Goal: Task Accomplishment & Management: Manage account settings

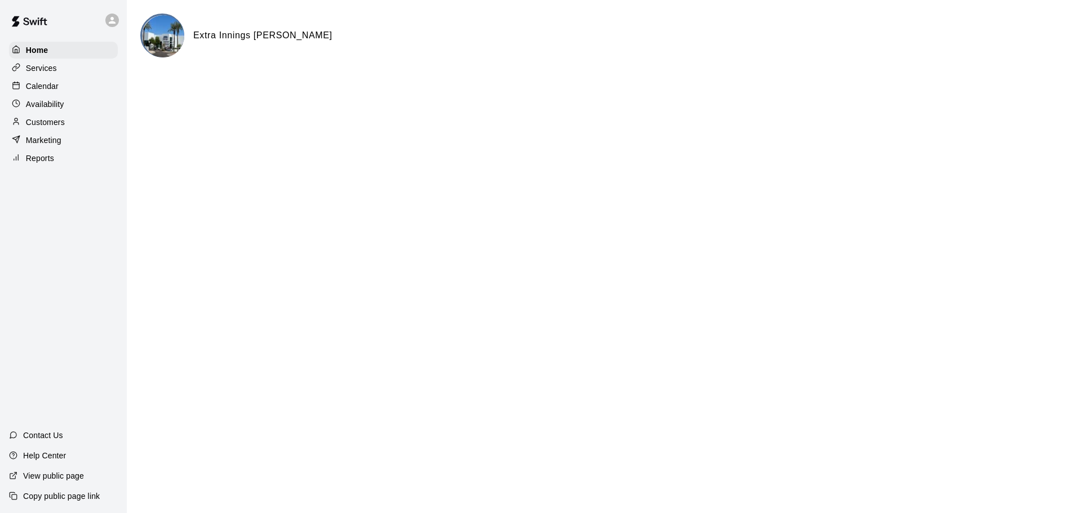
click at [21, 85] on div at bounding box center [19, 86] width 14 height 11
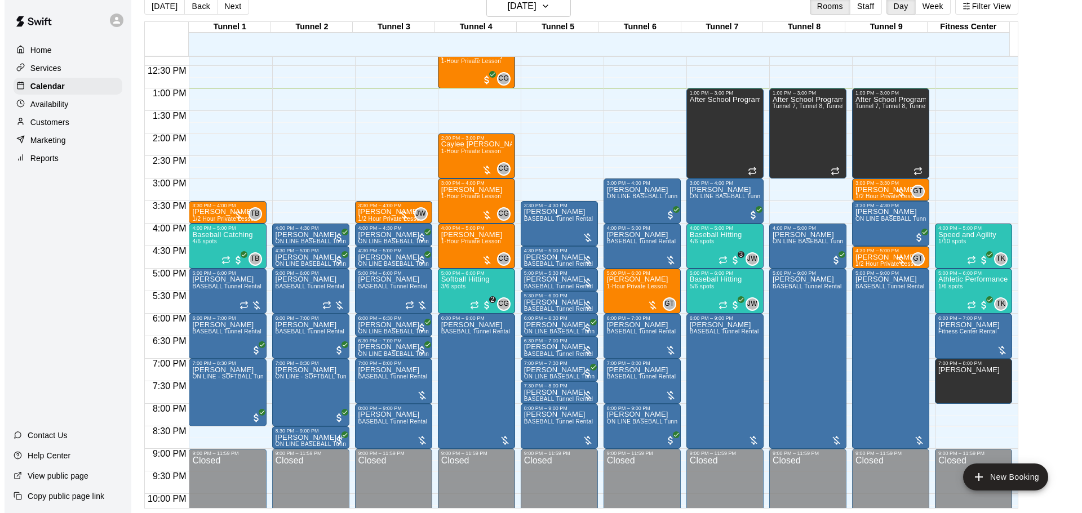
scroll to position [529, 0]
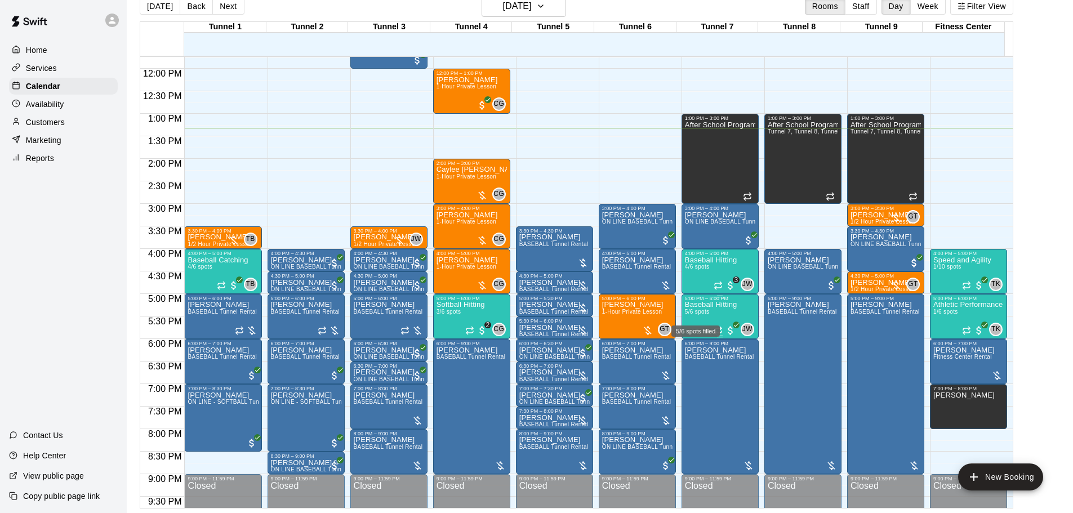
click at [706, 313] on span "5/6 spots" at bounding box center [697, 312] width 25 height 6
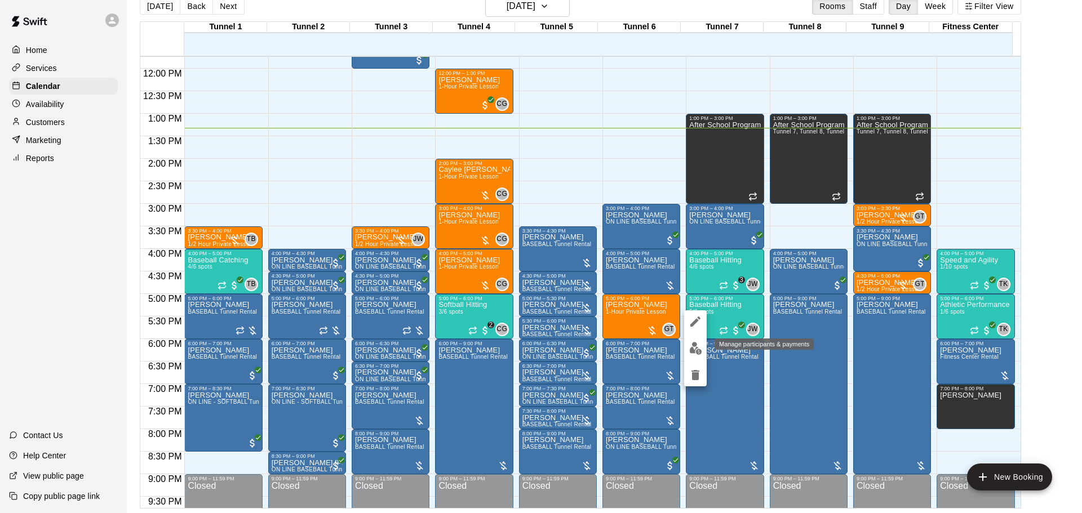
click at [690, 341] on button "edit" at bounding box center [695, 348] width 23 height 22
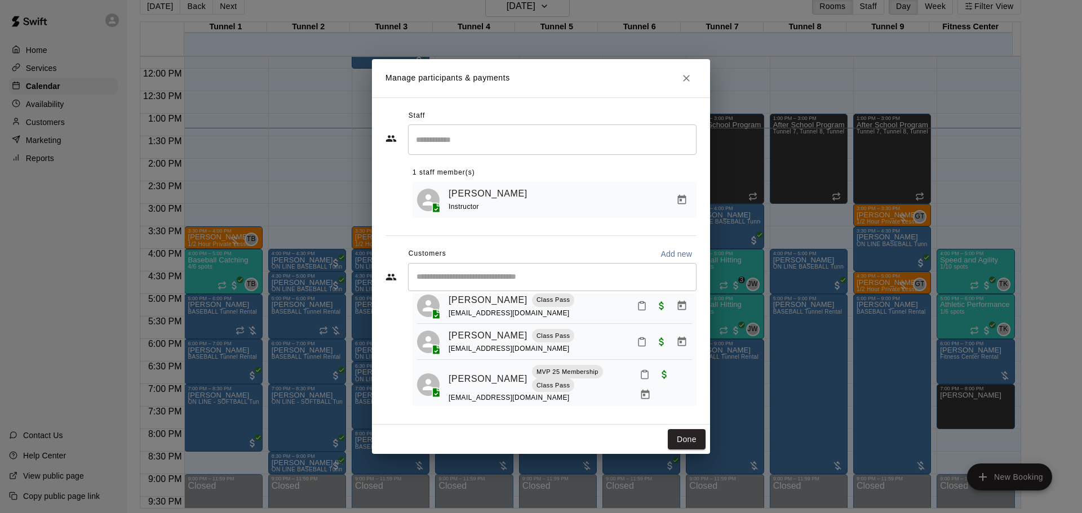
scroll to position [121, 0]
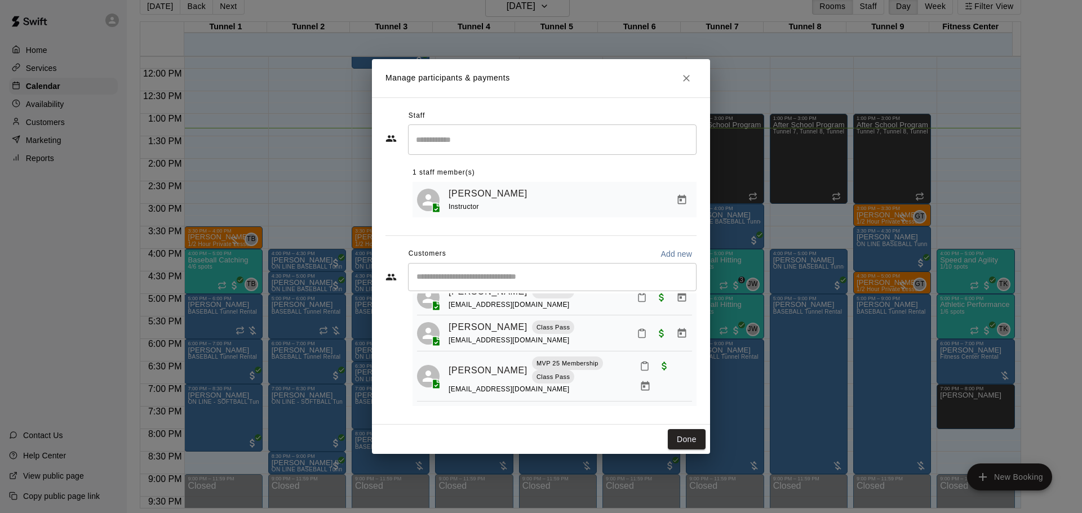
click at [686, 68] on button "Close" at bounding box center [686, 78] width 20 height 20
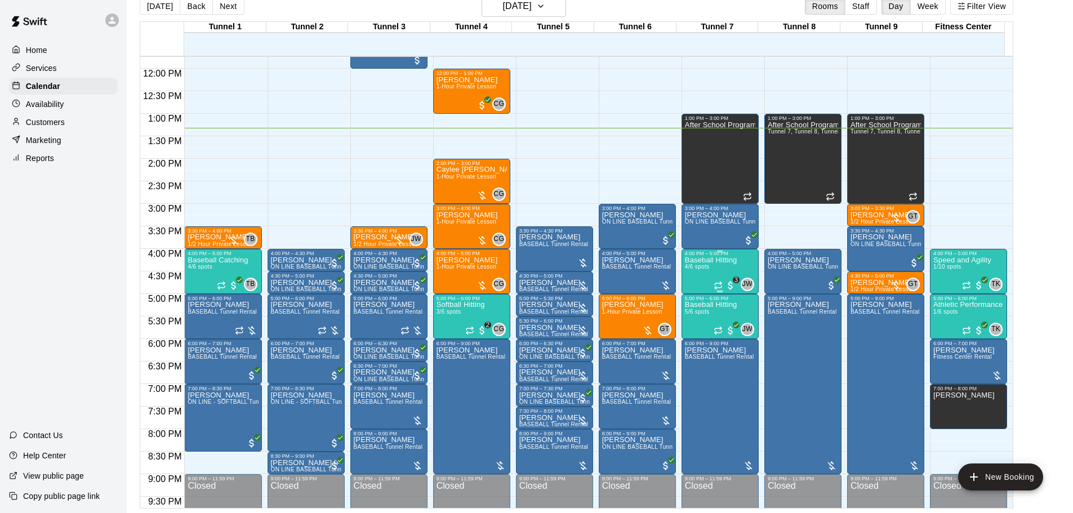
click at [688, 275] on div "Baseball Hitting 4/6 spots" at bounding box center [711, 512] width 52 height 513
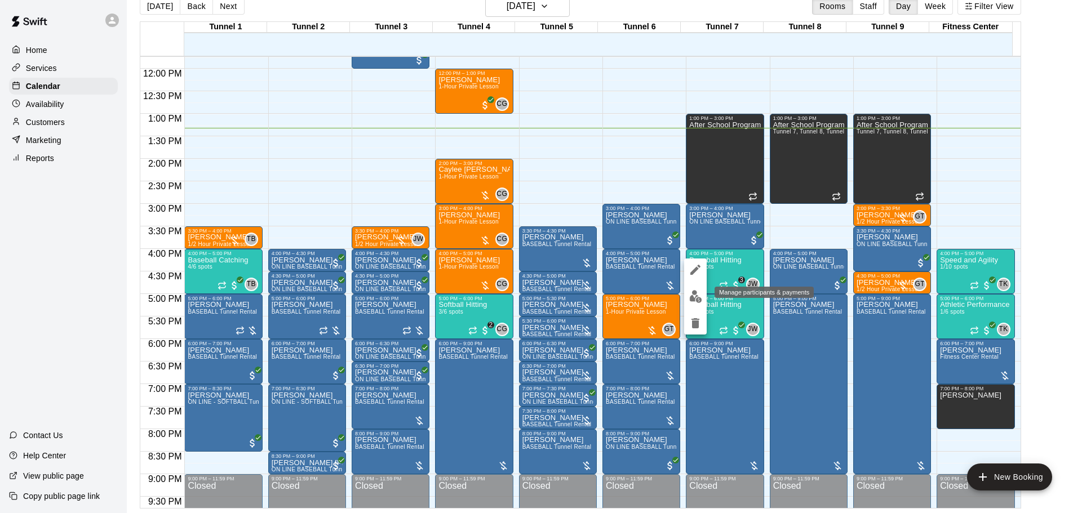
click at [696, 303] on button "edit" at bounding box center [695, 297] width 23 height 22
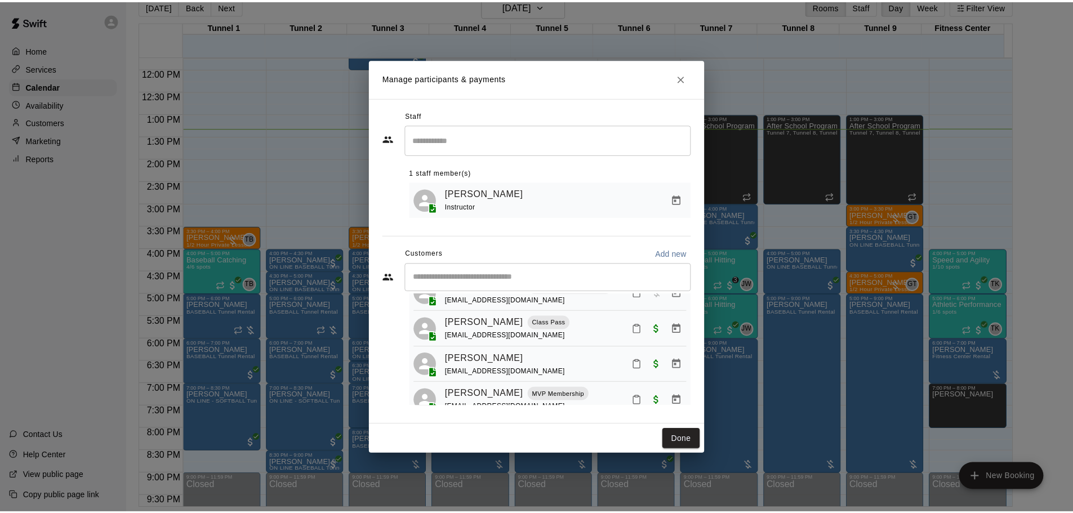
scroll to position [0, 0]
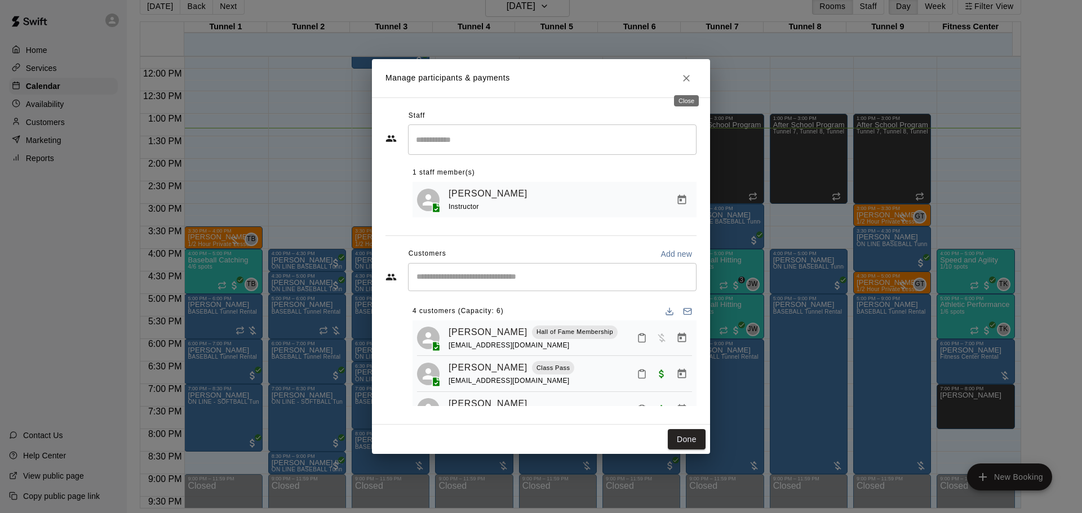
click at [687, 76] on icon "Close" at bounding box center [686, 78] width 7 height 7
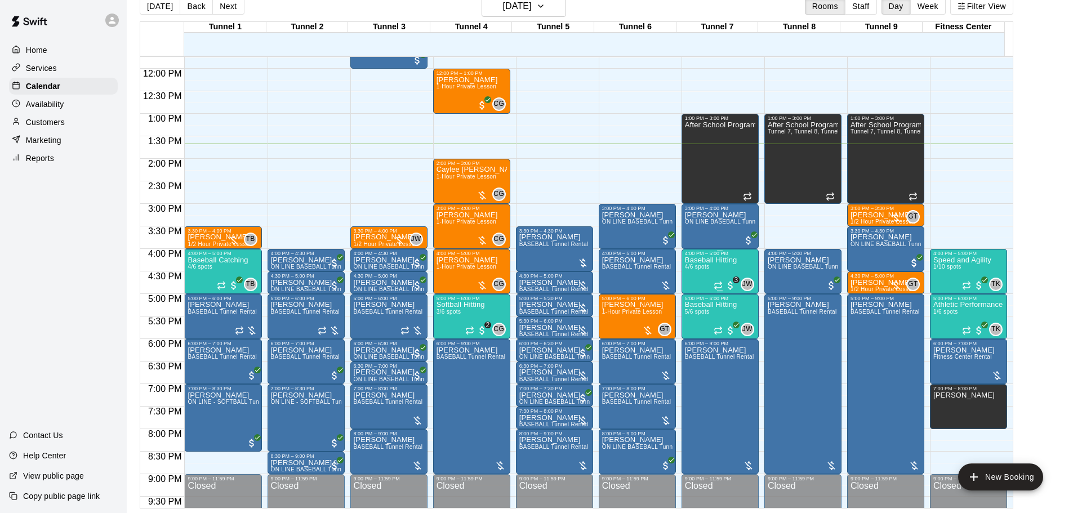
click at [722, 269] on div "Baseball Hitting 4/6 spots" at bounding box center [711, 512] width 52 height 513
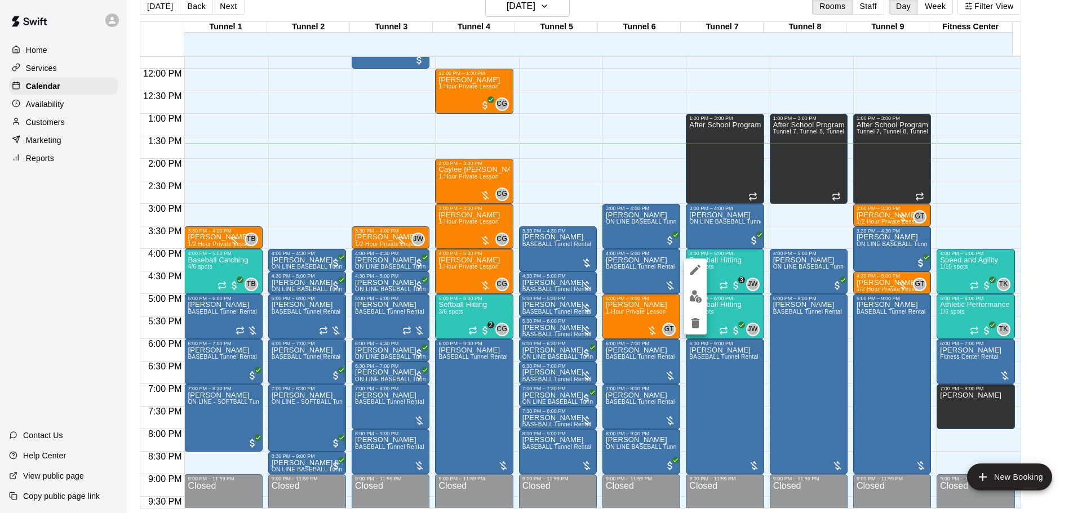
click at [700, 297] on img "edit" at bounding box center [695, 296] width 13 height 13
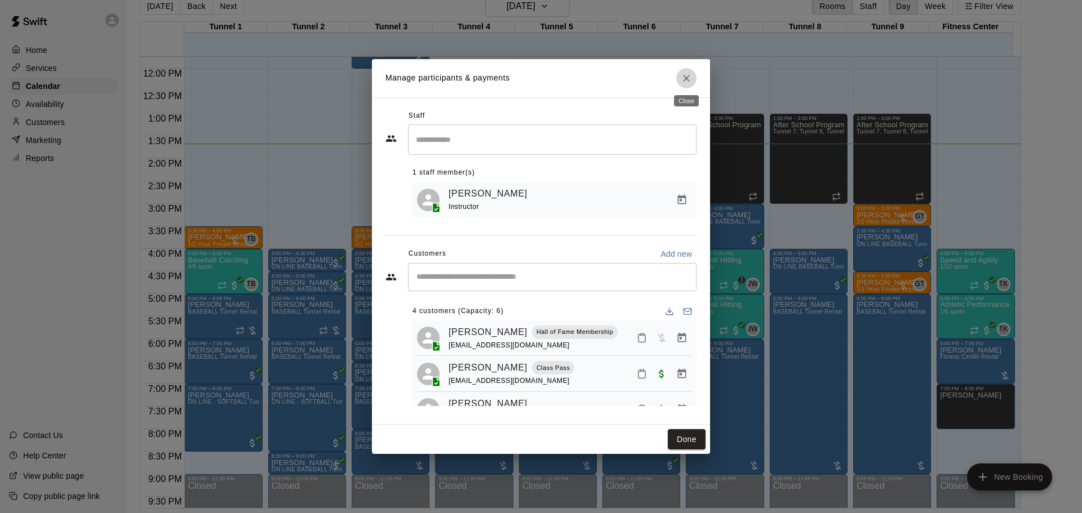
click at [693, 80] on button "Close" at bounding box center [686, 78] width 20 height 20
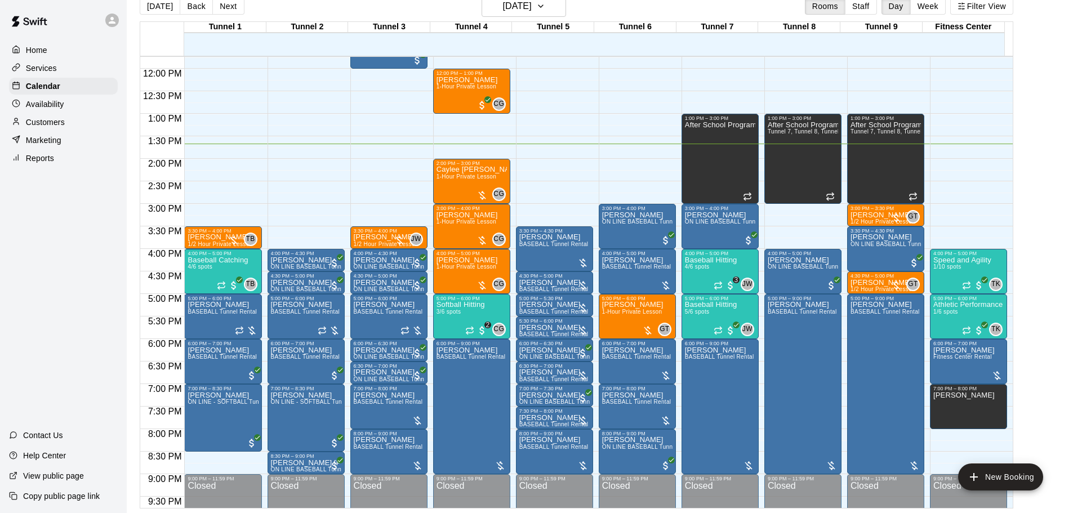
click at [56, 121] on p "Customers" at bounding box center [45, 122] width 39 height 11
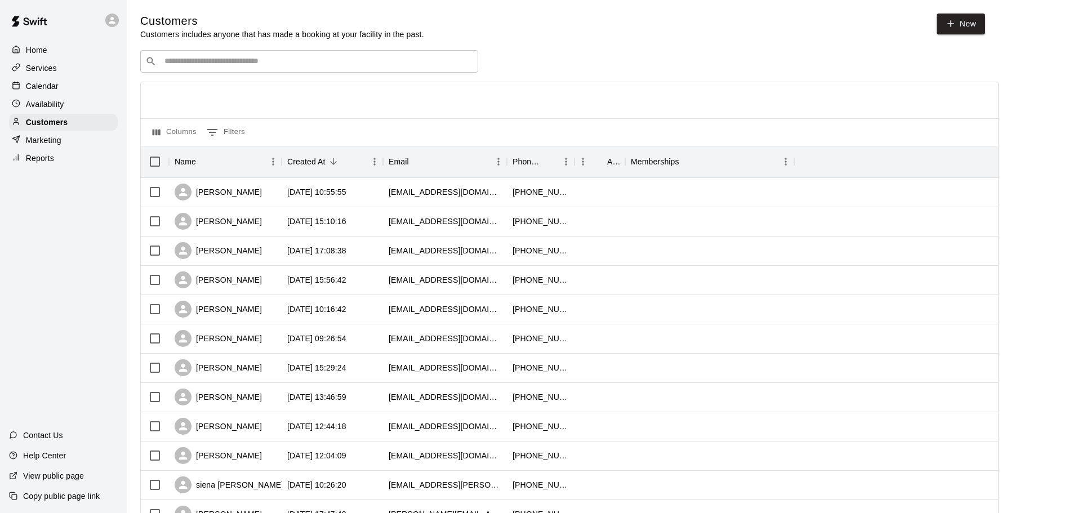
click at [262, 56] on div "​ ​" at bounding box center [309, 61] width 338 height 23
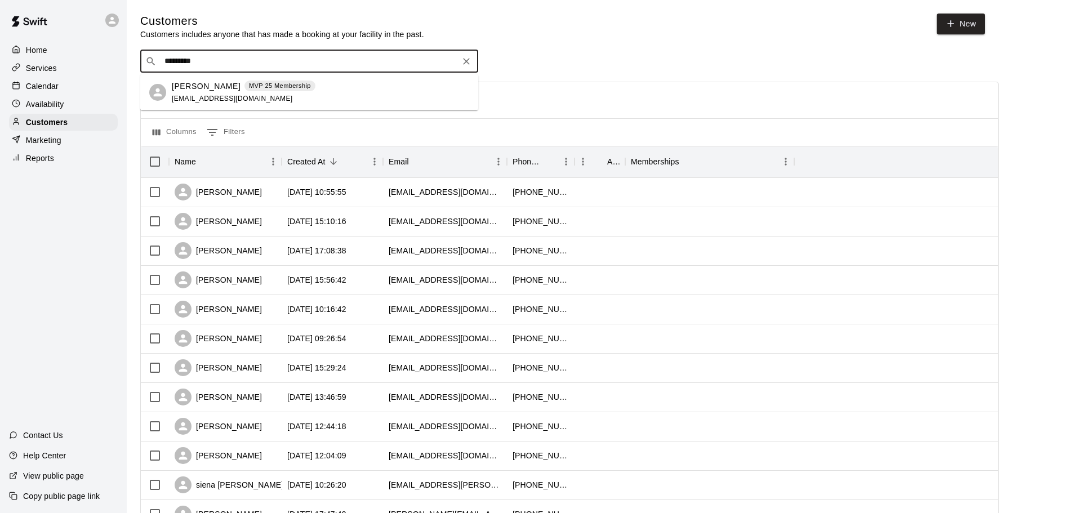
type input "**********"
drag, startPoint x: 249, startPoint y: 75, endPoint x: 255, endPoint y: 87, distance: 13.1
click at [255, 90] on p "MVP 25 Membership" at bounding box center [280, 86] width 62 height 10
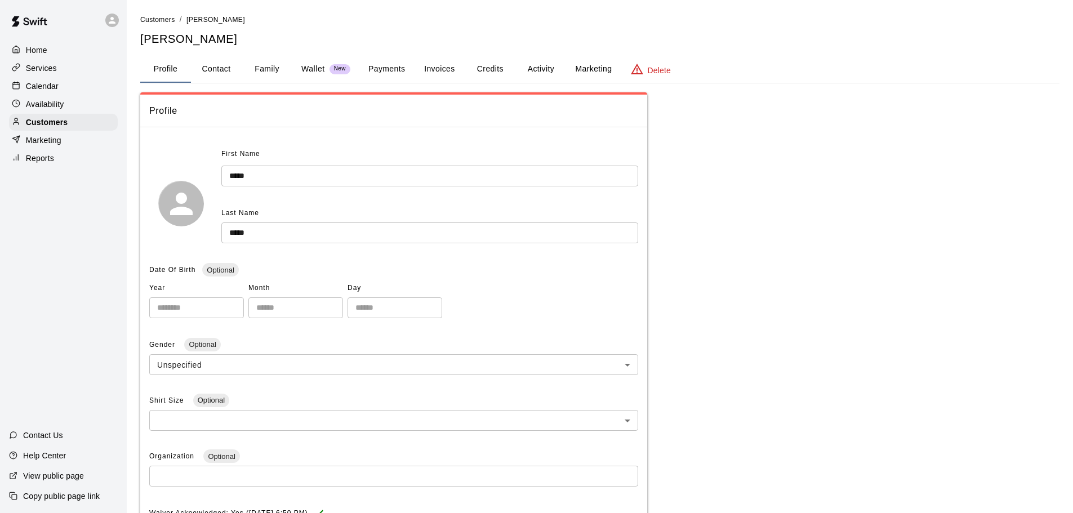
click at [405, 65] on button "Payments" at bounding box center [386, 69] width 55 height 27
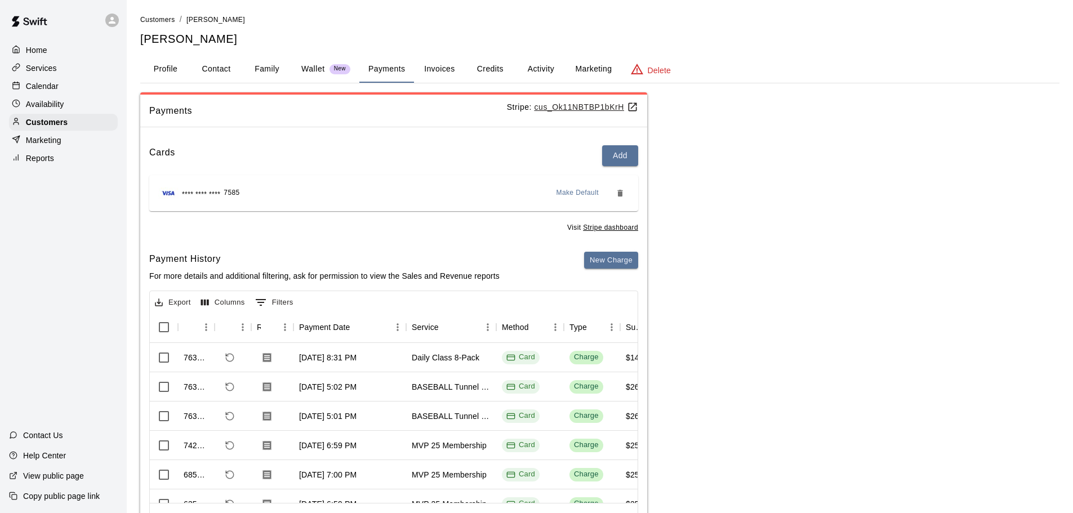
click at [211, 68] on button "Contact" at bounding box center [216, 69] width 51 height 27
select select "**"
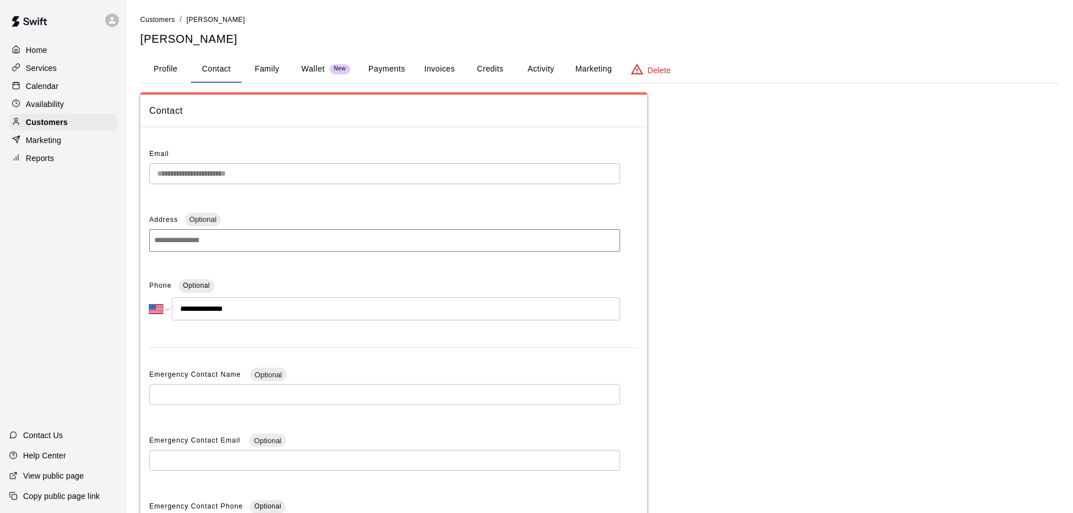
click at [65, 90] on div "Calendar" at bounding box center [63, 86] width 109 height 17
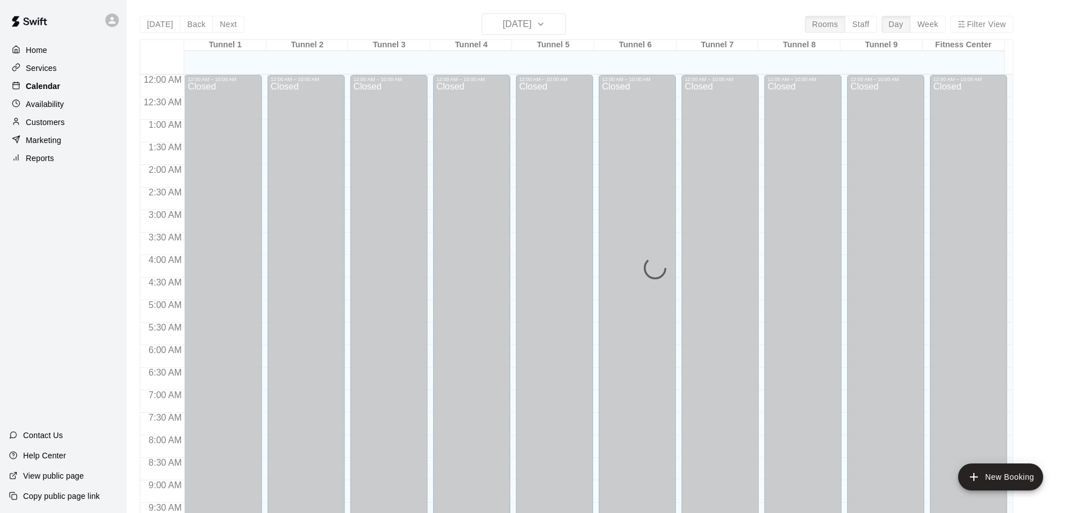
scroll to position [597, 0]
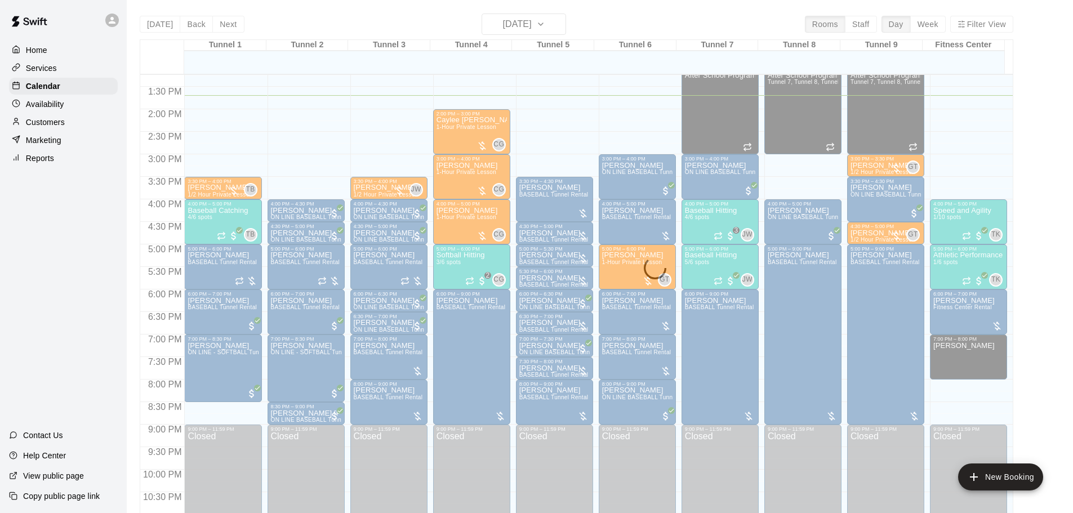
click at [64, 118] on div "Customers" at bounding box center [63, 122] width 109 height 17
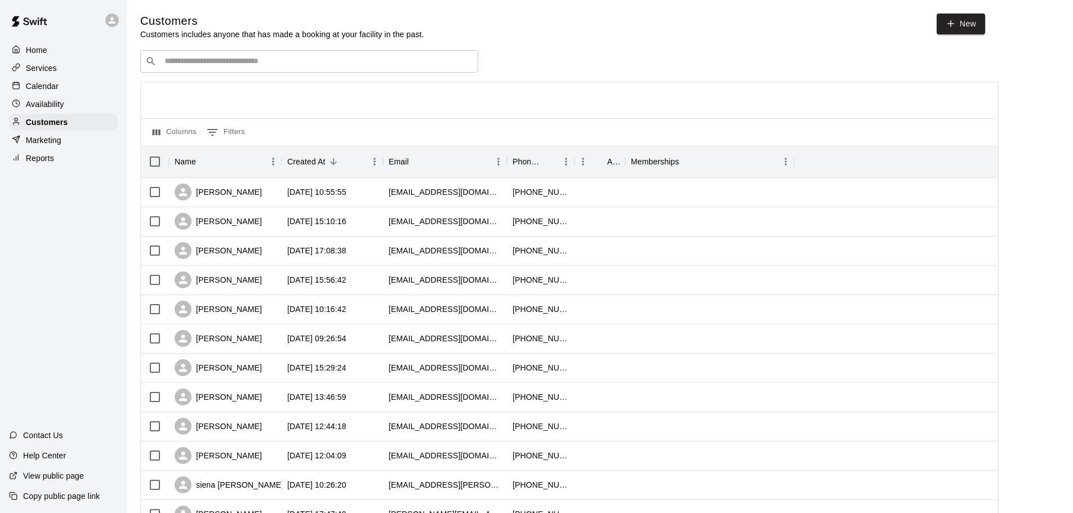
click at [261, 50] on div "Customers Customers includes anyone that has made a booking at your facility in…" at bounding box center [599, 477] width 919 height 927
click at [243, 61] on input "Search customers by name or email" at bounding box center [317, 61] width 312 height 11
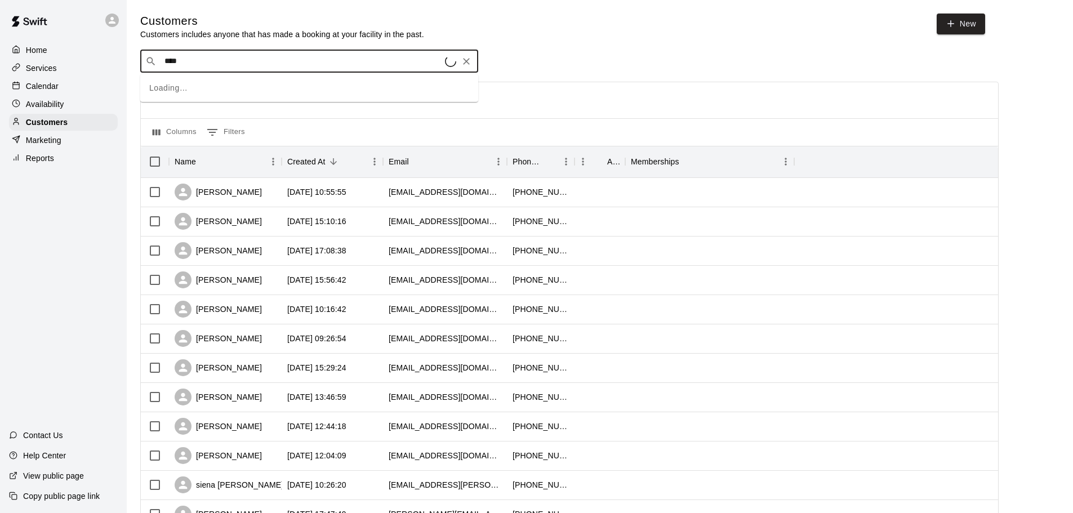
type input "*****"
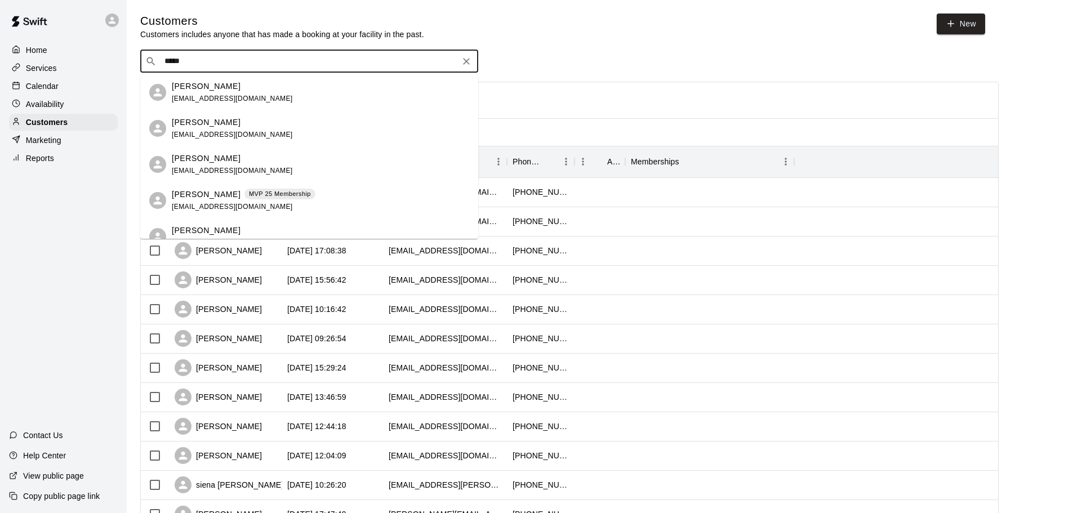
click at [269, 205] on div "[PERSON_NAME] MVP 25 Membership [EMAIL_ADDRESS][DOMAIN_NAME]" at bounding box center [244, 201] width 144 height 24
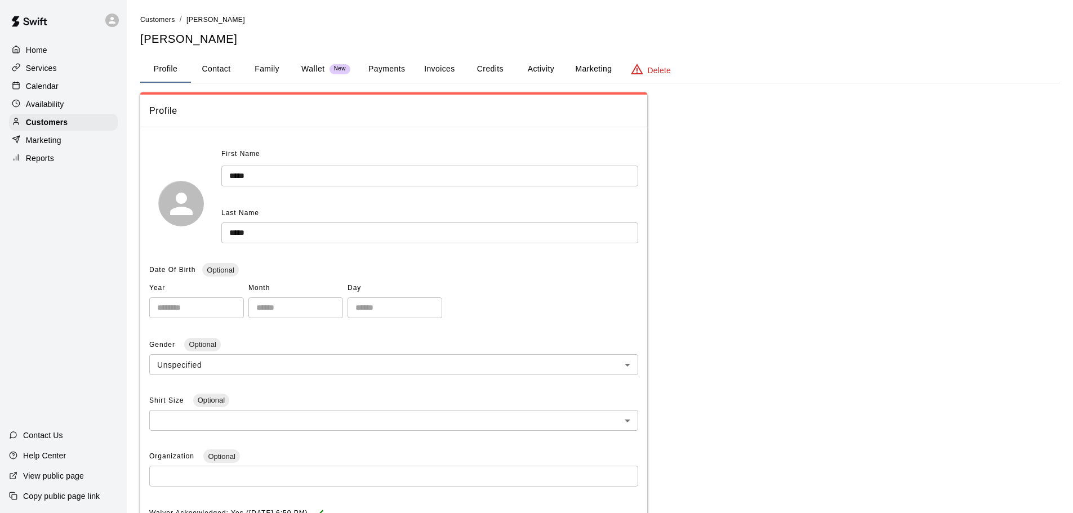
click at [432, 72] on button "Invoices" at bounding box center [439, 69] width 51 height 27
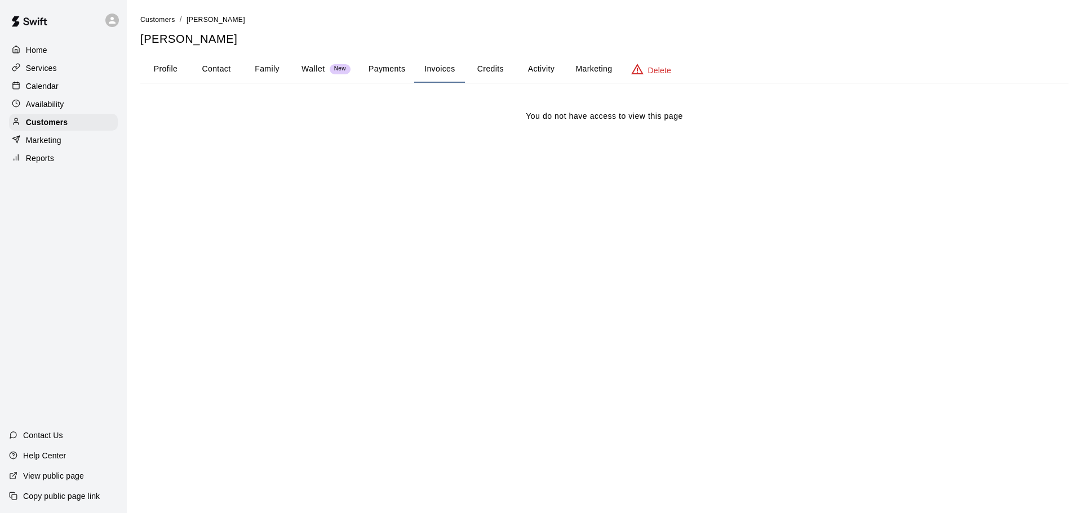
click at [401, 69] on button "Payments" at bounding box center [386, 69] width 55 height 27
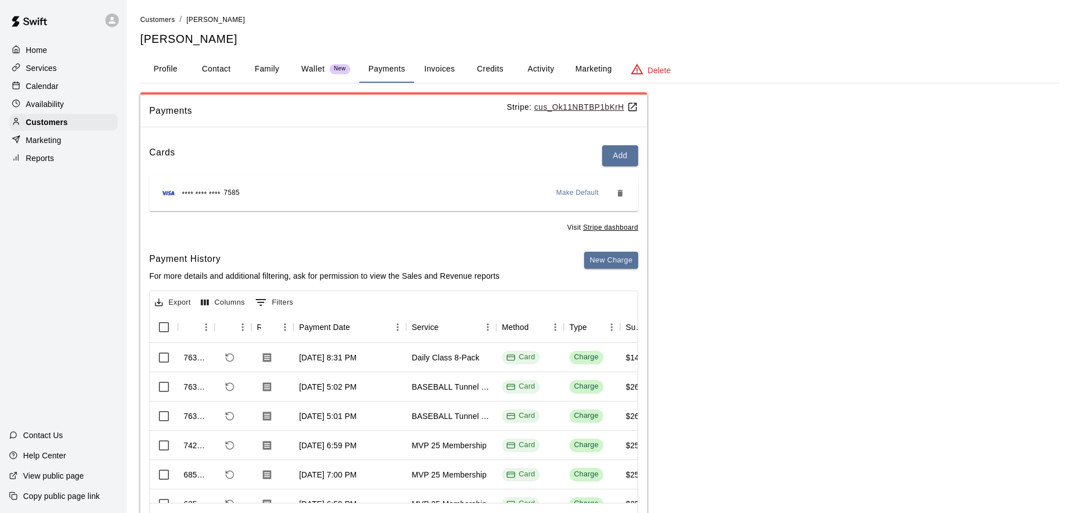
click at [72, 90] on div "Calendar" at bounding box center [63, 86] width 109 height 17
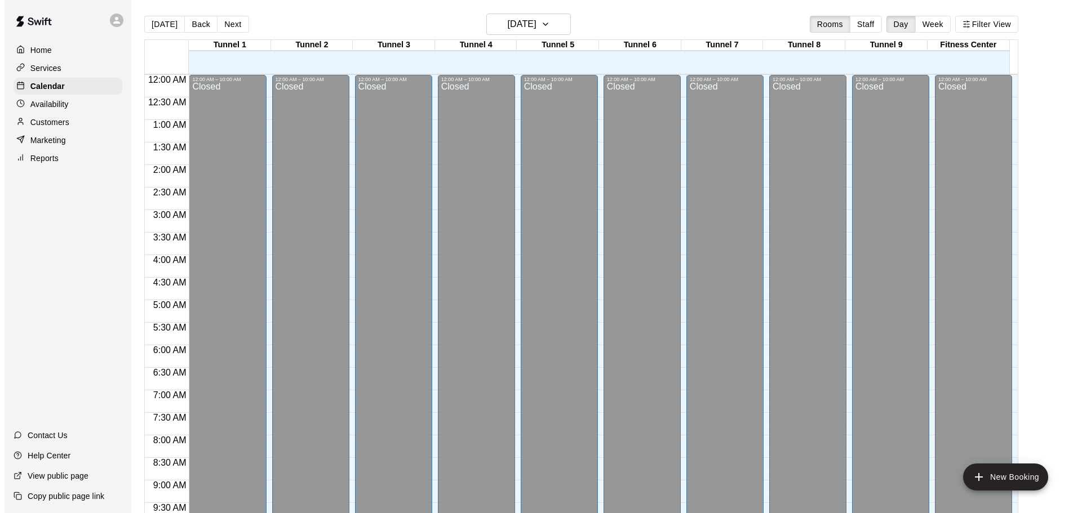
scroll to position [597, 0]
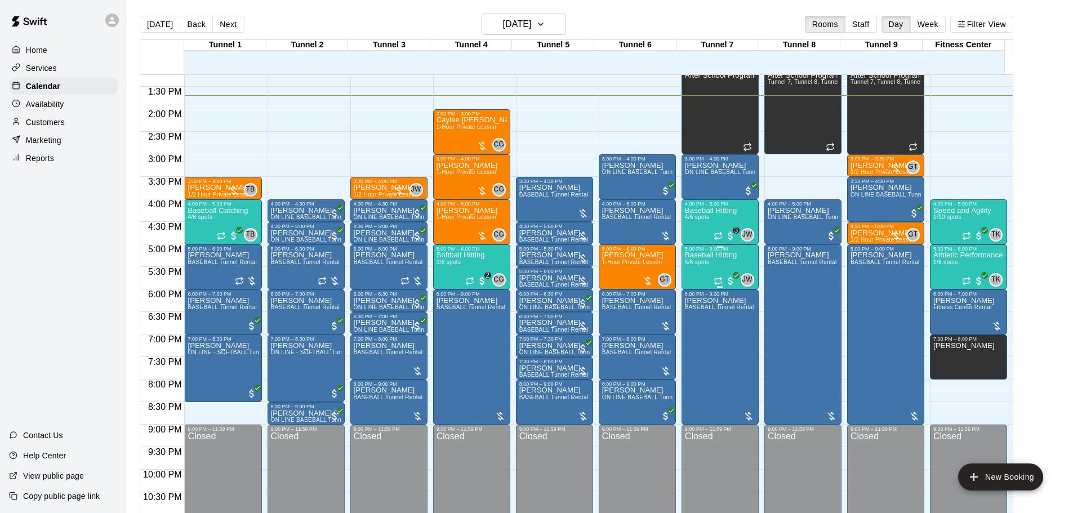
click at [725, 255] on p "Baseball Hitting" at bounding box center [711, 255] width 52 height 0
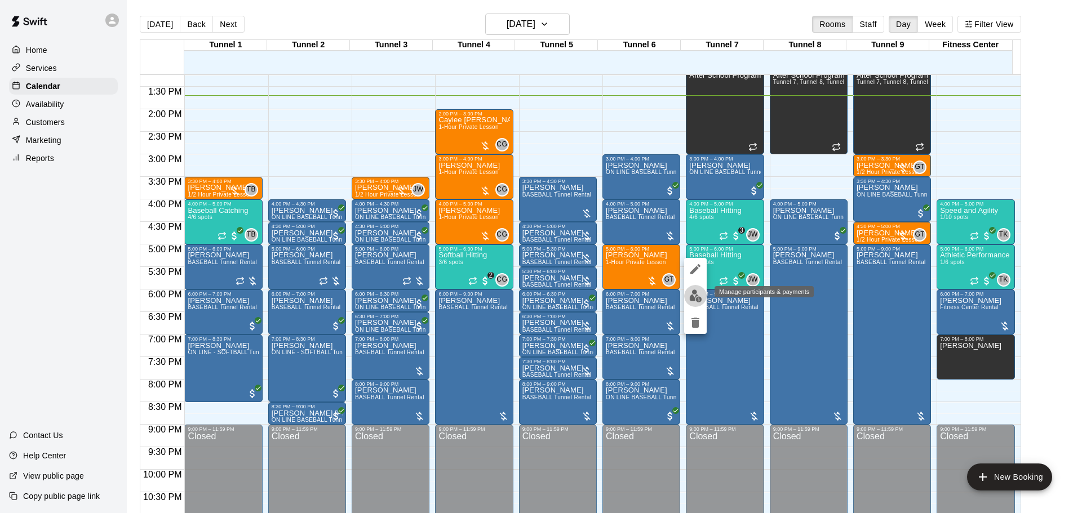
click at [687, 296] on button "edit" at bounding box center [695, 296] width 23 height 22
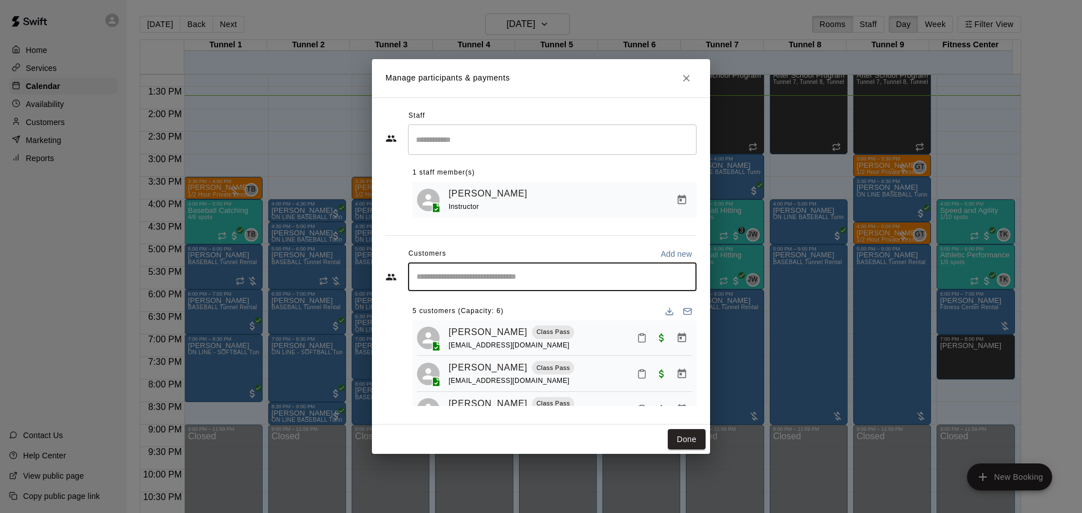
click at [504, 279] on input "Start typing to search customers..." at bounding box center [552, 277] width 278 height 11
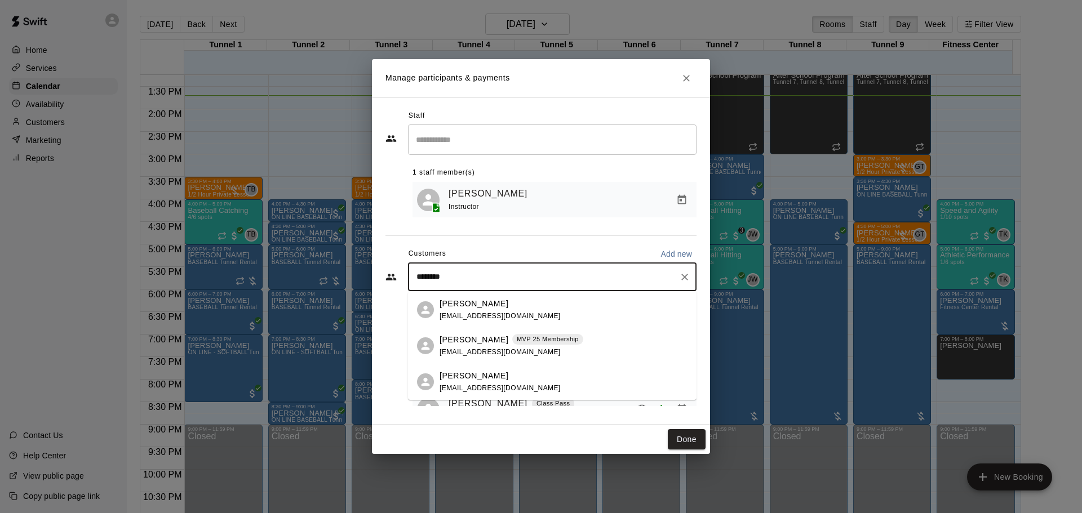
type input "*********"
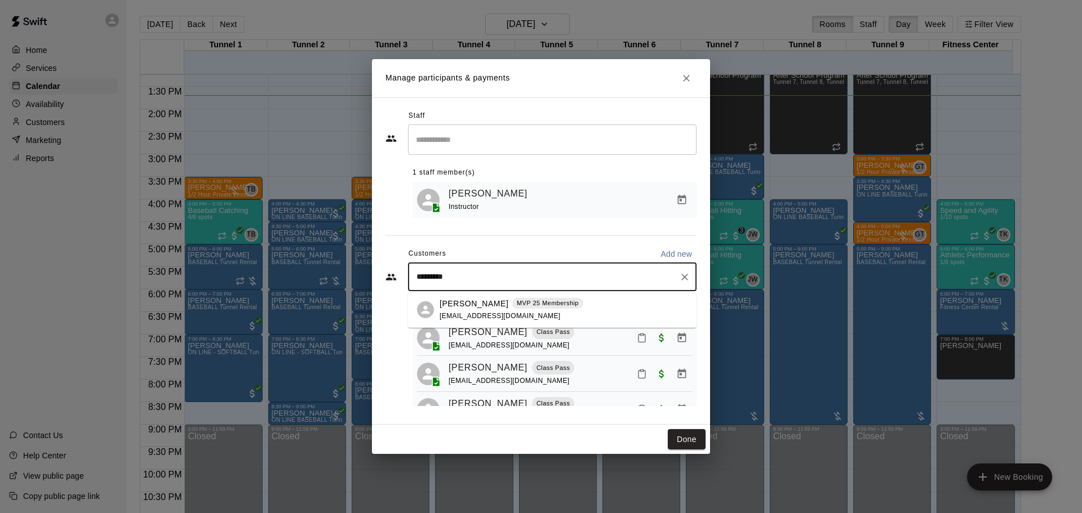
click at [517, 299] on p "MVP 25 Membership" at bounding box center [548, 304] width 62 height 10
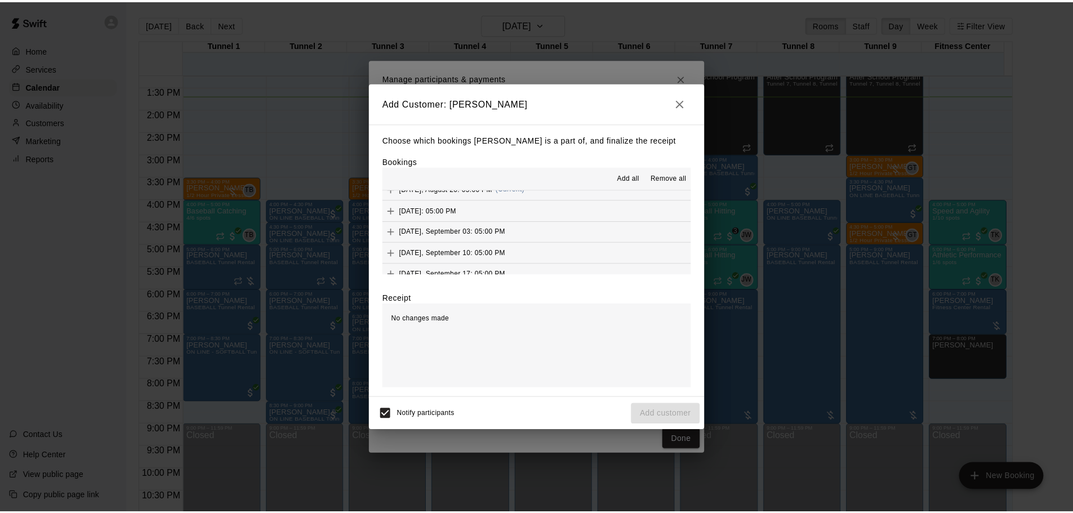
scroll to position [676, 0]
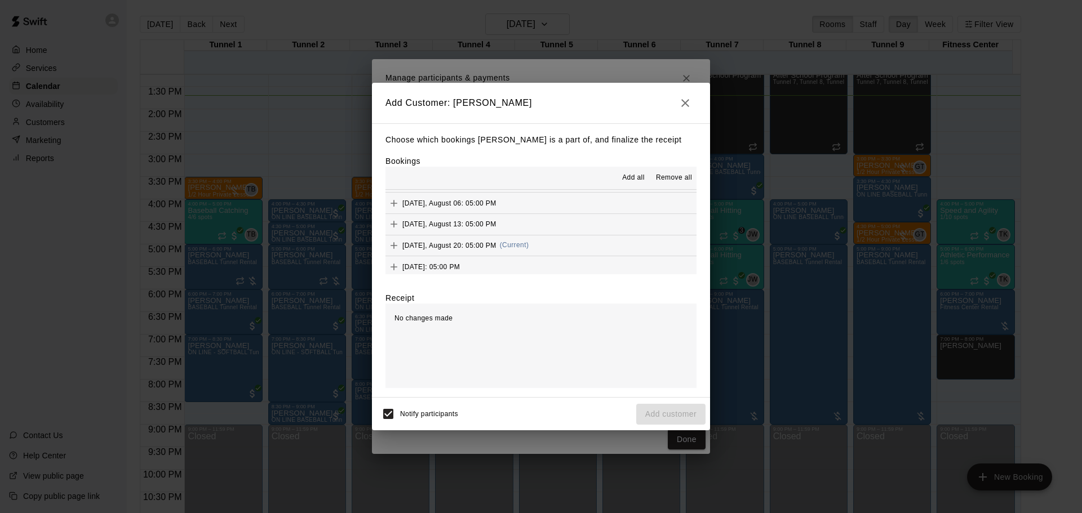
click at [554, 239] on button "[DATE], August 20: 05:00 PM (Current)" at bounding box center [540, 245] width 311 height 21
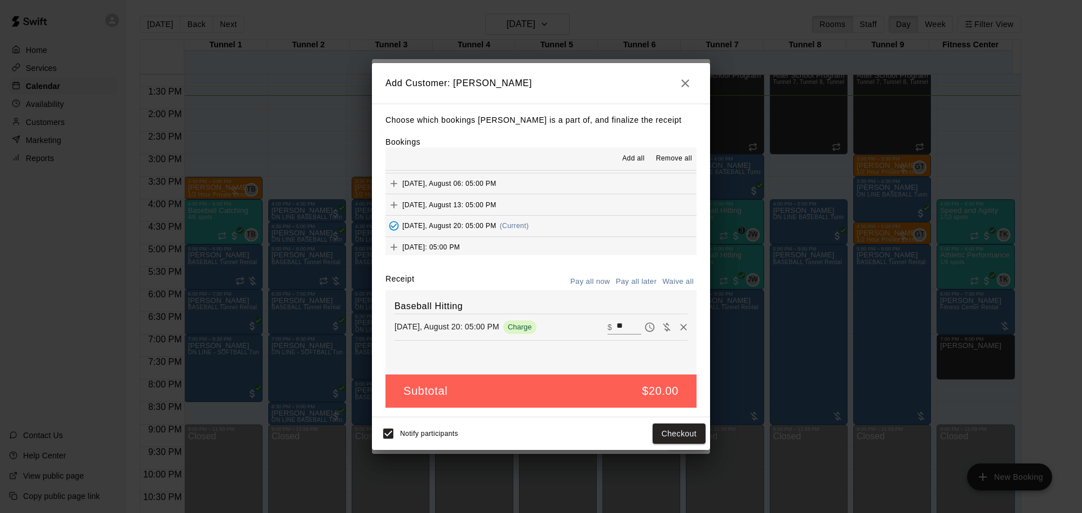
click at [647, 281] on button "Pay all later" at bounding box center [636, 281] width 47 height 17
click at [664, 428] on button "Add customer" at bounding box center [670, 434] width 69 height 21
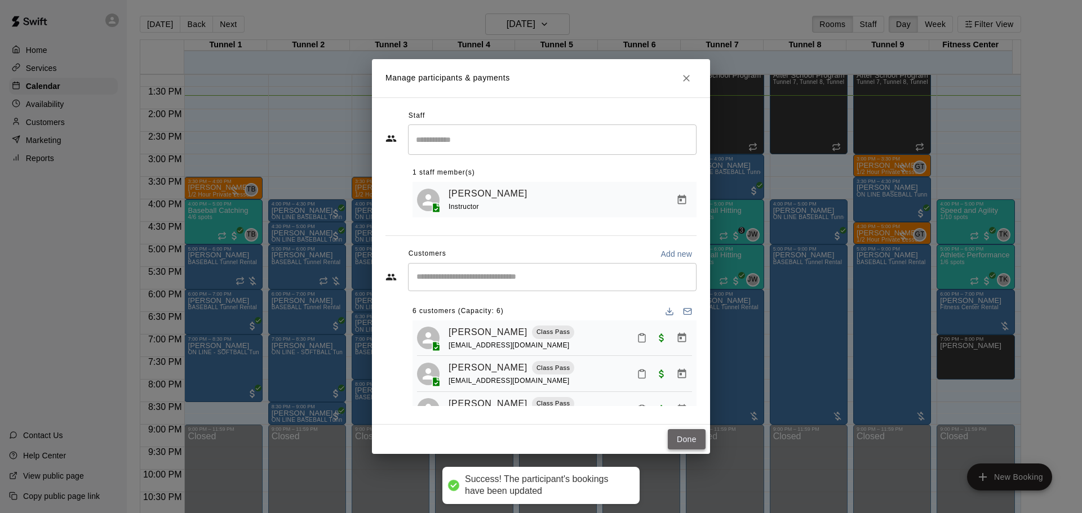
click at [682, 438] on button "Done" at bounding box center [687, 439] width 38 height 21
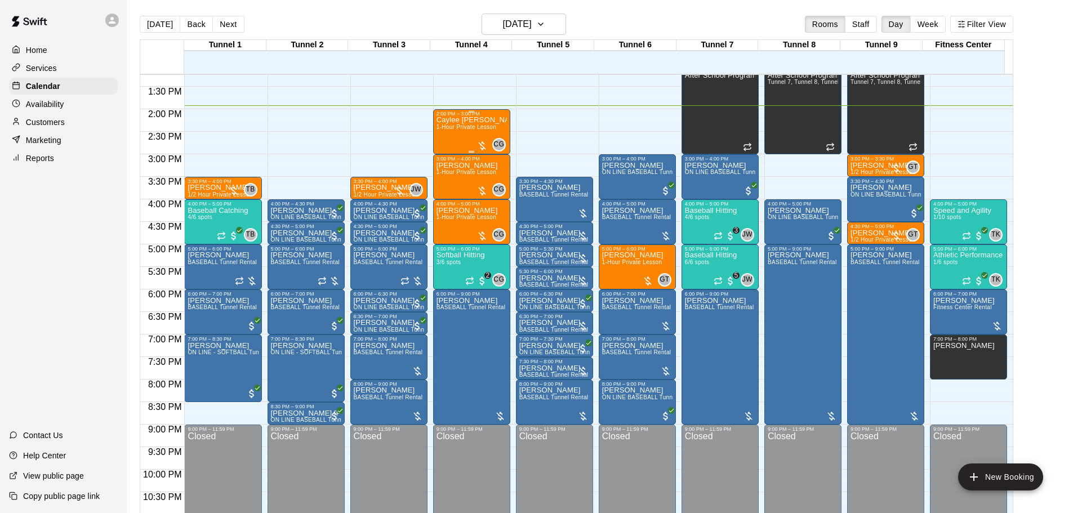
click at [497, 137] on div "Caylee [PERSON_NAME] 1-Hour Private Lesson CG 0" at bounding box center [472, 373] width 70 height 513
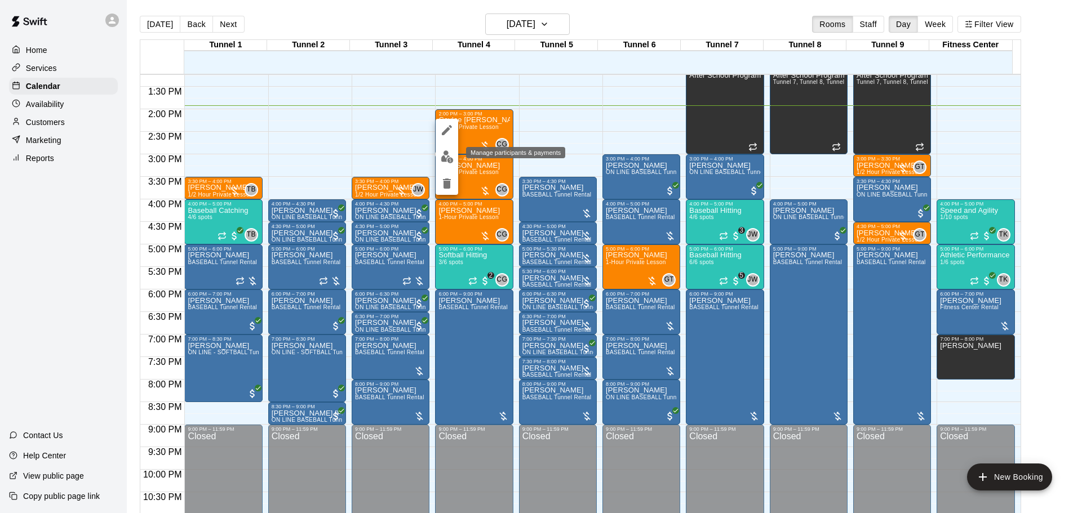
click at [442, 159] on img "edit" at bounding box center [447, 156] width 13 height 13
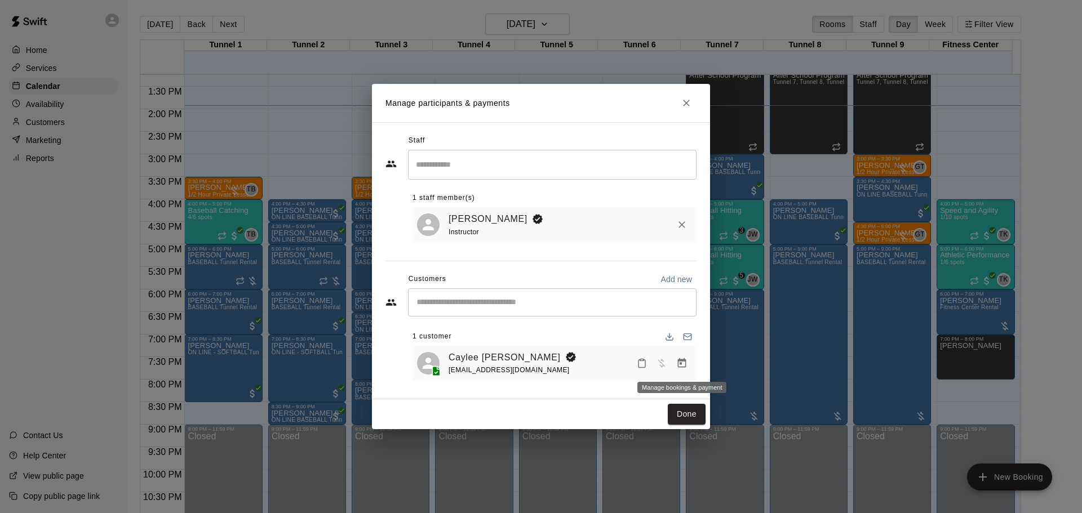
click at [677, 367] on icon "Manage bookings & payment" at bounding box center [681, 363] width 11 height 11
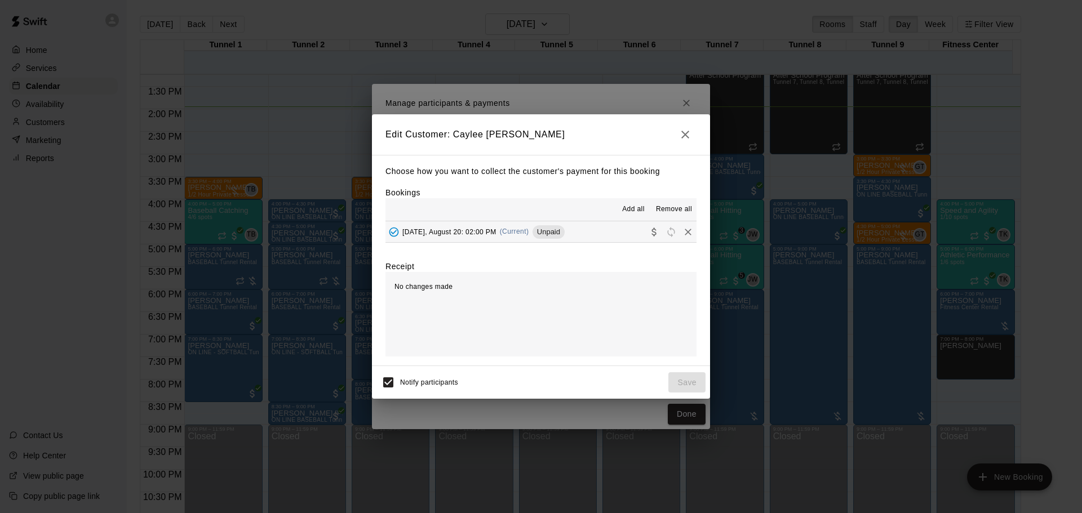
click at [622, 229] on button "[DATE], August 20: 02:00 PM (Current) Unpaid" at bounding box center [540, 231] width 311 height 21
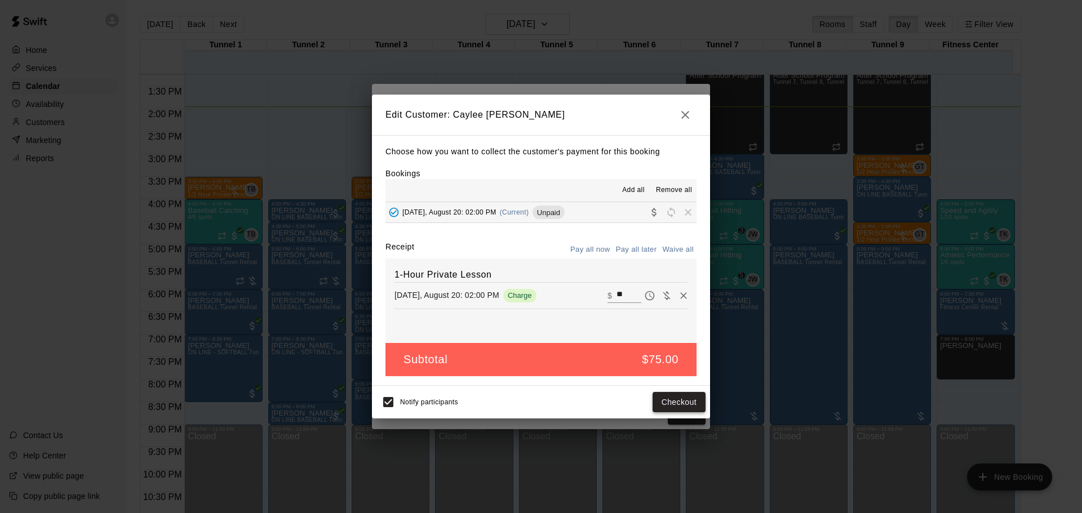
click at [688, 398] on button "Checkout" at bounding box center [678, 402] width 53 height 21
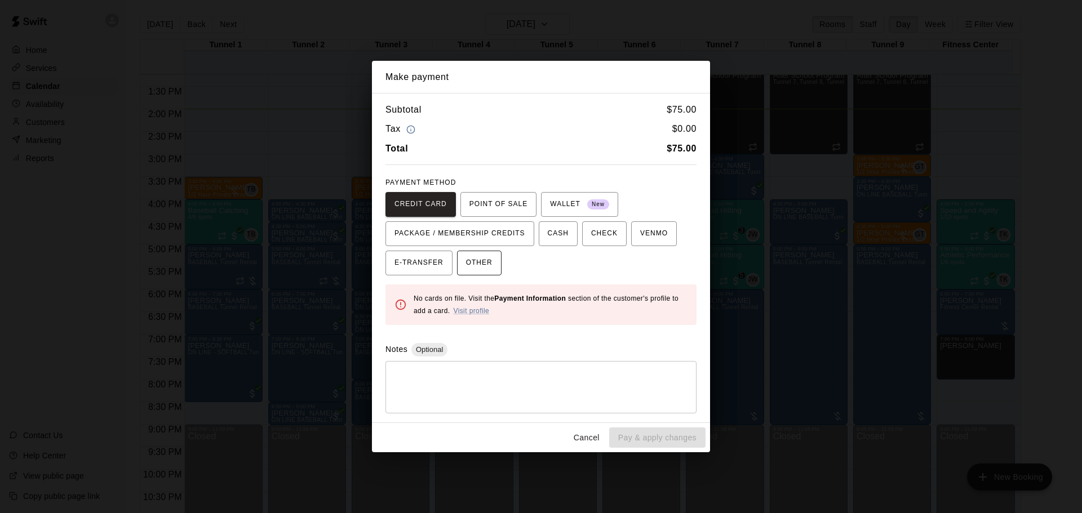
click at [487, 263] on button "OTHER" at bounding box center [479, 263] width 45 height 25
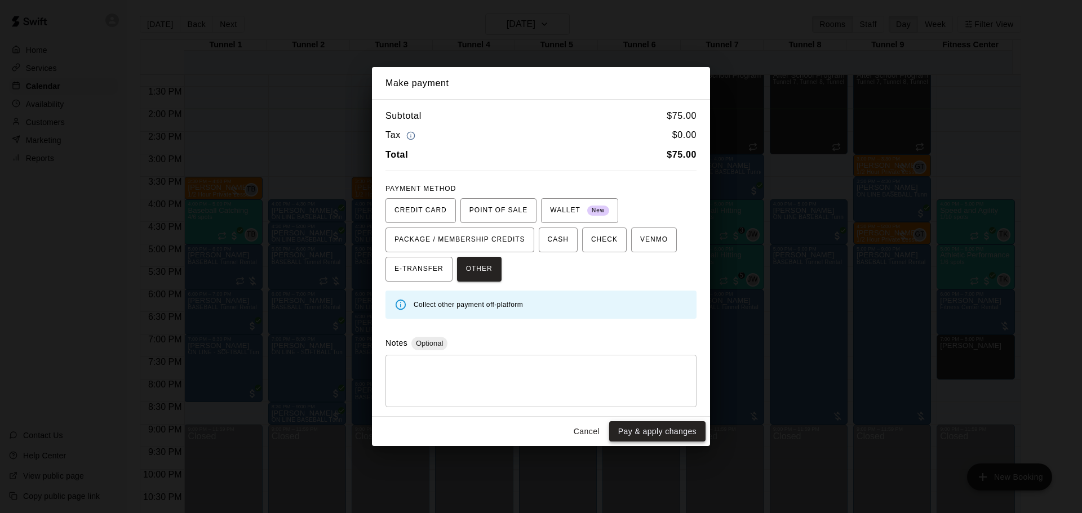
click at [634, 433] on button "Pay & apply changes" at bounding box center [657, 431] width 96 height 21
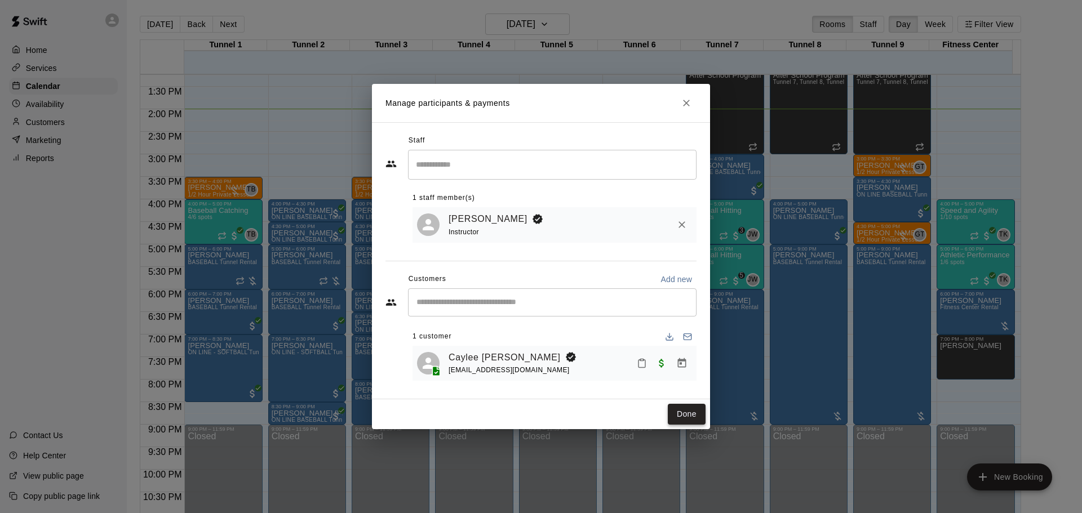
click at [680, 410] on button "Done" at bounding box center [687, 414] width 38 height 21
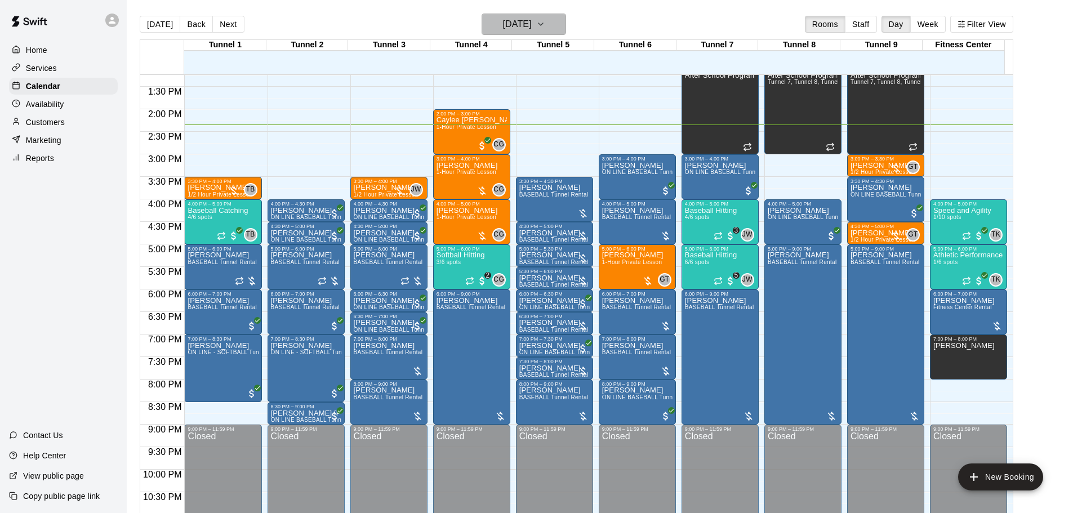
click at [503, 23] on h6 "[DATE]" at bounding box center [517, 24] width 29 height 16
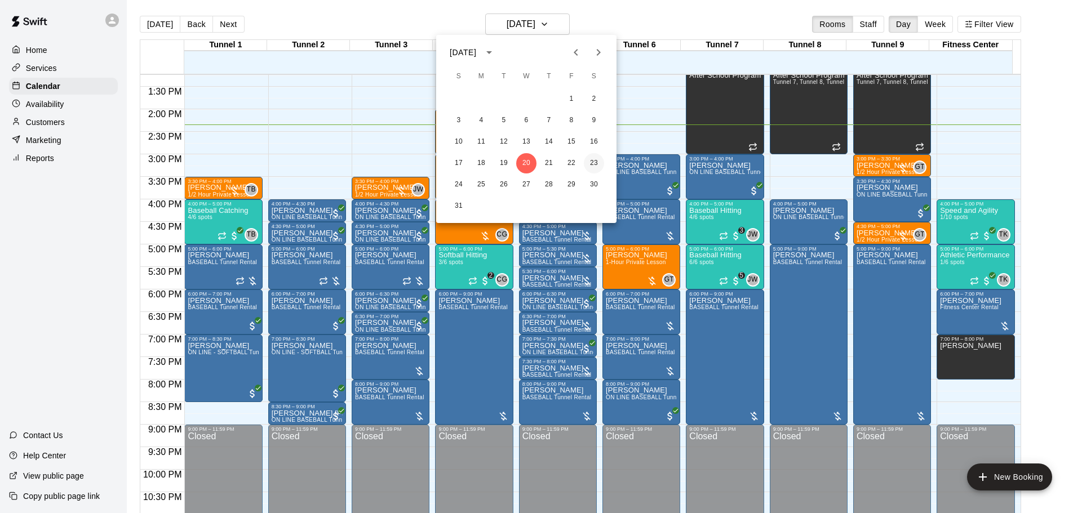
click at [593, 158] on button "23" at bounding box center [594, 163] width 20 height 20
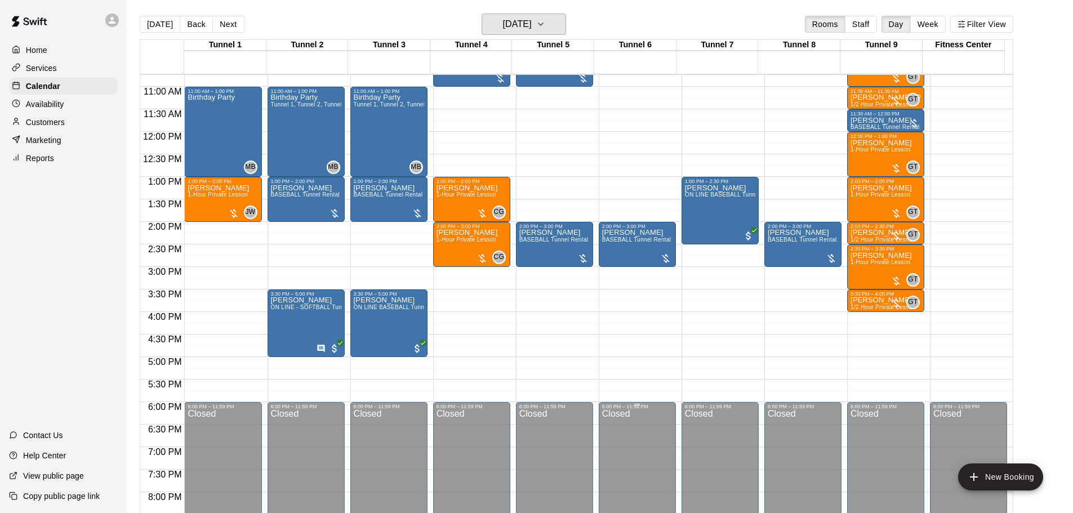
scroll to position [371, 0]
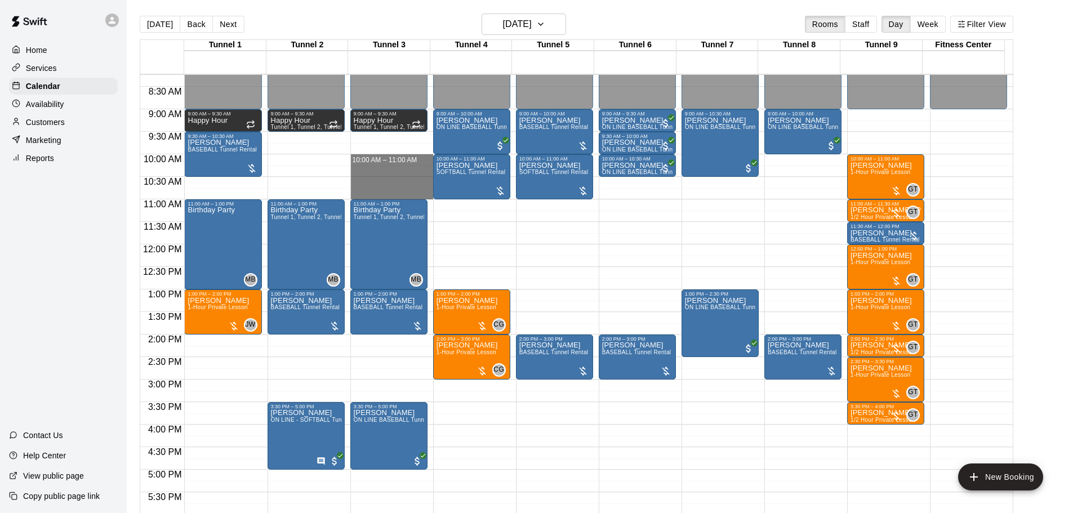
drag, startPoint x: 402, startPoint y: 158, endPoint x: 403, endPoint y: 197, distance: 38.9
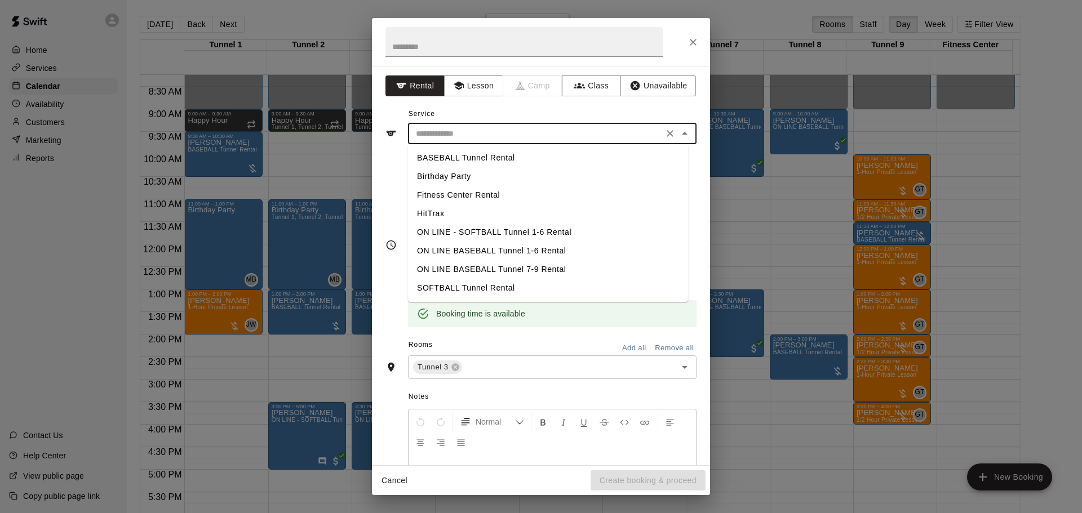
click at [610, 133] on input "text" at bounding box center [535, 134] width 248 height 14
click at [499, 159] on li "BASEBALL Tunnel Rental" at bounding box center [548, 158] width 280 height 19
type input "**********"
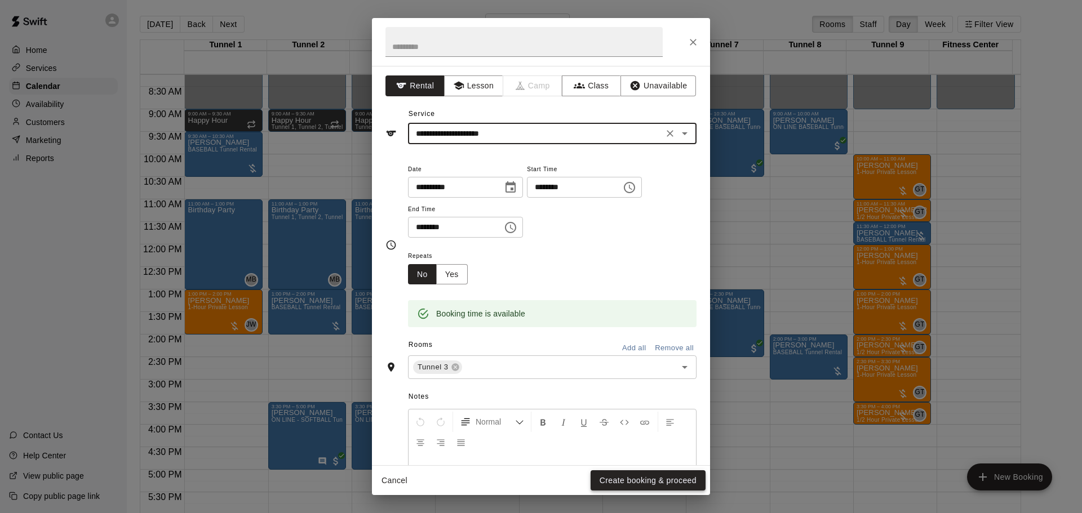
click at [615, 479] on button "Create booking & proceed" at bounding box center [647, 480] width 115 height 21
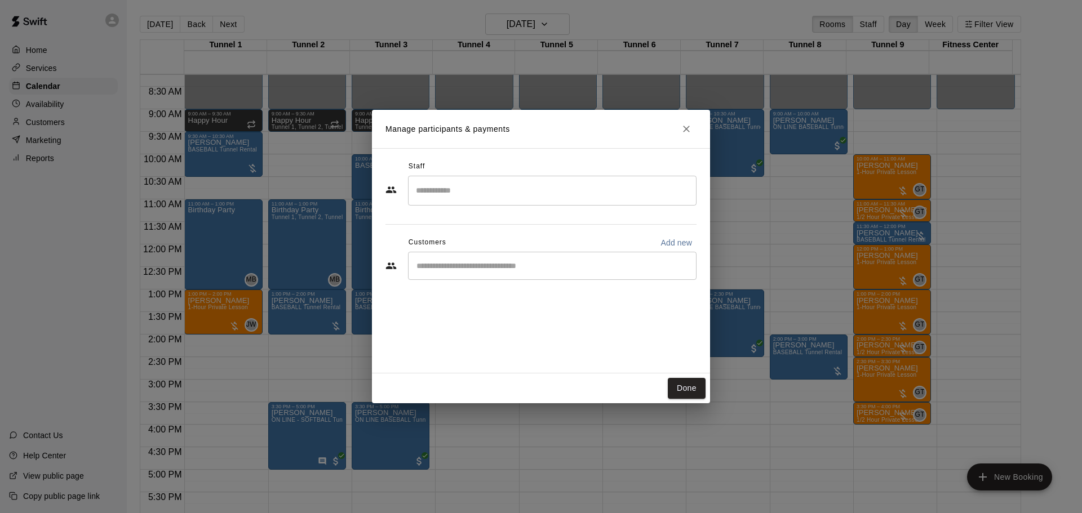
click at [561, 255] on div "​" at bounding box center [552, 266] width 288 height 28
type input "*"
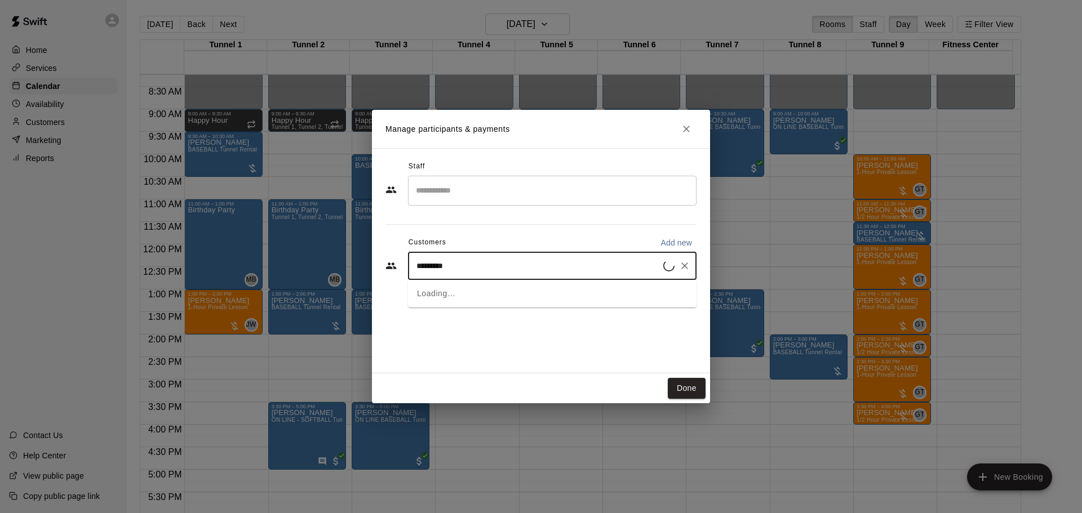
type input "**********"
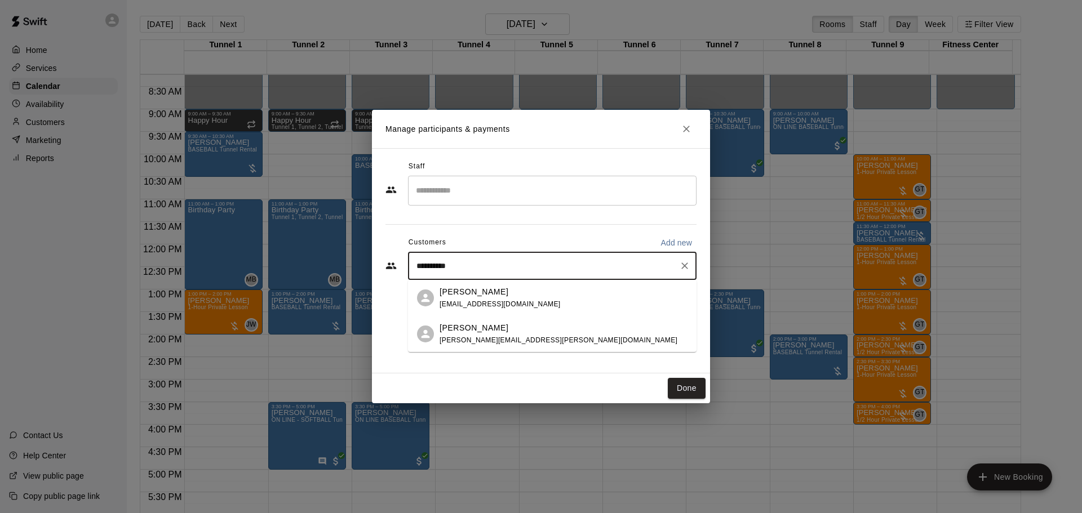
click at [507, 331] on div "[PERSON_NAME]" at bounding box center [558, 328] width 238 height 12
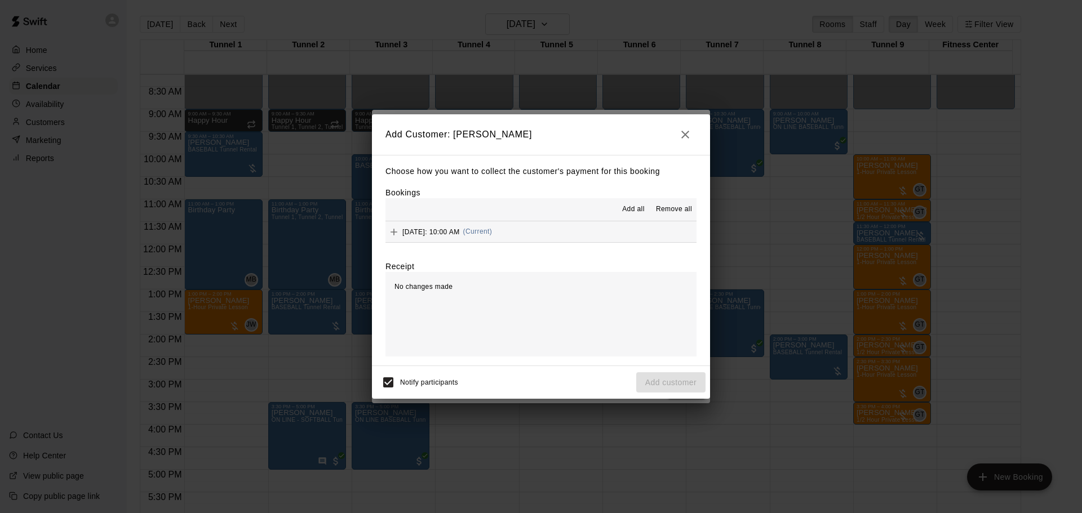
click at [517, 220] on div "Add all Remove all" at bounding box center [540, 209] width 311 height 23
click at [492, 233] on span "(Current)" at bounding box center [477, 232] width 29 height 8
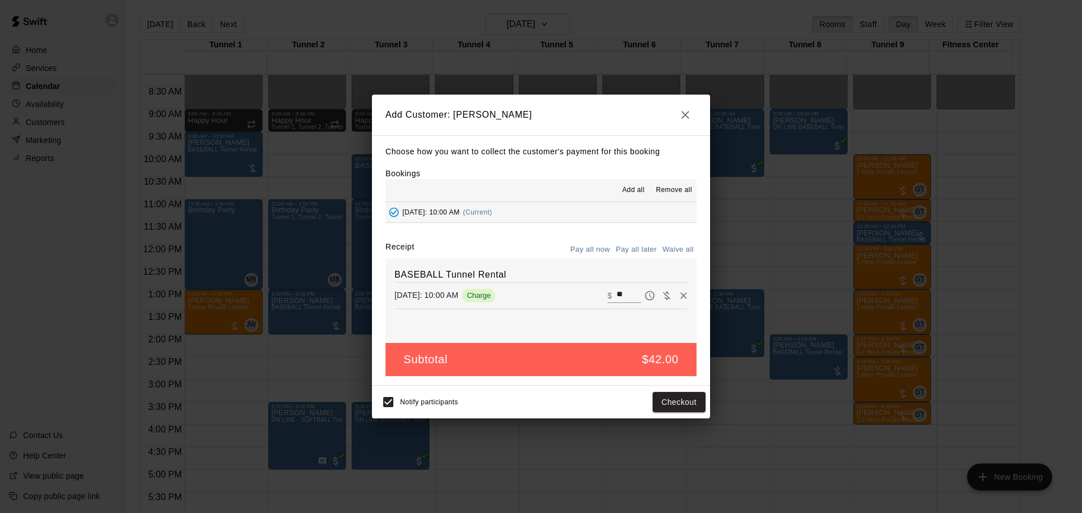
click at [643, 254] on button "Pay all later" at bounding box center [636, 249] width 47 height 17
click at [687, 408] on button "Add customer" at bounding box center [670, 402] width 69 height 21
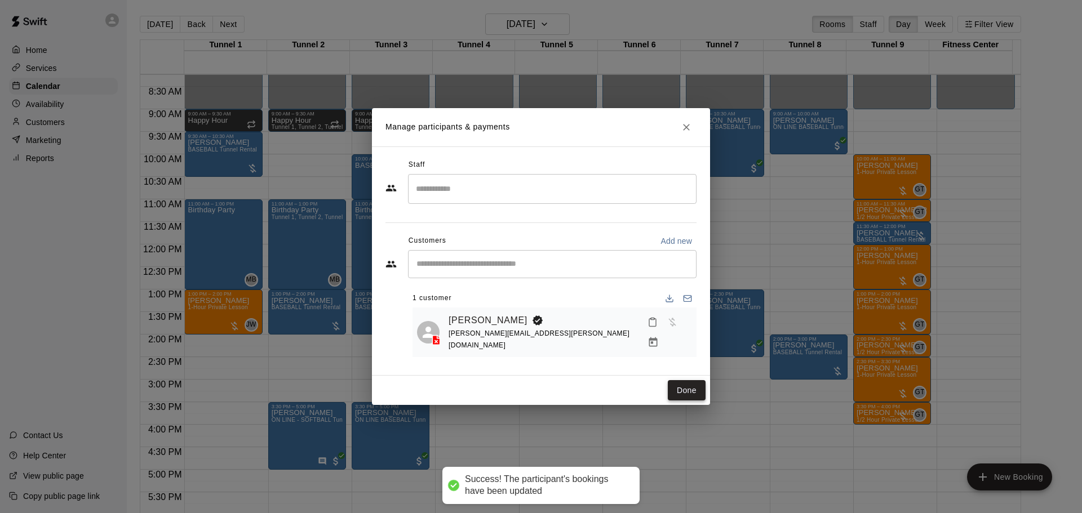
click at [689, 385] on button "Done" at bounding box center [687, 390] width 38 height 21
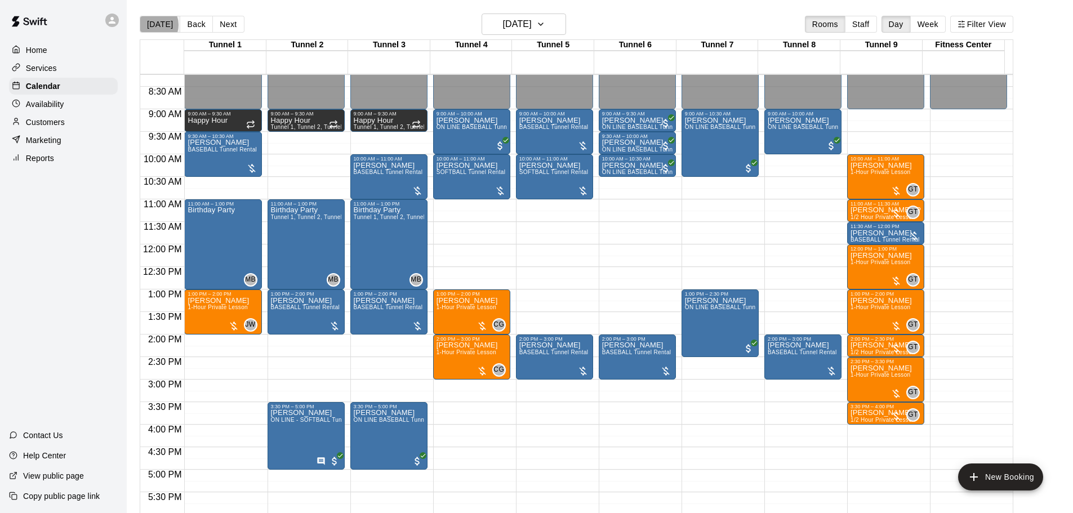
click at [153, 24] on button "[DATE]" at bounding box center [160, 24] width 41 height 17
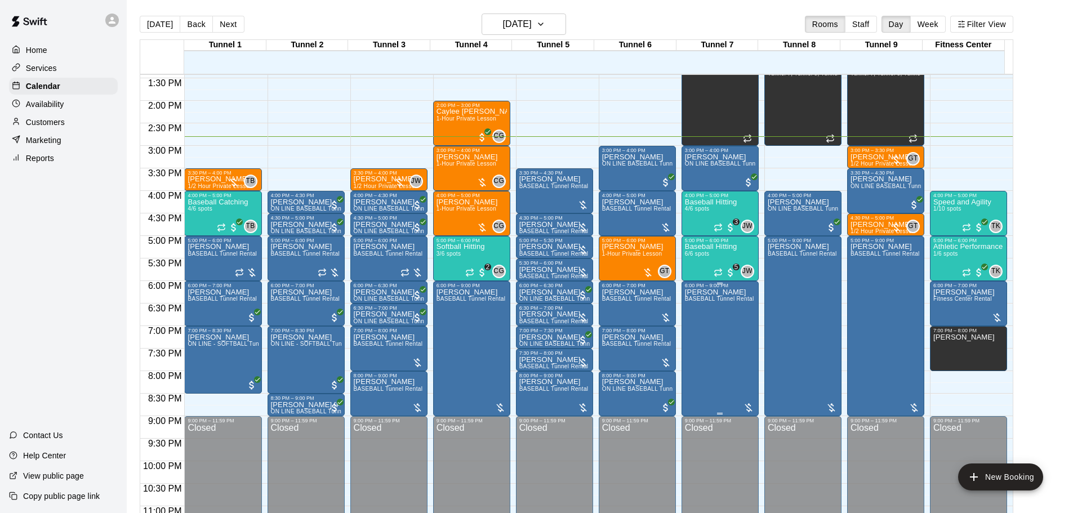
scroll to position [631, 0]
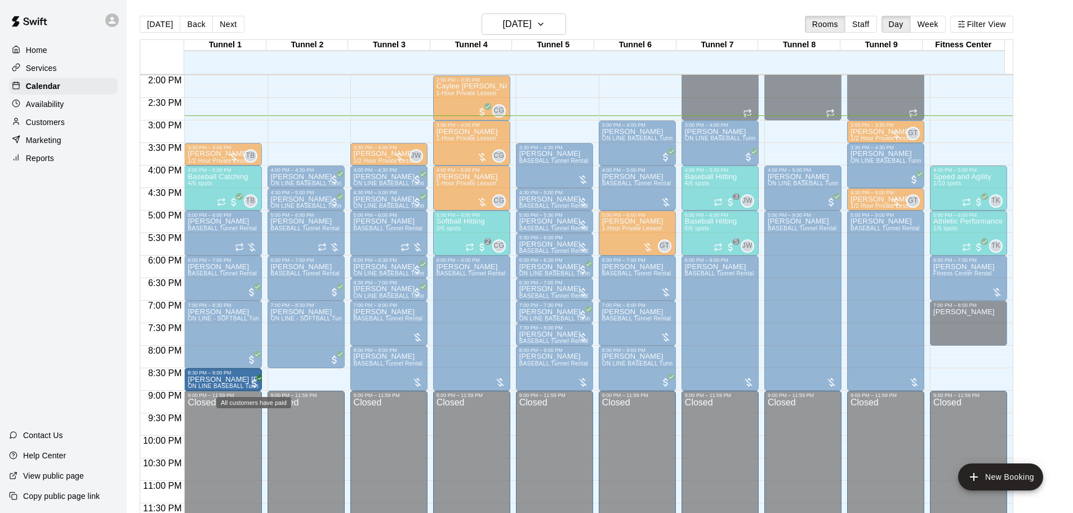
drag, startPoint x: 292, startPoint y: 375, endPoint x: 255, endPoint y: 382, distance: 38.4
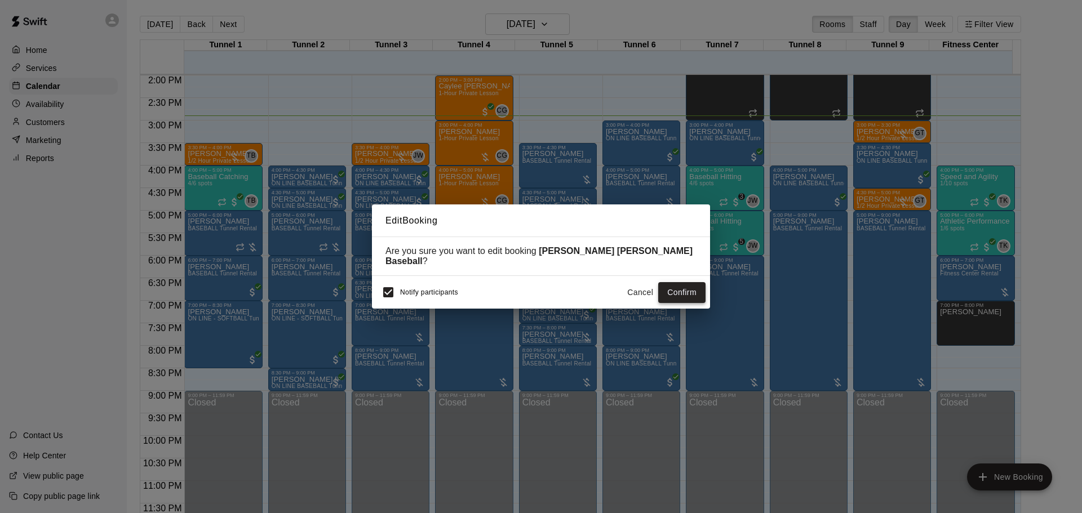
click at [671, 282] on button "Confirm" at bounding box center [681, 292] width 47 height 21
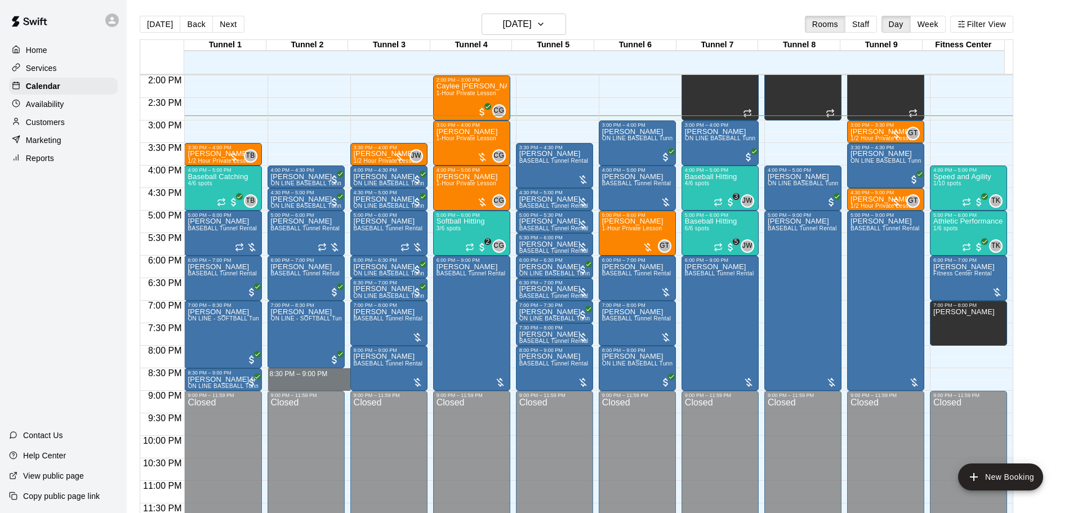
drag, startPoint x: 317, startPoint y: 372, endPoint x: 315, endPoint y: 382, distance: 10.8
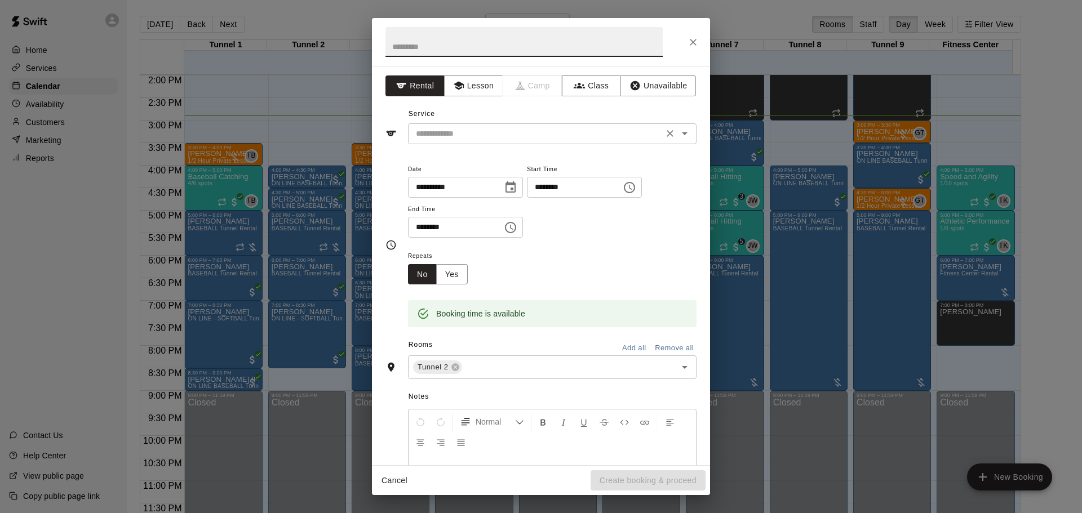
click at [579, 142] on div "​" at bounding box center [552, 133] width 288 height 21
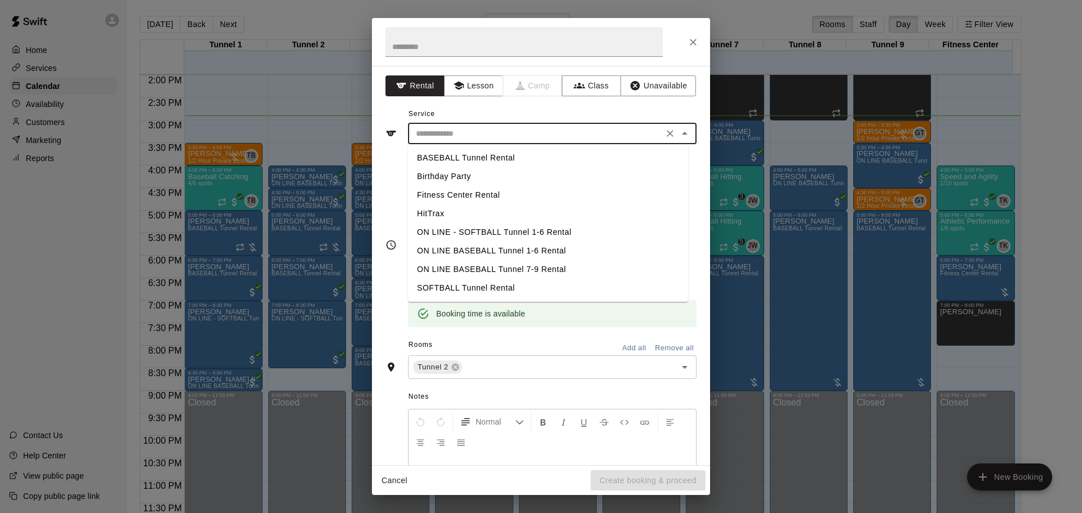
click at [528, 162] on li "BASEBALL Tunnel Rental" at bounding box center [548, 158] width 280 height 19
type input "**********"
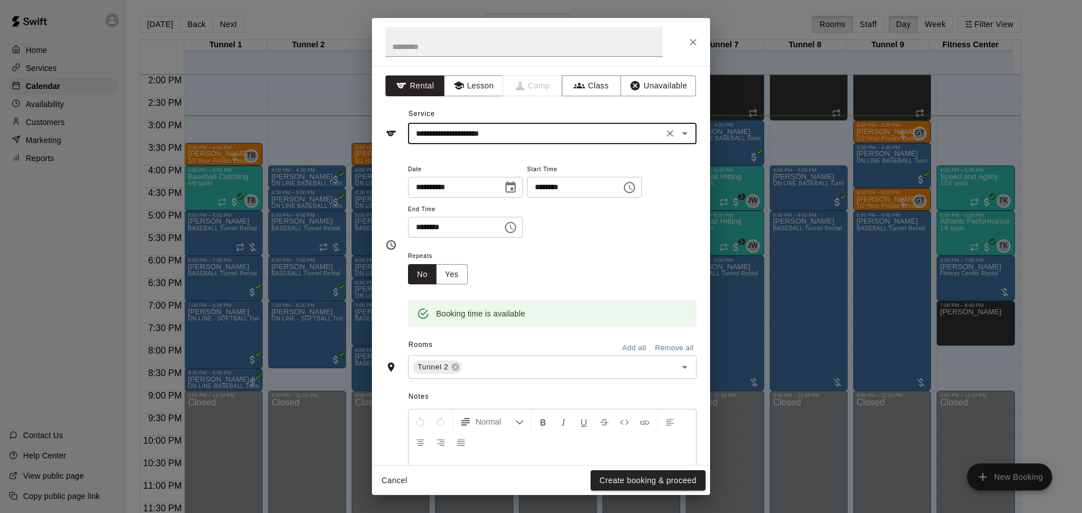
click at [641, 486] on button "Create booking & proceed" at bounding box center [647, 480] width 115 height 21
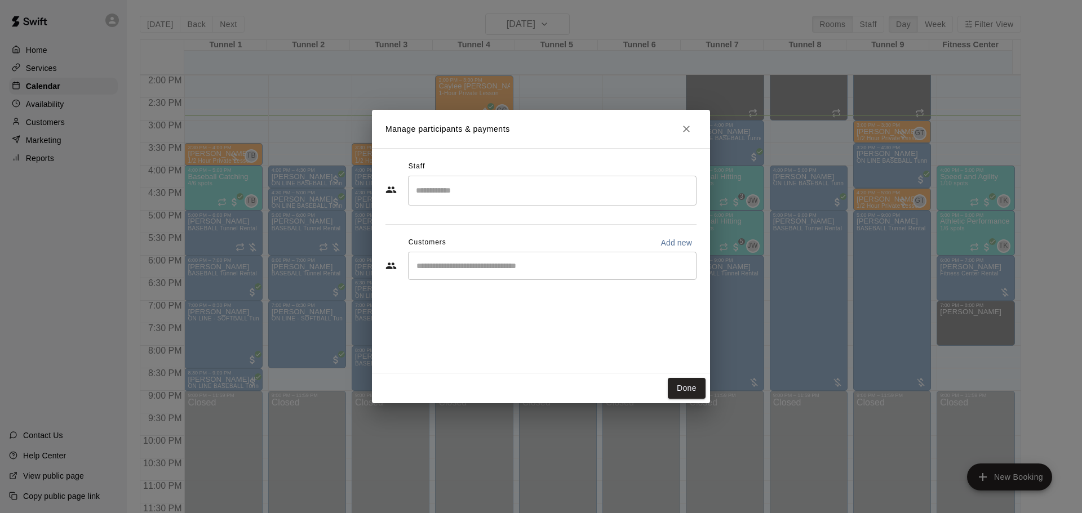
click at [522, 261] on input "Start typing to search customers..." at bounding box center [552, 265] width 278 height 11
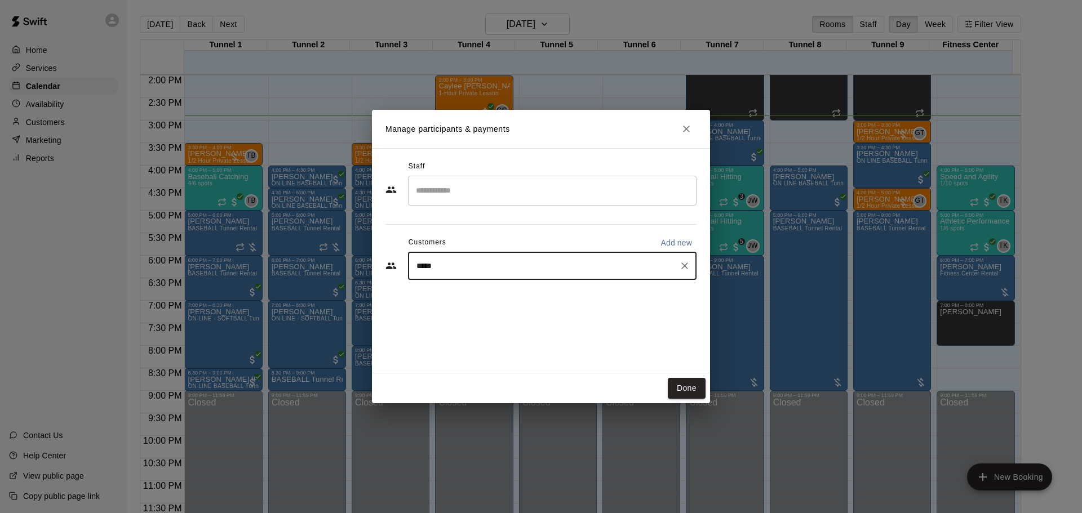
type input "****"
click at [517, 292] on div "[PERSON_NAME] [EMAIL_ADDRESS][DOMAIN_NAME]" at bounding box center [563, 298] width 248 height 24
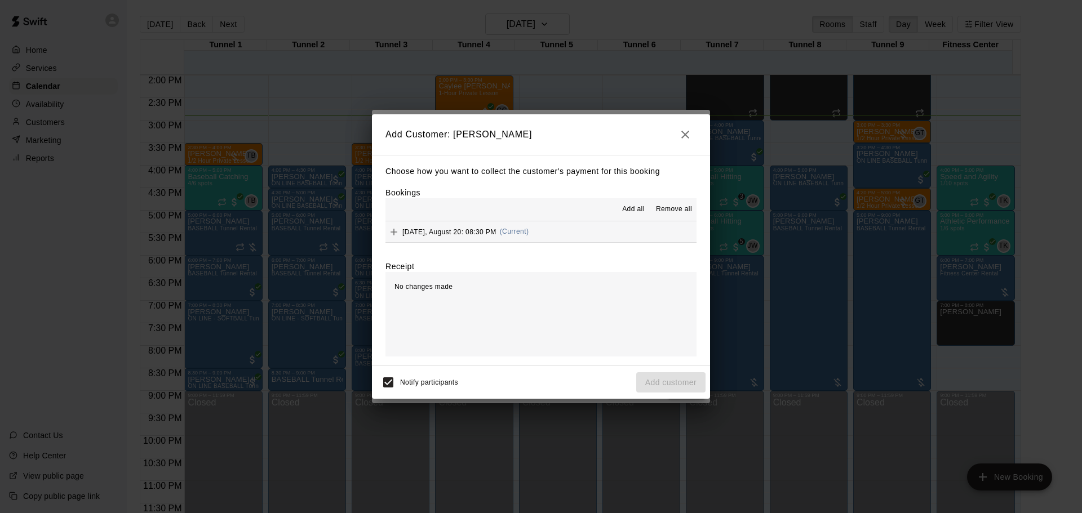
click at [548, 234] on button "[DATE], August 20: 08:30 PM (Current)" at bounding box center [540, 231] width 311 height 21
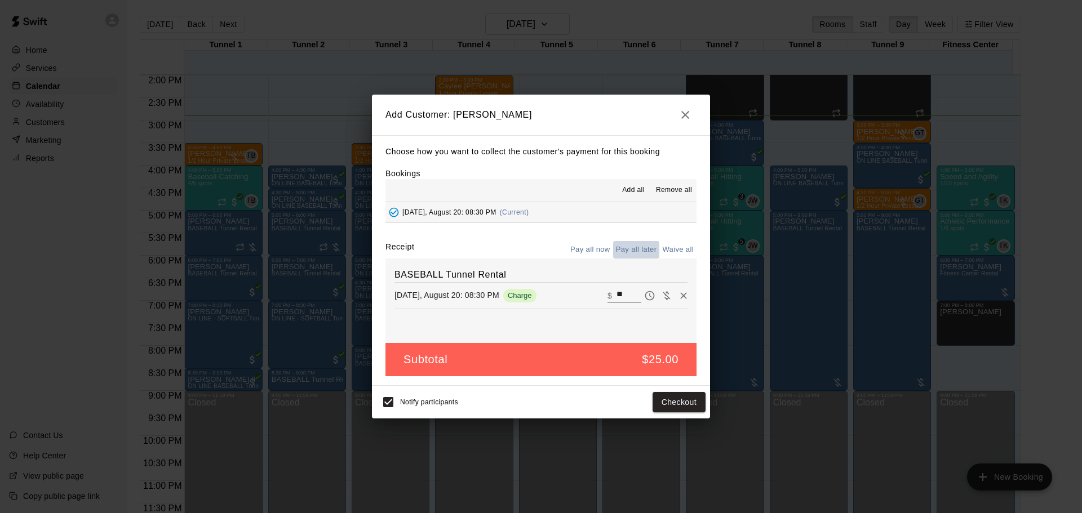
click at [626, 250] on button "Pay all later" at bounding box center [636, 249] width 47 height 17
click at [687, 396] on button "Add customer" at bounding box center [670, 402] width 69 height 21
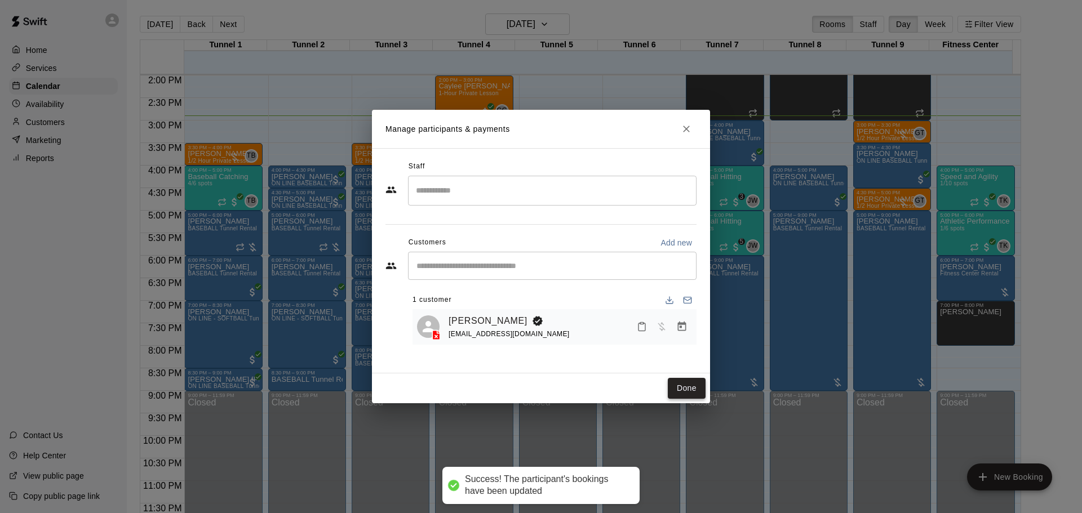
click at [683, 395] on button "Done" at bounding box center [687, 388] width 38 height 21
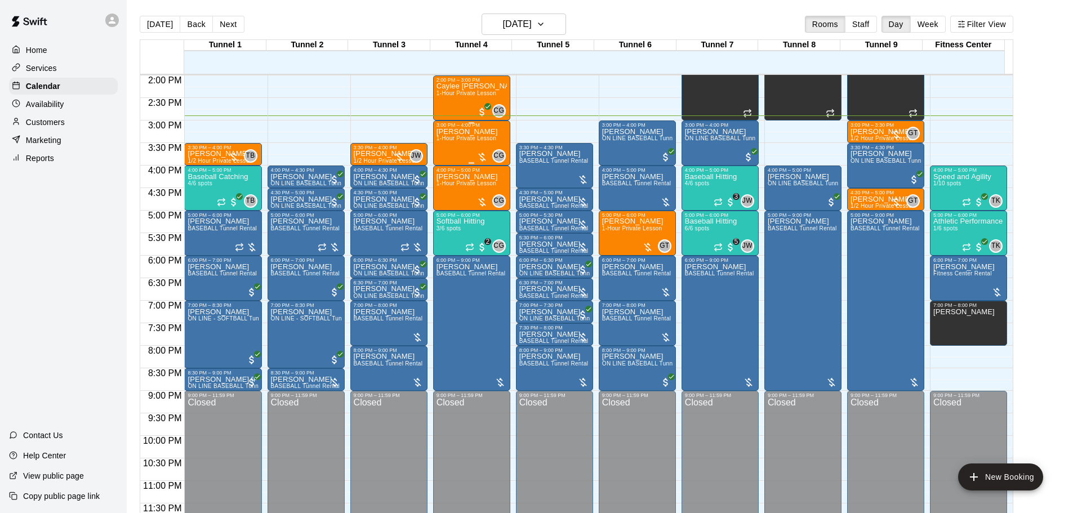
click at [477, 144] on div "[PERSON_NAME] 1-Hour Private Lesson" at bounding box center [467, 384] width 61 height 513
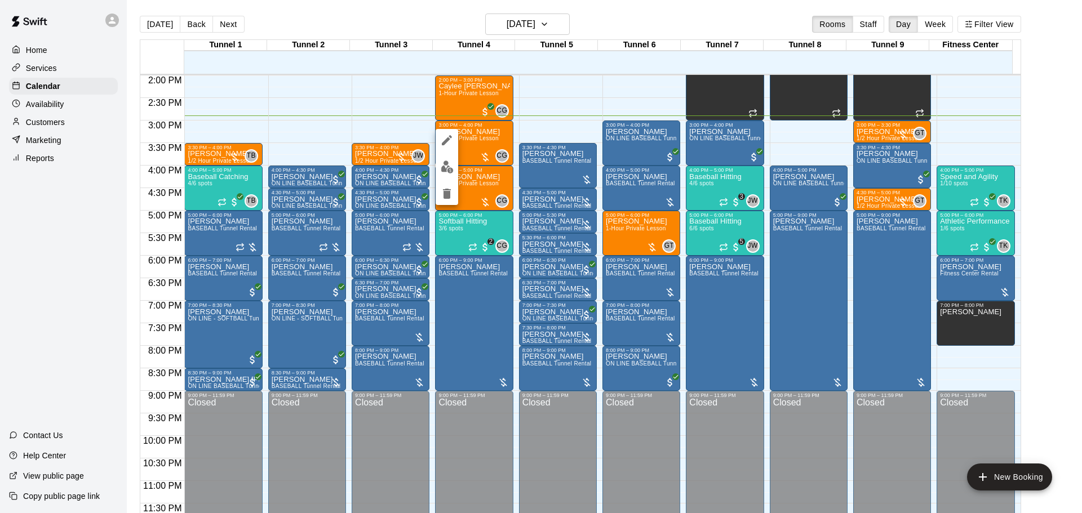
click at [451, 167] on img "edit" at bounding box center [447, 167] width 13 height 13
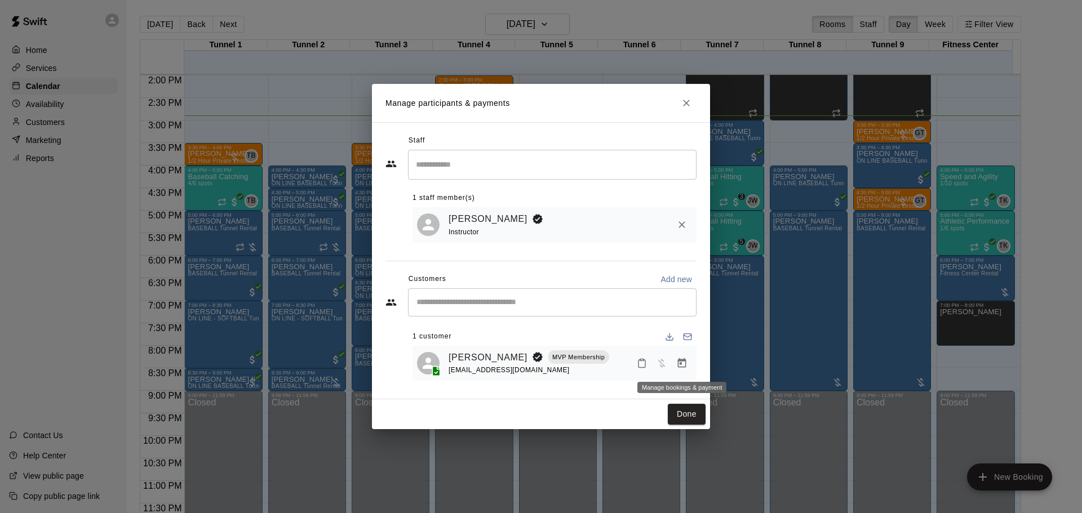
click at [676, 361] on icon "Manage bookings & payment" at bounding box center [681, 363] width 11 height 11
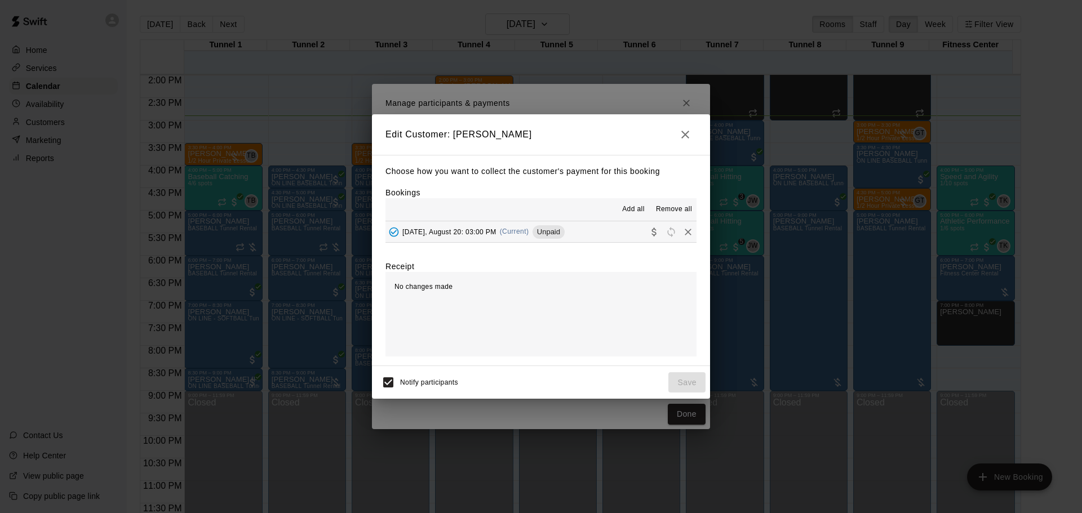
click at [544, 239] on div "[DATE], August 20: 03:00 PM (Current) Unpaid" at bounding box center [474, 232] width 179 height 17
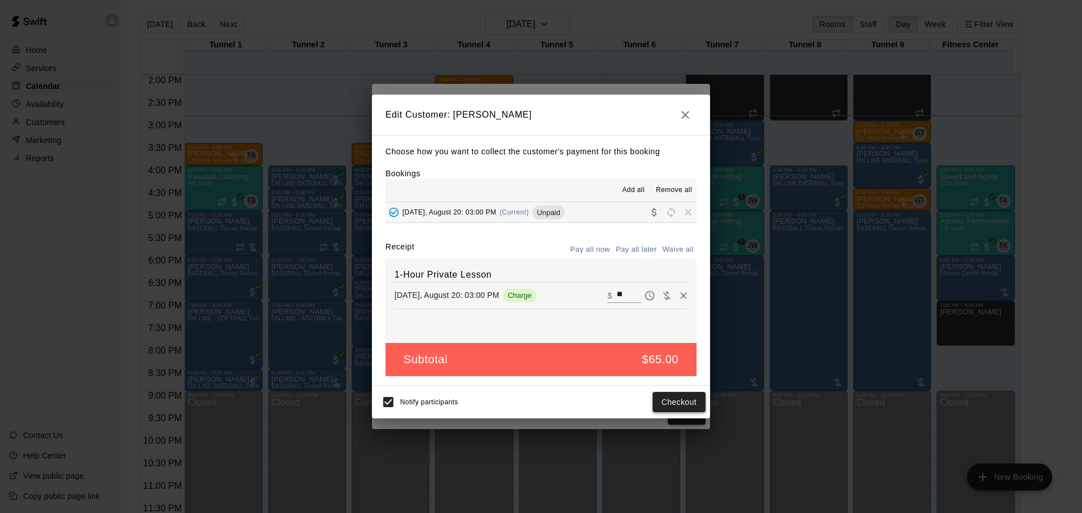
click at [675, 406] on button "Checkout" at bounding box center [678, 402] width 53 height 21
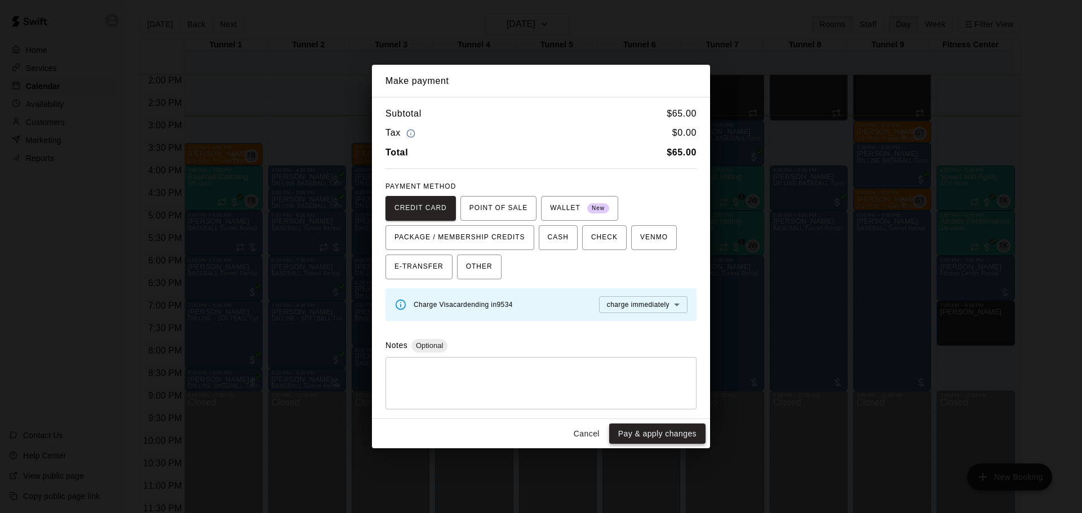
click at [669, 425] on button "Pay & apply changes" at bounding box center [657, 434] width 96 height 21
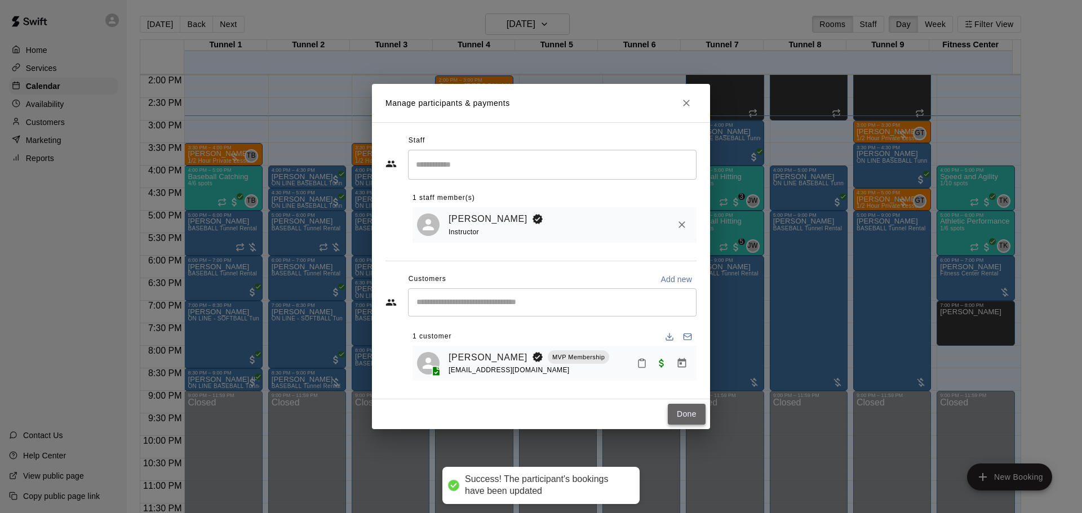
click at [686, 419] on button "Done" at bounding box center [687, 414] width 38 height 21
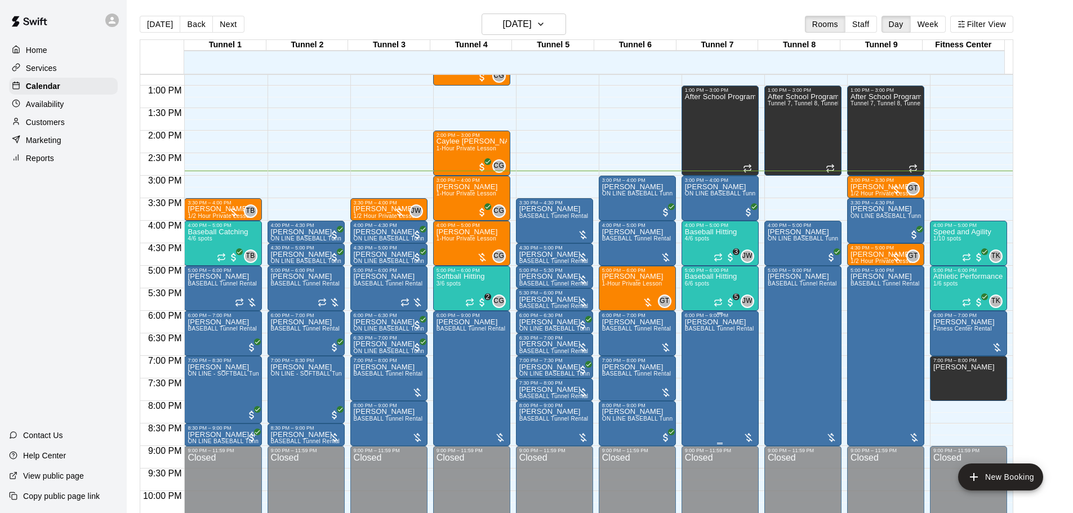
scroll to position [462, 0]
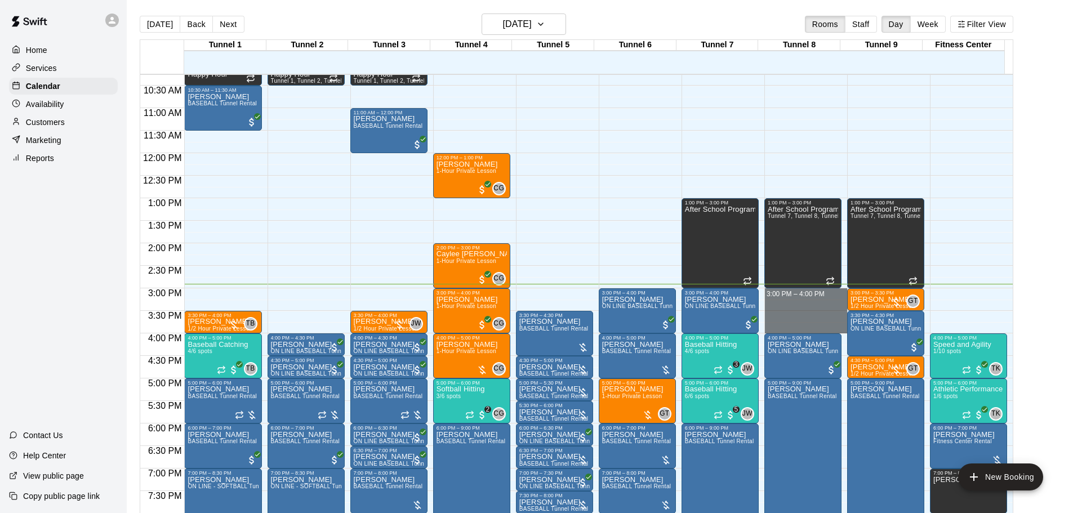
drag, startPoint x: 813, startPoint y: 291, endPoint x: 813, endPoint y: 326, distance: 34.4
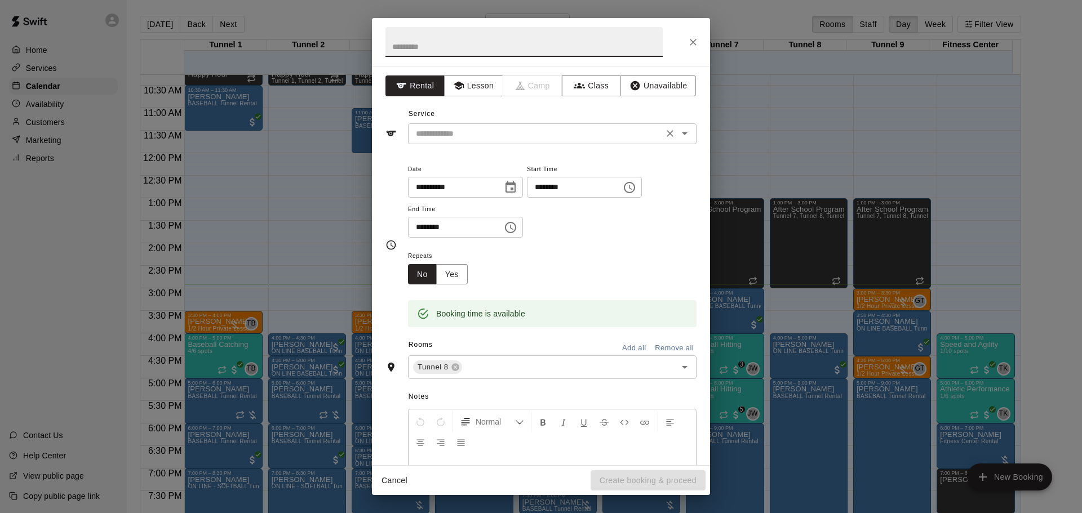
click at [537, 139] on input "text" at bounding box center [535, 134] width 248 height 14
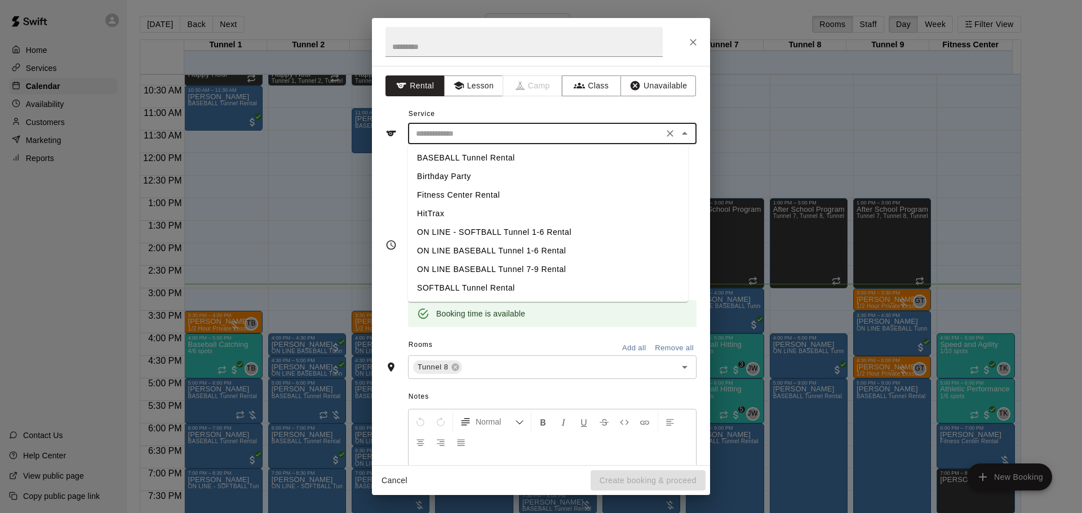
click at [480, 159] on li "BASEBALL Tunnel Rental" at bounding box center [548, 158] width 280 height 19
type input "**********"
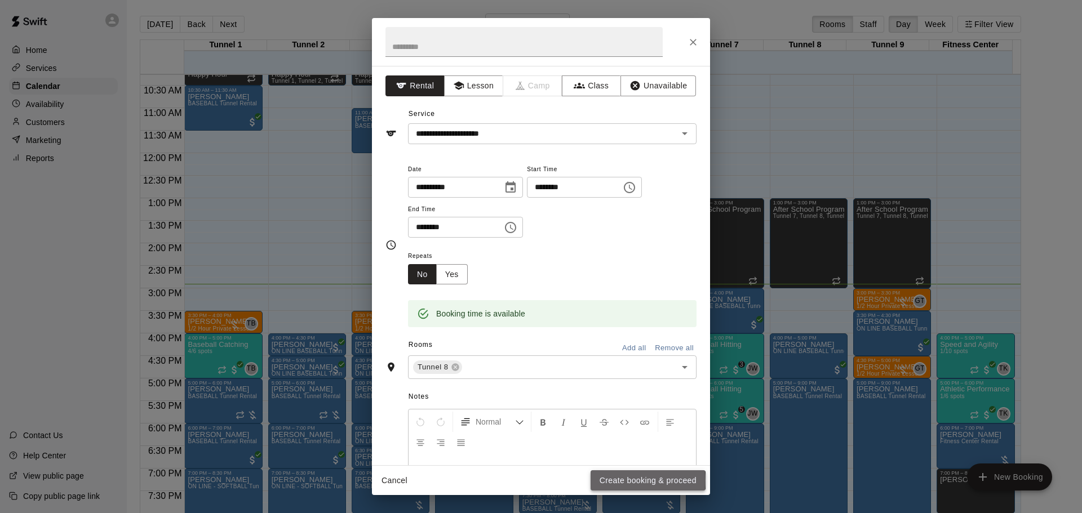
click at [617, 481] on button "Create booking & proceed" at bounding box center [647, 480] width 115 height 21
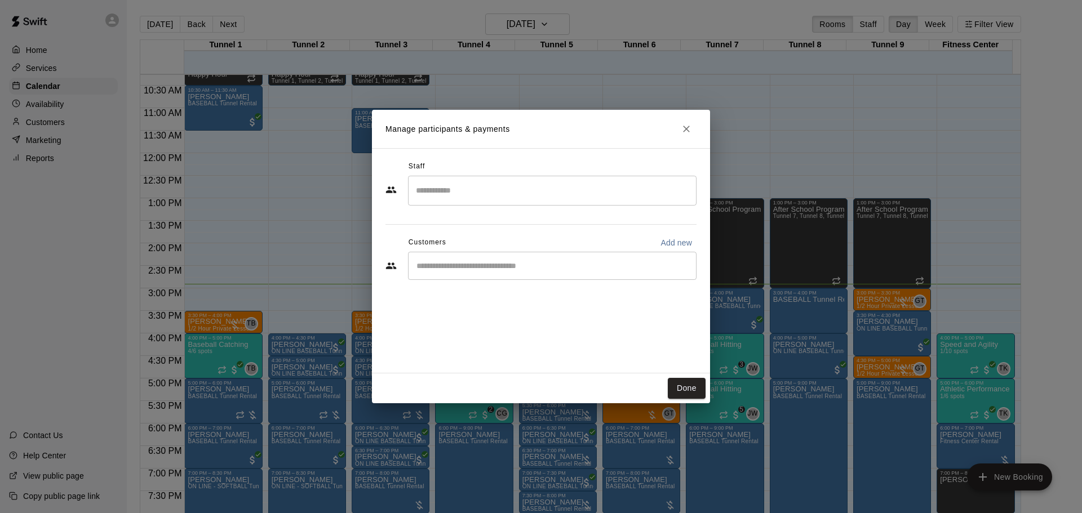
click at [614, 260] on div "​" at bounding box center [552, 266] width 288 height 28
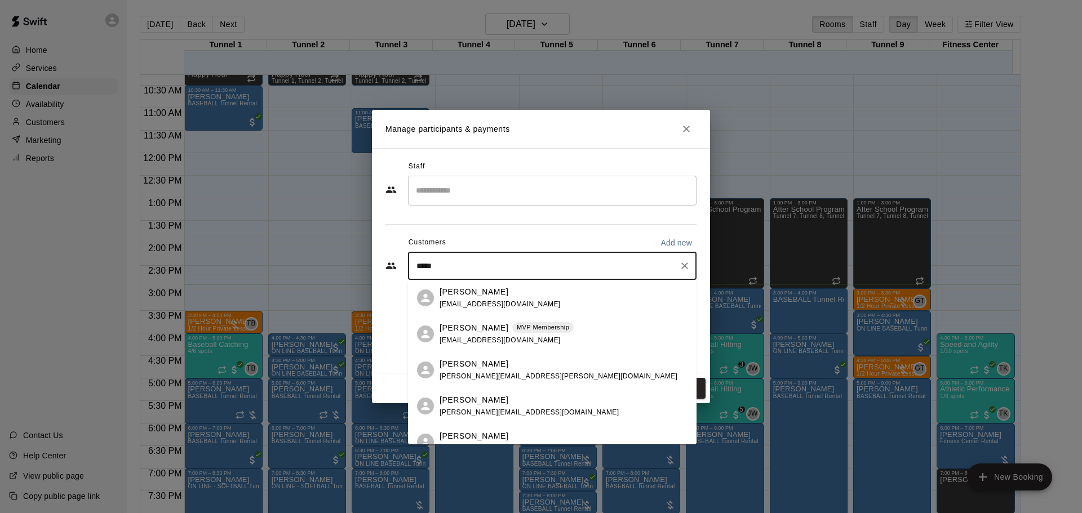
type input "******"
click at [571, 335] on div "[PERSON_NAME] MVP Membership [EMAIL_ADDRESS][DOMAIN_NAME]" at bounding box center [563, 334] width 248 height 24
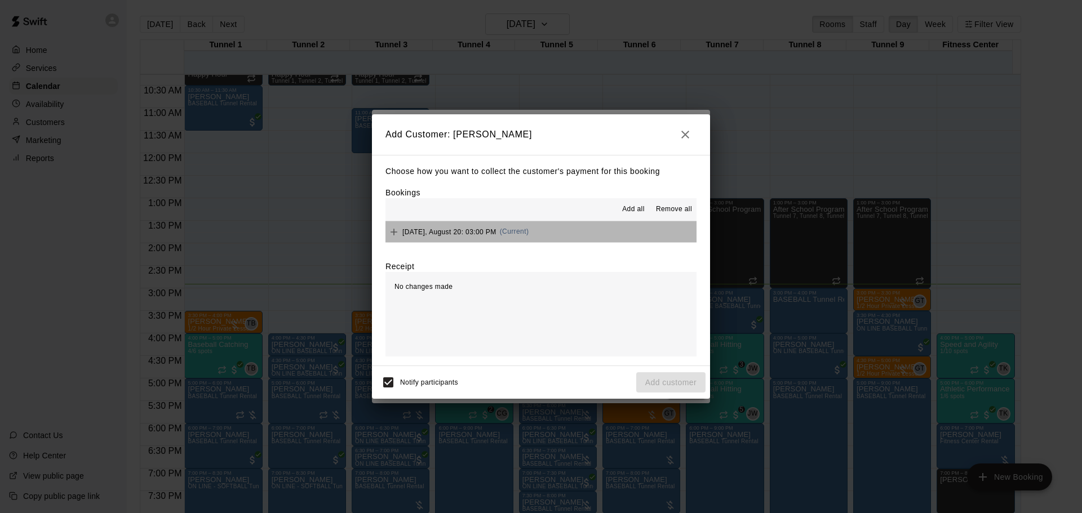
click at [582, 228] on button "[DATE], August 20: 03:00 PM (Current)" at bounding box center [540, 231] width 311 height 21
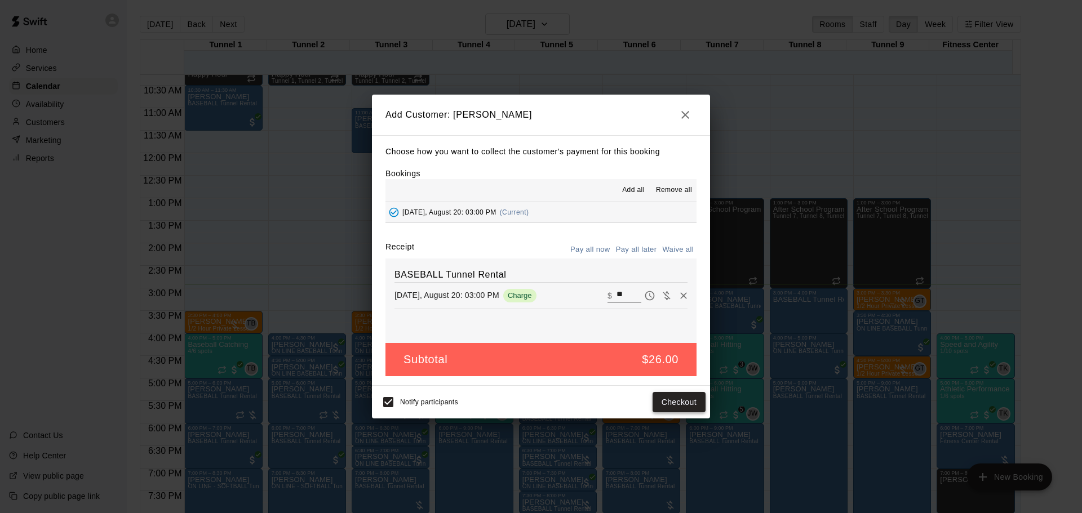
click at [690, 397] on button "Checkout" at bounding box center [678, 402] width 53 height 21
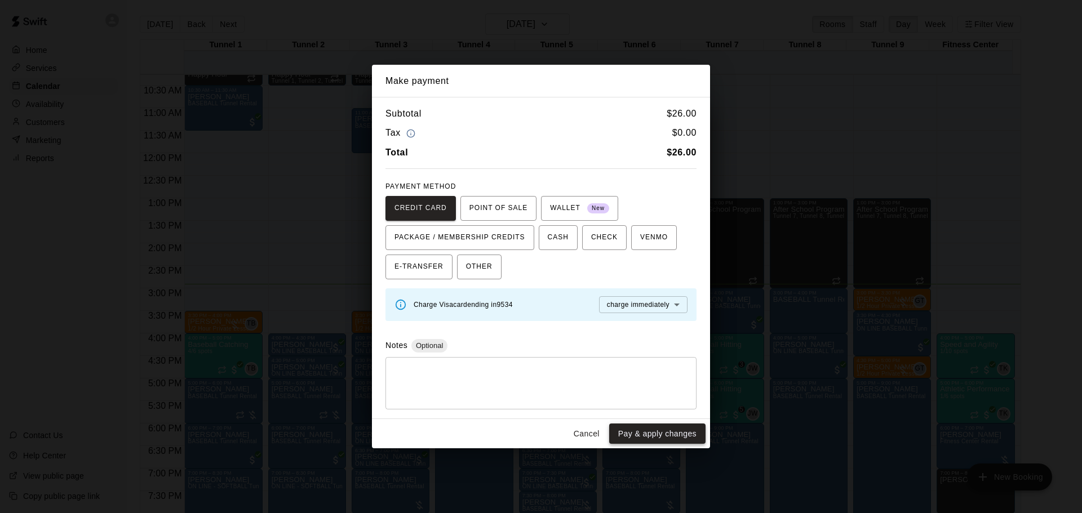
click at [684, 430] on button "Pay & apply changes" at bounding box center [657, 434] width 96 height 21
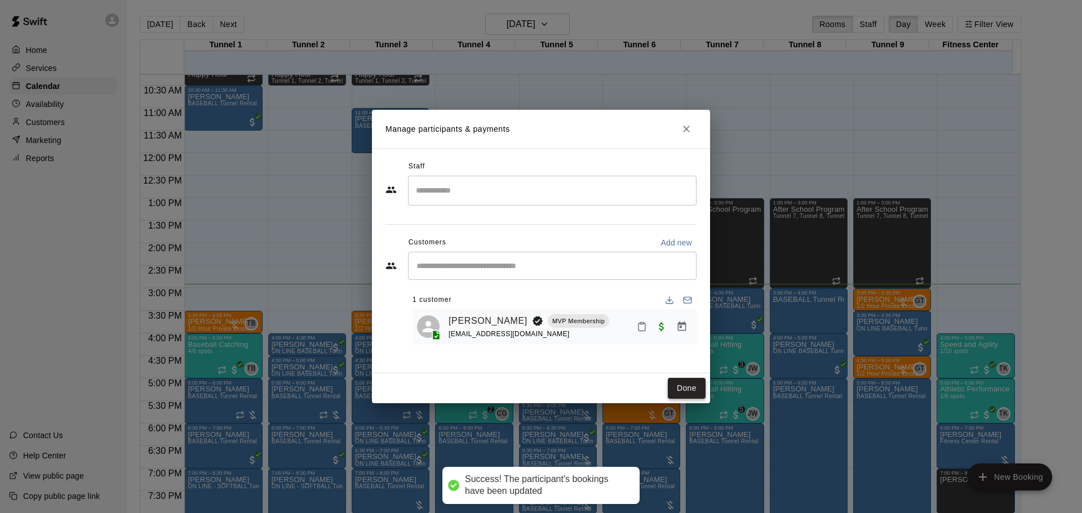
click at [670, 394] on button "Done" at bounding box center [687, 388] width 38 height 21
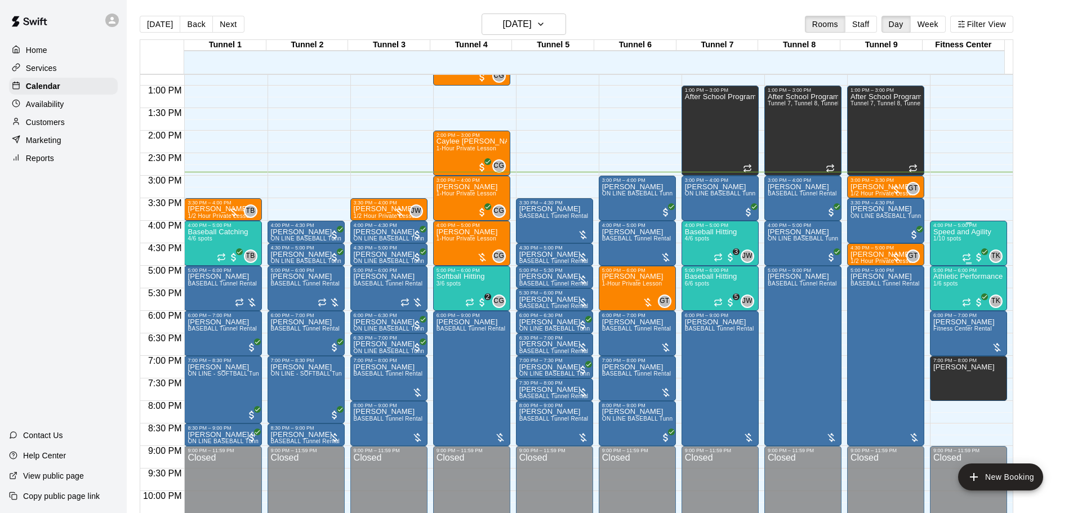
scroll to position [631, 0]
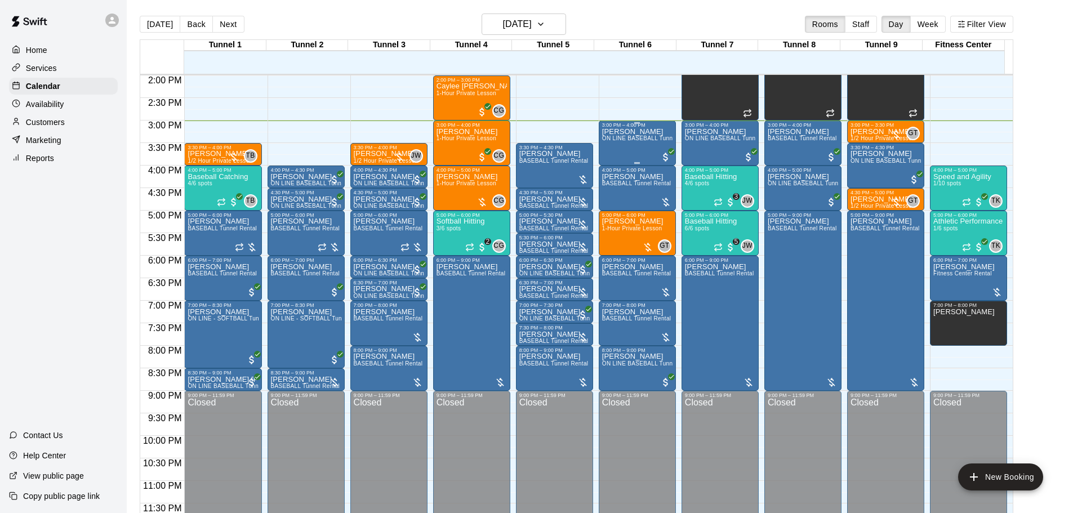
click at [639, 132] on p "[PERSON_NAME]" at bounding box center [637, 132] width 70 height 0
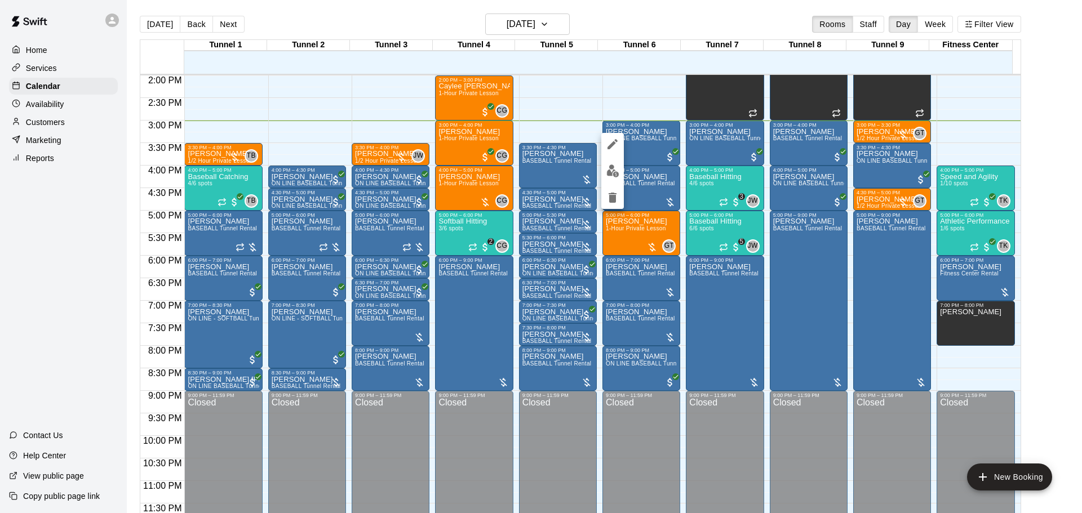
click at [611, 173] on img "edit" at bounding box center [612, 170] width 13 height 13
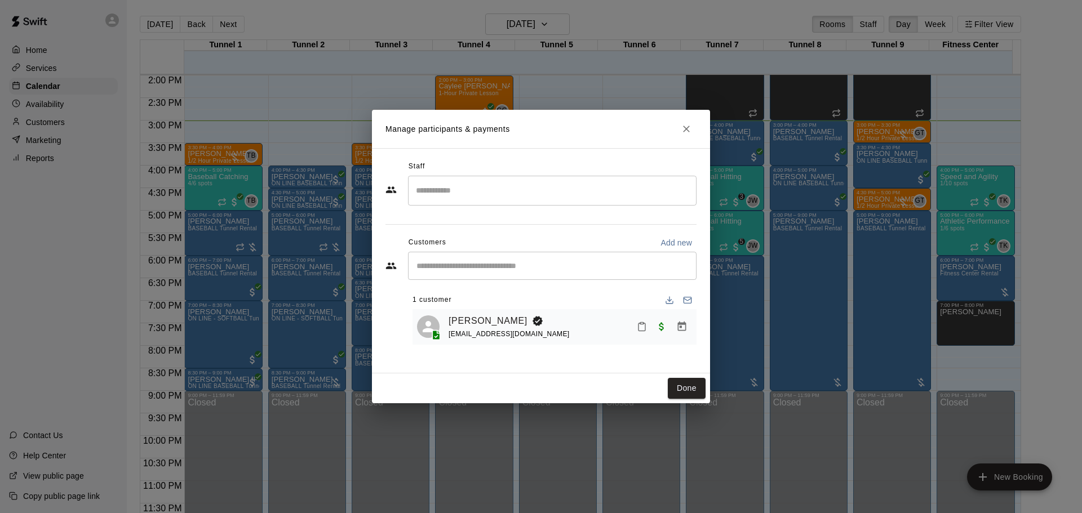
click at [686, 130] on icon "Close" at bounding box center [686, 129] width 7 height 7
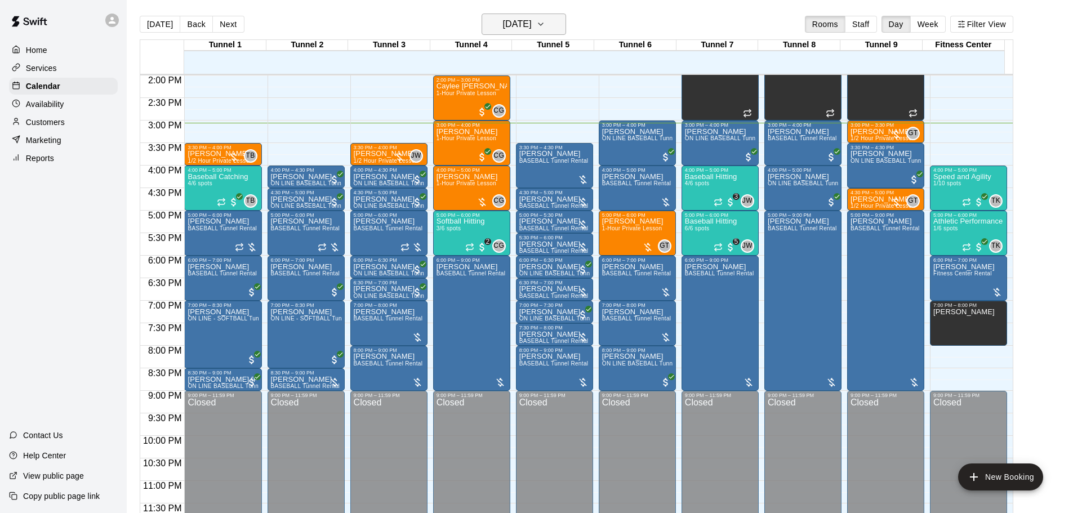
click at [532, 20] on h6 "[DATE]" at bounding box center [517, 24] width 29 height 16
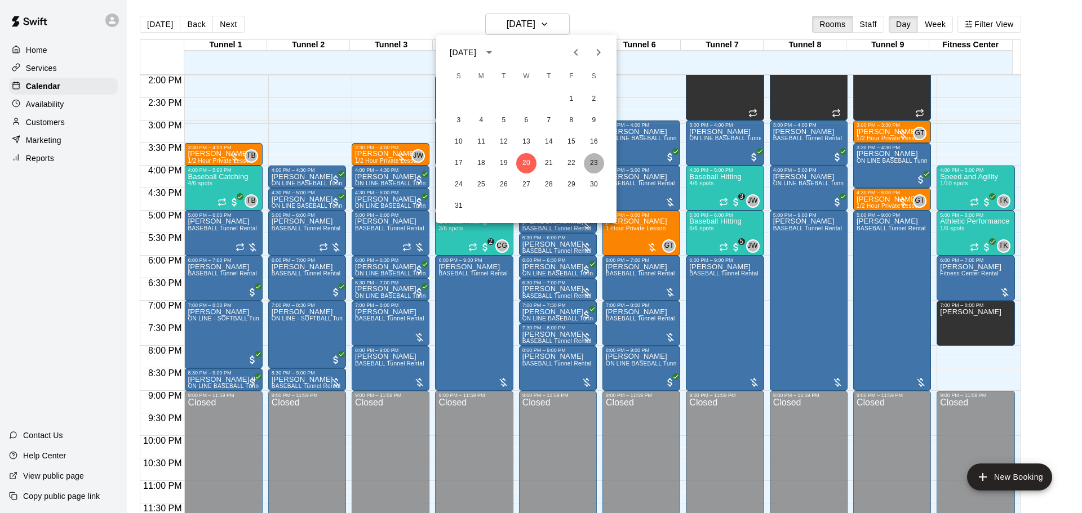
click at [598, 159] on button "23" at bounding box center [594, 163] width 20 height 20
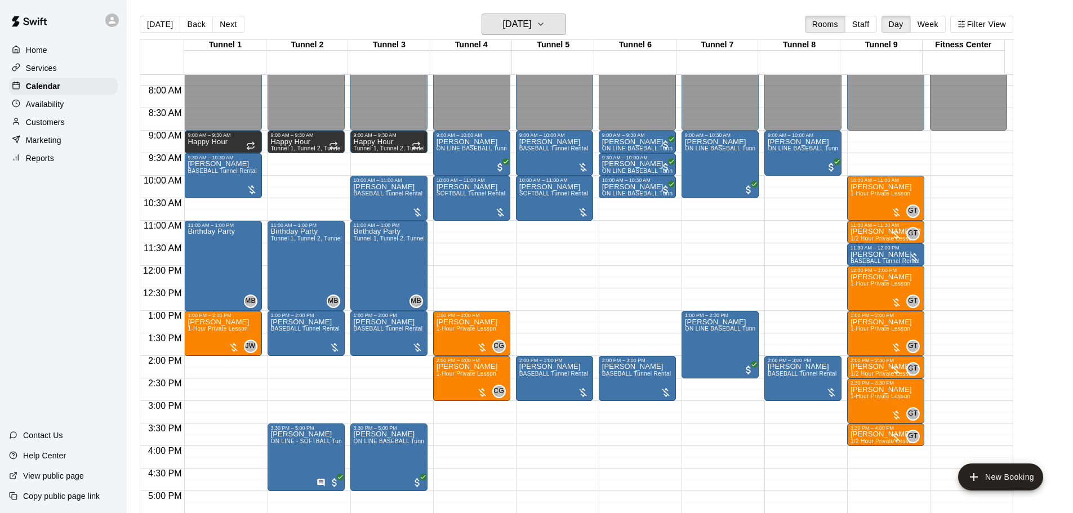
scroll to position [406, 0]
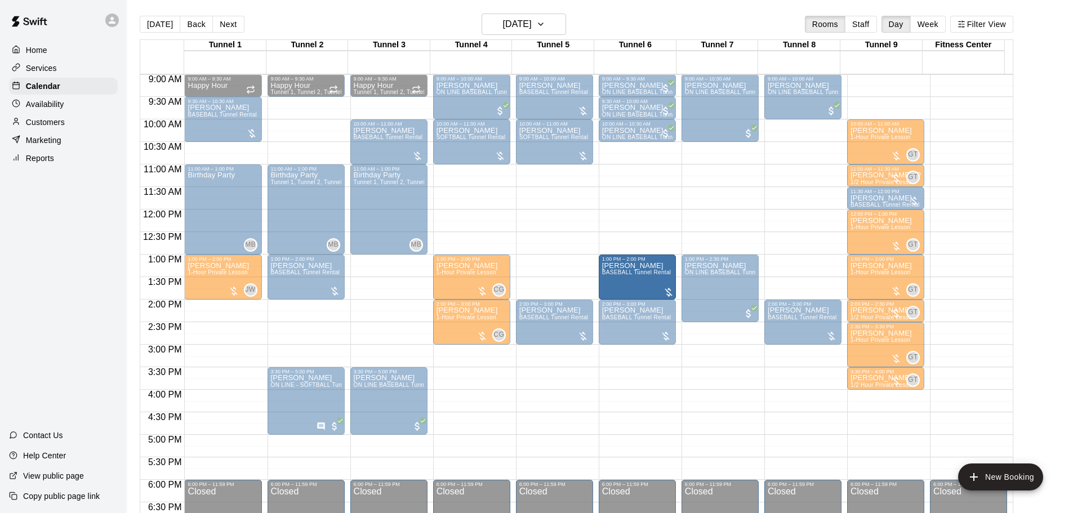
drag, startPoint x: 382, startPoint y: 278, endPoint x: 633, endPoint y: 284, distance: 250.7
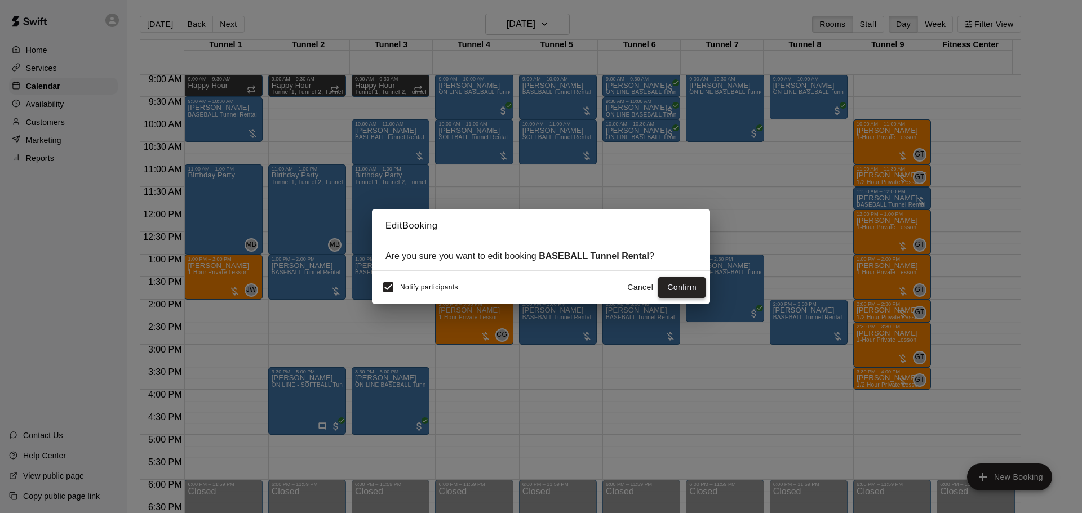
click at [671, 287] on button "Confirm" at bounding box center [681, 287] width 47 height 21
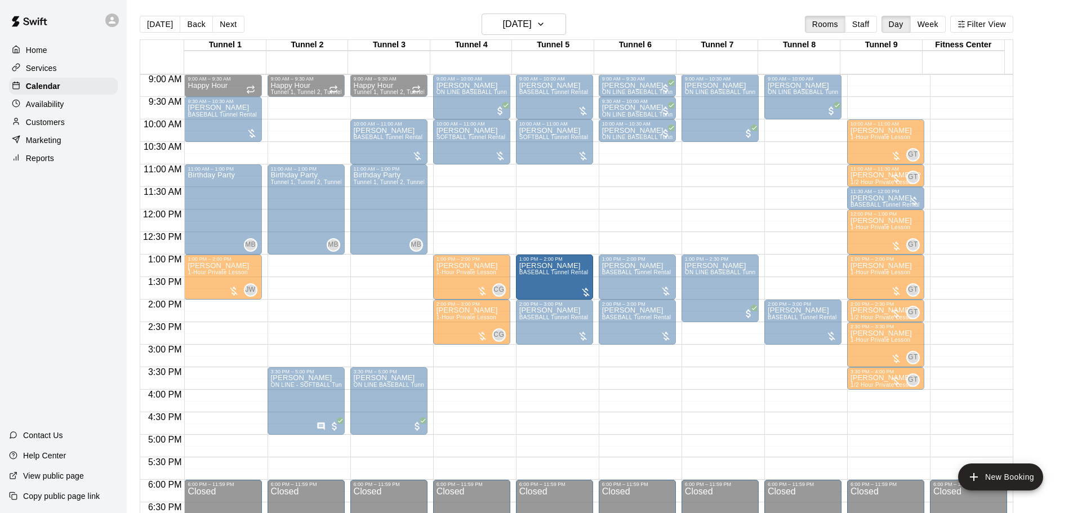
drag, startPoint x: 318, startPoint y: 274, endPoint x: 544, endPoint y: 278, distance: 226.5
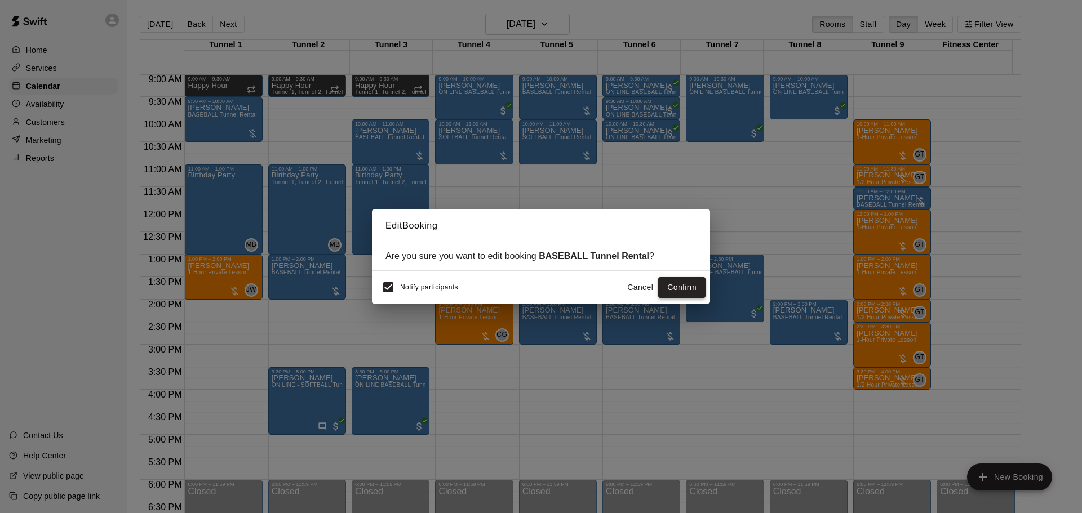
click at [687, 287] on button "Confirm" at bounding box center [681, 287] width 47 height 21
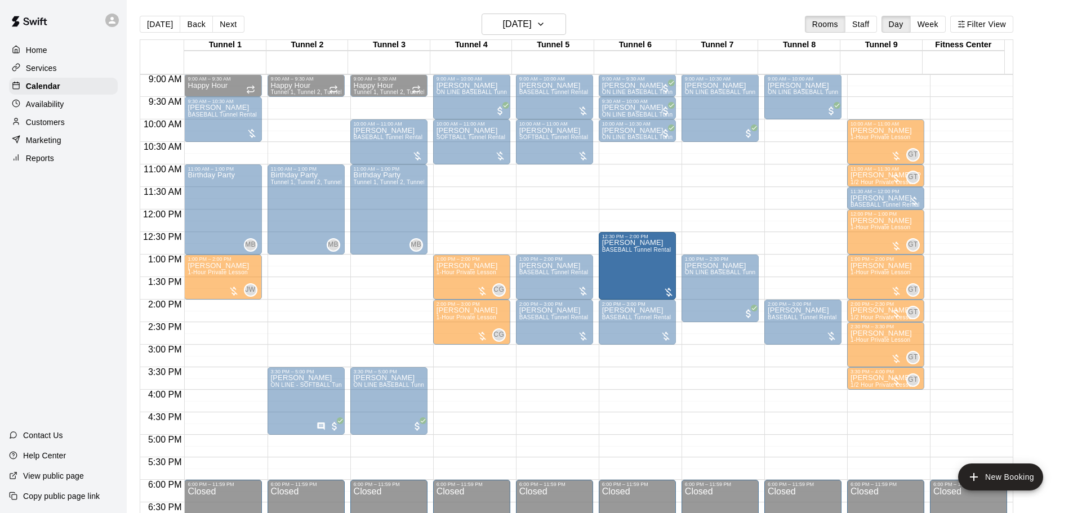
drag, startPoint x: 637, startPoint y: 257, endPoint x: 638, endPoint y: 242, distance: 15.3
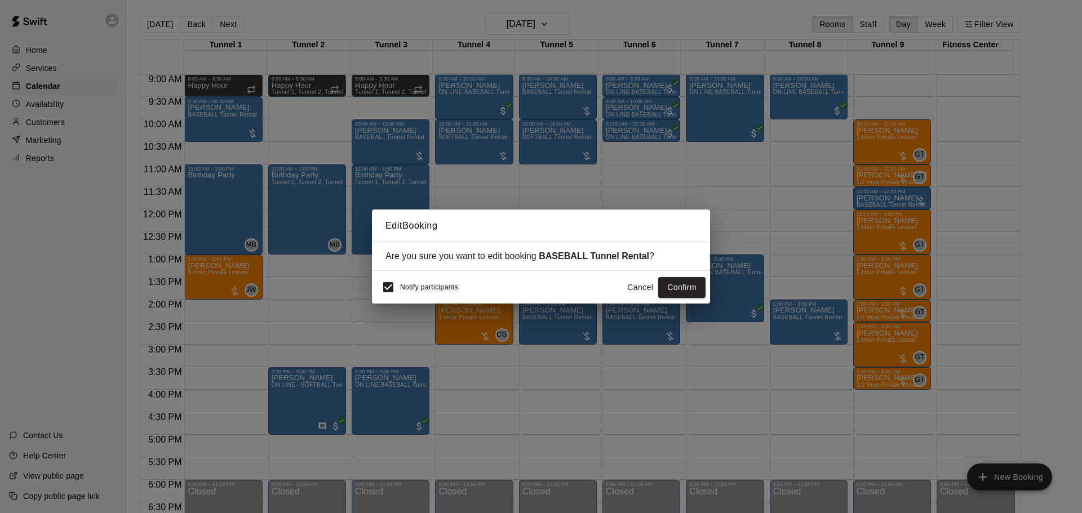
click at [678, 290] on button "Confirm" at bounding box center [681, 287] width 47 height 21
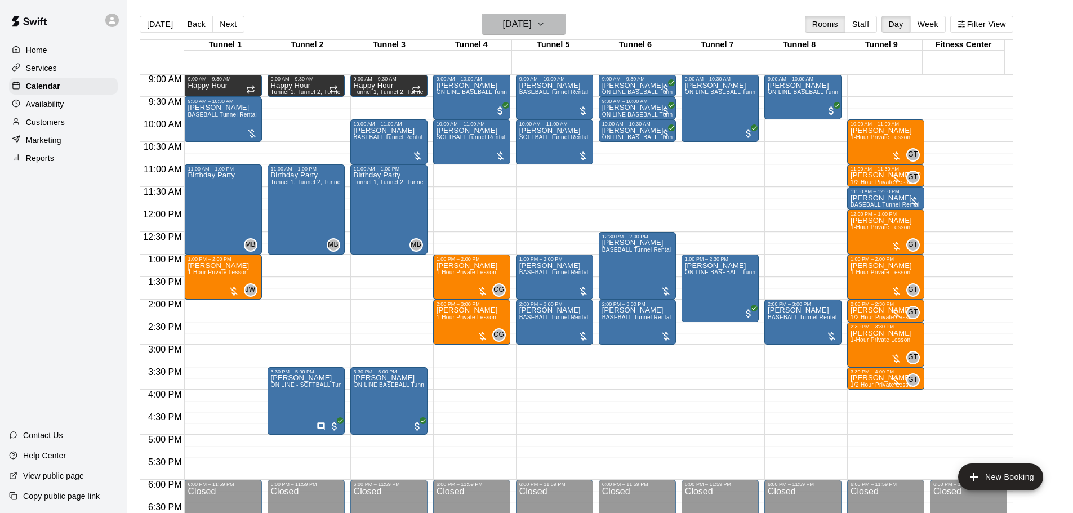
click at [545, 30] on icon "button" at bounding box center [540, 24] width 9 height 14
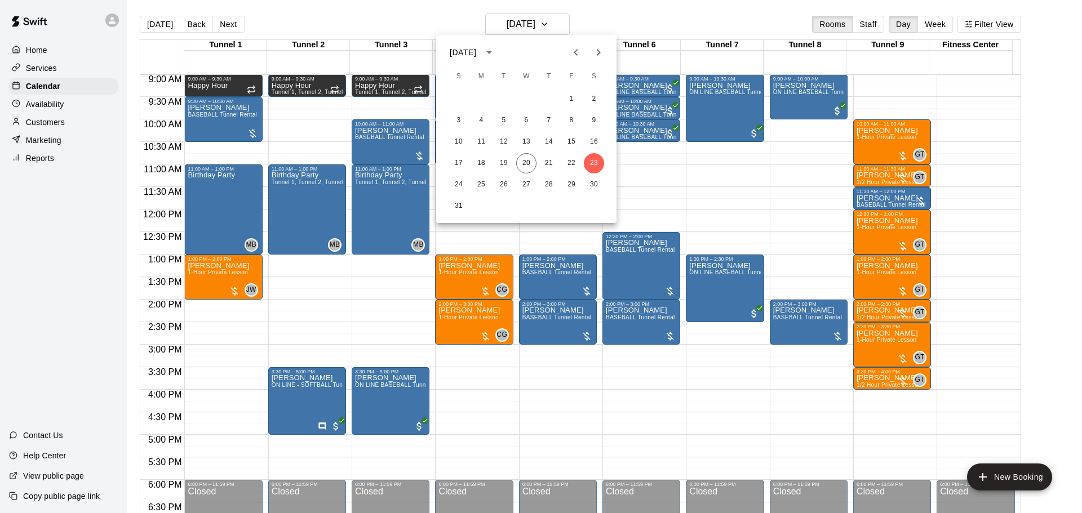
click at [540, 175] on div "24 25 26 27 28 29 30" at bounding box center [526, 185] width 180 height 20
click at [543, 180] on button "28" at bounding box center [549, 185] width 20 height 20
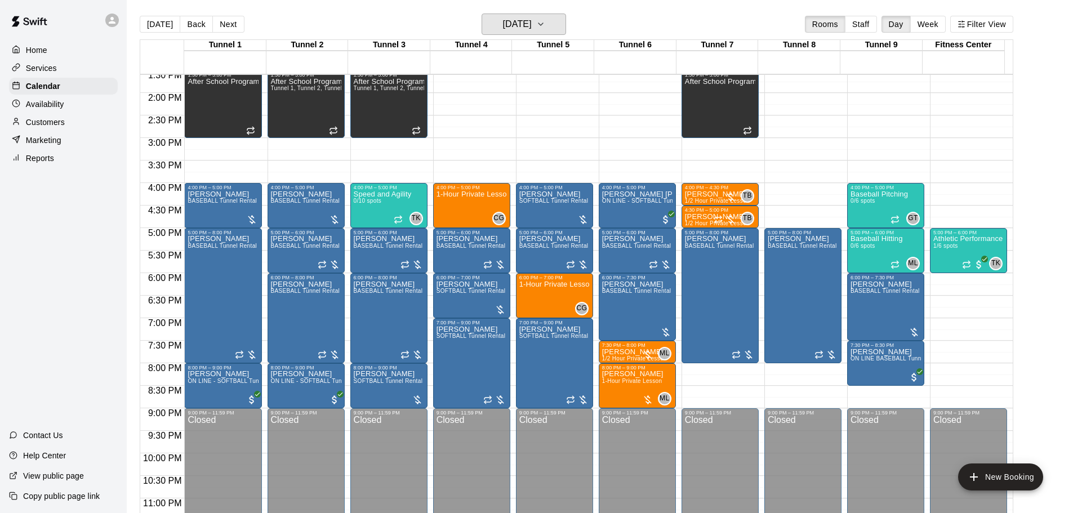
scroll to position [631, 0]
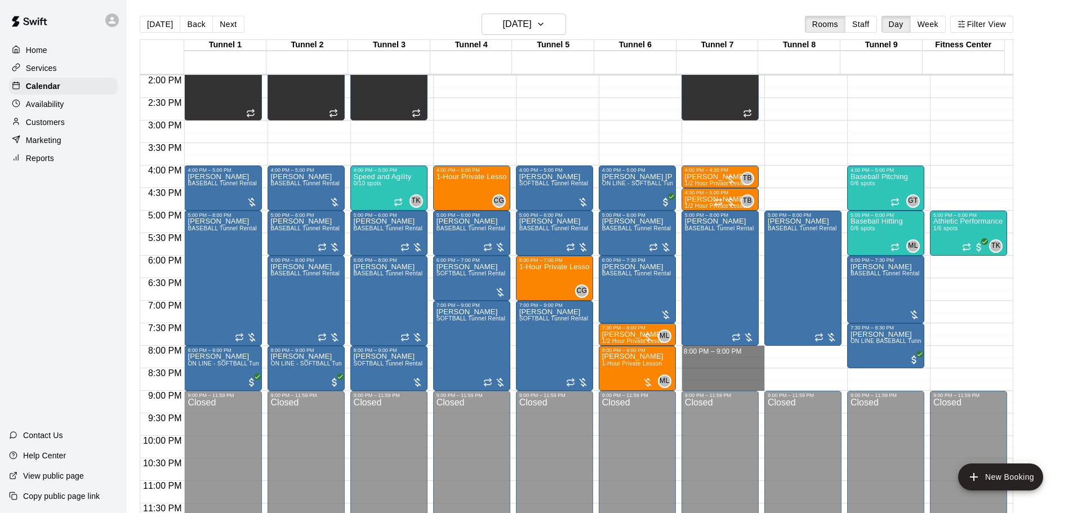
drag, startPoint x: 749, startPoint y: 350, endPoint x: 754, endPoint y: 380, distance: 29.7
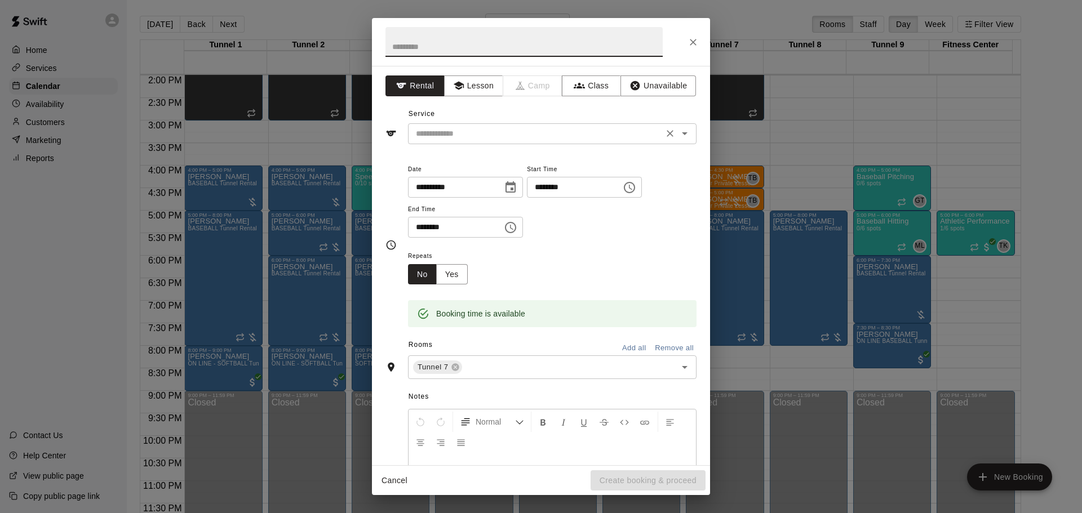
click at [570, 136] on input "text" at bounding box center [535, 134] width 248 height 14
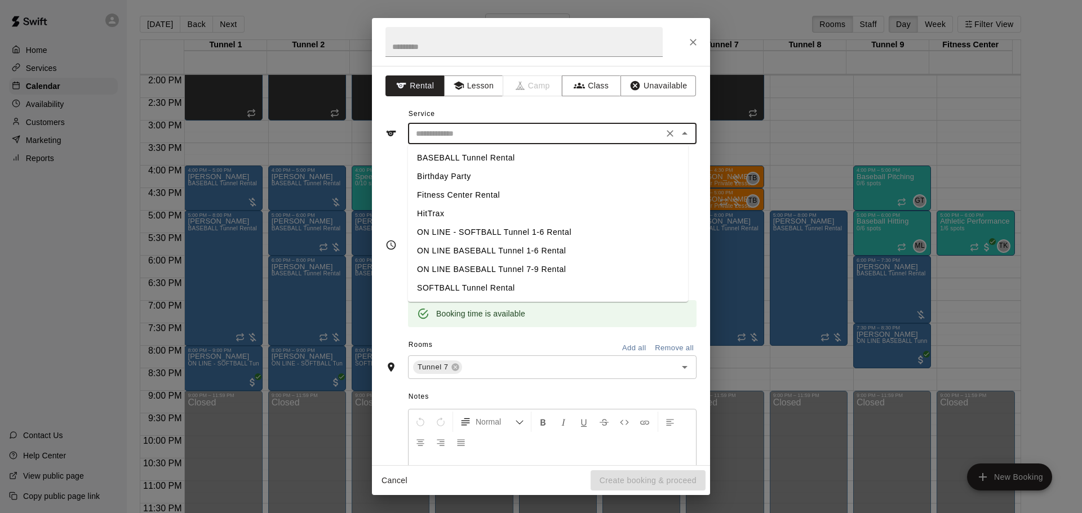
click at [515, 290] on li "SOFTBALL Tunnel Rental" at bounding box center [548, 288] width 280 height 19
type input "**********"
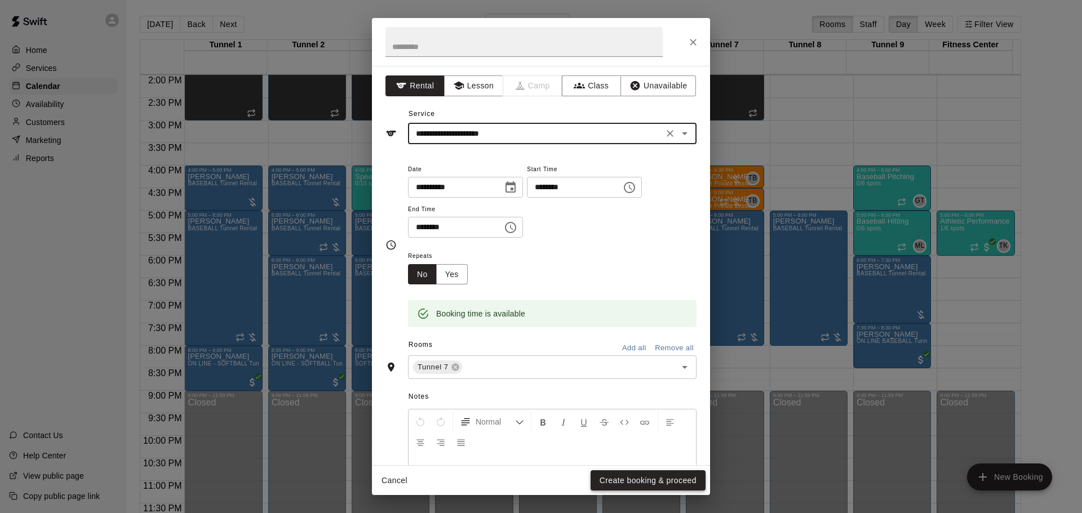
click at [687, 474] on button "Create booking & proceed" at bounding box center [647, 480] width 115 height 21
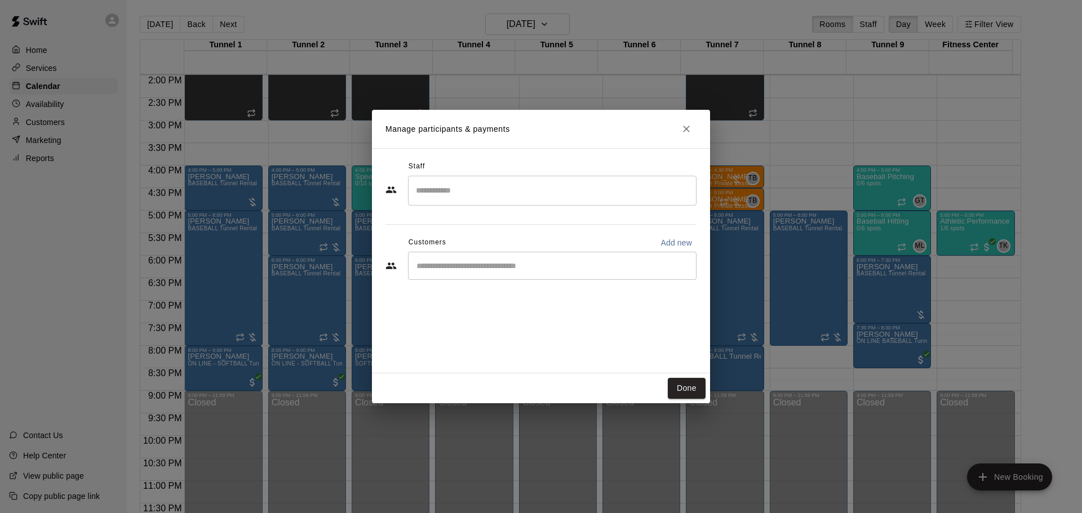
click at [576, 267] on input "Start typing to search customers..." at bounding box center [552, 265] width 278 height 11
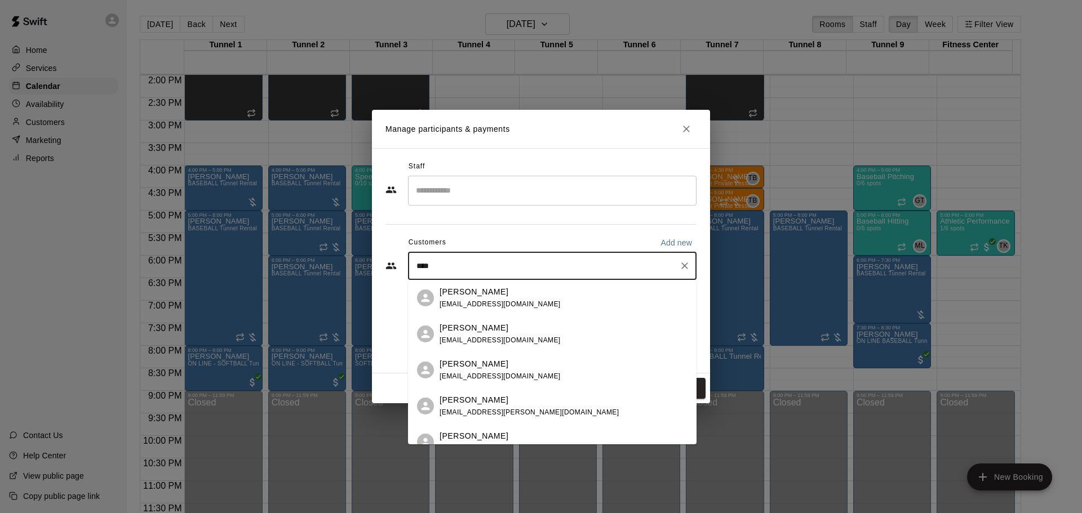
click at [418, 267] on input "****" at bounding box center [543, 265] width 261 height 11
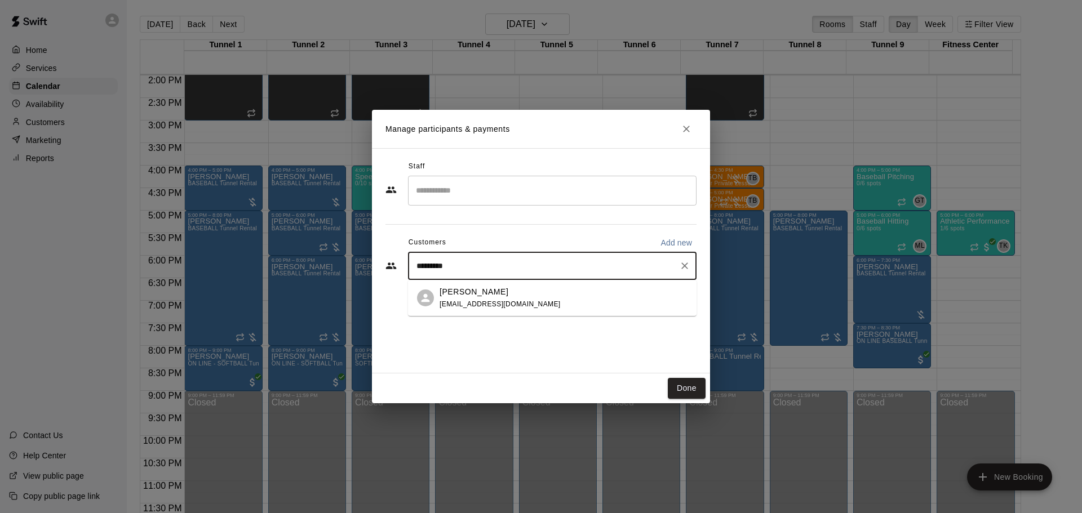
type input "**********"
click at [491, 331] on div "[PERSON_NAME]" at bounding box center [499, 328] width 121 height 12
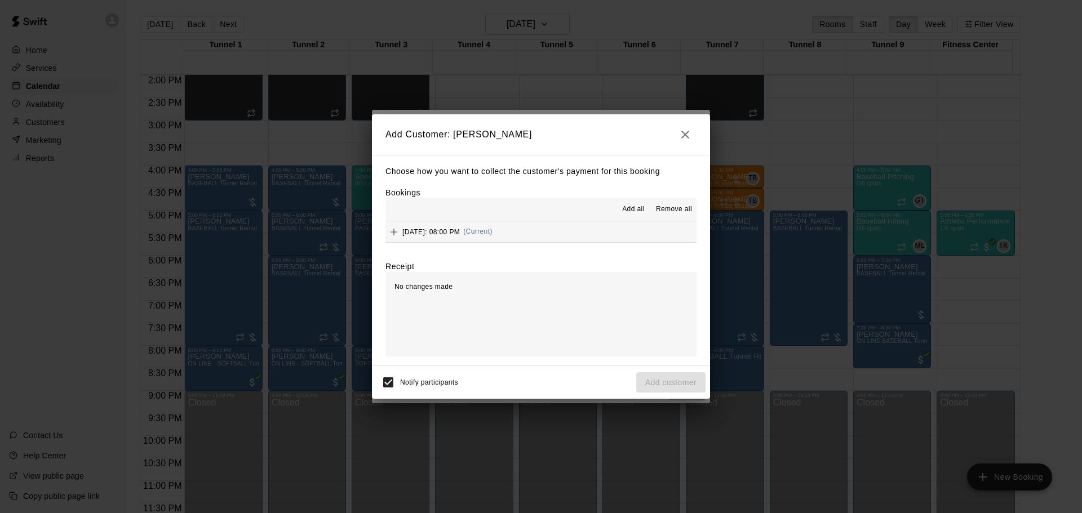
click at [575, 236] on button "[DATE]: 08:00 PM (Current)" at bounding box center [540, 231] width 311 height 21
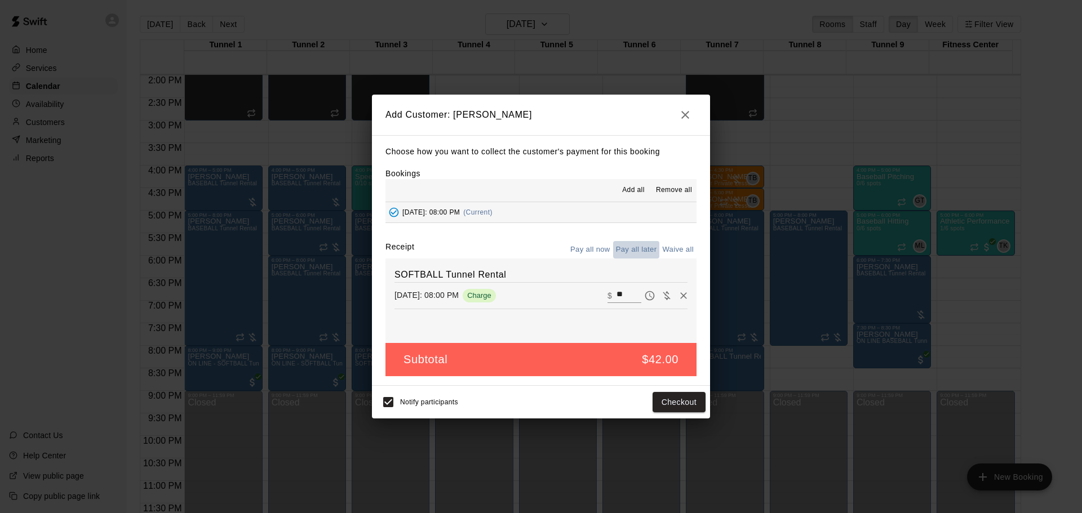
click at [633, 250] on button "Pay all later" at bounding box center [636, 249] width 47 height 17
click at [661, 402] on button "Add customer" at bounding box center [670, 402] width 69 height 21
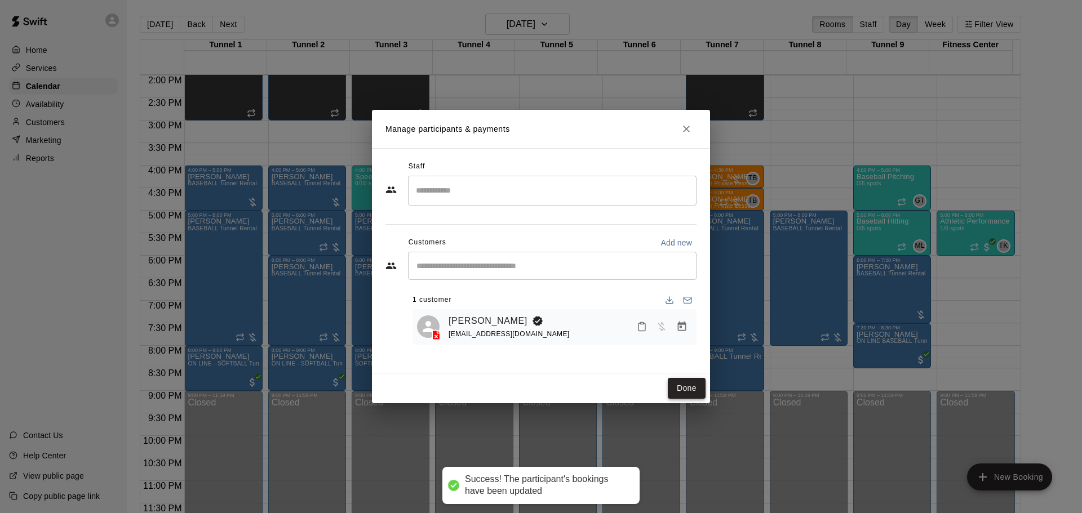
click at [698, 390] on button "Done" at bounding box center [687, 388] width 38 height 21
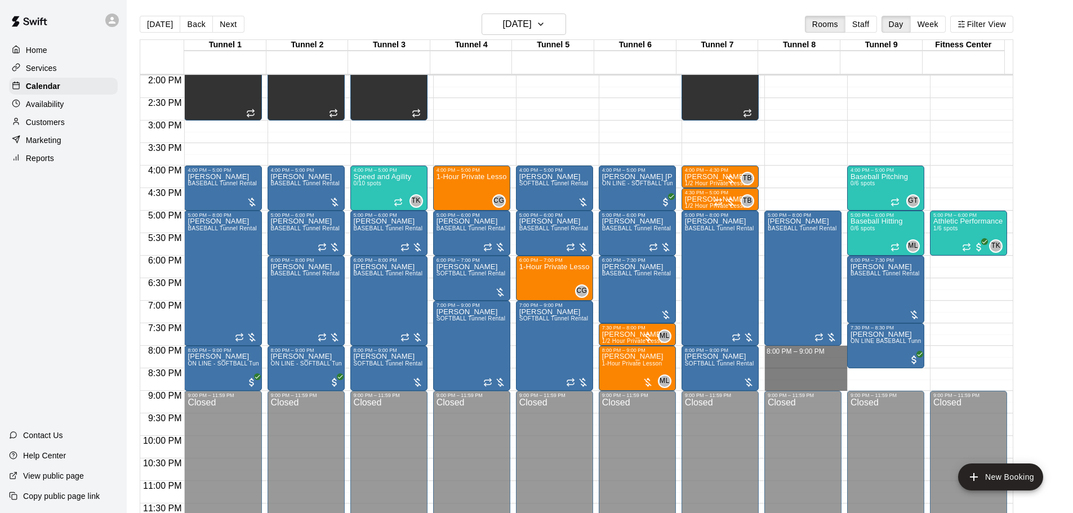
drag, startPoint x: 786, startPoint y: 349, endPoint x: 785, endPoint y: 382, distance: 33.2
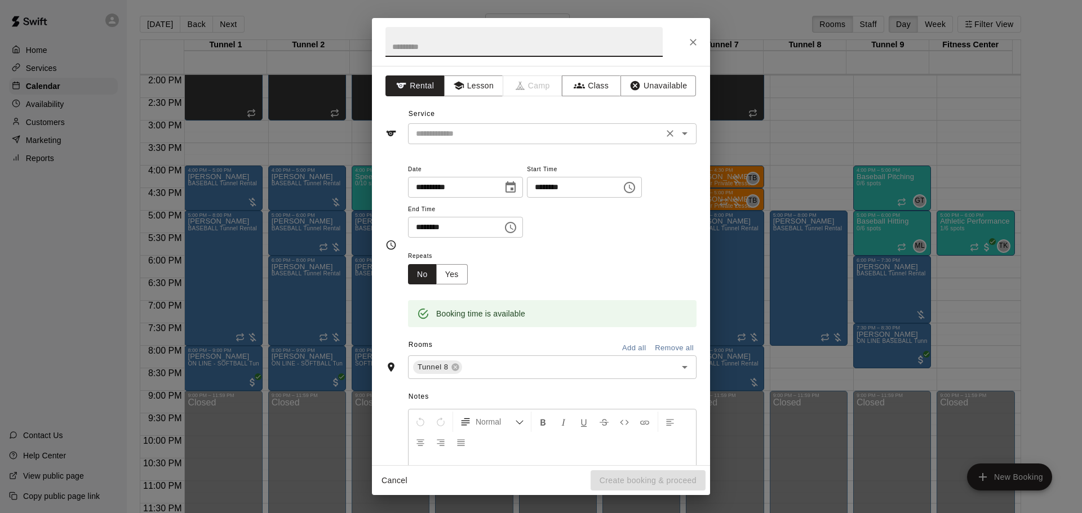
click at [561, 142] on div "​" at bounding box center [552, 133] width 288 height 21
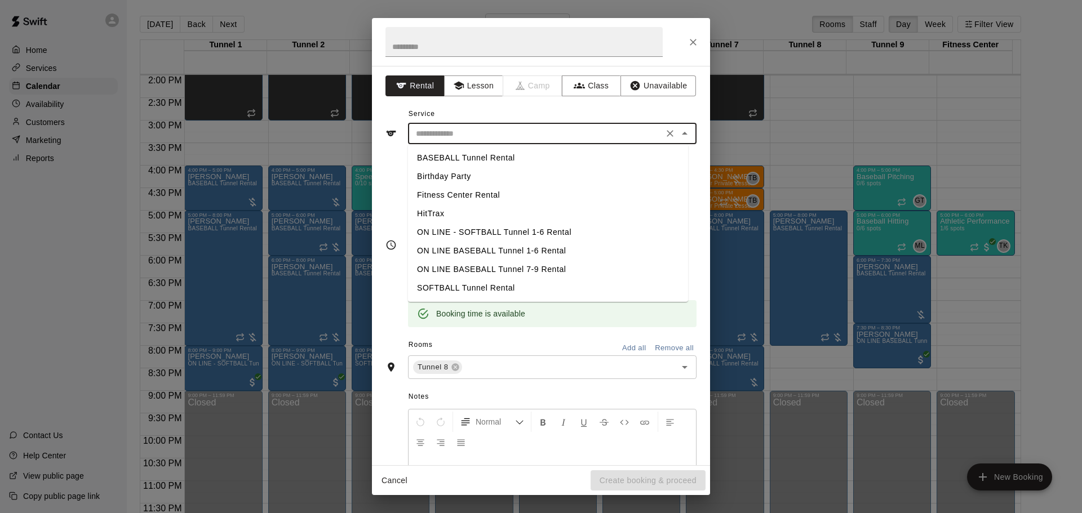
click at [479, 288] on li "SOFTBALL Tunnel Rental" at bounding box center [548, 288] width 280 height 19
type input "**********"
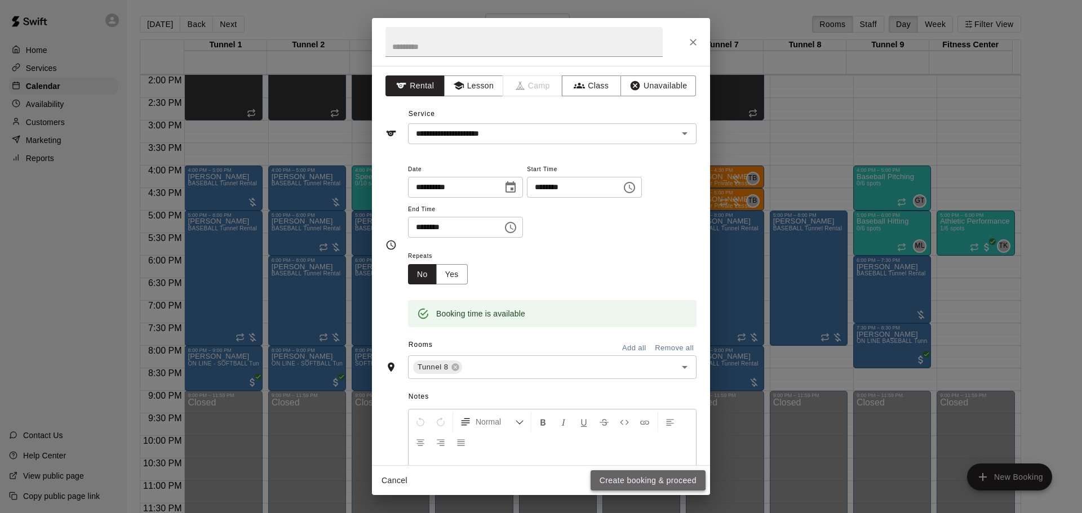
click at [633, 478] on button "Create booking & proceed" at bounding box center [647, 480] width 115 height 21
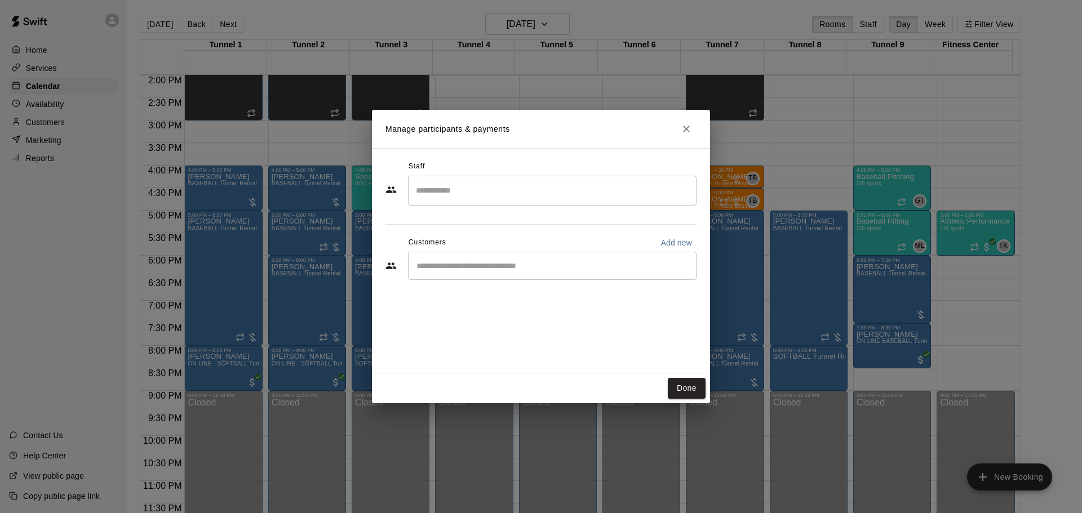
click at [575, 257] on div "​" at bounding box center [552, 266] width 288 height 28
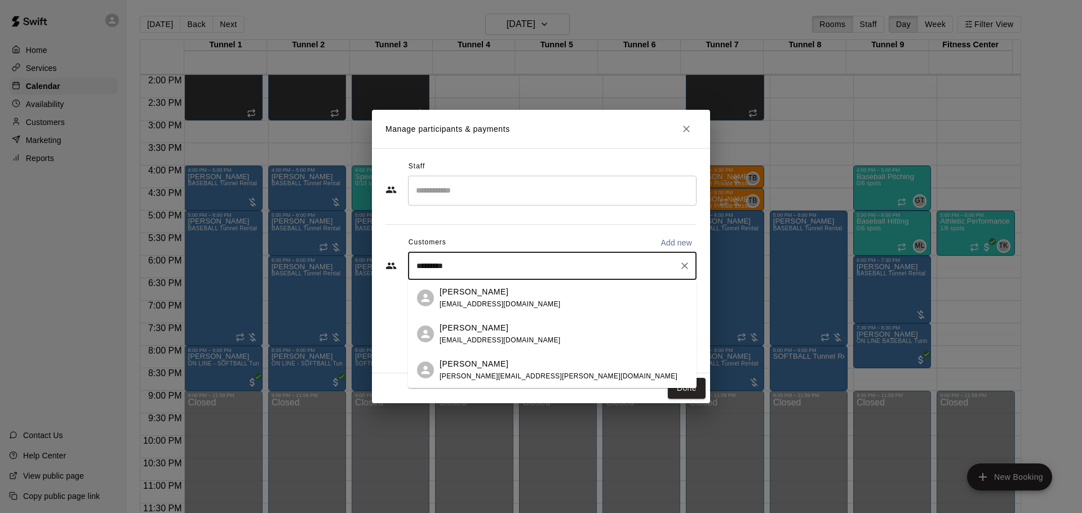
type input "**********"
click at [506, 343] on span "[EMAIL_ADDRESS][DOMAIN_NAME]" at bounding box center [499, 340] width 121 height 8
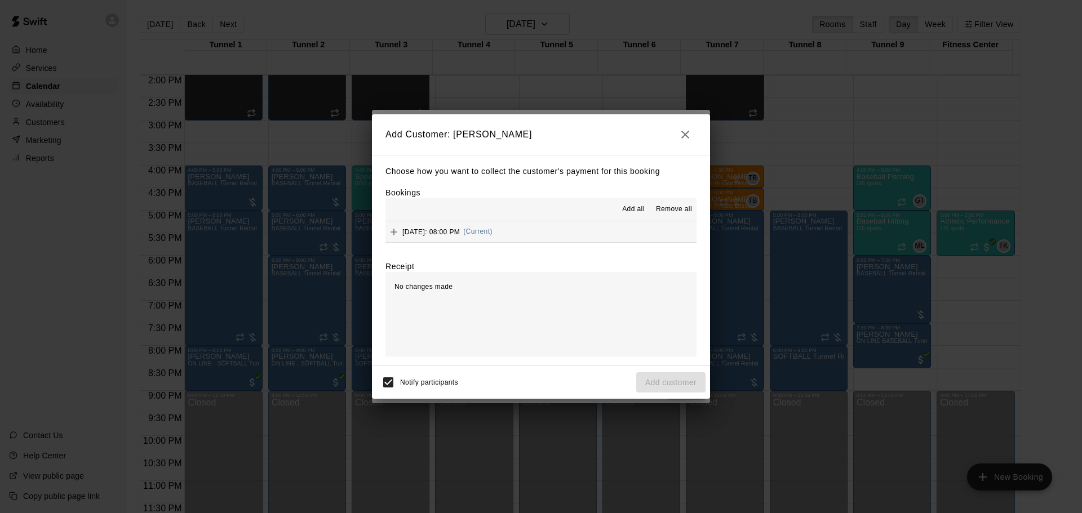
click at [564, 235] on button "[DATE]: 08:00 PM (Current)" at bounding box center [540, 231] width 311 height 21
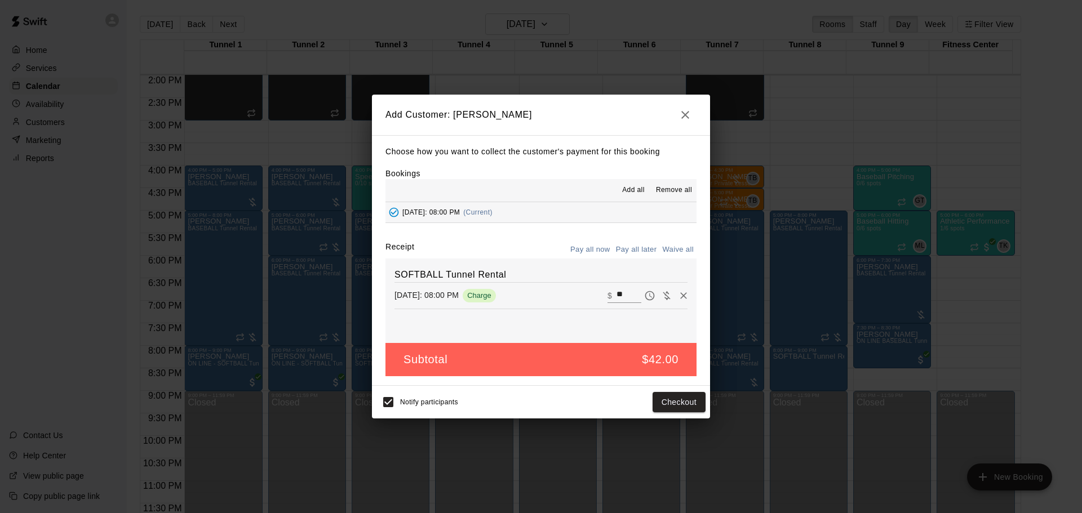
click at [629, 253] on button "Pay all later" at bounding box center [636, 249] width 47 height 17
click at [679, 394] on button "Add customer" at bounding box center [670, 402] width 69 height 21
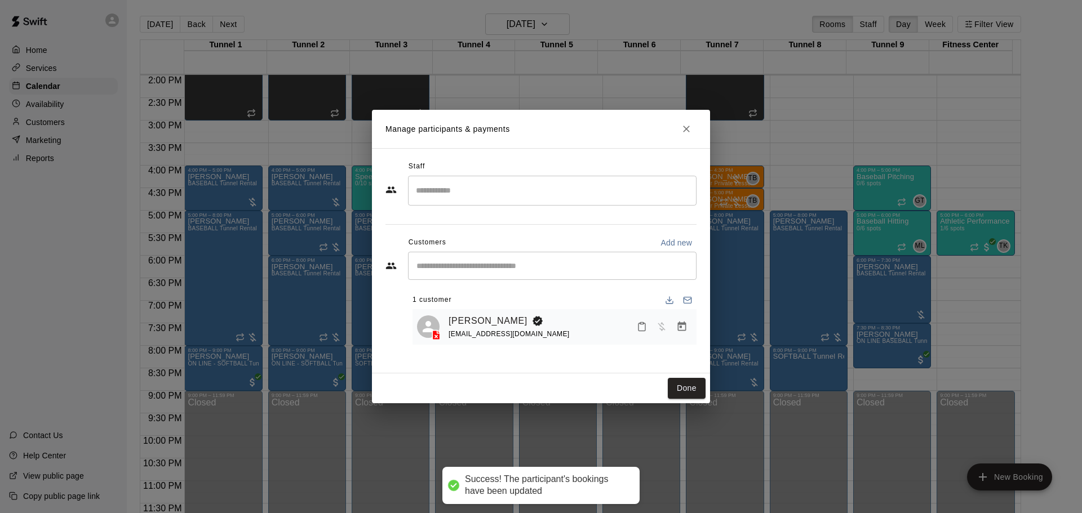
click at [679, 394] on button "Done" at bounding box center [687, 388] width 38 height 21
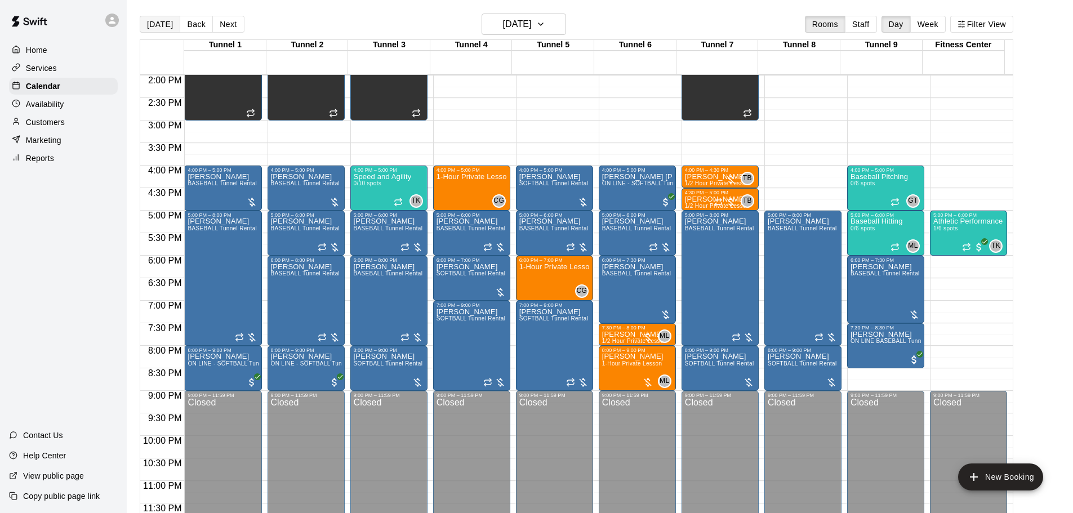
click at [174, 21] on button "[DATE]" at bounding box center [160, 24] width 41 height 17
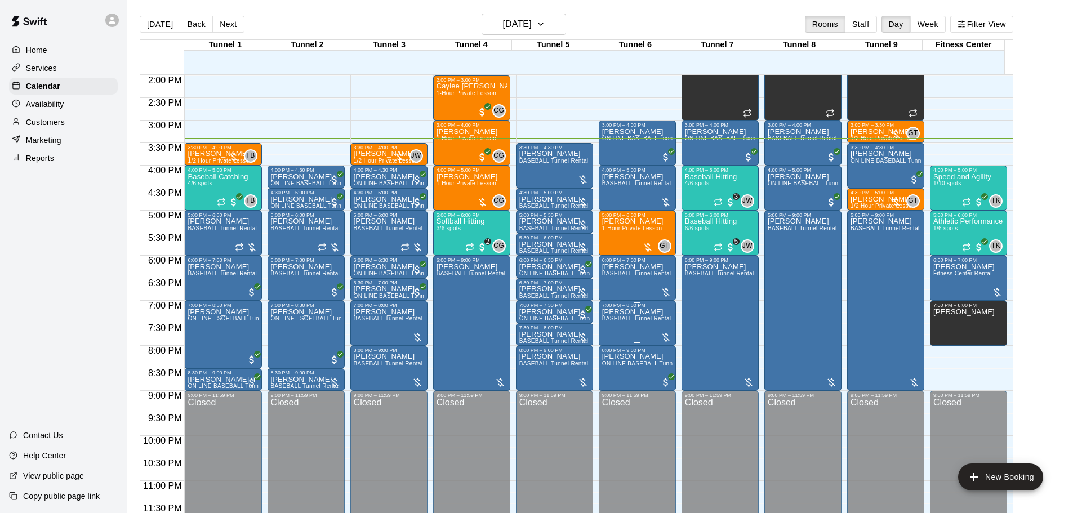
scroll to position [519, 0]
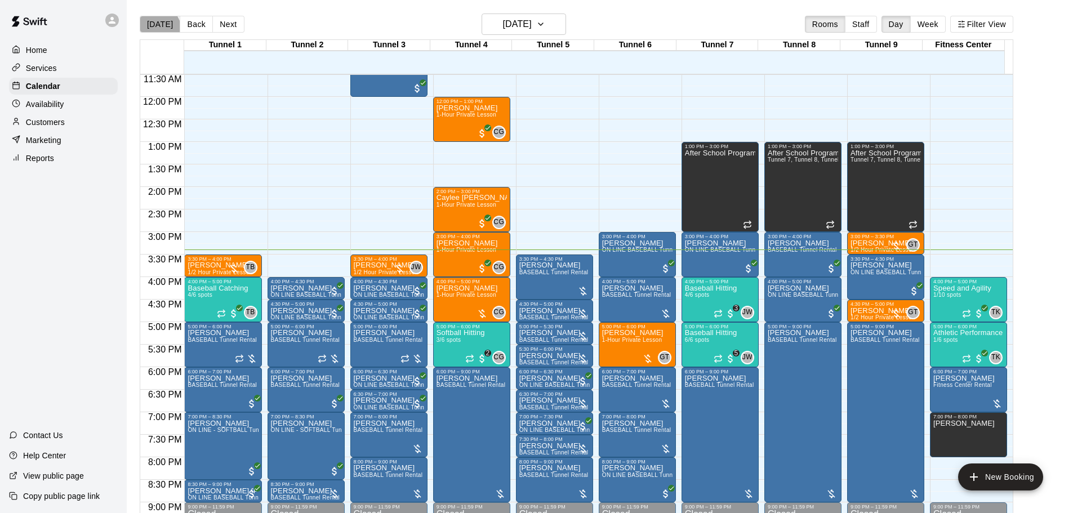
click at [155, 30] on button "[DATE]" at bounding box center [160, 24] width 41 height 17
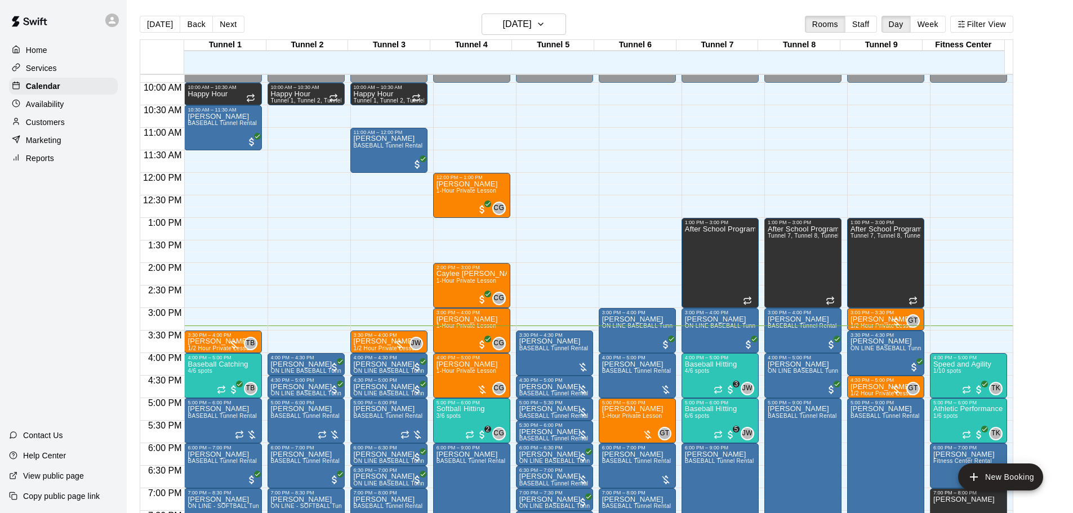
scroll to position [462, 0]
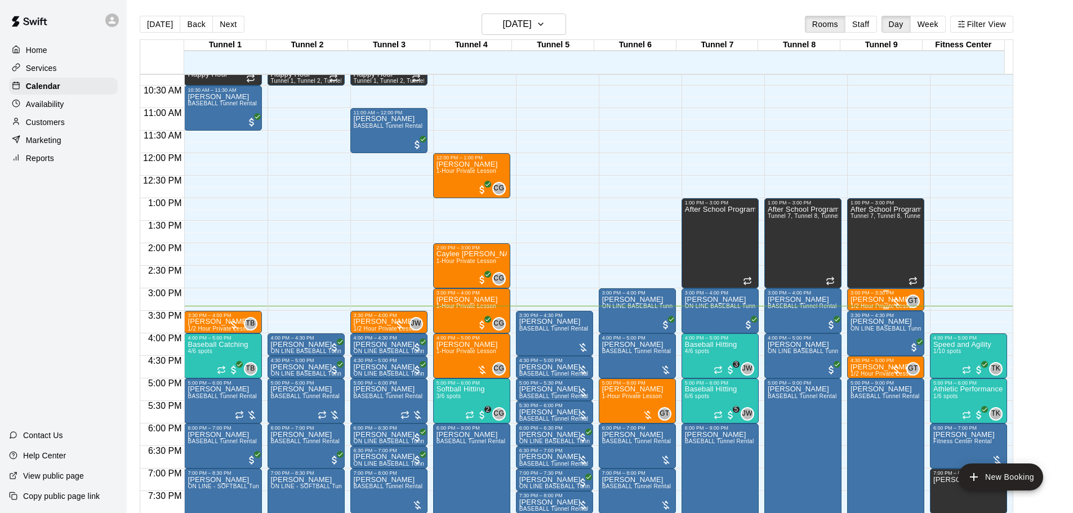
click at [875, 291] on div at bounding box center [886, 291] width 70 height 2
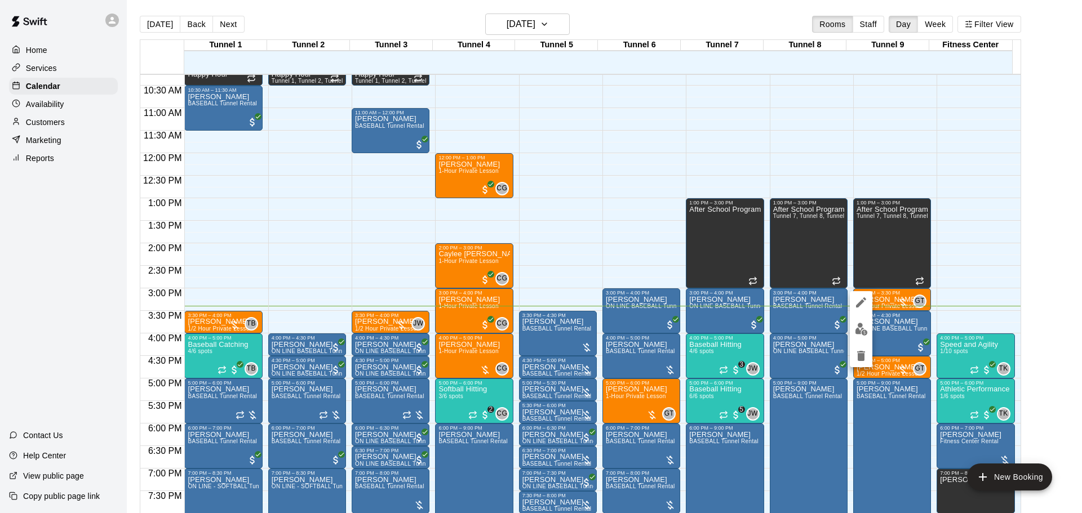
click at [866, 322] on button "edit" at bounding box center [860, 329] width 23 height 22
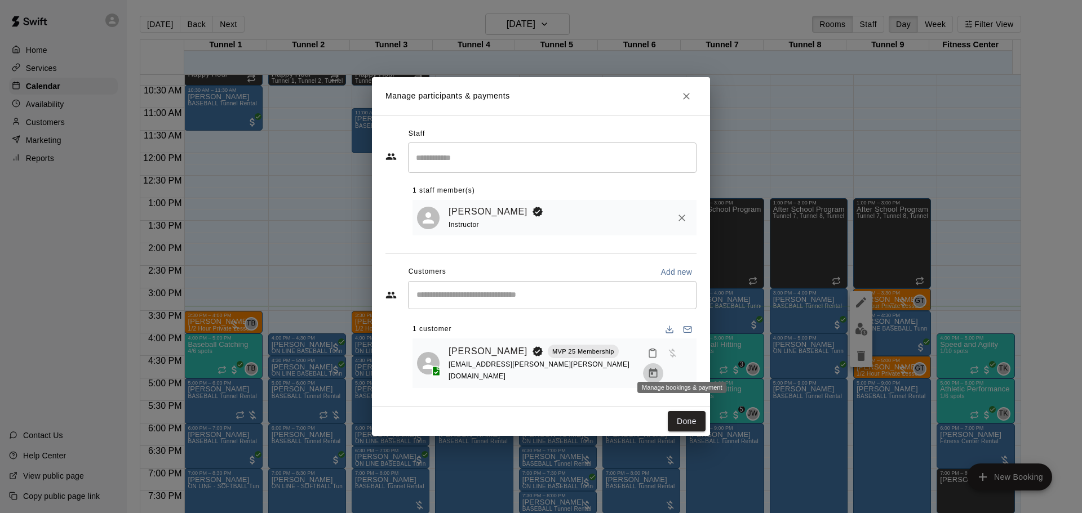
click at [659, 368] on icon "Manage bookings & payment" at bounding box center [652, 373] width 11 height 11
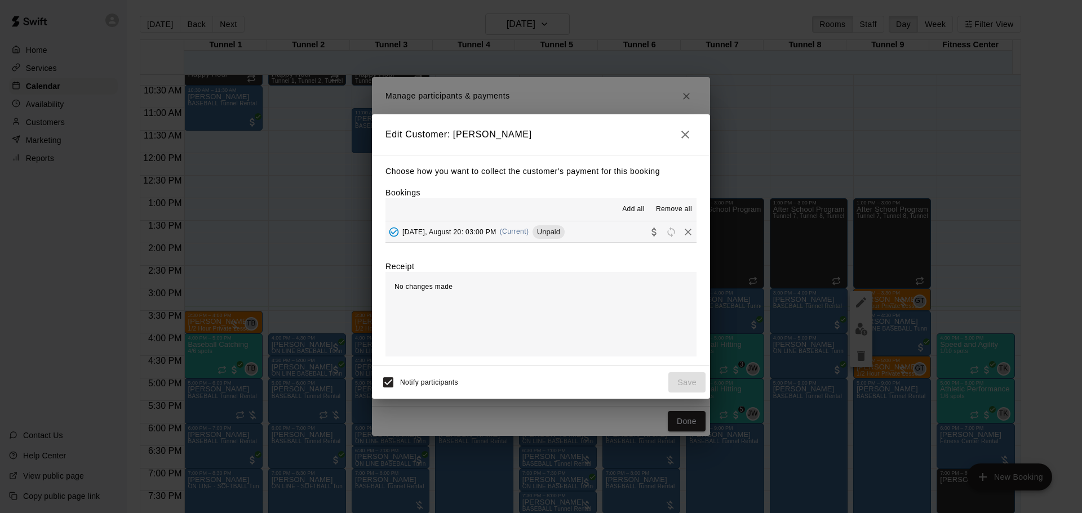
click at [546, 227] on div "[DATE], August 20: 03:00 PM (Current) Unpaid" at bounding box center [474, 232] width 179 height 17
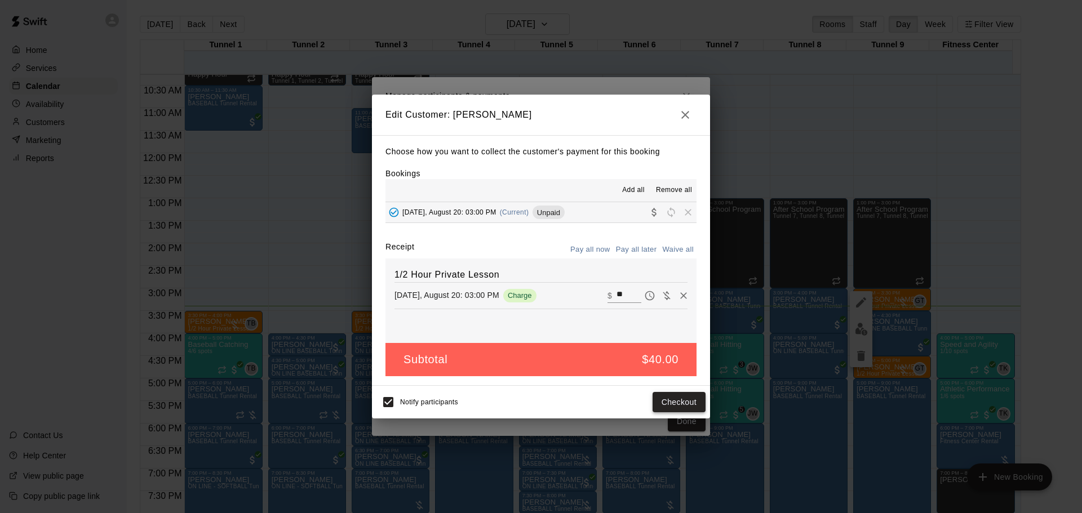
click at [702, 405] on button "Checkout" at bounding box center [678, 402] width 53 height 21
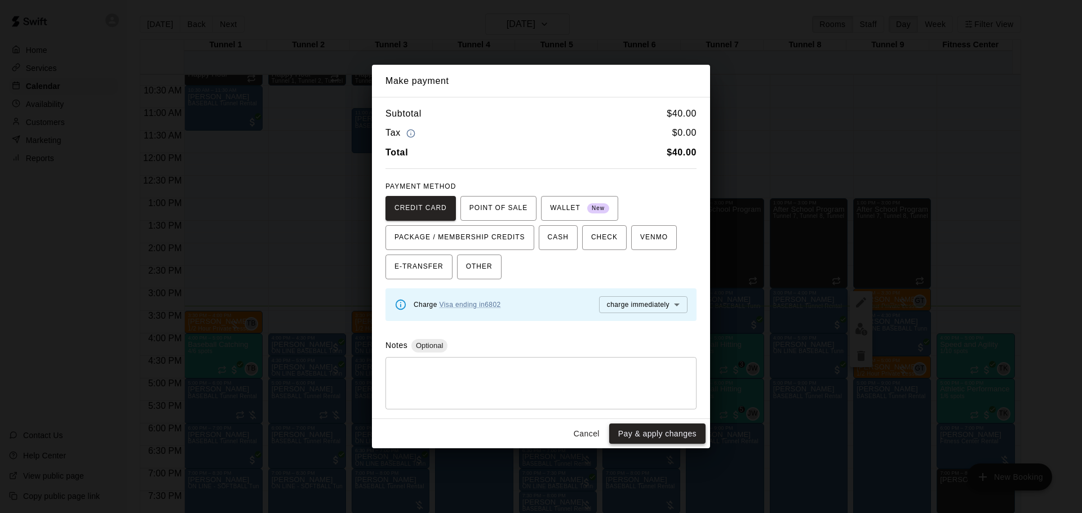
click at [662, 434] on button "Pay & apply changes" at bounding box center [657, 434] width 96 height 21
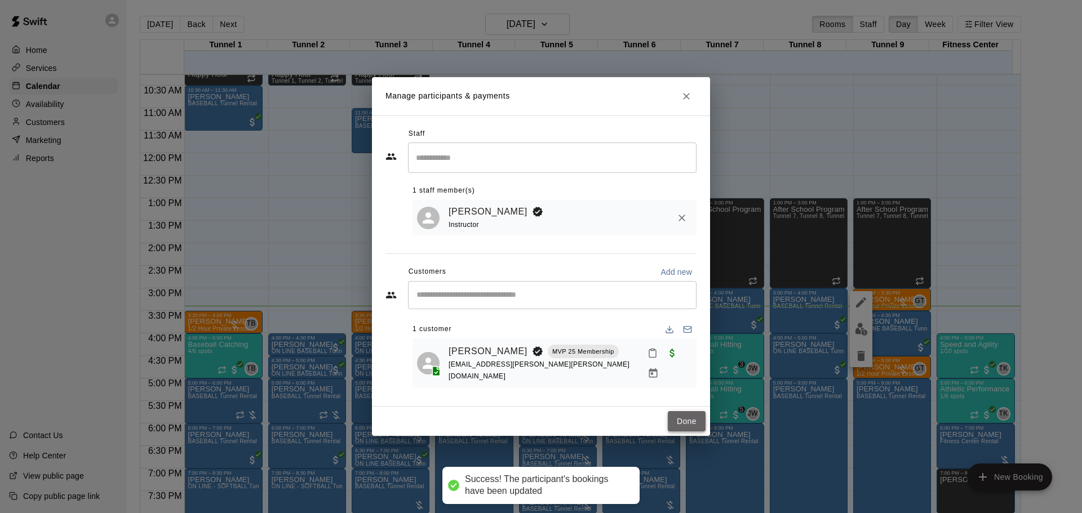
click at [693, 415] on button "Done" at bounding box center [687, 421] width 38 height 21
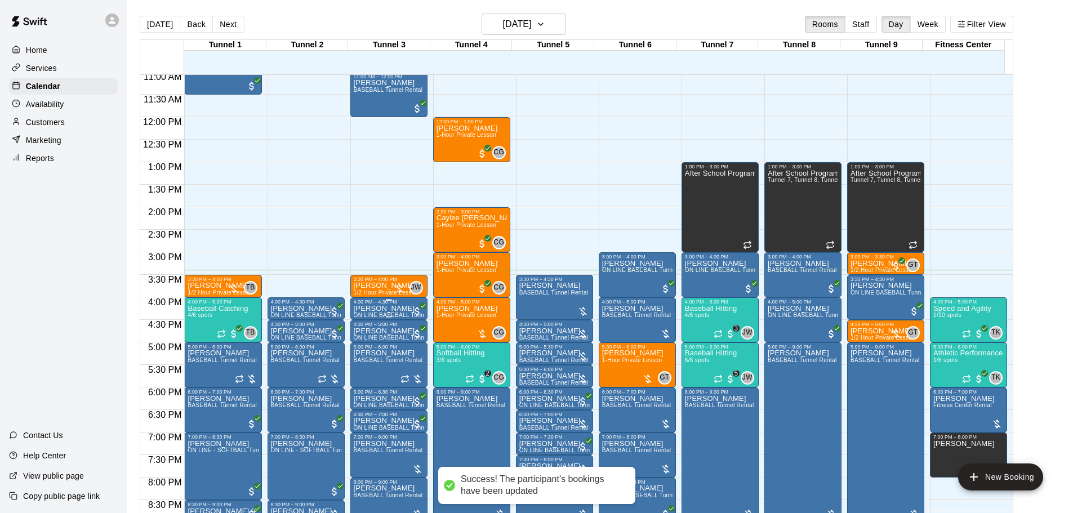
scroll to position [519, 0]
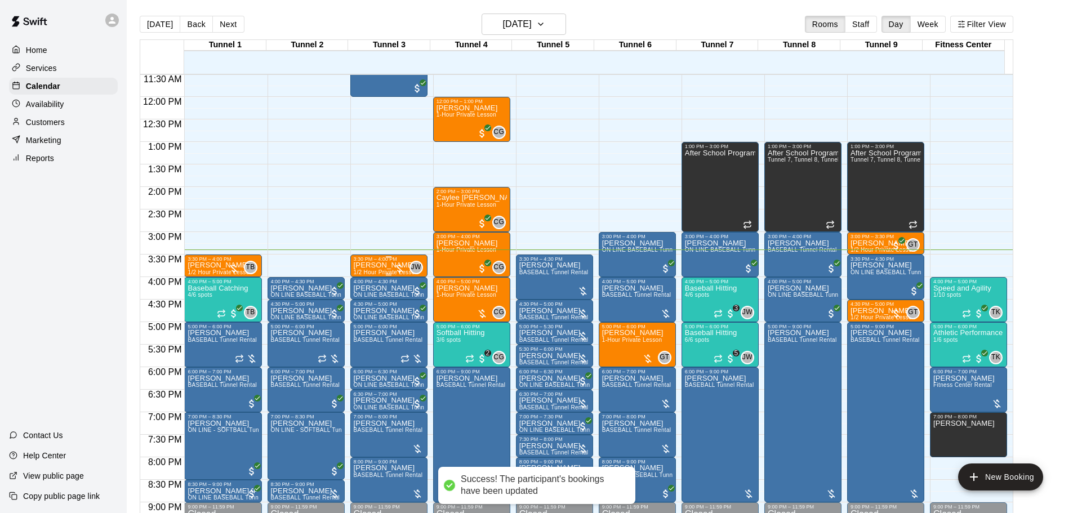
click at [386, 265] on p "[PERSON_NAME]" at bounding box center [386, 265] width 65 height 0
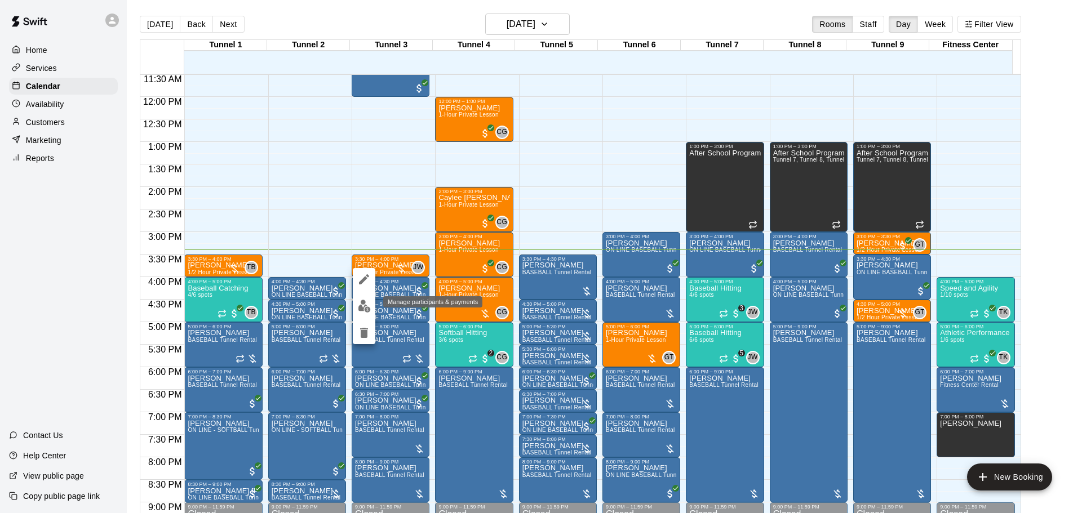
click at [366, 312] on img "edit" at bounding box center [364, 306] width 13 height 13
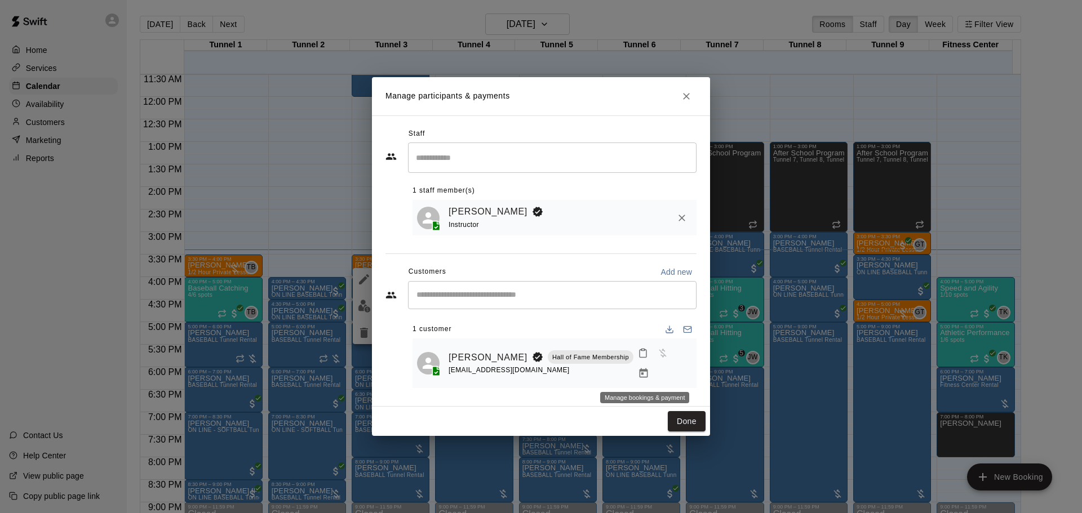
click at [642, 372] on icon "Manage bookings & payment" at bounding box center [643, 373] width 8 height 10
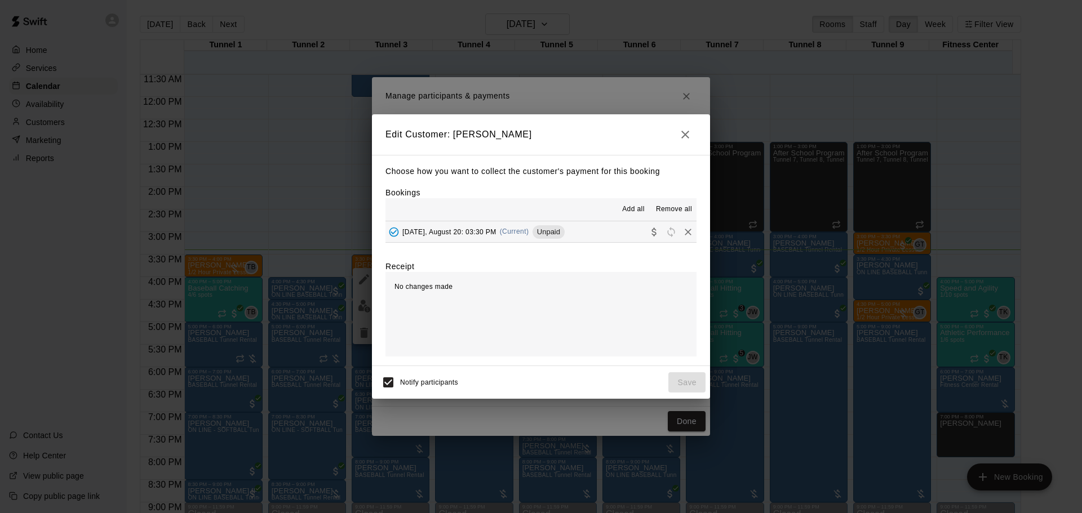
click at [556, 232] on span "Unpaid" at bounding box center [548, 232] width 32 height 8
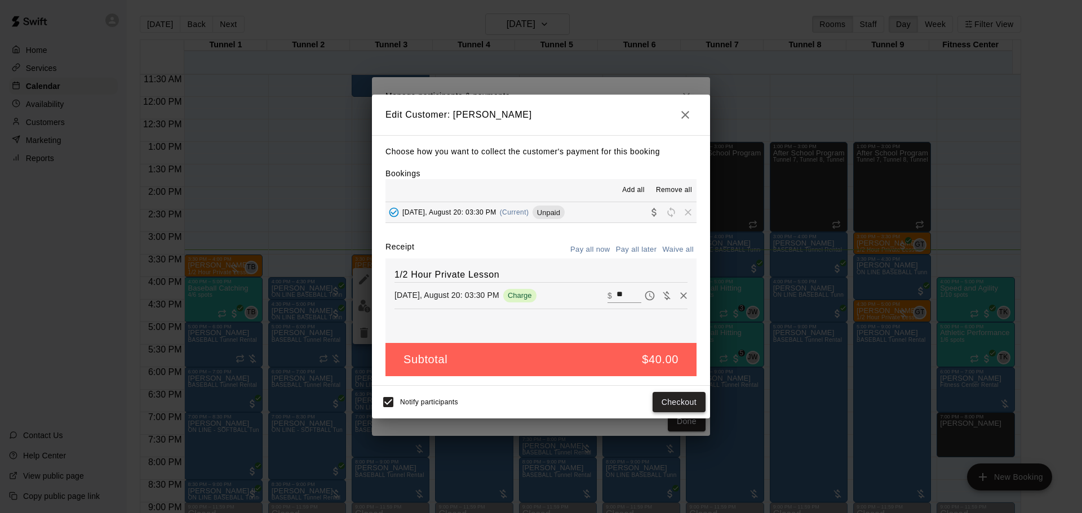
click at [677, 397] on button "Checkout" at bounding box center [678, 402] width 53 height 21
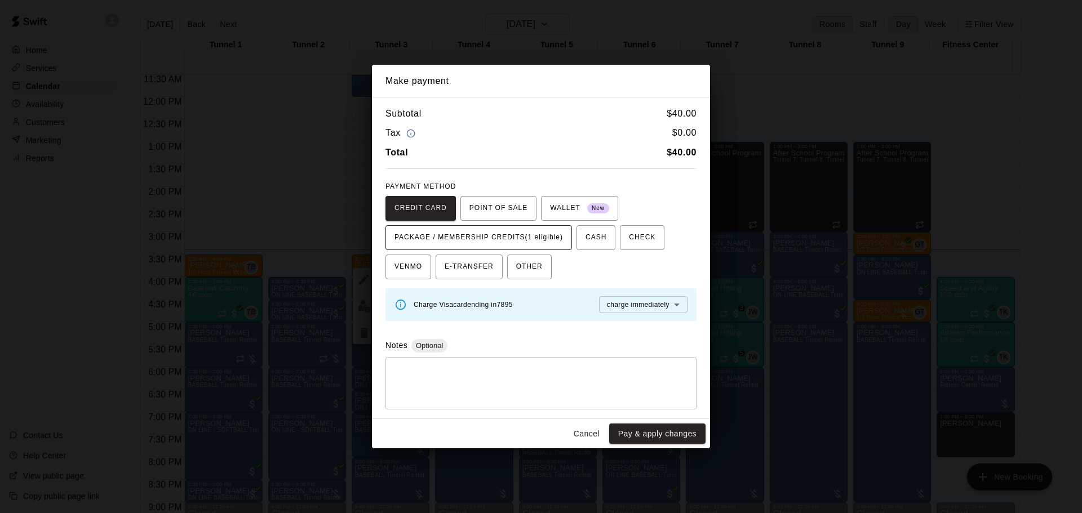
click at [519, 238] on span "PACKAGE / MEMBERSHIP CREDITS (1 eligible)" at bounding box center [478, 238] width 168 height 18
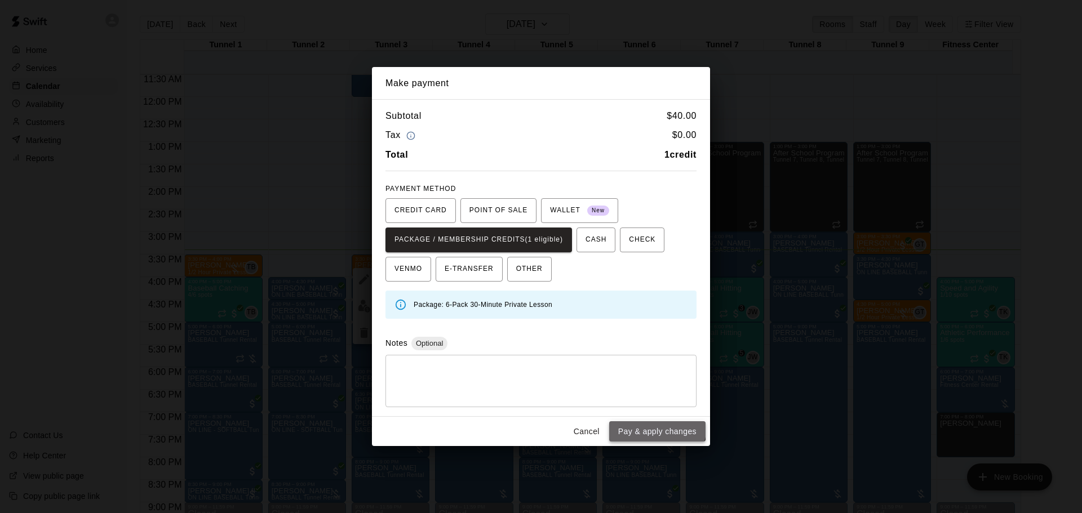
click at [655, 426] on button "Pay & apply changes" at bounding box center [657, 431] width 96 height 21
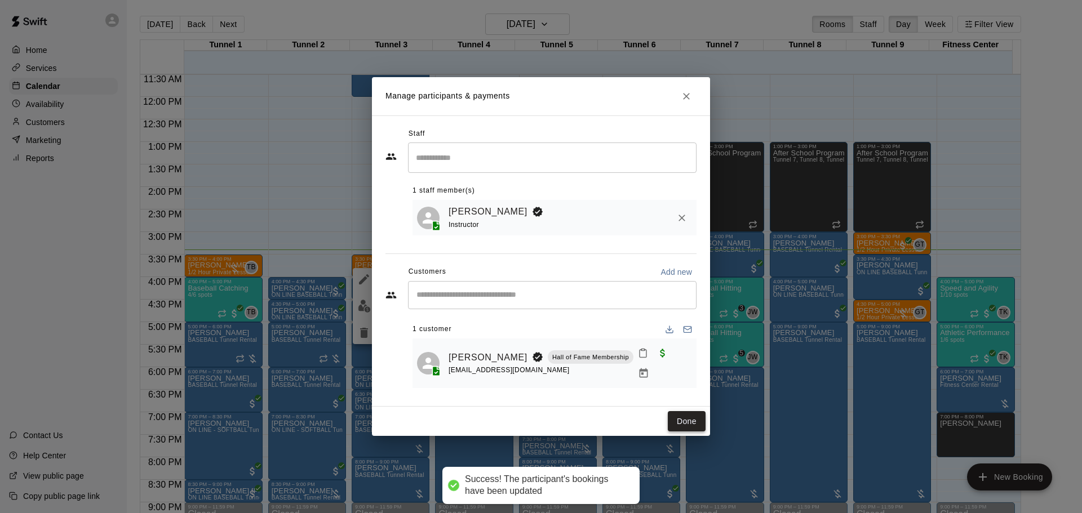
click at [695, 425] on button "Done" at bounding box center [687, 421] width 38 height 21
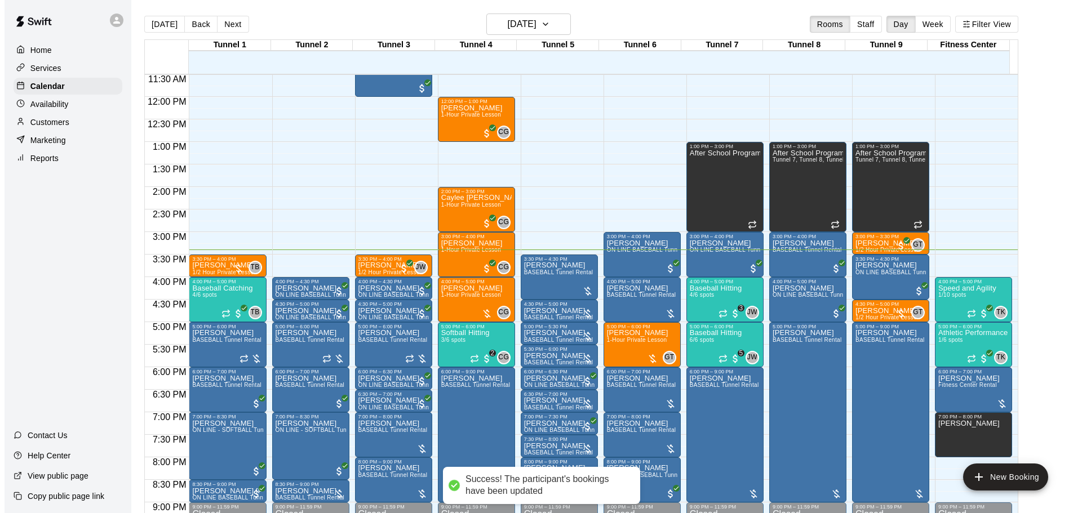
scroll to position [575, 0]
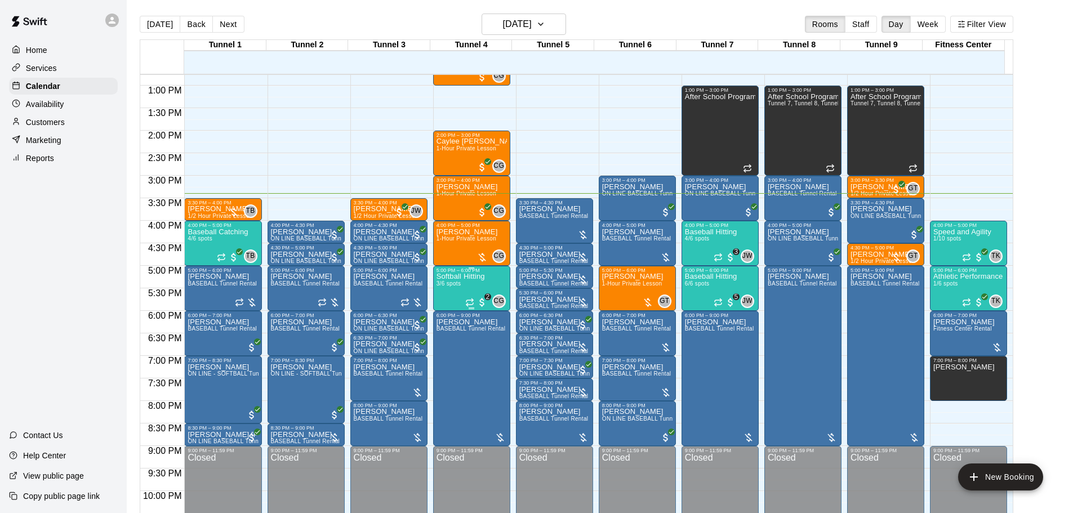
click at [434, 277] on div "5:00 PM – 6:00 PM Softball Hitting 3/6 spots CG 0 2" at bounding box center [471, 288] width 77 height 45
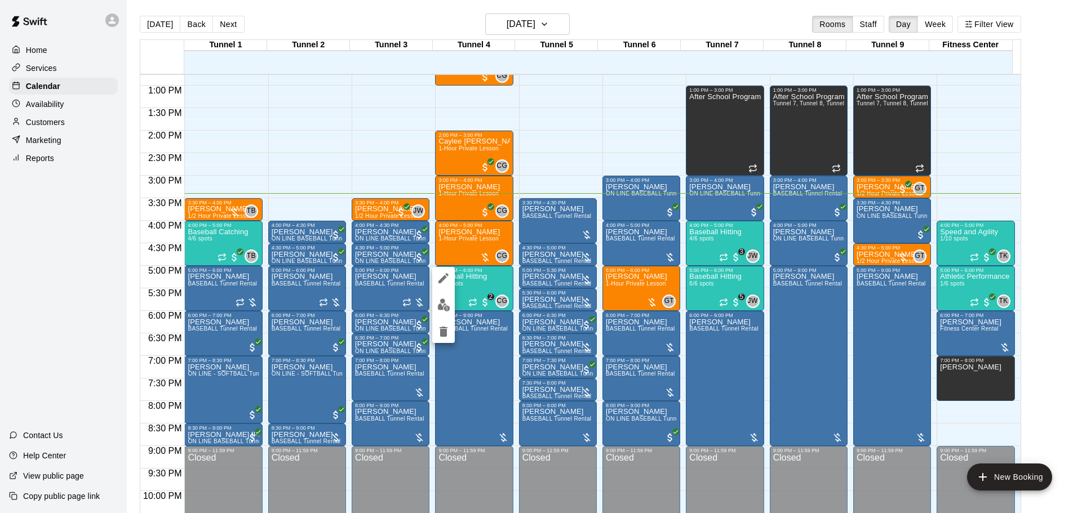
click at [446, 305] on img "edit" at bounding box center [443, 305] width 13 height 13
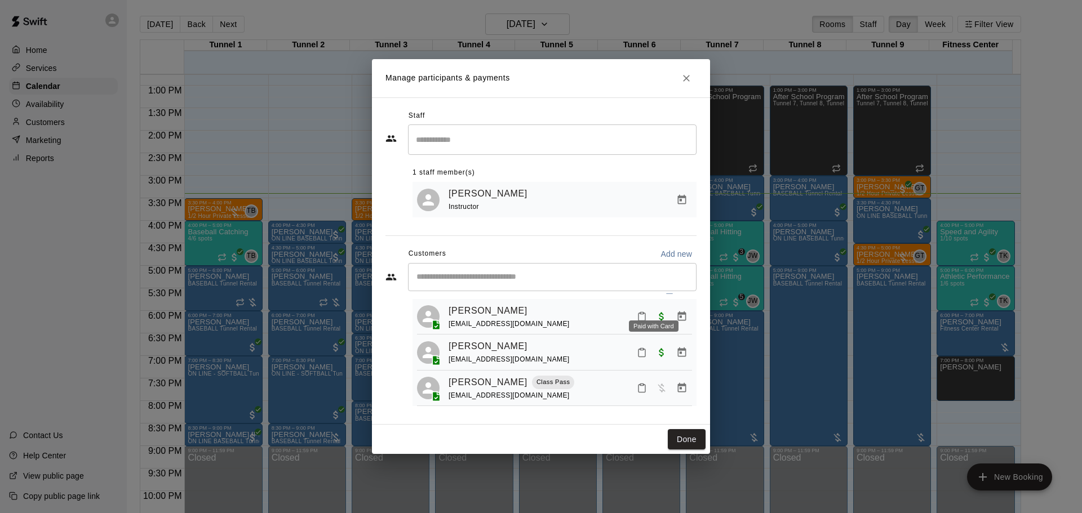
scroll to position [32, 0]
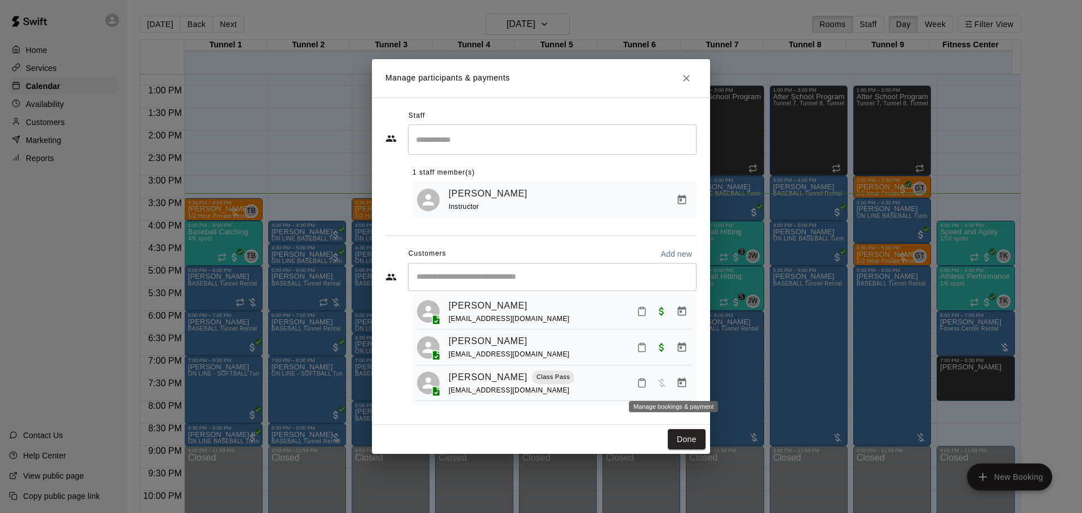
click at [677, 389] on button "Manage bookings & payment" at bounding box center [681, 383] width 20 height 20
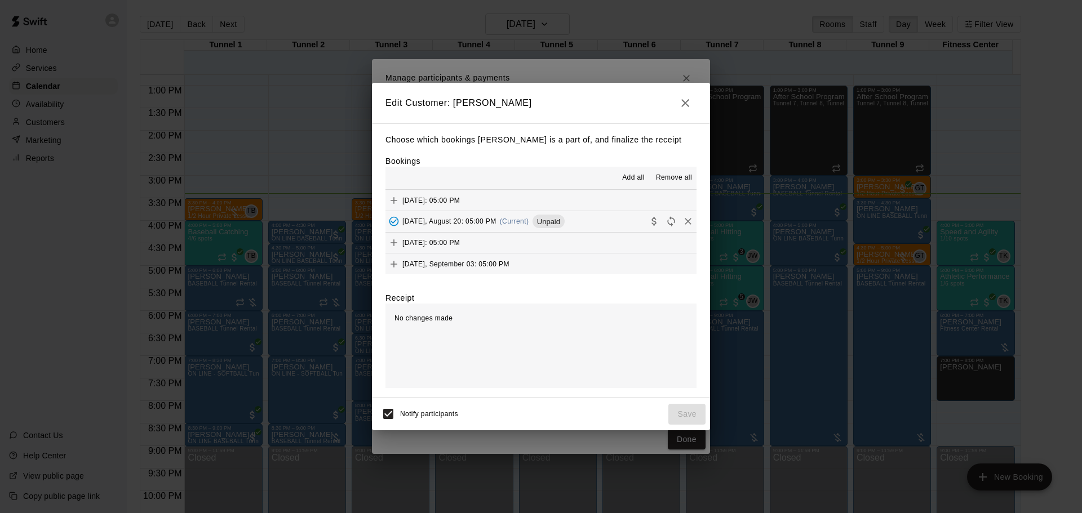
click at [529, 218] on span "(Current)" at bounding box center [514, 221] width 29 height 8
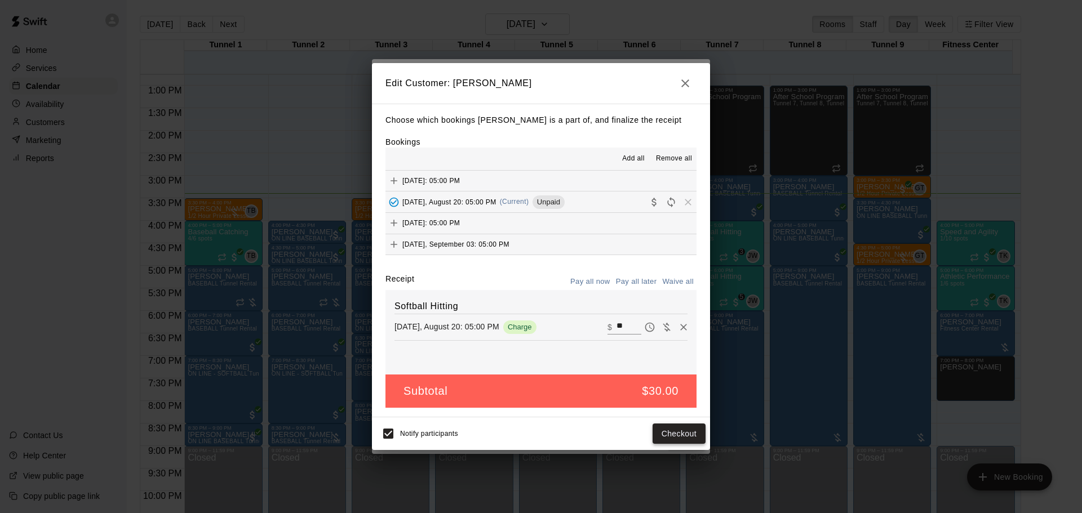
click at [690, 429] on button "Checkout" at bounding box center [678, 434] width 53 height 21
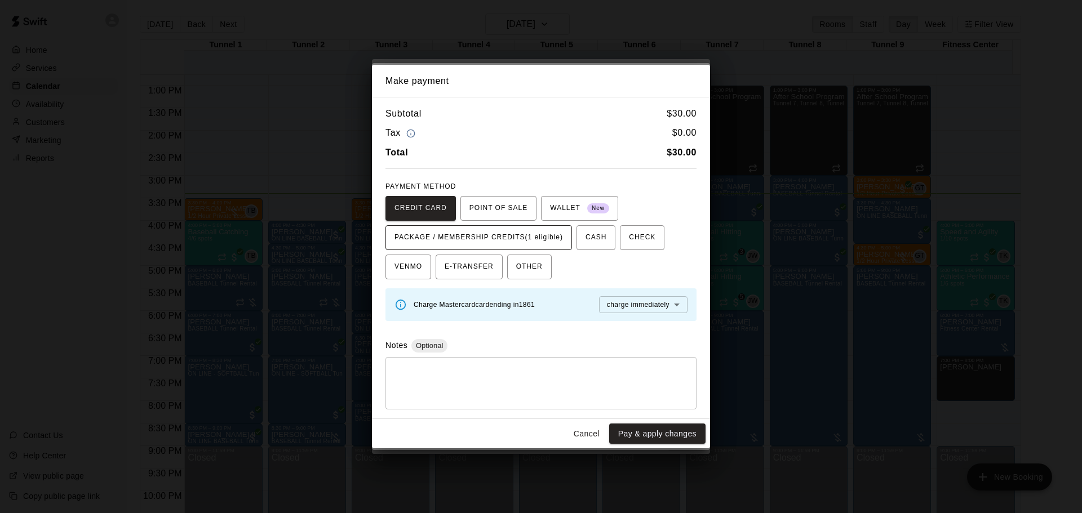
click at [548, 240] on span "PACKAGE / MEMBERSHIP CREDITS (1 eligible)" at bounding box center [478, 238] width 168 height 18
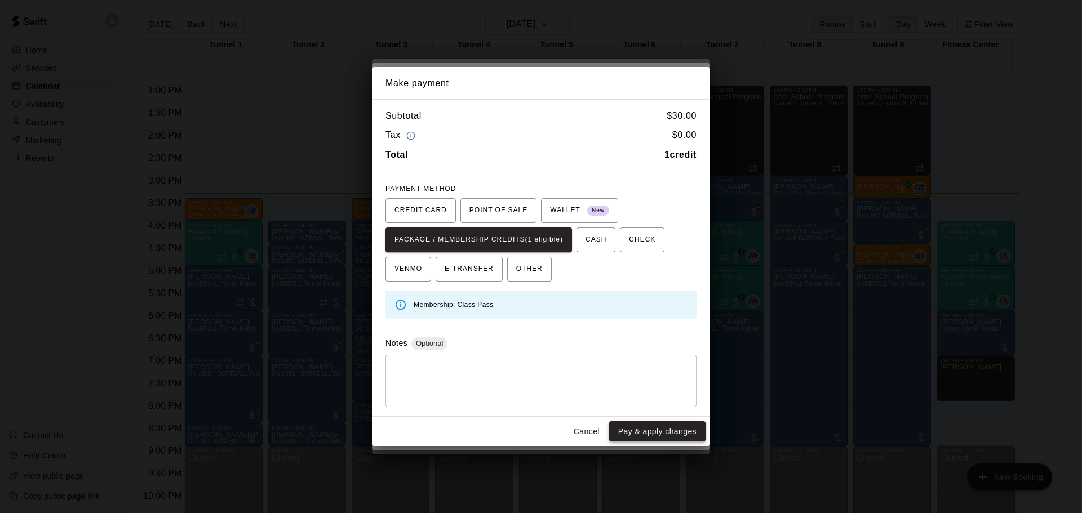
click at [657, 432] on button "Pay & apply changes" at bounding box center [657, 431] width 96 height 21
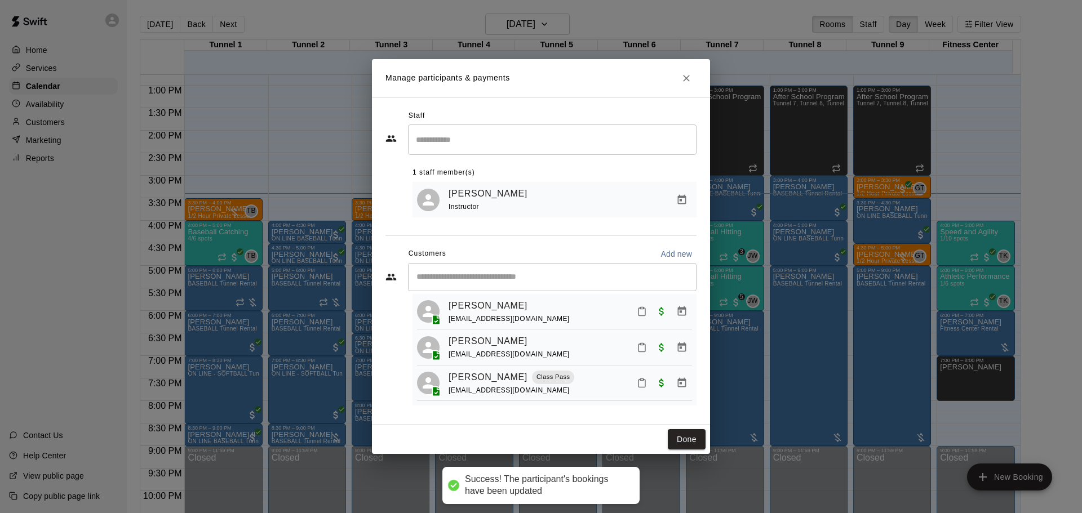
scroll to position [0, 0]
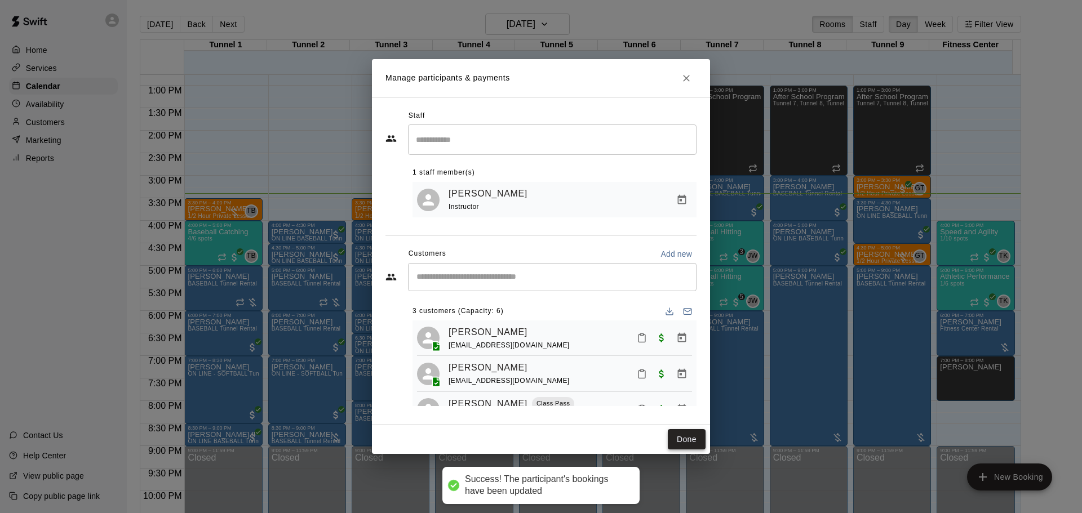
click at [691, 437] on button "Done" at bounding box center [687, 439] width 38 height 21
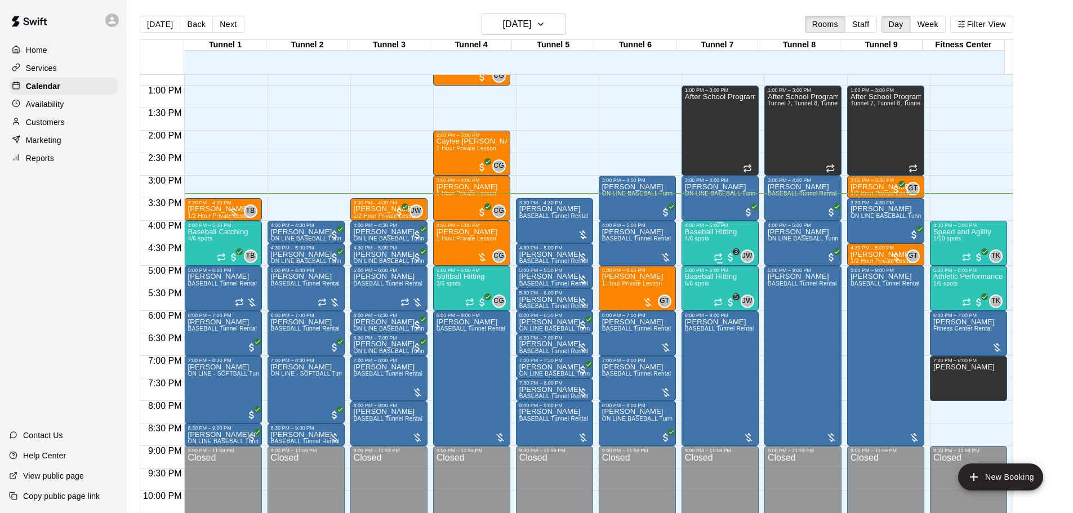
click at [696, 232] on p "Baseball Hitting" at bounding box center [711, 232] width 52 height 0
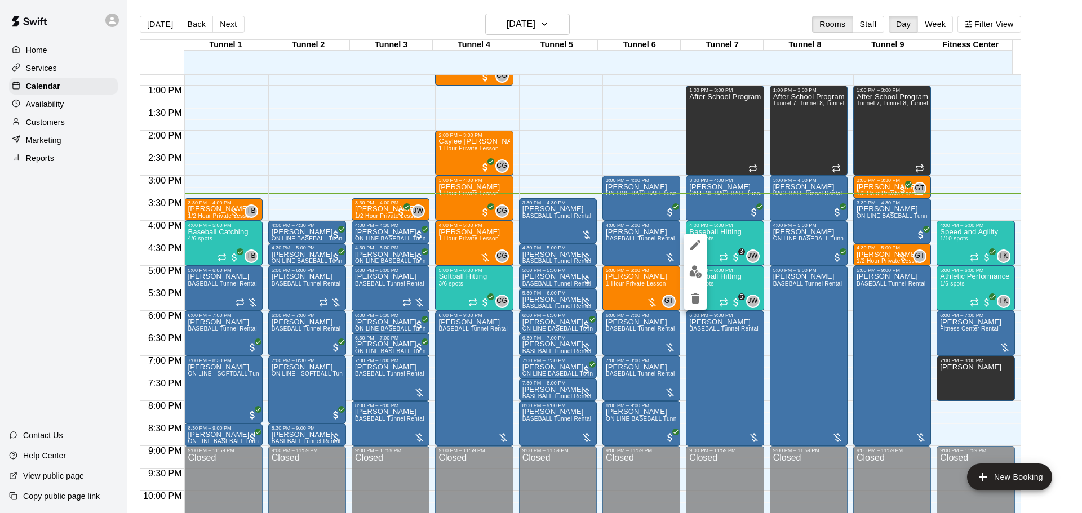
click at [697, 263] on button "edit" at bounding box center [695, 272] width 23 height 22
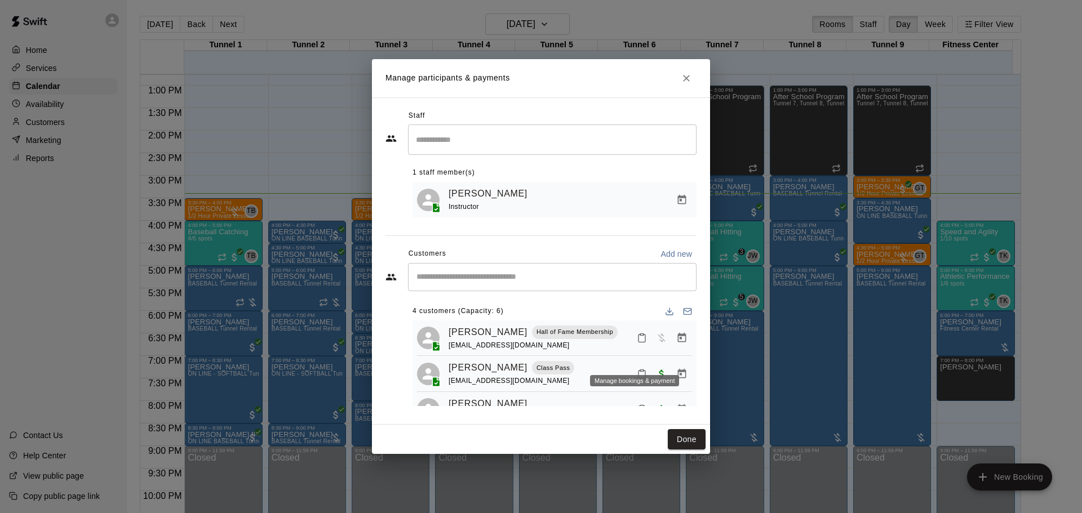
click at [676, 344] on icon "Manage bookings & payment" at bounding box center [681, 337] width 11 height 11
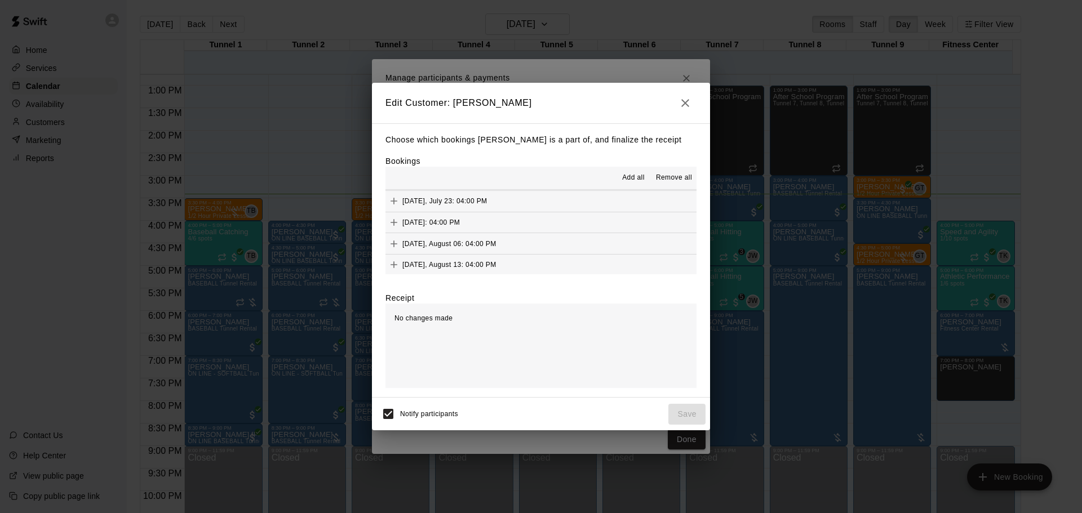
scroll to position [845, 0]
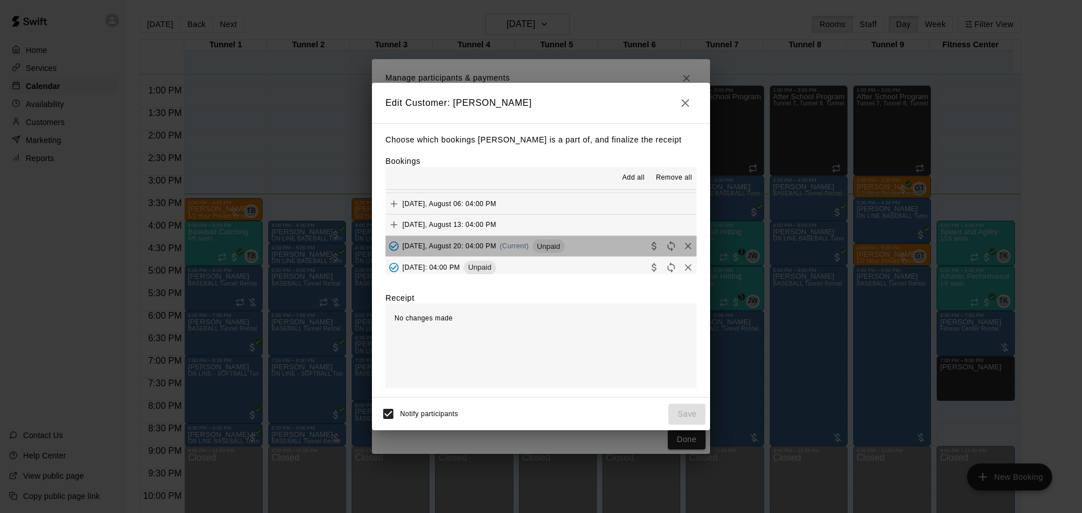
click at [551, 239] on div "[DATE], August 20: 04:00 PM (Current) Unpaid" at bounding box center [474, 246] width 179 height 17
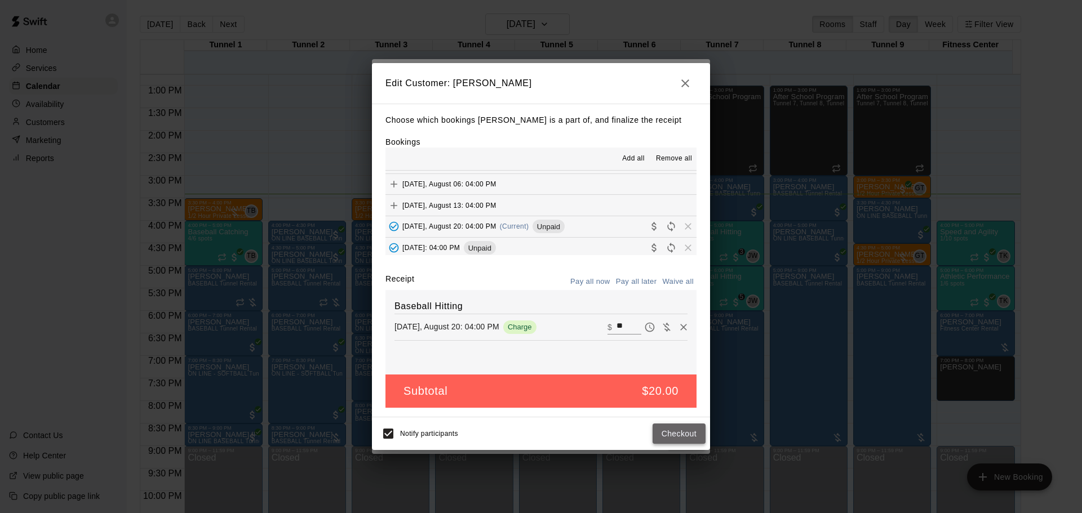
click at [691, 432] on button "Checkout" at bounding box center [678, 434] width 53 height 21
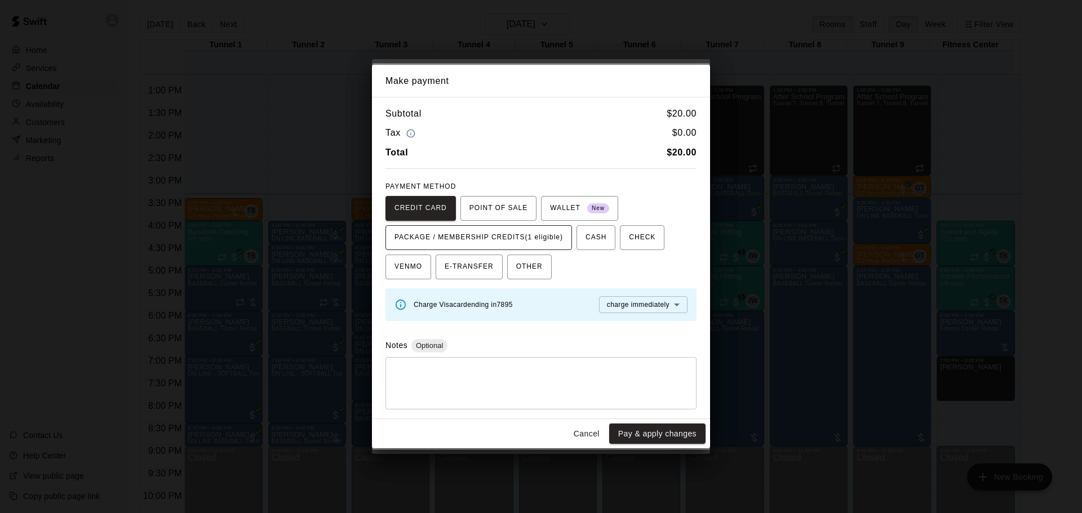
click at [537, 242] on span "PACKAGE / MEMBERSHIP CREDITS (1 eligible)" at bounding box center [478, 238] width 168 height 18
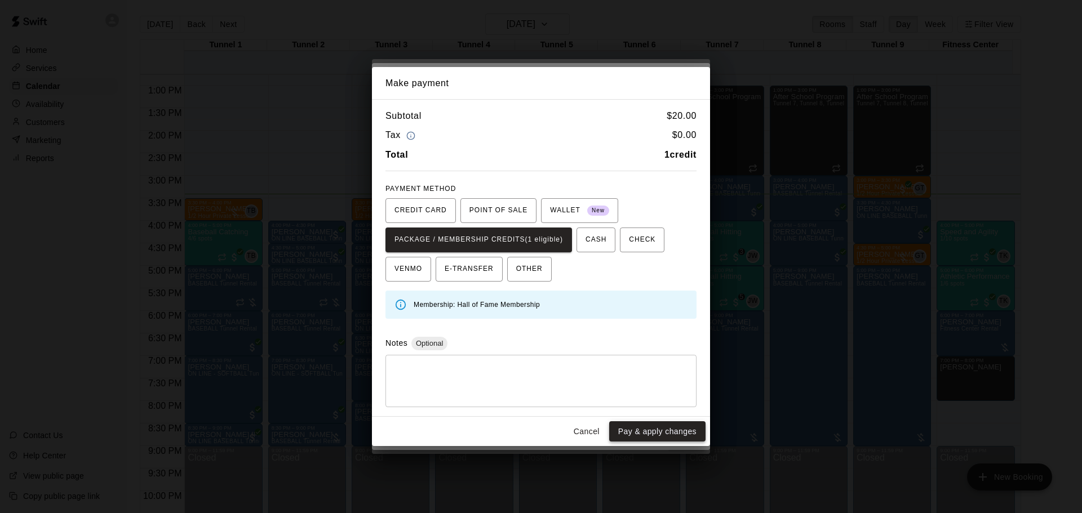
click at [656, 434] on button "Pay & apply changes" at bounding box center [657, 431] width 96 height 21
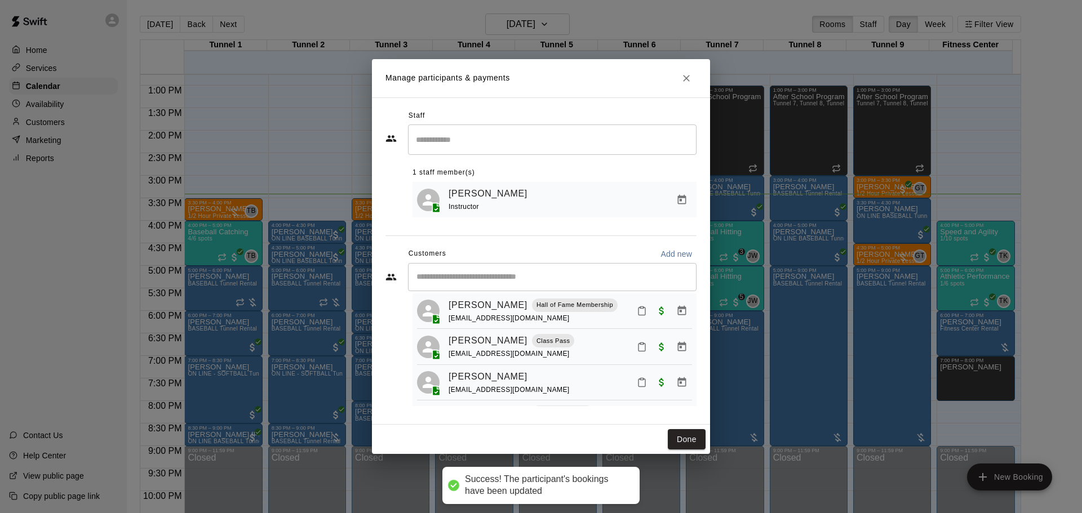
scroll to position [0, 0]
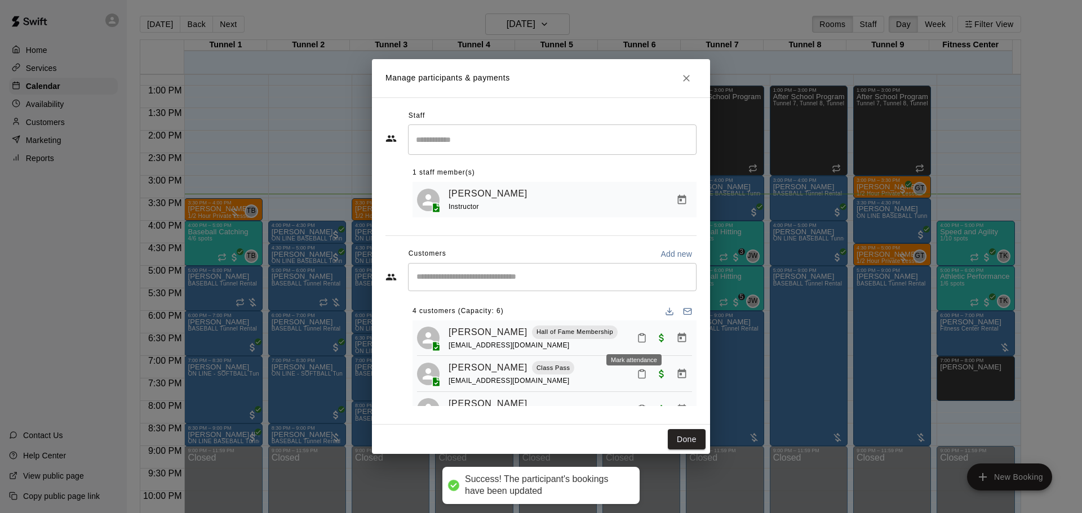
click at [637, 336] on icon "Mark attendance" at bounding box center [642, 338] width 10 height 10
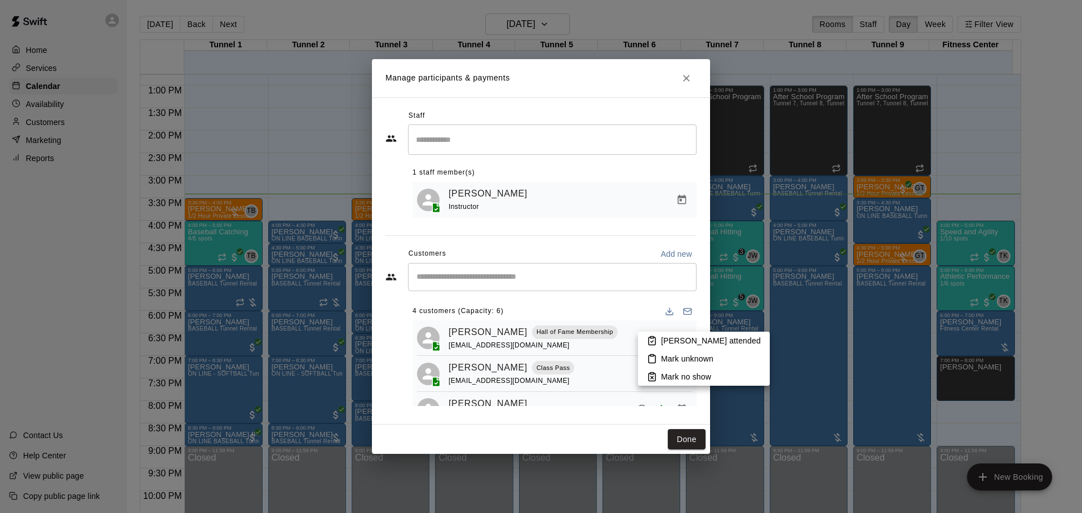
click at [653, 339] on rect at bounding box center [651, 338] width 3 height 2
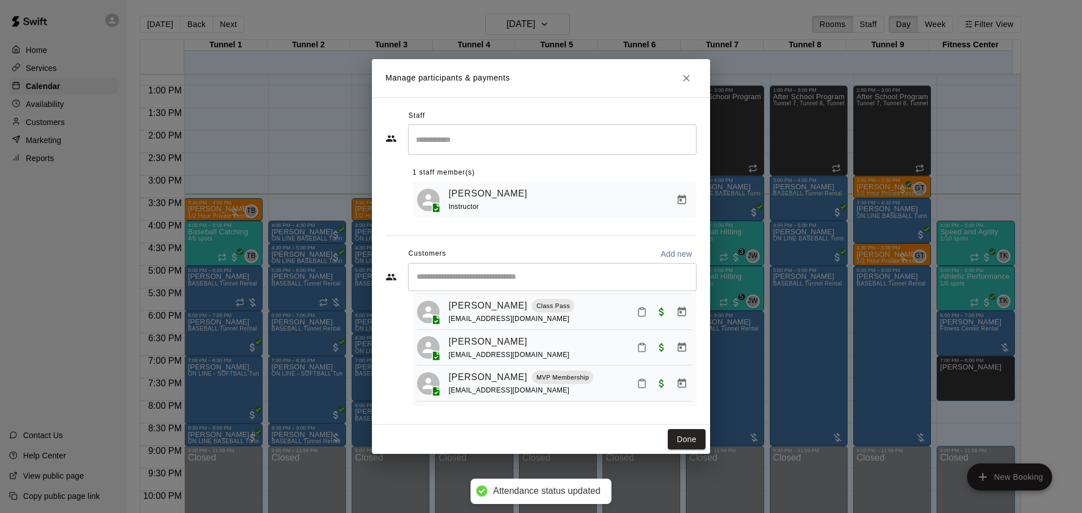
scroll to position [83, 0]
click at [670, 441] on button "Done" at bounding box center [687, 439] width 38 height 21
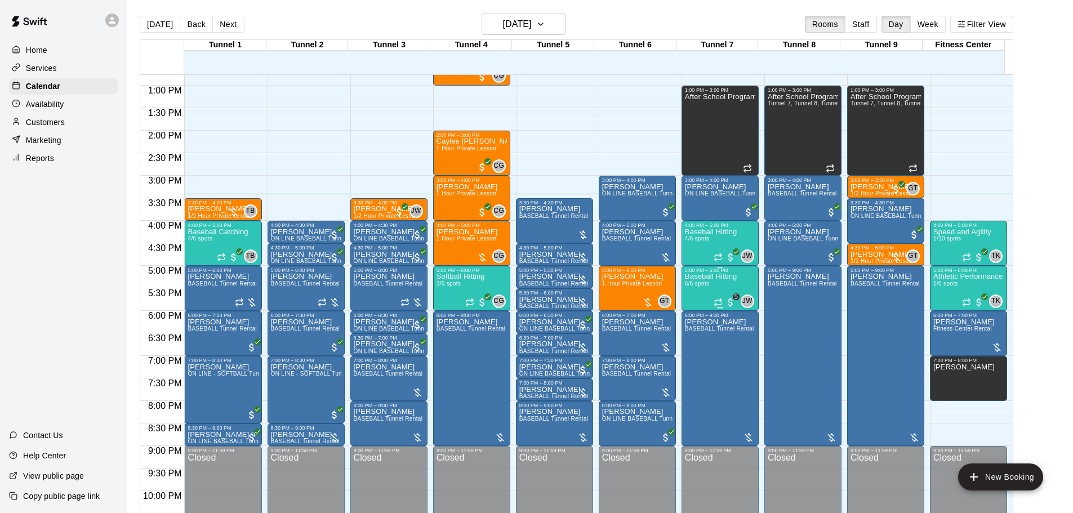
click at [711, 277] on p "Baseball Hitting" at bounding box center [711, 277] width 52 height 0
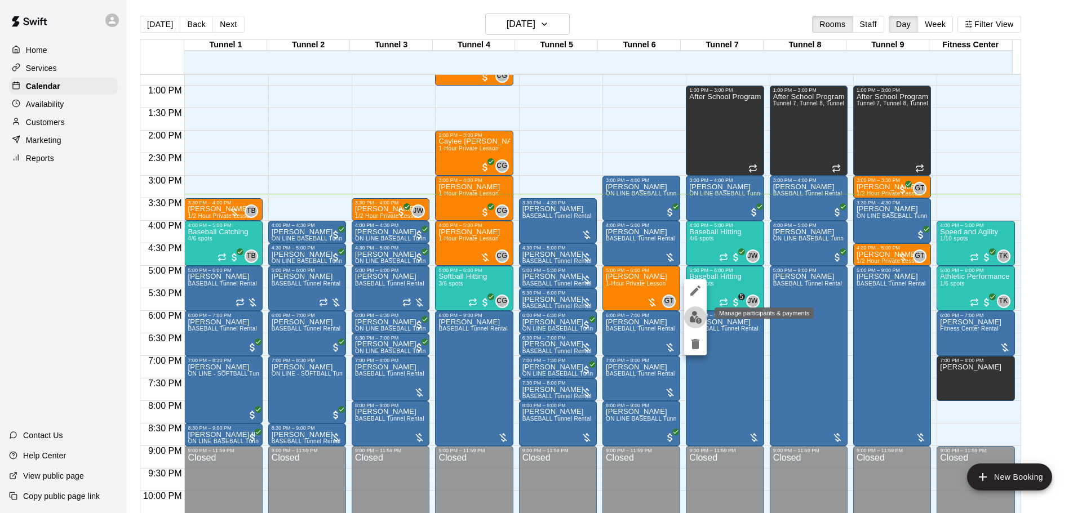
click at [698, 309] on button "edit" at bounding box center [695, 317] width 23 height 22
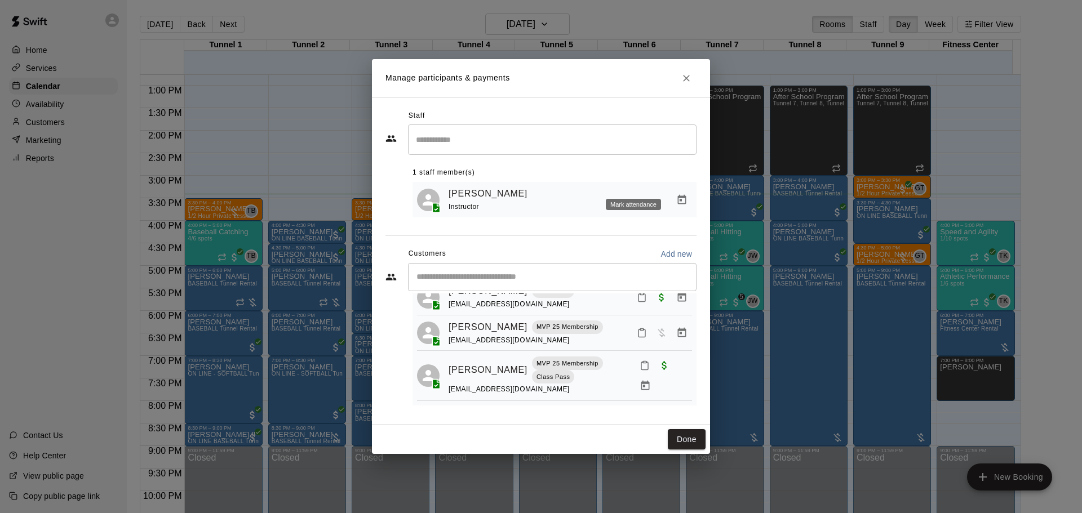
scroll to position [158, 0]
click at [678, 330] on icon "Manage bookings & payment" at bounding box center [682, 333] width 8 height 10
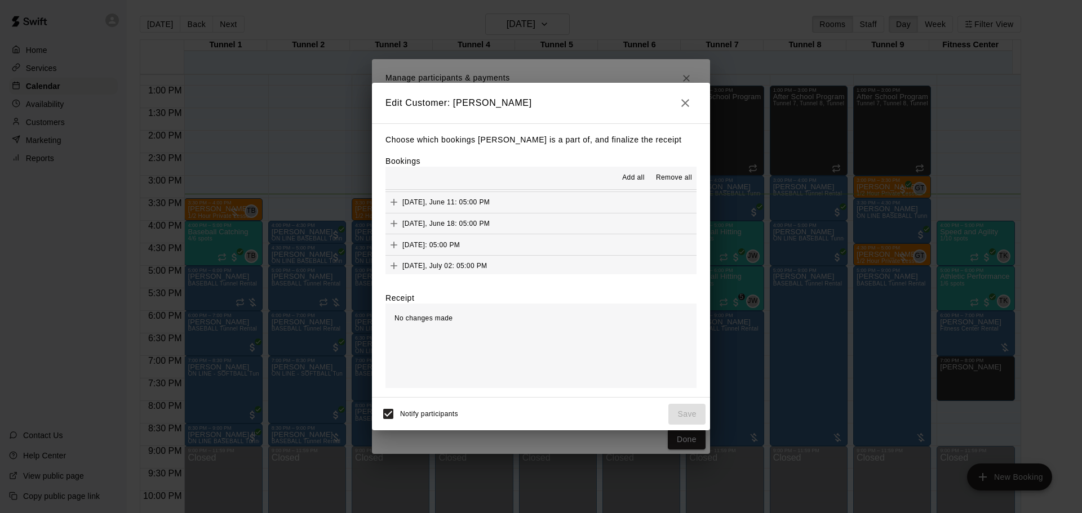
scroll to position [676, 0]
click at [528, 243] on span "(Current)" at bounding box center [514, 245] width 29 height 8
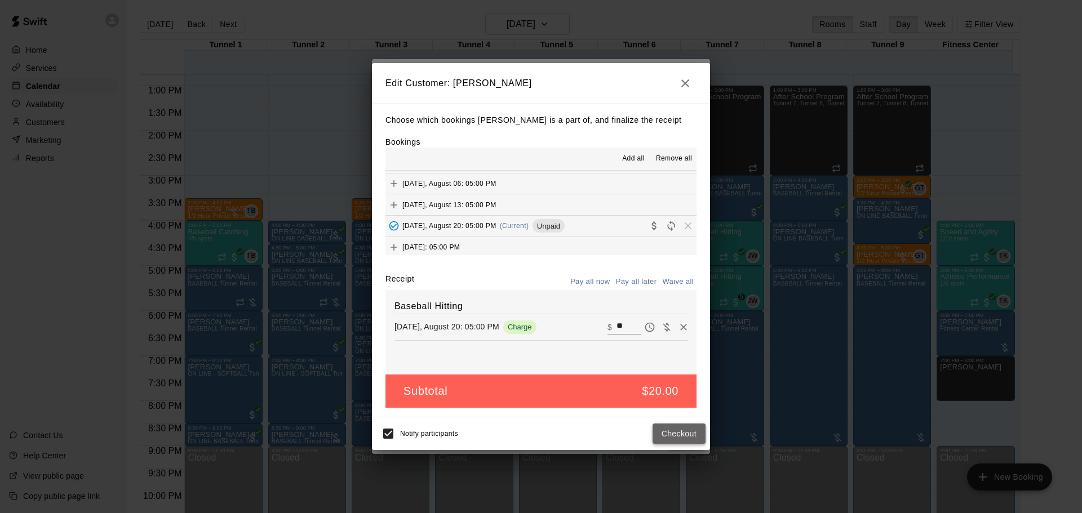
click at [673, 435] on button "Checkout" at bounding box center [678, 434] width 53 height 21
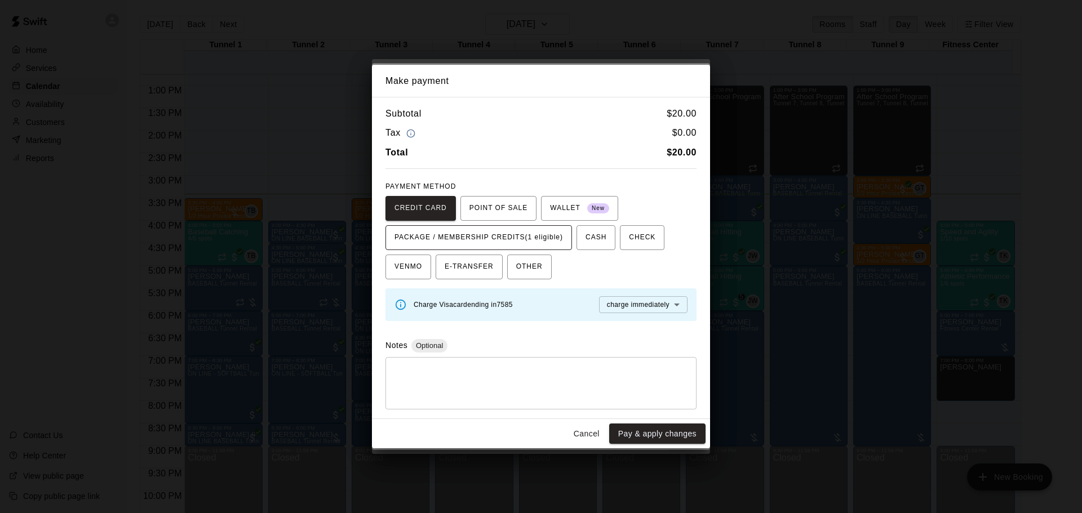
click at [498, 232] on span "PACKAGE / MEMBERSHIP CREDITS (1 eligible)" at bounding box center [478, 238] width 168 height 18
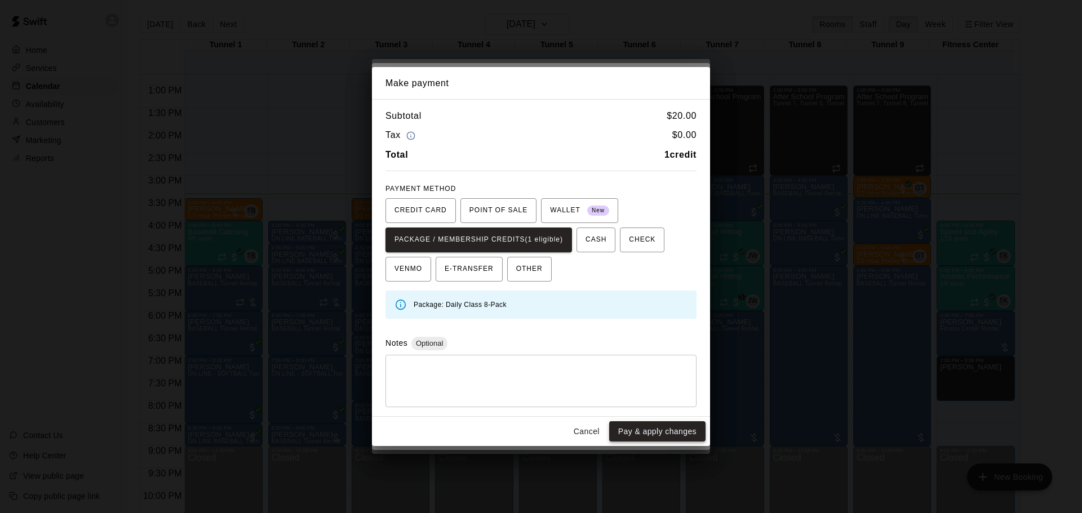
click at [668, 429] on button "Pay & apply changes" at bounding box center [657, 431] width 96 height 21
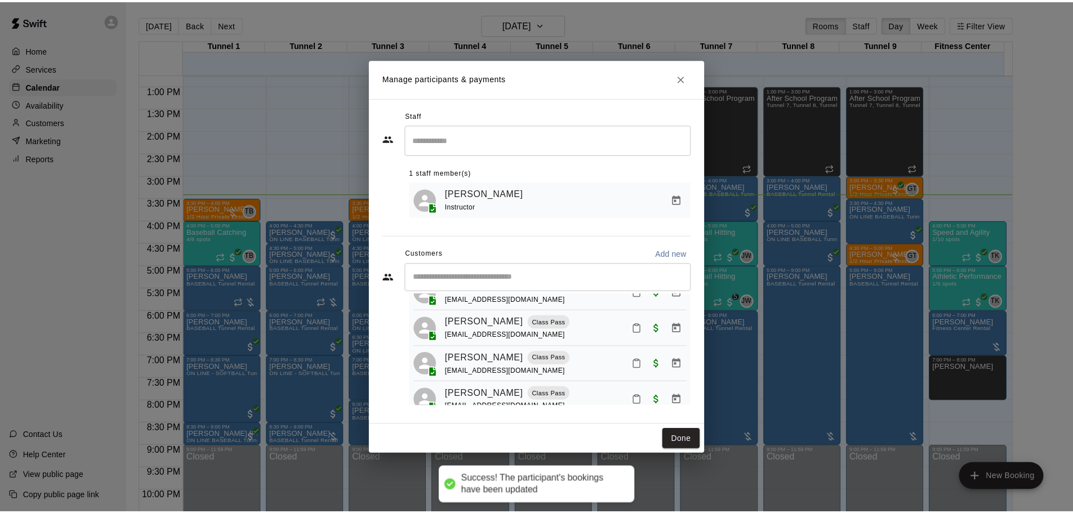
scroll to position [0, 0]
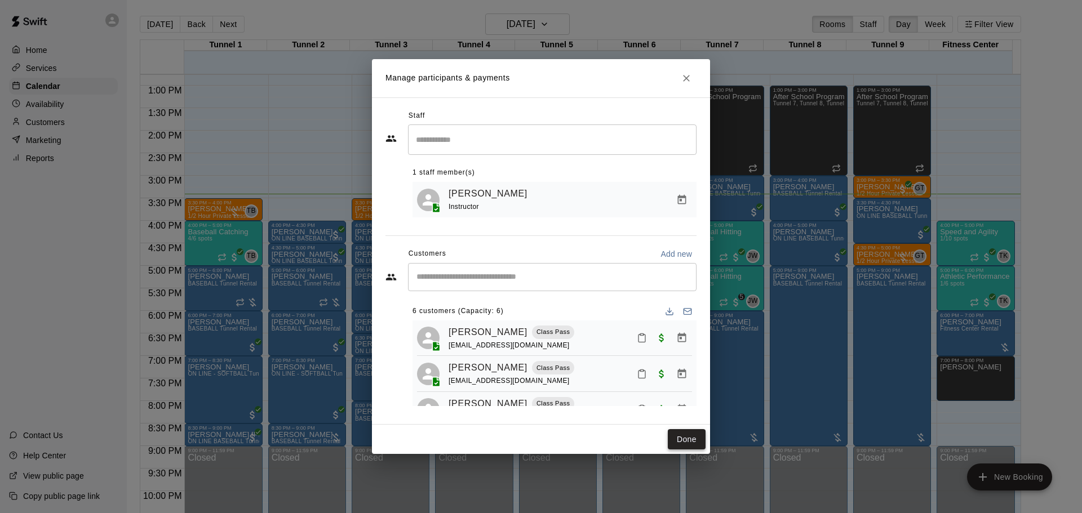
click at [686, 439] on button "Done" at bounding box center [687, 439] width 38 height 21
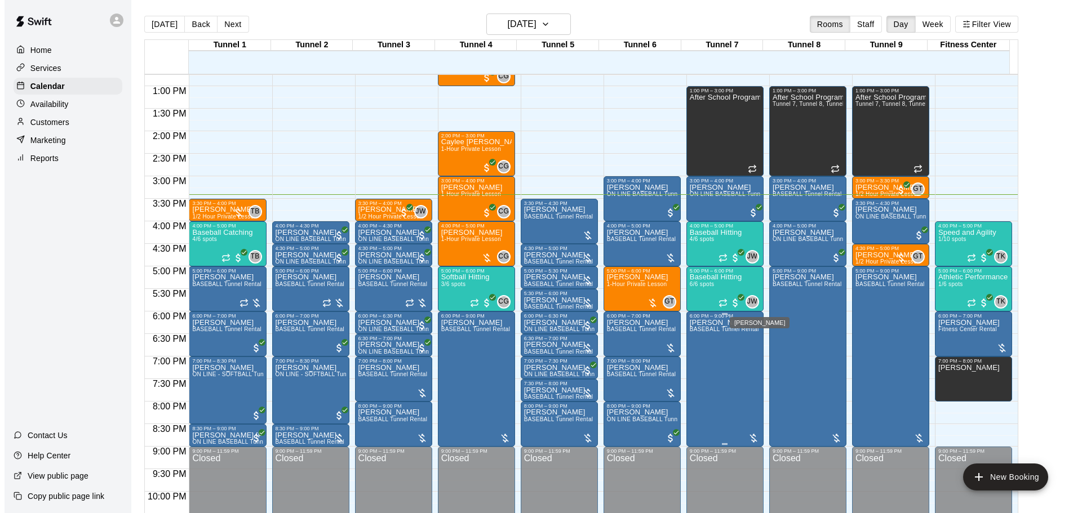
scroll to position [575, 0]
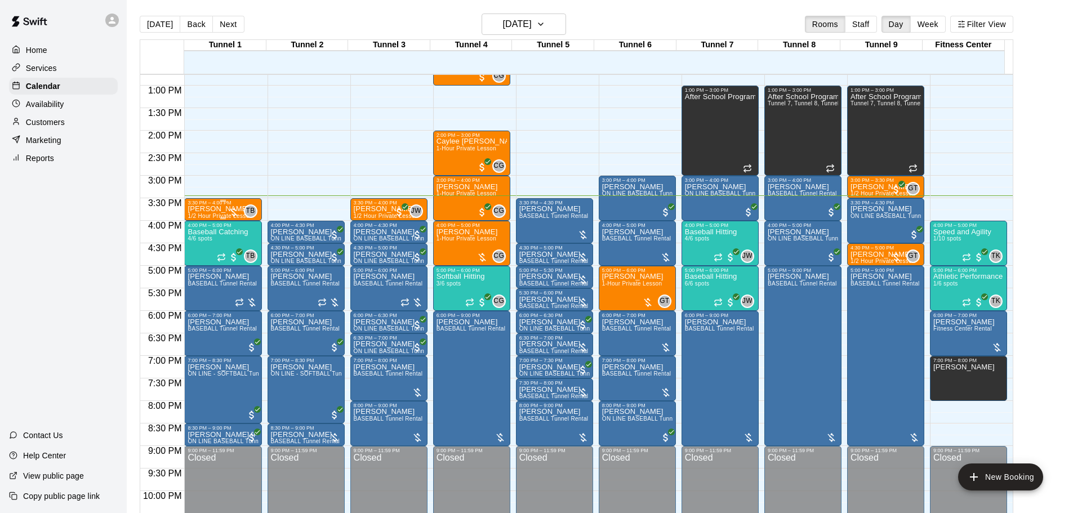
click at [203, 209] on p "[PERSON_NAME]" at bounding box center [220, 209] width 65 height 0
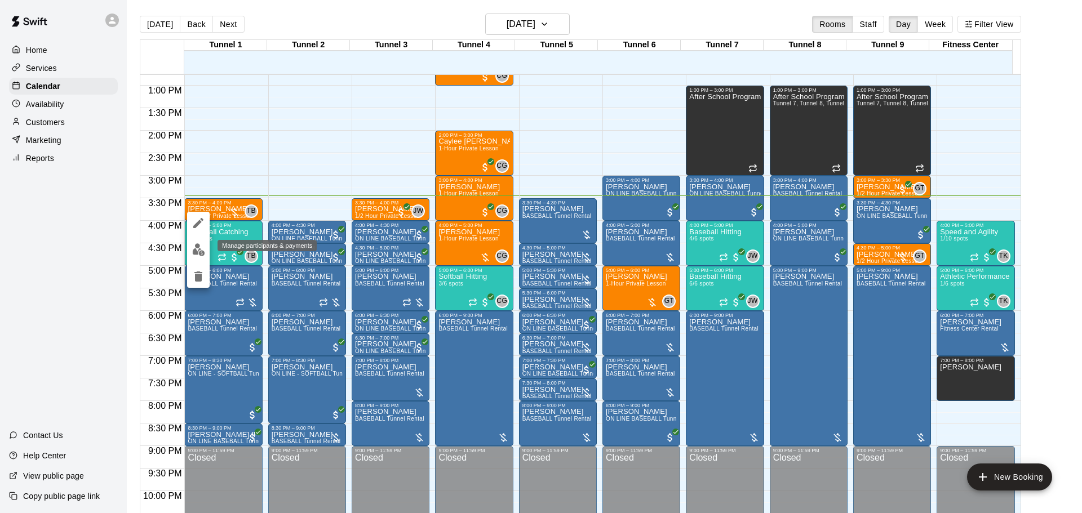
click at [202, 252] on img "edit" at bounding box center [198, 249] width 13 height 13
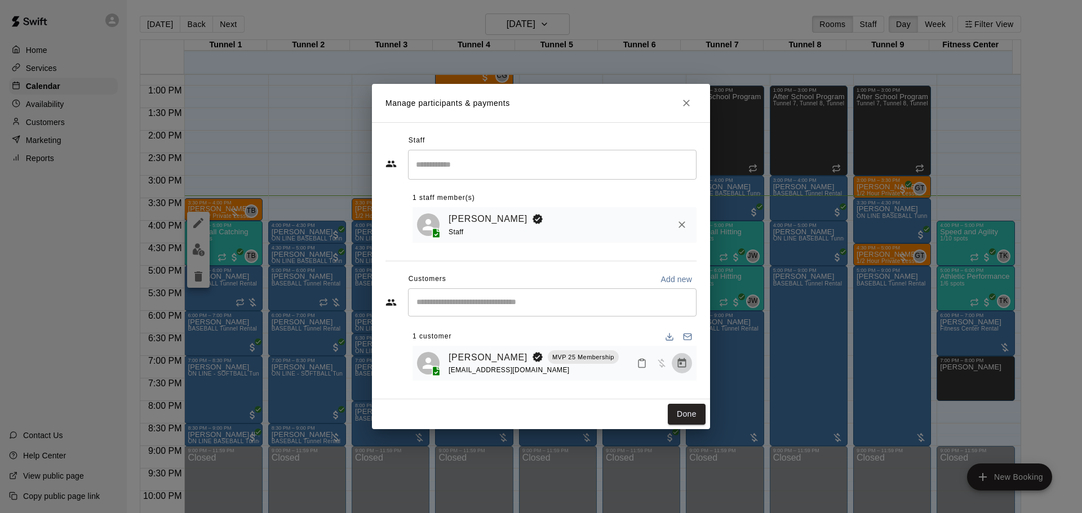
click at [684, 365] on icon "Manage bookings & payment" at bounding box center [681, 363] width 11 height 11
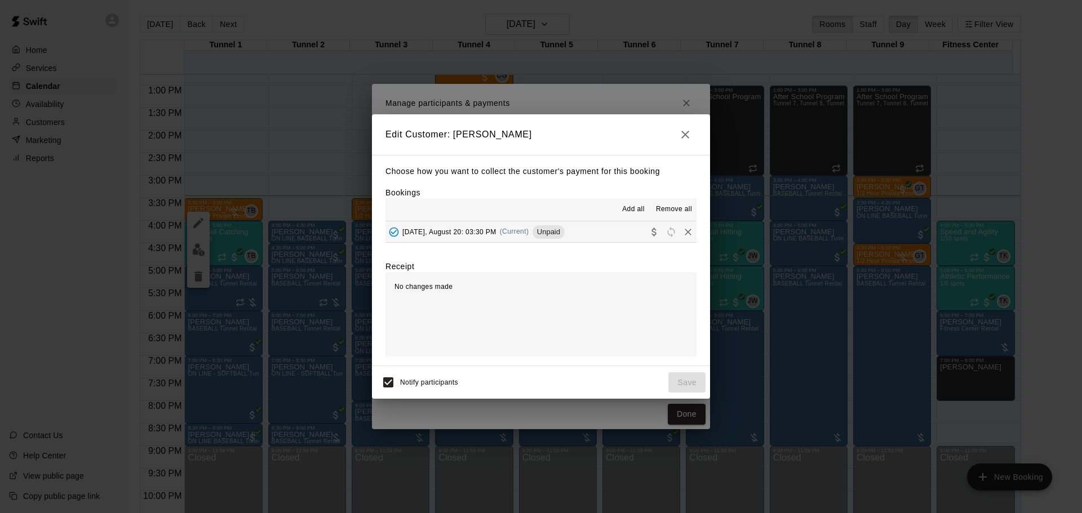
click at [529, 235] on span "(Current)" at bounding box center [514, 232] width 29 height 8
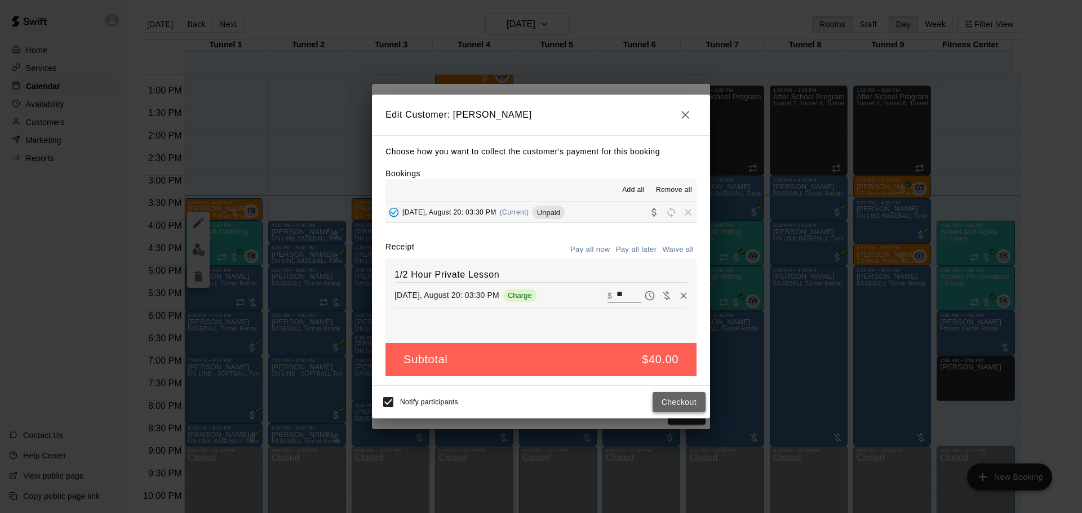
click at [679, 407] on button "Checkout" at bounding box center [678, 402] width 53 height 21
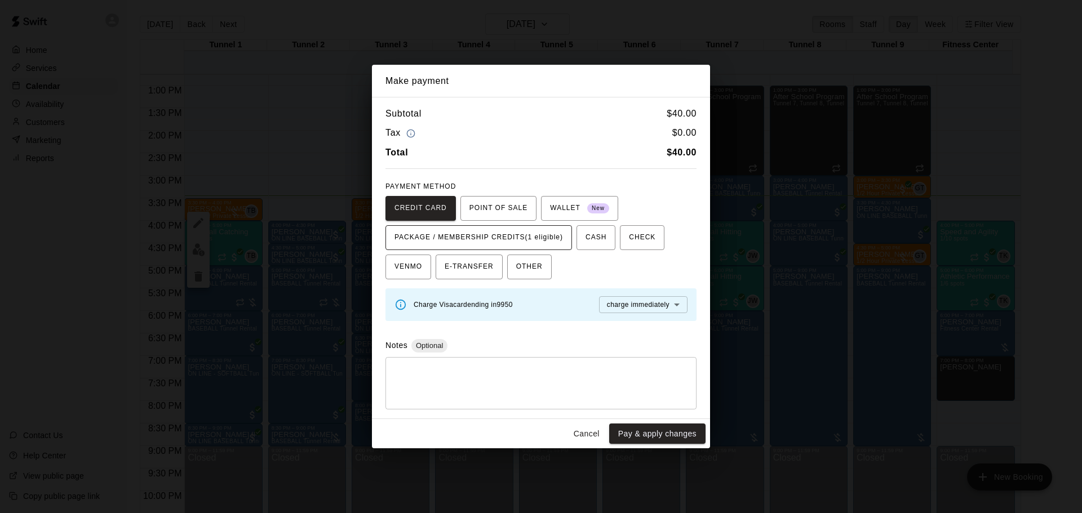
click at [518, 238] on span "PACKAGE / MEMBERSHIP CREDITS (1 eligible)" at bounding box center [478, 238] width 168 height 18
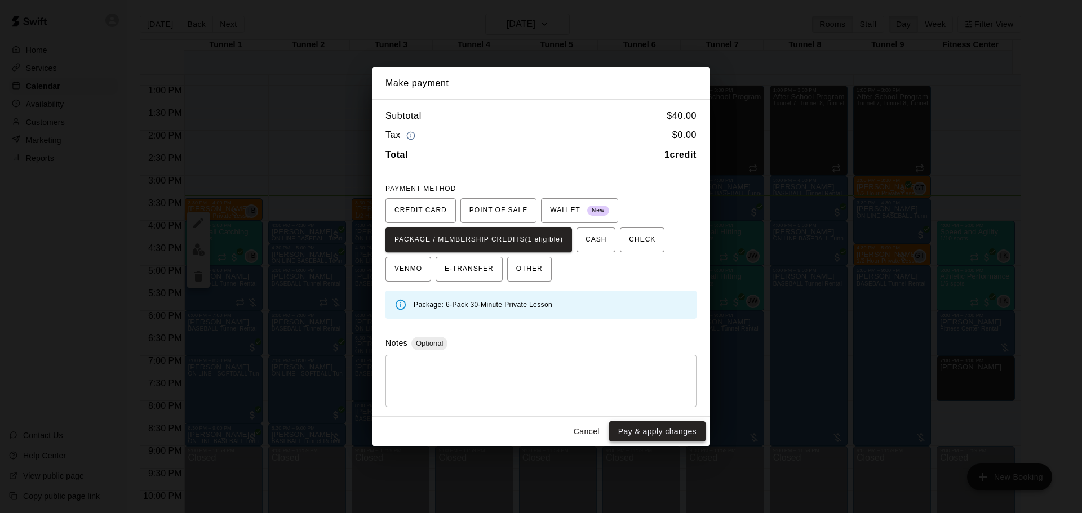
click at [668, 428] on button "Pay & apply changes" at bounding box center [657, 431] width 96 height 21
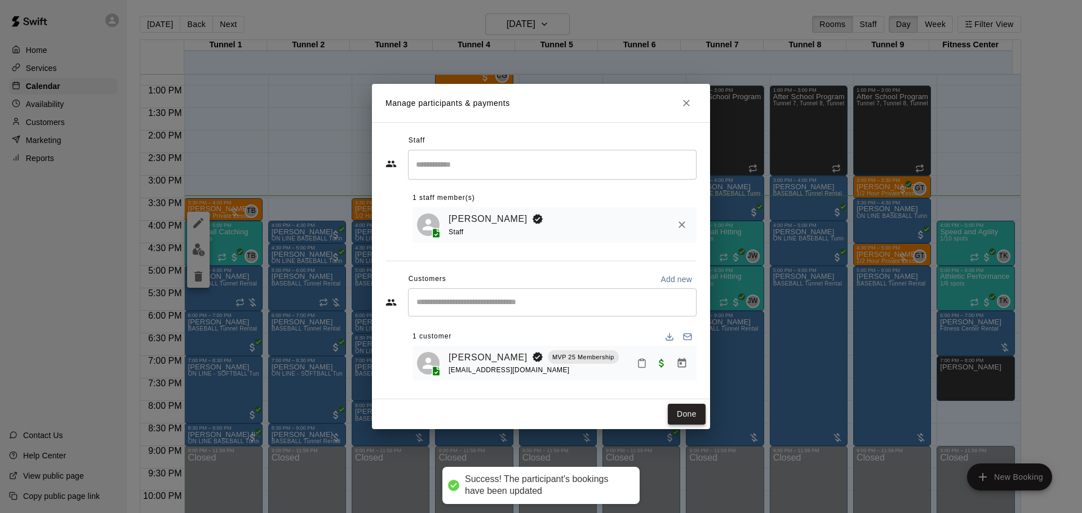
click at [687, 415] on button "Done" at bounding box center [687, 414] width 38 height 21
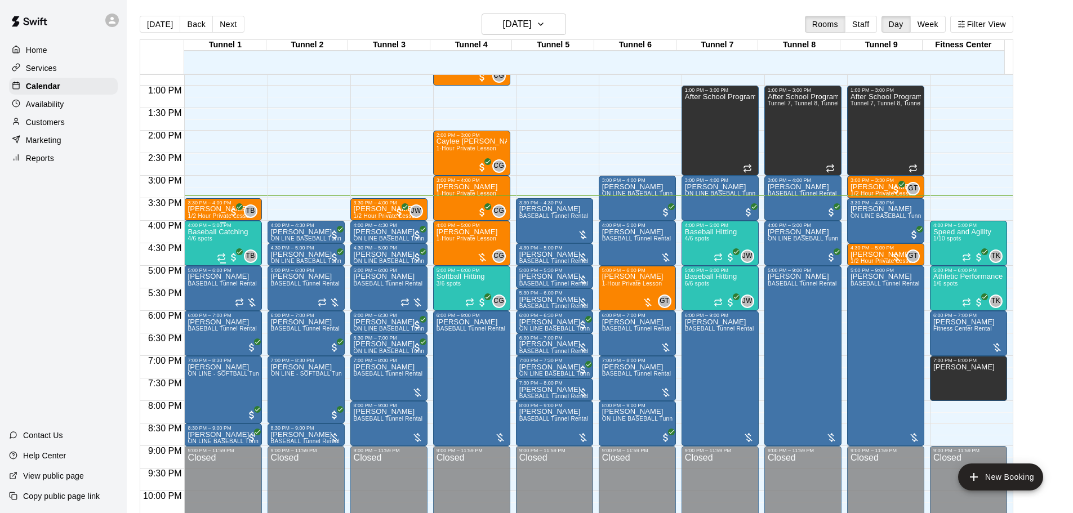
click at [222, 242] on div "Baseball Catching 4/6 spots" at bounding box center [218, 484] width 60 height 513
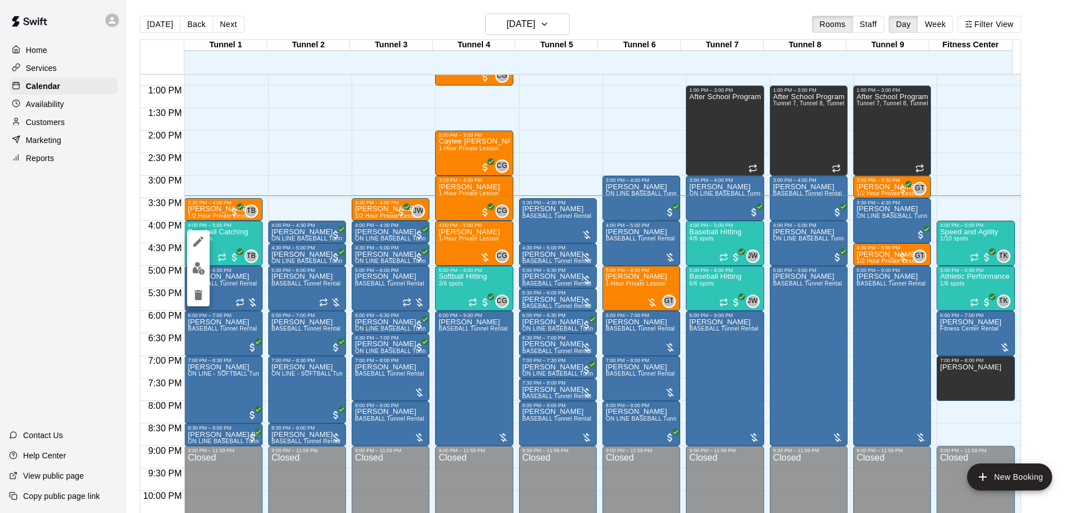
click at [197, 257] on div at bounding box center [198, 268] width 23 height 76
click at [198, 260] on button "edit" at bounding box center [198, 268] width 23 height 22
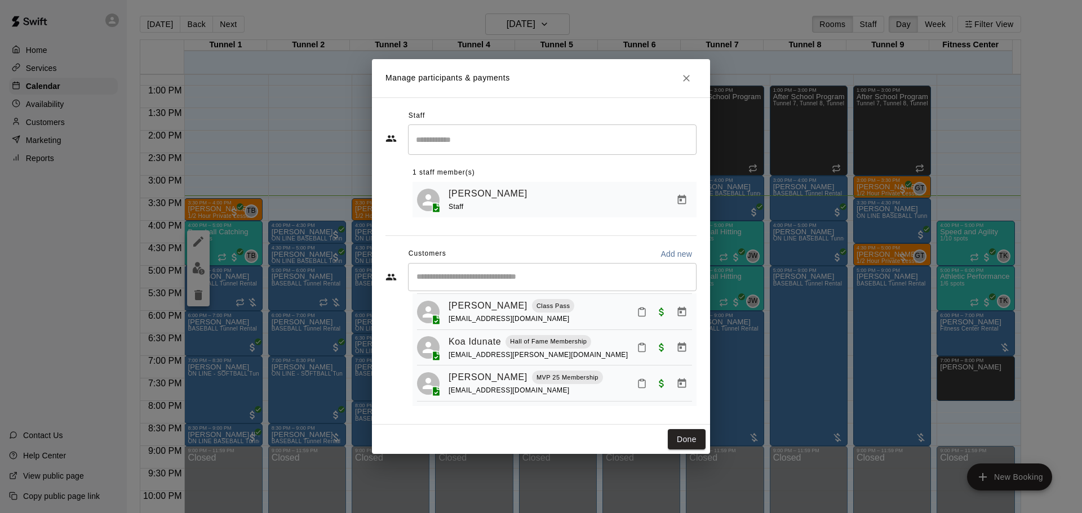
scroll to position [69, 0]
click at [637, 385] on icon "Mark attendance" at bounding box center [642, 384] width 10 height 10
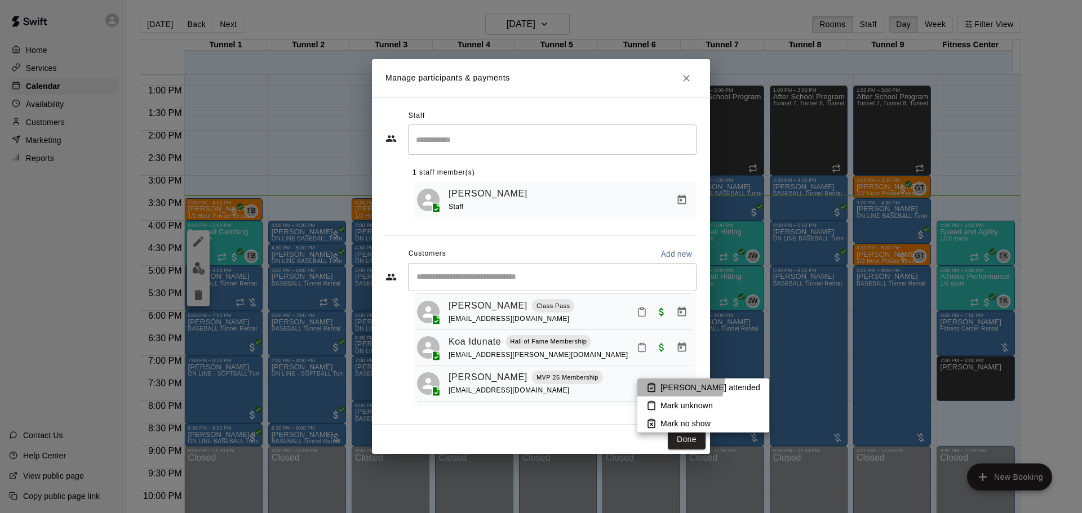
click at [665, 384] on li "[PERSON_NAME] attended" at bounding box center [703, 388] width 132 height 18
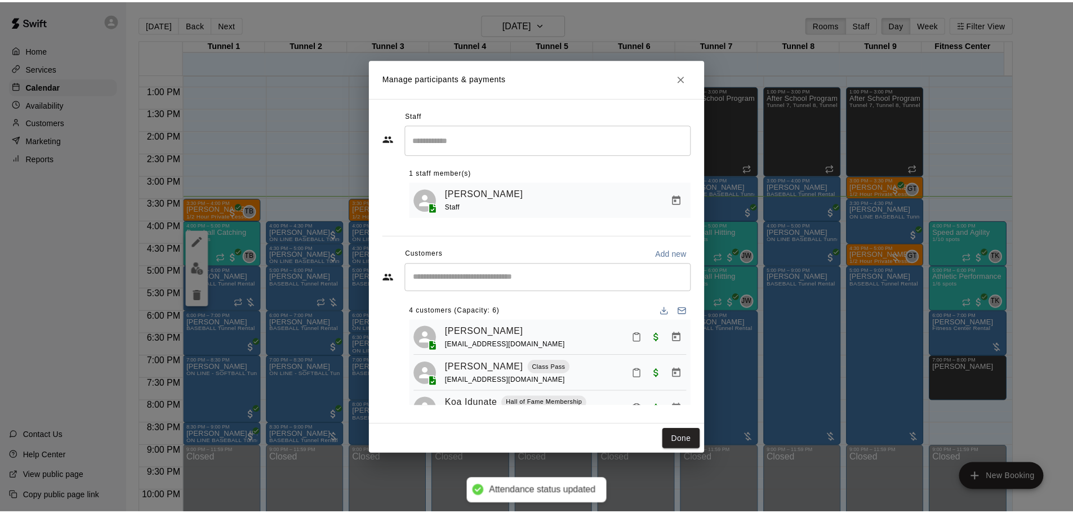
scroll to position [0, 0]
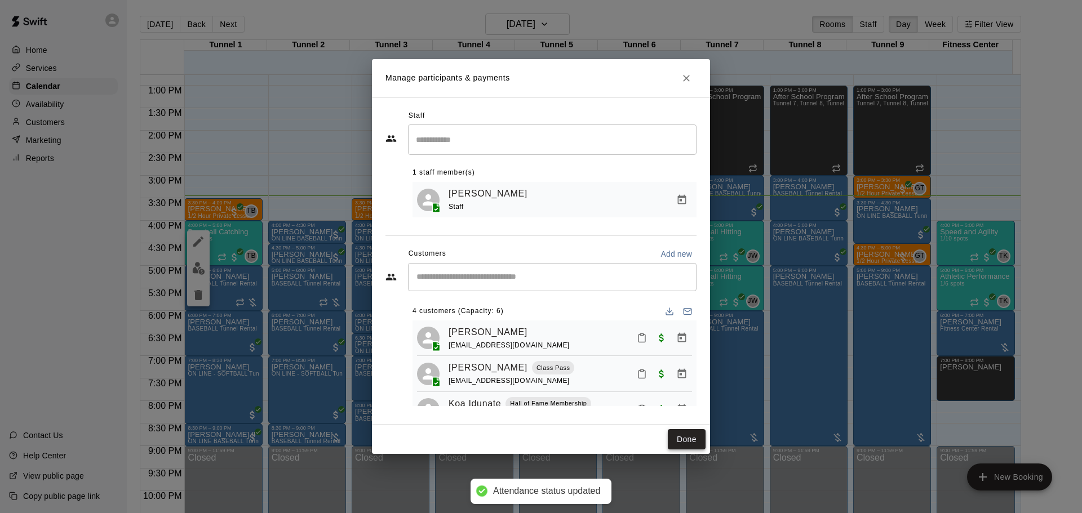
click at [690, 435] on button "Done" at bounding box center [687, 439] width 38 height 21
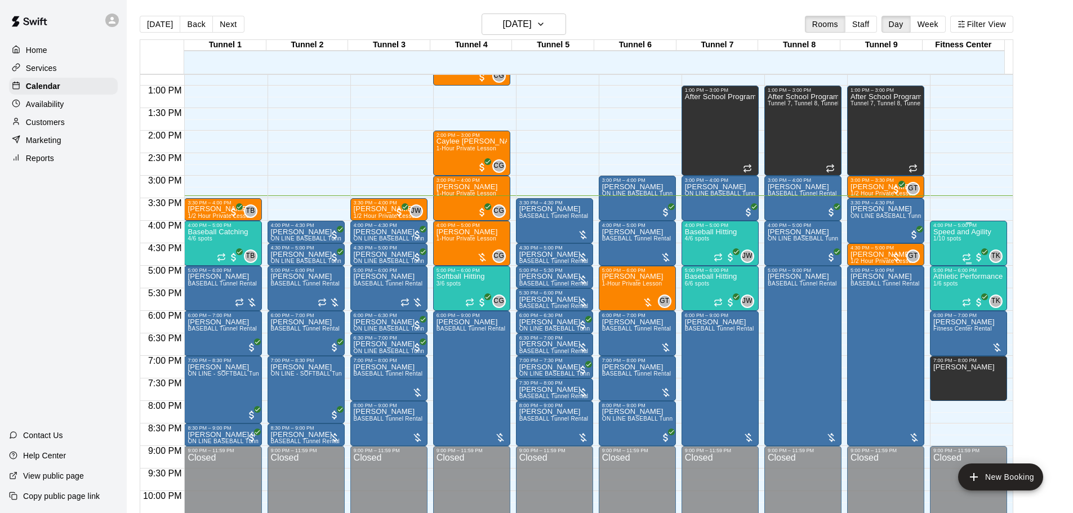
click at [960, 232] on p "Speed and Agility" at bounding box center [962, 232] width 58 height 0
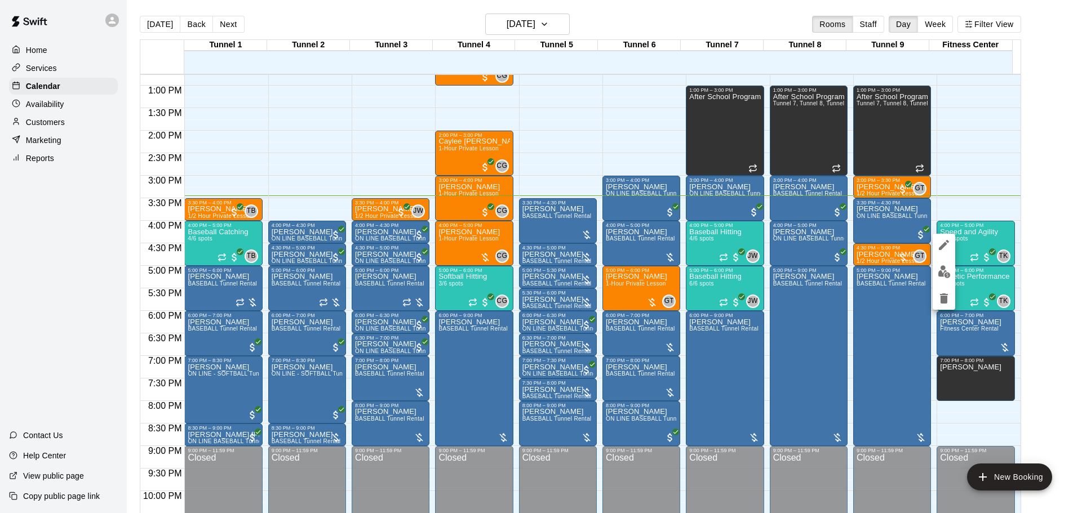
click at [946, 266] on img "edit" at bounding box center [943, 271] width 13 height 13
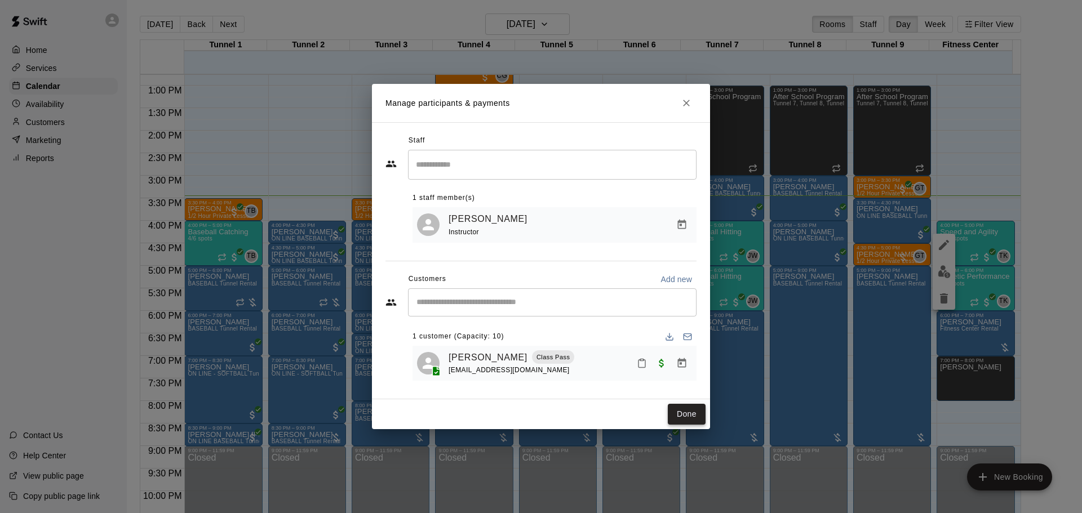
click at [688, 413] on button "Done" at bounding box center [687, 414] width 38 height 21
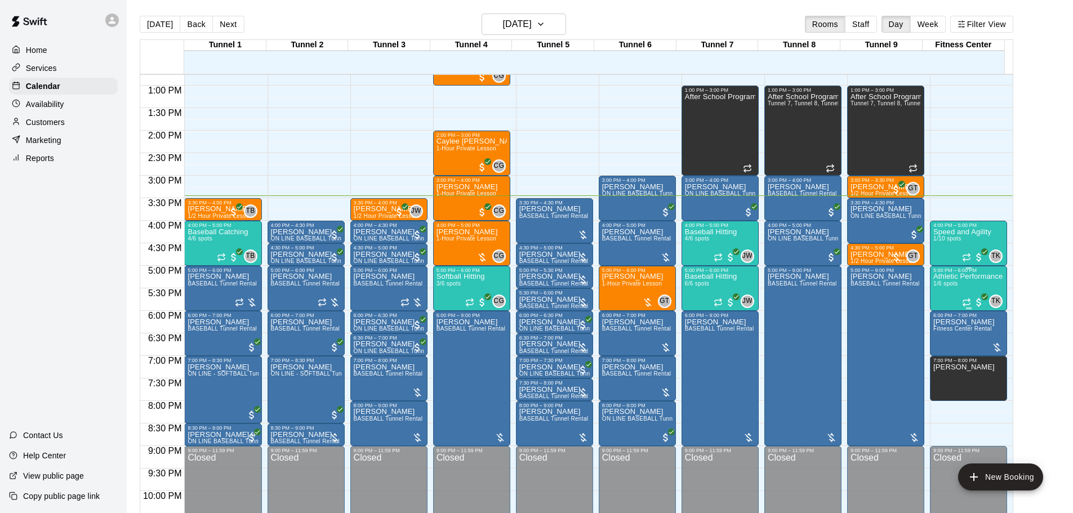
click at [955, 285] on span "1/6 spots" at bounding box center [945, 284] width 25 height 6
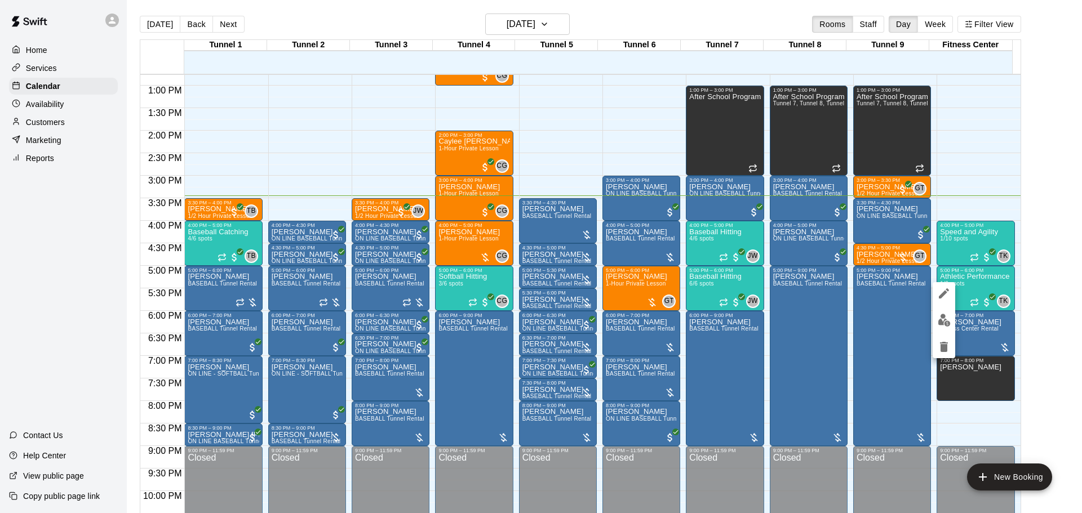
click at [941, 322] on img "edit" at bounding box center [943, 320] width 13 height 13
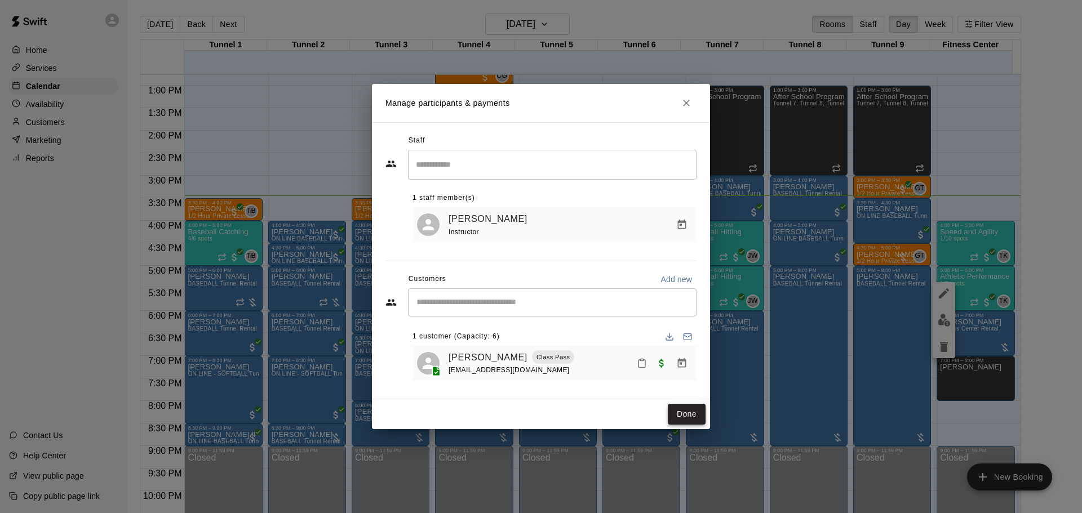
drag, startPoint x: 688, startPoint y: 420, endPoint x: 809, endPoint y: 438, distance: 122.4
click at [688, 420] on button "Done" at bounding box center [687, 414] width 38 height 21
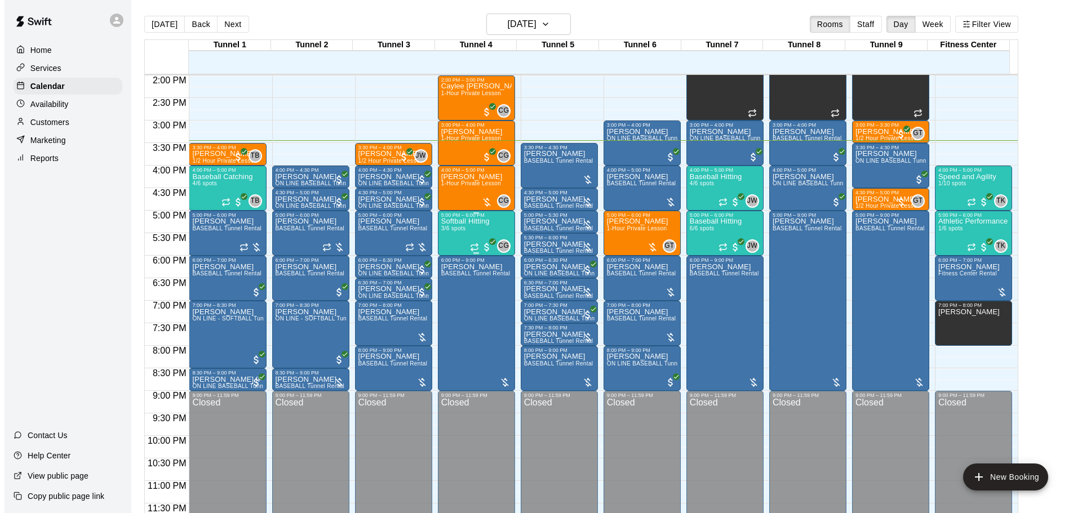
scroll to position [575, 0]
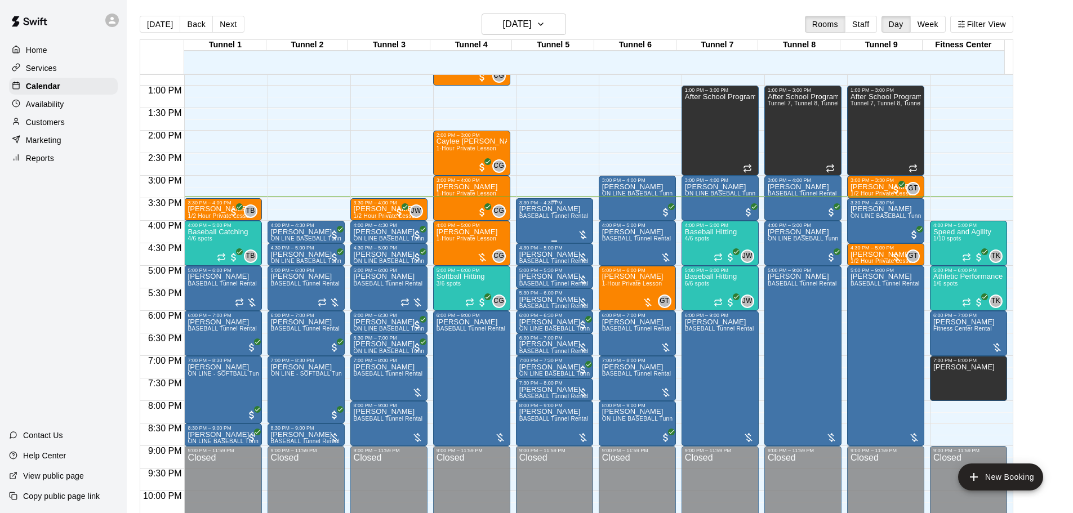
click at [544, 209] on p "[PERSON_NAME]" at bounding box center [553, 209] width 69 height 0
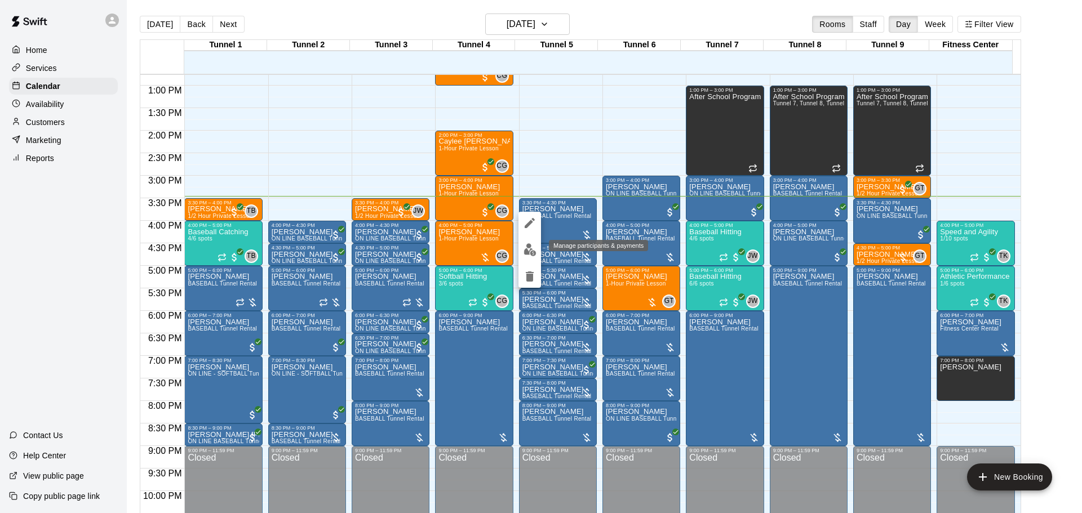
click at [533, 247] on img "edit" at bounding box center [529, 249] width 13 height 13
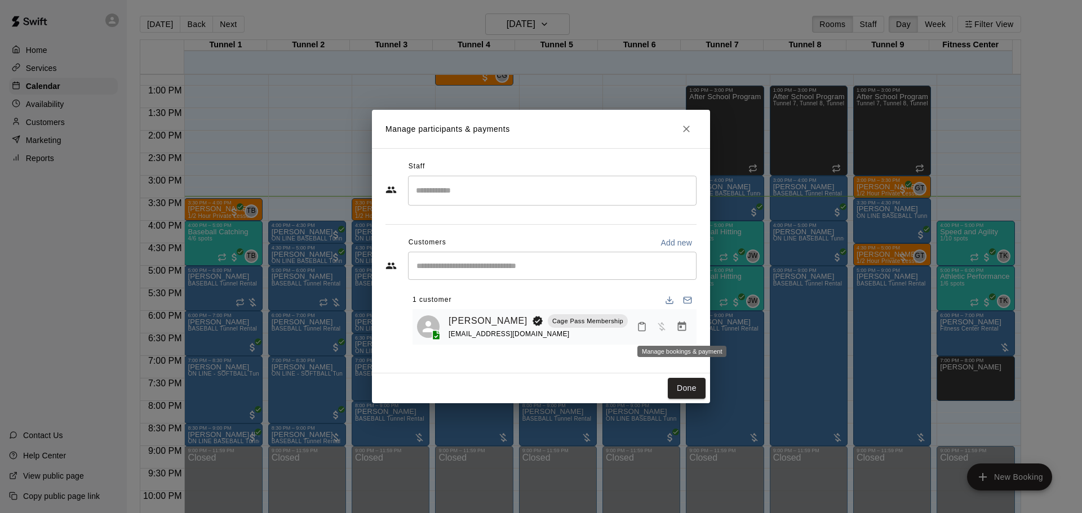
click at [684, 328] on icon "Manage bookings & payment" at bounding box center [681, 326] width 11 height 11
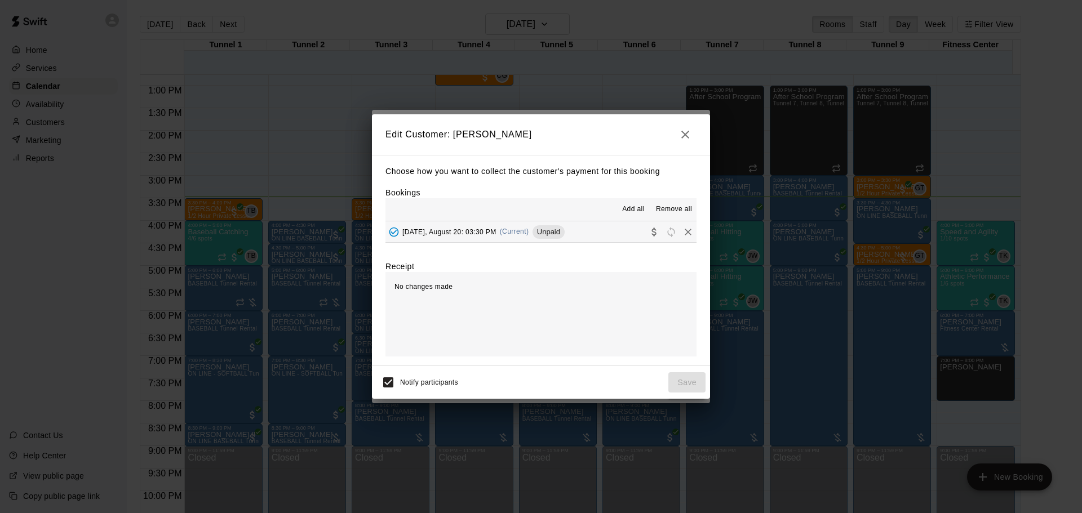
click at [554, 235] on span "Unpaid" at bounding box center [548, 232] width 32 height 8
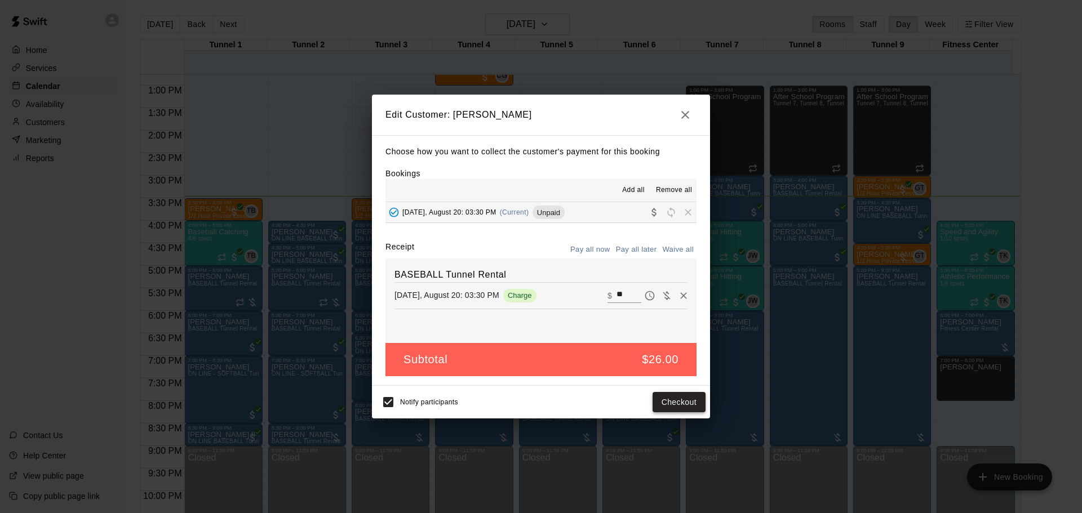
click at [679, 398] on button "Checkout" at bounding box center [678, 402] width 53 height 21
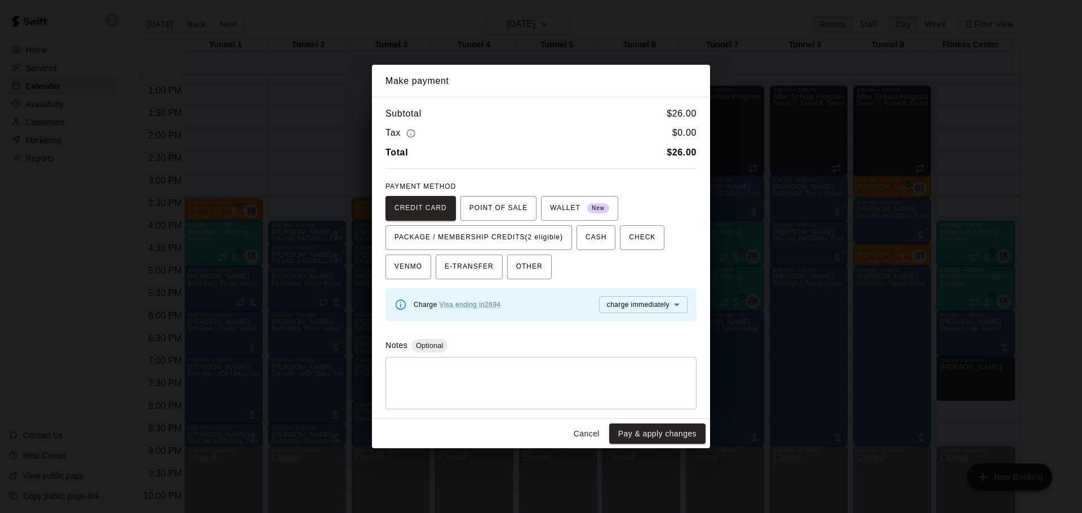
drag, startPoint x: 541, startPoint y: 237, endPoint x: 589, endPoint y: 268, distance: 56.6
click at [541, 241] on span "PACKAGE / MEMBERSHIP CREDITS (2 eligible)" at bounding box center [478, 238] width 168 height 18
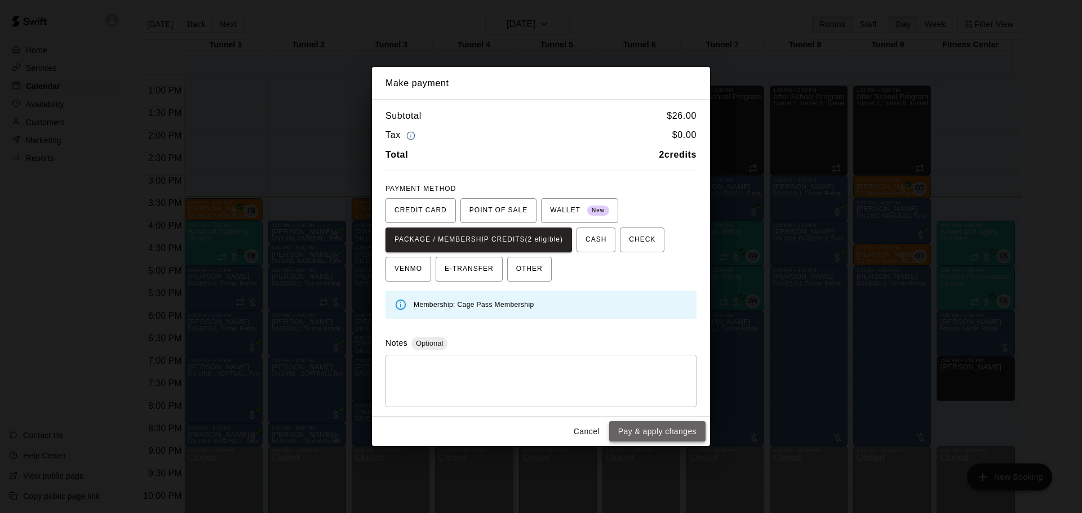
click at [669, 431] on button "Pay & apply changes" at bounding box center [657, 431] width 96 height 21
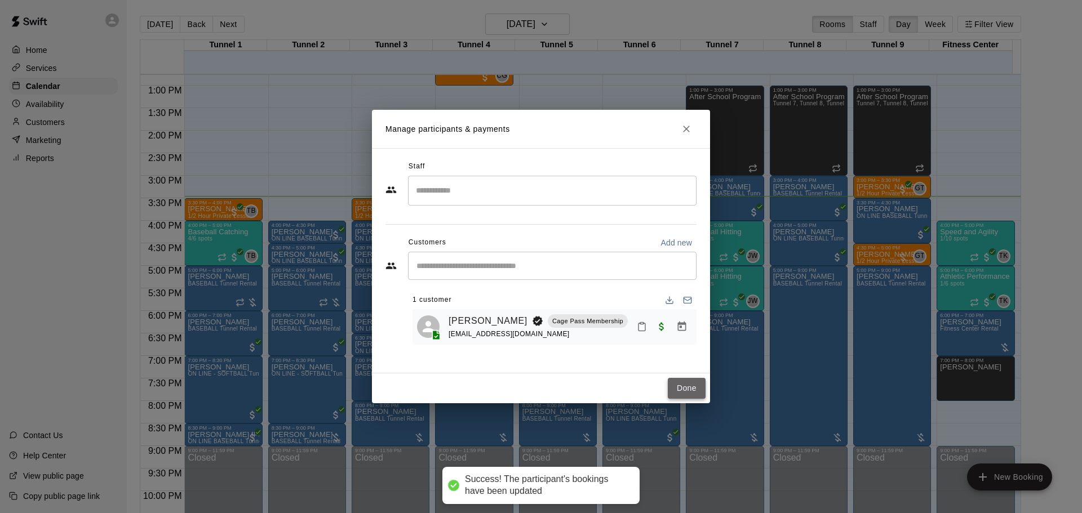
click at [682, 379] on button "Done" at bounding box center [687, 388] width 38 height 21
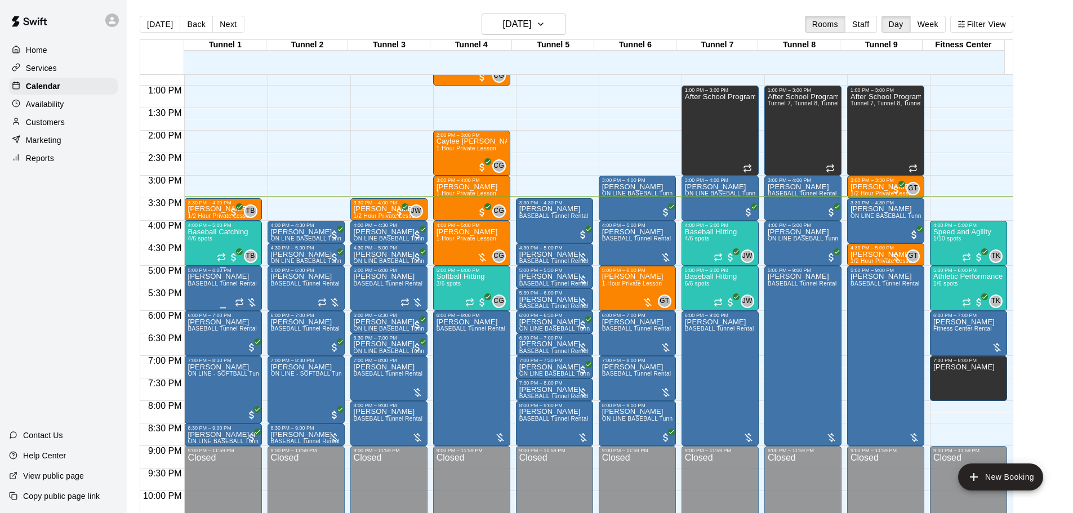
click at [233, 283] on span "BASEBALL Tunnel Rental" at bounding box center [222, 284] width 69 height 6
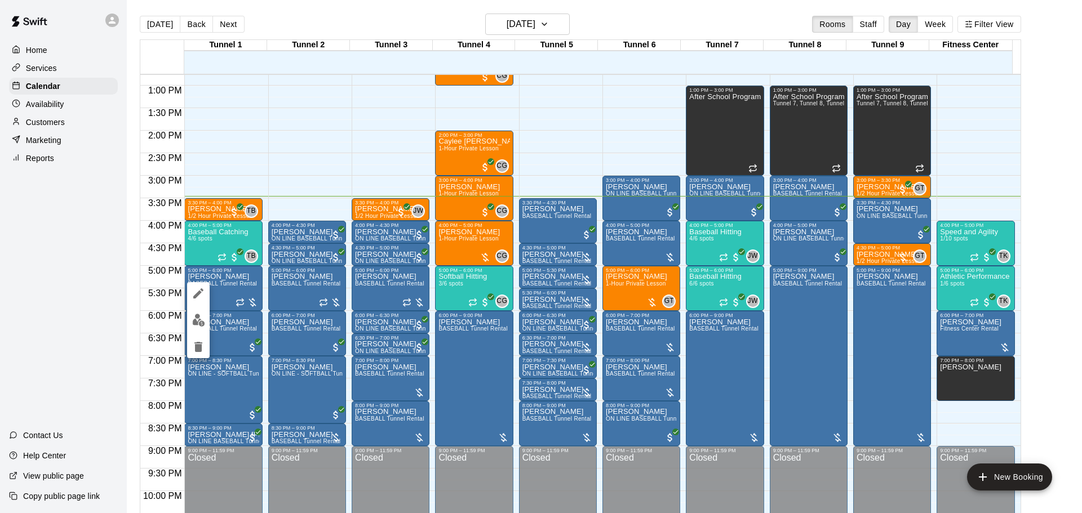
click at [198, 314] on img "edit" at bounding box center [198, 320] width 13 height 13
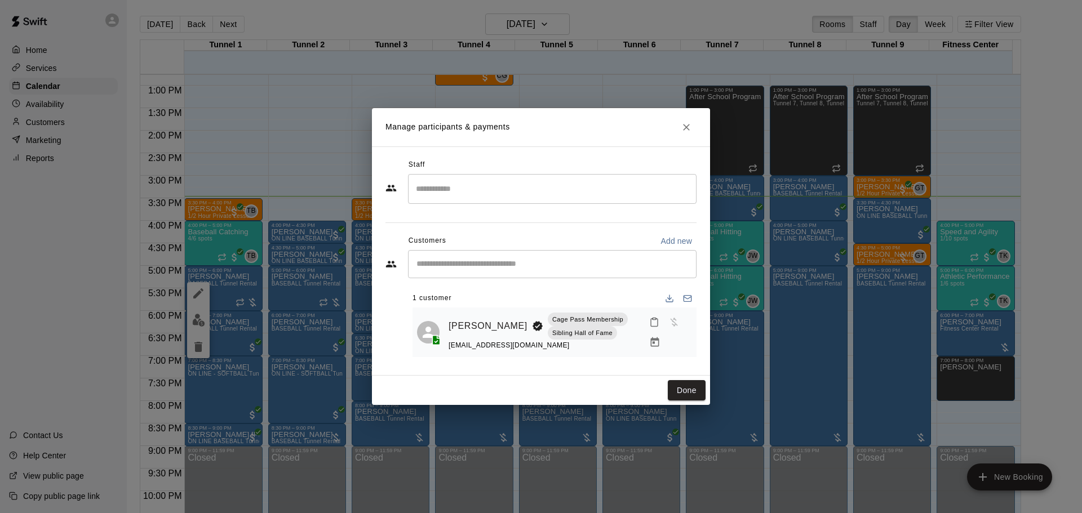
click at [656, 344] on icon "Manage bookings & payment" at bounding box center [654, 342] width 11 height 11
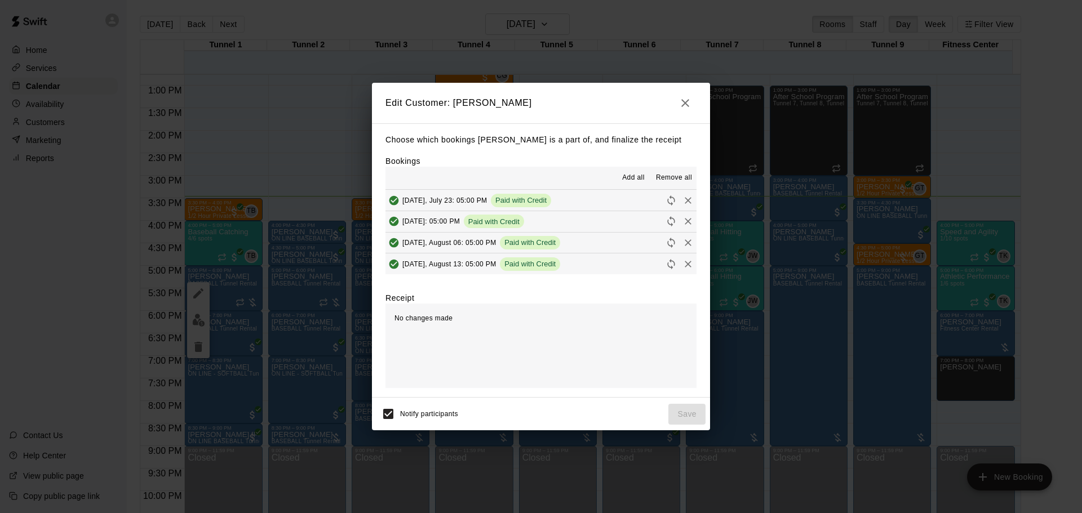
scroll to position [64, 0]
click at [550, 219] on span "Unpaid" at bounding box center [548, 221] width 32 height 8
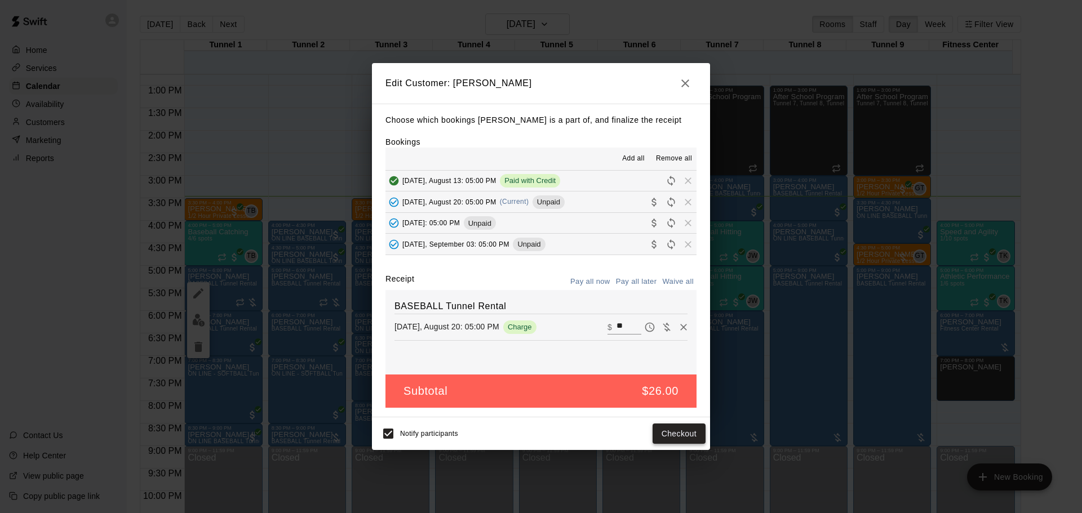
click at [679, 437] on button "Checkout" at bounding box center [678, 434] width 53 height 21
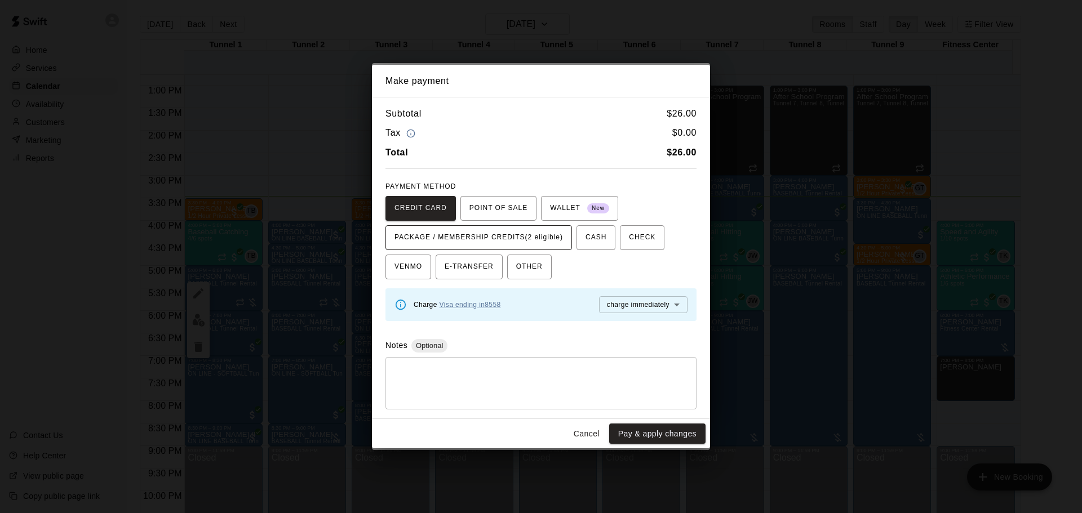
click at [487, 236] on span "PACKAGE / MEMBERSHIP CREDITS (2 eligible)" at bounding box center [478, 238] width 168 height 18
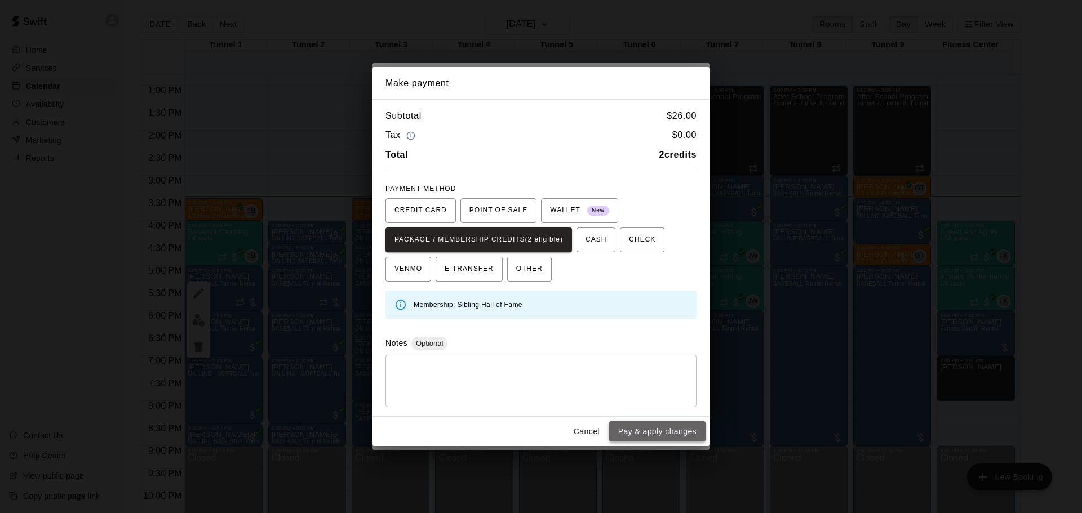
click at [669, 437] on button "Pay & apply changes" at bounding box center [657, 431] width 96 height 21
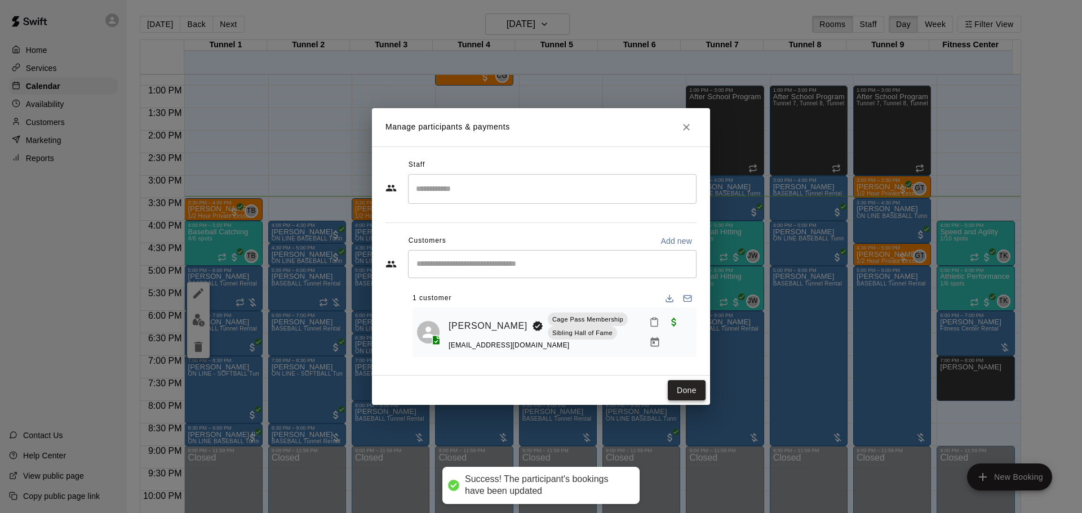
click at [687, 392] on button "Done" at bounding box center [687, 390] width 38 height 21
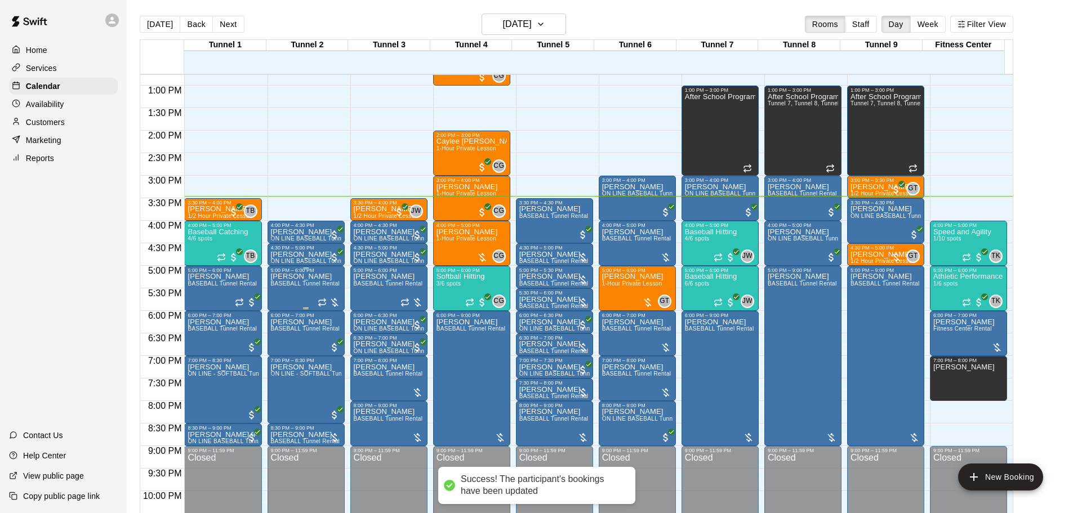
click at [293, 284] on span "BASEBALL Tunnel Rental" at bounding box center [305, 284] width 69 height 6
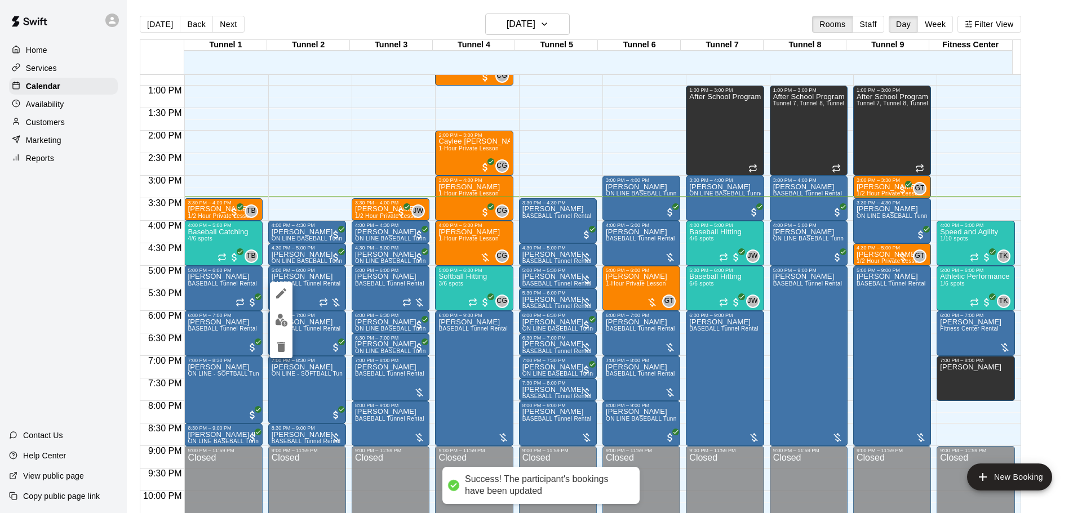
click at [288, 315] on button "edit" at bounding box center [281, 320] width 23 height 22
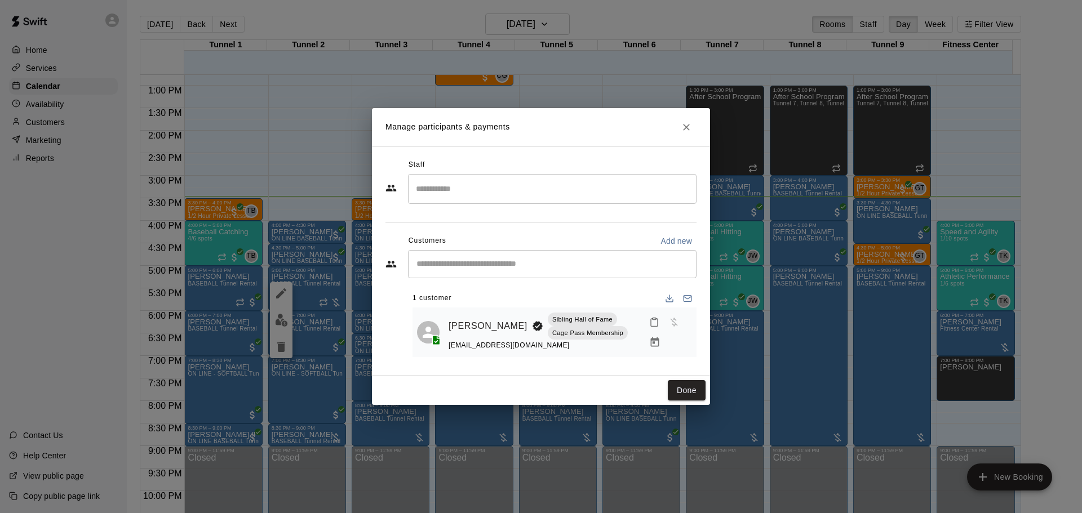
click at [656, 343] on icon "Manage bookings & payment" at bounding box center [654, 342] width 11 height 11
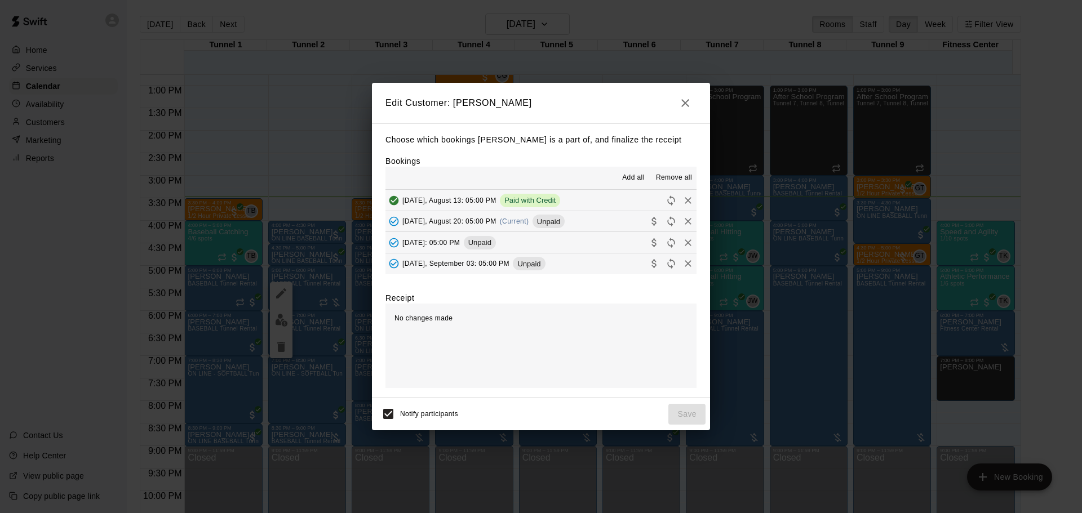
click at [551, 221] on span "Unpaid" at bounding box center [548, 221] width 32 height 8
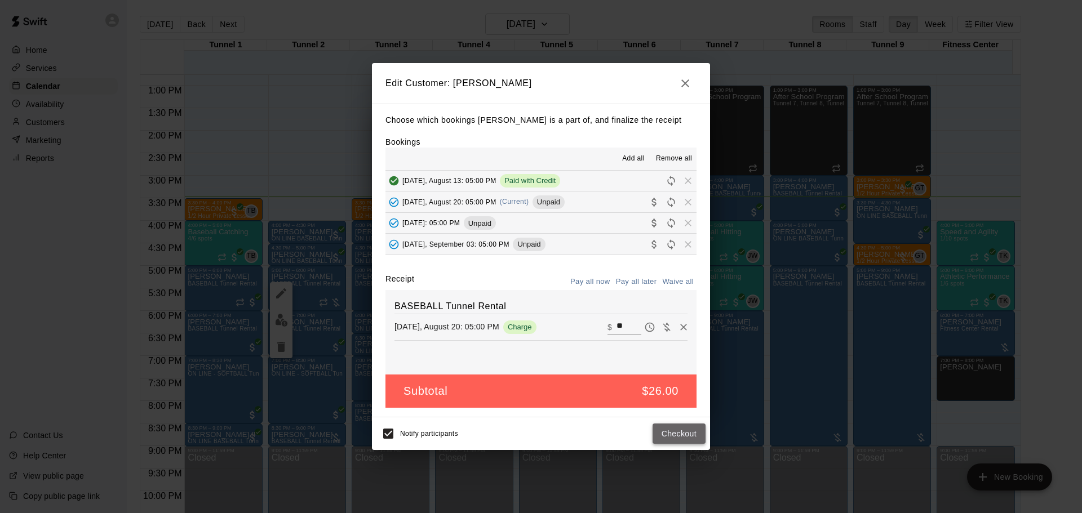
click at [677, 428] on button "Checkout" at bounding box center [678, 434] width 53 height 21
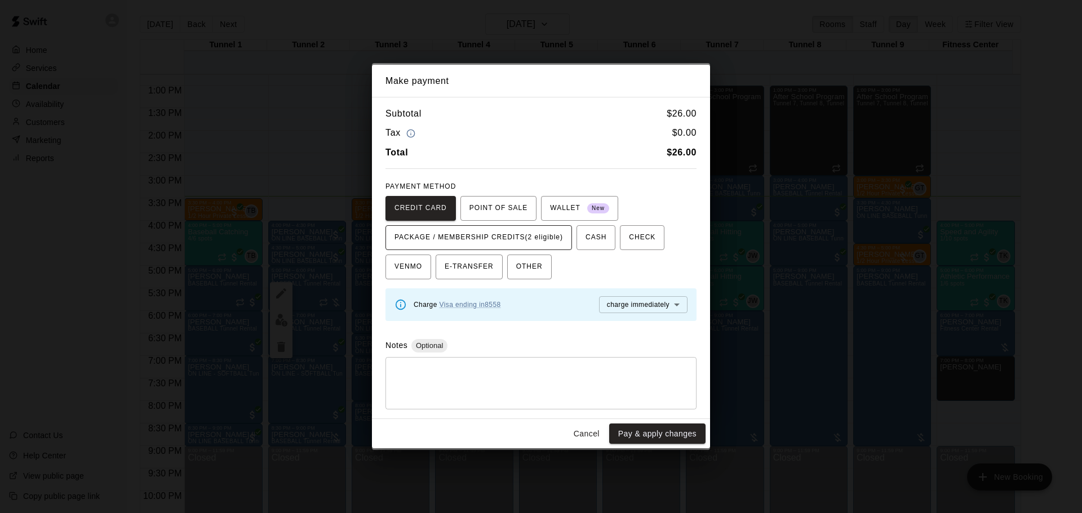
click at [511, 241] on span "PACKAGE / MEMBERSHIP CREDITS (2 eligible)" at bounding box center [478, 238] width 168 height 18
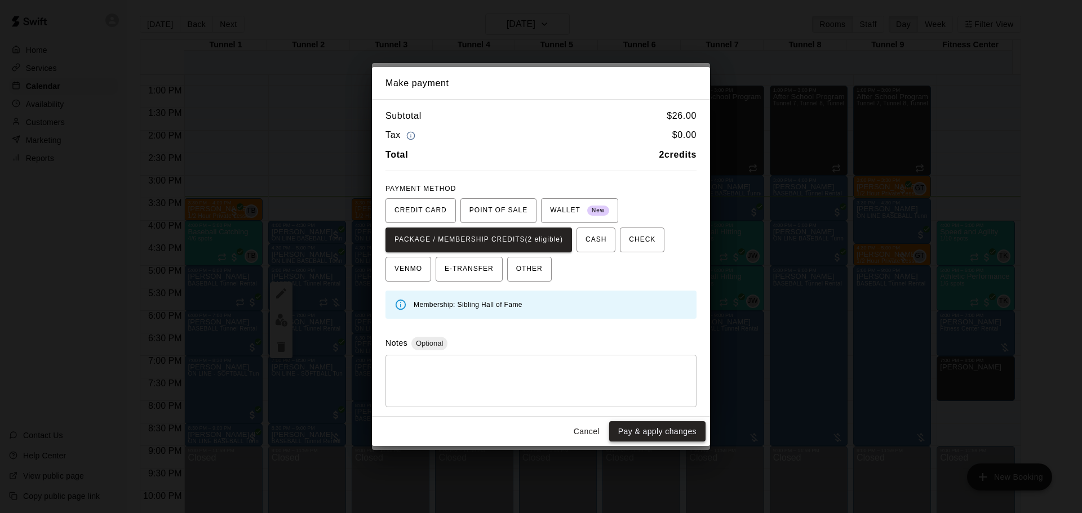
click at [673, 430] on button "Pay & apply changes" at bounding box center [657, 431] width 96 height 21
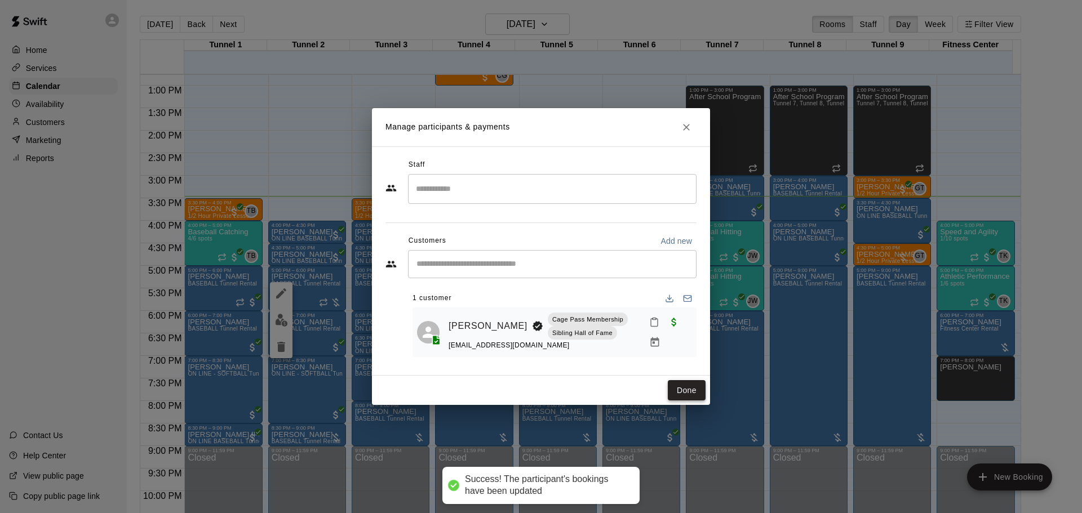
click at [689, 395] on button "Done" at bounding box center [687, 390] width 38 height 21
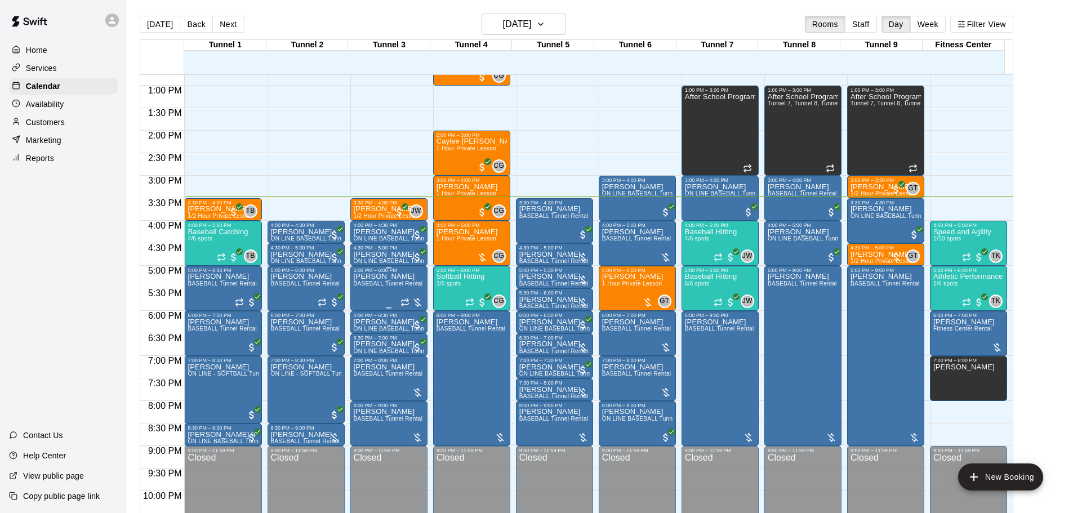
click at [382, 286] on span "BASEBALL Tunnel Rental" at bounding box center [388, 284] width 69 height 6
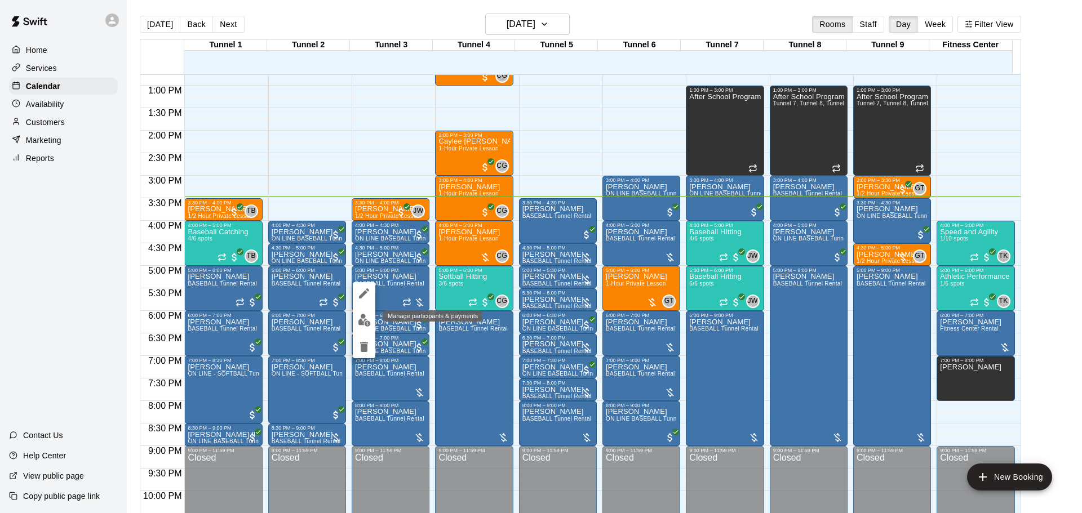
click at [370, 319] on img "edit" at bounding box center [364, 320] width 13 height 13
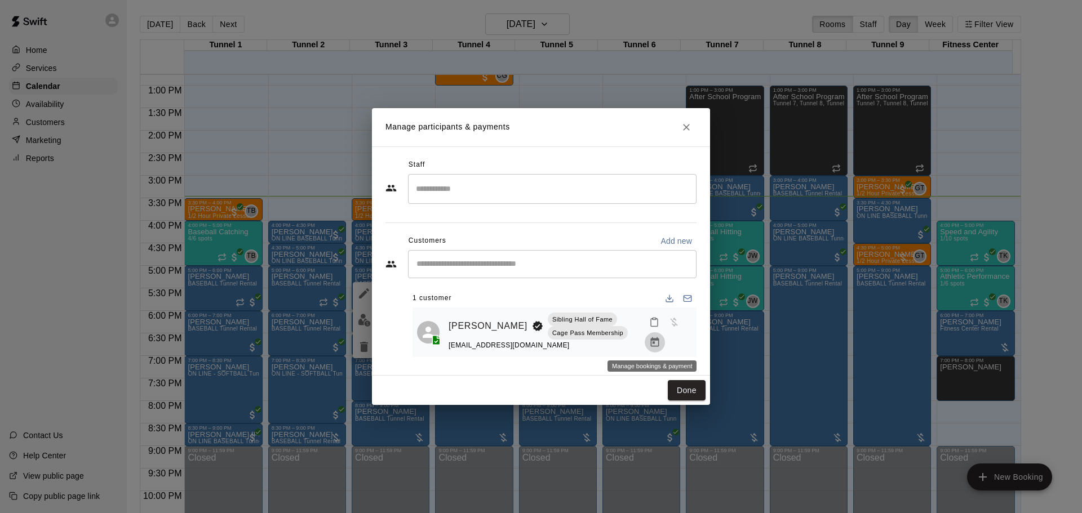
click at [655, 341] on icon "Manage bookings & payment" at bounding box center [654, 342] width 11 height 11
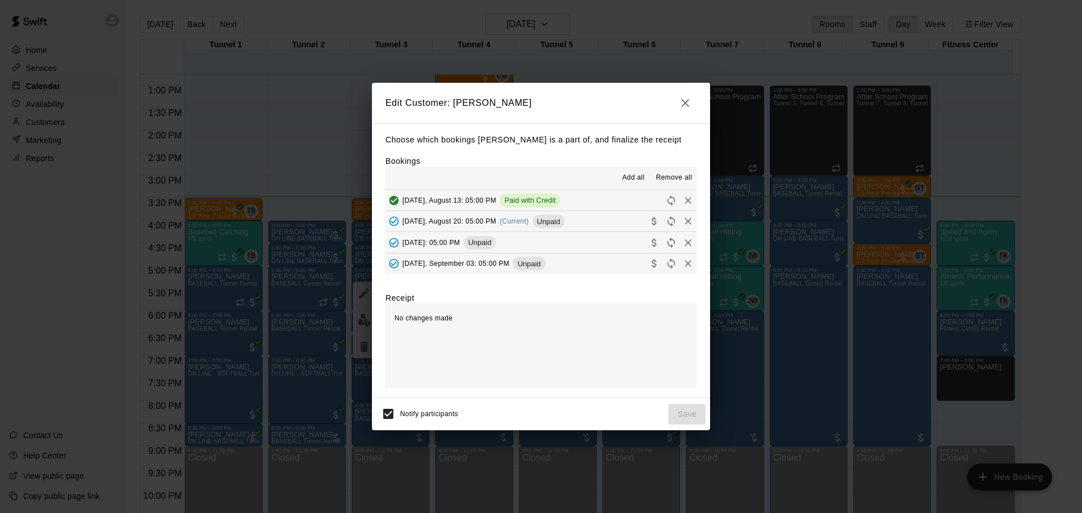
click at [529, 224] on span "(Current)" at bounding box center [514, 221] width 29 height 8
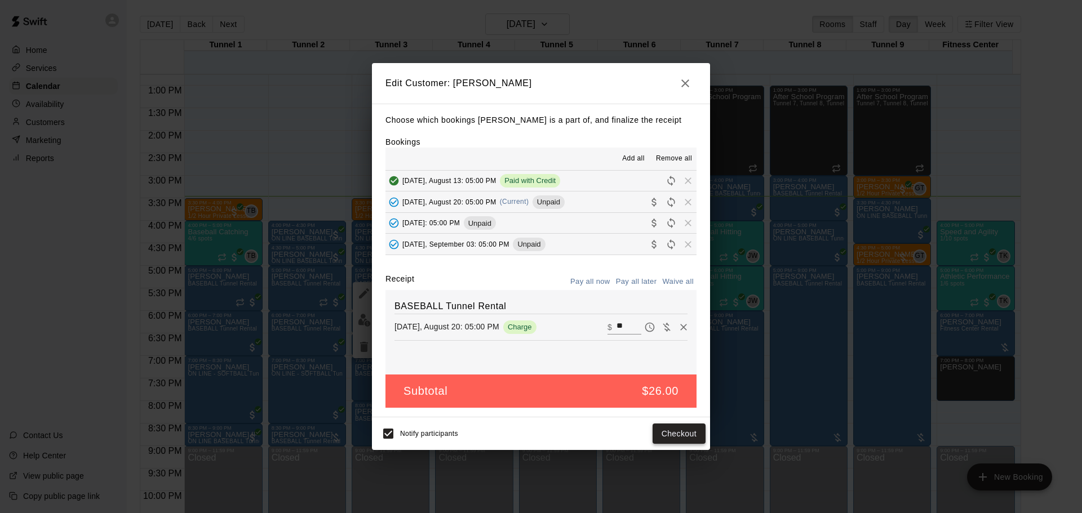
click at [677, 425] on button "Checkout" at bounding box center [678, 434] width 53 height 21
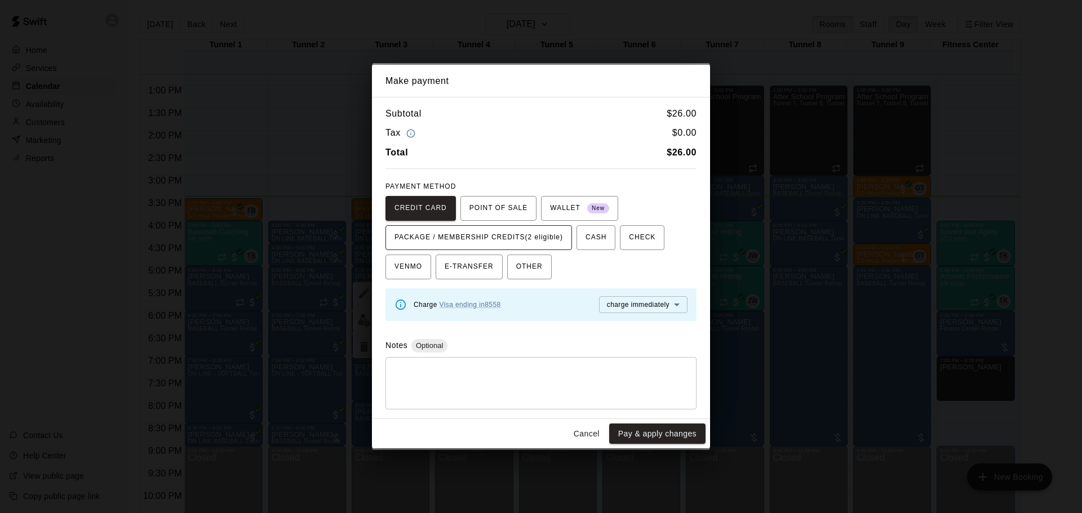
click at [531, 239] on span "PACKAGE / MEMBERSHIP CREDITS (2 eligible)" at bounding box center [478, 238] width 168 height 18
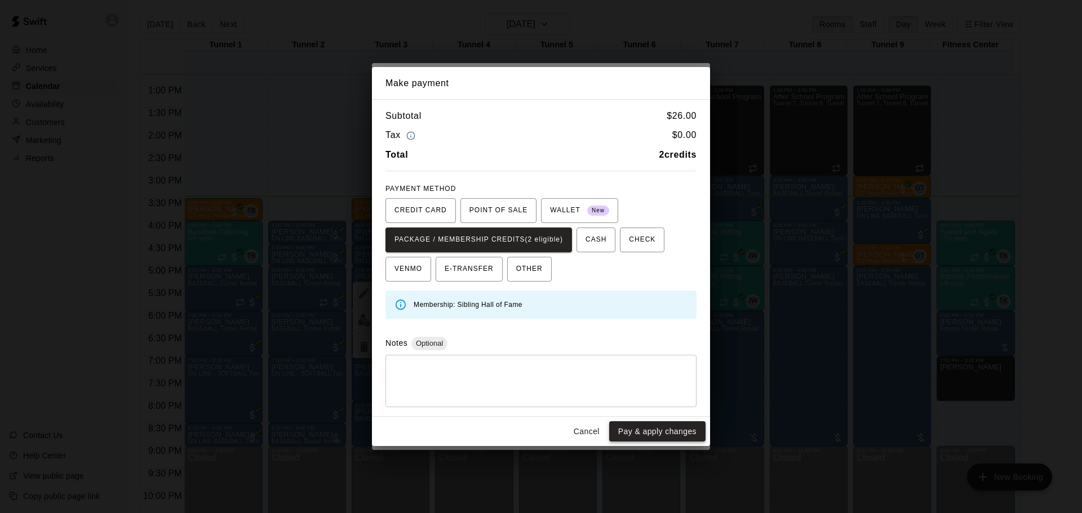
click at [676, 431] on button "Pay & apply changes" at bounding box center [657, 431] width 96 height 21
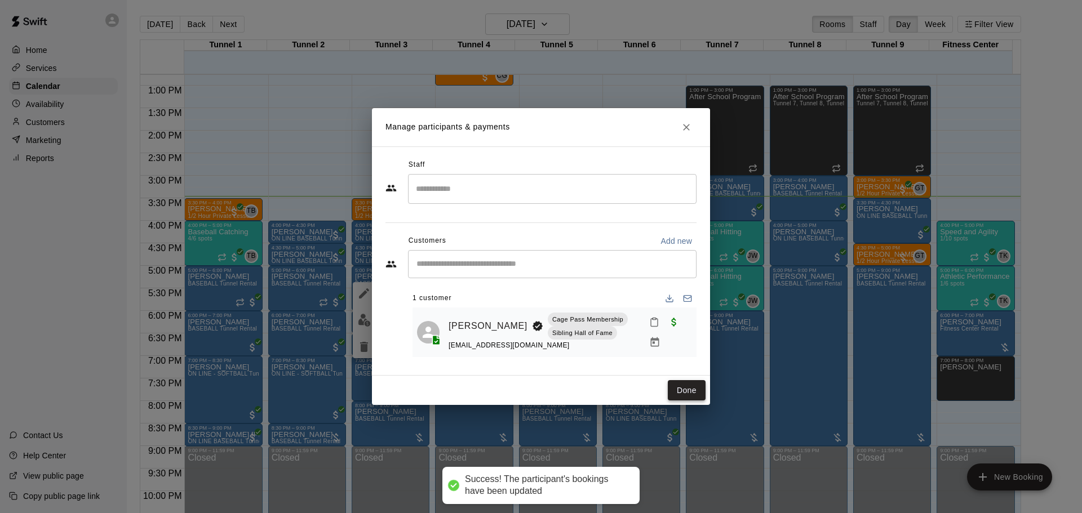
click at [688, 390] on button "Done" at bounding box center [687, 390] width 38 height 21
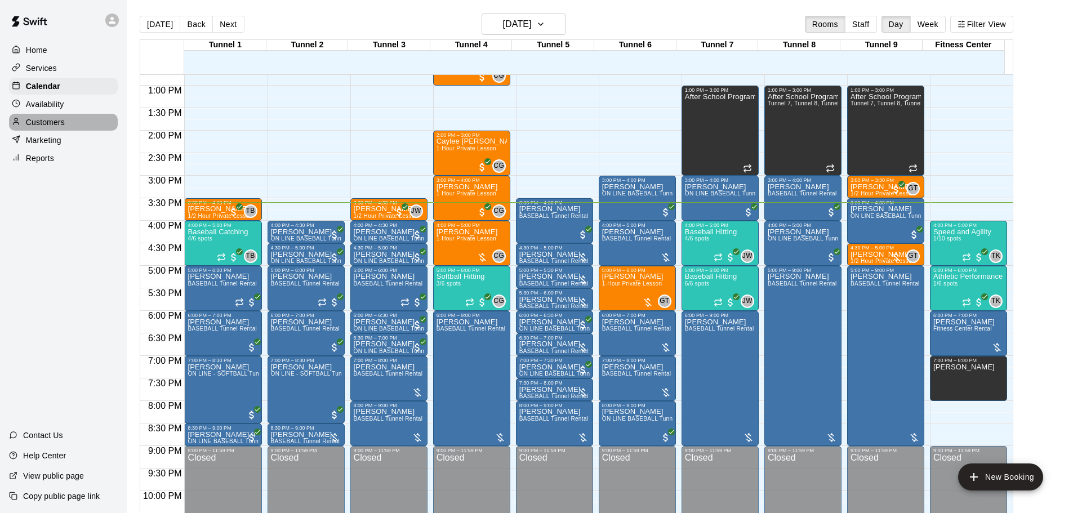
click at [59, 123] on p "Customers" at bounding box center [45, 122] width 39 height 11
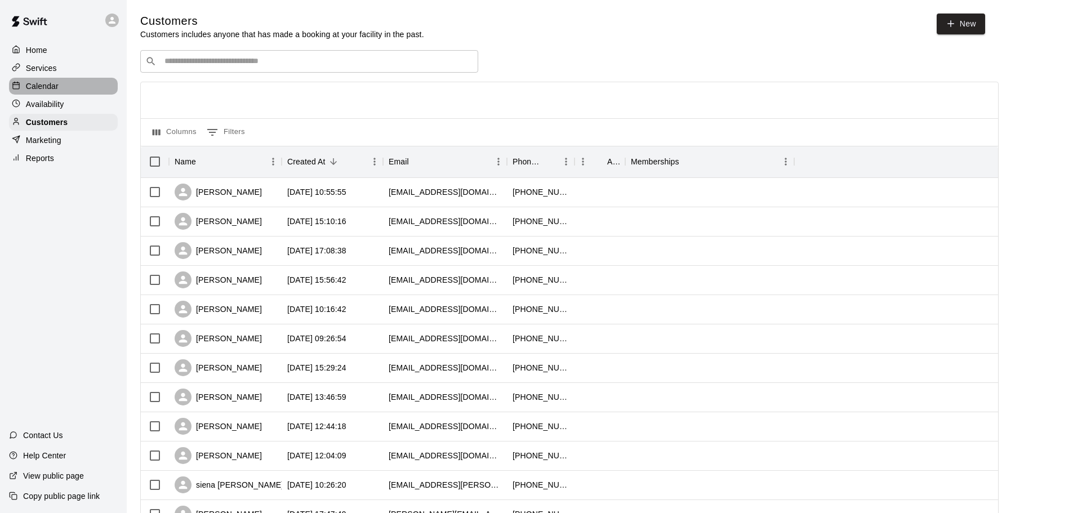
click at [60, 91] on div "Calendar" at bounding box center [63, 86] width 109 height 17
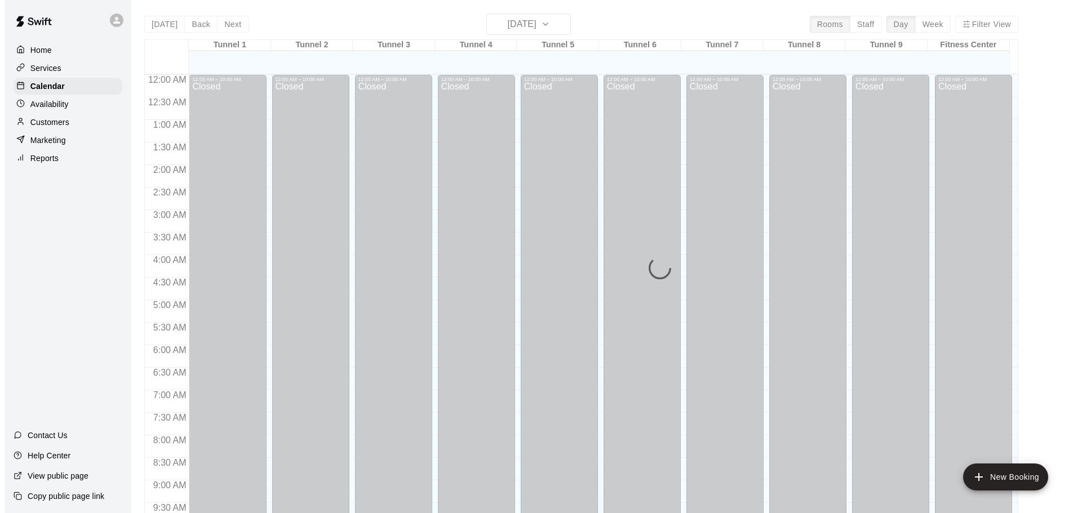
scroll to position [597, 0]
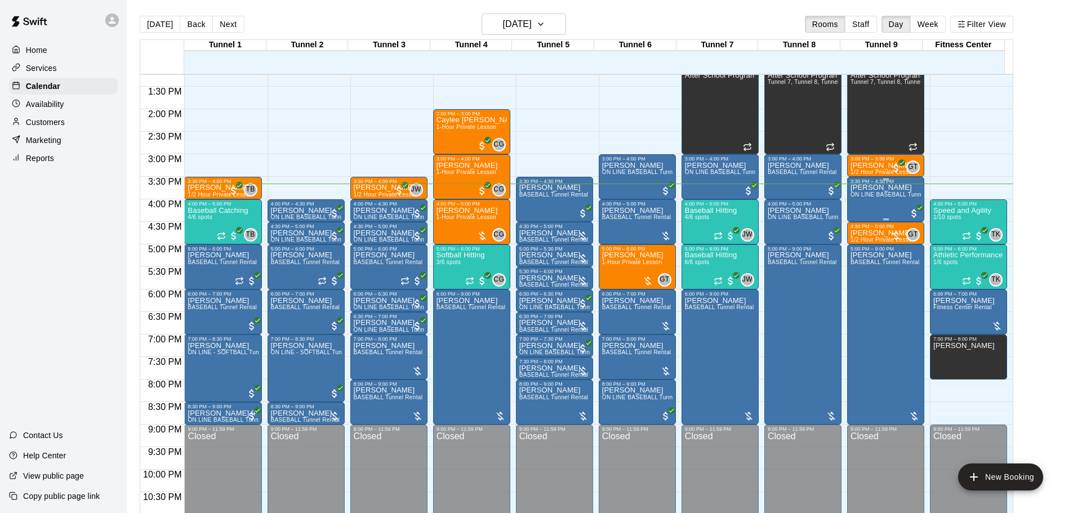
click at [893, 198] on span "ON LINE BASEBALL Tunnel 7-9 Rental" at bounding box center [903, 195] width 105 height 6
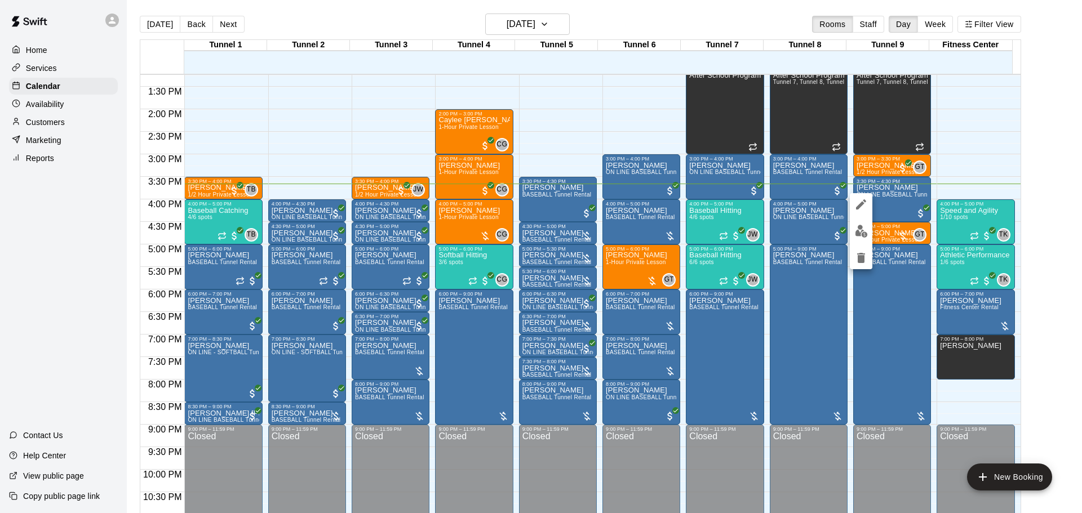
click at [972, 174] on div at bounding box center [541, 256] width 1082 height 513
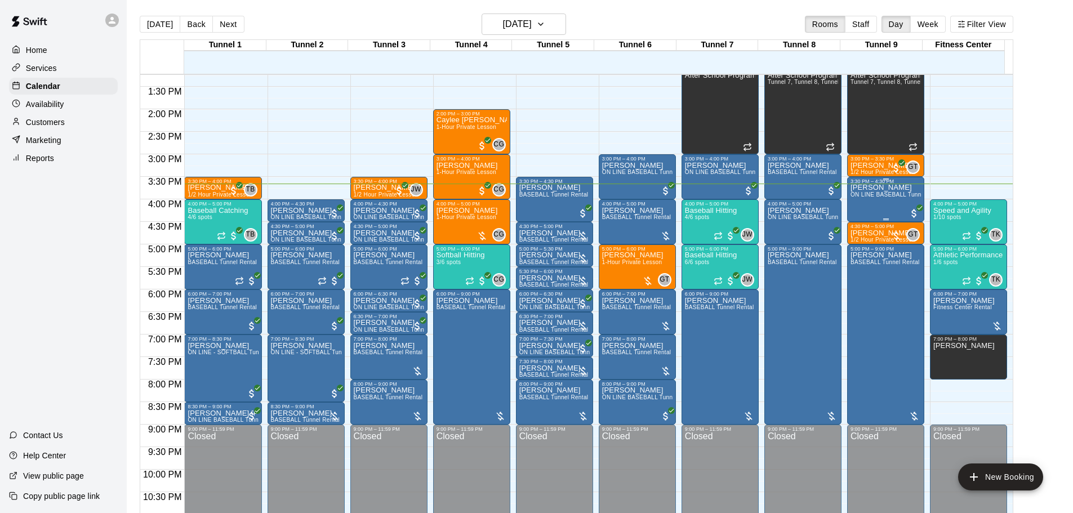
click at [882, 203] on div "[PERSON_NAME] ON LINE BASEBALL Tunnel 7-9 Rental" at bounding box center [886, 440] width 70 height 513
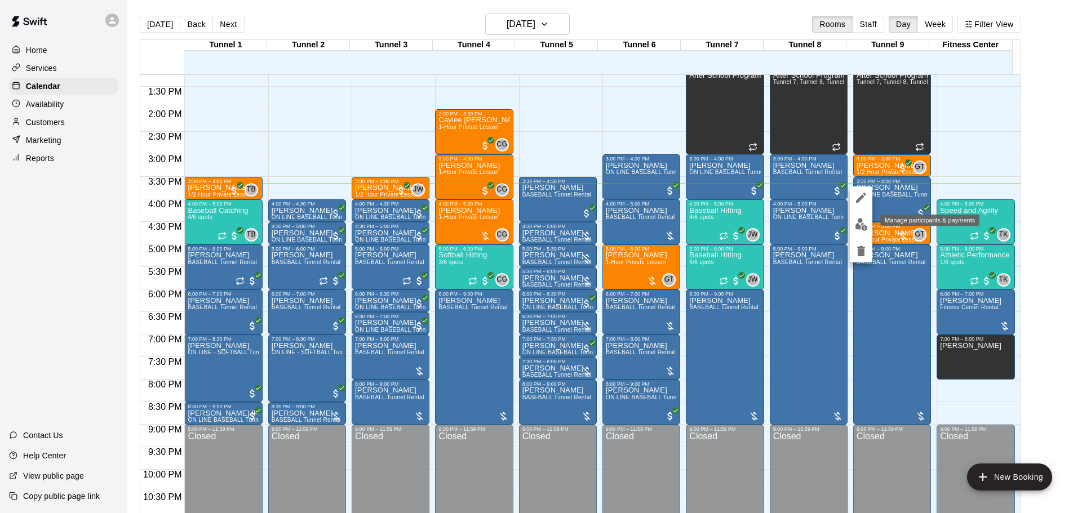
click at [666, 98] on div at bounding box center [541, 256] width 1082 height 513
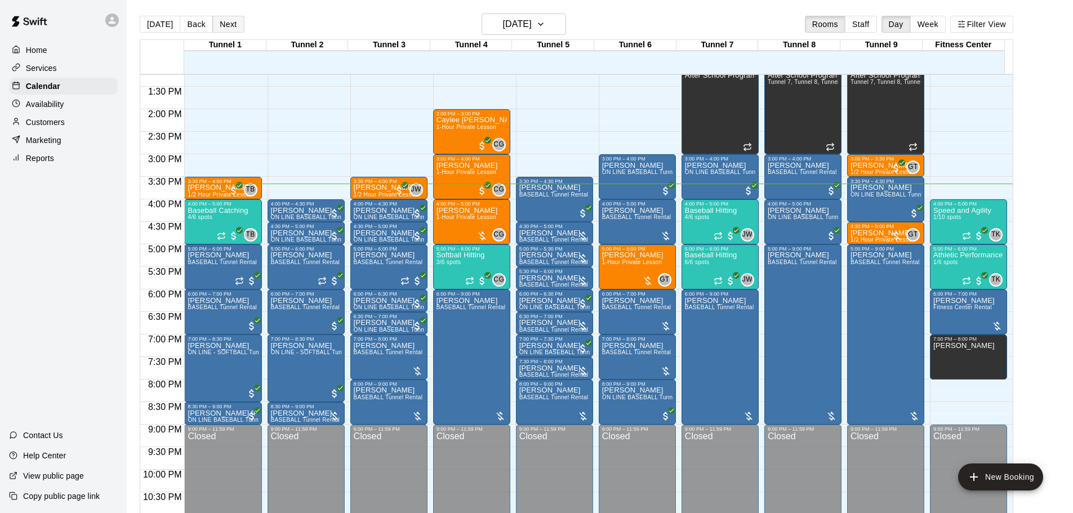
click at [232, 25] on button "Next" at bounding box center [228, 24] width 32 height 17
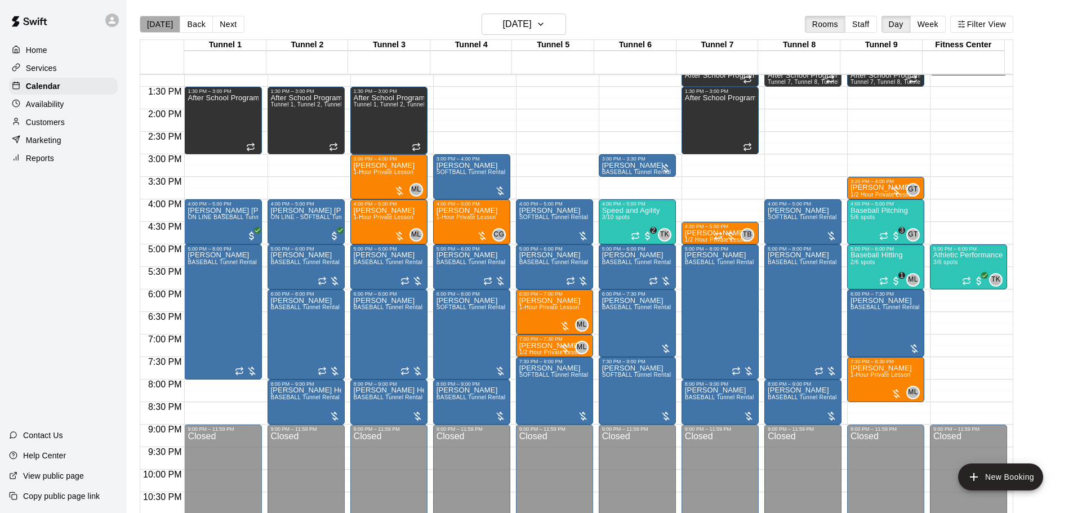
click at [162, 31] on button "[DATE]" at bounding box center [160, 24] width 41 height 17
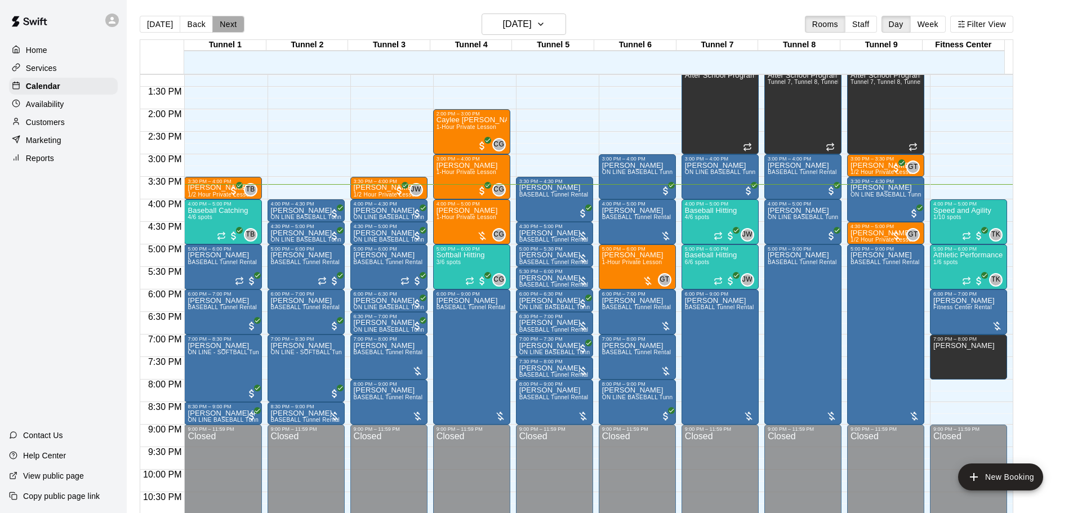
click at [233, 26] on button "Next" at bounding box center [228, 24] width 32 height 17
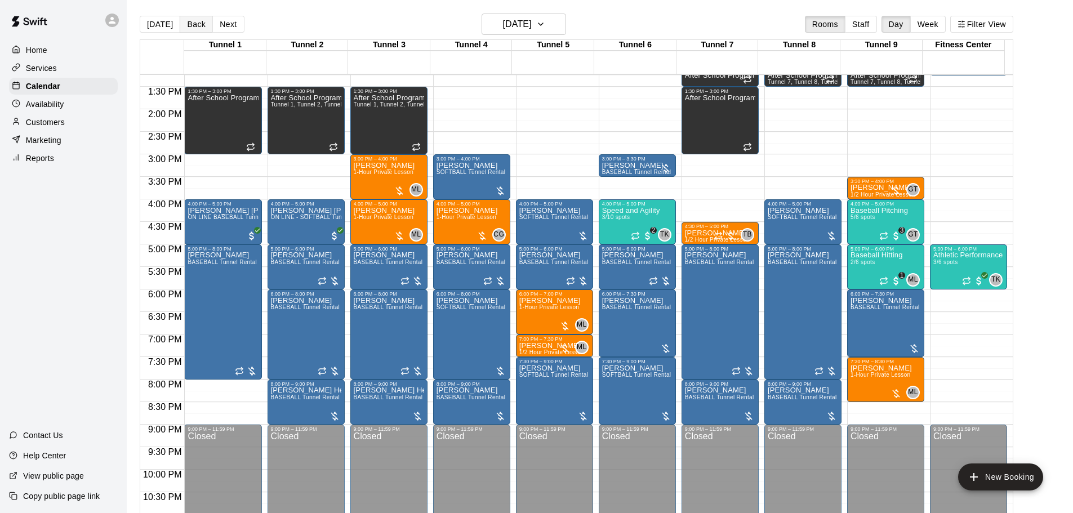
click at [189, 20] on button "Back" at bounding box center [196, 24] width 33 height 17
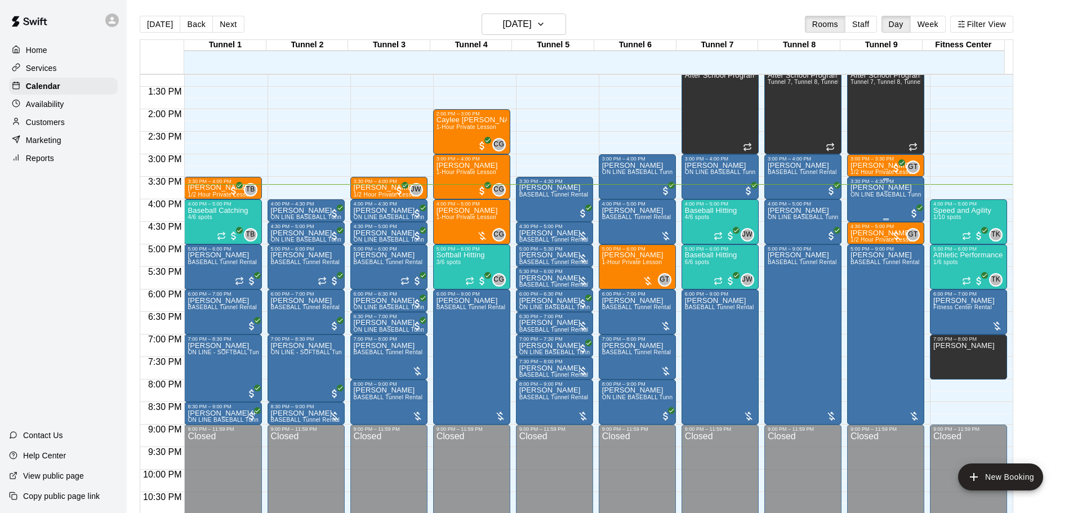
click at [865, 195] on span "ON LINE BASEBALL Tunnel 7-9 Rental" at bounding box center [903, 195] width 105 height 6
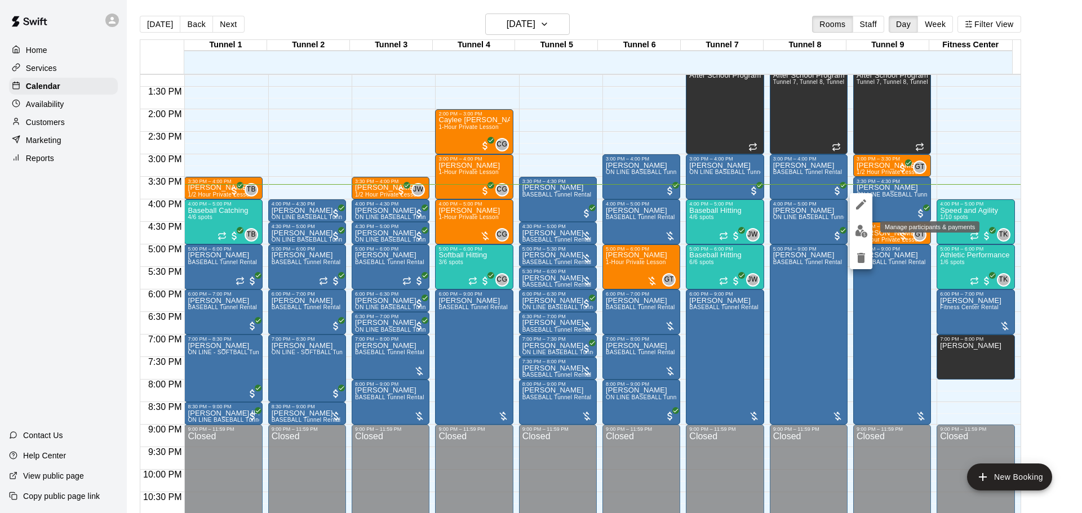
click at [861, 224] on button "edit" at bounding box center [860, 231] width 23 height 22
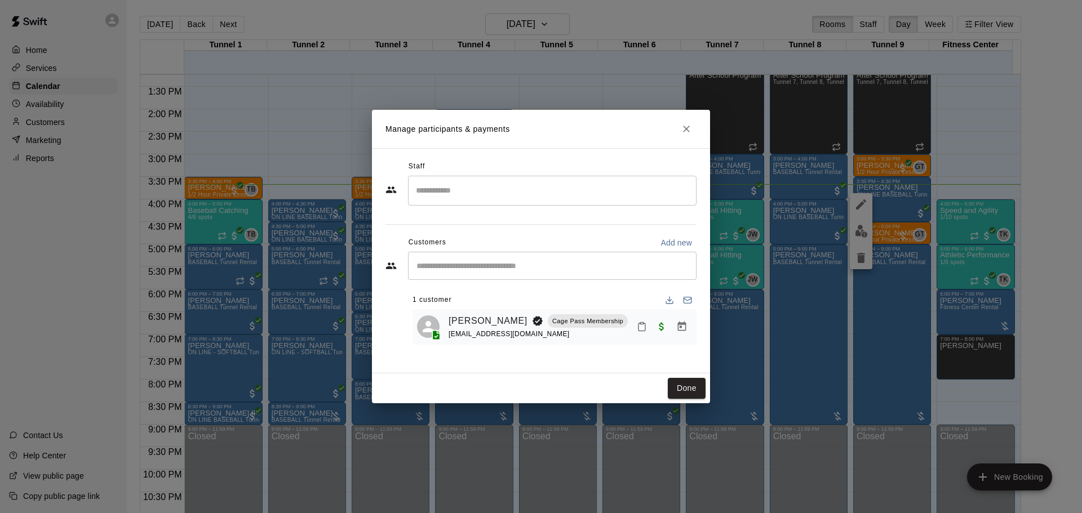
click at [684, 127] on icon "Close" at bounding box center [686, 129] width 7 height 7
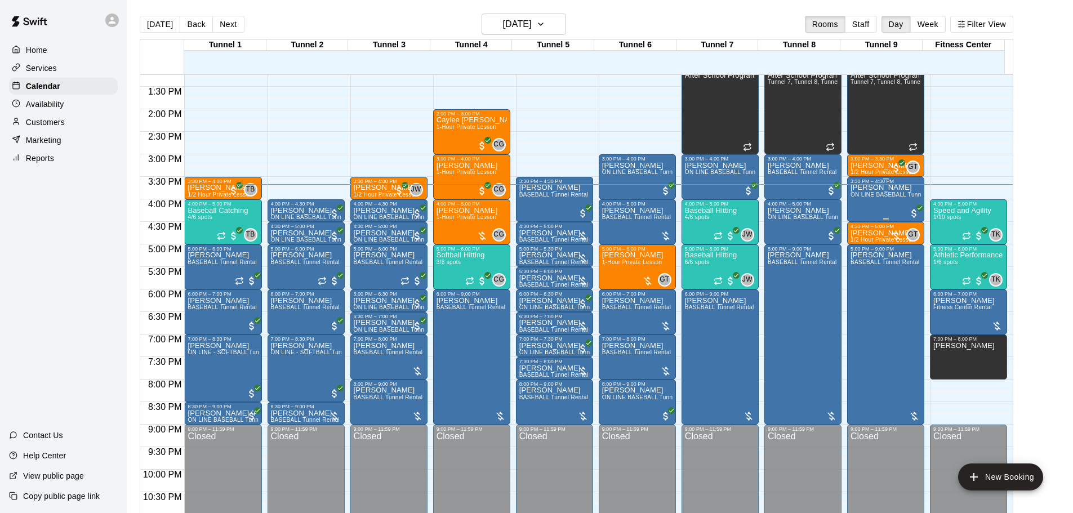
click at [876, 188] on p "[PERSON_NAME]" at bounding box center [886, 188] width 70 height 0
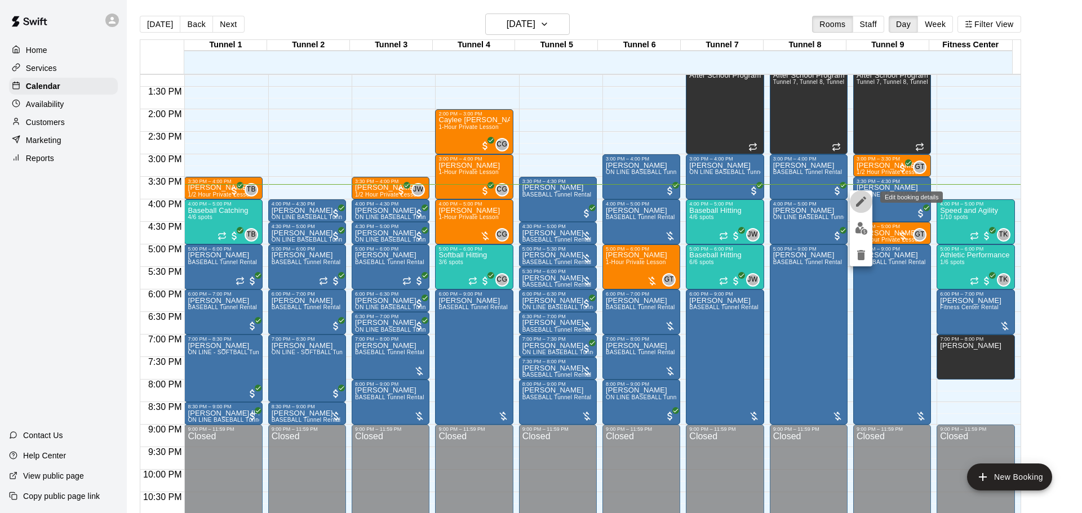
click at [867, 203] on icon "edit" at bounding box center [861, 202] width 14 height 14
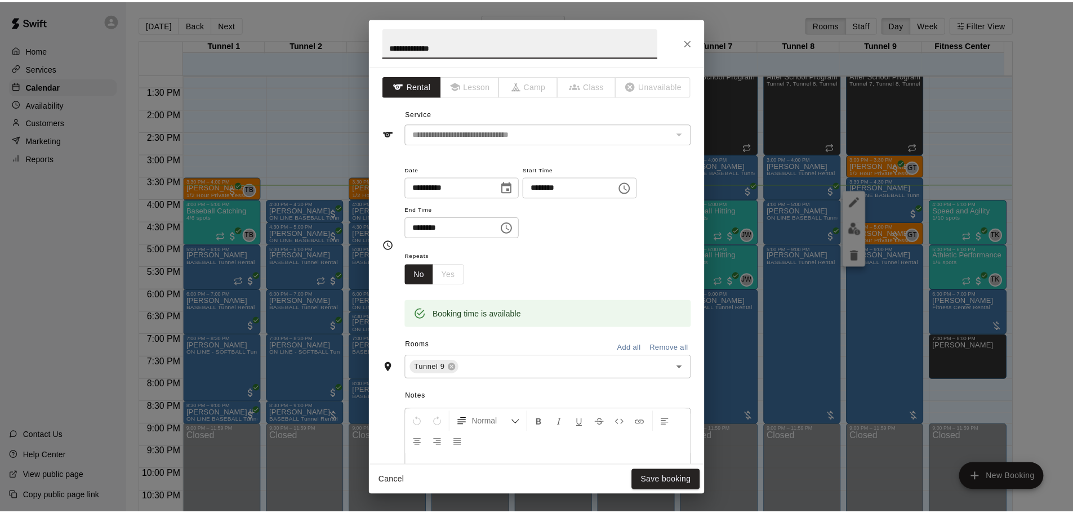
scroll to position [56, 0]
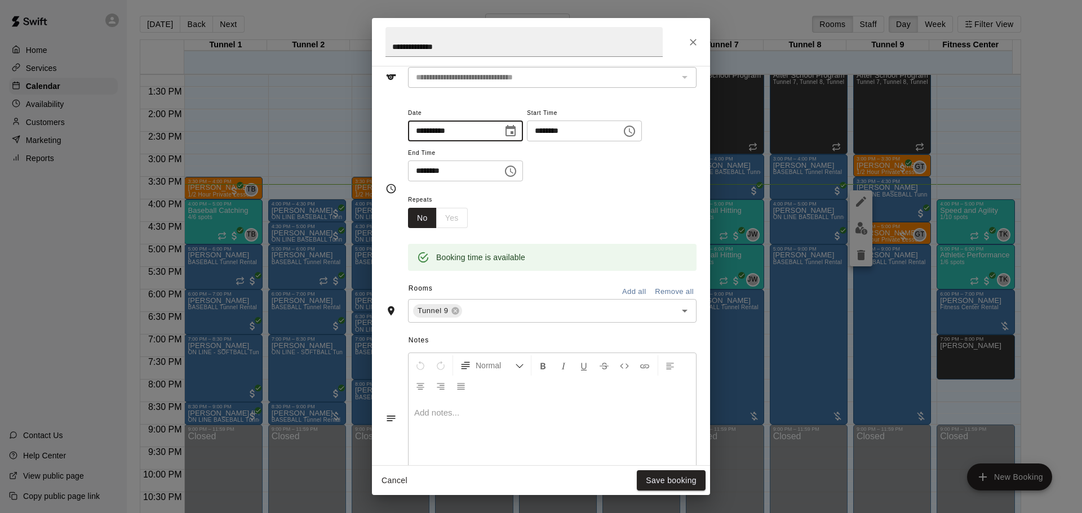
click at [429, 131] on input "**********" at bounding box center [451, 131] width 87 height 21
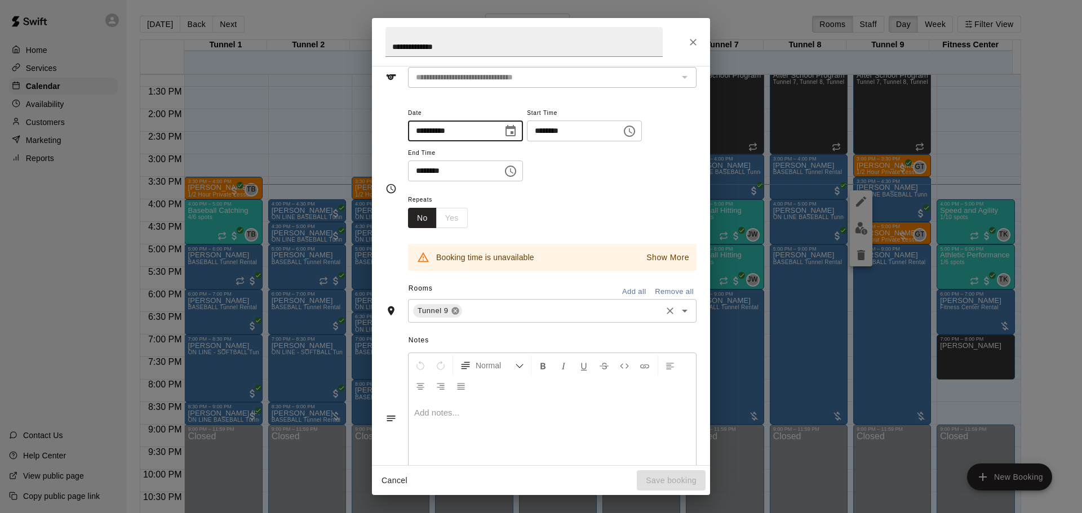
click at [454, 311] on icon at bounding box center [455, 310] width 9 height 9
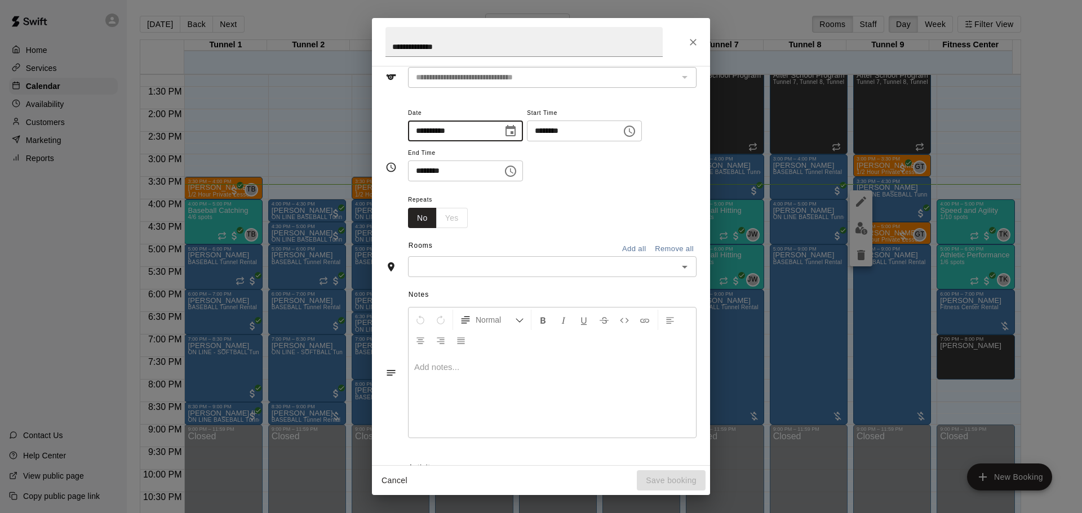
type input "**********"
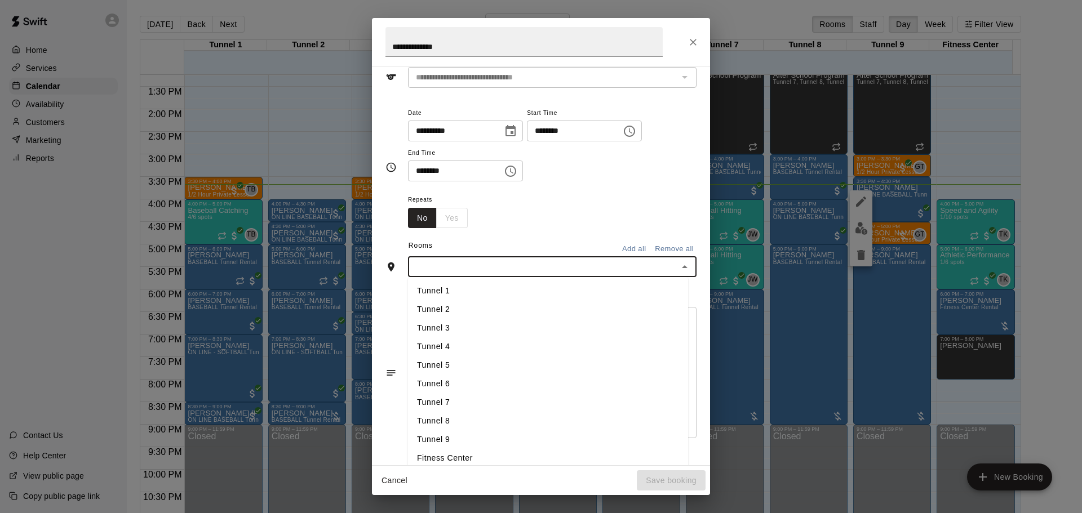
click at [638, 272] on input "text" at bounding box center [542, 267] width 263 height 14
click at [487, 407] on li "Tunnel 7" at bounding box center [548, 402] width 280 height 19
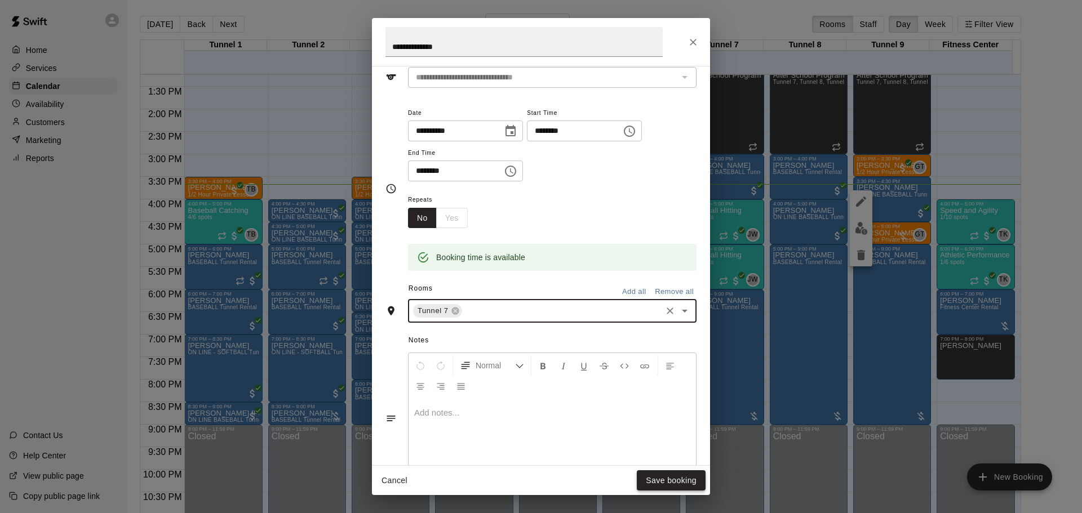
click at [665, 478] on button "Save booking" at bounding box center [671, 480] width 69 height 21
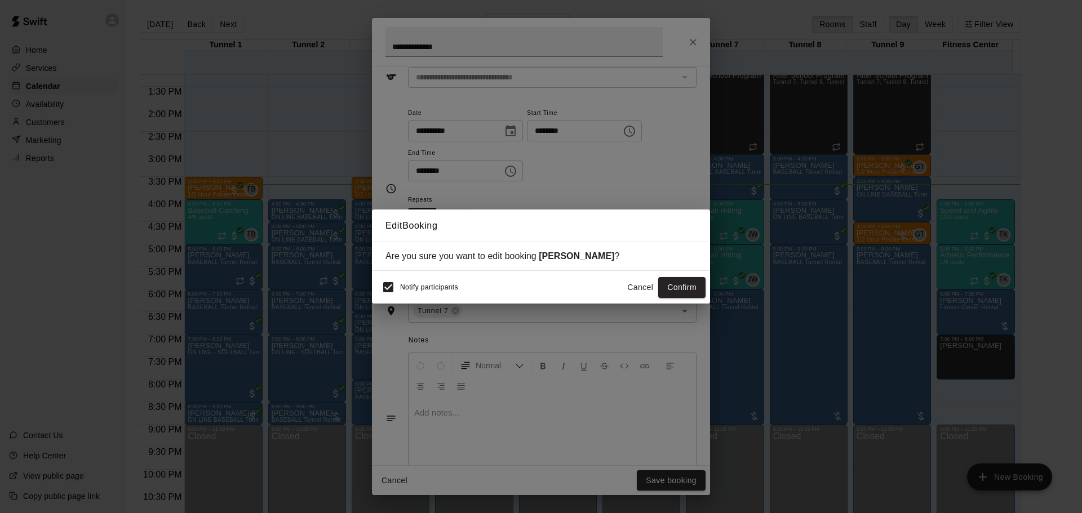
click at [692, 277] on div "Notify participants Cancel Confirm" at bounding box center [540, 287] width 329 height 24
click at [692, 282] on button "Confirm" at bounding box center [681, 287] width 47 height 21
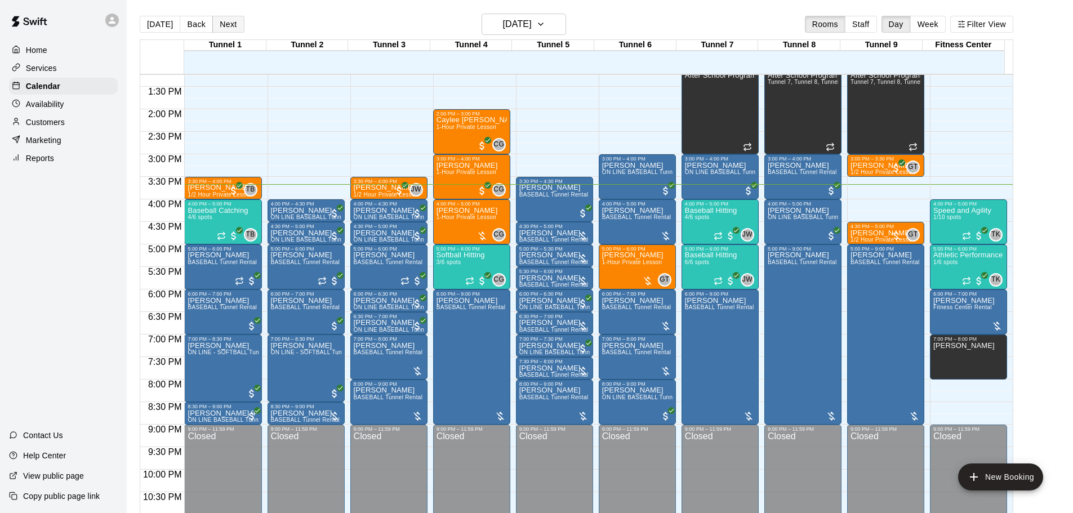
click at [235, 23] on button "Next" at bounding box center [228, 24] width 32 height 17
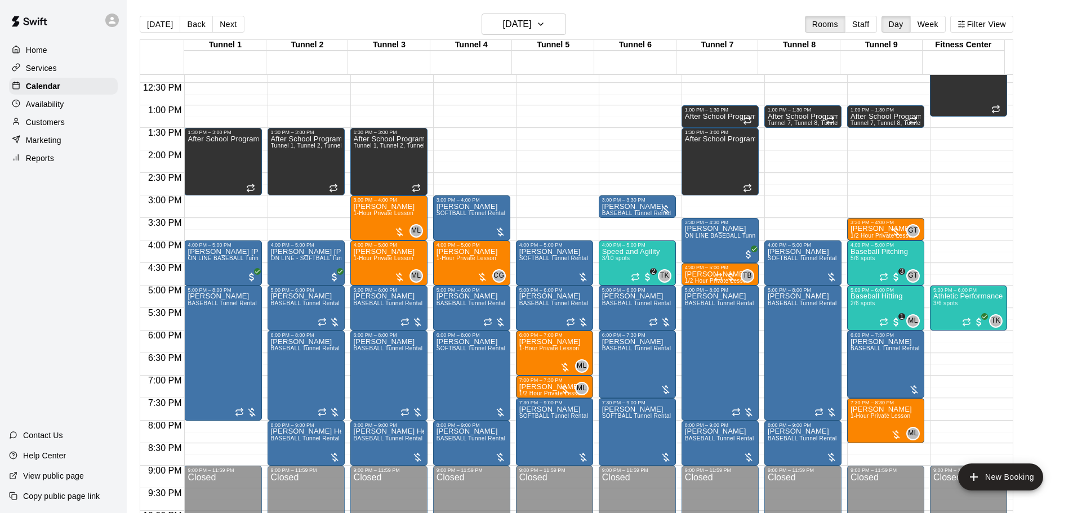
scroll to position [540, 0]
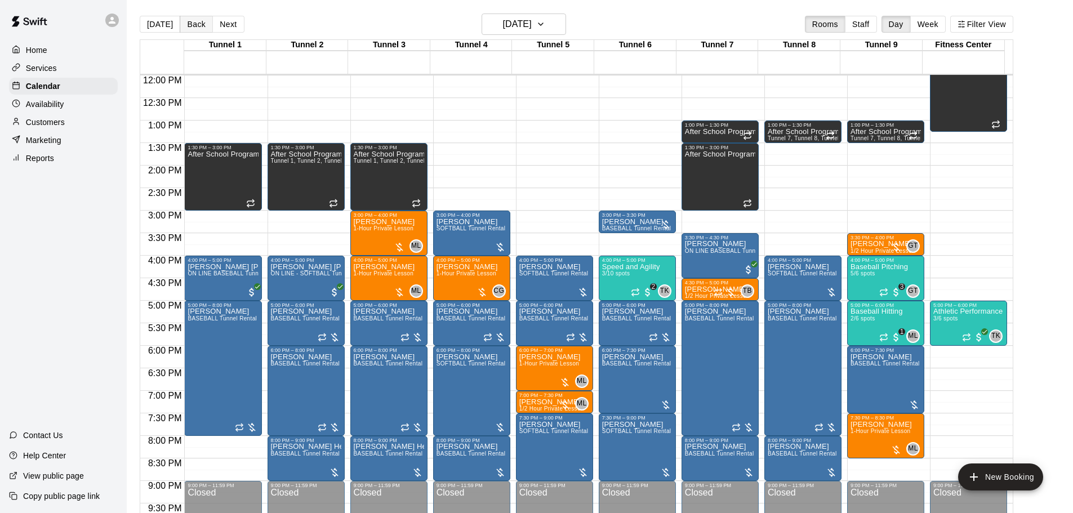
click at [201, 26] on button "Back" at bounding box center [196, 24] width 33 height 17
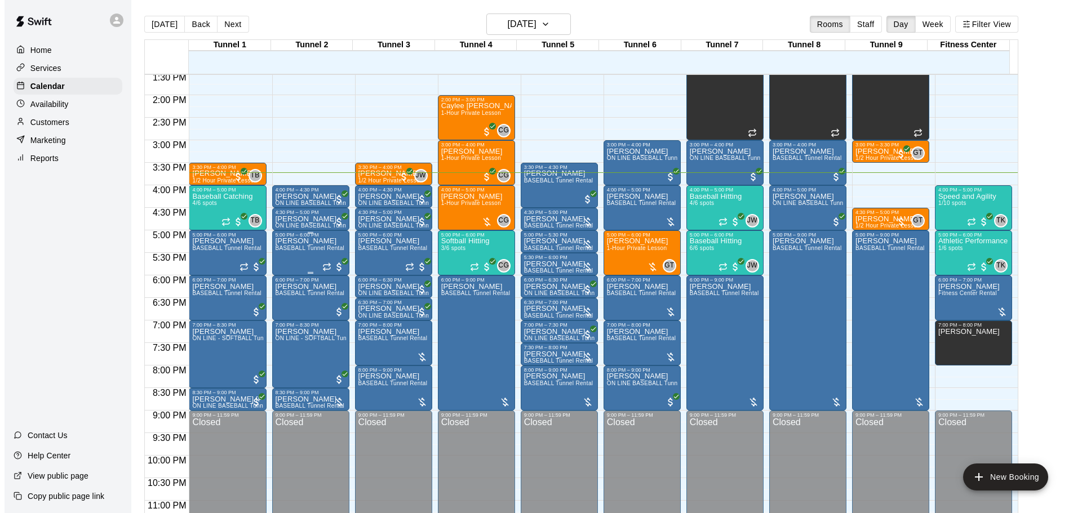
scroll to position [631, 0]
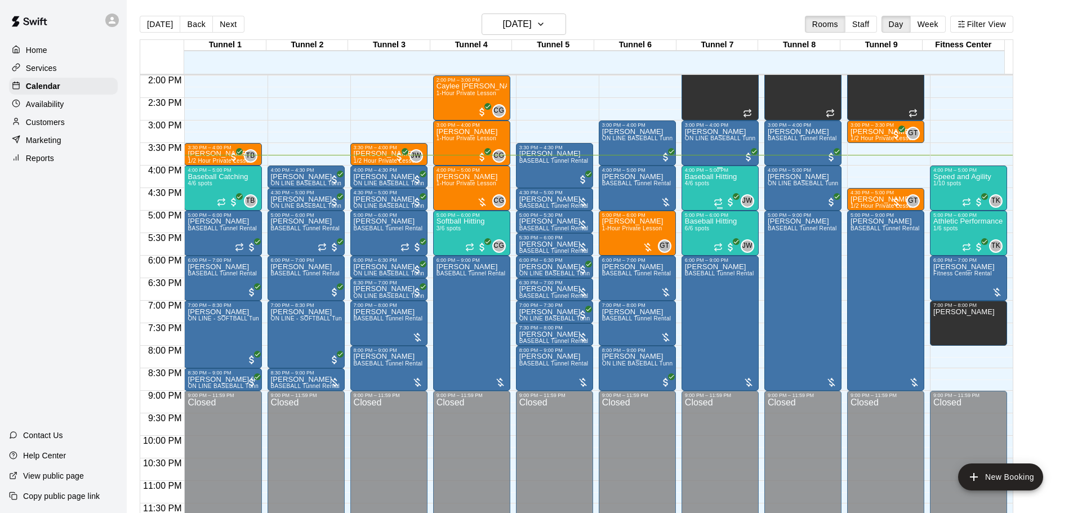
click at [697, 177] on p "Baseball Hitting" at bounding box center [711, 177] width 52 height 0
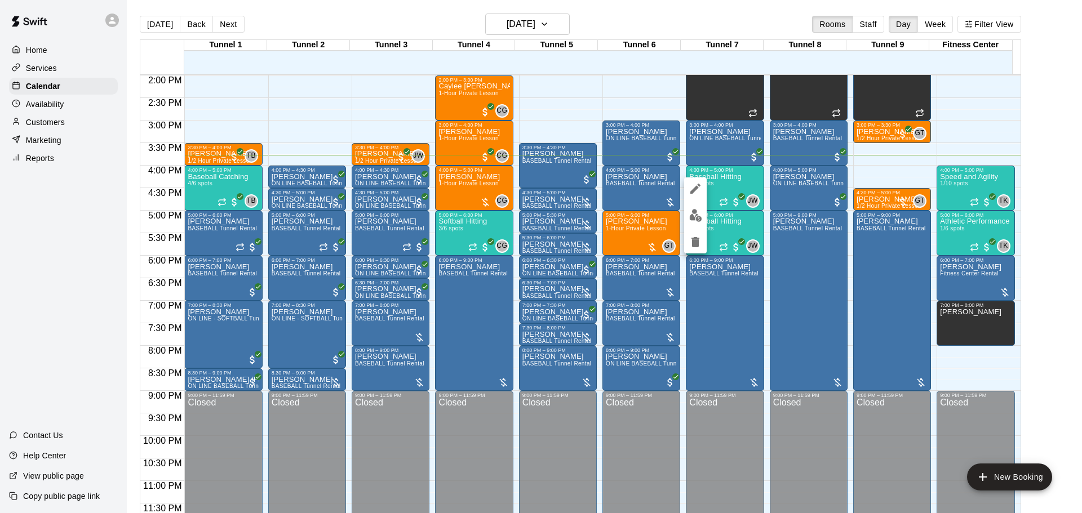
click at [702, 209] on button "edit" at bounding box center [695, 215] width 23 height 22
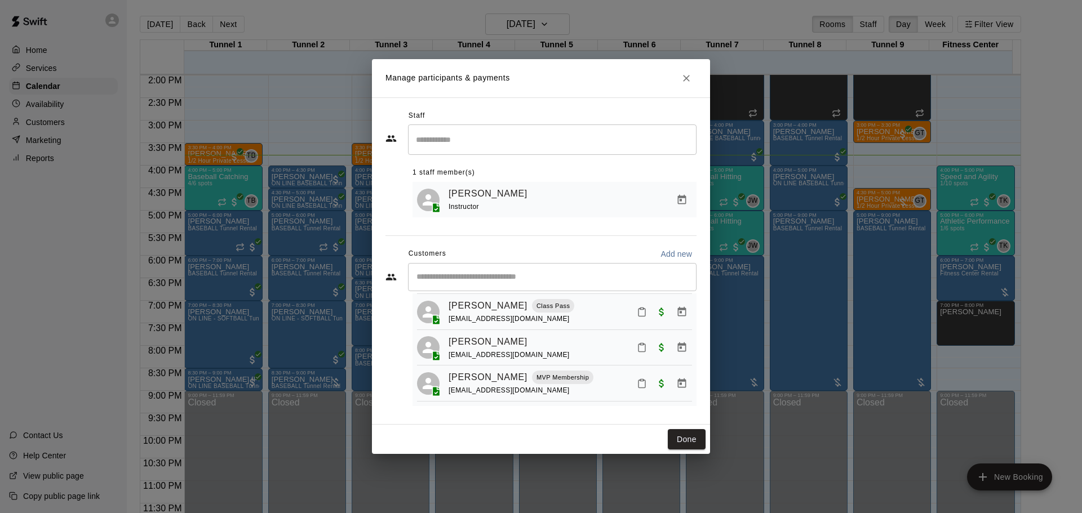
scroll to position [27, 0]
click at [637, 352] on icon "Mark attendance" at bounding box center [642, 347] width 10 height 10
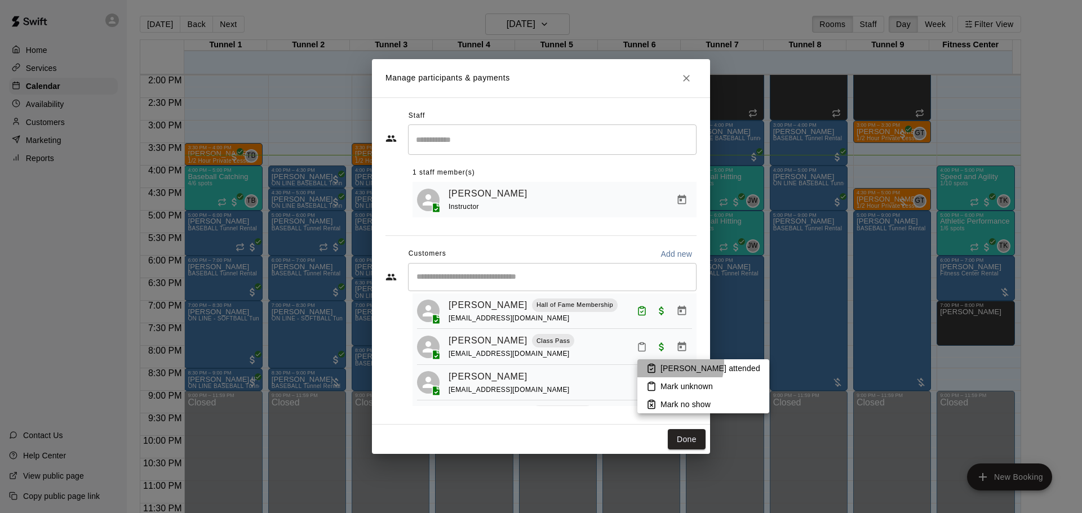
click at [665, 363] on p "[PERSON_NAME] attended" at bounding box center [710, 368] width 100 height 11
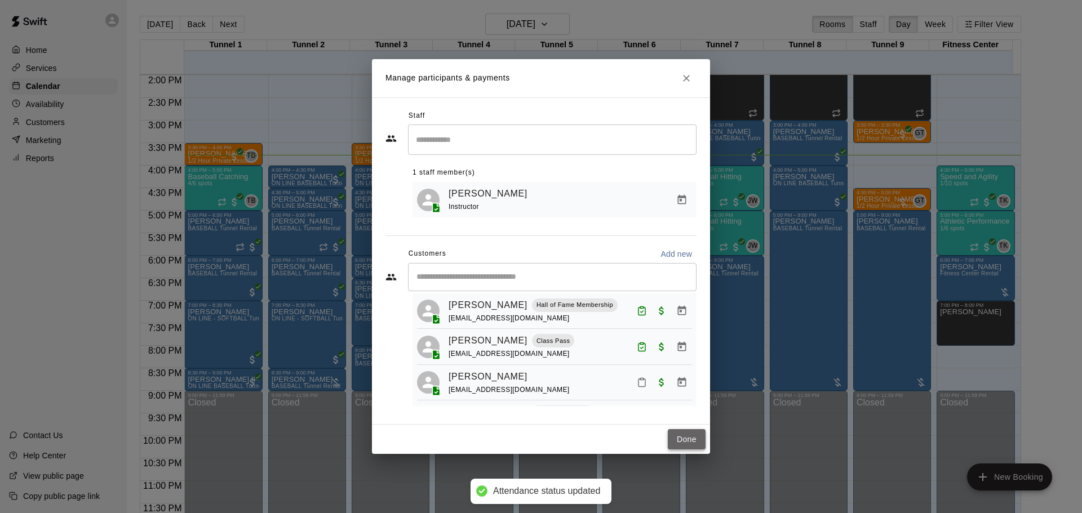
click at [680, 434] on button "Done" at bounding box center [687, 439] width 38 height 21
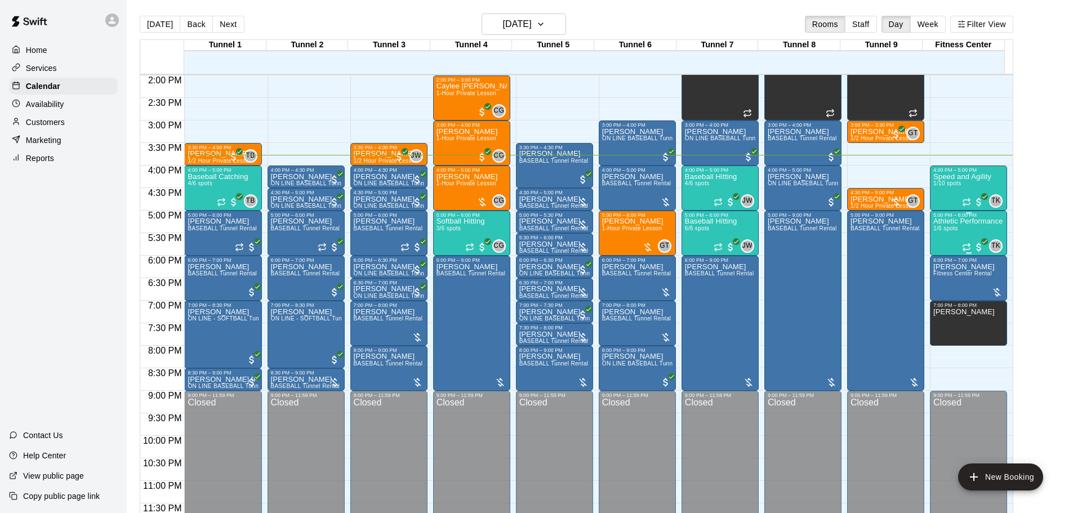
click at [952, 225] on div "Athletic Performance 1/6 spots" at bounding box center [967, 474] width 69 height 513
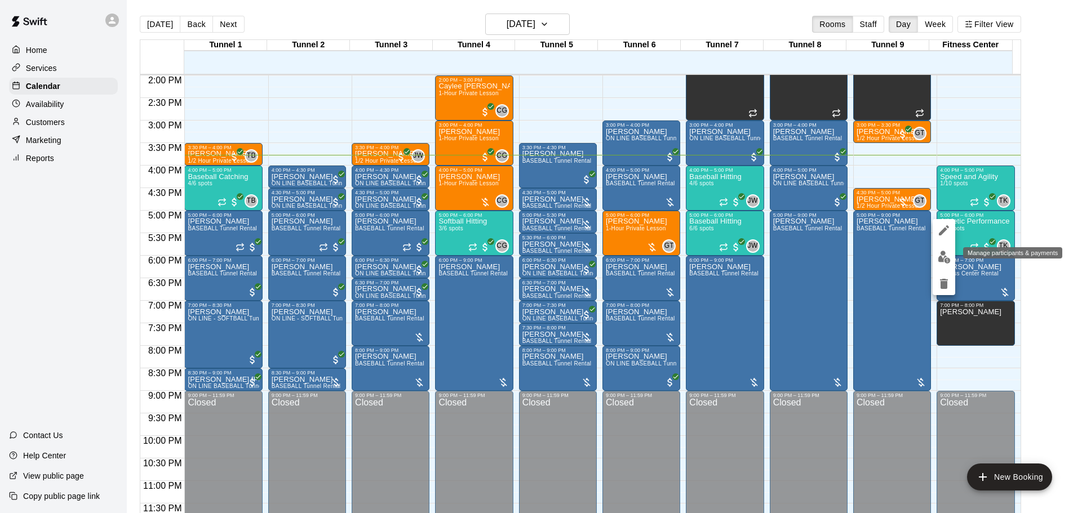
click at [946, 253] on img "edit" at bounding box center [943, 257] width 13 height 13
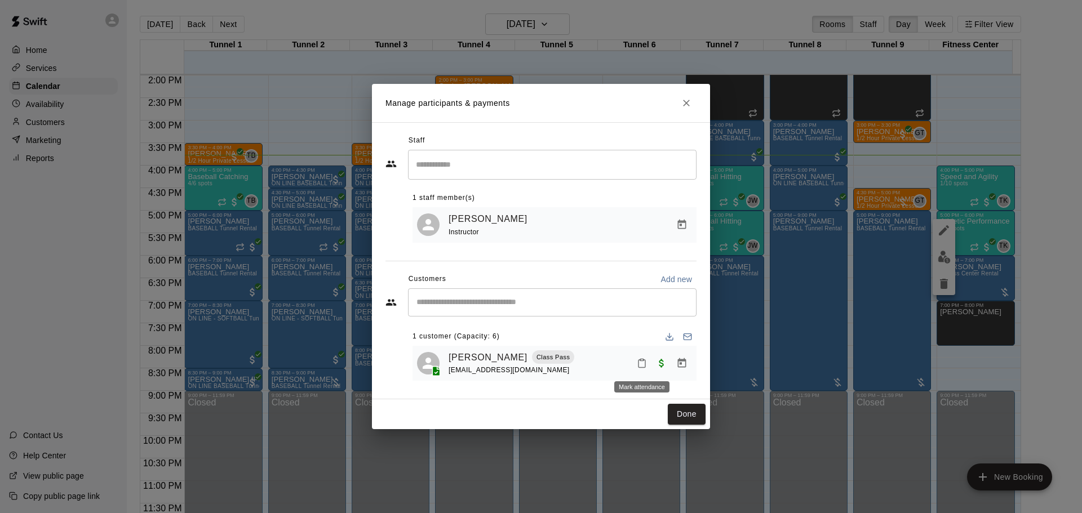
click at [637, 363] on icon "Mark attendance" at bounding box center [642, 363] width 10 height 10
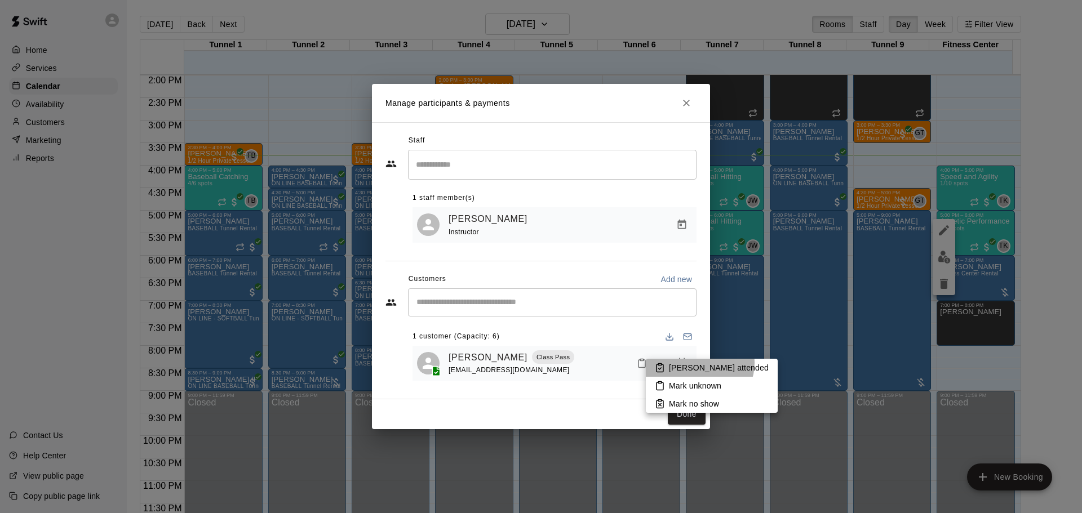
click at [699, 363] on p "[PERSON_NAME] attended" at bounding box center [719, 367] width 100 height 11
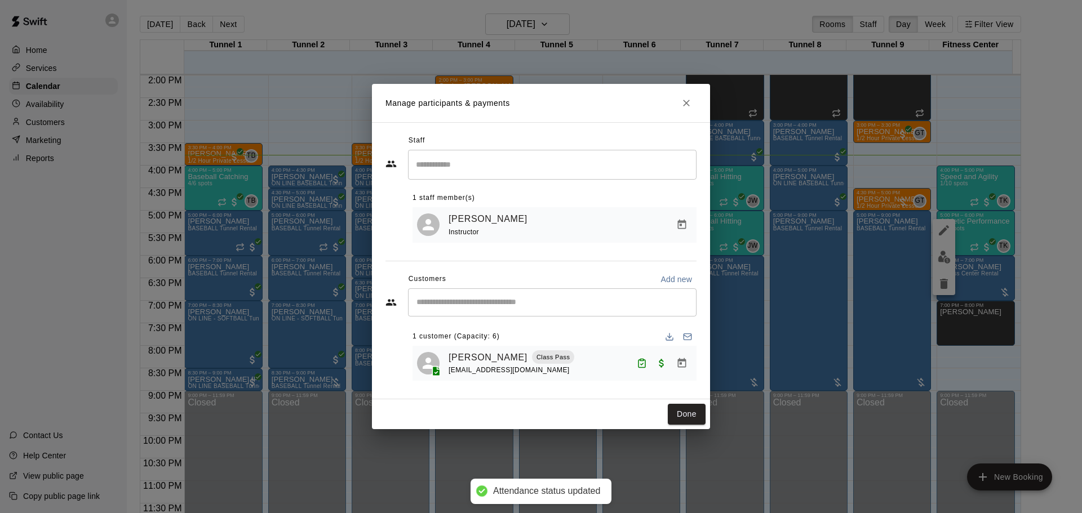
click at [686, 409] on button "Done" at bounding box center [687, 414] width 38 height 21
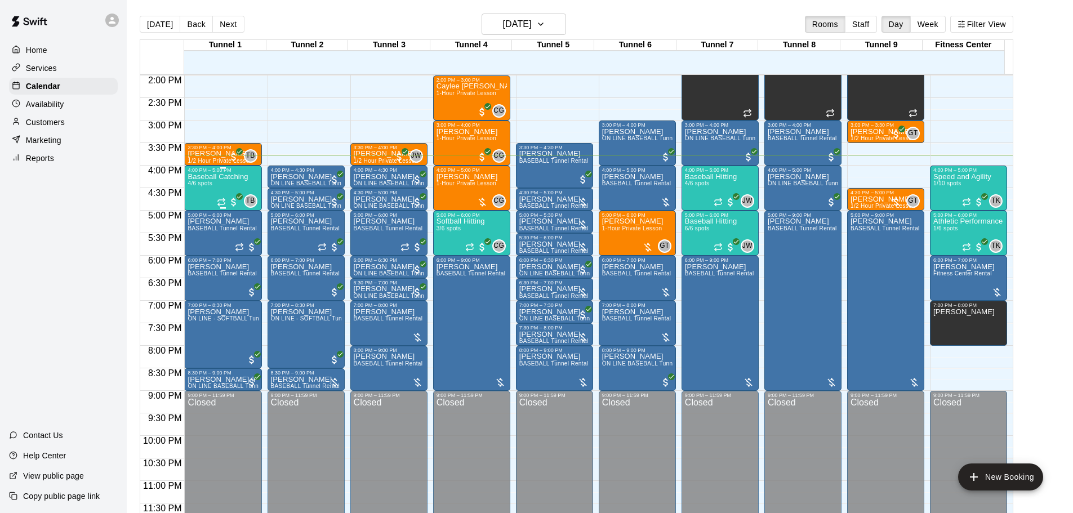
click at [186, 178] on div "4:00 PM – 5:00 PM Baseball Catching 4/6 spots TB 0" at bounding box center [222, 188] width 77 height 45
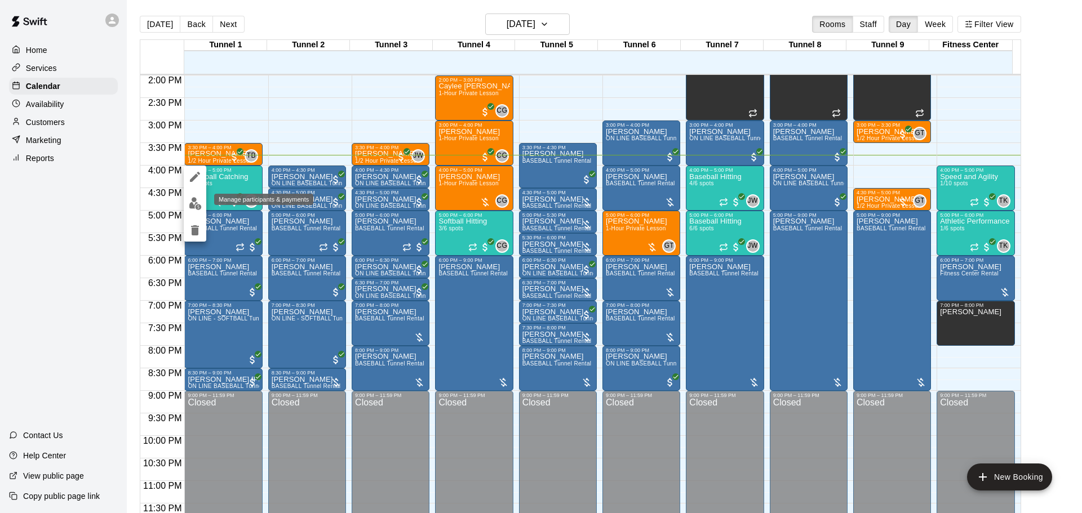
click at [201, 212] on button "edit" at bounding box center [195, 204] width 23 height 22
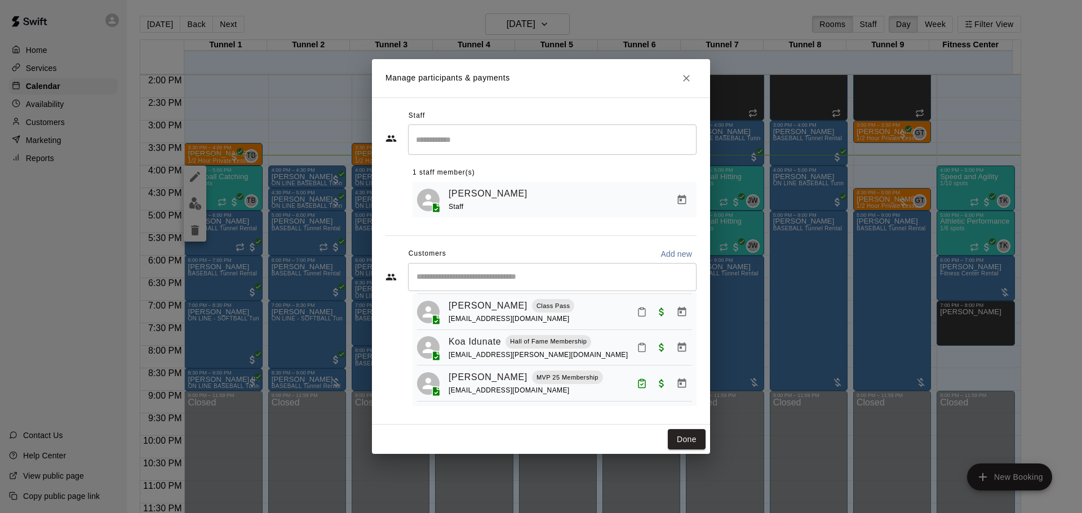
scroll to position [69, 0]
click at [701, 434] on button "Done" at bounding box center [687, 439] width 38 height 21
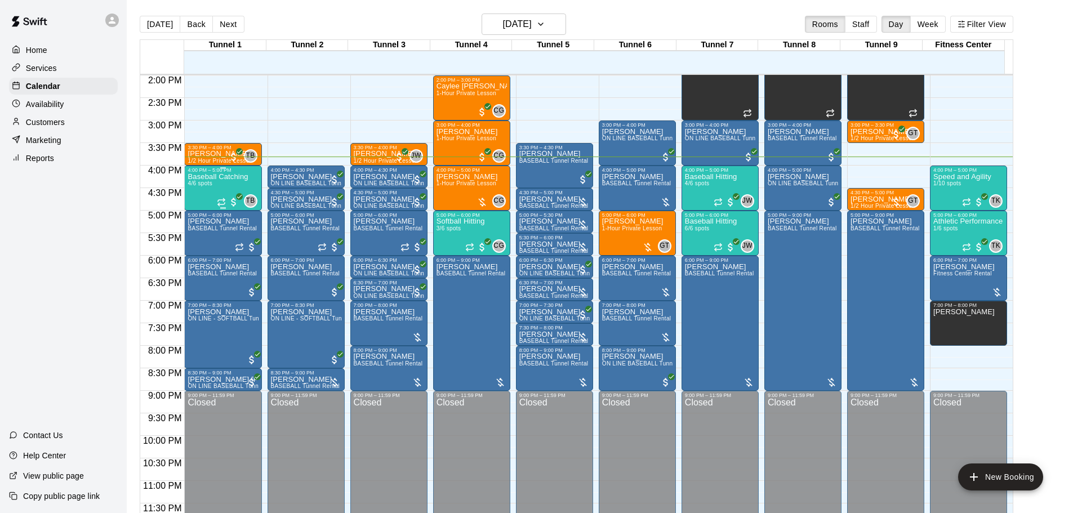
click at [197, 194] on div "Baseball Catching 4/6 spots" at bounding box center [218, 429] width 60 height 513
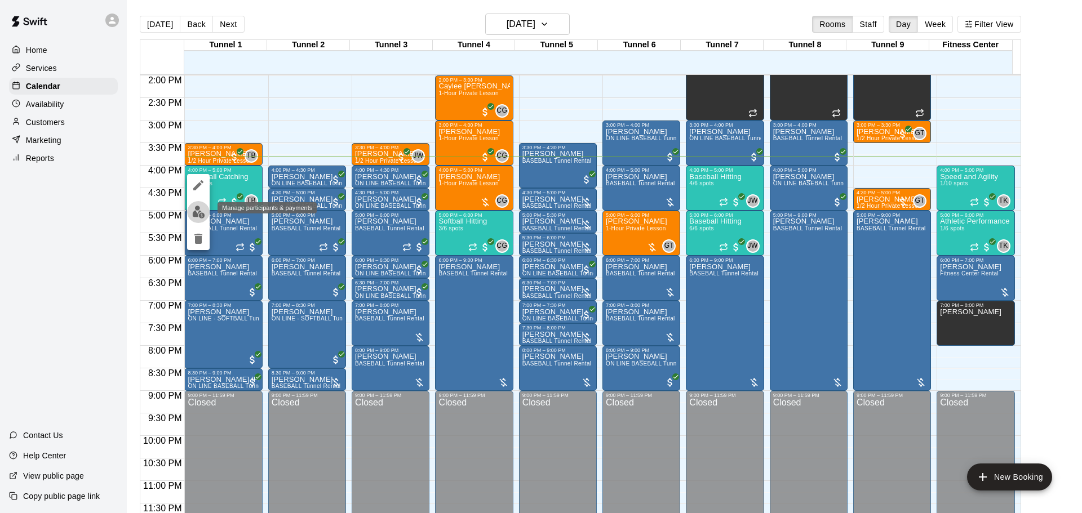
click at [199, 212] on img "edit" at bounding box center [198, 212] width 13 height 13
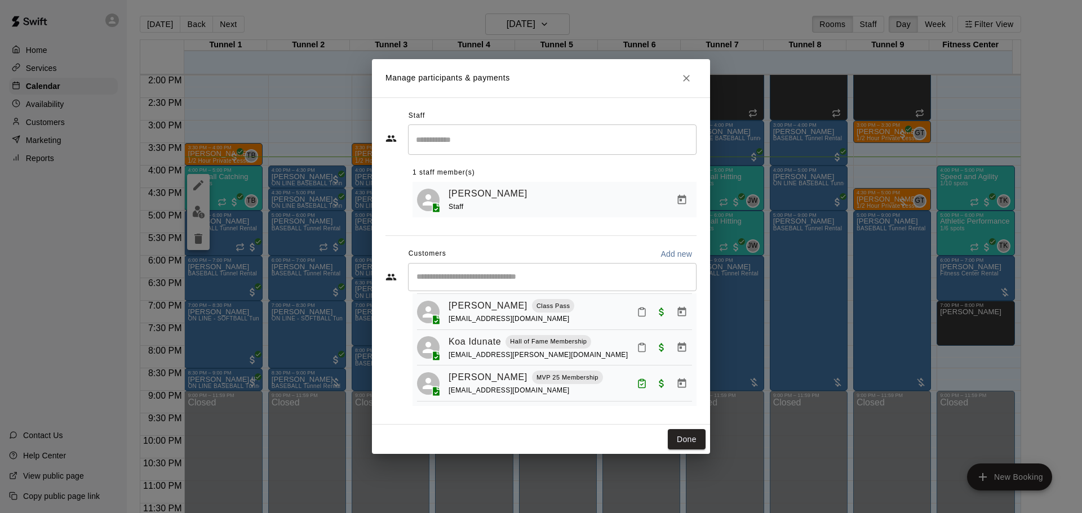
scroll to position [12, 0]
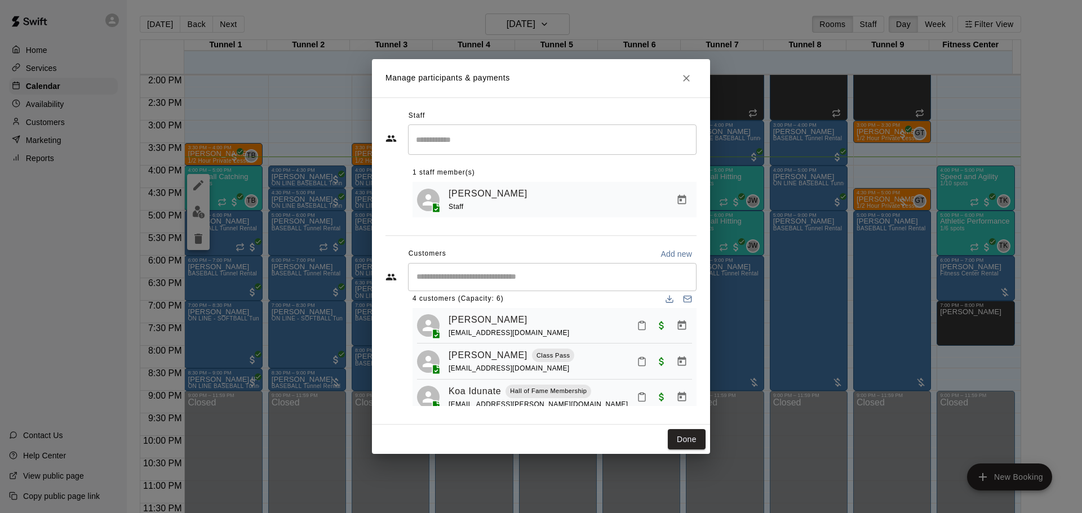
click at [637, 362] on icon "Mark attendance" at bounding box center [642, 362] width 10 height 10
click at [666, 364] on p "[PERSON_NAME] attended" at bounding box center [710, 368] width 100 height 11
click at [689, 443] on button "Done" at bounding box center [687, 439] width 38 height 21
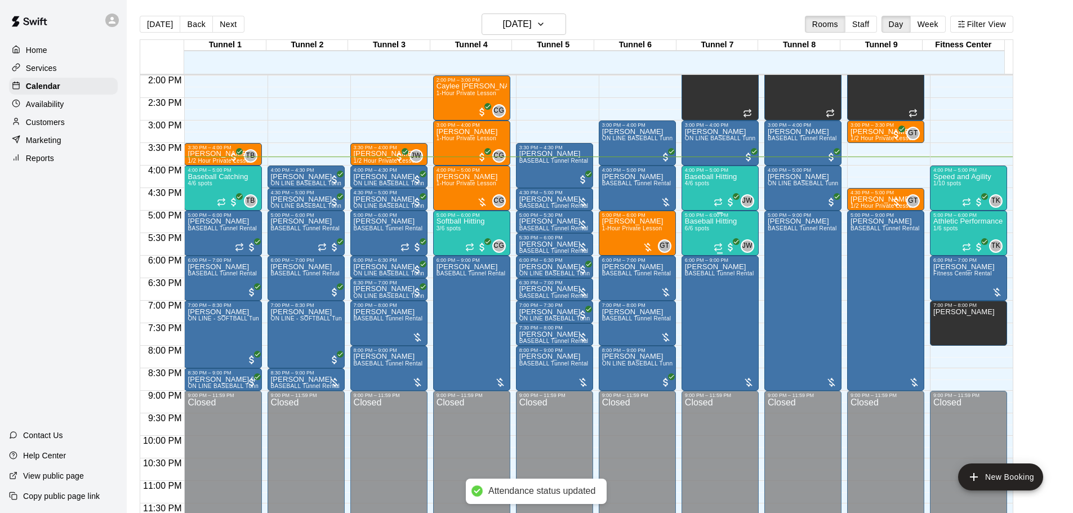
click at [703, 232] on span "6/6 spots" at bounding box center [697, 228] width 25 height 6
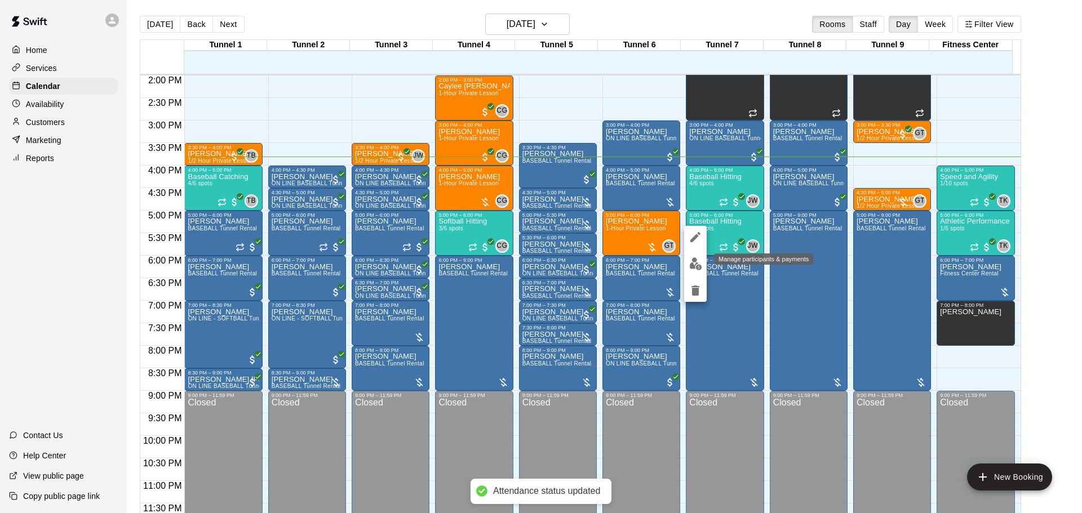
click at [693, 261] on img "edit" at bounding box center [695, 263] width 13 height 13
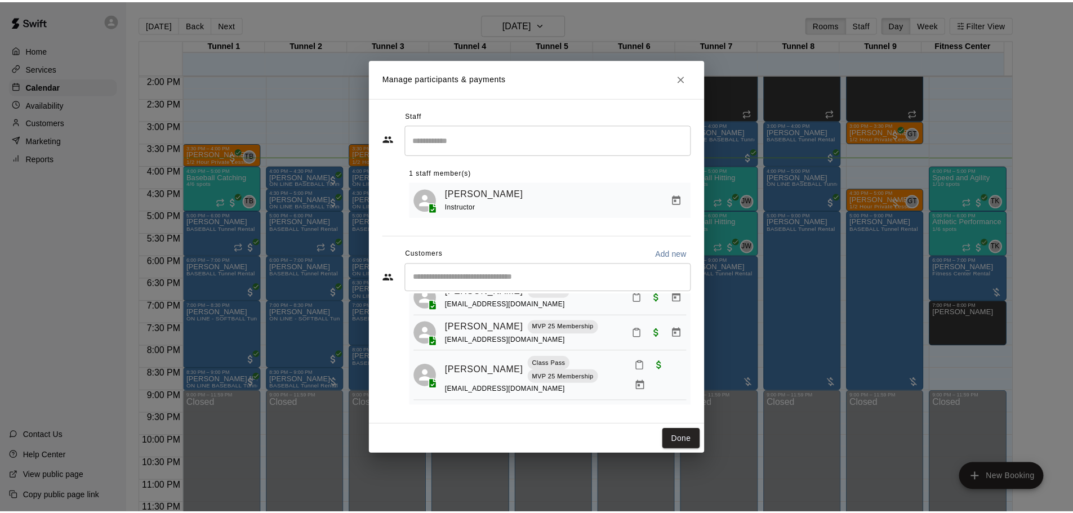
scroll to position [102, 0]
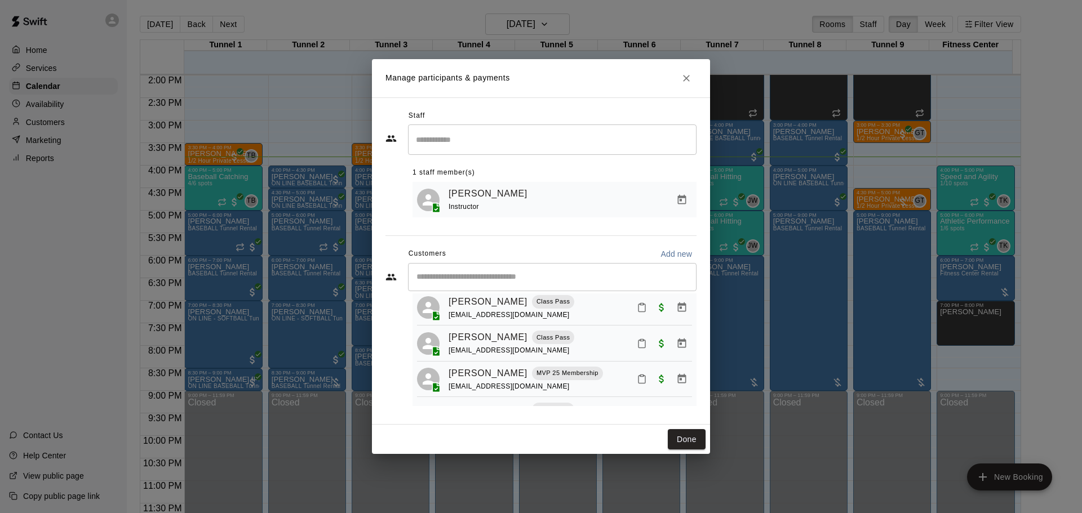
click at [637, 349] on icon "Mark attendance" at bounding box center [642, 344] width 10 height 10
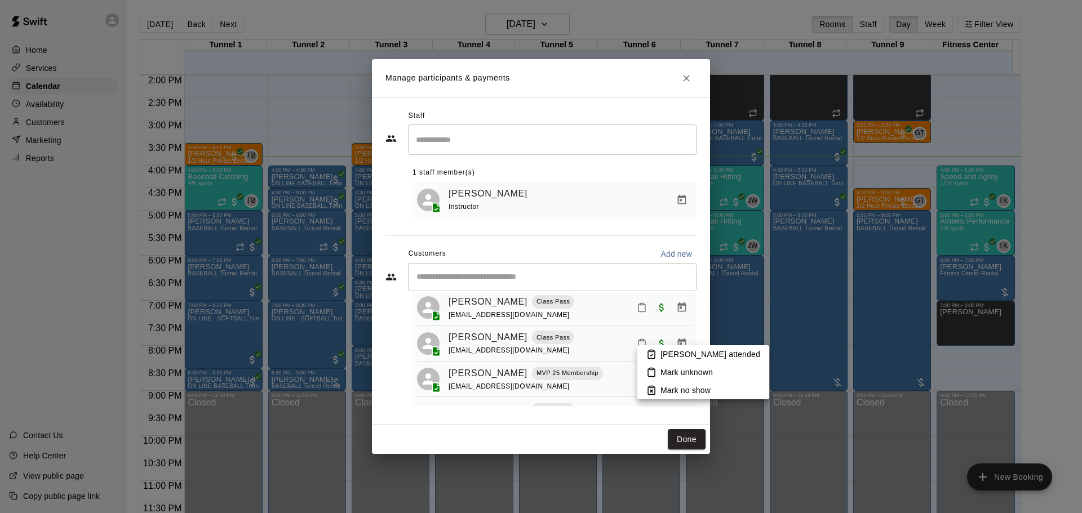
click at [643, 353] on li "[PERSON_NAME] attended" at bounding box center [703, 354] width 132 height 18
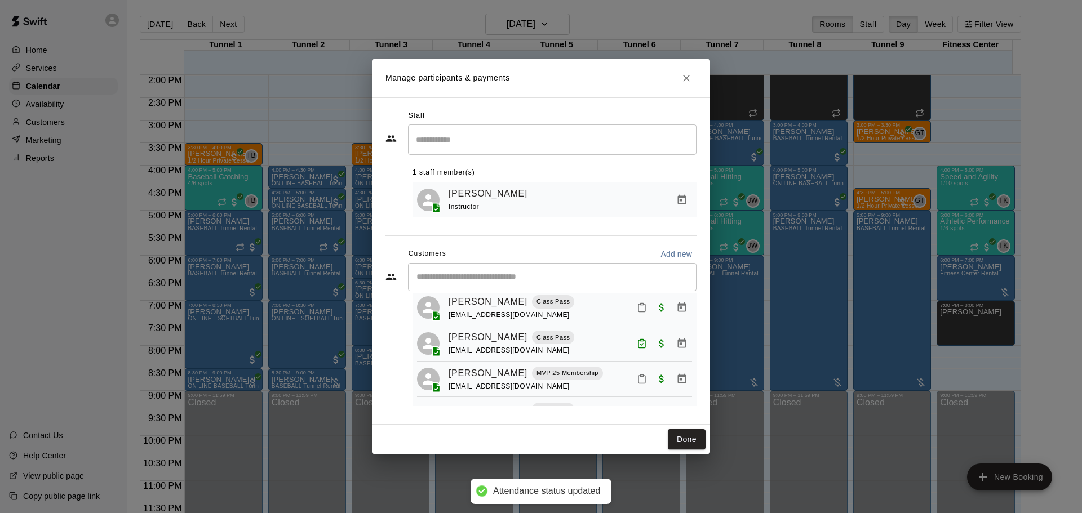
click at [684, 438] on button "Done" at bounding box center [687, 439] width 38 height 21
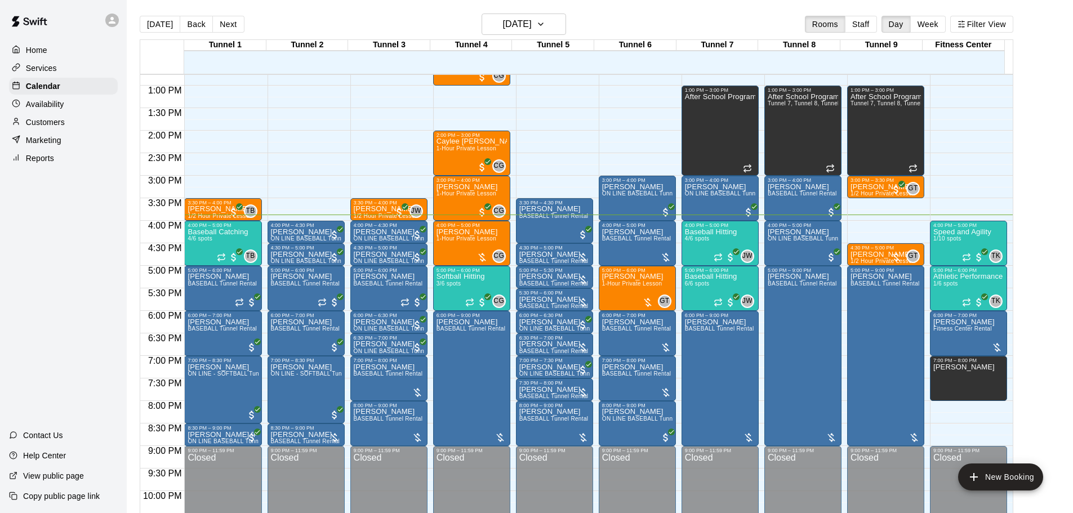
scroll to position [631, 0]
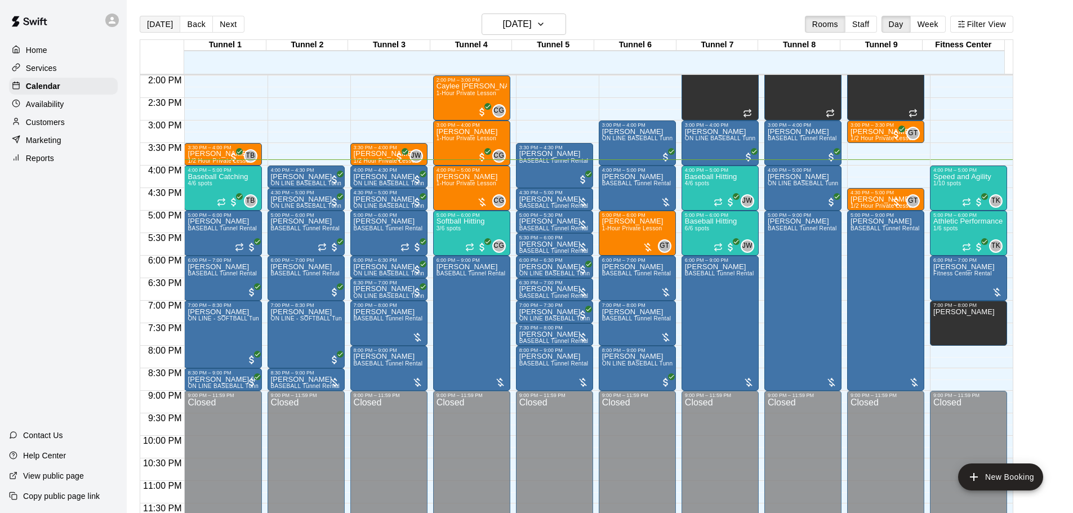
click at [155, 27] on button "[DATE]" at bounding box center [160, 24] width 41 height 17
click at [169, 30] on button "[DATE]" at bounding box center [160, 24] width 41 height 17
click at [509, 19] on h6 "[DATE]" at bounding box center [517, 24] width 29 height 16
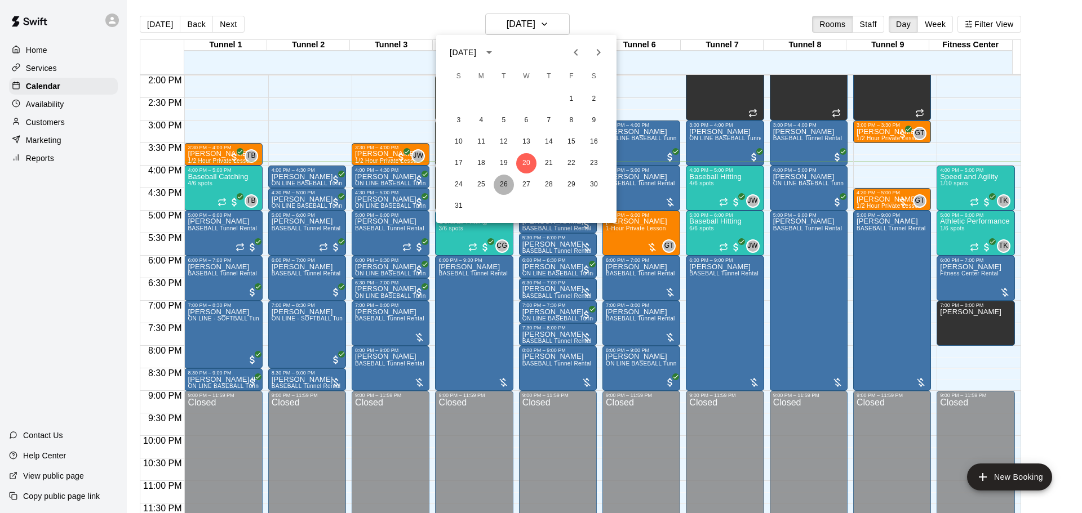
click at [502, 180] on button "26" at bounding box center [503, 185] width 20 height 20
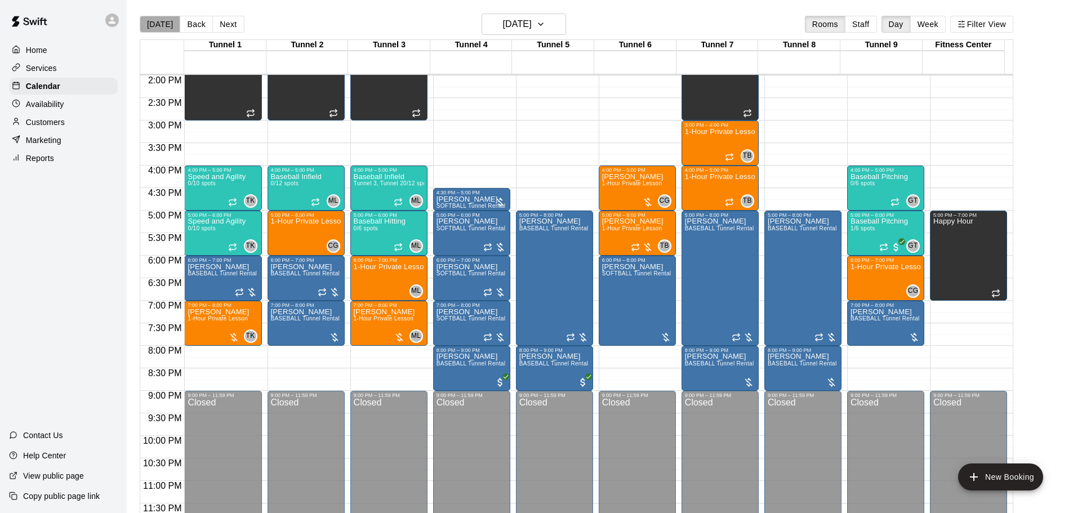
click at [173, 27] on button "[DATE]" at bounding box center [160, 24] width 41 height 17
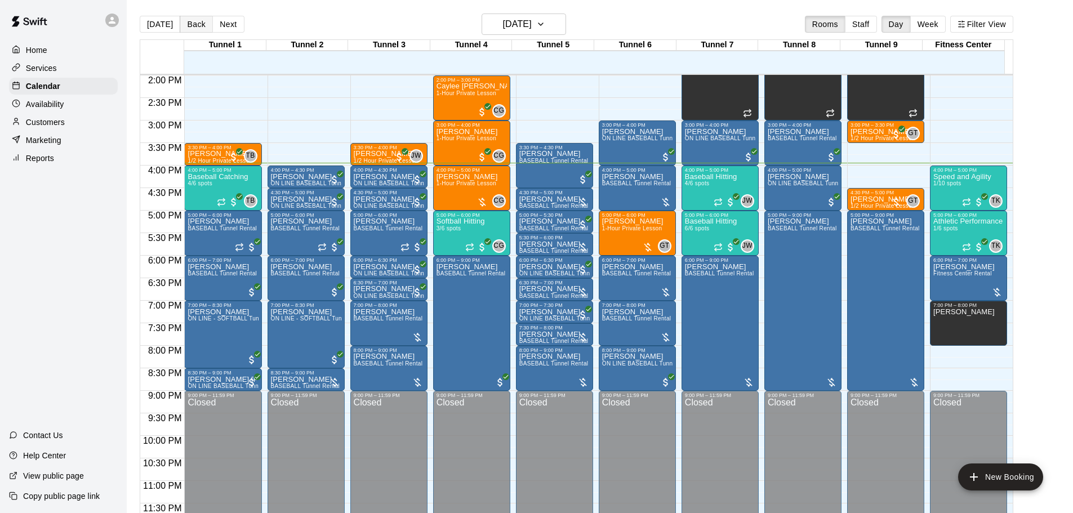
click at [193, 24] on button "Back" at bounding box center [196, 24] width 33 height 17
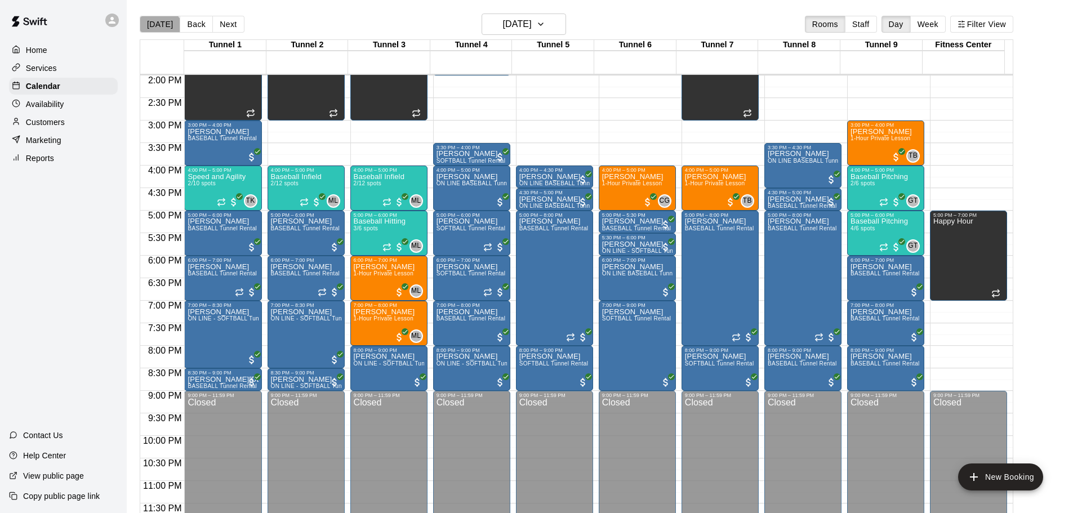
click at [159, 32] on button "[DATE]" at bounding box center [160, 24] width 41 height 17
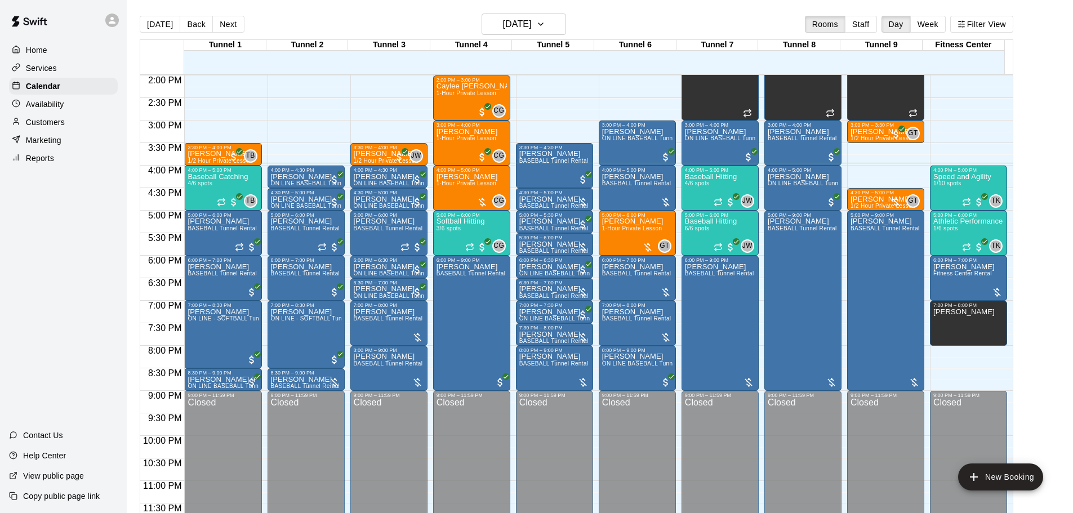
click at [154, 11] on main "[DATE] Back [DATE][DATE] Rooms Staff Day Week Filter View Tunnel 1 20 Wed Tunne…" at bounding box center [600, 265] width 946 height 531
click at [158, 30] on button "[DATE]" at bounding box center [160, 24] width 41 height 17
click at [633, 193] on div "[PERSON_NAME] BASEBALL Tunnel Rental" at bounding box center [636, 429] width 69 height 513
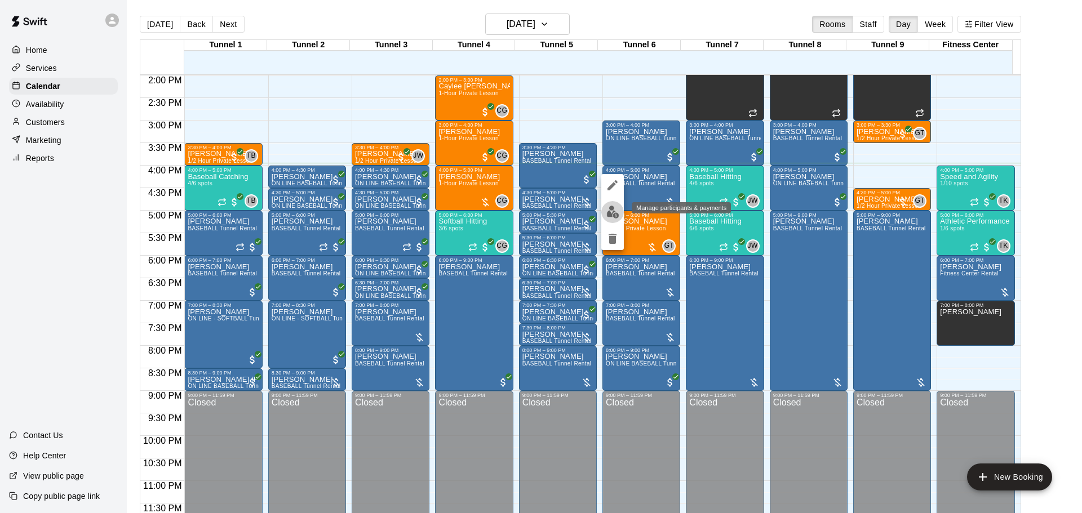
click at [622, 213] on button "edit" at bounding box center [612, 212] width 23 height 22
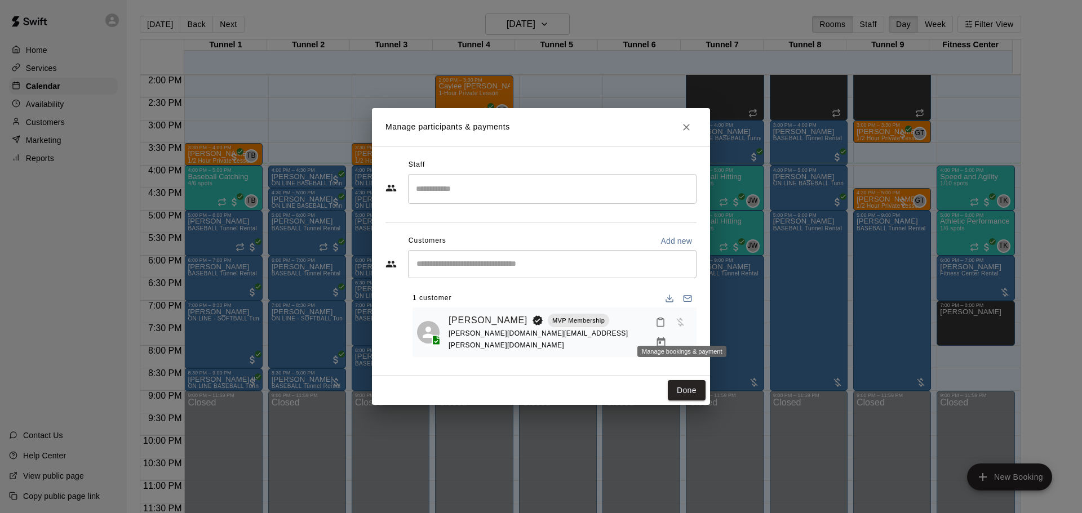
click at [666, 337] on icon "Manage bookings & payment" at bounding box center [660, 342] width 11 height 11
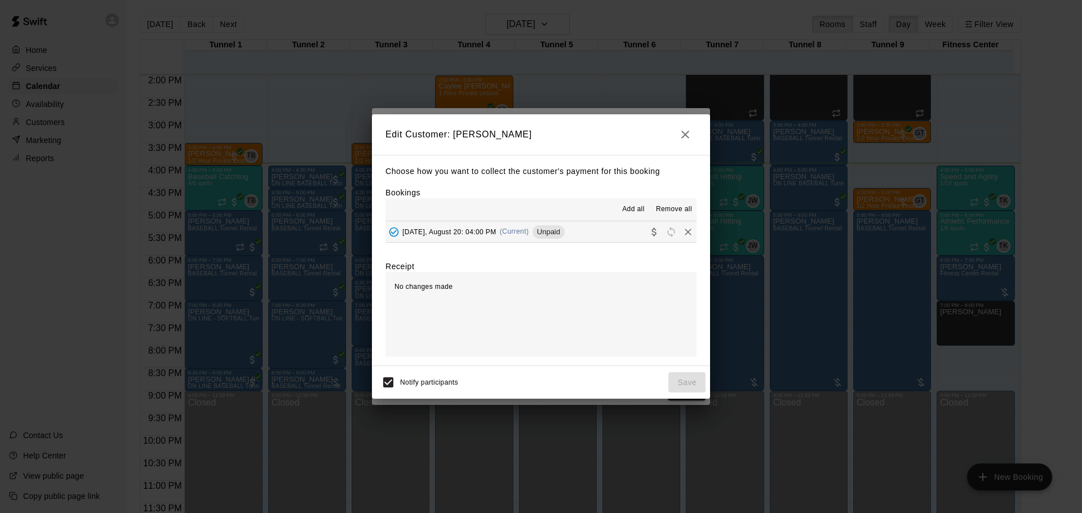
click at [537, 237] on div "[DATE], August 20: 04:00 PM (Current) Unpaid" at bounding box center [474, 232] width 179 height 17
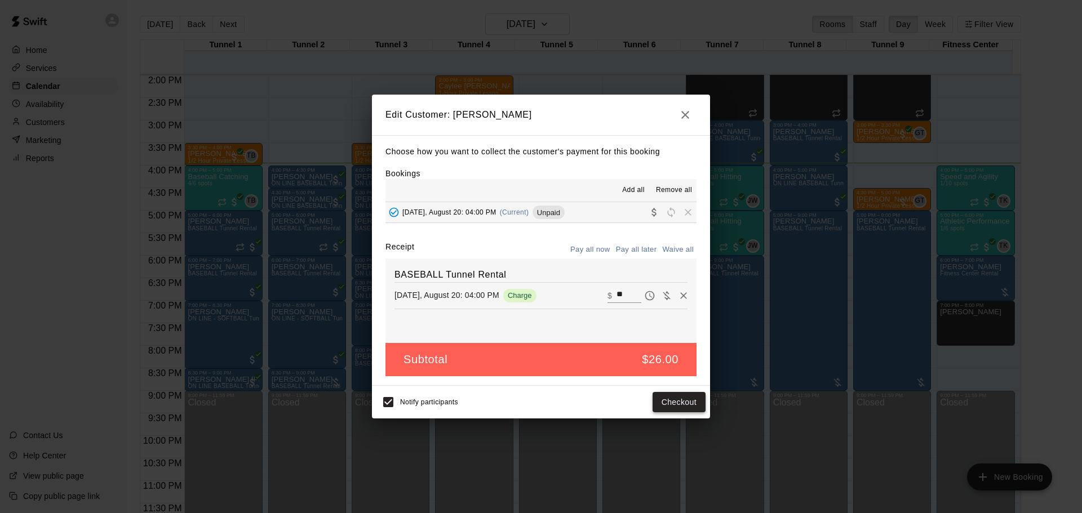
click at [674, 398] on button "Checkout" at bounding box center [678, 402] width 53 height 21
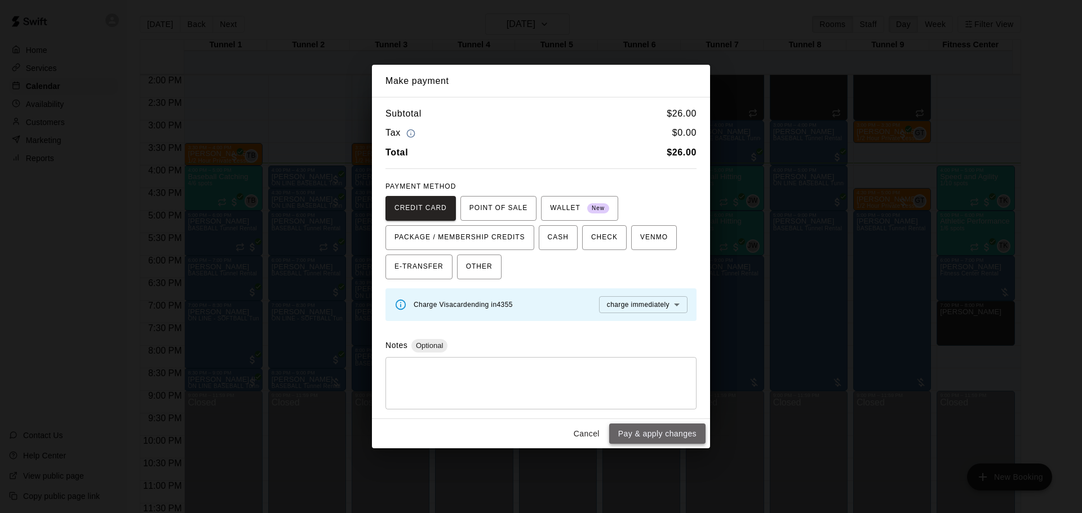
click at [678, 434] on button "Pay & apply changes" at bounding box center [657, 434] width 96 height 21
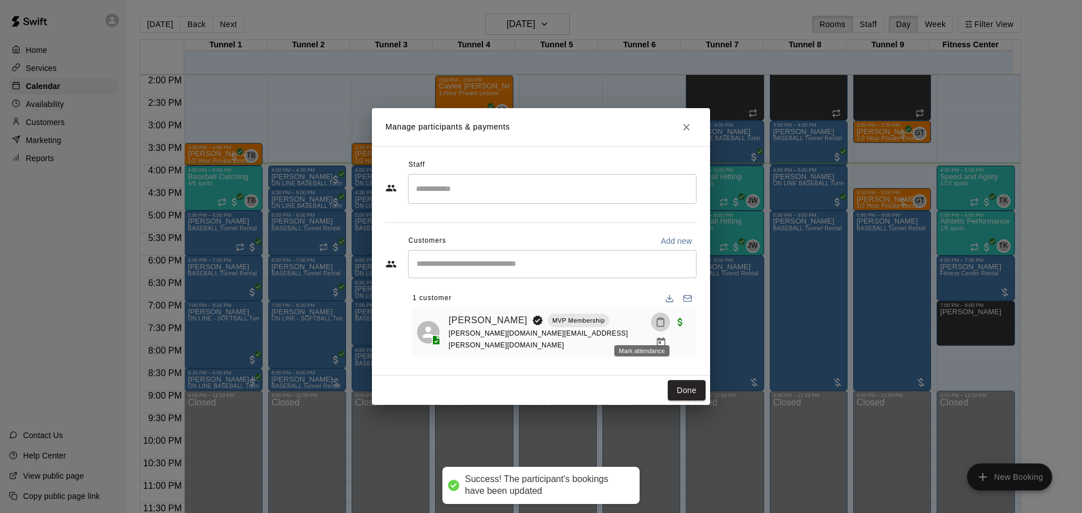
click at [655, 327] on icon "Mark attendance" at bounding box center [660, 322] width 10 height 10
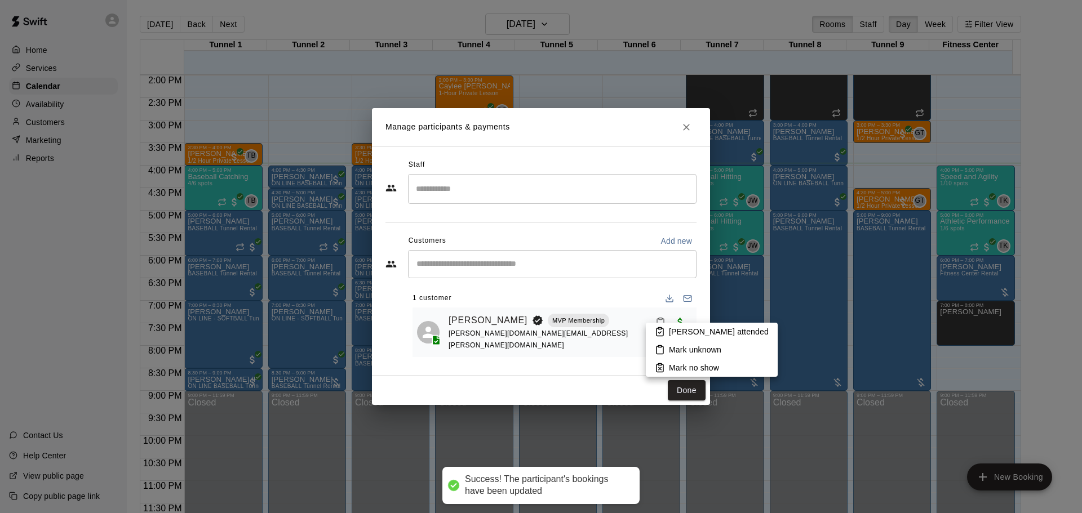
click at [662, 326] on li "[PERSON_NAME] attended" at bounding box center [712, 332] width 132 height 18
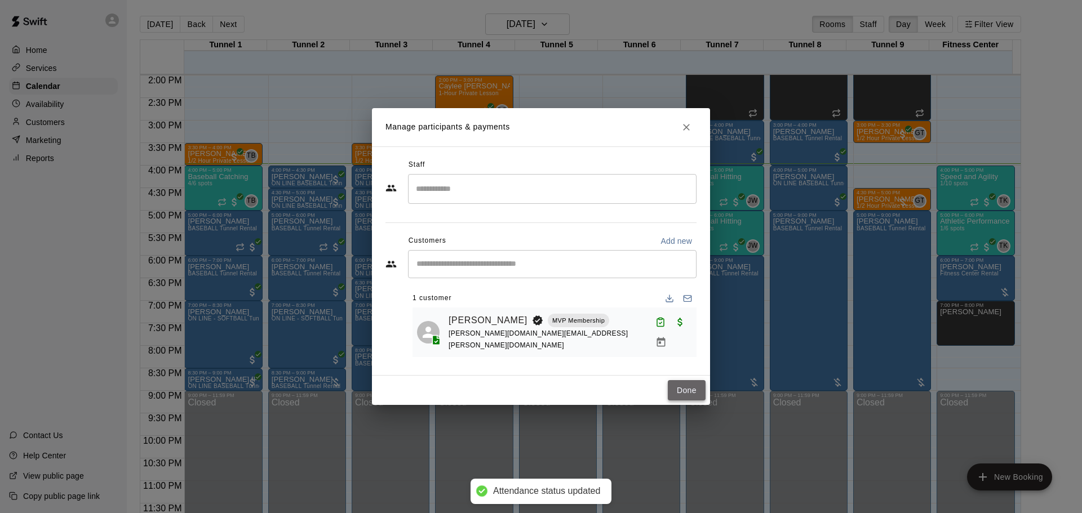
click at [692, 393] on button "Done" at bounding box center [687, 390] width 38 height 21
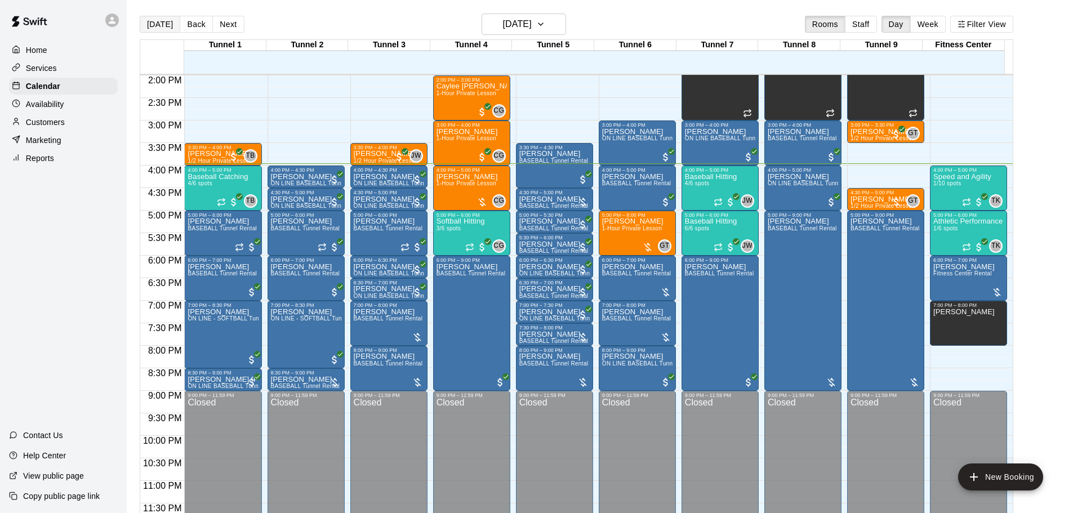
click at [161, 30] on button "[DATE]" at bounding box center [160, 24] width 41 height 17
click at [158, 27] on button "[DATE]" at bounding box center [160, 24] width 41 height 17
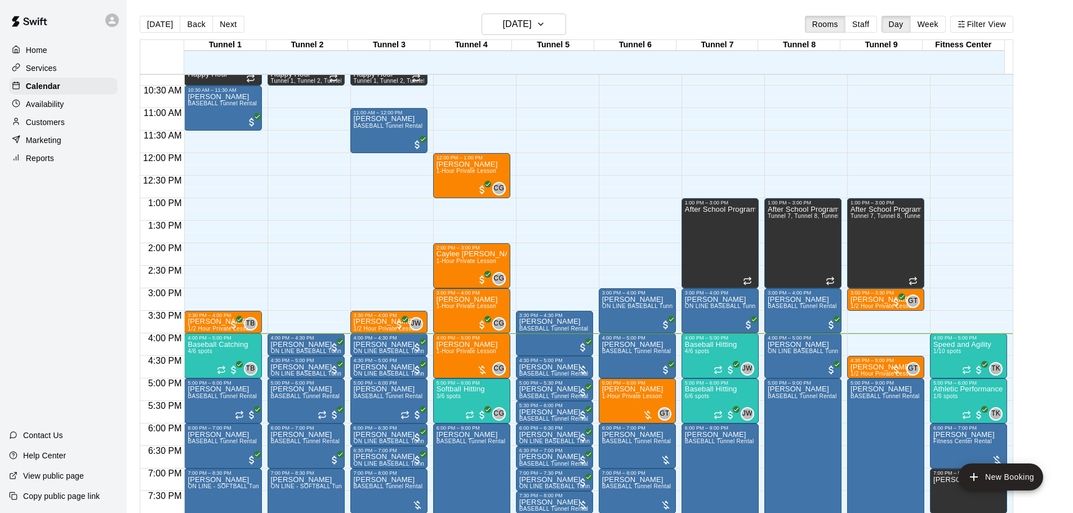
scroll to position [575, 0]
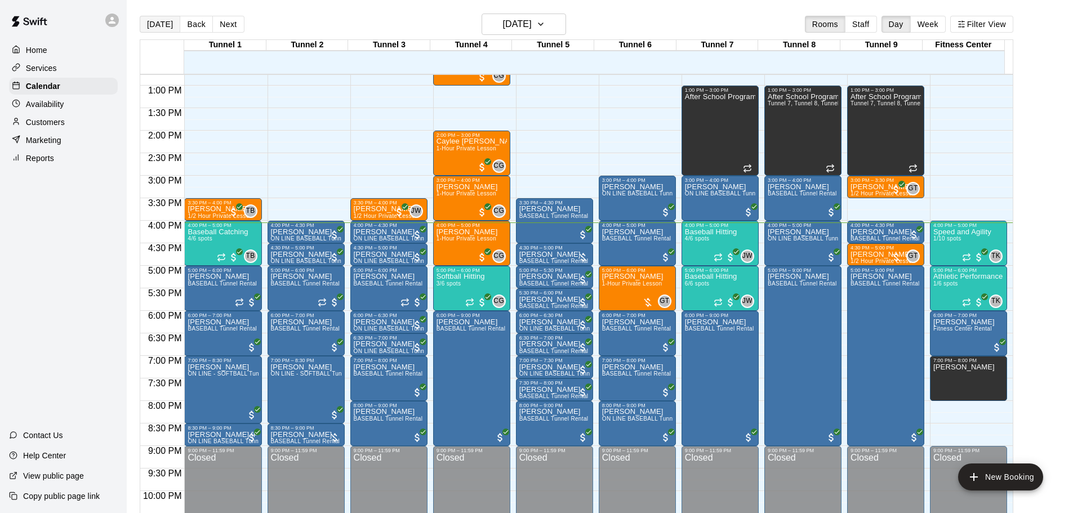
click at [152, 29] on button "[DATE]" at bounding box center [160, 24] width 41 height 17
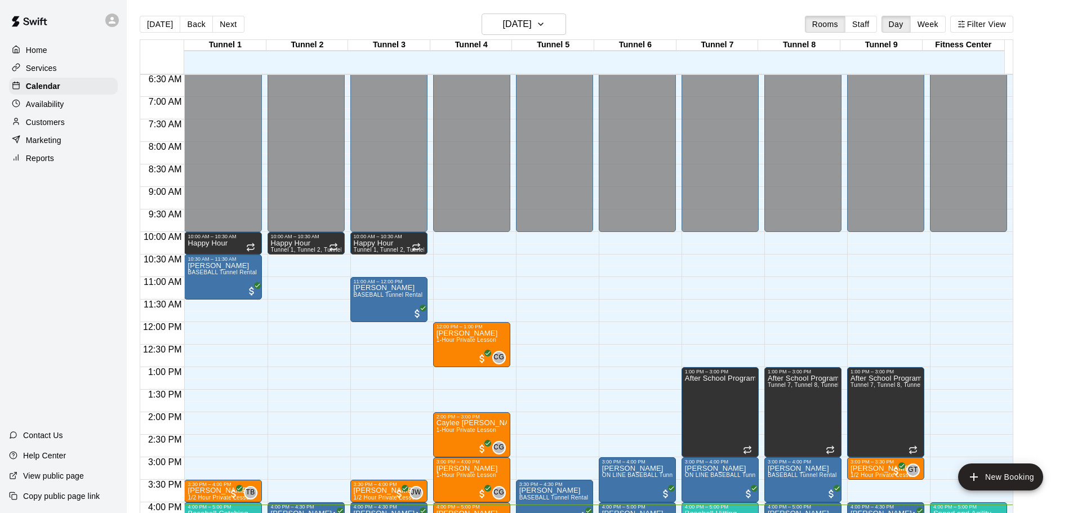
scroll to position [462, 0]
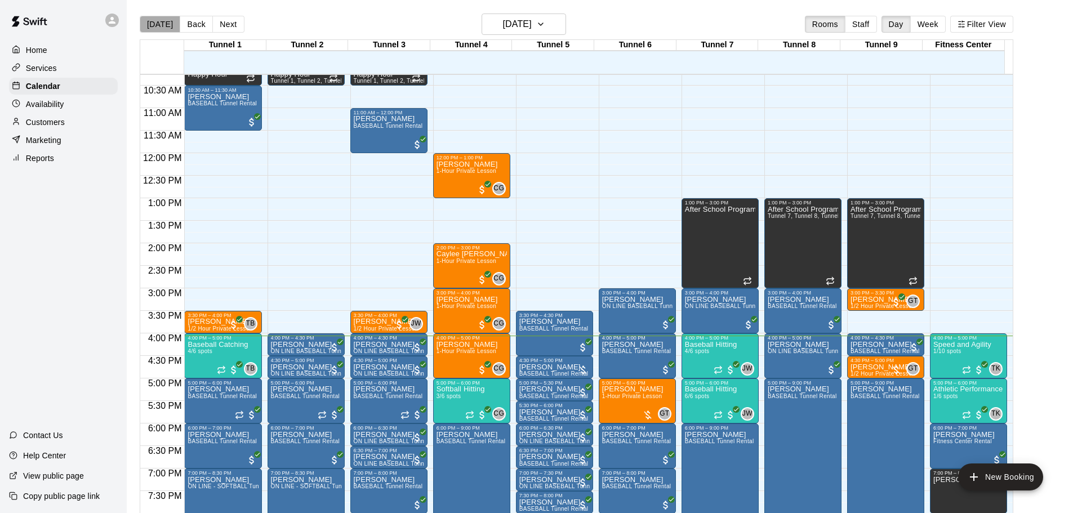
click at [172, 19] on button "[DATE]" at bounding box center [160, 24] width 41 height 17
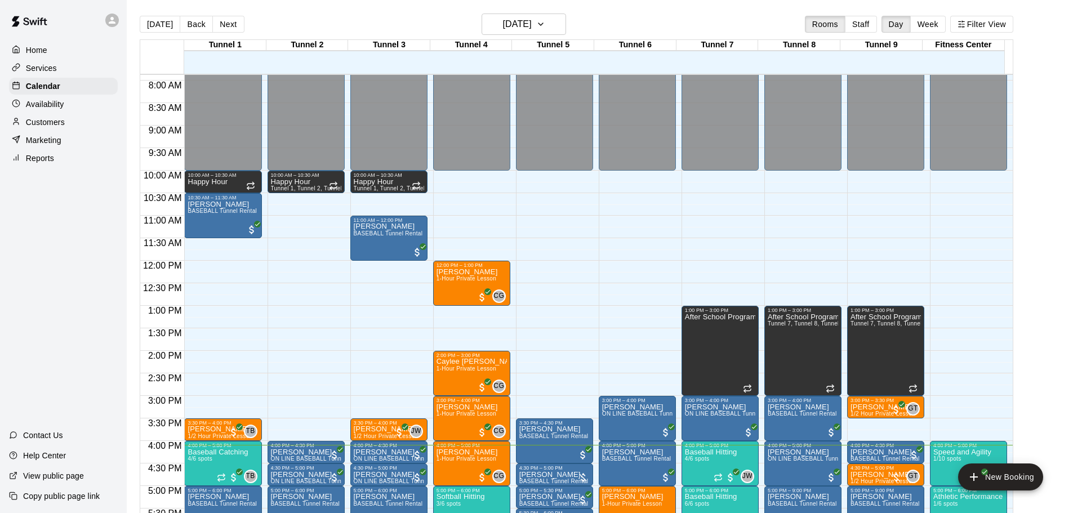
scroll to position [350, 0]
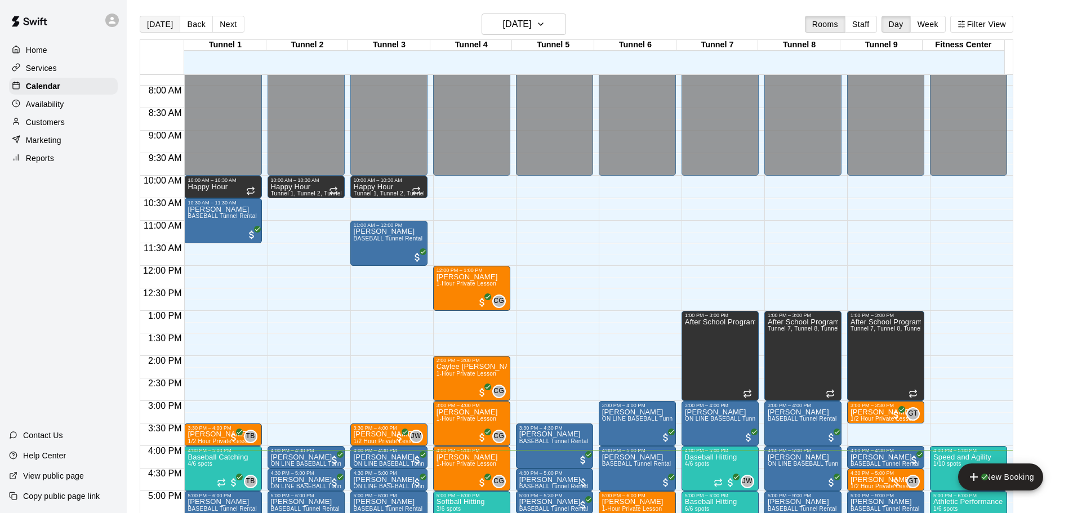
click at [152, 26] on button "[DATE]" at bounding box center [160, 24] width 41 height 17
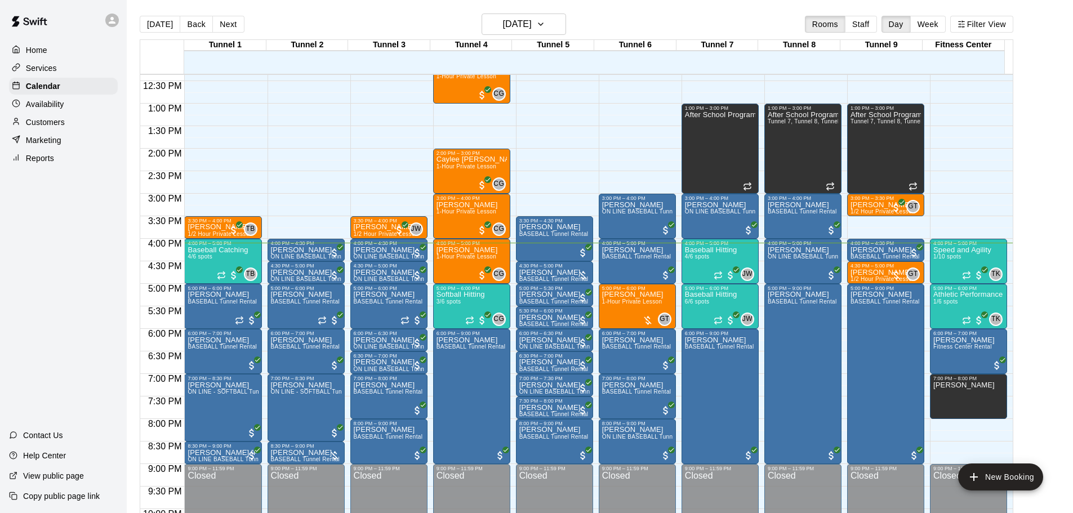
scroll to position [575, 0]
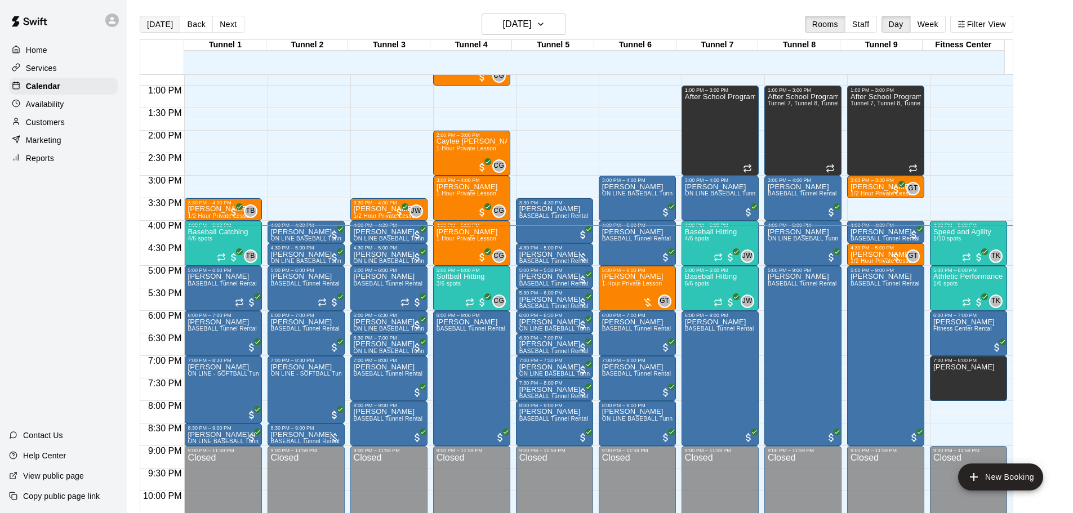
click at [144, 22] on button "[DATE]" at bounding box center [160, 24] width 41 height 17
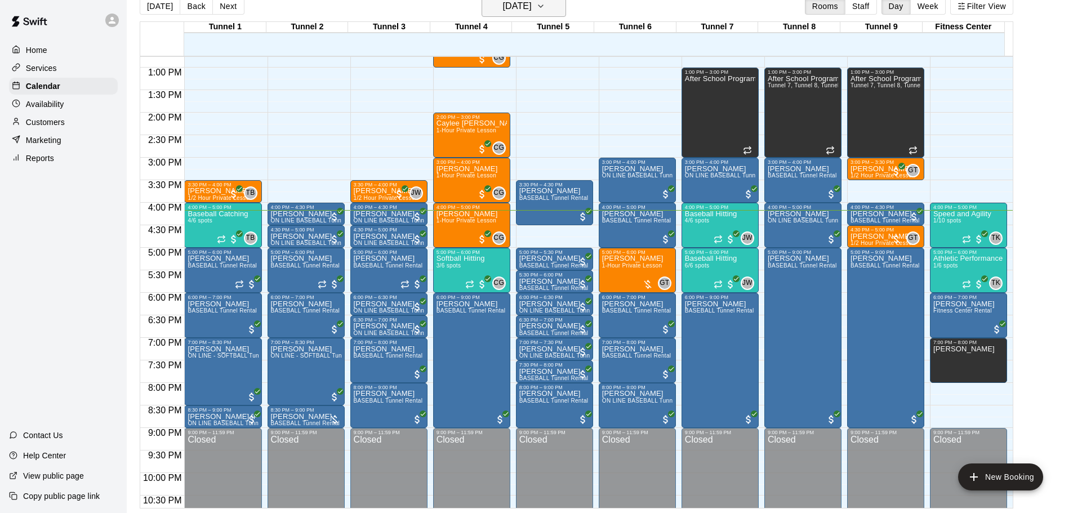
click at [503, 3] on h6 "[DATE]" at bounding box center [517, 6] width 29 height 16
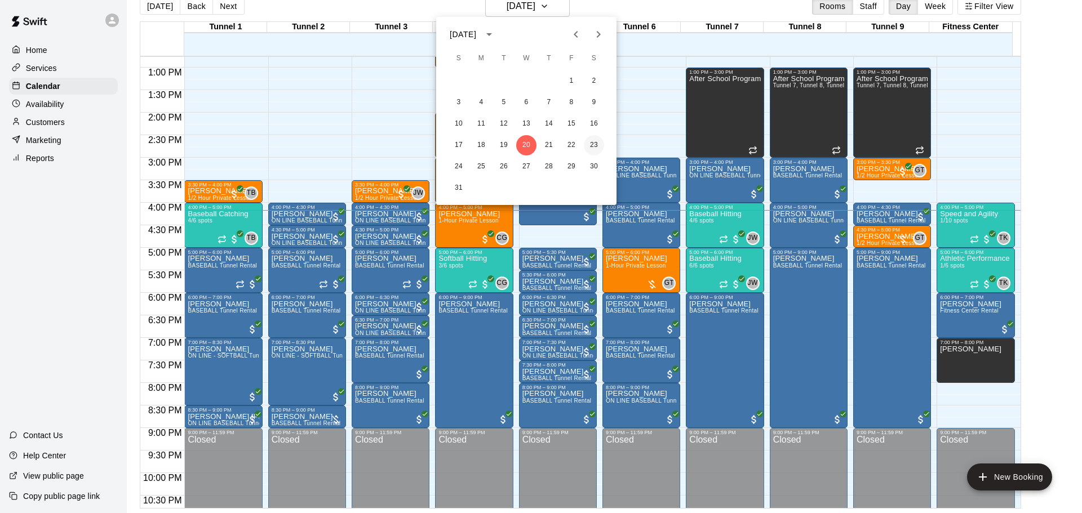
click at [598, 144] on button "23" at bounding box center [594, 145] width 20 height 20
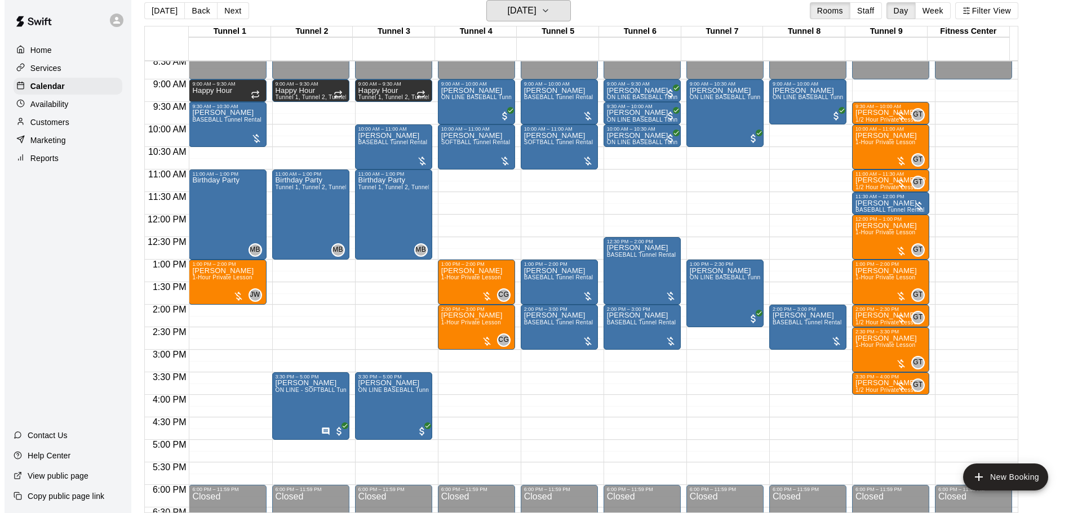
scroll to position [406, 0]
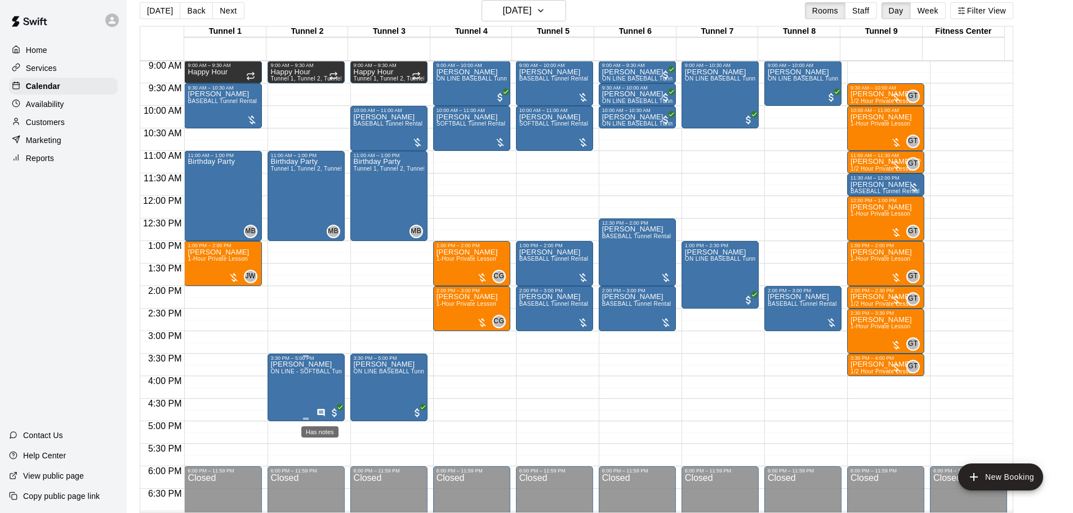
click at [322, 412] on icon "Has notes" at bounding box center [321, 412] width 9 height 9
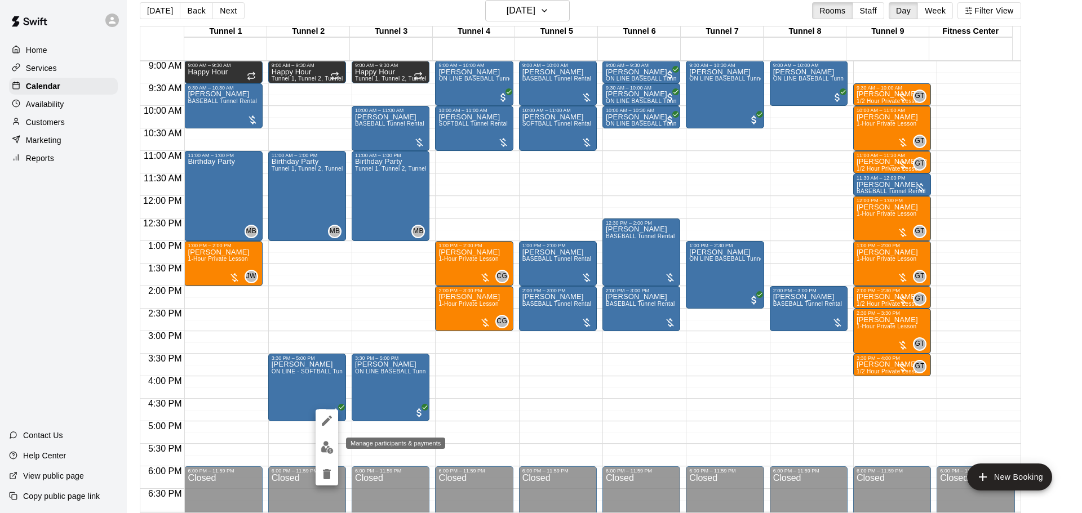
click at [333, 442] on button "edit" at bounding box center [326, 448] width 23 height 22
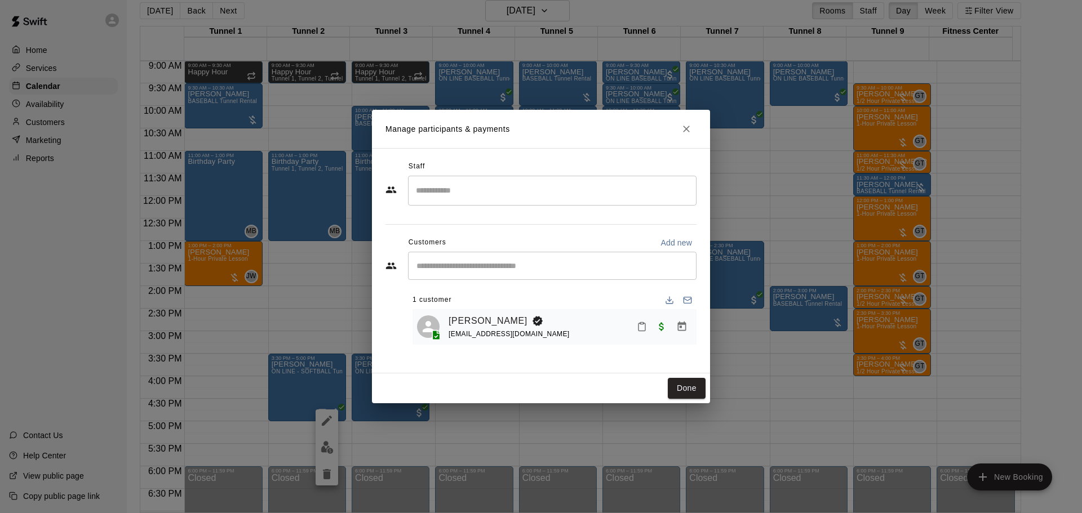
click at [679, 132] on button "Close" at bounding box center [686, 129] width 20 height 20
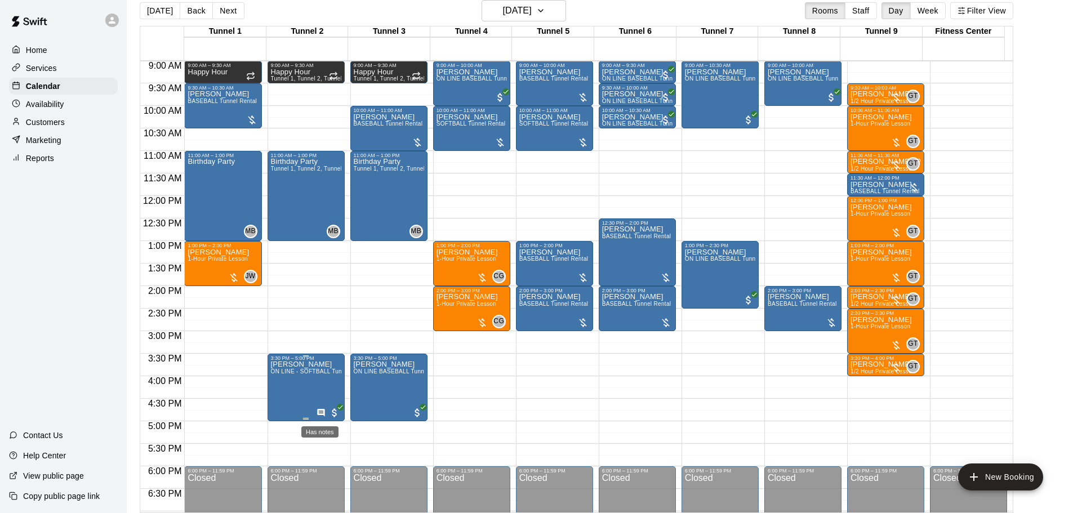
click at [322, 415] on icon "Has notes" at bounding box center [320, 412] width 7 height 7
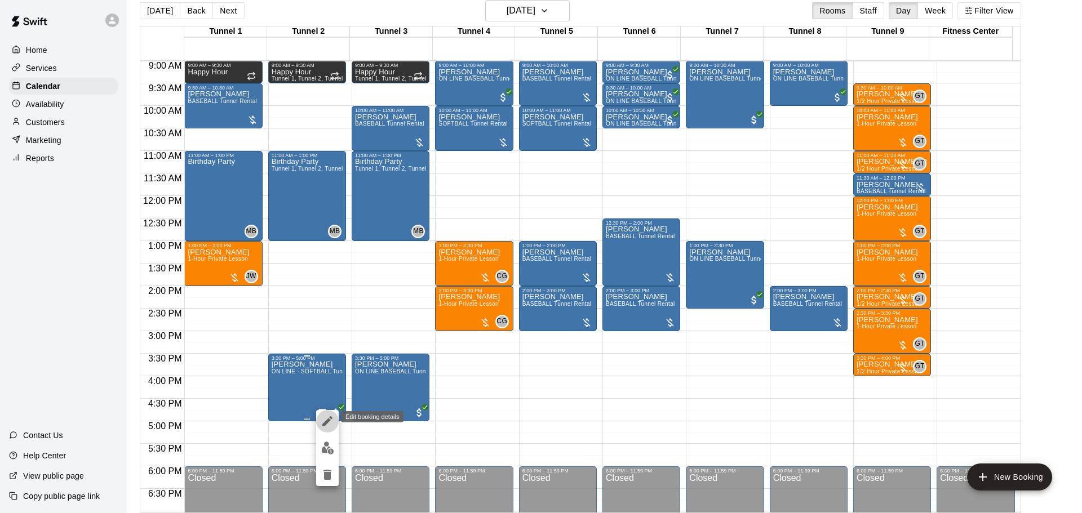
click at [322, 415] on icon "edit" at bounding box center [328, 422] width 14 height 14
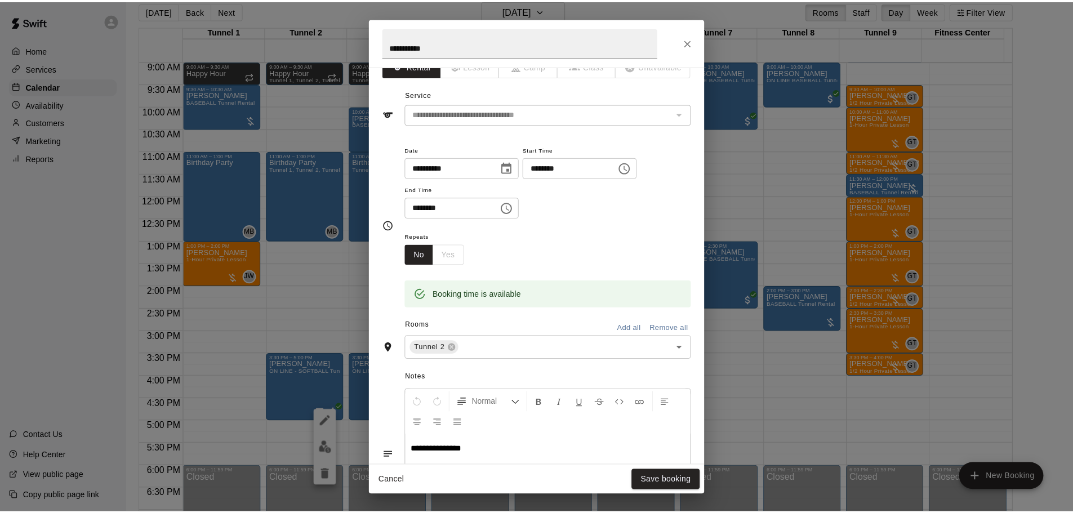
scroll to position [0, 0]
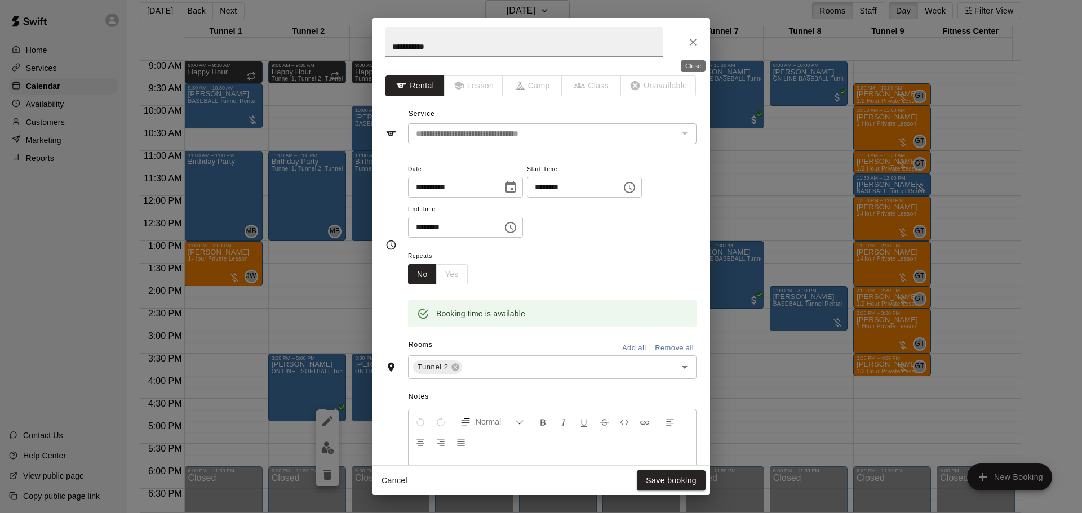
click at [687, 39] on icon "Close" at bounding box center [692, 42] width 11 height 11
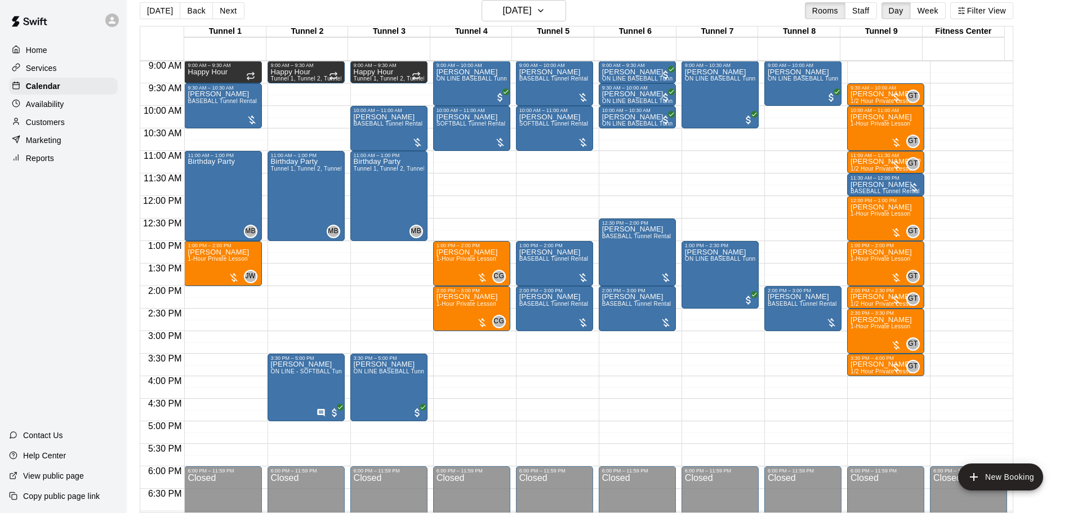
scroll to position [293, 0]
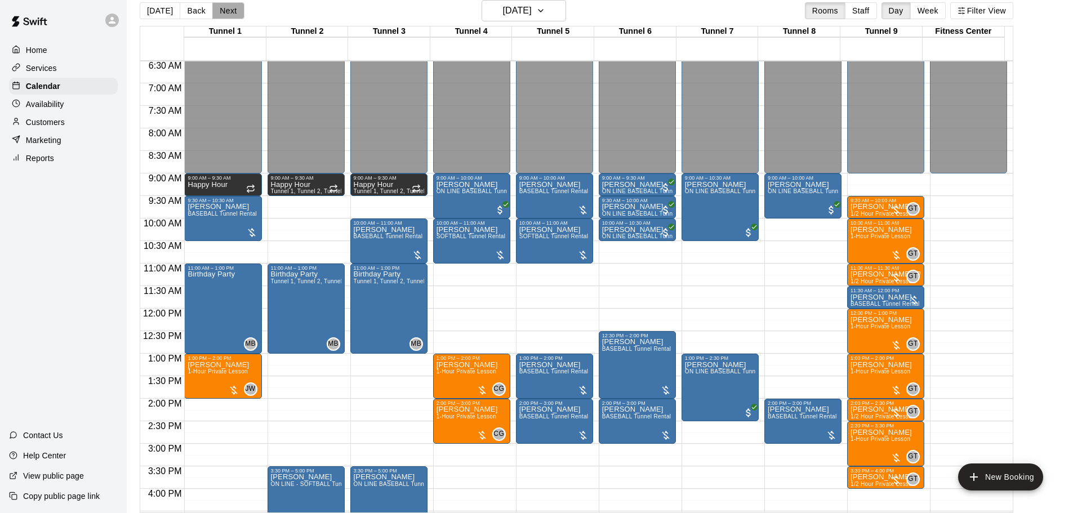
click at [229, 12] on button "Next" at bounding box center [228, 10] width 32 height 17
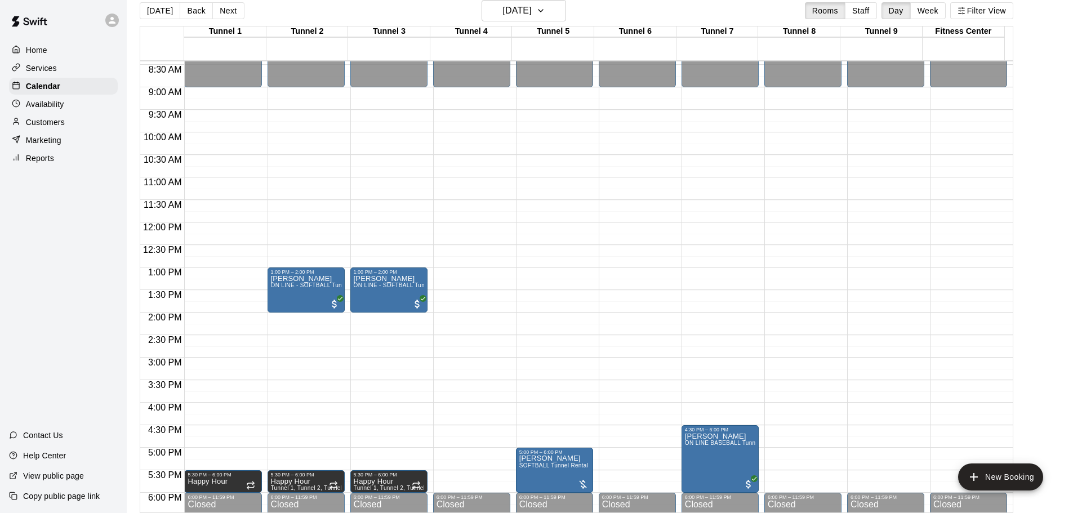
scroll to position [462, 0]
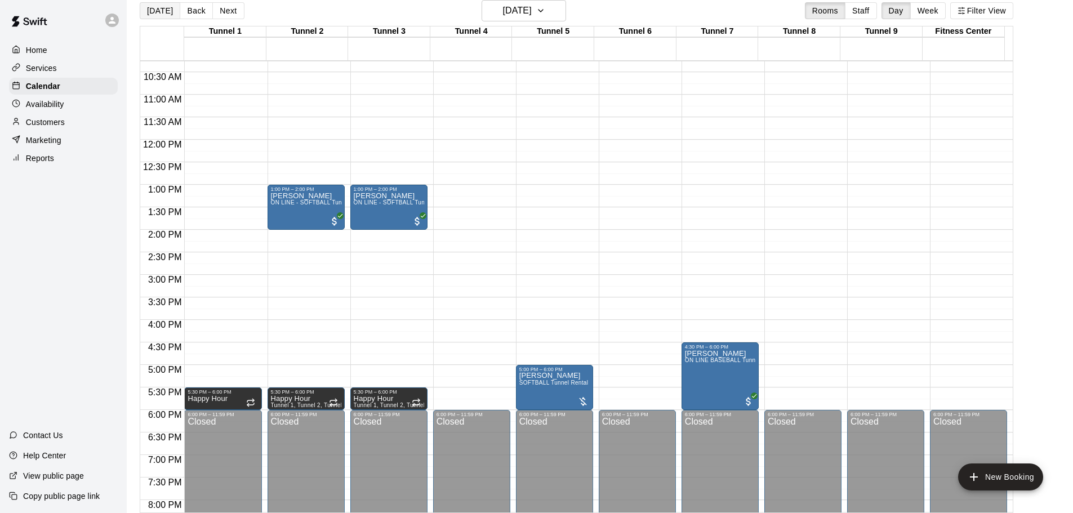
click at [150, 15] on button "[DATE]" at bounding box center [160, 10] width 41 height 17
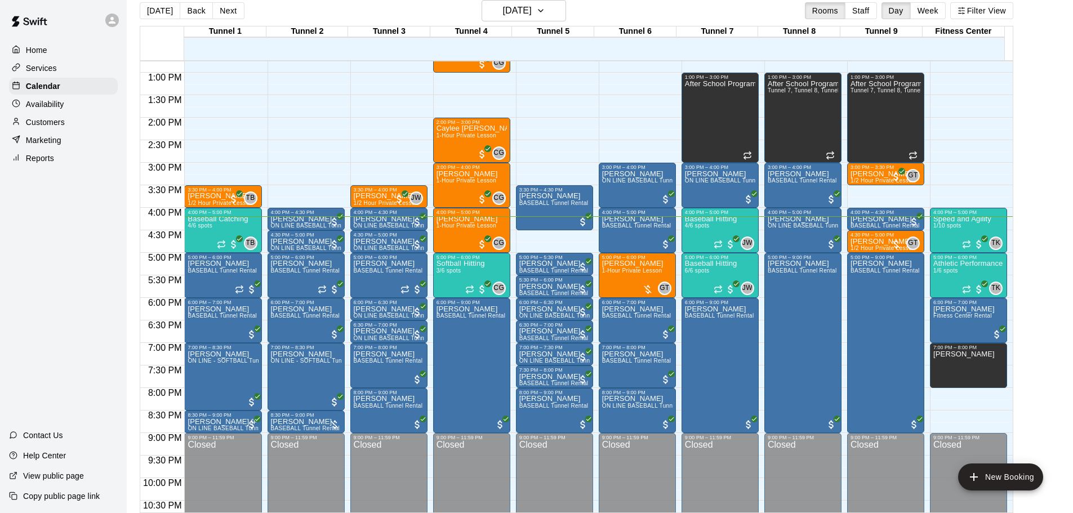
scroll to position [575, 0]
click at [153, 10] on button "[DATE]" at bounding box center [160, 10] width 41 height 17
click at [159, 15] on button "[DATE]" at bounding box center [160, 10] width 41 height 17
click at [532, 14] on h6 "[DATE]" at bounding box center [517, 11] width 29 height 16
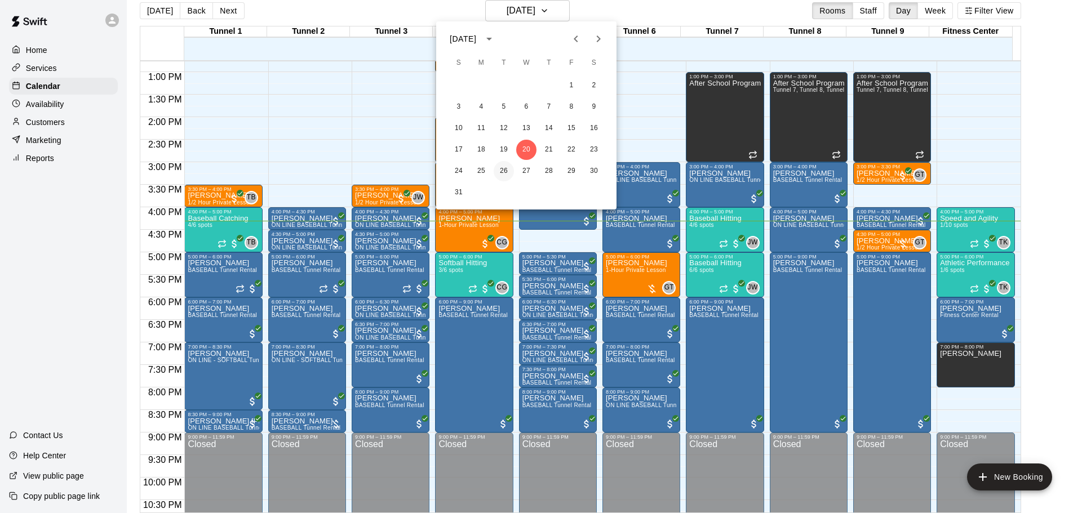
click at [502, 169] on button "26" at bounding box center [503, 171] width 20 height 20
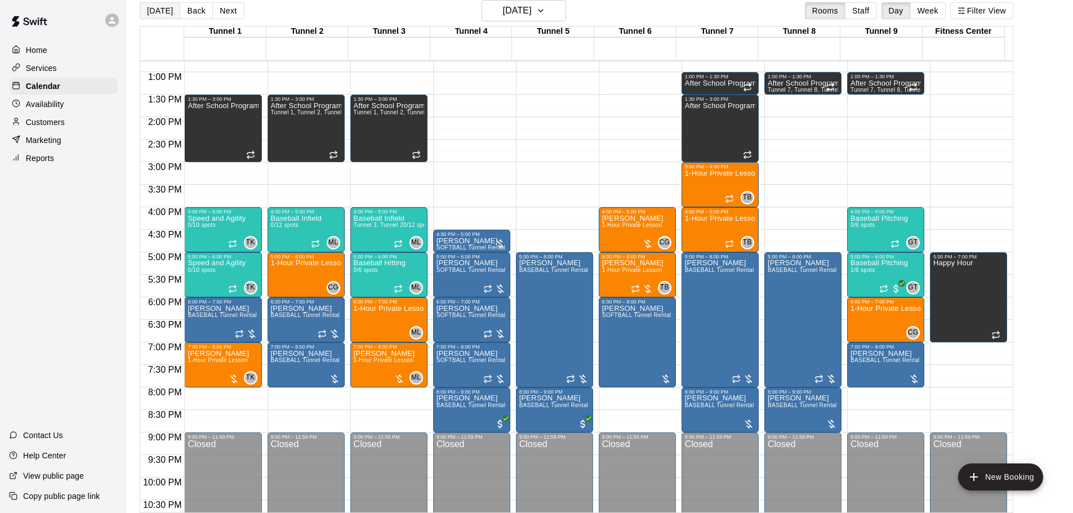
click at [171, 7] on button "[DATE]" at bounding box center [160, 10] width 41 height 17
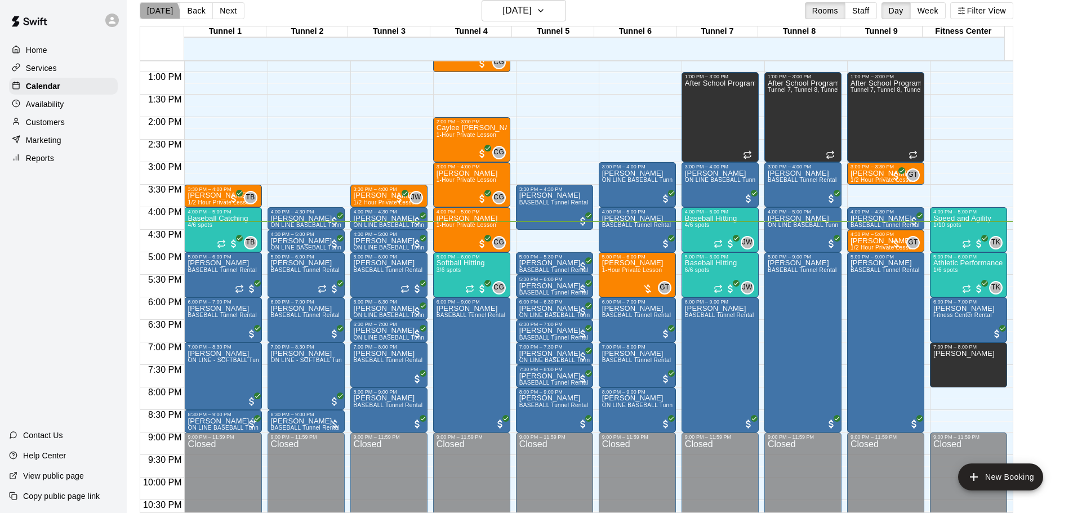
click at [154, 15] on button "[DATE]" at bounding box center [160, 10] width 41 height 17
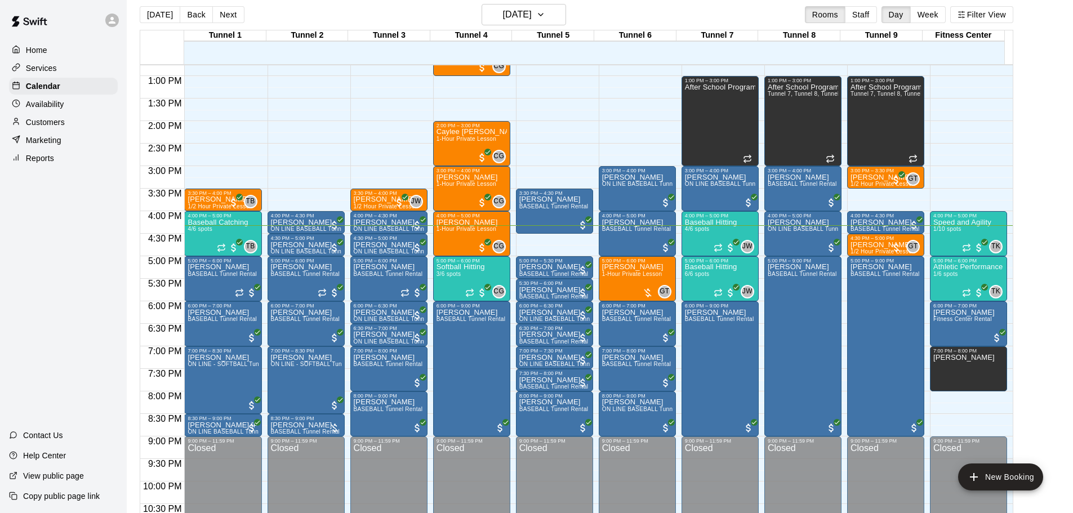
scroll to position [0, 0]
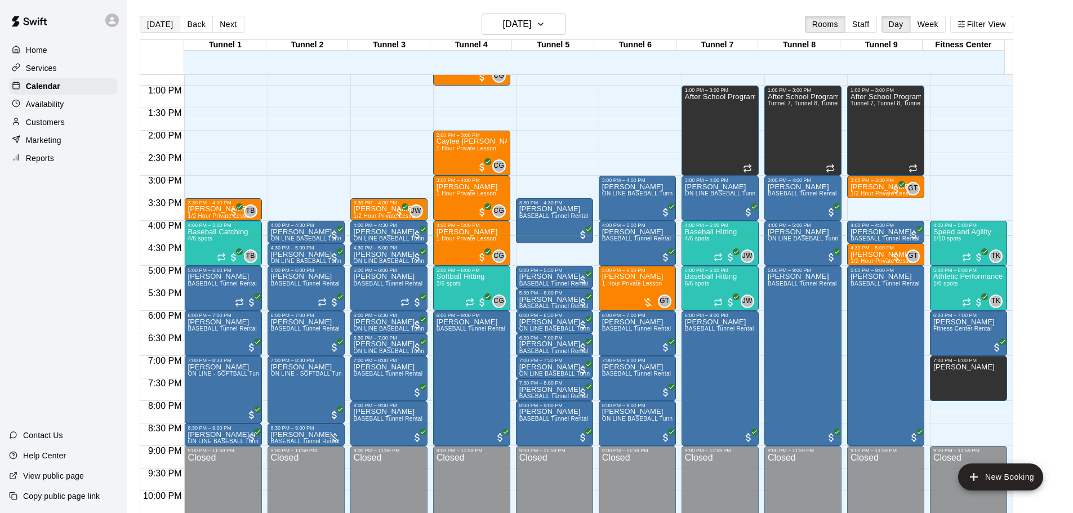
click at [146, 23] on button "[DATE]" at bounding box center [160, 24] width 41 height 17
click at [156, 22] on button "[DATE]" at bounding box center [160, 24] width 41 height 17
click at [155, 26] on button "[DATE]" at bounding box center [160, 24] width 41 height 17
click at [148, 23] on button "[DATE]" at bounding box center [160, 24] width 41 height 17
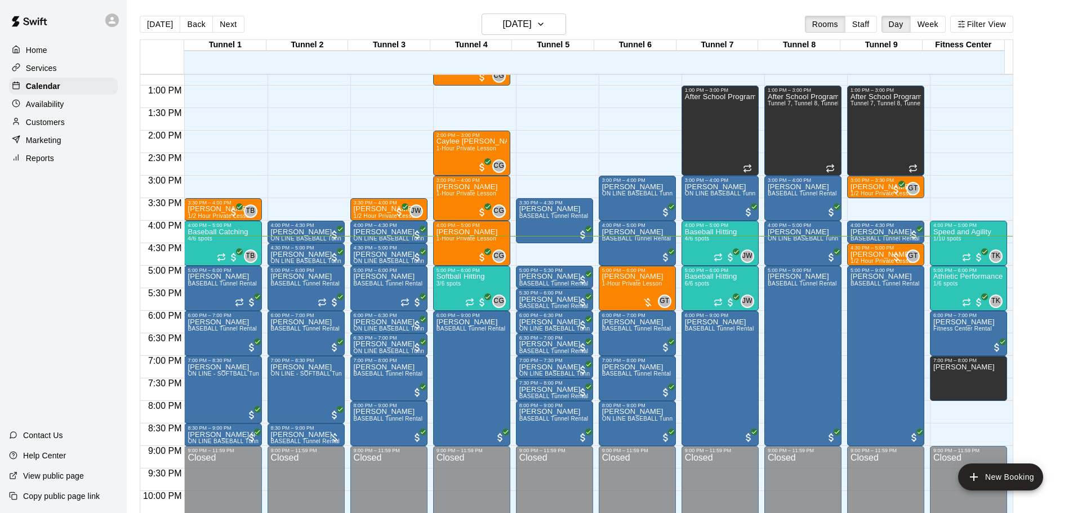
click at [164, 34] on div "[DATE] Back [DATE][DATE] Rooms Staff Day Week Filter View" at bounding box center [577, 27] width 874 height 26
click at [162, 26] on button "[DATE]" at bounding box center [160, 24] width 41 height 17
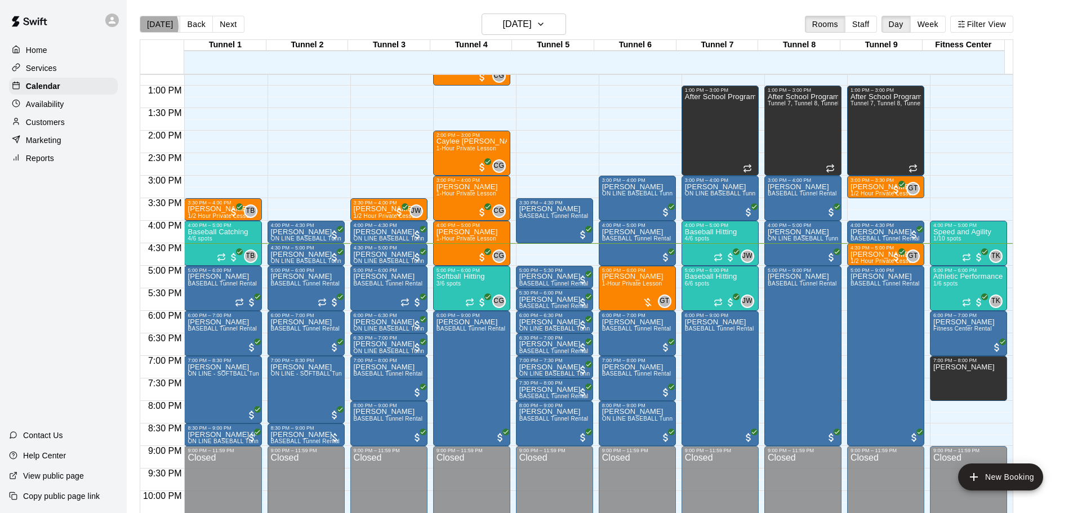
click at [148, 25] on button "[DATE]" at bounding box center [160, 24] width 41 height 17
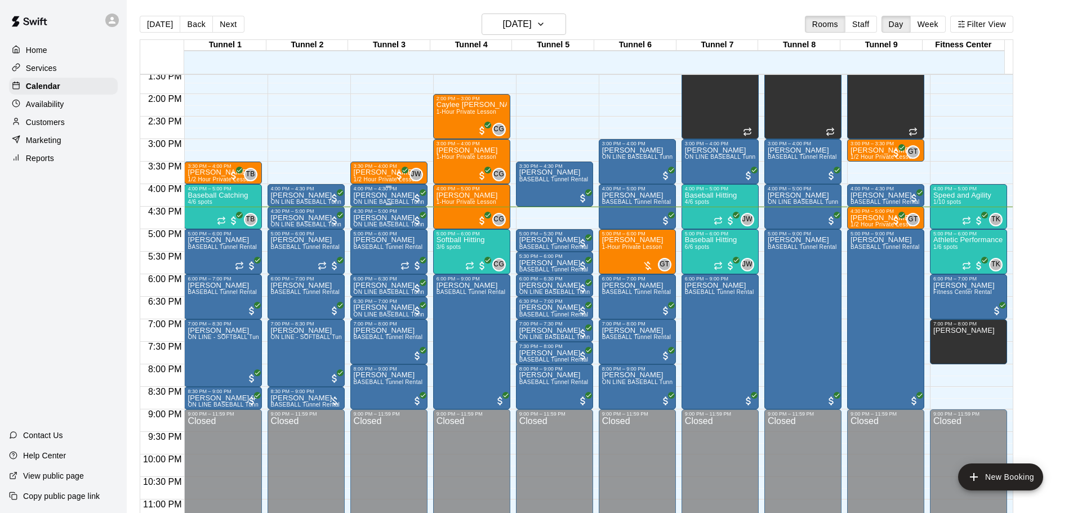
scroll to position [631, 0]
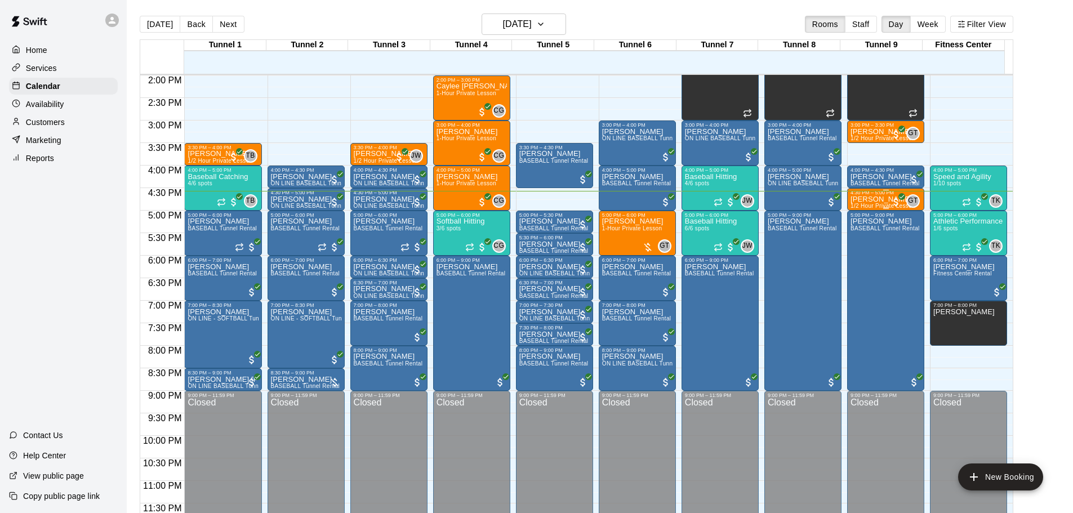
click at [864, 199] on p "[PERSON_NAME]" at bounding box center [883, 199] width 65 height 0
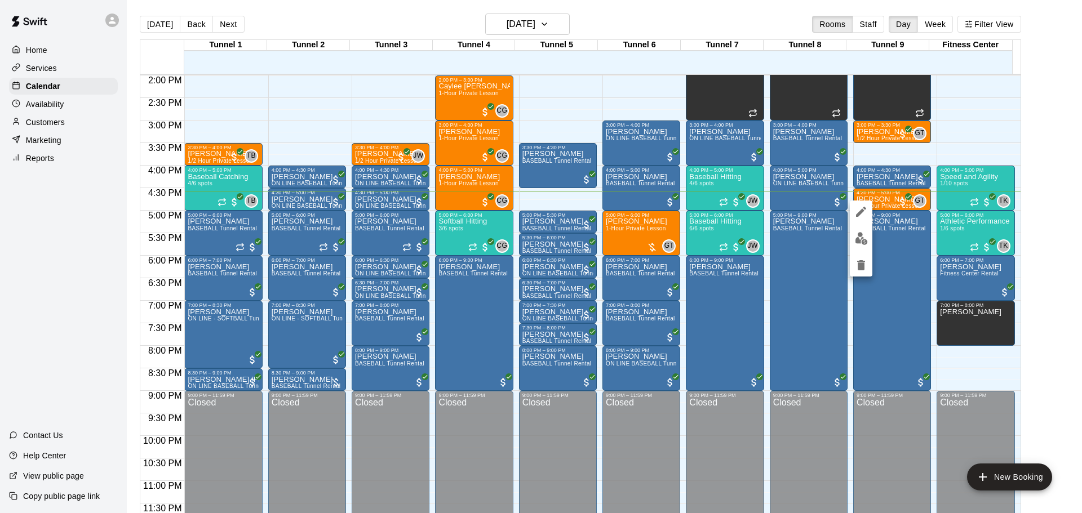
click at [636, 26] on div at bounding box center [541, 256] width 1082 height 513
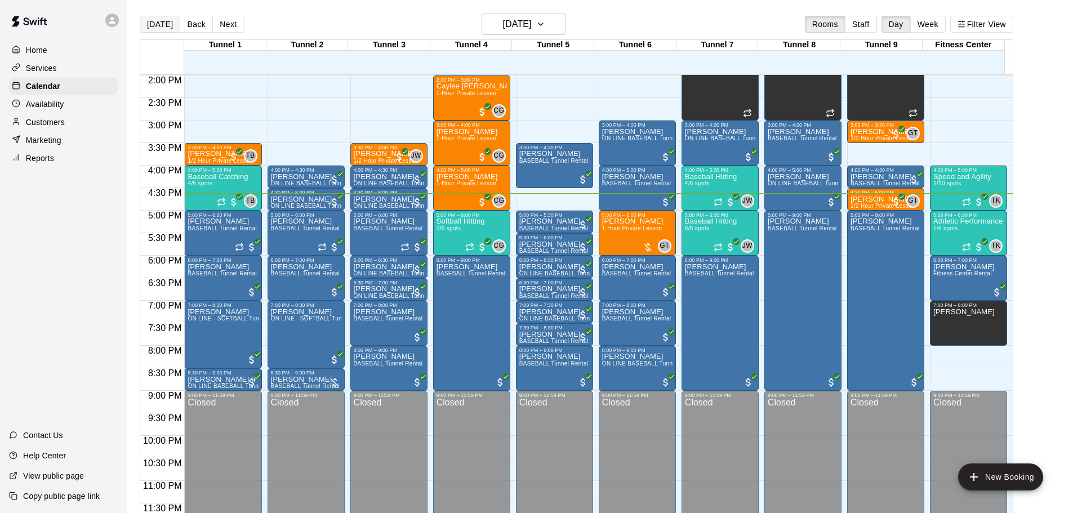
click at [153, 23] on button "[DATE]" at bounding box center [160, 24] width 41 height 17
click at [154, 32] on button "[DATE]" at bounding box center [160, 24] width 41 height 17
click at [553, 221] on p "[PERSON_NAME]" at bounding box center [553, 221] width 69 height 0
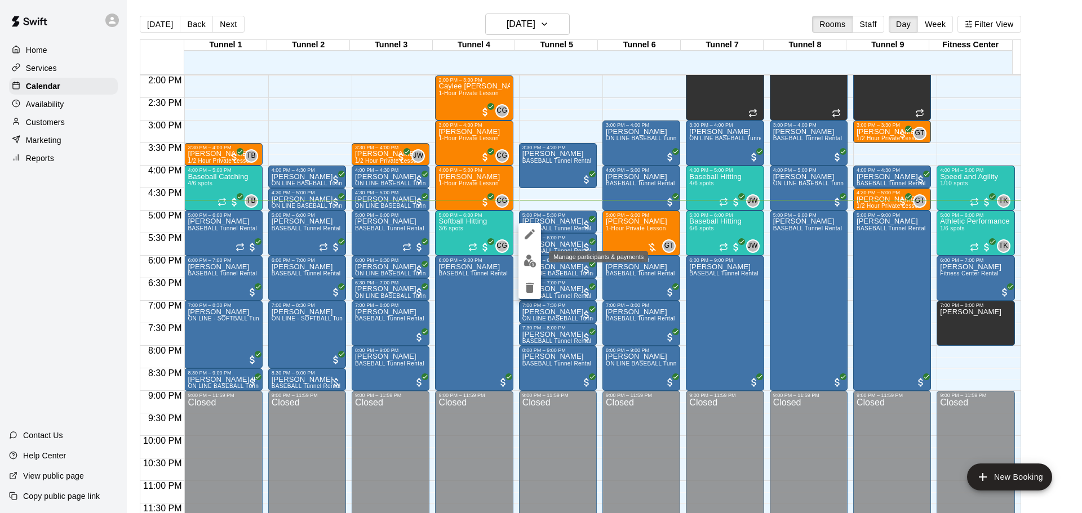
click at [526, 268] on button "edit" at bounding box center [529, 261] width 23 height 22
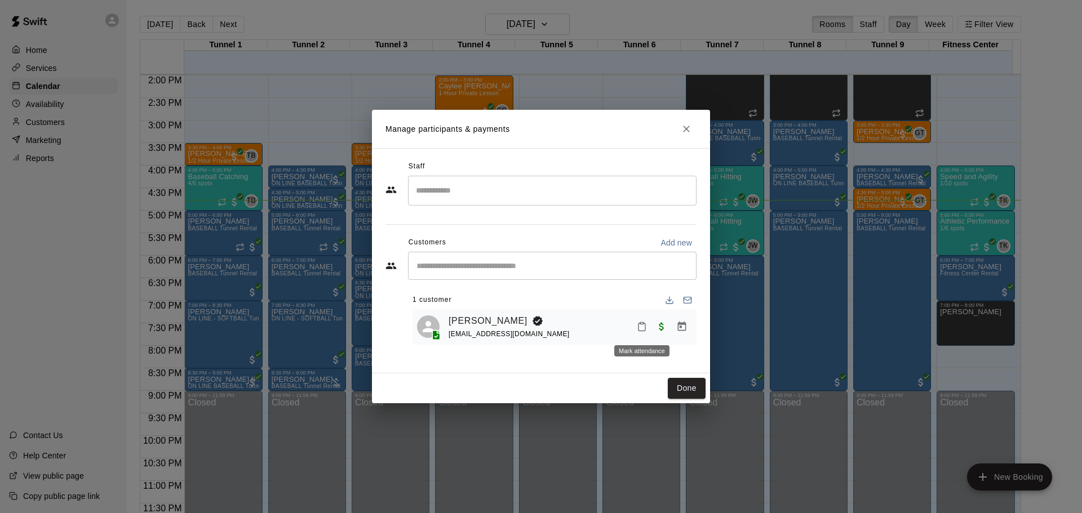
click at [635, 328] on button "Mark attendance" at bounding box center [641, 326] width 19 height 19
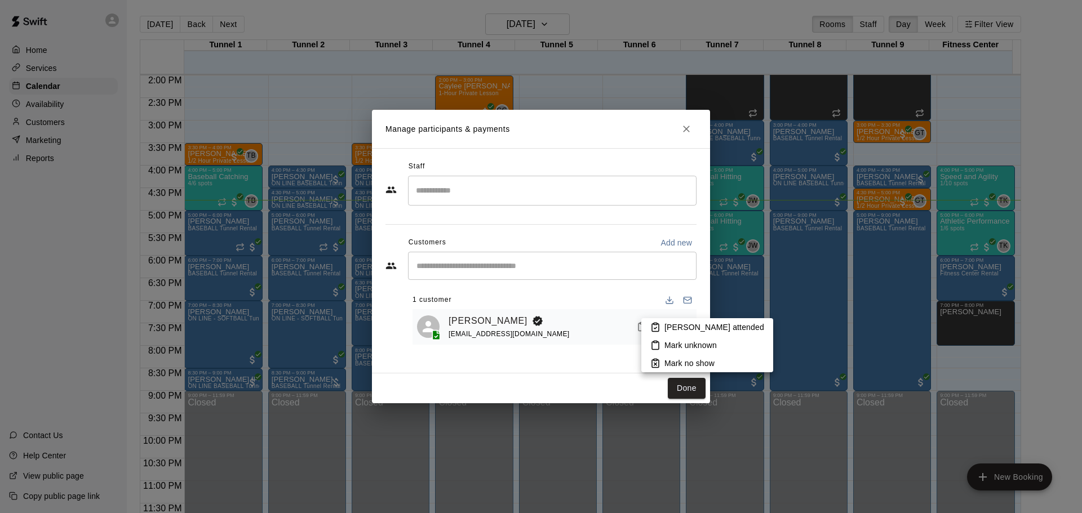
click at [648, 330] on li "[PERSON_NAME] attended" at bounding box center [707, 327] width 132 height 18
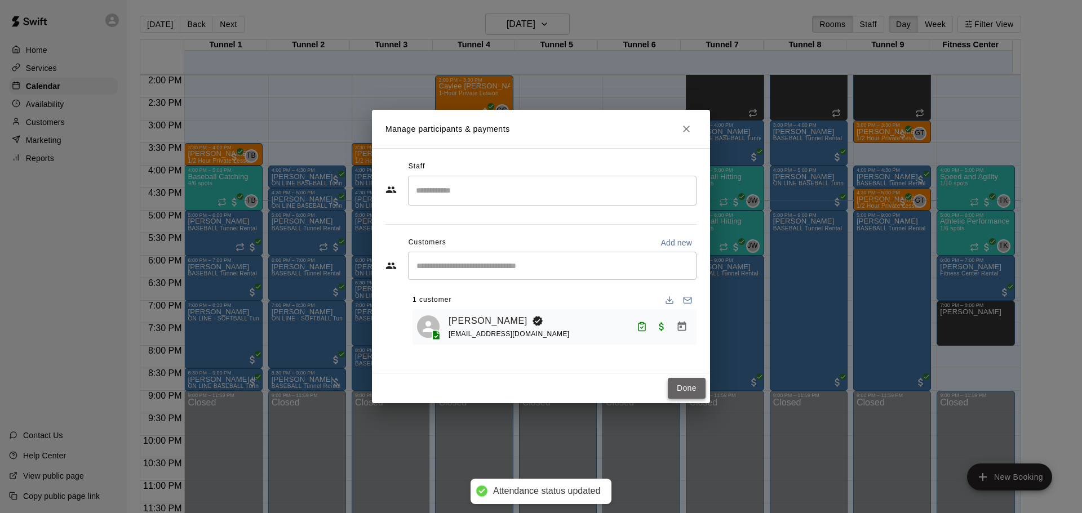
click at [693, 379] on button "Done" at bounding box center [687, 388] width 38 height 21
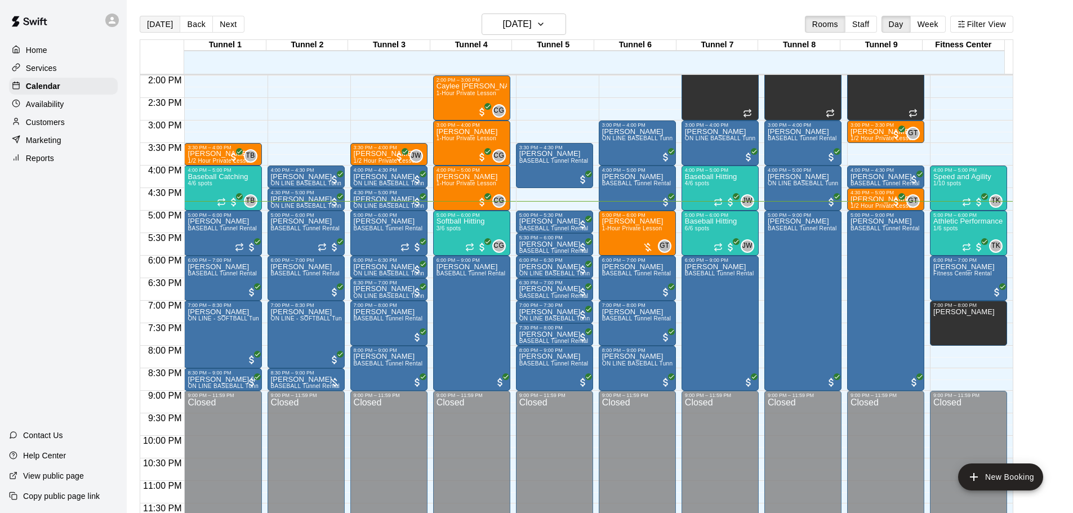
click at [158, 27] on button "[DATE]" at bounding box center [160, 24] width 41 height 17
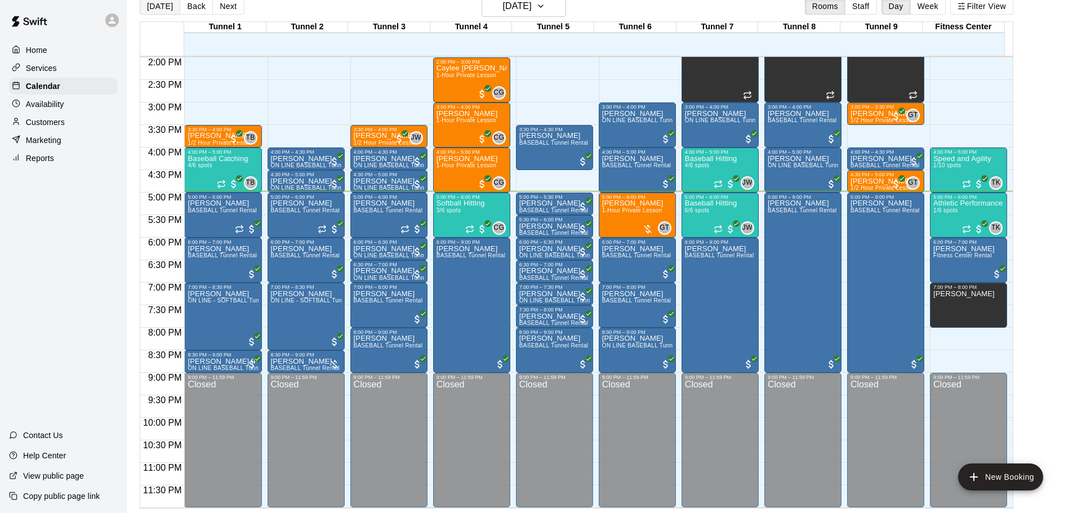
click at [163, 3] on button "[DATE]" at bounding box center [160, 6] width 41 height 17
click at [434, 226] on div "5:00 PM – 6:00 PM Softball Hitting 3/6 spots CG 0" at bounding box center [471, 215] width 77 height 45
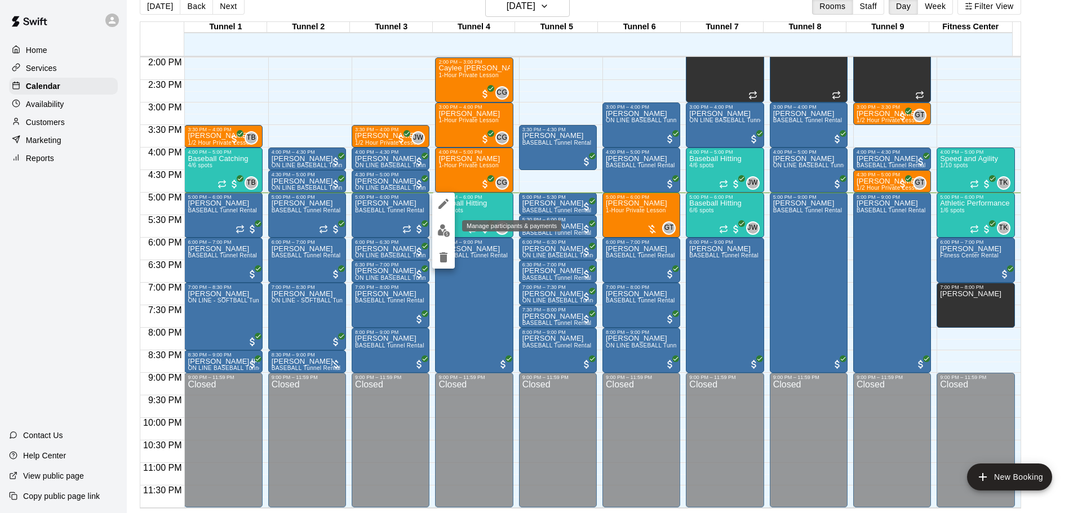
click at [441, 237] on button "edit" at bounding box center [443, 231] width 23 height 22
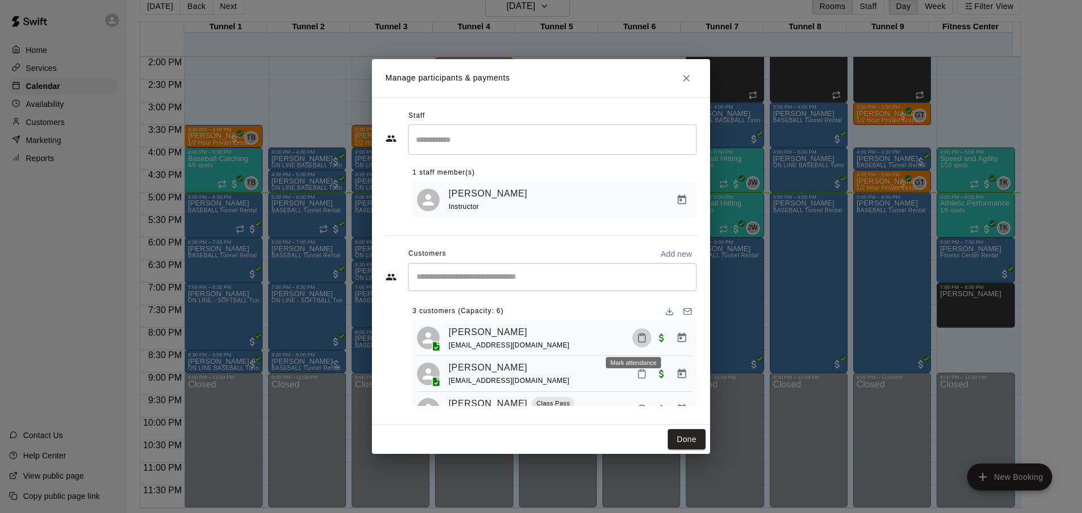
click at [638, 336] on icon "Mark attendance" at bounding box center [641, 339] width 7 height 8
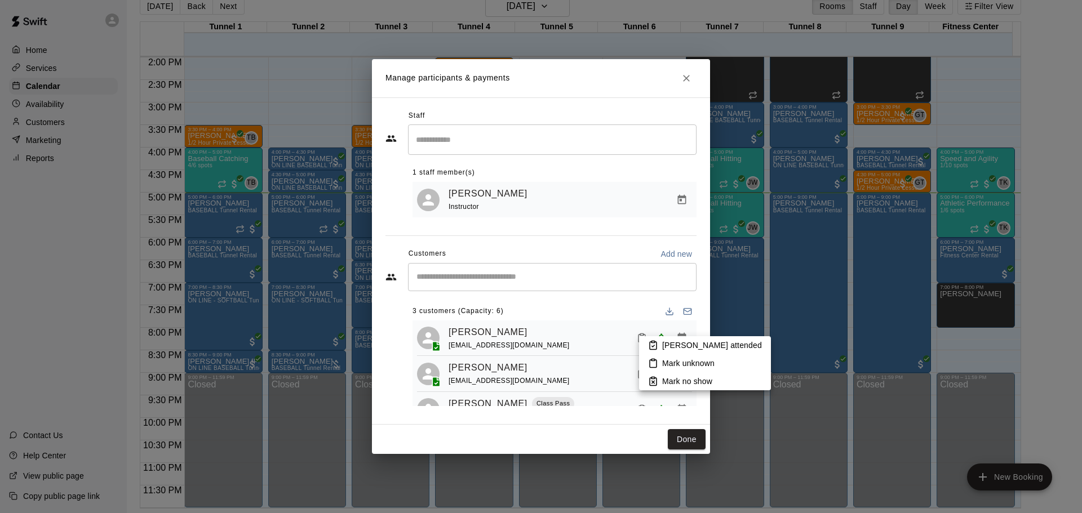
click at [659, 344] on li "[PERSON_NAME] attended" at bounding box center [705, 345] width 132 height 18
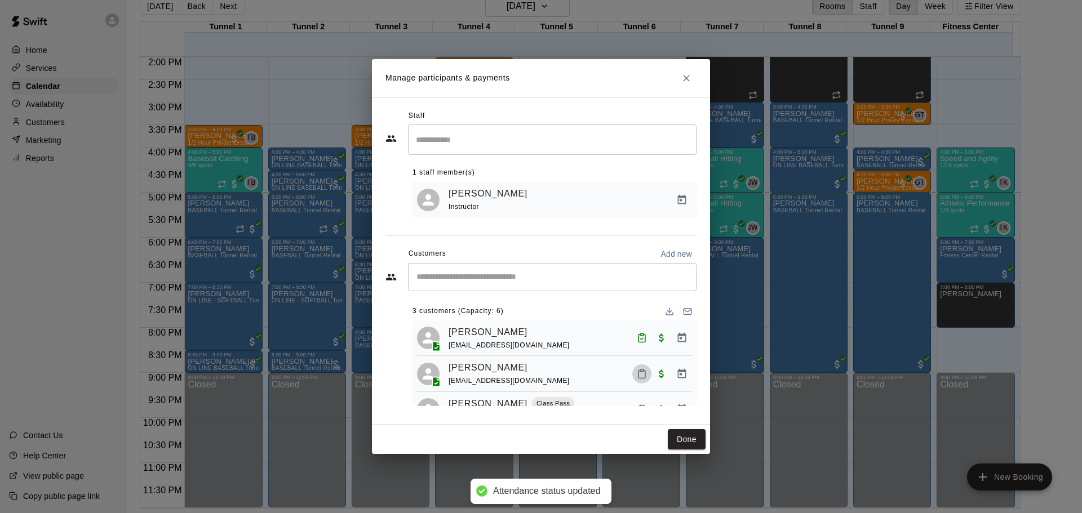
click at [637, 377] on icon "Mark attendance" at bounding box center [642, 374] width 10 height 10
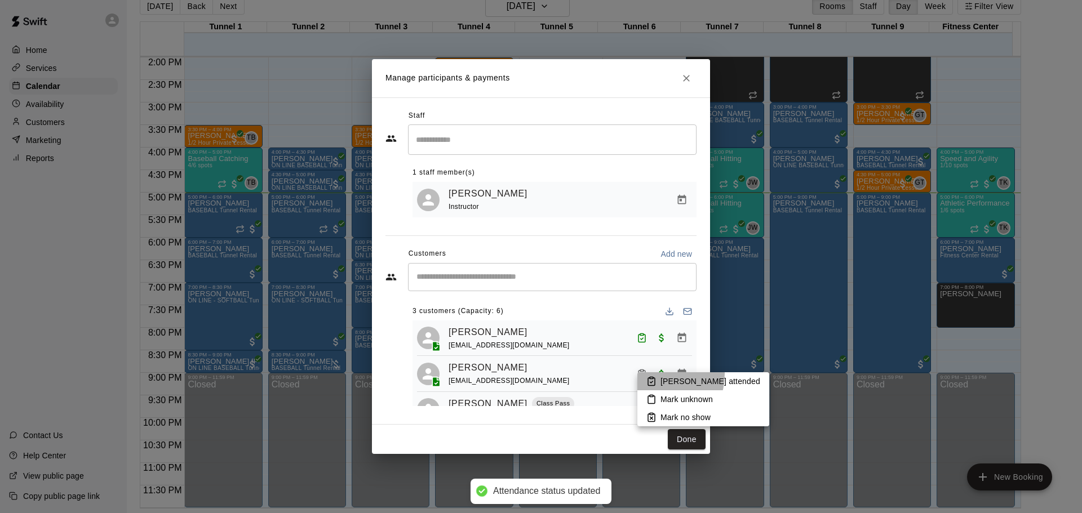
click at [653, 374] on li "[PERSON_NAME] attended" at bounding box center [703, 381] width 132 height 18
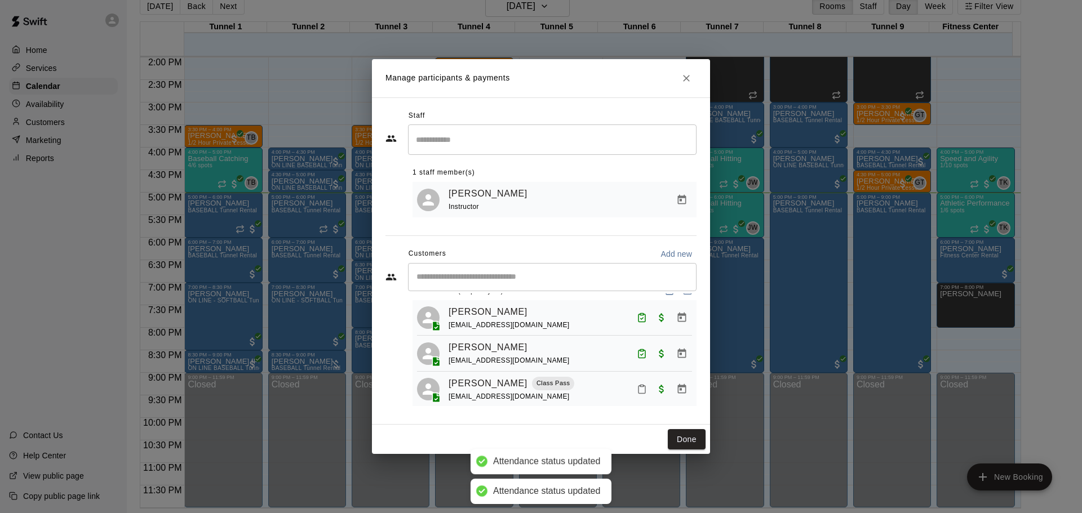
scroll to position [32, 0]
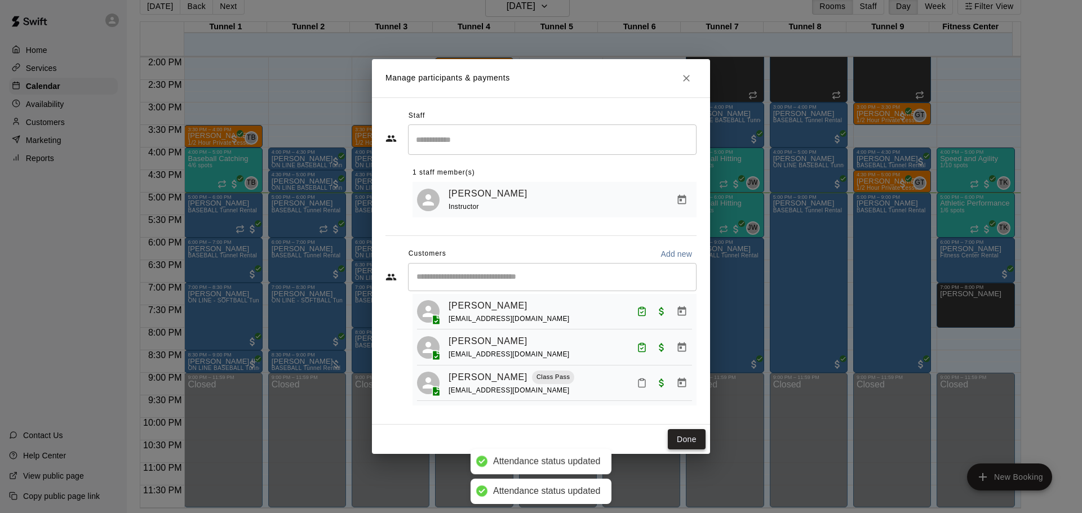
click at [673, 431] on button "Done" at bounding box center [687, 439] width 38 height 21
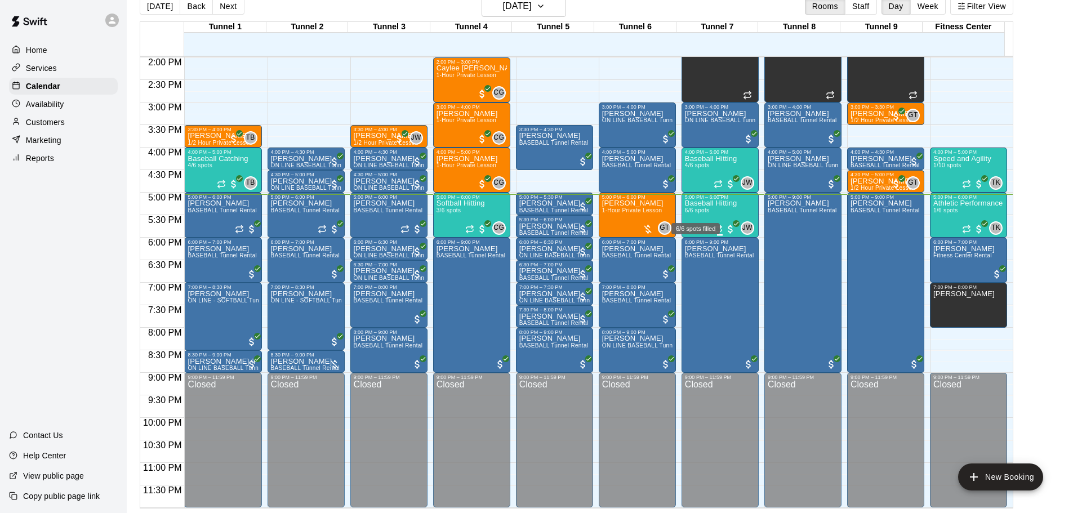
click at [697, 208] on span "6/6 spots" at bounding box center [697, 210] width 25 height 6
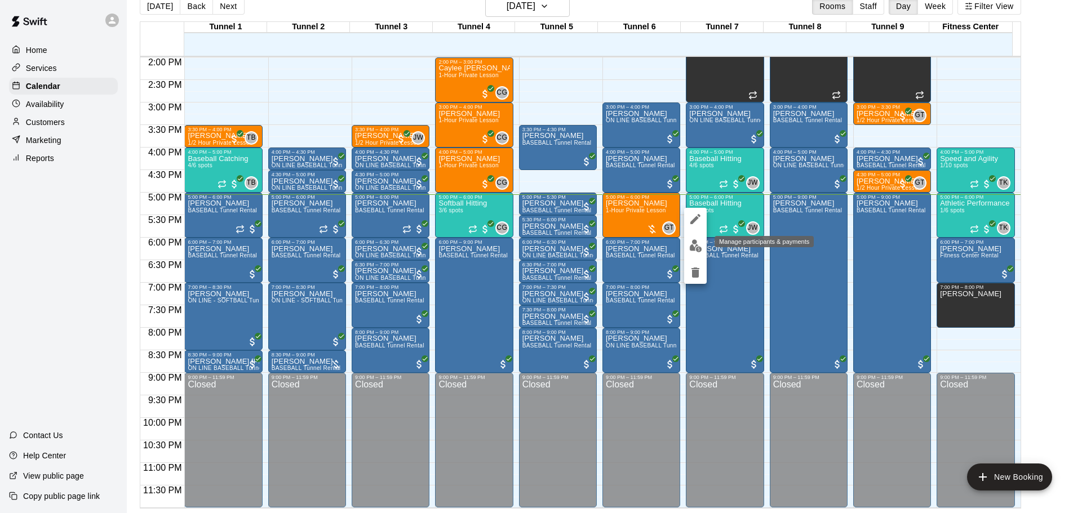
click at [691, 247] on img "edit" at bounding box center [695, 245] width 13 height 13
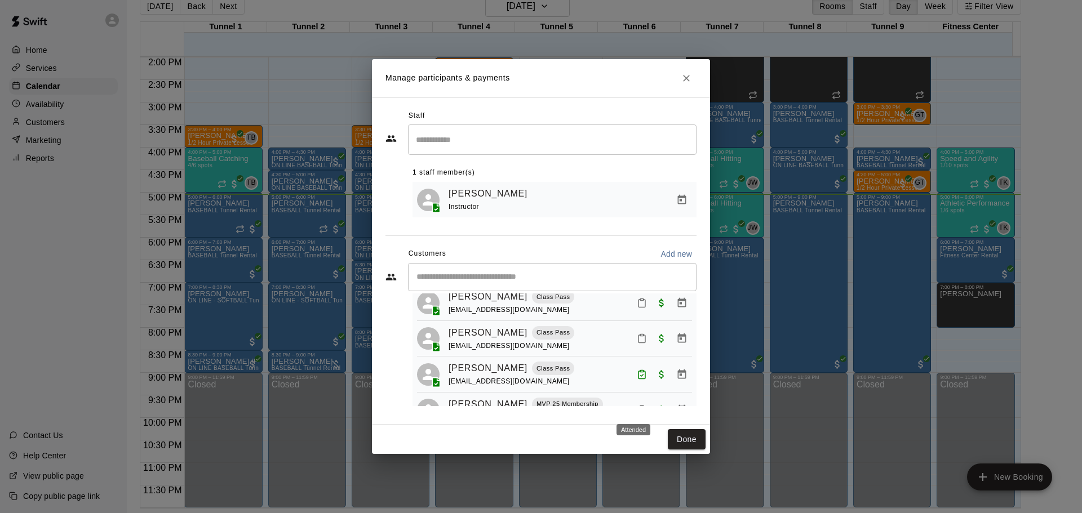
scroll to position [46, 0]
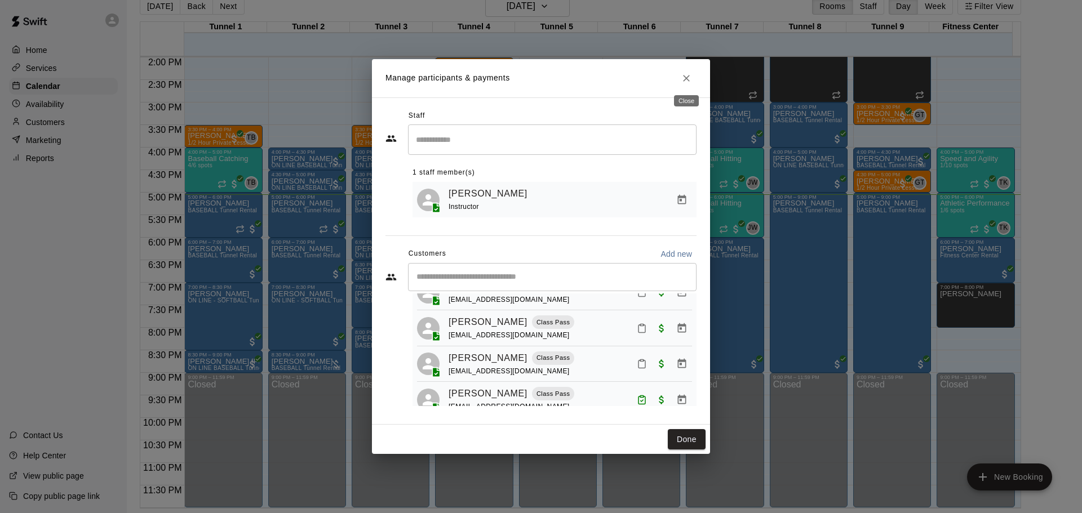
click at [686, 78] on icon "Close" at bounding box center [686, 78] width 7 height 7
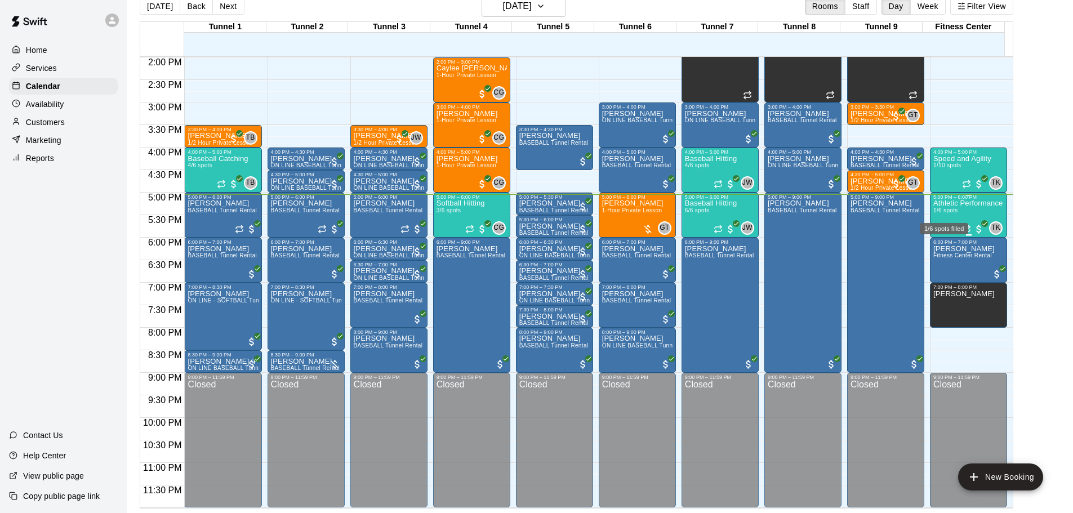
click at [936, 208] on span "1/6 spots" at bounding box center [945, 210] width 25 height 6
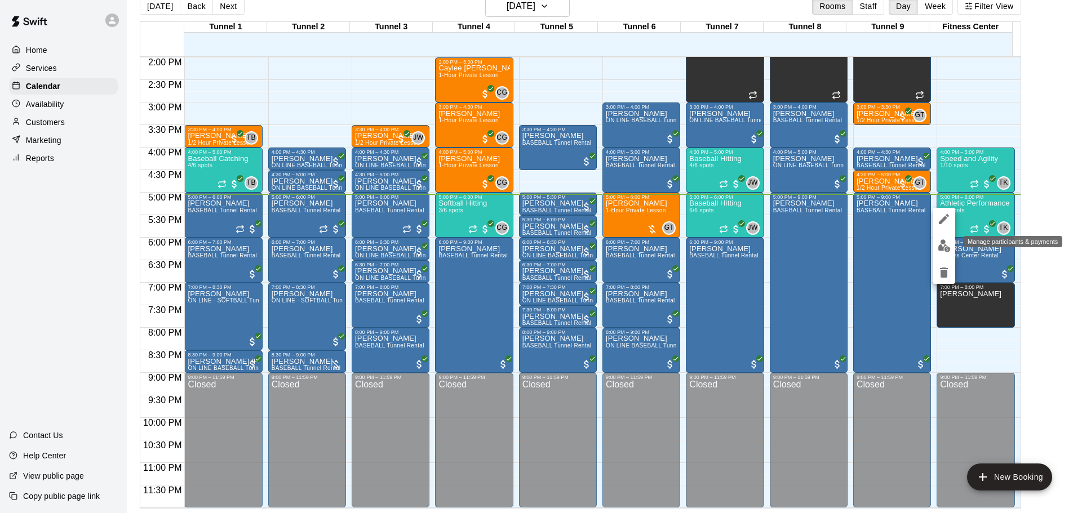
click at [942, 248] on img "edit" at bounding box center [943, 245] width 13 height 13
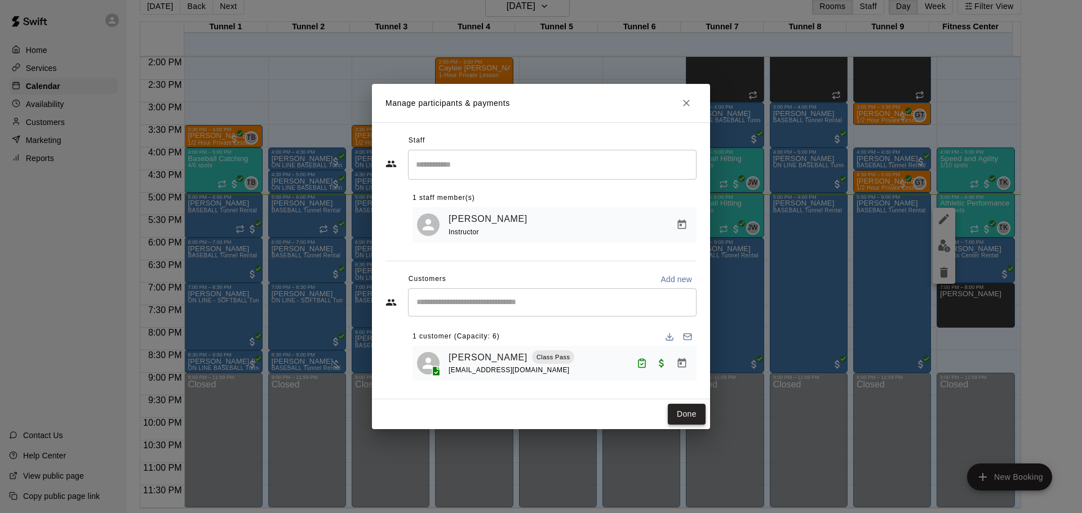
click at [678, 408] on button "Done" at bounding box center [687, 414] width 38 height 21
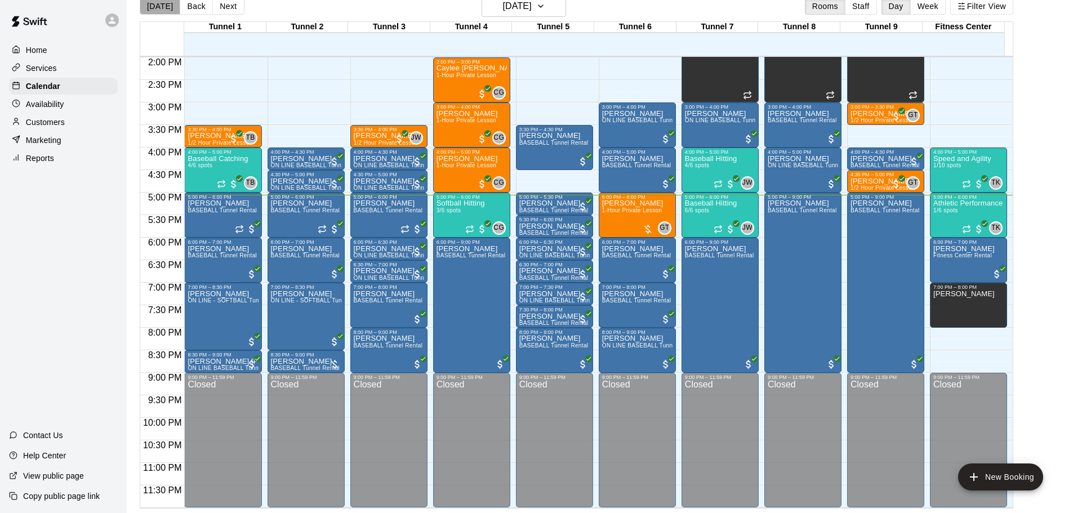
click at [162, 13] on button "[DATE]" at bounding box center [160, 6] width 41 height 17
click at [152, 12] on button "[DATE]" at bounding box center [160, 6] width 41 height 17
click at [150, 3] on button "[DATE]" at bounding box center [160, 6] width 41 height 17
click at [161, 4] on button "[DATE]" at bounding box center [160, 6] width 41 height 17
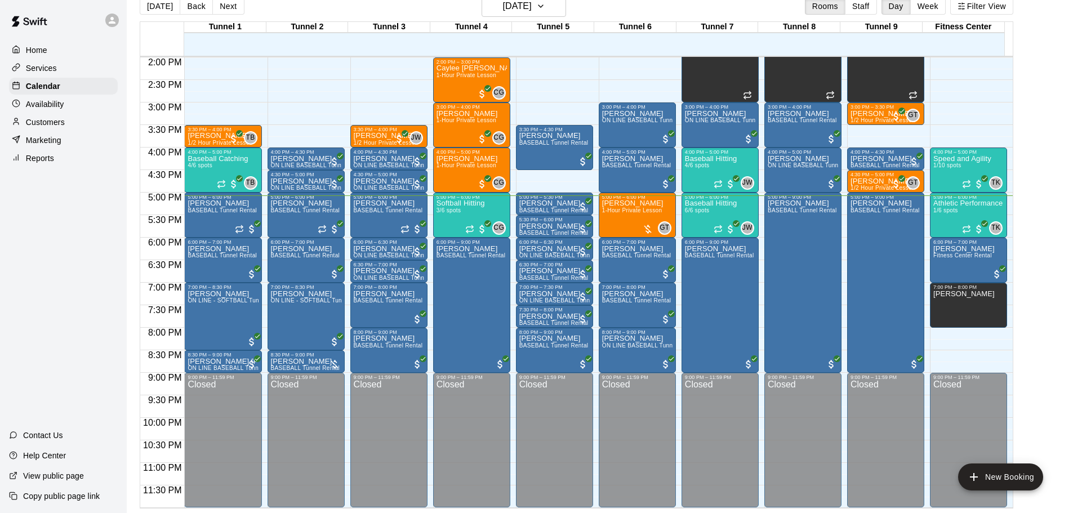
click at [155, 17] on div "[DATE] Back [DATE][DATE] Rooms Staff Day Week Filter View" at bounding box center [577, 8] width 874 height 26
click at [159, 5] on button "[DATE]" at bounding box center [160, 6] width 41 height 17
click at [150, 6] on button "[DATE]" at bounding box center [160, 6] width 41 height 17
click at [102, 25] on div at bounding box center [63, 20] width 127 height 41
click at [106, 22] on div at bounding box center [112, 21] width 14 height 14
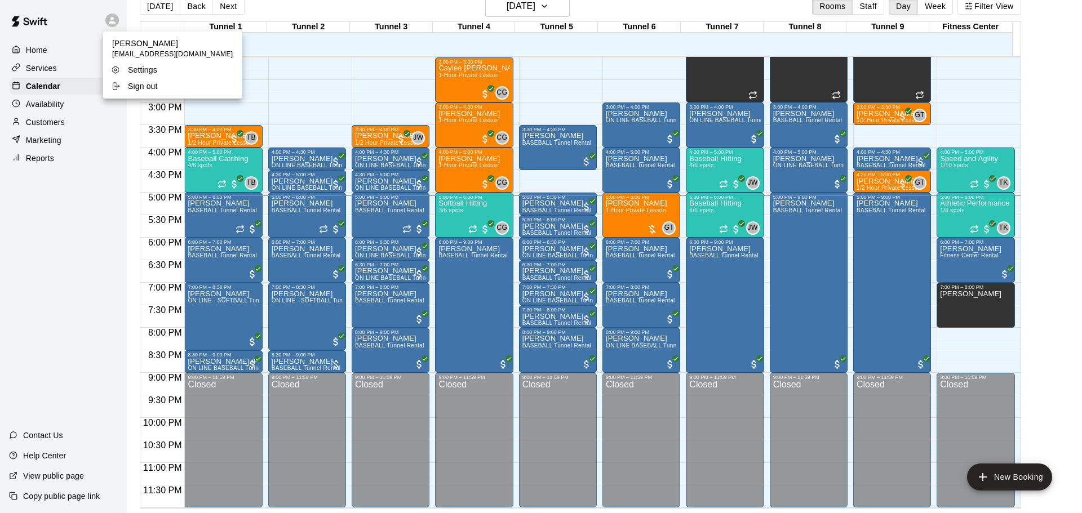
click at [281, 11] on div at bounding box center [541, 256] width 1082 height 513
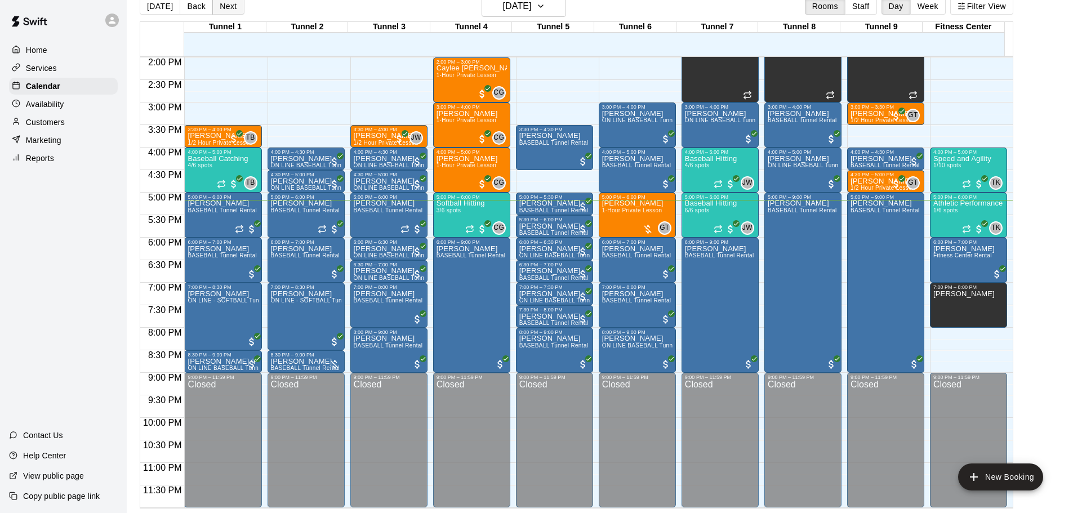
click at [228, 8] on button "Next" at bounding box center [228, 6] width 32 height 17
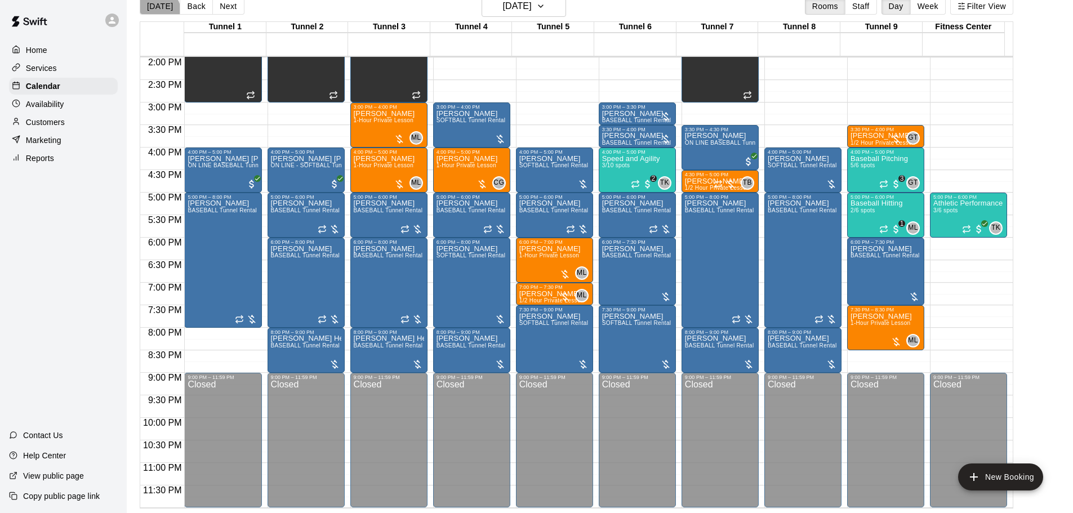
click at [157, 11] on button "[DATE]" at bounding box center [160, 6] width 41 height 17
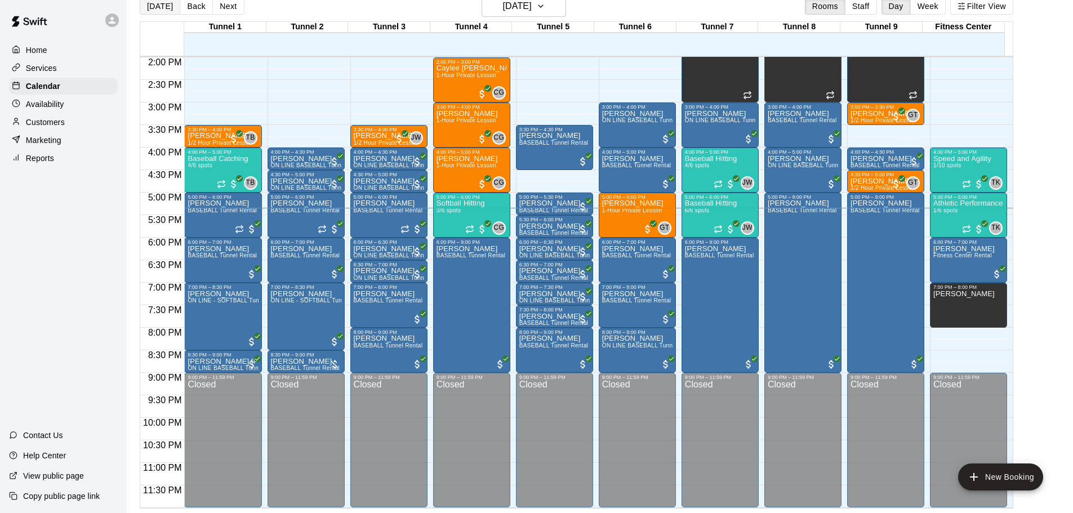
click at [157, 11] on button "[DATE]" at bounding box center [160, 6] width 41 height 17
click at [154, 9] on button "[DATE]" at bounding box center [160, 6] width 41 height 17
click at [159, 10] on button "[DATE]" at bounding box center [160, 6] width 41 height 17
click at [163, 4] on button "[DATE]" at bounding box center [160, 6] width 41 height 17
click at [169, 2] on button "[DATE]" at bounding box center [160, 6] width 41 height 17
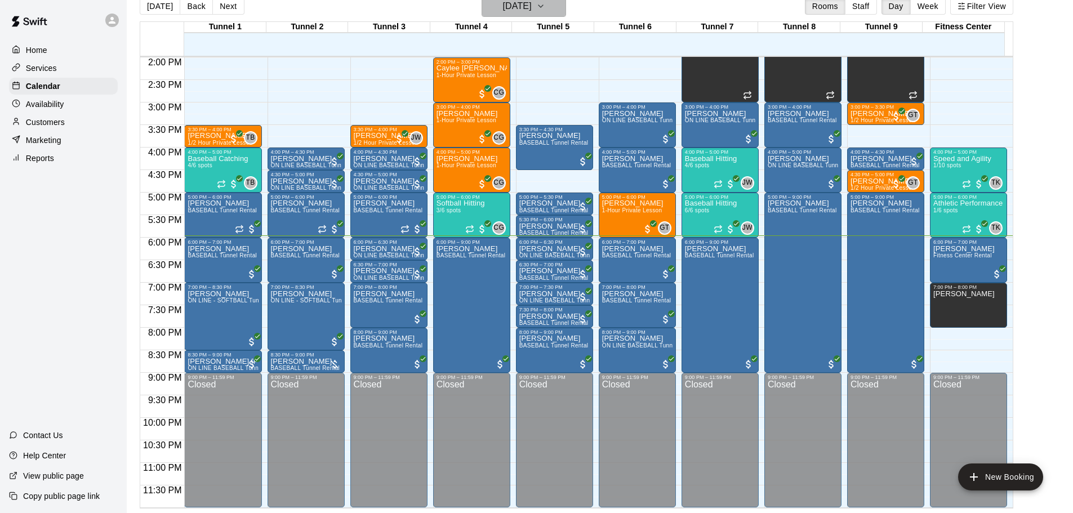
click at [503, 11] on h6 "[DATE]" at bounding box center [517, 6] width 29 height 16
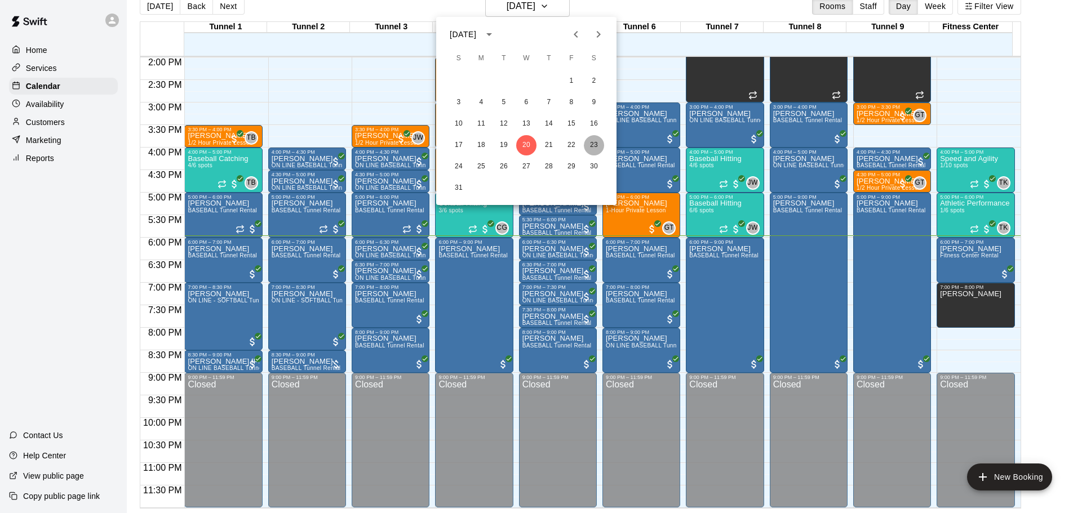
click at [591, 149] on button "23" at bounding box center [594, 145] width 20 height 20
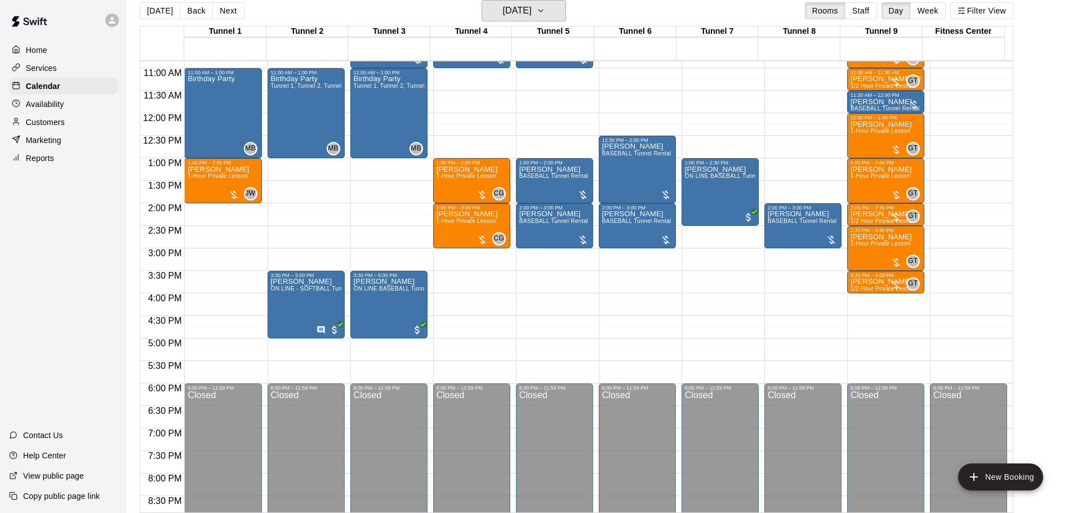
scroll to position [462, 0]
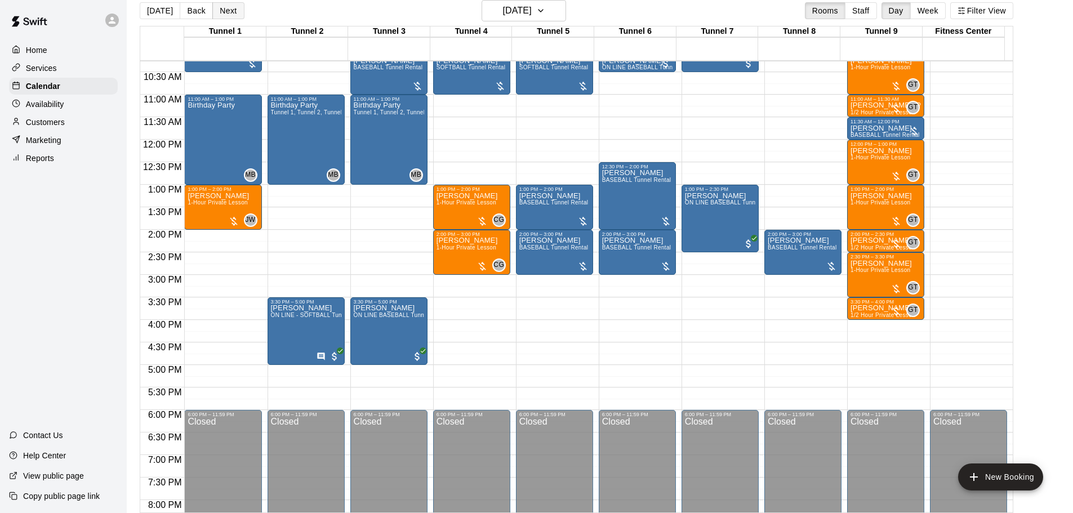
click at [231, 11] on button "Next" at bounding box center [228, 10] width 32 height 17
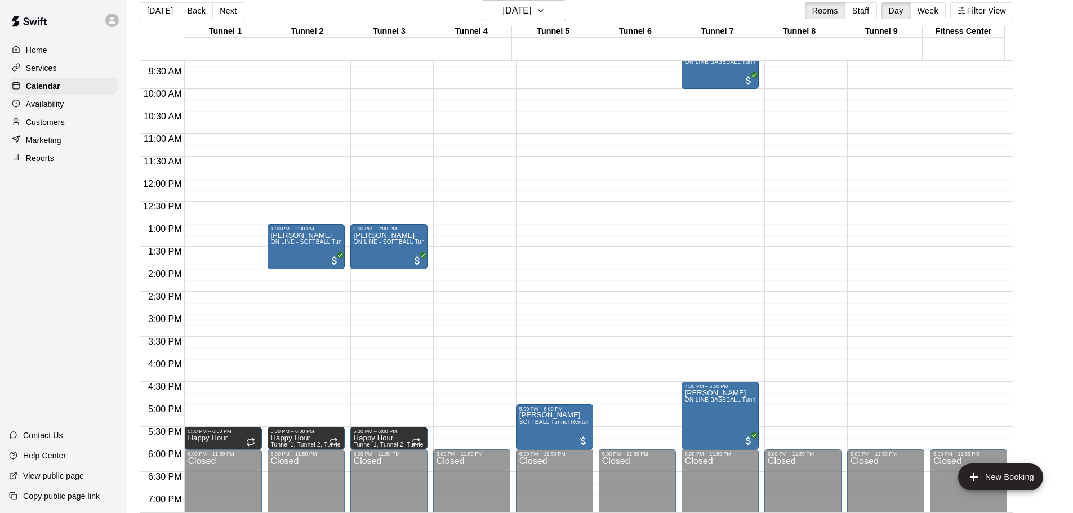
scroll to position [406, 0]
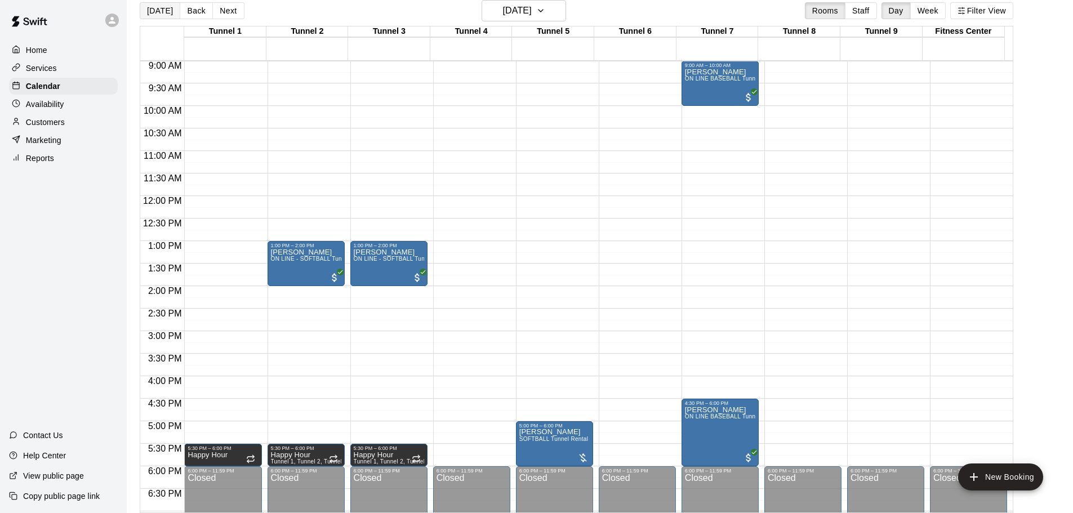
click at [159, 12] on button "[DATE]" at bounding box center [160, 10] width 41 height 17
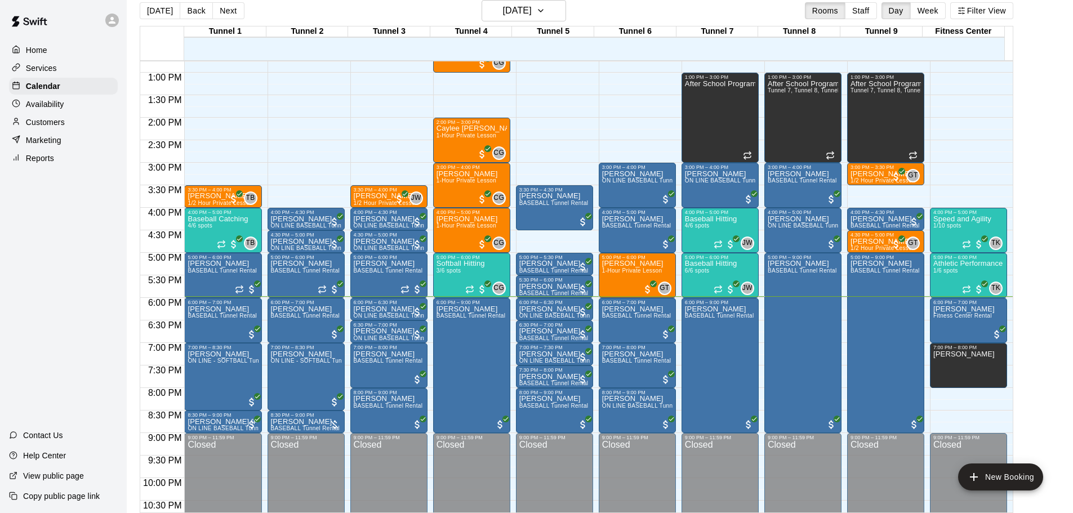
scroll to position [575, 0]
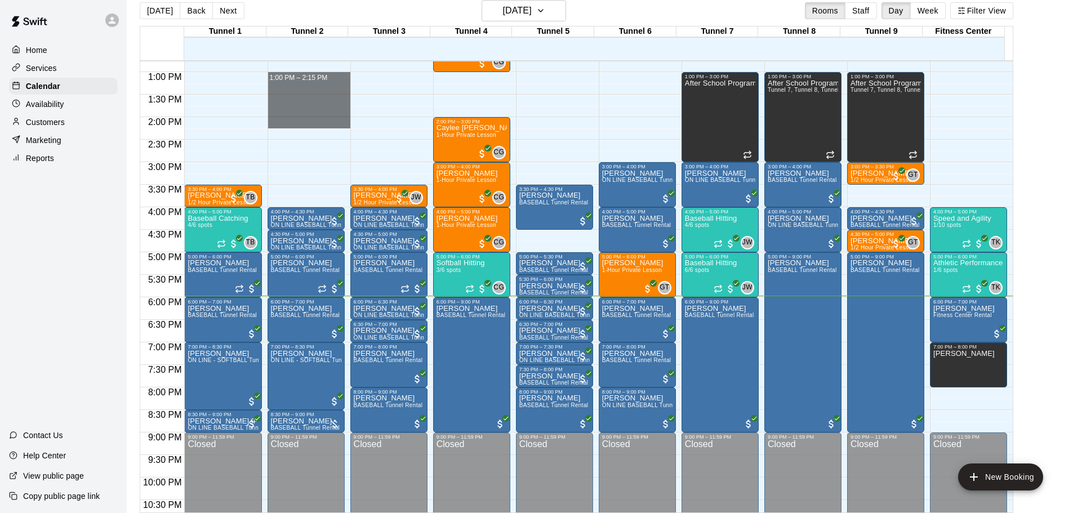
drag, startPoint x: 339, startPoint y: 80, endPoint x: 297, endPoint y: 121, distance: 59.0
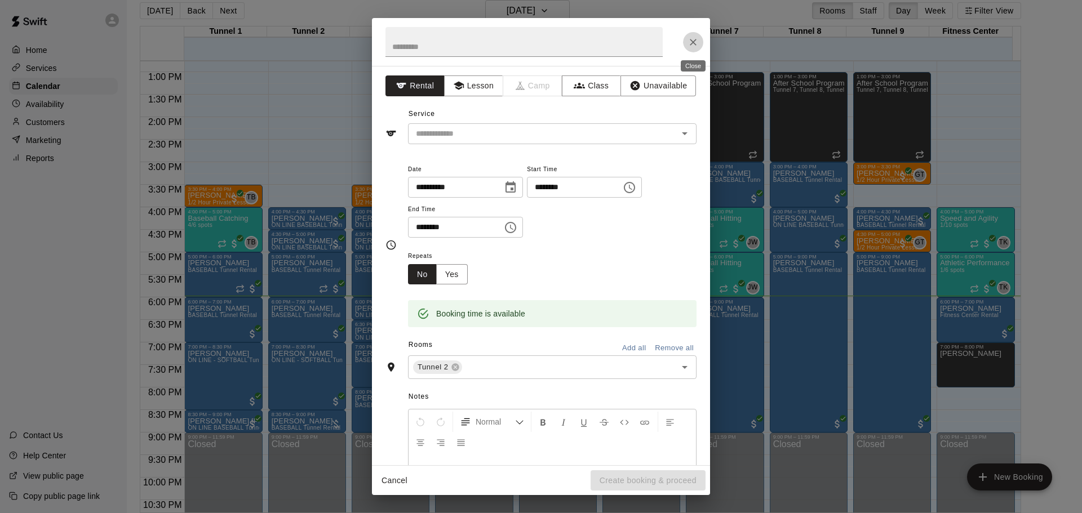
click at [689, 39] on icon "Close" at bounding box center [692, 42] width 11 height 11
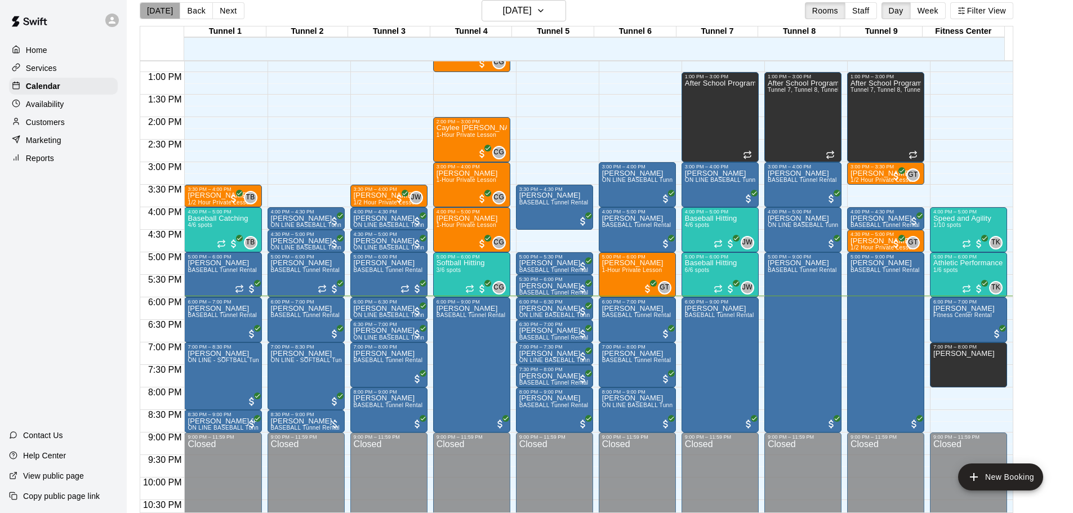
click at [166, 14] on button "[DATE]" at bounding box center [160, 10] width 41 height 17
click at [168, 17] on button "[DATE]" at bounding box center [160, 10] width 41 height 17
click at [168, 16] on button "[DATE]" at bounding box center [160, 10] width 41 height 17
click at [152, 6] on button "[DATE]" at bounding box center [160, 10] width 41 height 17
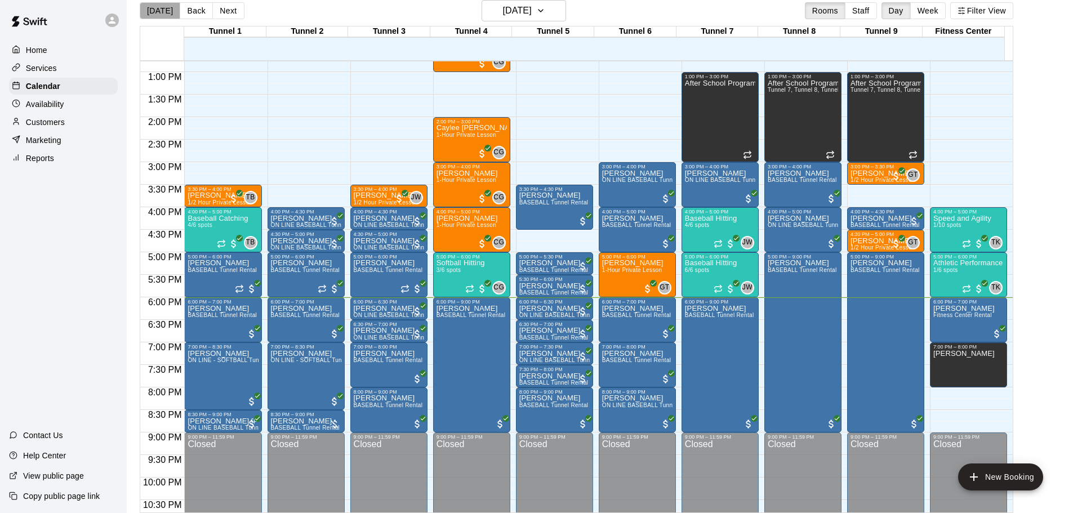
click at [171, 15] on button "[DATE]" at bounding box center [160, 10] width 41 height 17
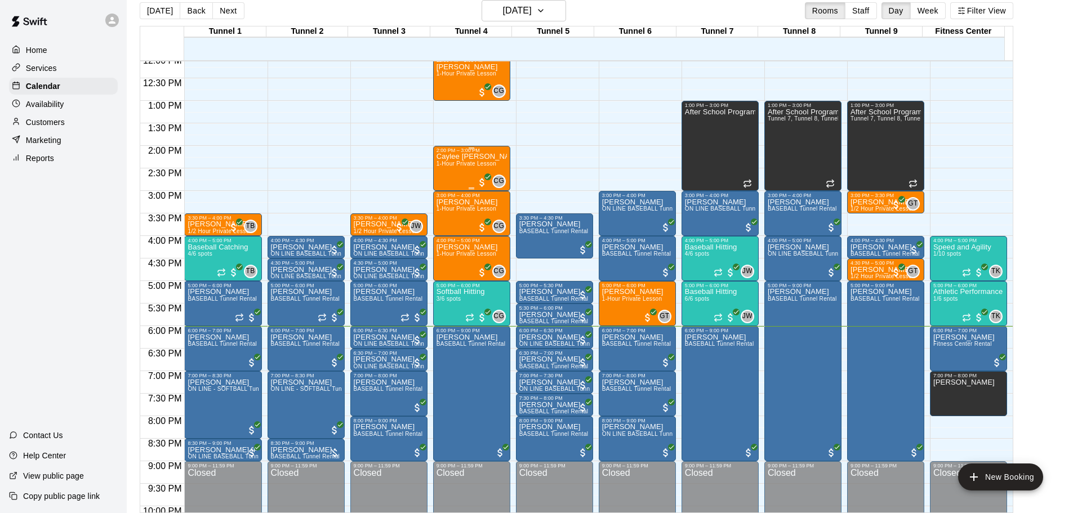
scroll to position [519, 0]
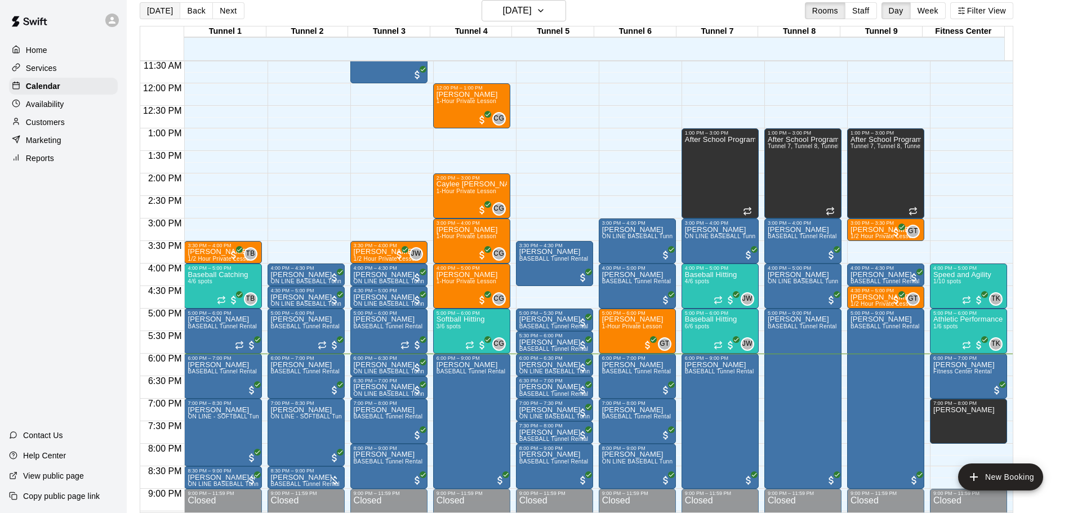
click at [162, 15] on button "[DATE]" at bounding box center [160, 10] width 41 height 17
click at [169, 11] on button "[DATE]" at bounding box center [160, 10] width 41 height 17
click at [71, 163] on div "Reports" at bounding box center [63, 158] width 109 height 17
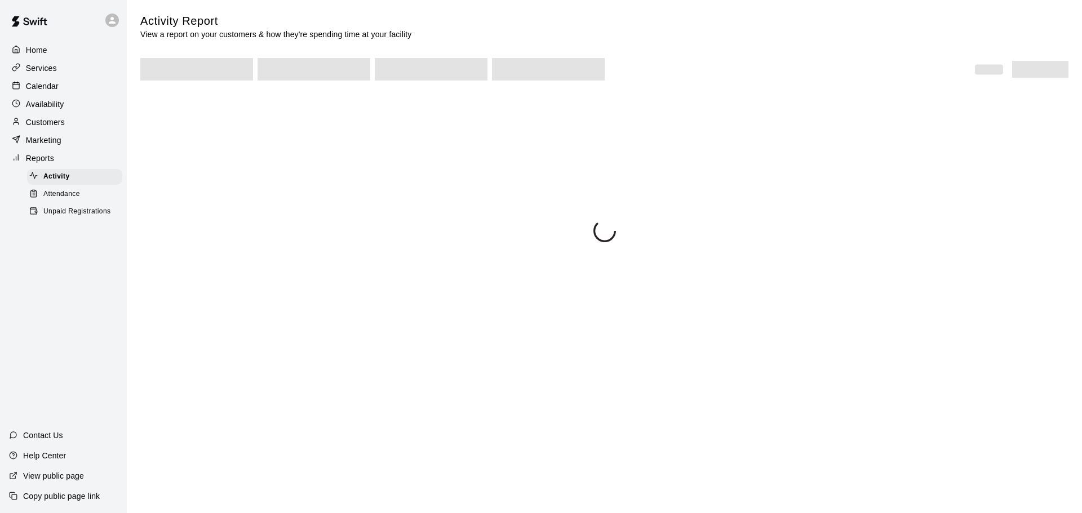
click at [53, 217] on span "Unpaid Registrations" at bounding box center [76, 211] width 67 height 11
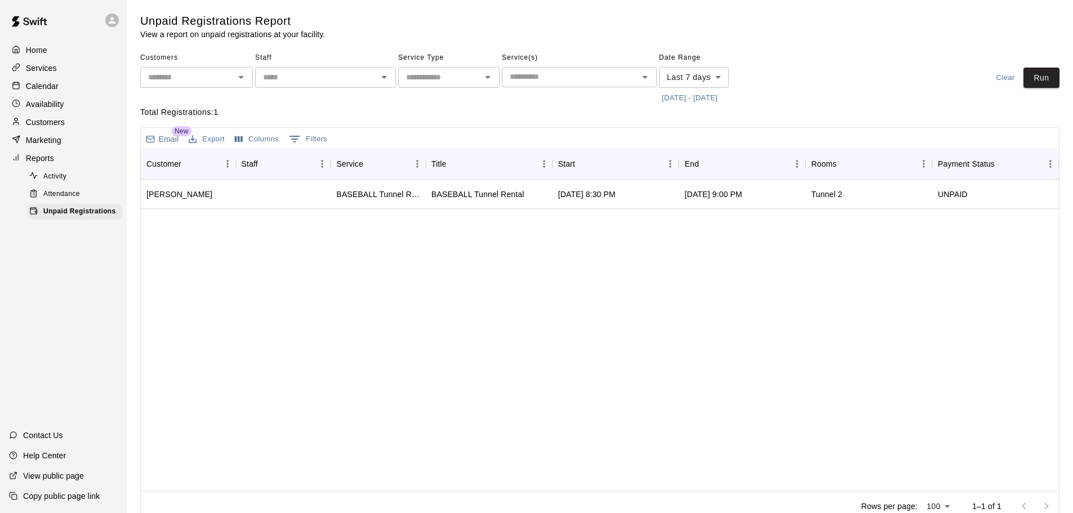
click at [29, 82] on p "Calendar" at bounding box center [42, 86] width 33 height 11
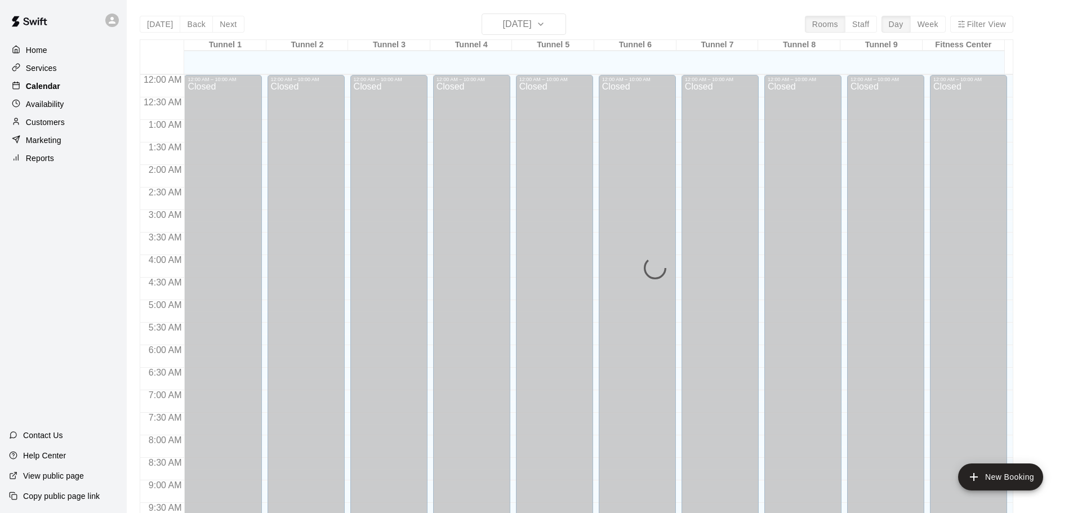
scroll to position [597, 0]
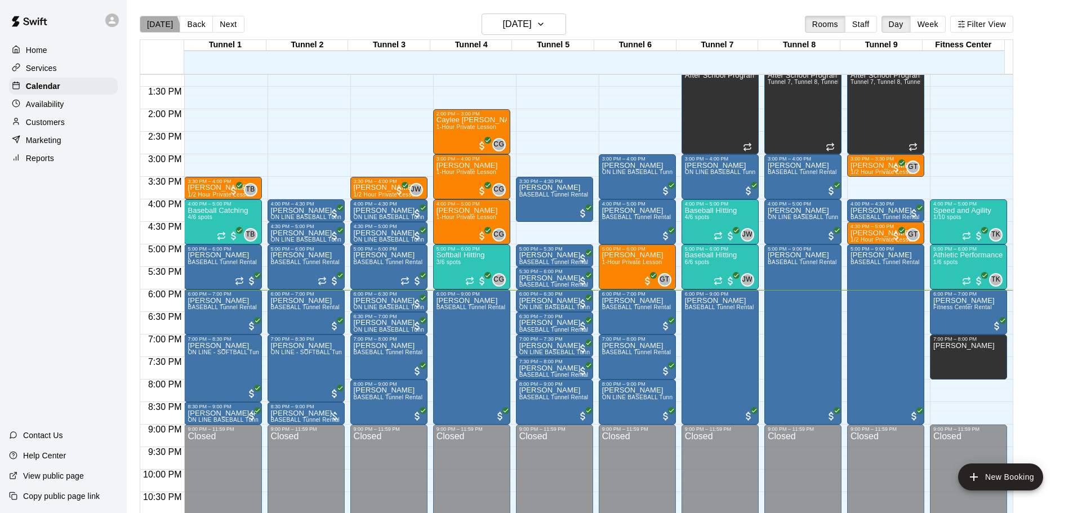
click at [150, 29] on button "[DATE]" at bounding box center [160, 24] width 41 height 17
click at [230, 23] on button "Next" at bounding box center [228, 24] width 32 height 17
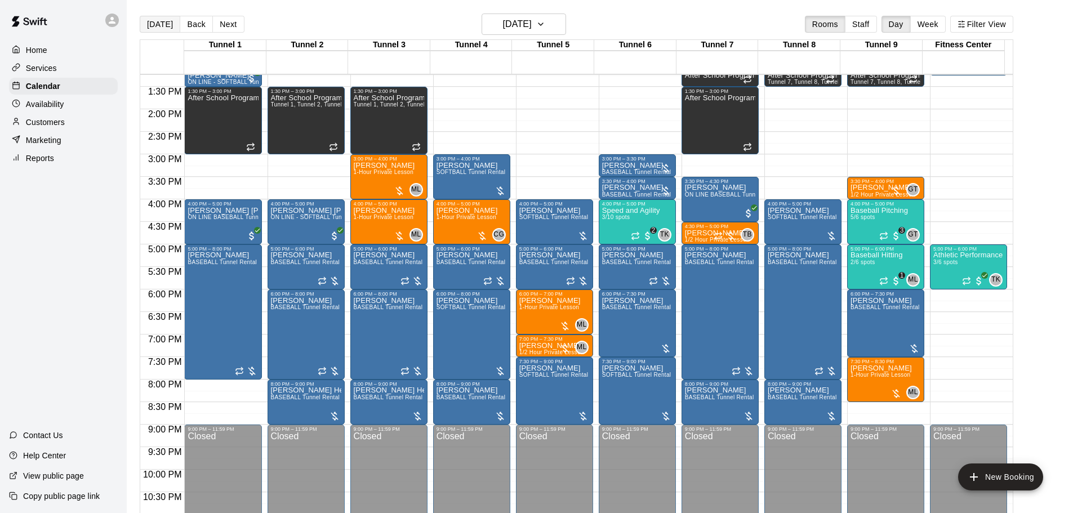
click at [141, 21] on button "[DATE]" at bounding box center [160, 24] width 41 height 17
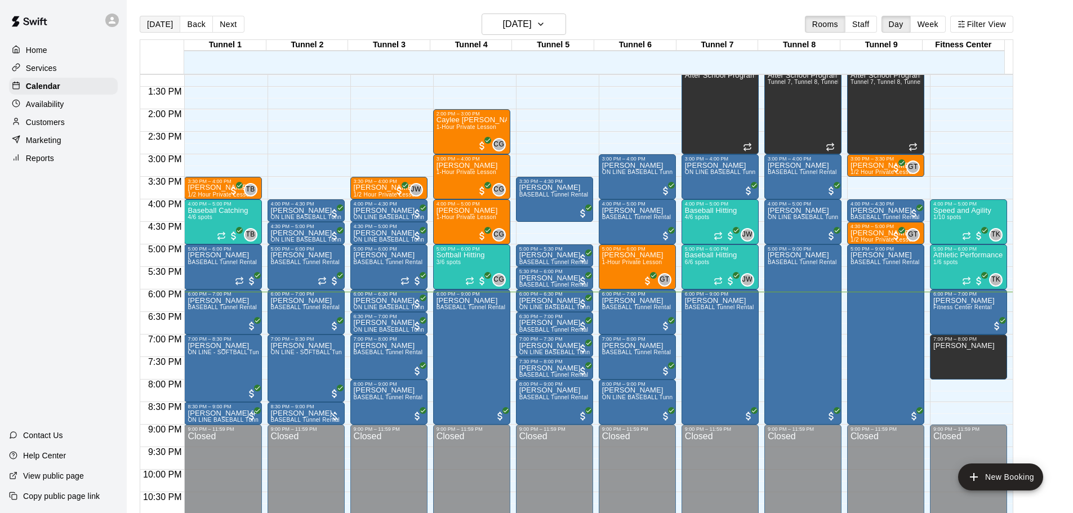
click at [172, 19] on button "[DATE]" at bounding box center [160, 24] width 41 height 17
click at [506, 14] on button "[DATE]" at bounding box center [524, 24] width 84 height 21
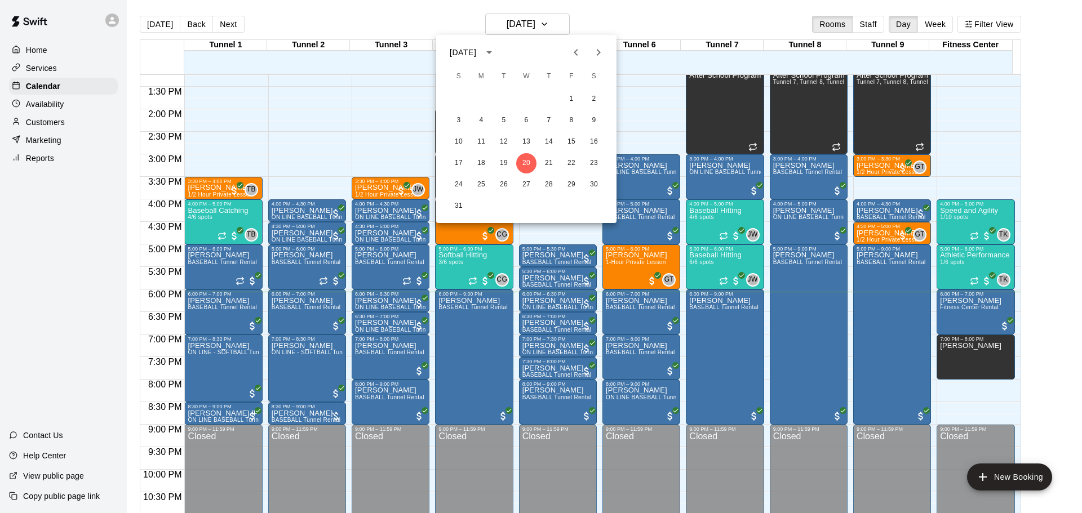
click at [437, 23] on div at bounding box center [541, 256] width 1082 height 513
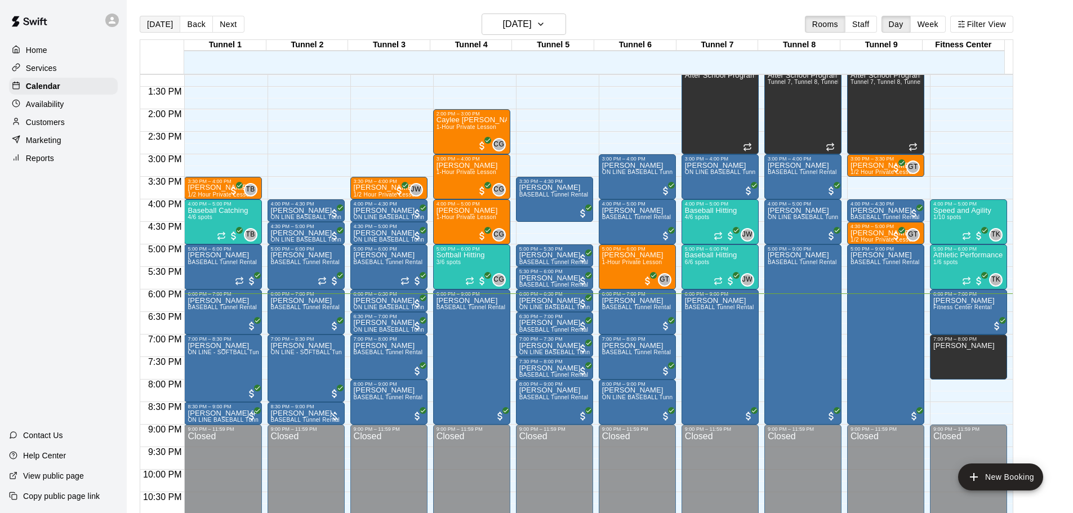
click at [156, 19] on button "[DATE]" at bounding box center [160, 24] width 41 height 17
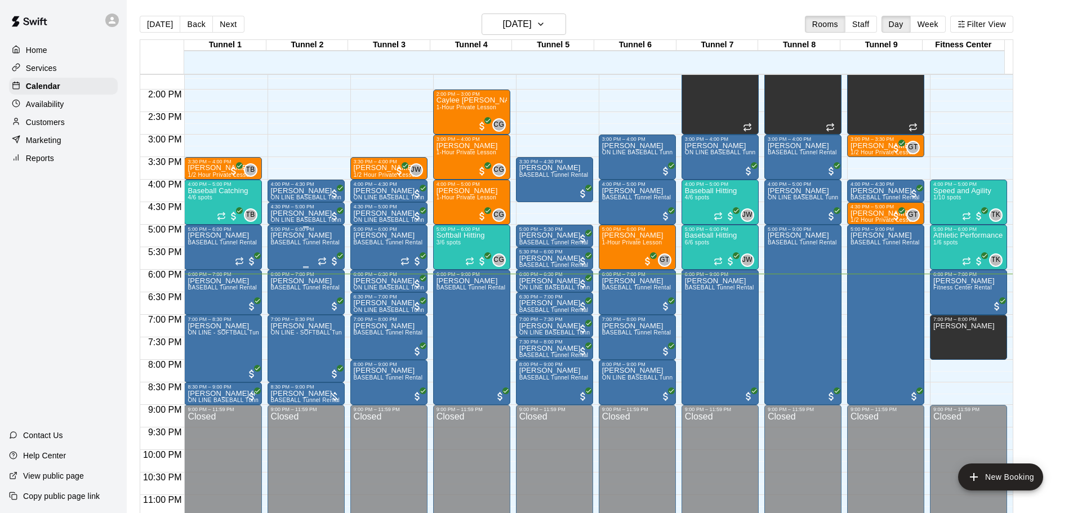
scroll to position [631, 0]
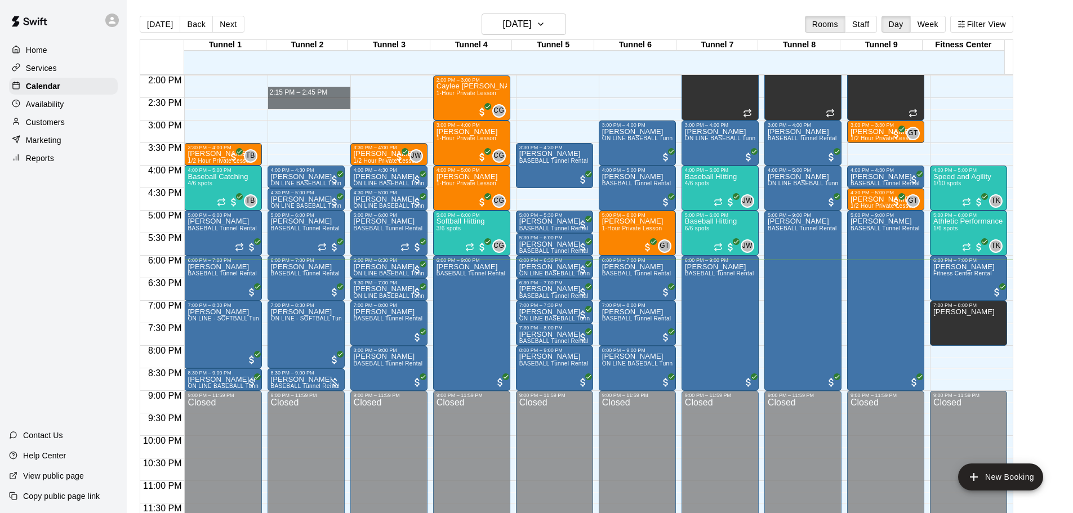
drag, startPoint x: 304, startPoint y: 91, endPoint x: 317, endPoint y: 139, distance: 49.6
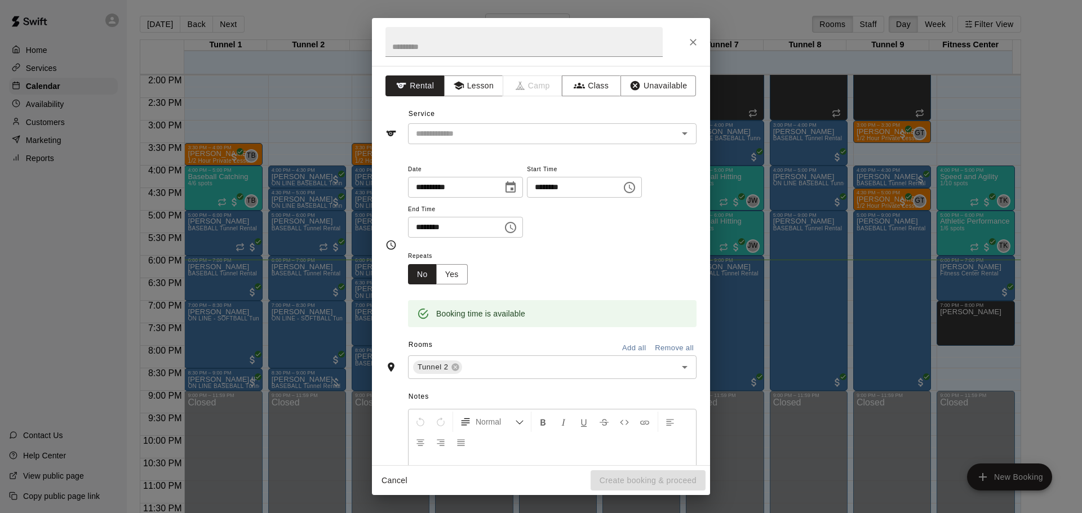
drag, startPoint x: 681, startPoint y: 37, endPoint x: 687, endPoint y: 38, distance: 6.2
click at [686, 37] on div at bounding box center [541, 42] width 338 height 48
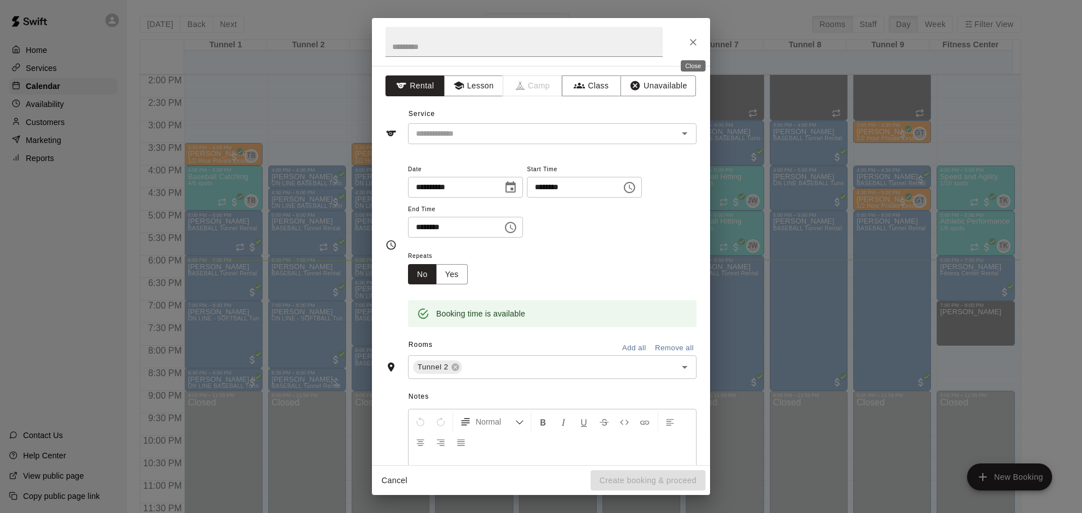
click at [689, 38] on icon "Close" at bounding box center [692, 42] width 11 height 11
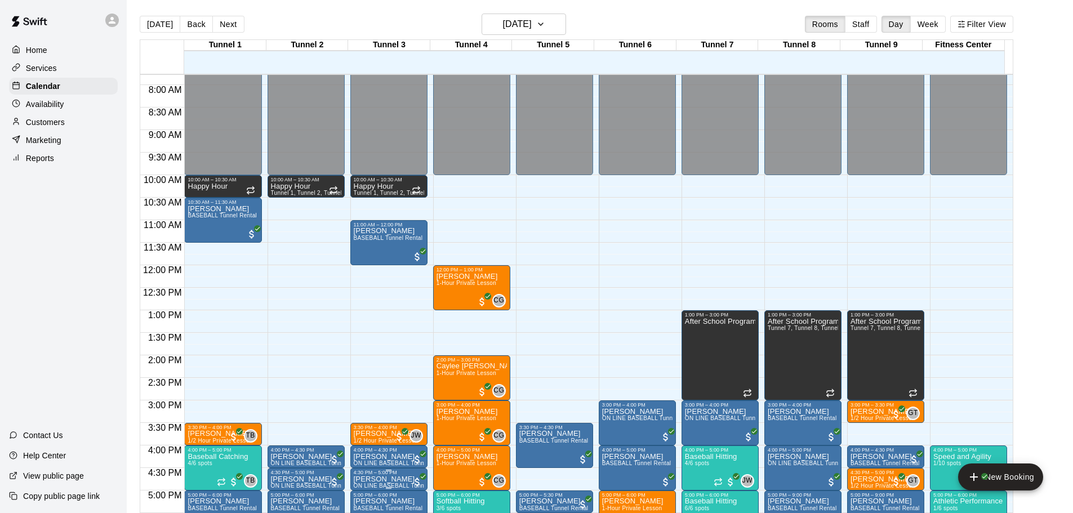
scroll to position [350, 0]
click at [220, 25] on button "Next" at bounding box center [228, 24] width 32 height 17
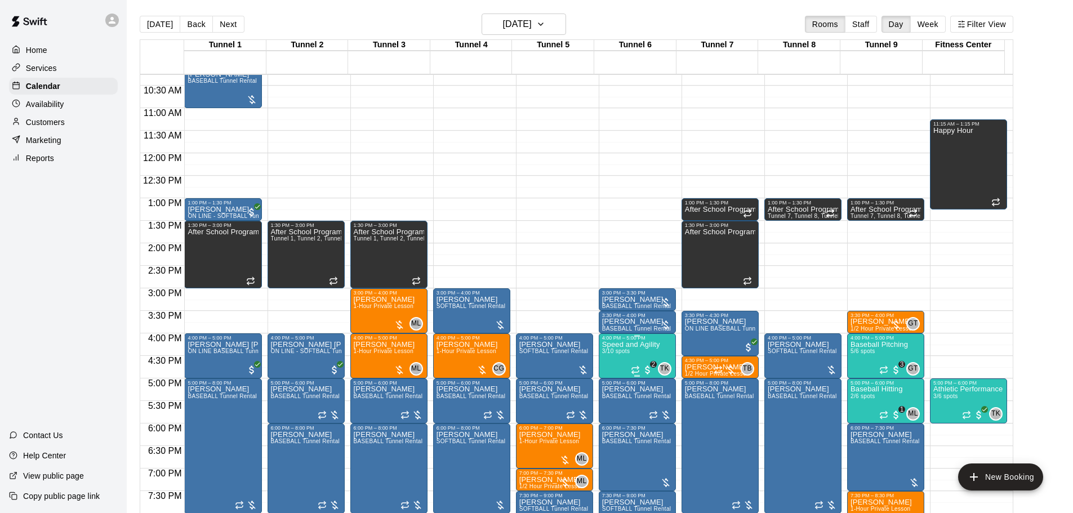
scroll to position [519, 0]
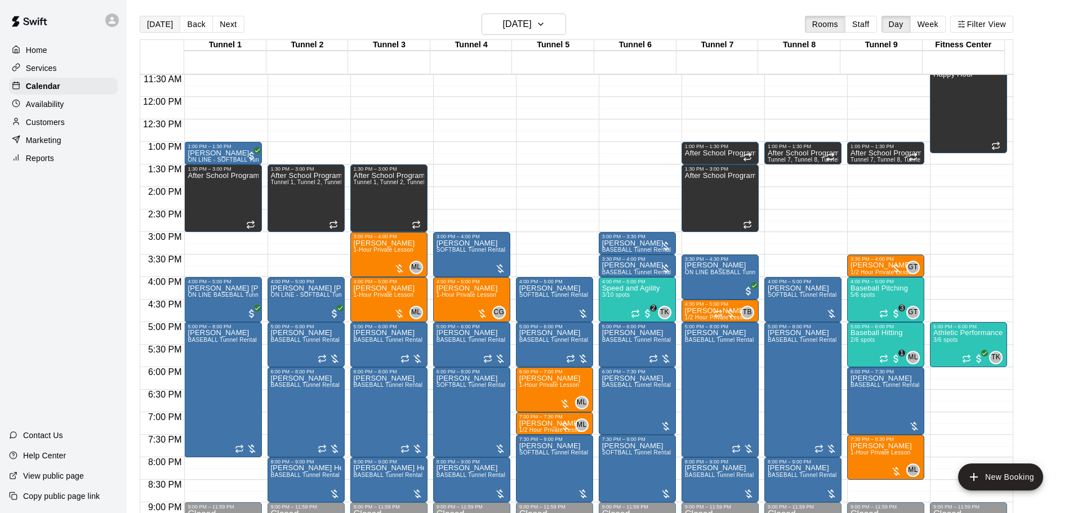
click at [163, 29] on button "[DATE]" at bounding box center [160, 24] width 41 height 17
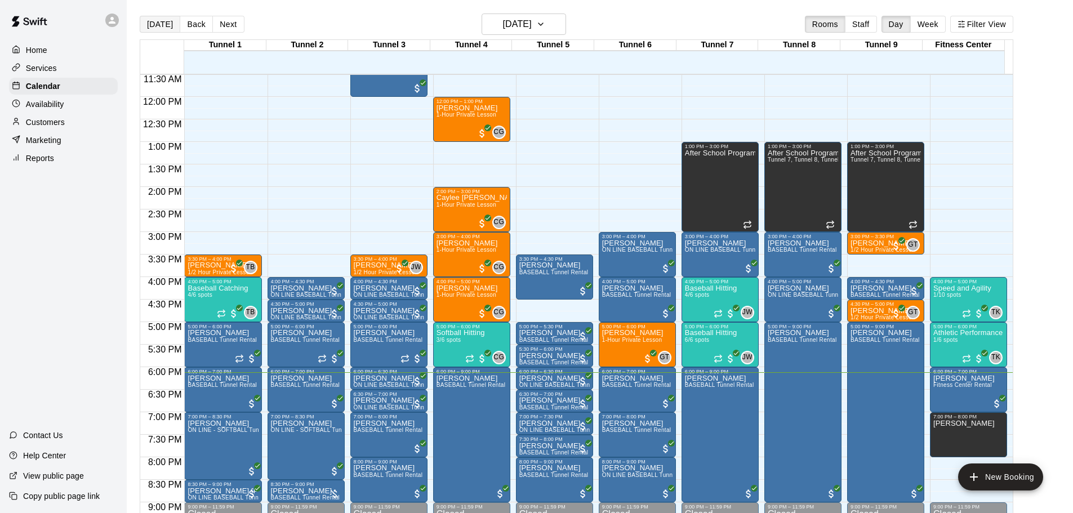
click at [163, 29] on button "[DATE]" at bounding box center [160, 24] width 41 height 17
click at [163, 24] on button "[DATE]" at bounding box center [160, 24] width 41 height 17
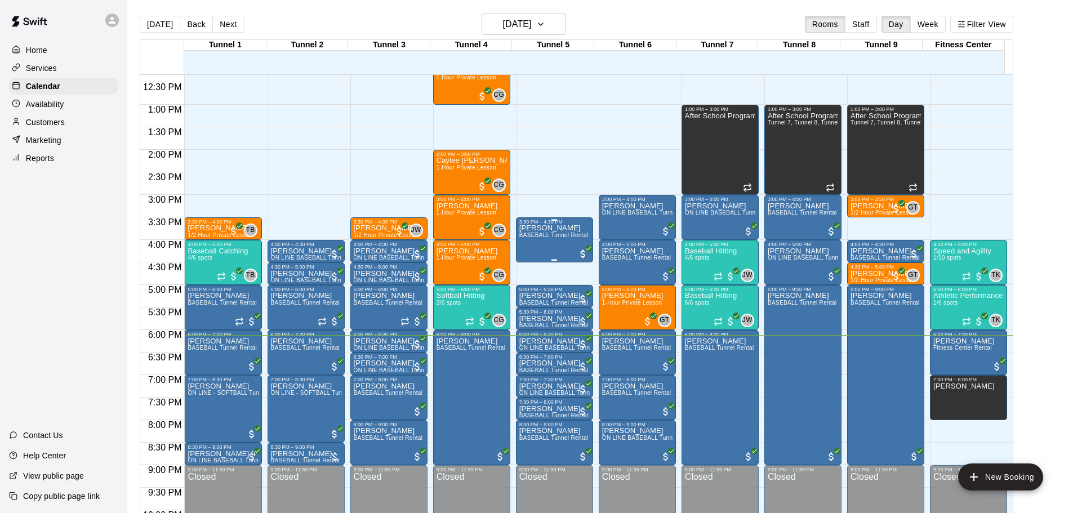
scroll to position [631, 0]
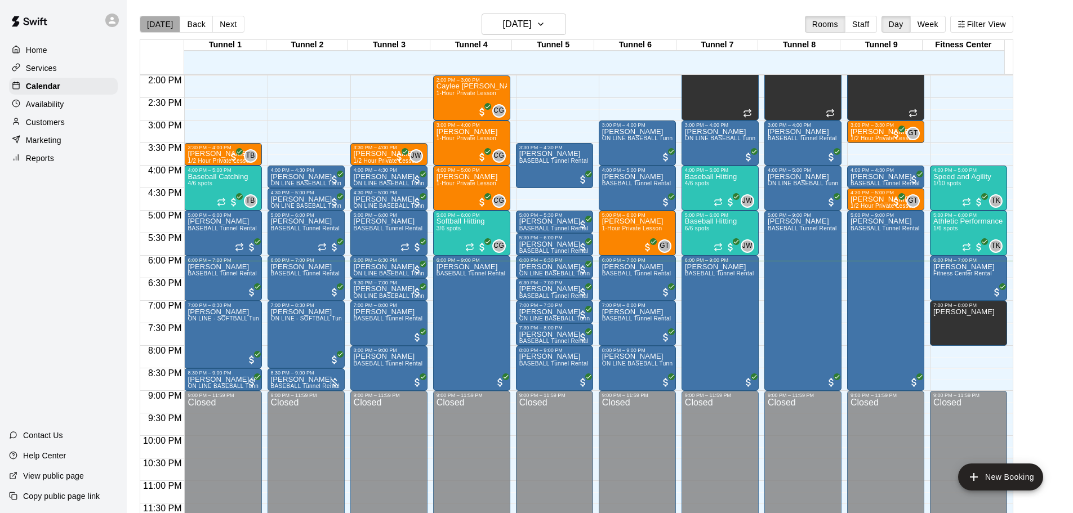
click at [159, 29] on button "[DATE]" at bounding box center [160, 24] width 41 height 17
click at [224, 14] on div "[DATE] Back [DATE][DATE] Rooms Staff Day Week Filter View" at bounding box center [577, 27] width 874 height 26
click at [226, 27] on button "Next" at bounding box center [228, 24] width 32 height 17
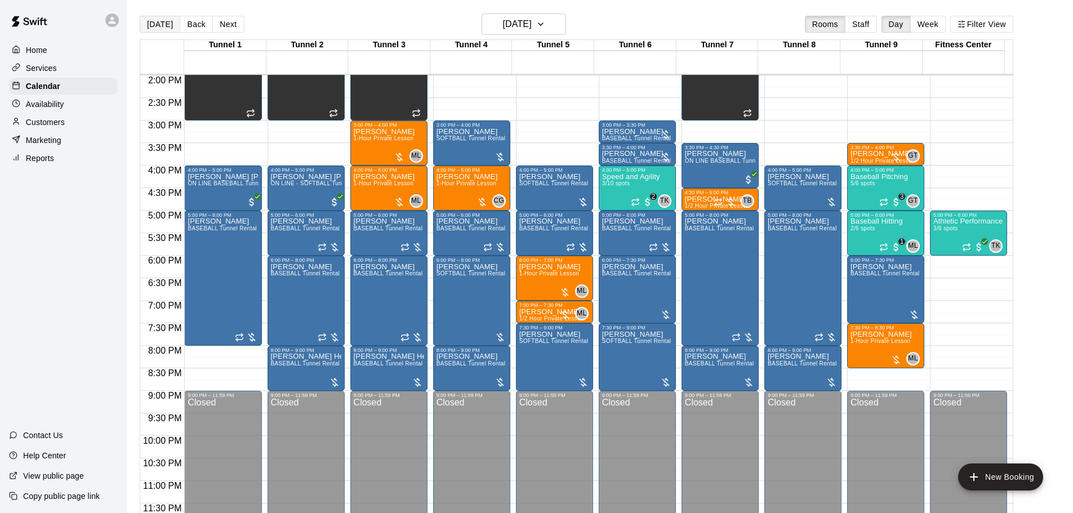
click at [171, 29] on button "[DATE]" at bounding box center [160, 24] width 41 height 17
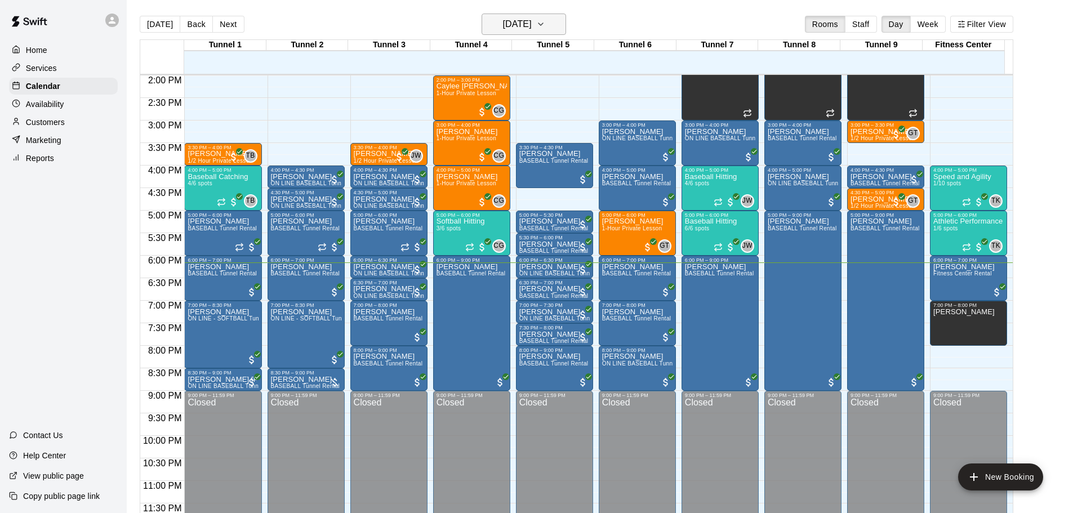
click at [503, 24] on h6 "[DATE]" at bounding box center [517, 24] width 29 height 16
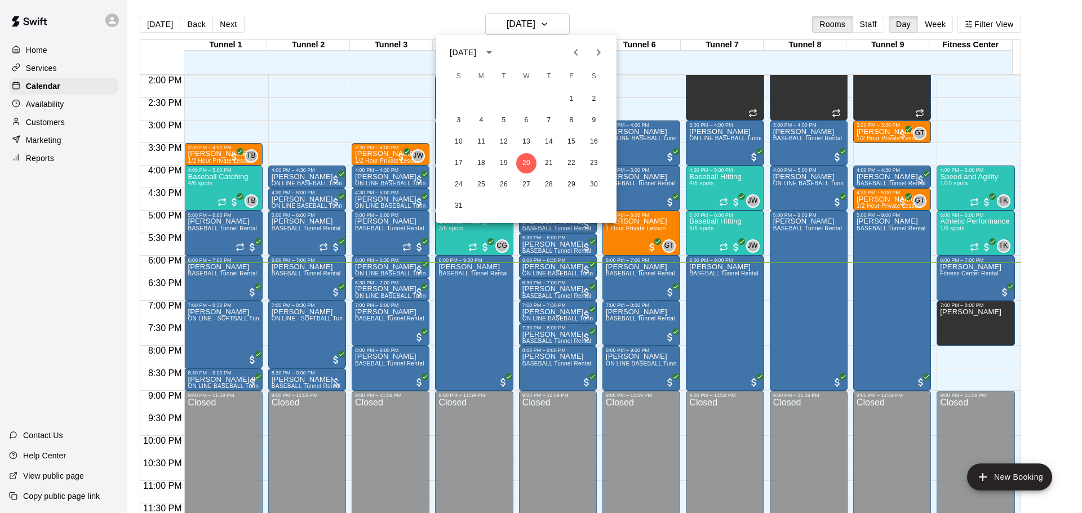
click at [429, 16] on div at bounding box center [541, 256] width 1082 height 513
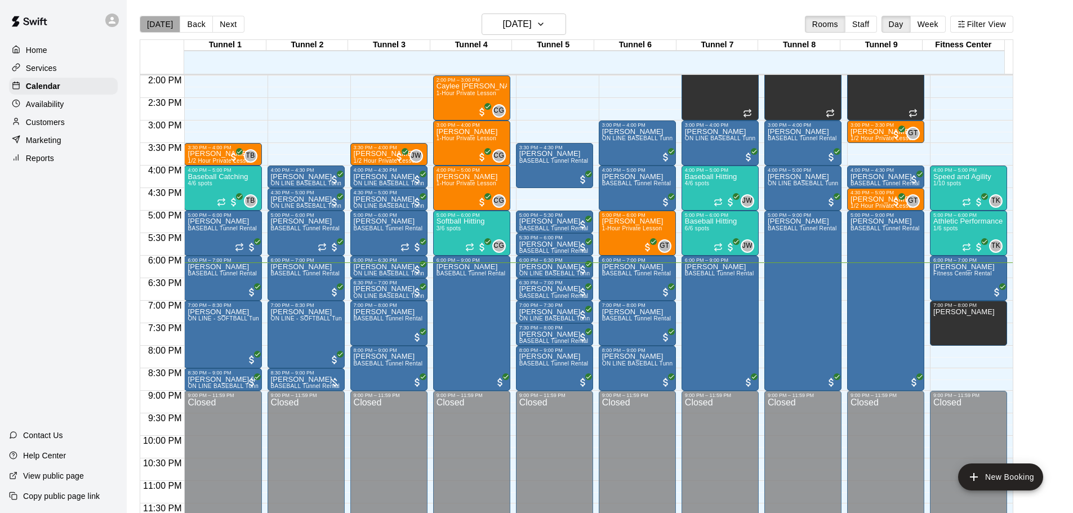
click at [163, 25] on button "[DATE]" at bounding box center [160, 24] width 41 height 17
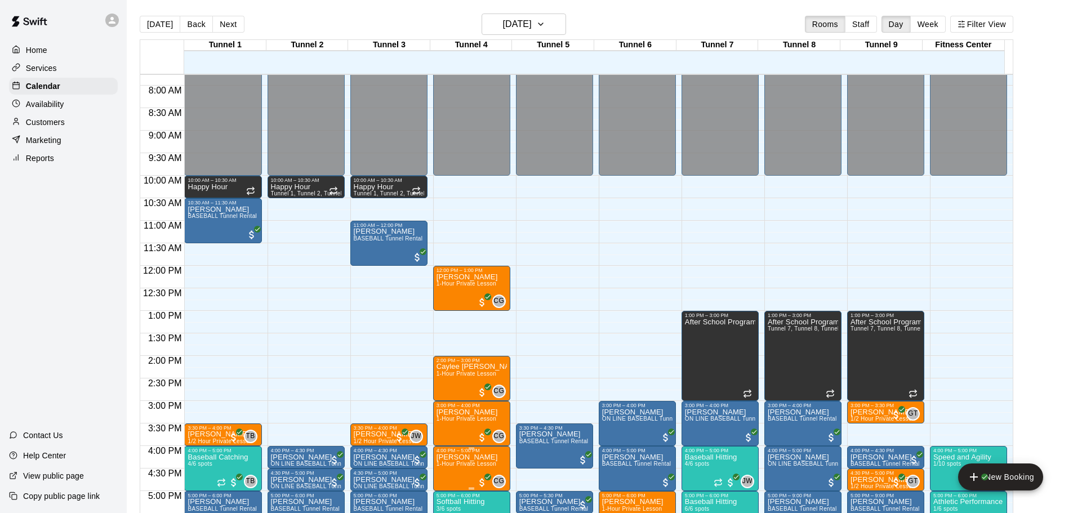
scroll to position [293, 0]
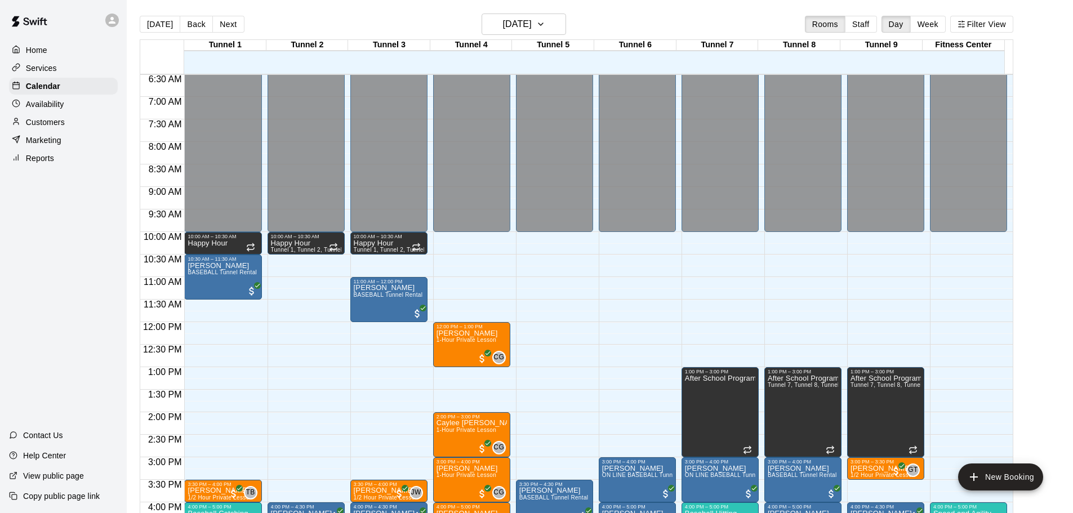
click at [78, 161] on div "Reports" at bounding box center [63, 158] width 109 height 17
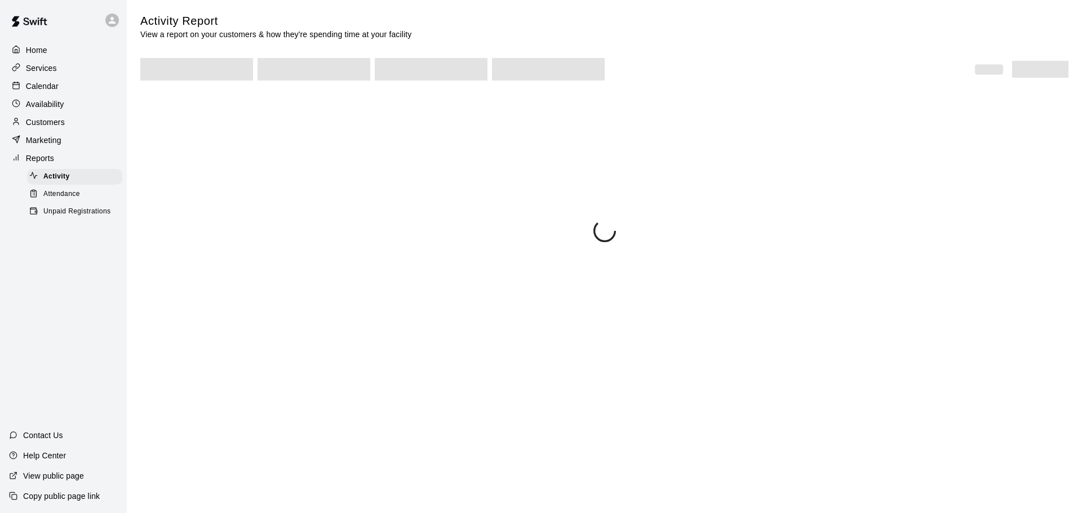
click at [99, 211] on div "Unpaid Registrations" at bounding box center [74, 212] width 95 height 16
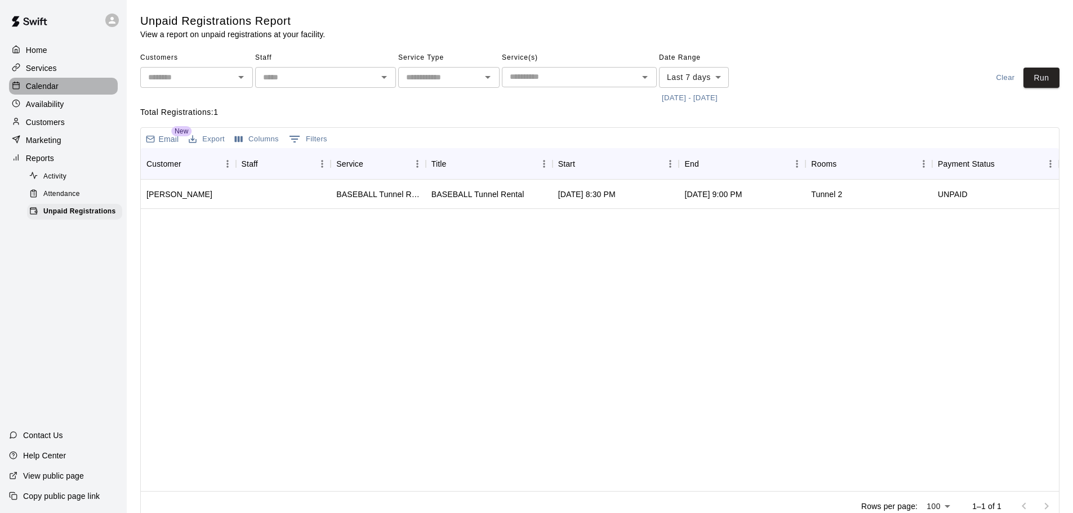
click at [48, 89] on p "Calendar" at bounding box center [42, 86] width 33 height 11
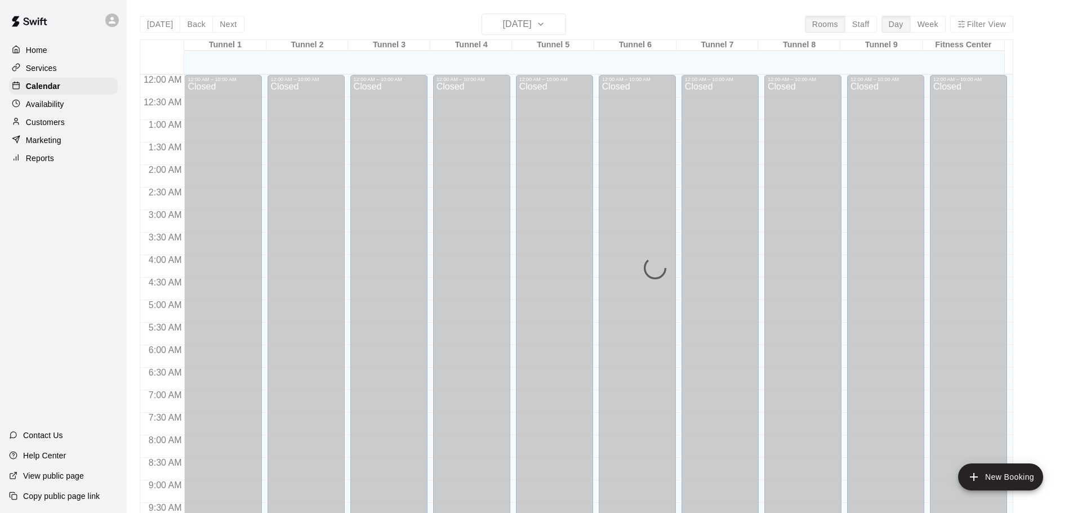
scroll to position [597, 0]
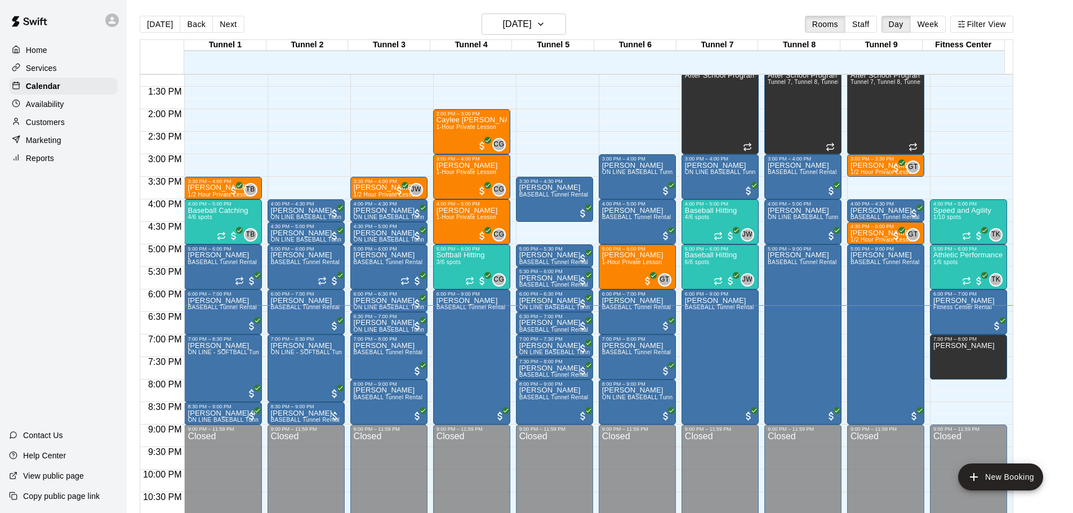
click at [229, 29] on button "Next" at bounding box center [228, 24] width 32 height 17
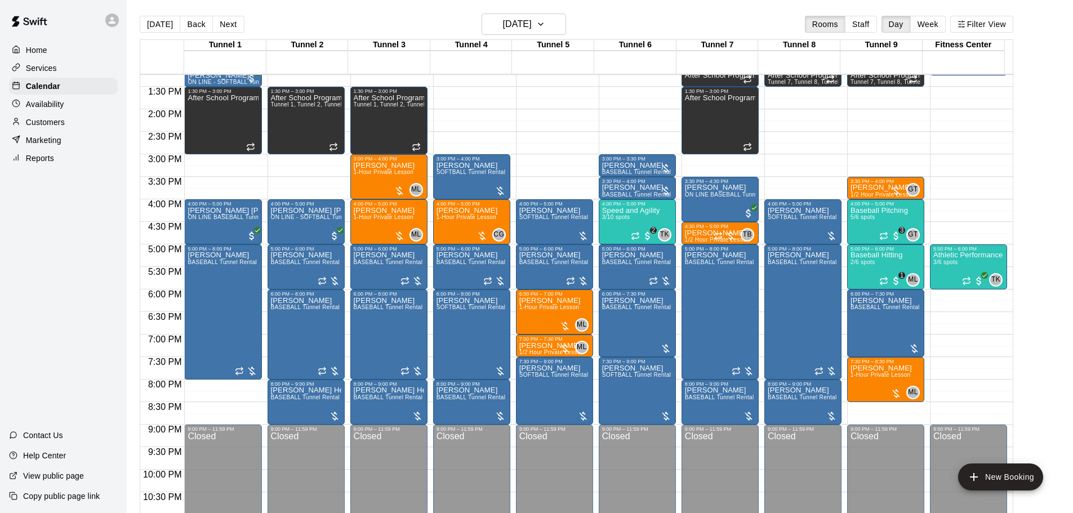
click at [155, 23] on button "[DATE]" at bounding box center [160, 24] width 41 height 17
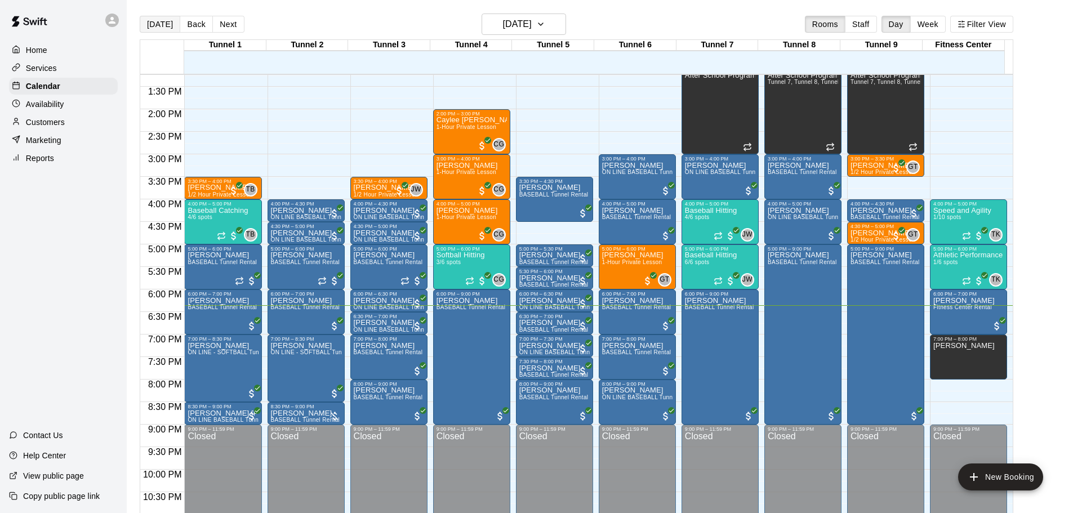
click at [153, 19] on button "[DATE]" at bounding box center [160, 24] width 41 height 17
click at [532, 22] on h6 "[DATE]" at bounding box center [517, 24] width 29 height 16
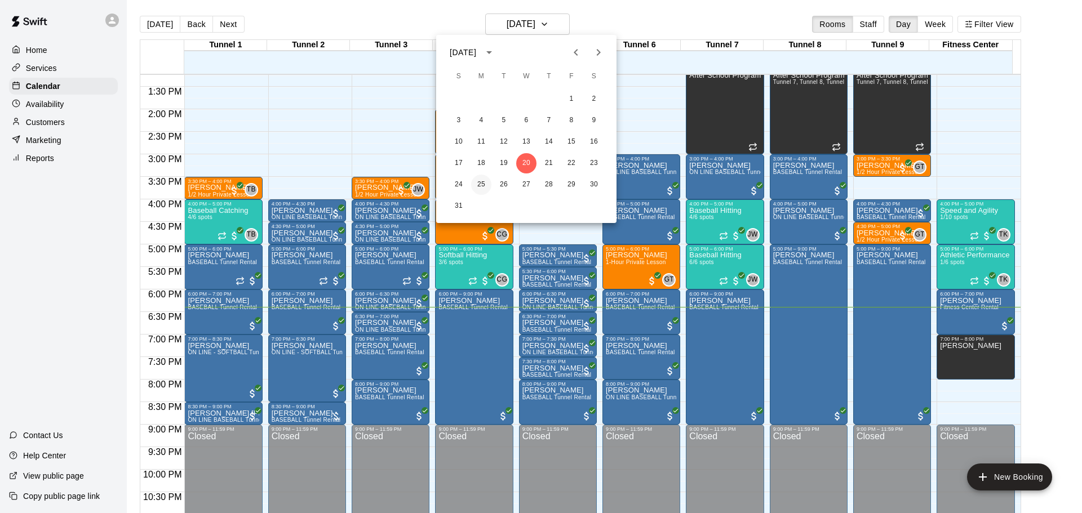
click at [478, 185] on button "25" at bounding box center [481, 185] width 20 height 20
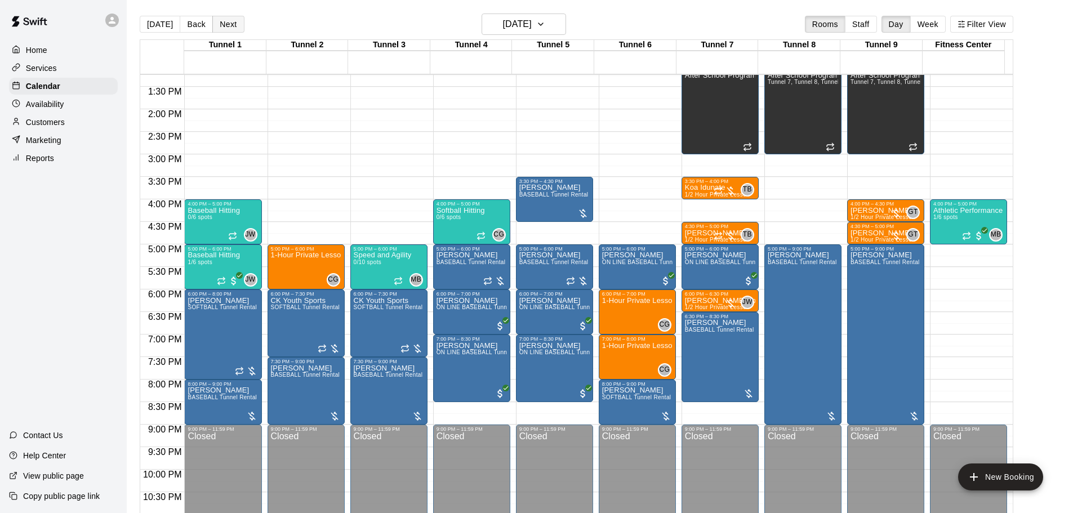
click at [224, 25] on button "Next" at bounding box center [228, 24] width 32 height 17
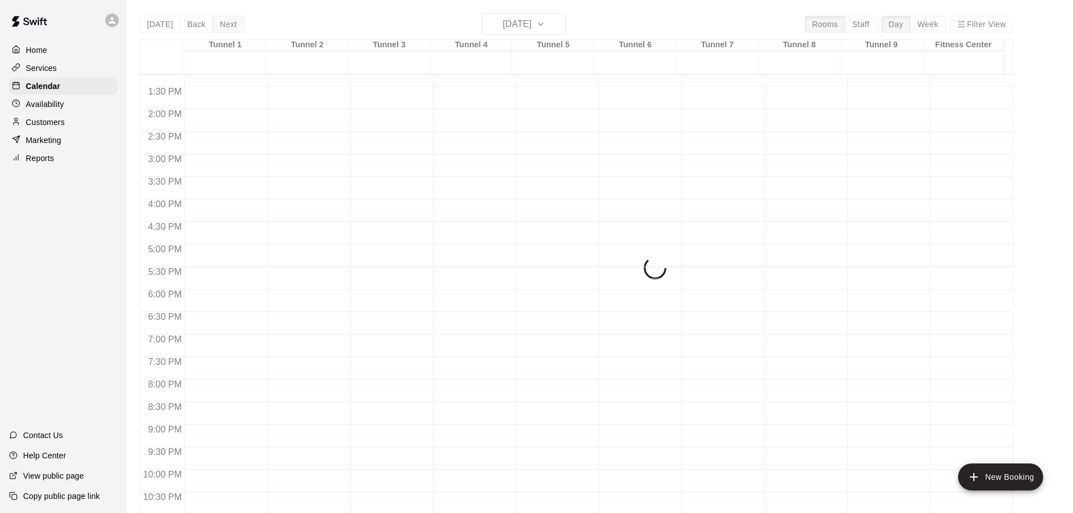
click at [224, 25] on div "[DATE] Back [DATE][DATE] Rooms Staff Day Week Filter View Tunnel 1 26 [GEOGRAPH…" at bounding box center [577, 270] width 874 height 513
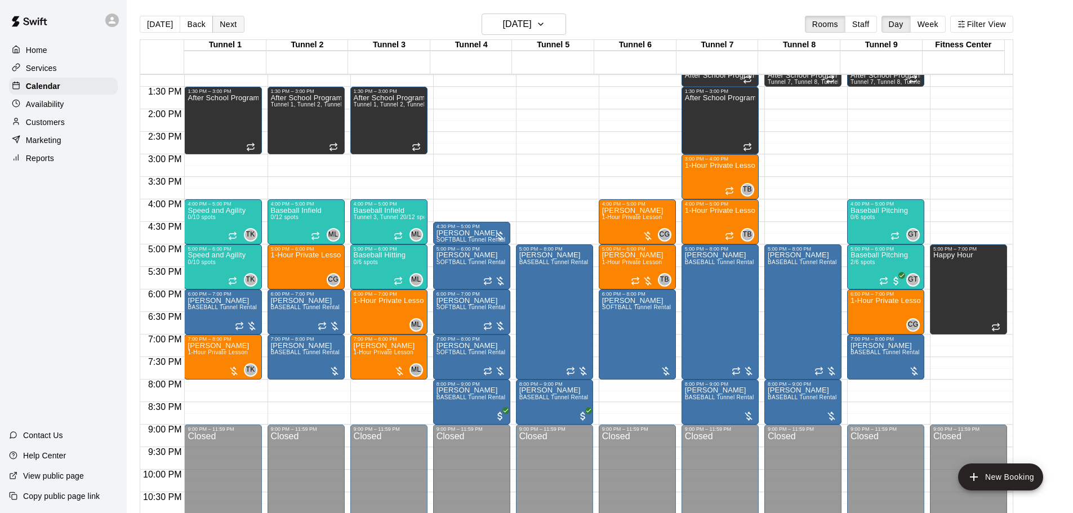
click at [224, 25] on button "Next" at bounding box center [228, 24] width 32 height 17
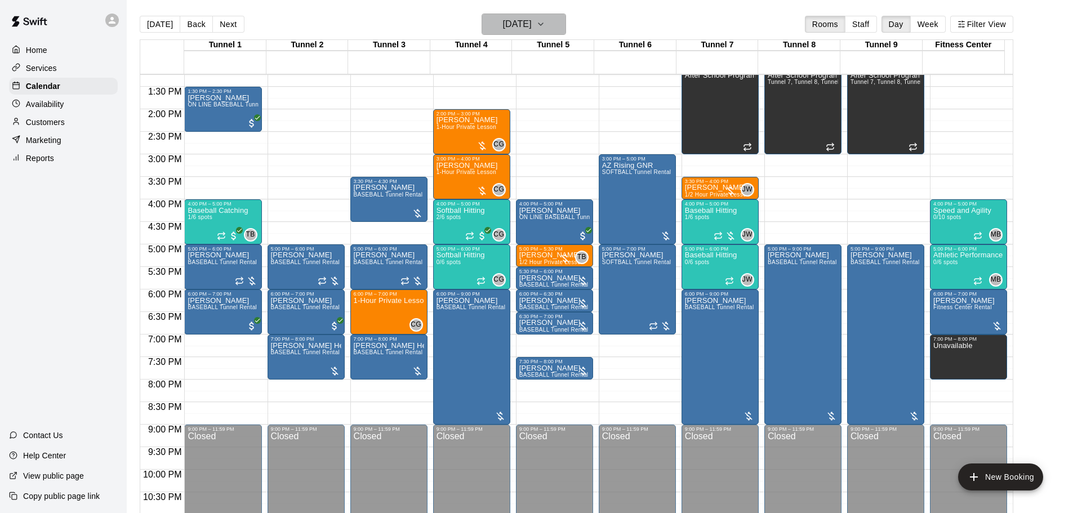
click at [519, 18] on h6 "[DATE]" at bounding box center [517, 24] width 29 height 16
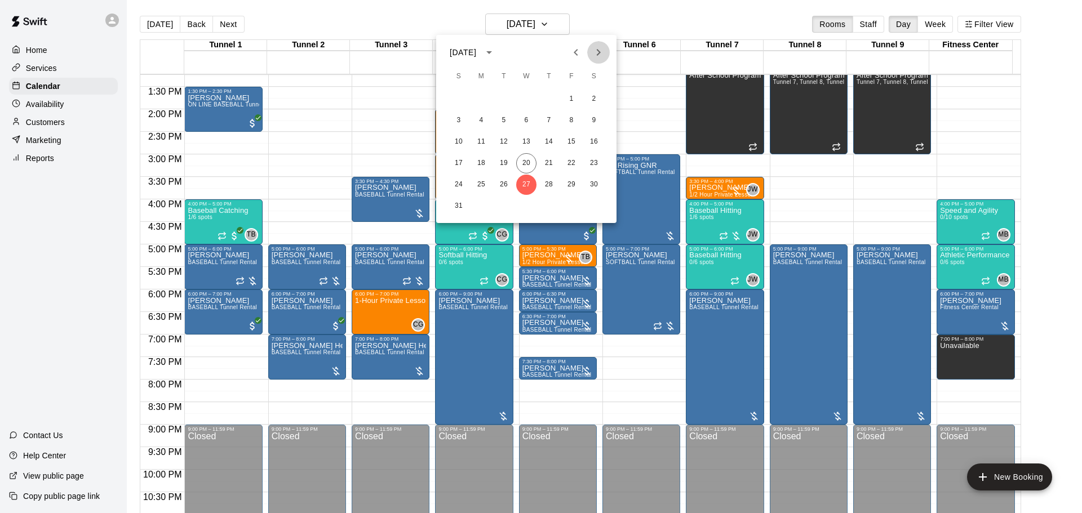
click at [594, 51] on icon "Next month" at bounding box center [598, 53] width 14 height 14
click at [479, 99] on button "1" at bounding box center [481, 99] width 20 height 20
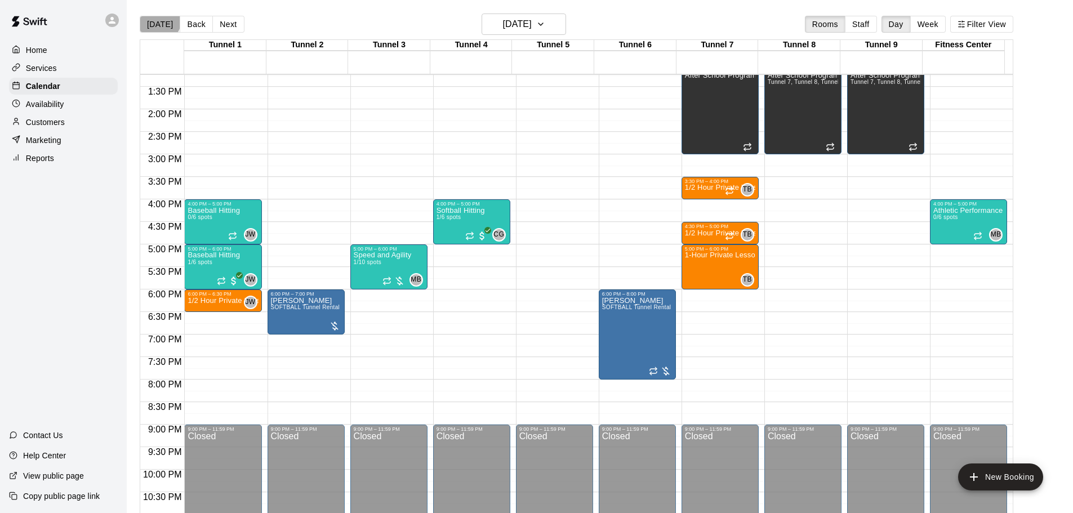
click at [158, 19] on button "[DATE]" at bounding box center [160, 24] width 41 height 17
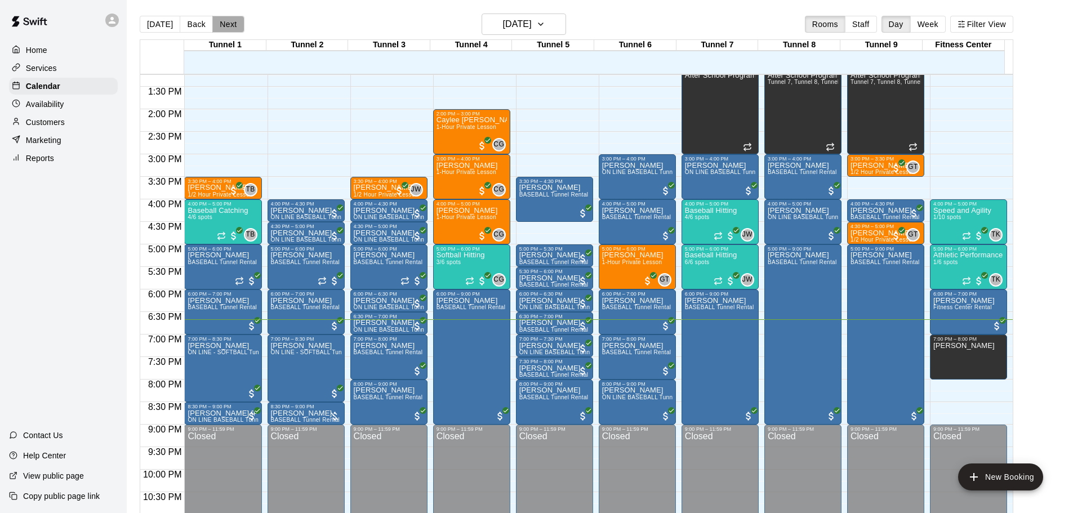
click at [235, 25] on button "Next" at bounding box center [228, 24] width 32 height 17
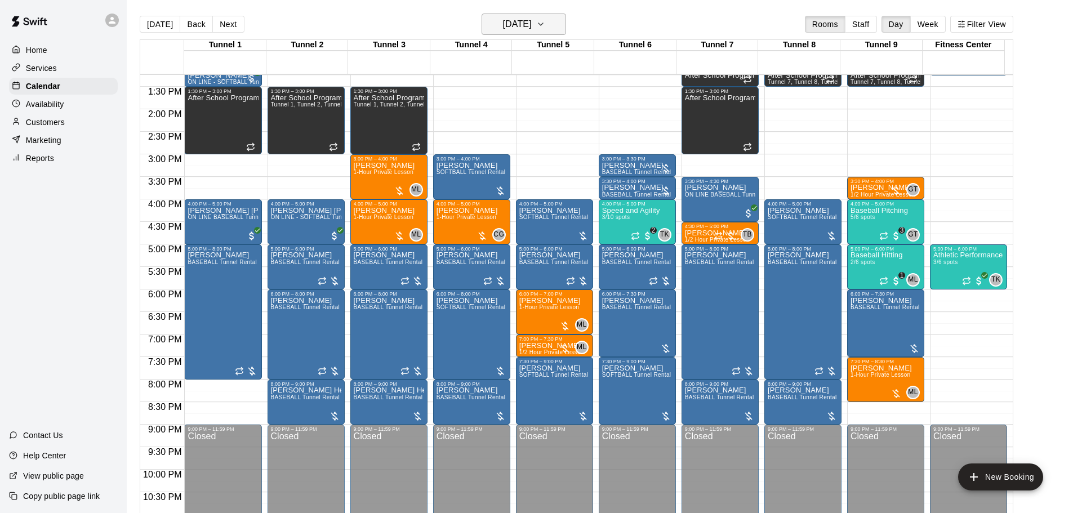
click at [518, 24] on h6 "[DATE]" at bounding box center [517, 24] width 29 height 16
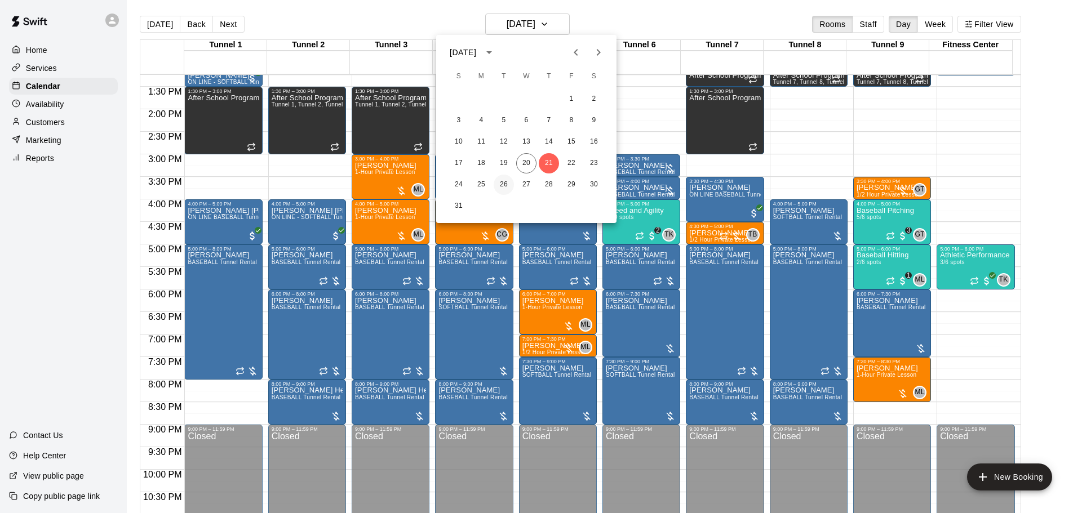
click at [501, 176] on button "26" at bounding box center [503, 185] width 20 height 20
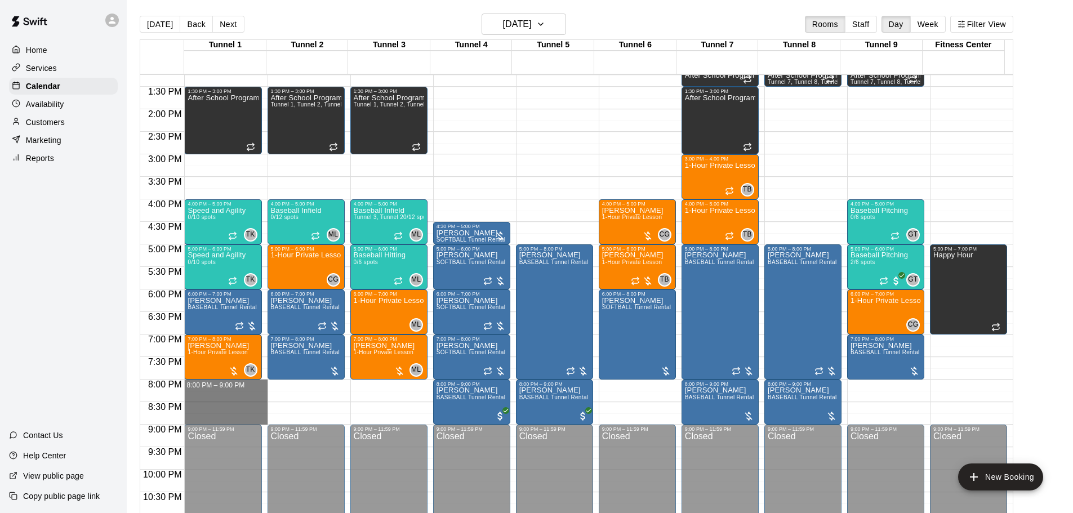
drag, startPoint x: 206, startPoint y: 382, endPoint x: 199, endPoint y: 421, distance: 40.1
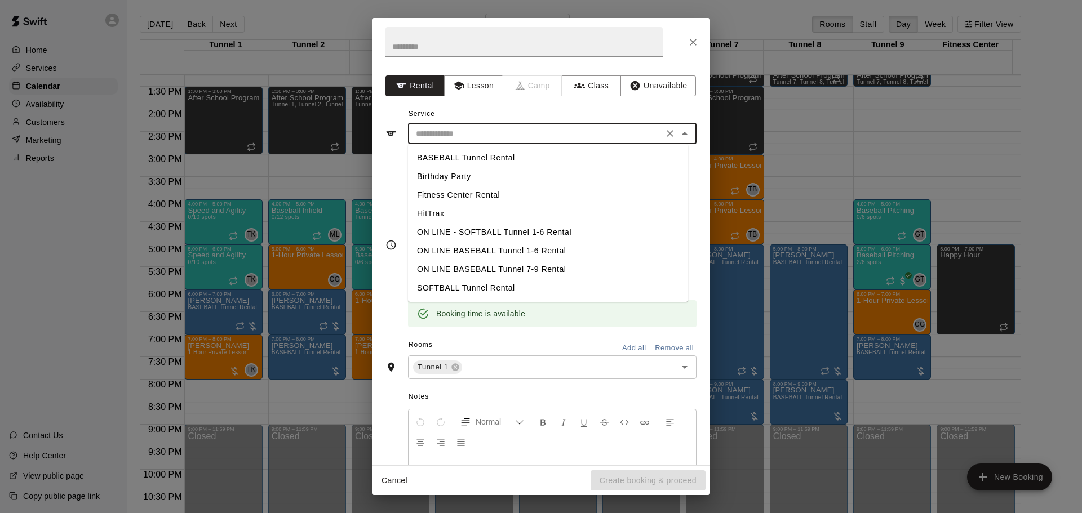
click at [422, 131] on input "text" at bounding box center [535, 134] width 248 height 14
click at [439, 161] on li "BASEBALL Tunnel Rental" at bounding box center [548, 158] width 280 height 19
type input "**********"
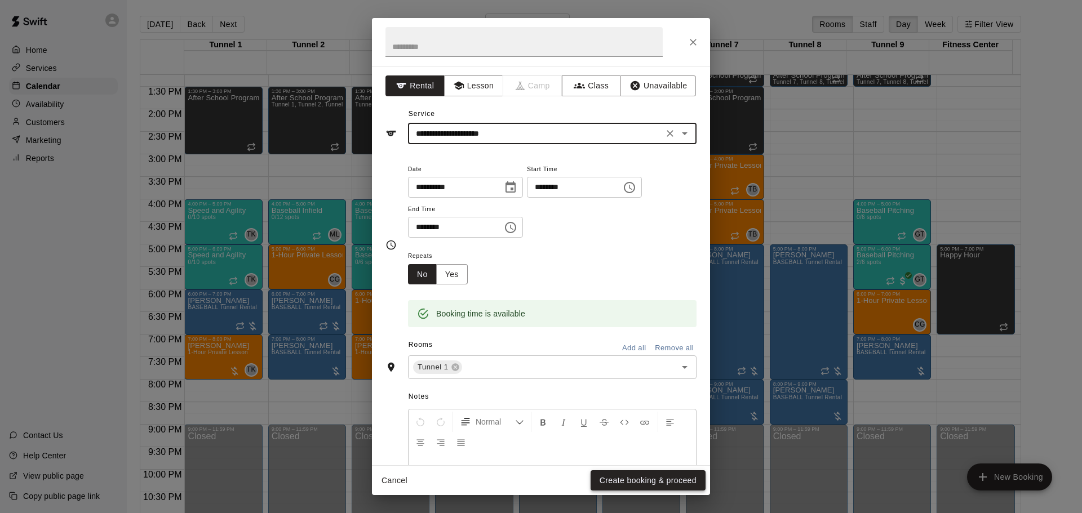
click at [613, 478] on button "Create booking & proceed" at bounding box center [647, 480] width 115 height 21
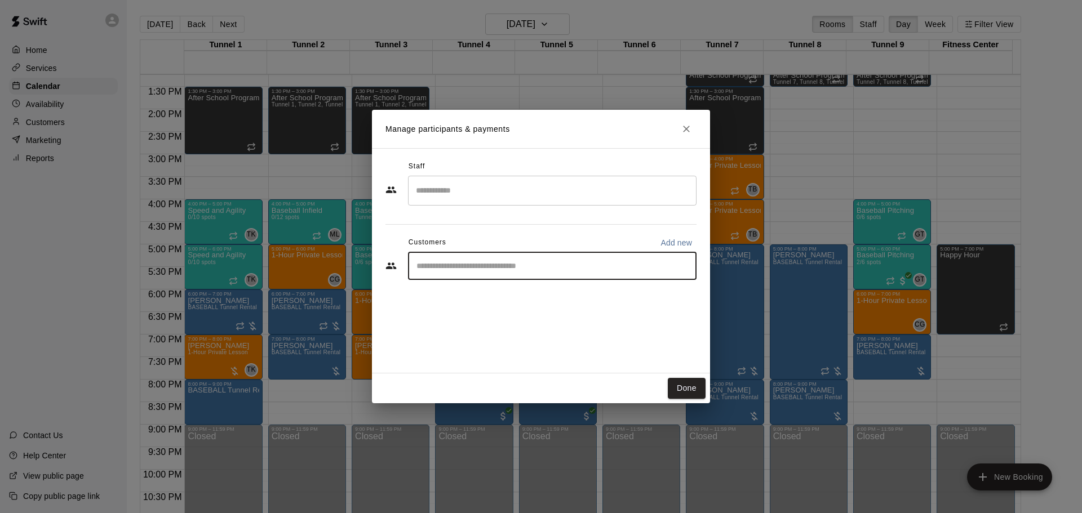
click at [455, 270] on input "Start typing to search customers..." at bounding box center [552, 265] width 278 height 11
type input "*****"
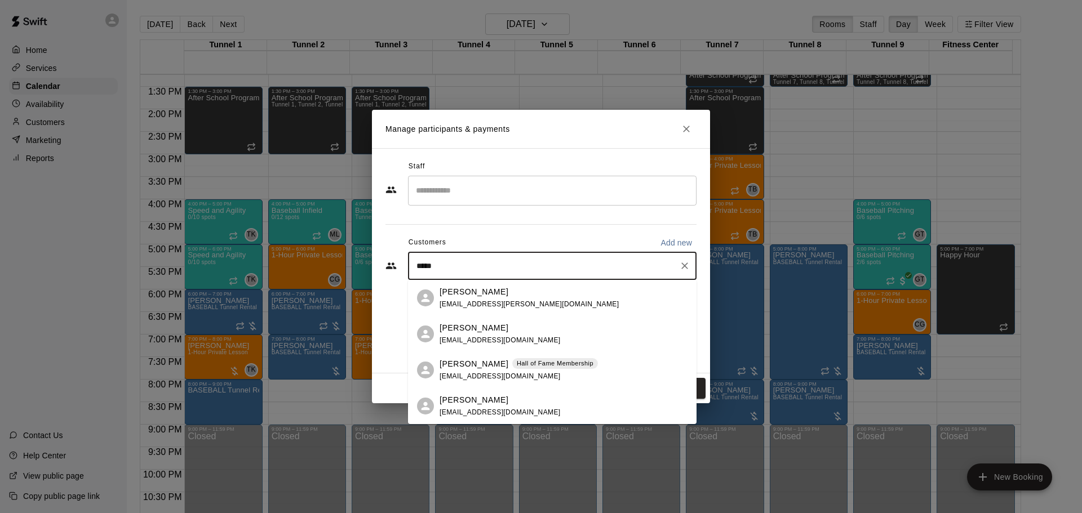
click at [468, 361] on p "[PERSON_NAME]" at bounding box center [473, 364] width 69 height 12
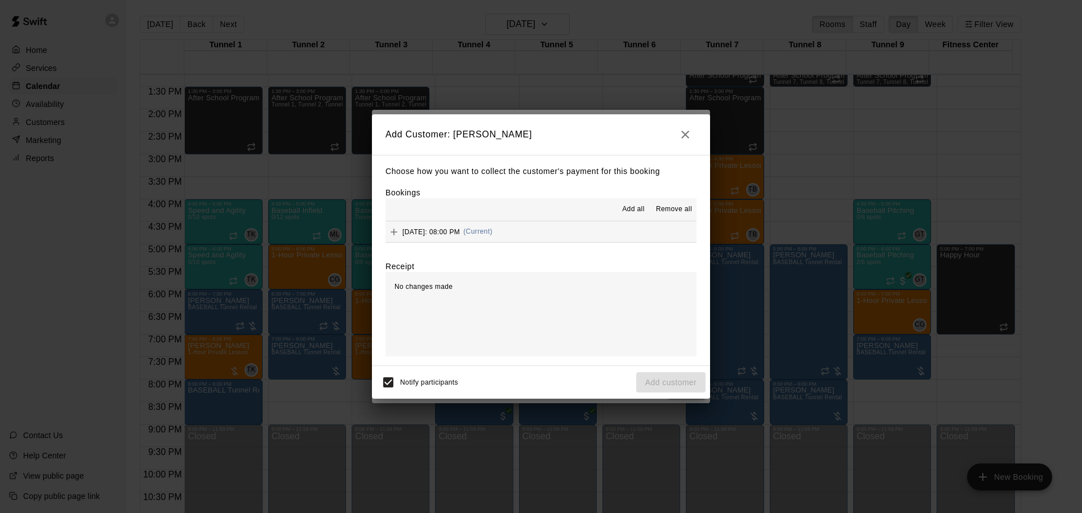
click at [612, 229] on button "[DATE]: 08:00 PM (Current)" at bounding box center [540, 231] width 311 height 21
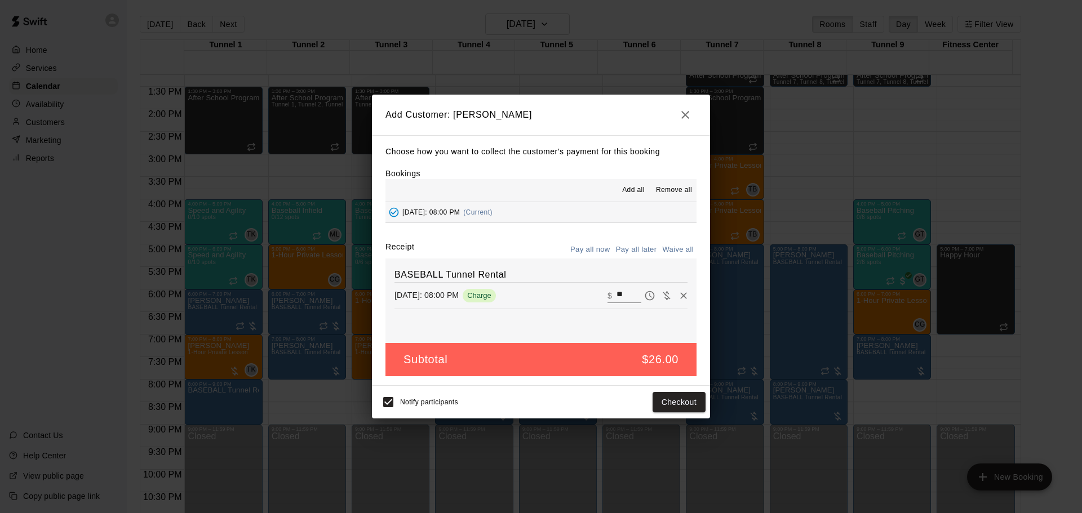
click at [648, 252] on button "Pay all later" at bounding box center [636, 249] width 47 height 17
click at [661, 397] on button "Add customer" at bounding box center [670, 402] width 69 height 21
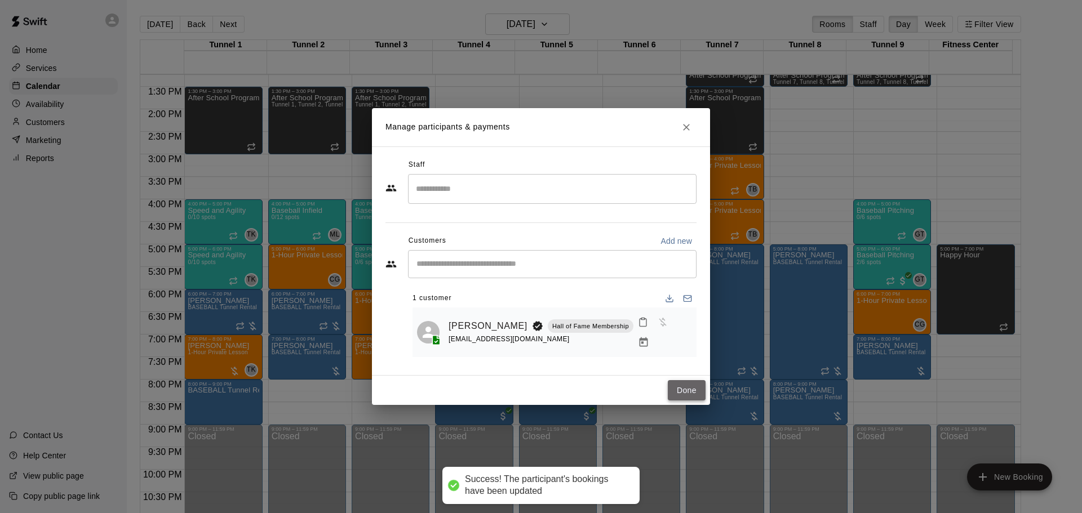
click at [673, 391] on button "Done" at bounding box center [687, 390] width 38 height 21
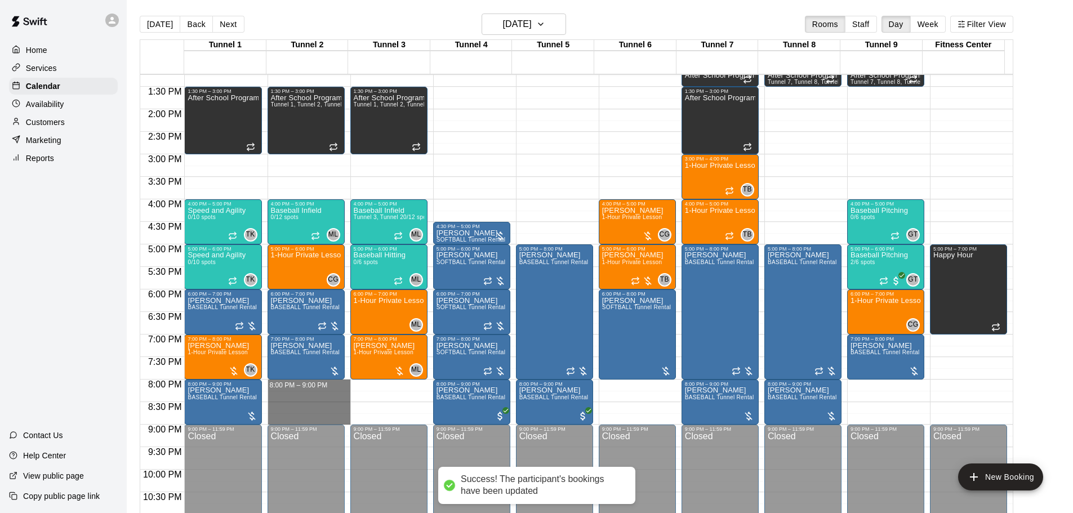
drag, startPoint x: 272, startPoint y: 383, endPoint x: 265, endPoint y: 417, distance: 35.0
click at [265, 417] on div "12:00 AM 12:30 AM 1:00 AM 1:30 AM 2:00 AM 2:30 AM 3:00 AM 3:30 AM 4:00 AM 4:30 …" at bounding box center [576, 300] width 873 height 452
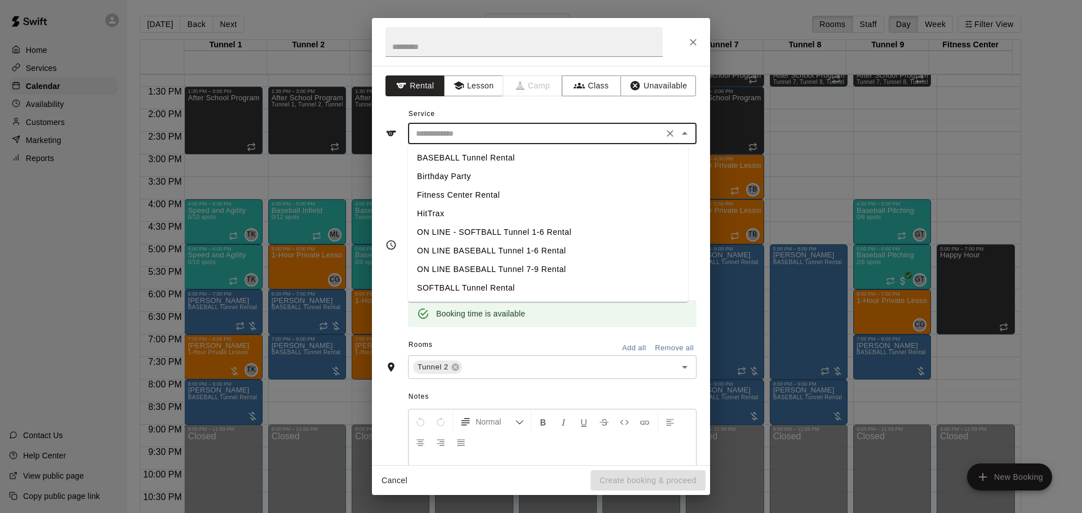
click at [561, 135] on input "text" at bounding box center [535, 134] width 248 height 14
click at [541, 157] on li "BASEBALL Tunnel Rental" at bounding box center [548, 158] width 280 height 19
type input "**********"
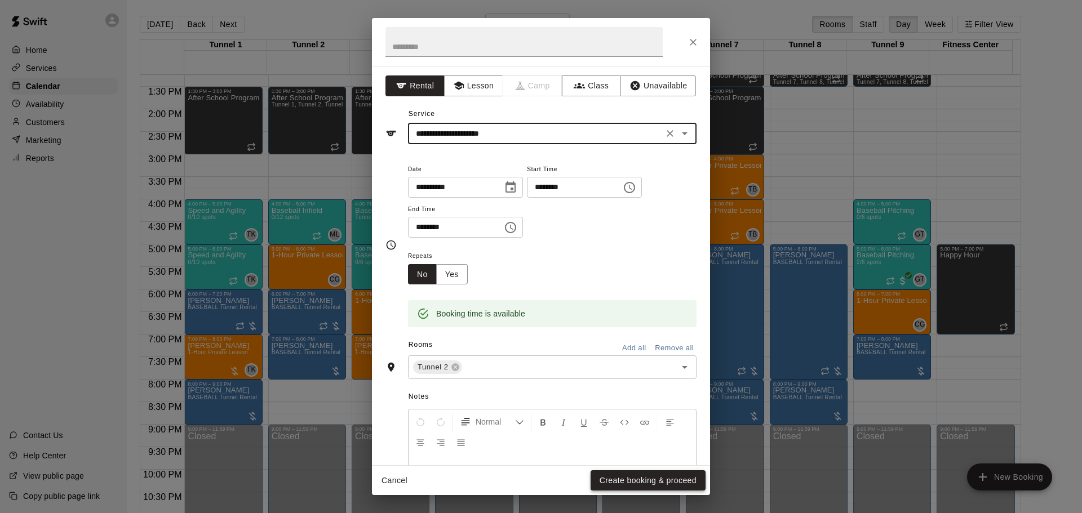
click at [610, 475] on button "Create booking & proceed" at bounding box center [647, 480] width 115 height 21
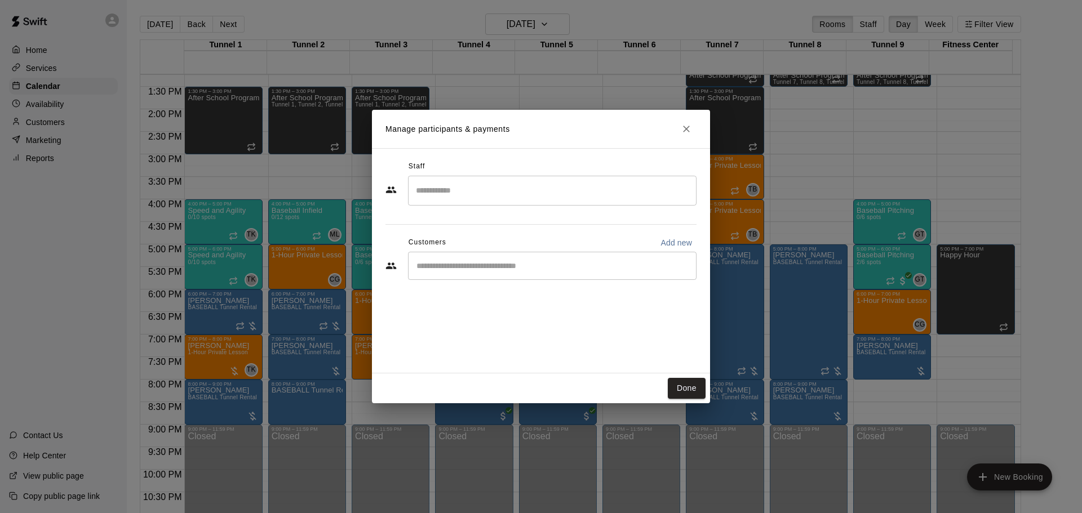
click at [486, 260] on div "​" at bounding box center [552, 266] width 288 height 28
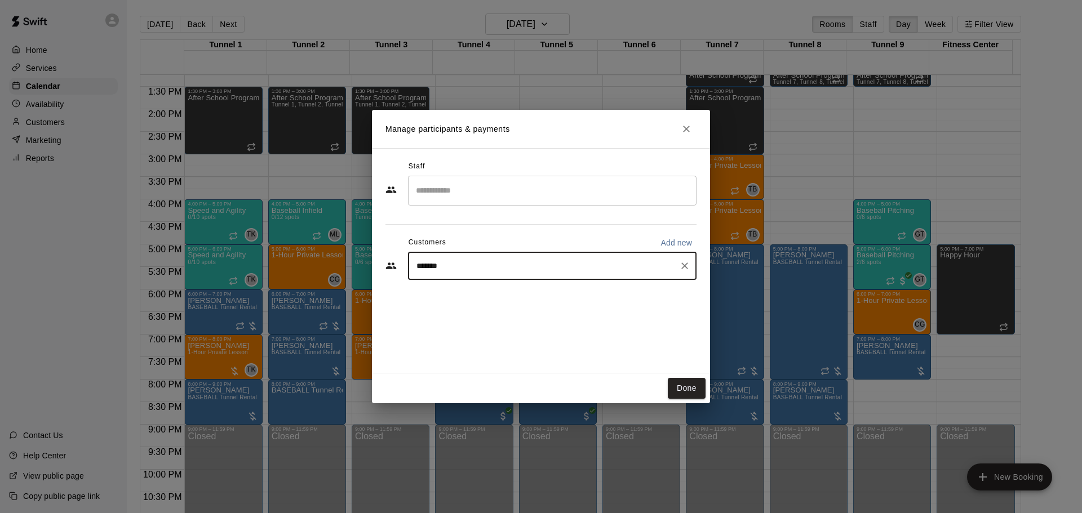
type input "*****"
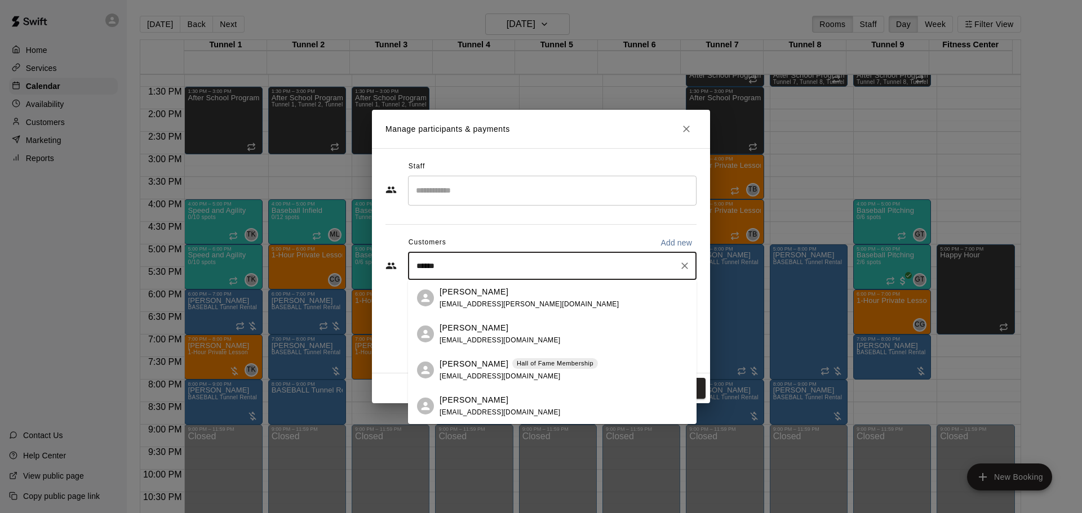
click at [487, 375] on span "[EMAIL_ADDRESS][DOMAIN_NAME]" at bounding box center [499, 376] width 121 height 8
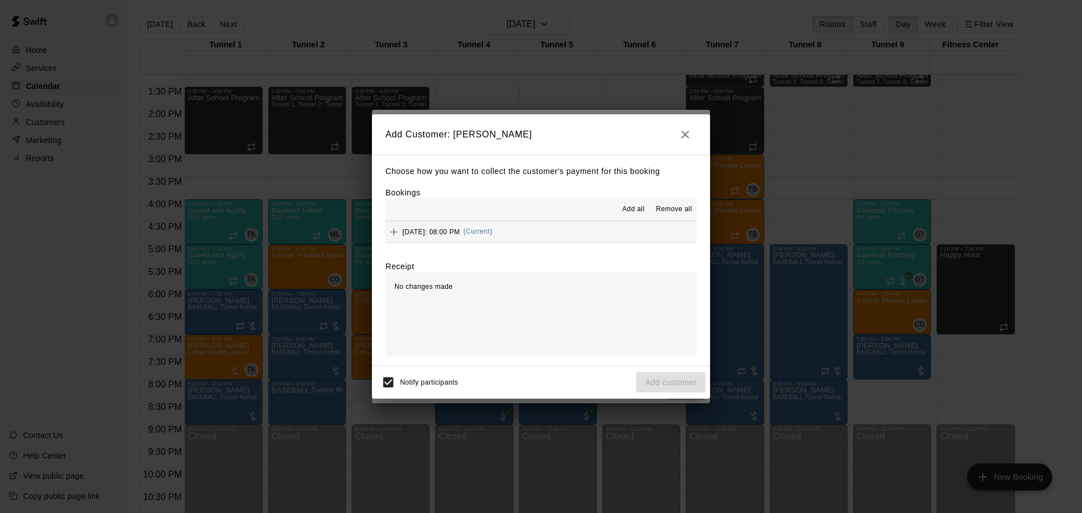
click at [460, 232] on span "[DATE]: 08:00 PM" at bounding box center [430, 232] width 57 height 8
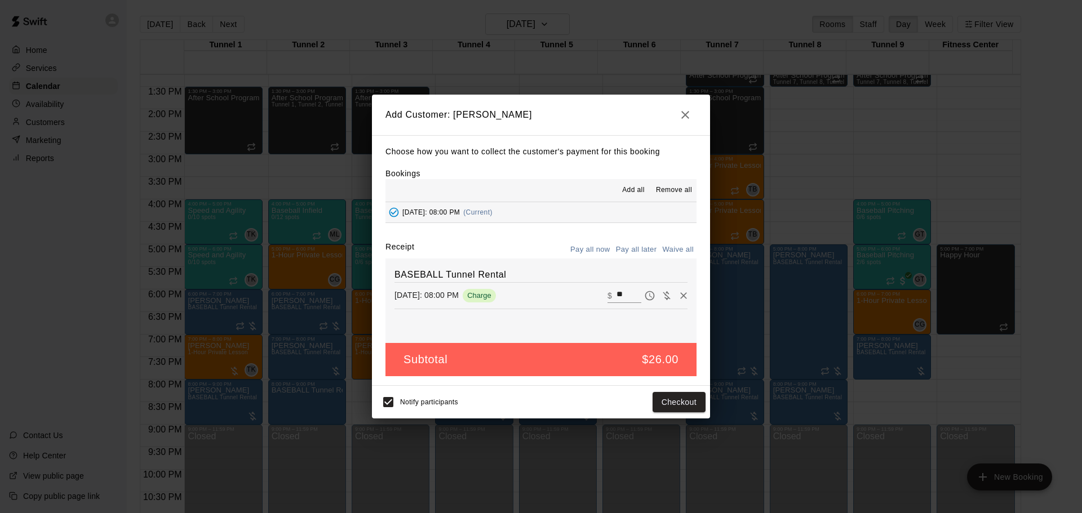
click at [641, 253] on button "Pay all later" at bounding box center [636, 249] width 47 height 17
click at [661, 402] on button "Add customer" at bounding box center [670, 402] width 69 height 21
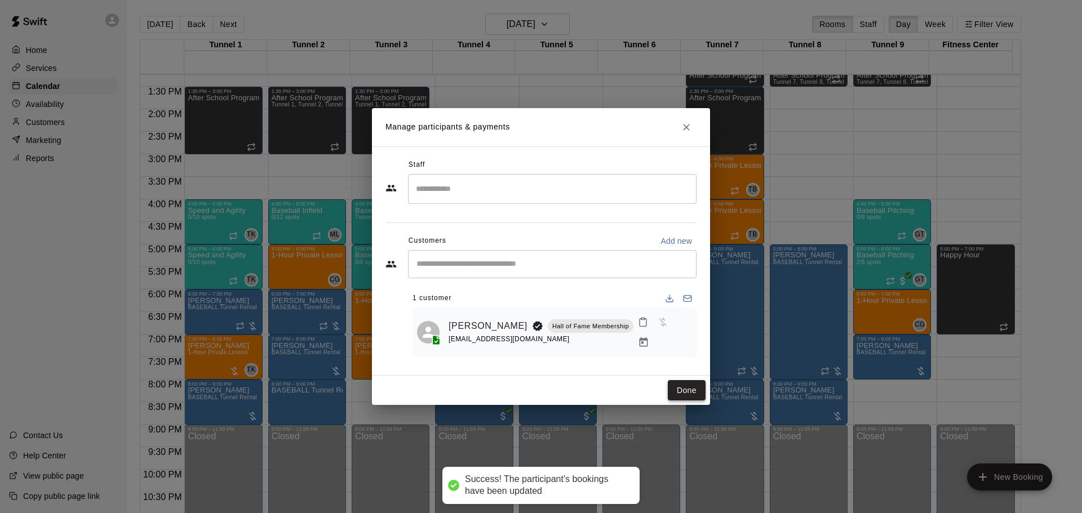
click at [675, 387] on button "Done" at bounding box center [687, 390] width 38 height 21
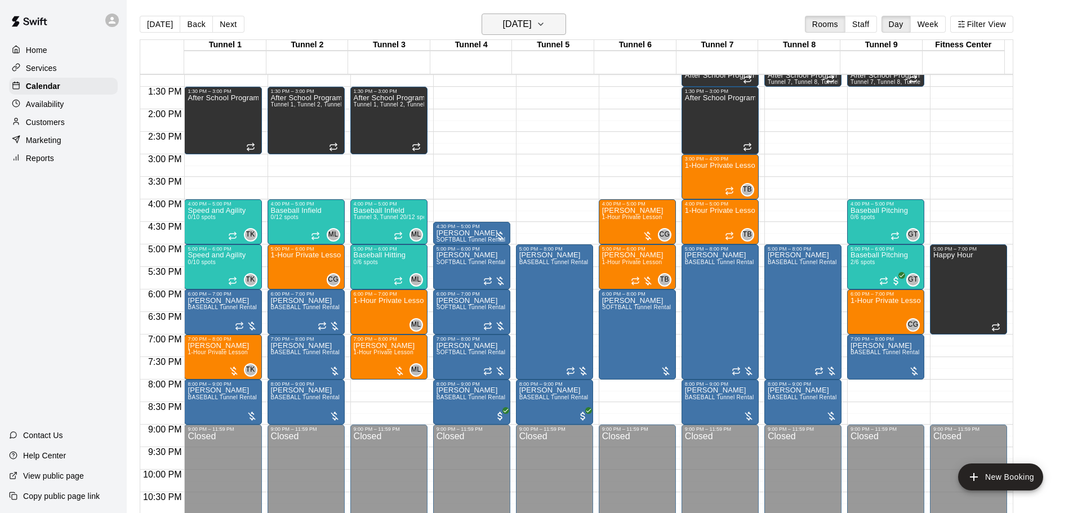
click at [554, 21] on button "[DATE]" at bounding box center [524, 24] width 84 height 21
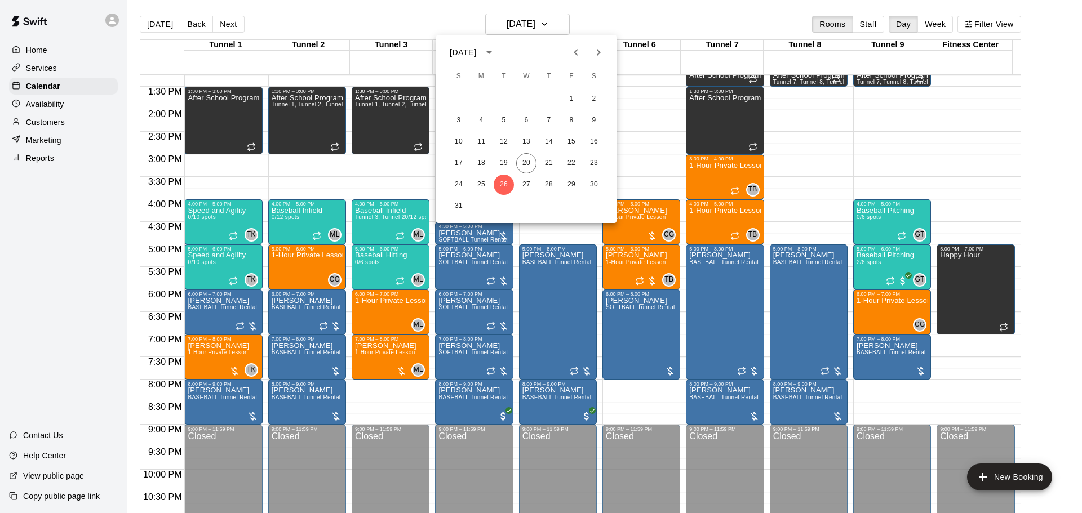
click at [608, 55] on button "Next month" at bounding box center [598, 52] width 23 height 23
click at [481, 99] on button "1" at bounding box center [481, 99] width 20 height 20
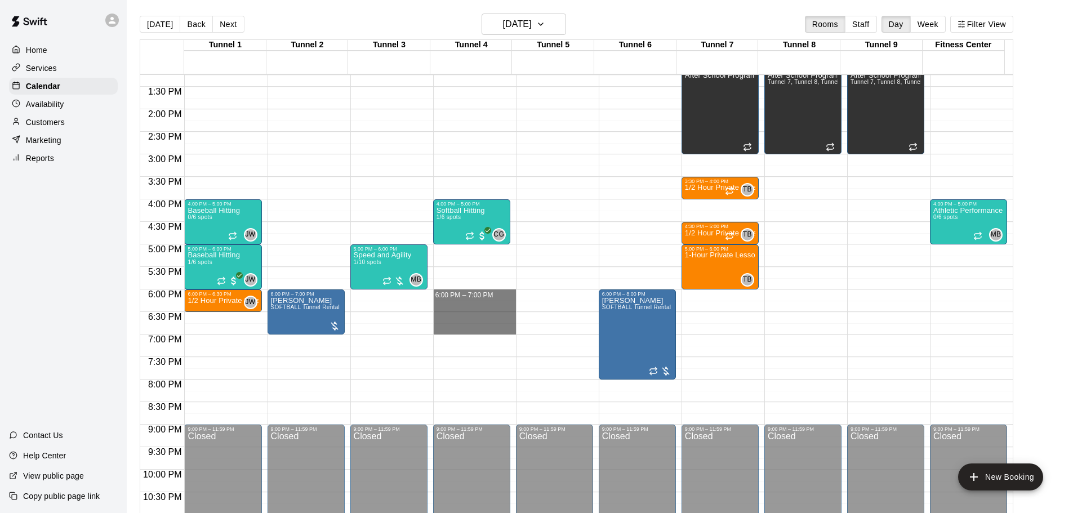
drag, startPoint x: 443, startPoint y: 292, endPoint x: 446, endPoint y: 331, distance: 39.0
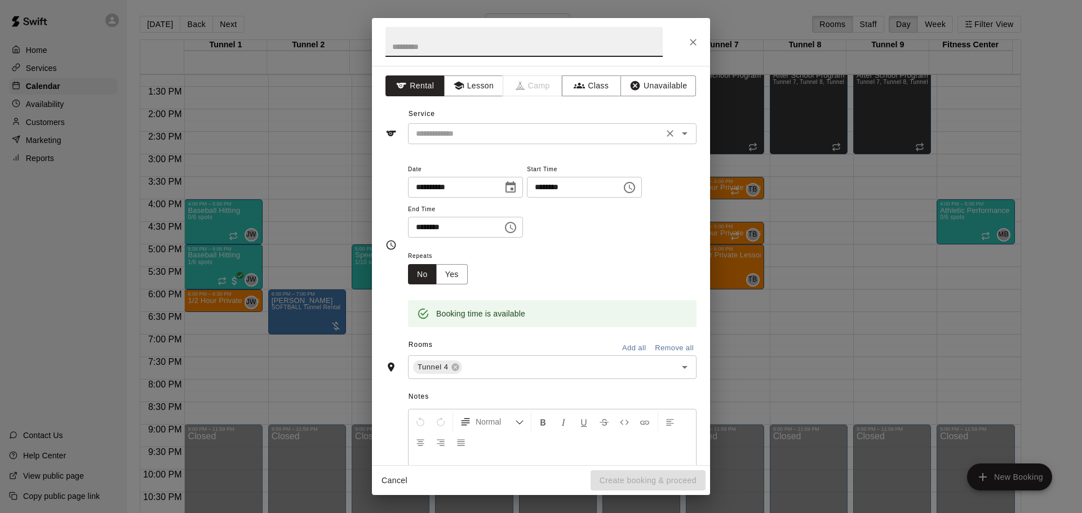
click at [505, 129] on input "text" at bounding box center [535, 134] width 248 height 14
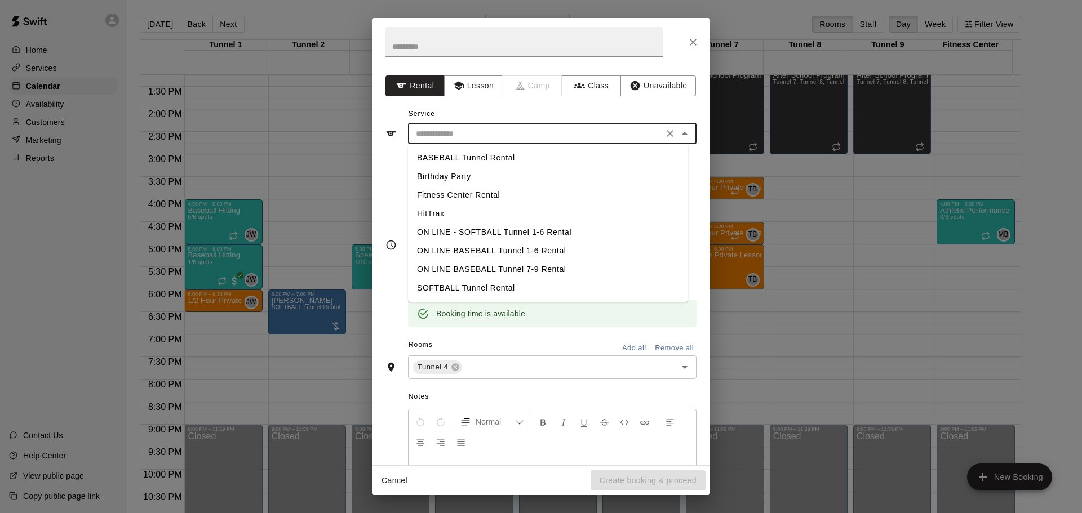
click at [430, 162] on li "BASEBALL Tunnel Rental" at bounding box center [548, 158] width 280 height 19
type input "**********"
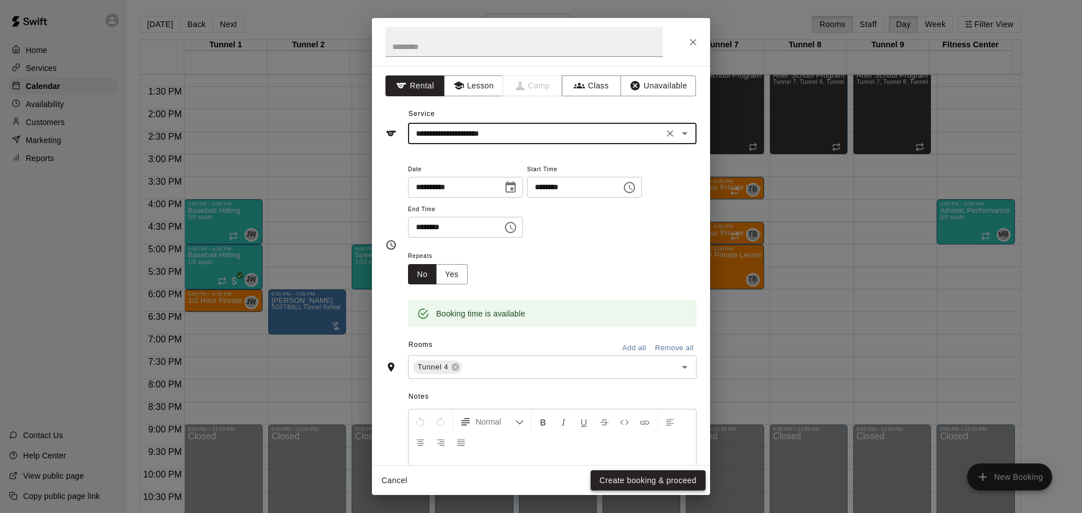
click at [624, 484] on button "Create booking & proceed" at bounding box center [647, 480] width 115 height 21
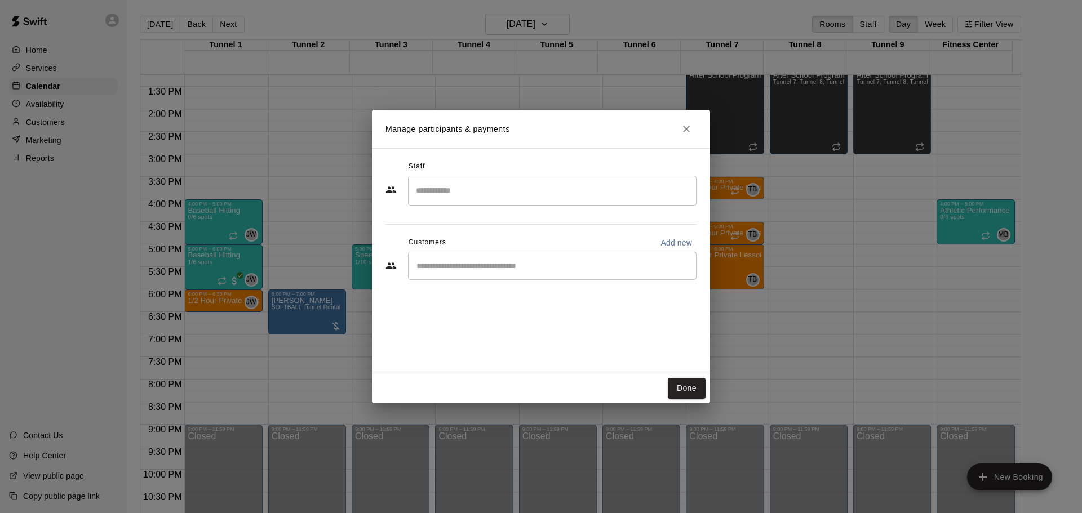
click at [459, 273] on div "​" at bounding box center [552, 266] width 288 height 28
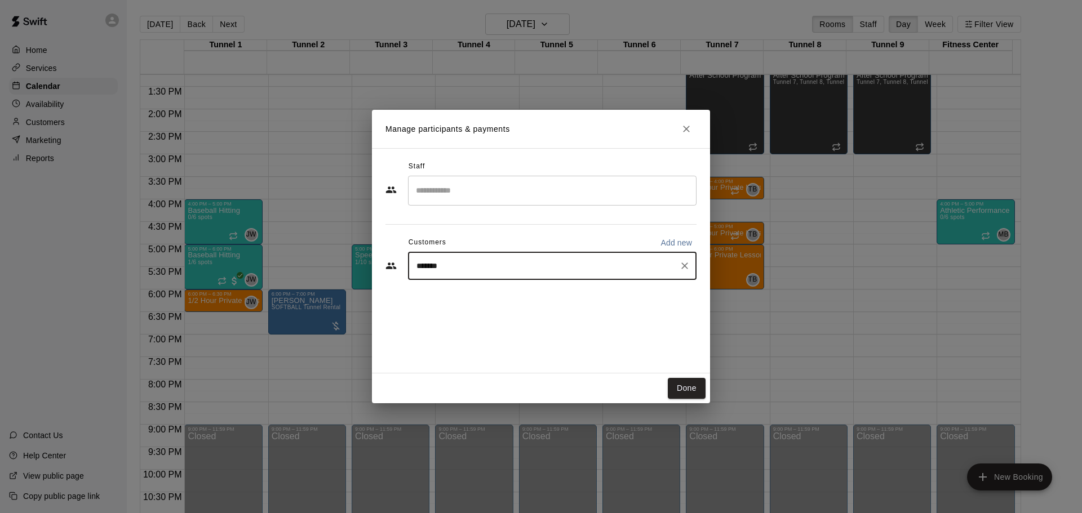
type input "*****"
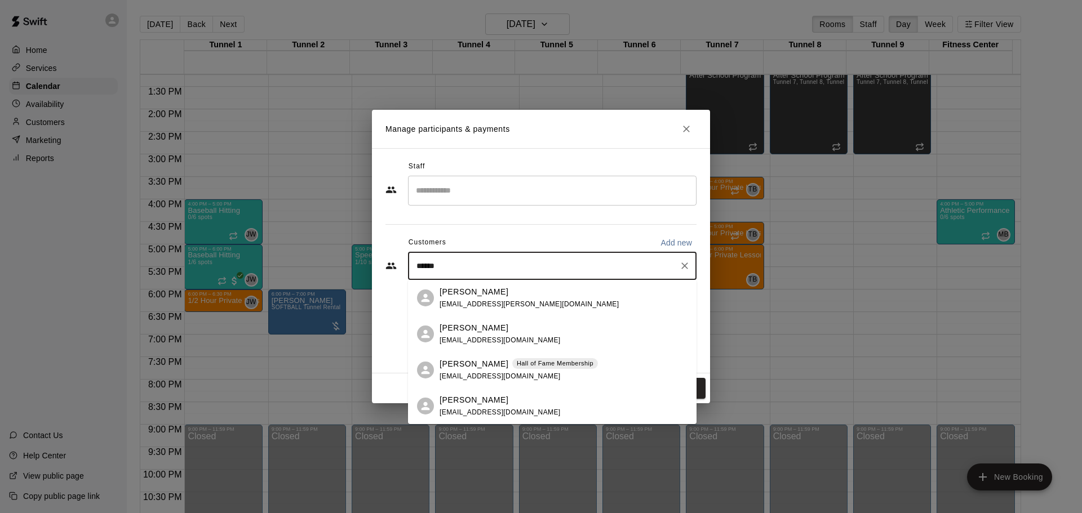
click at [451, 358] on p "[PERSON_NAME]" at bounding box center [473, 364] width 69 height 12
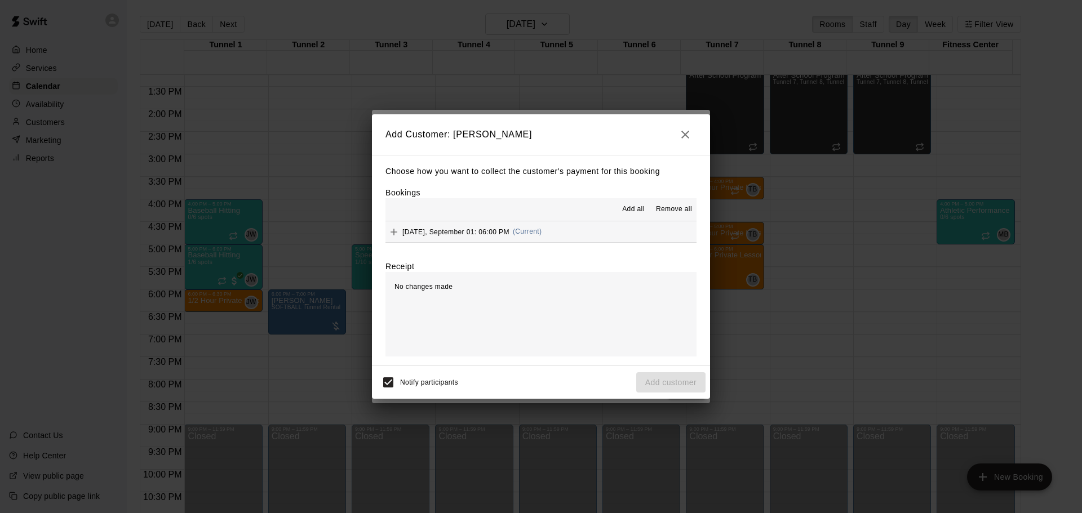
click at [542, 244] on div "Choose how you want to collect the customer's payment for this booking Bookings…" at bounding box center [541, 260] width 338 height 211
drag, startPoint x: 621, startPoint y: 237, endPoint x: 623, endPoint y: 229, distance: 7.7
click at [622, 233] on button "[DATE], September 01: 06:00 PM (Current)" at bounding box center [540, 231] width 311 height 21
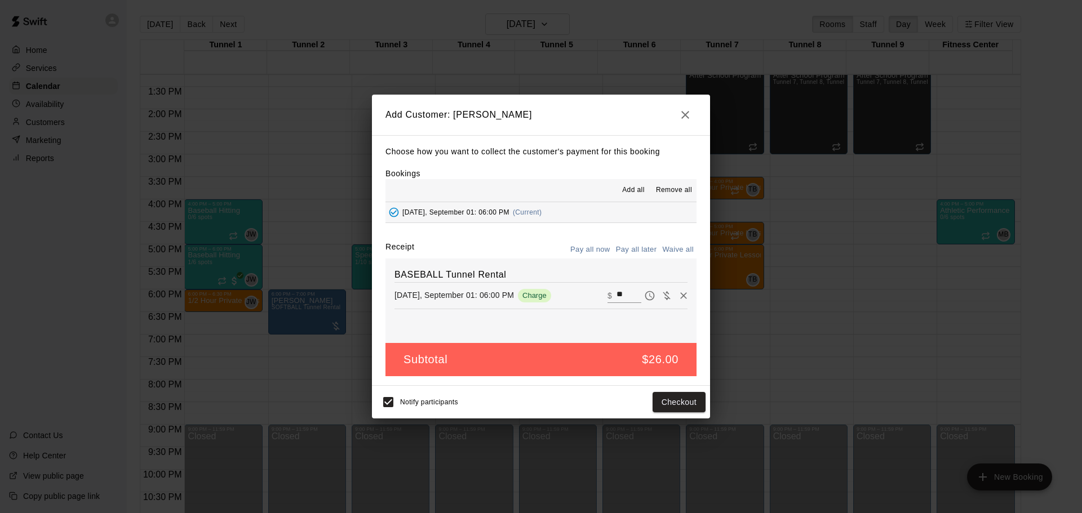
click at [631, 248] on button "Pay all later" at bounding box center [636, 249] width 47 height 17
click at [661, 403] on button "Add customer" at bounding box center [670, 402] width 69 height 21
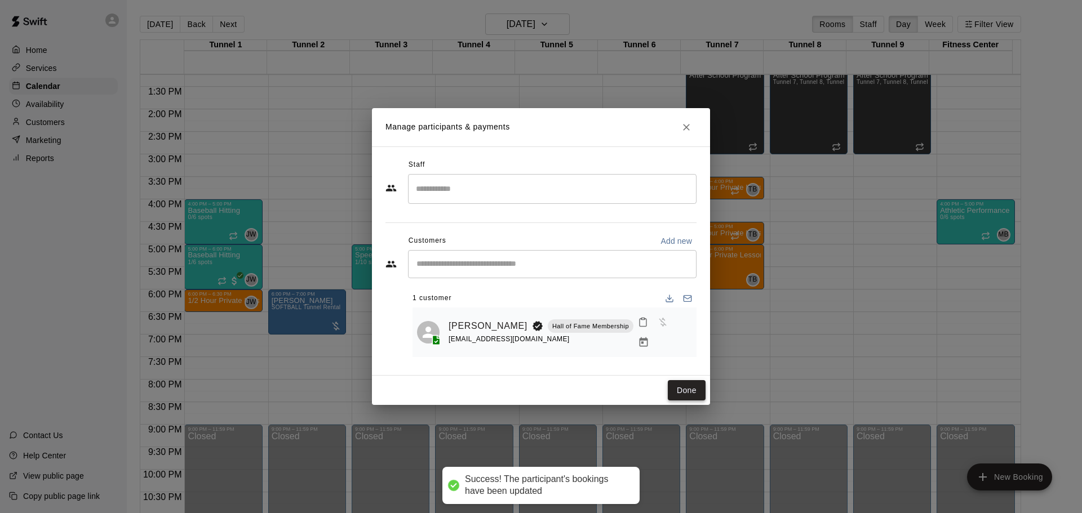
click at [683, 388] on button "Done" at bounding box center [687, 390] width 38 height 21
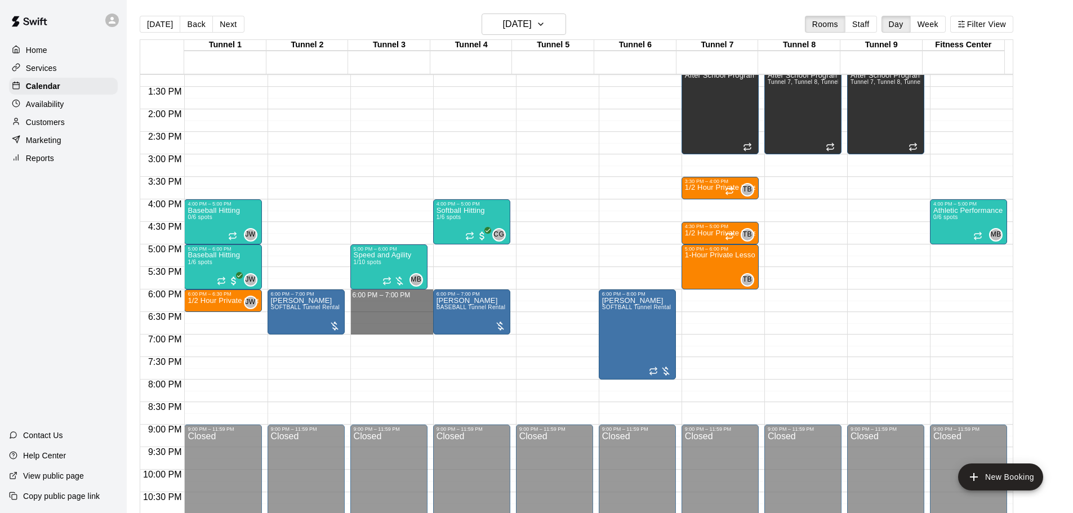
drag, startPoint x: 386, startPoint y: 293, endPoint x: 383, endPoint y: 327, distance: 33.9
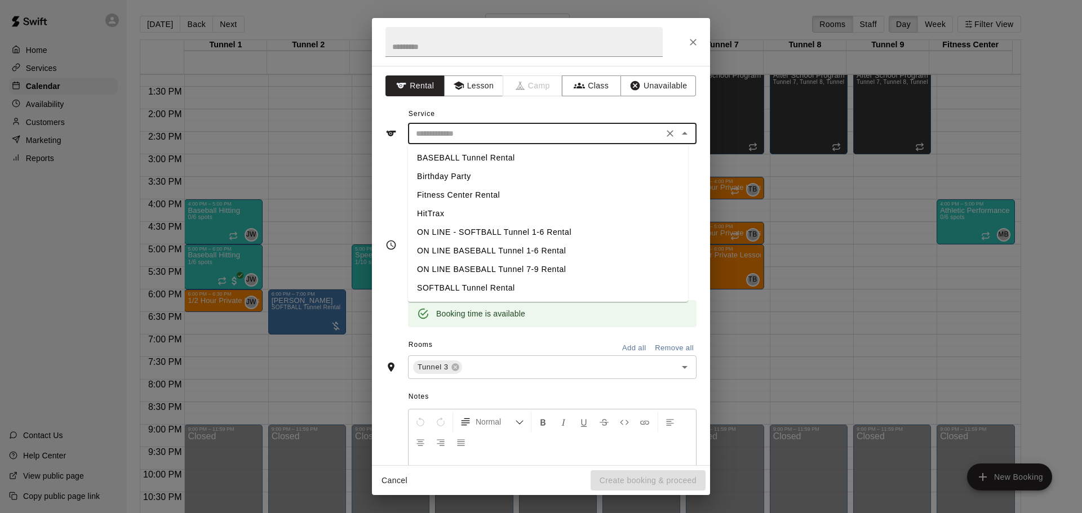
click at [459, 140] on input "text" at bounding box center [535, 134] width 248 height 14
click at [466, 164] on li "BASEBALL Tunnel Rental" at bounding box center [548, 158] width 280 height 19
type input "**********"
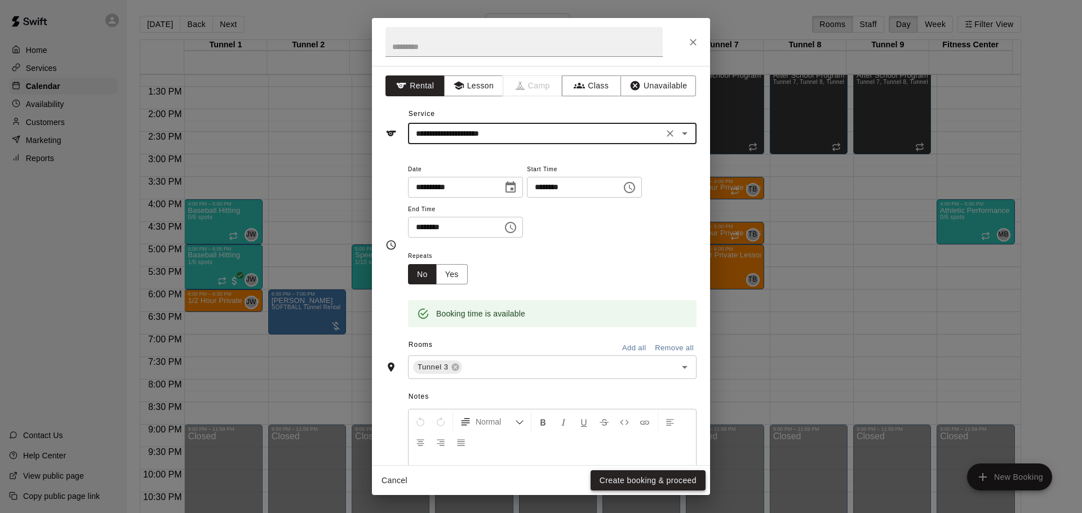
click at [637, 474] on button "Create booking & proceed" at bounding box center [647, 480] width 115 height 21
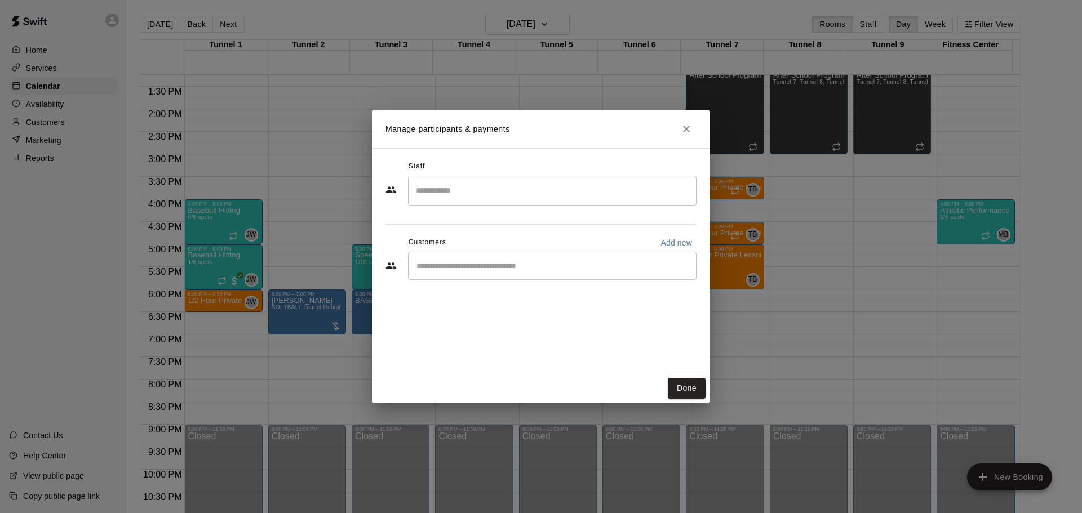
click at [441, 258] on div "​" at bounding box center [552, 266] width 288 height 28
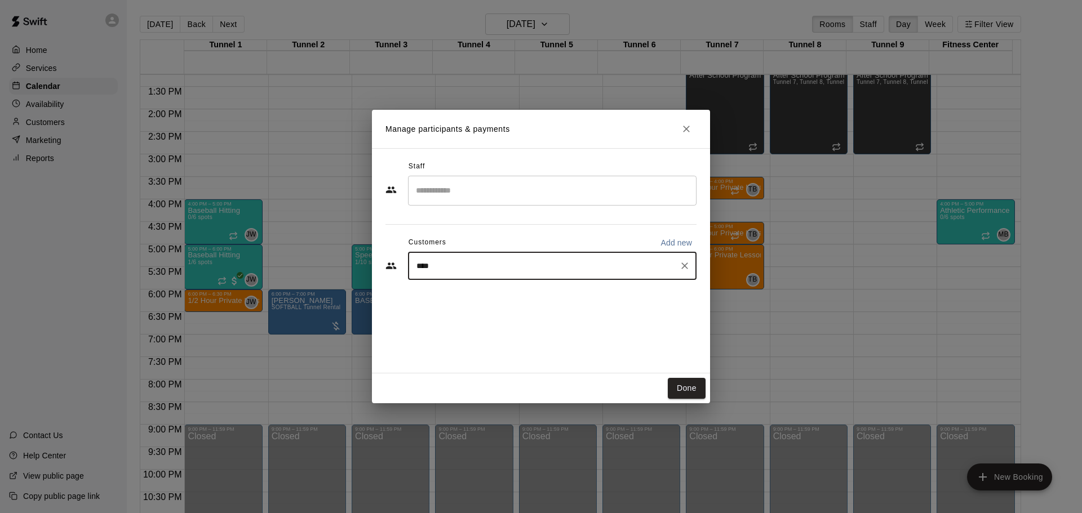
type input "*****"
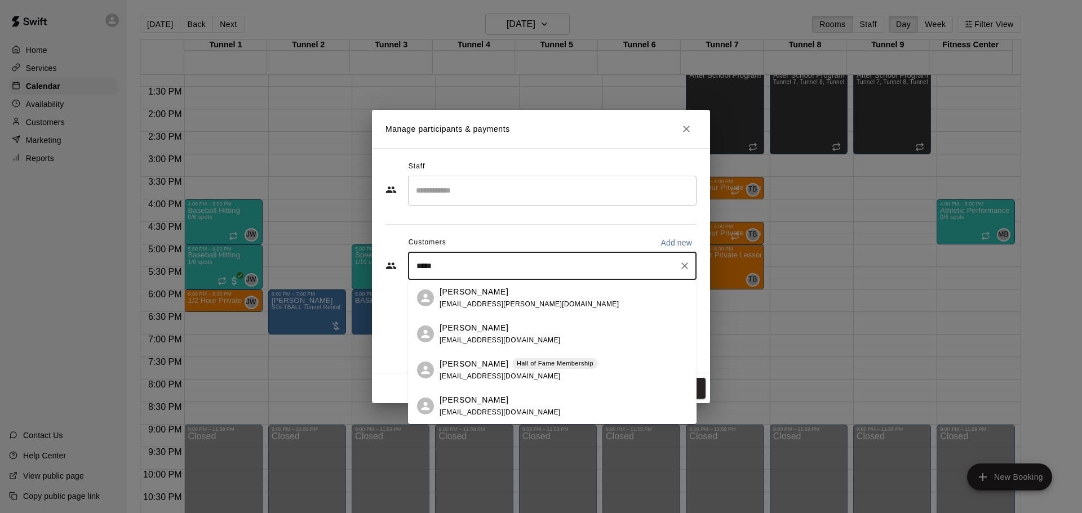
click at [517, 366] on p "Hall of Fame Membership" at bounding box center [555, 364] width 77 height 10
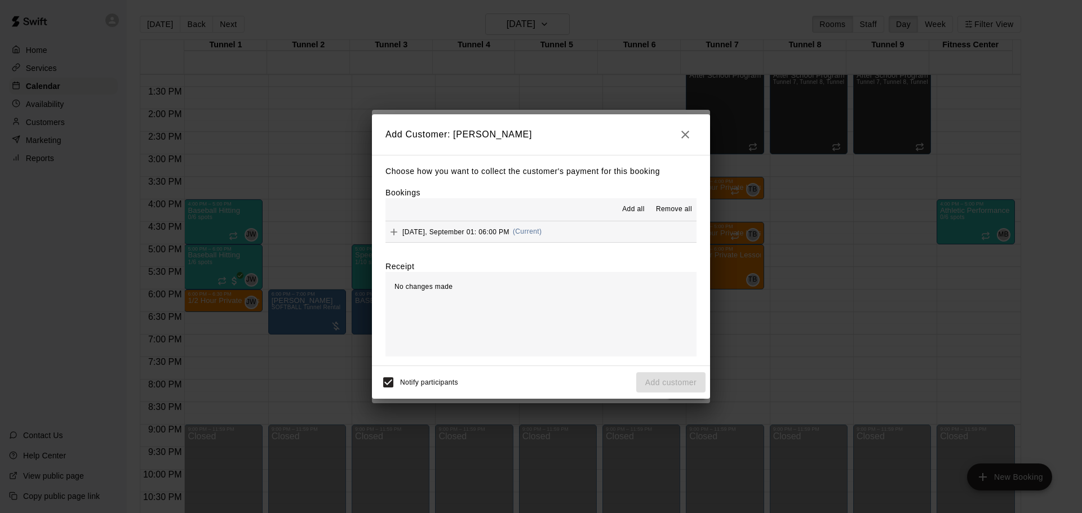
click at [561, 230] on button "[DATE], September 01: 06:00 PM (Current)" at bounding box center [540, 231] width 311 height 21
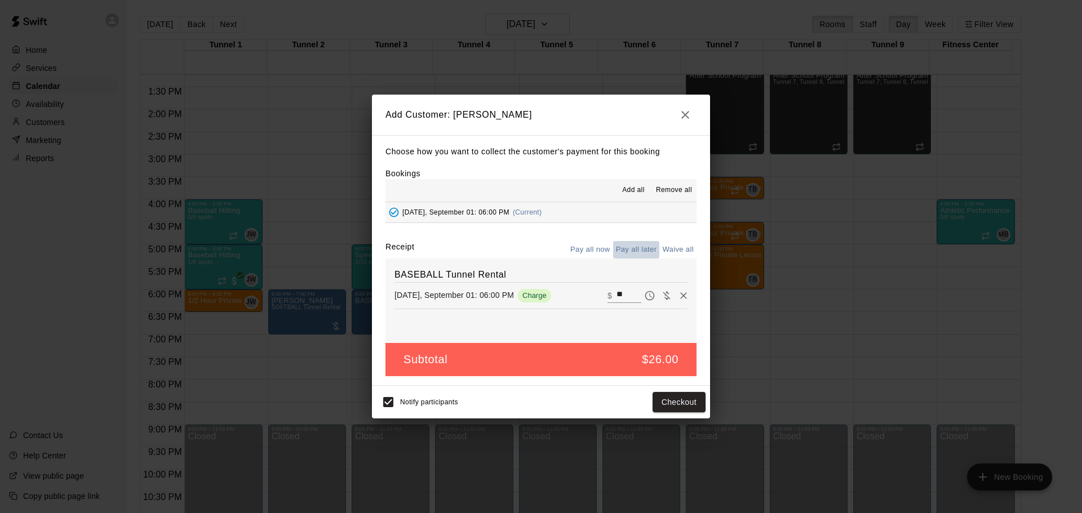
click at [623, 247] on button "Pay all later" at bounding box center [636, 249] width 47 height 17
click at [662, 408] on button "Add customer" at bounding box center [670, 402] width 69 height 21
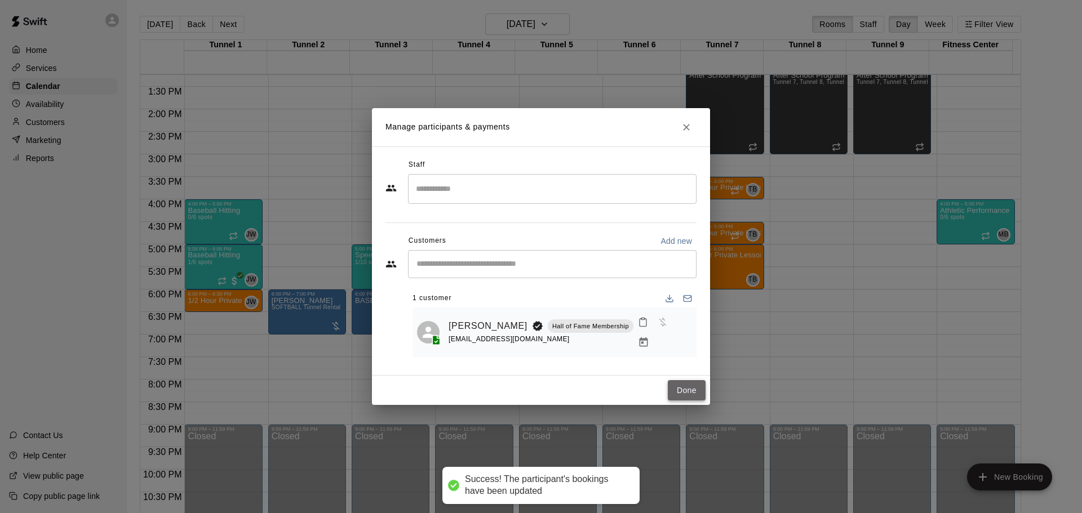
click at [676, 390] on button "Done" at bounding box center [687, 390] width 38 height 21
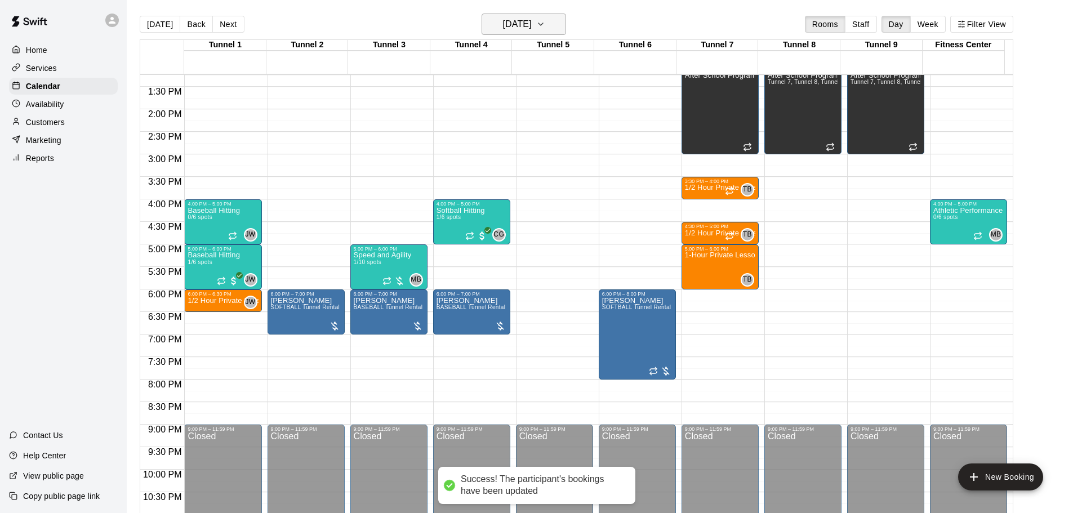
click at [523, 24] on h6 "[DATE]" at bounding box center [517, 24] width 29 height 16
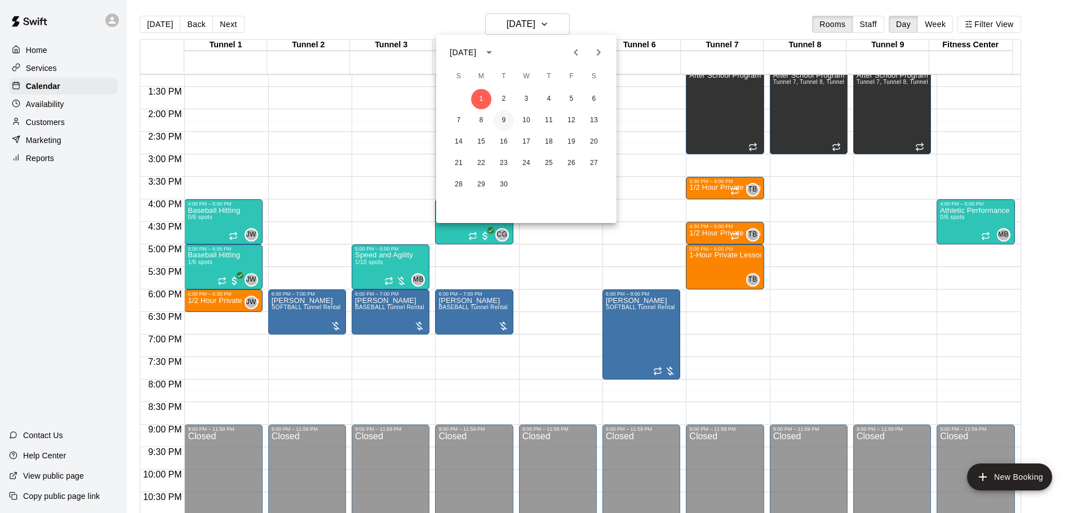
click at [508, 123] on button "9" at bounding box center [503, 120] width 20 height 20
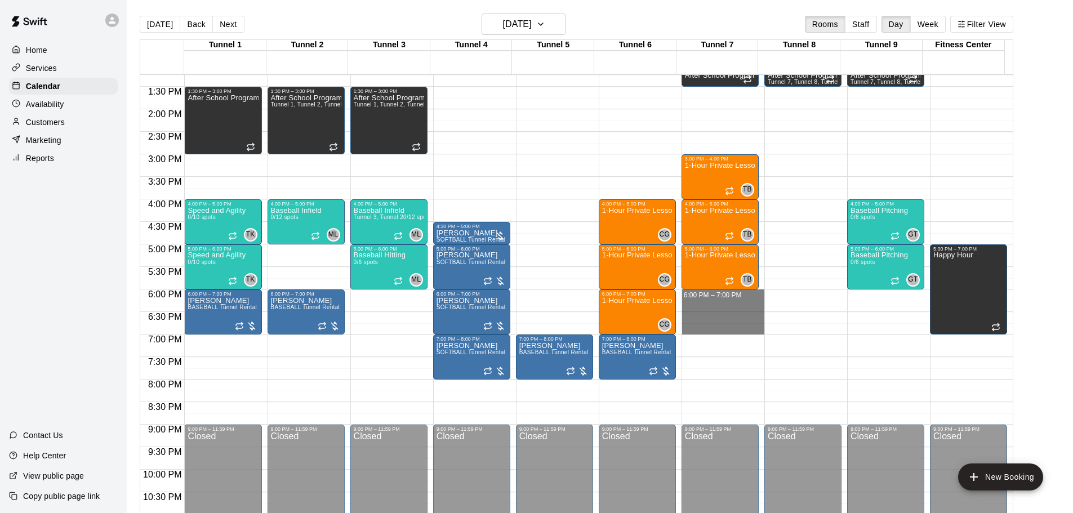
drag, startPoint x: 710, startPoint y: 292, endPoint x: 698, endPoint y: 328, distance: 38.1
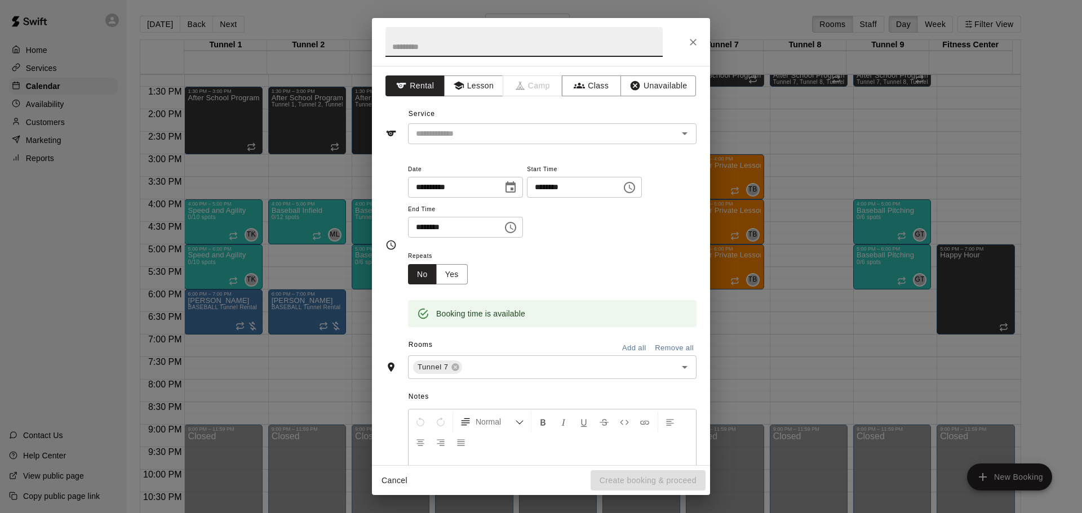
click at [688, 45] on icon "Close" at bounding box center [692, 42] width 11 height 11
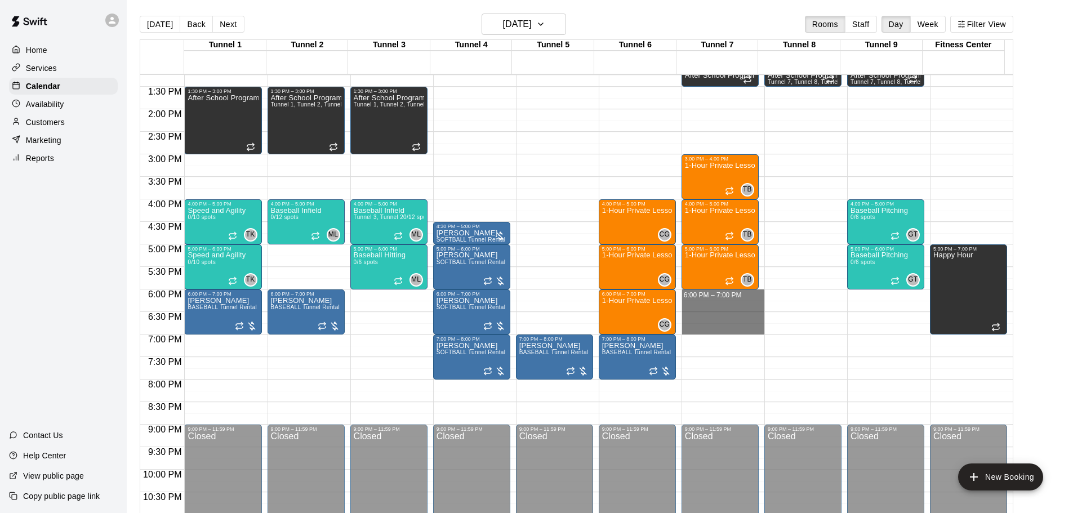
drag, startPoint x: 732, startPoint y: 293, endPoint x: 733, endPoint y: 330, distance: 36.7
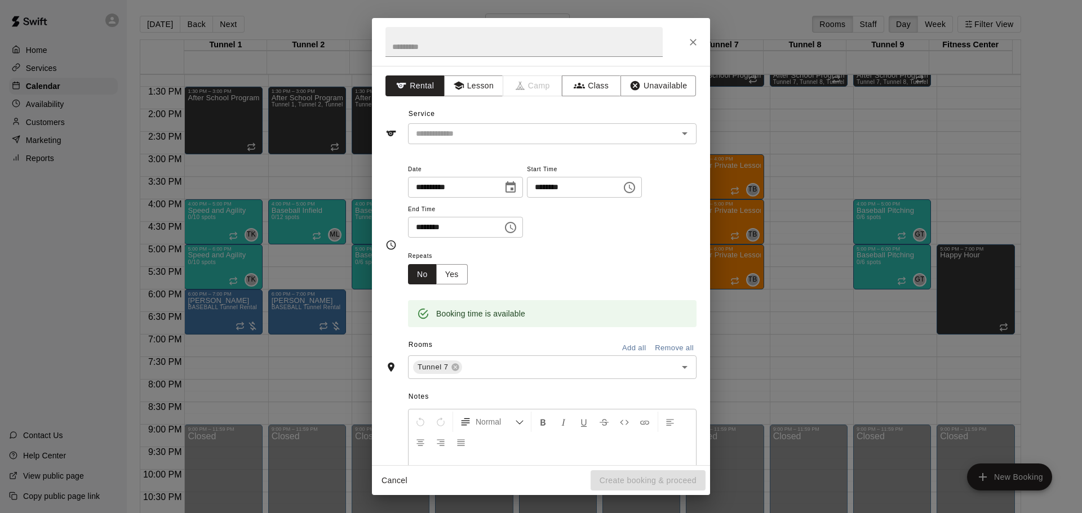
click at [515, 147] on div "**********" at bounding box center [541, 265] width 338 height 399
click at [524, 136] on input "text" at bounding box center [535, 134] width 248 height 14
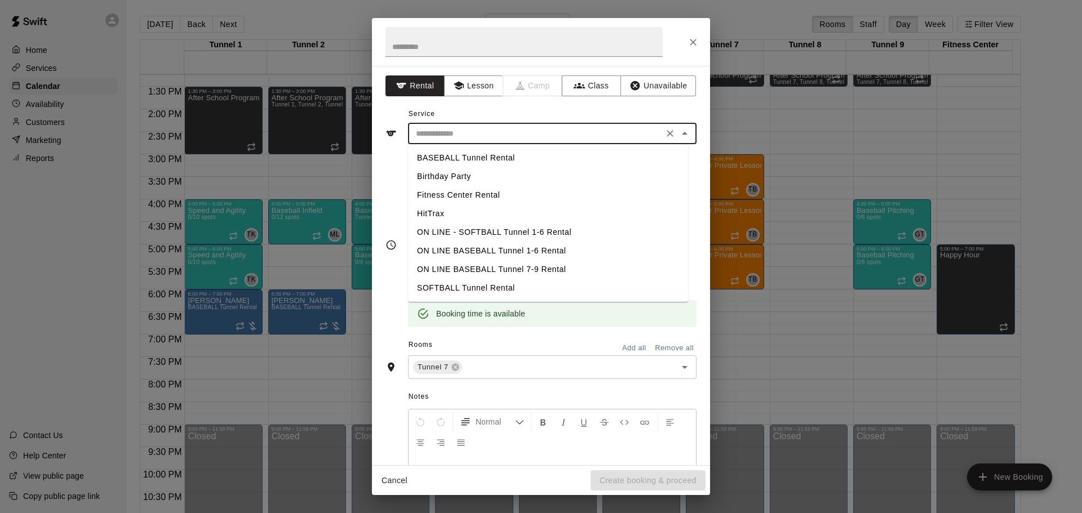
click at [461, 159] on li "BASEBALL Tunnel Rental" at bounding box center [548, 158] width 280 height 19
type input "**********"
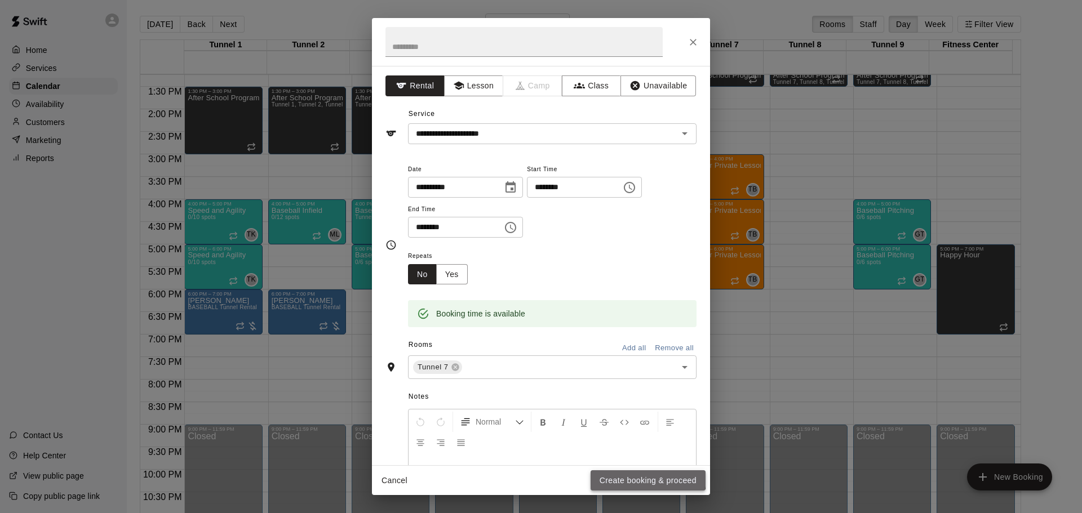
click at [638, 477] on button "Create booking & proceed" at bounding box center [647, 480] width 115 height 21
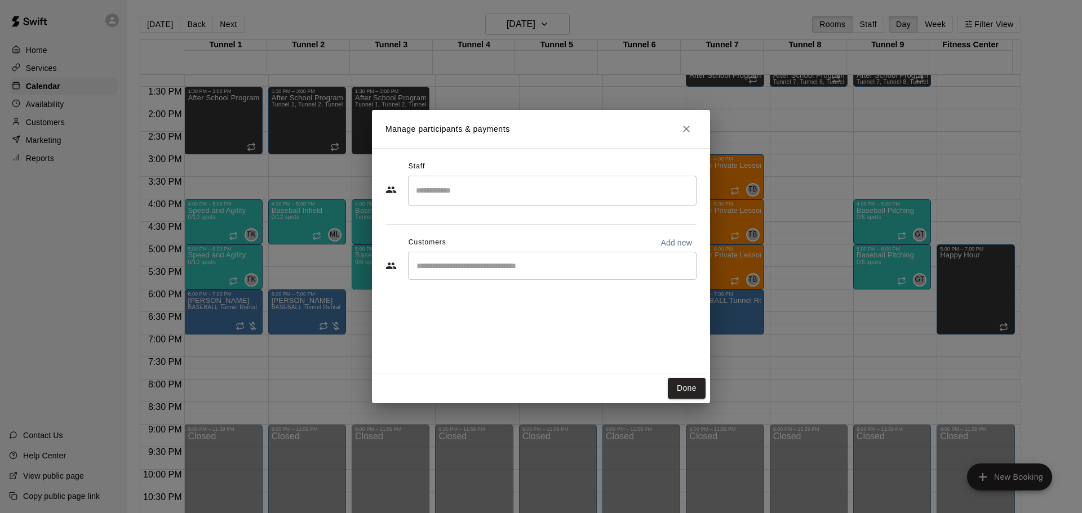
click at [479, 272] on div "​" at bounding box center [552, 266] width 288 height 28
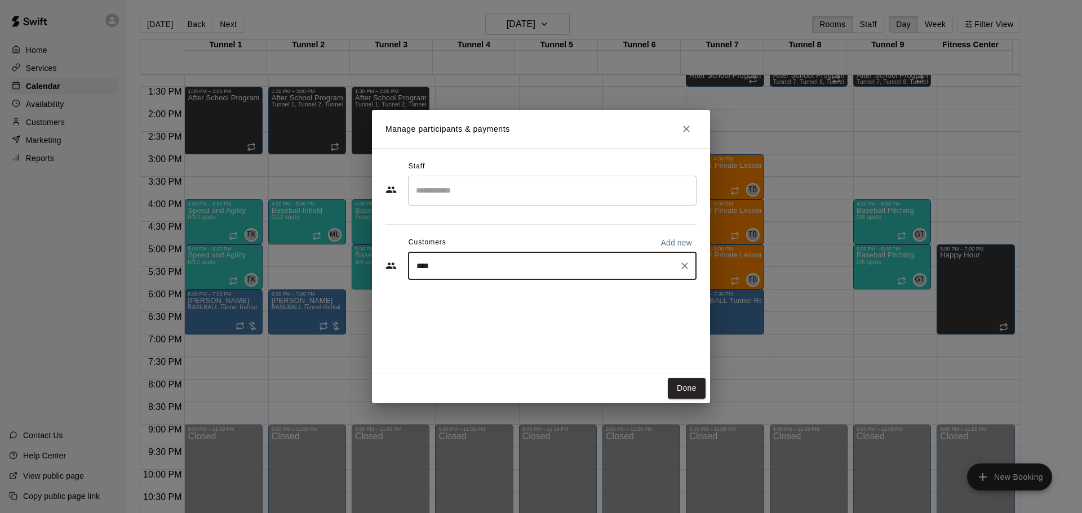
type input "*****"
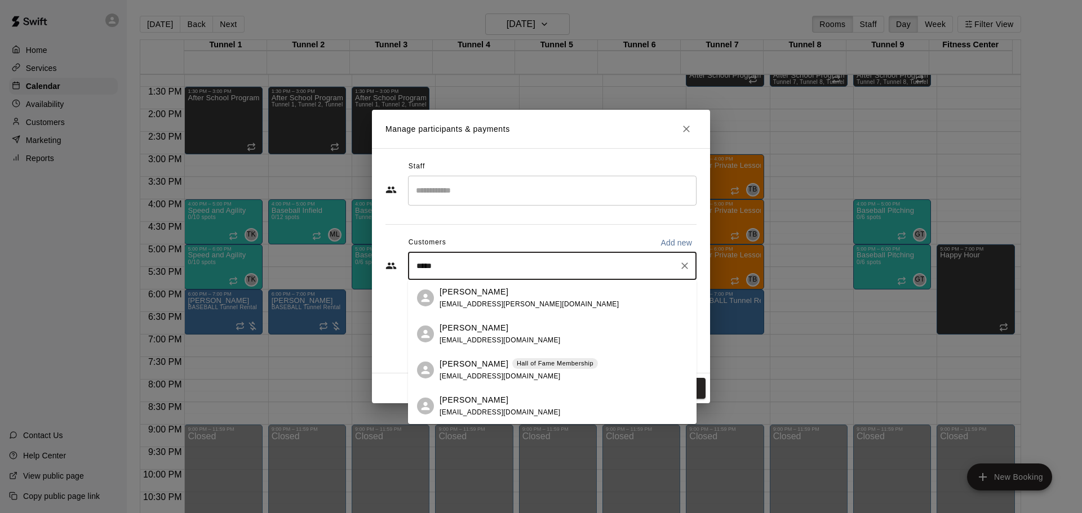
click at [470, 354] on div "[PERSON_NAME] [PERSON_NAME] of Fame Membership [EMAIL_ADDRESS][DOMAIN_NAME]" at bounding box center [552, 370] width 288 height 36
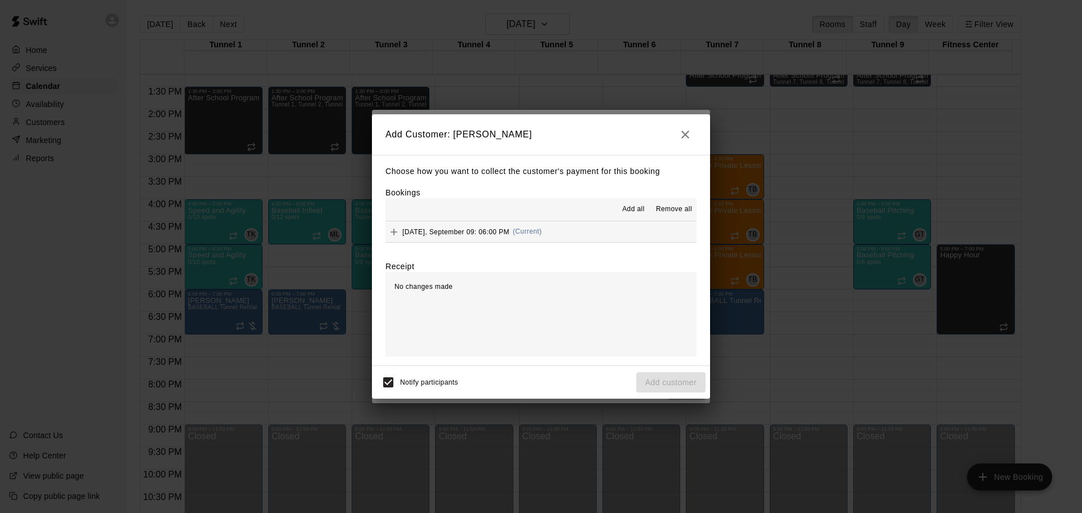
click at [483, 235] on span "[DATE], September 09: 06:00 PM" at bounding box center [455, 232] width 107 height 8
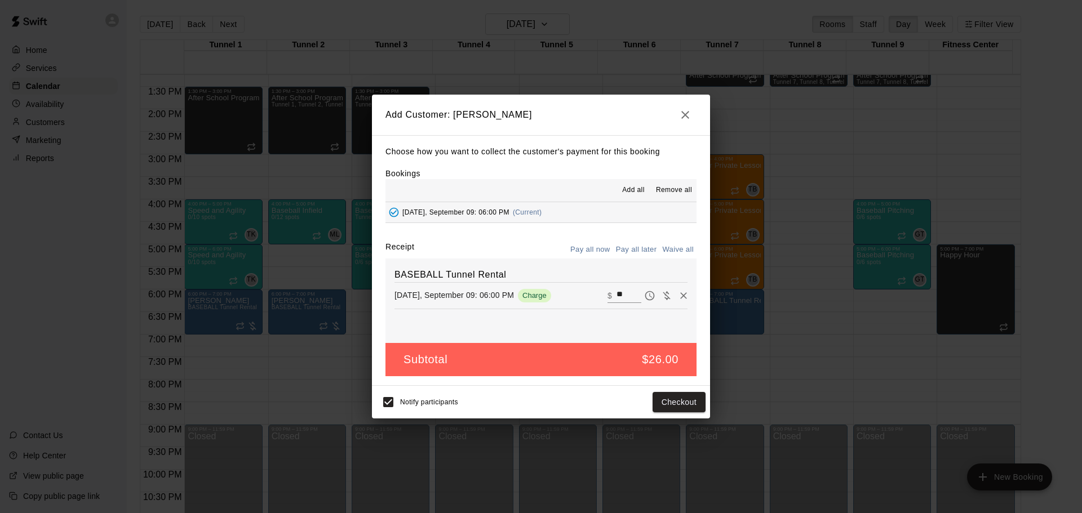
click at [629, 255] on button "Pay all later" at bounding box center [636, 249] width 47 height 17
click at [695, 399] on button "Add customer" at bounding box center [670, 402] width 69 height 21
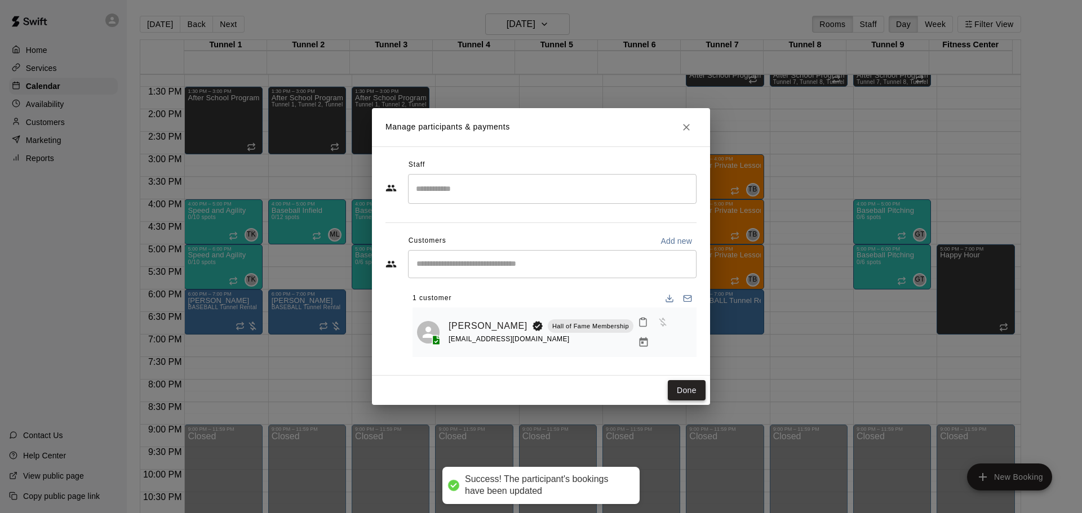
click at [671, 394] on button "Done" at bounding box center [687, 390] width 38 height 21
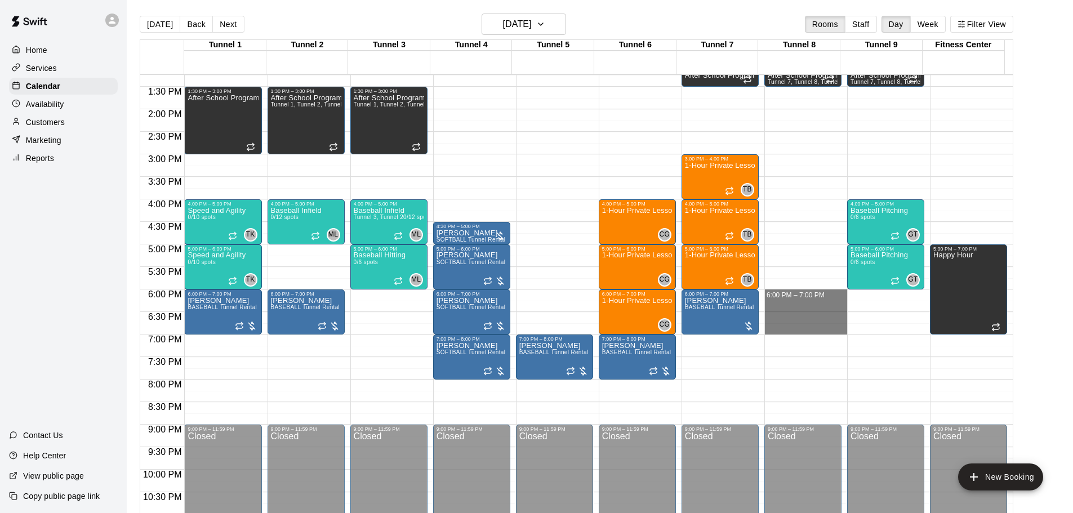
drag, startPoint x: 774, startPoint y: 292, endPoint x: 772, endPoint y: 332, distance: 40.1
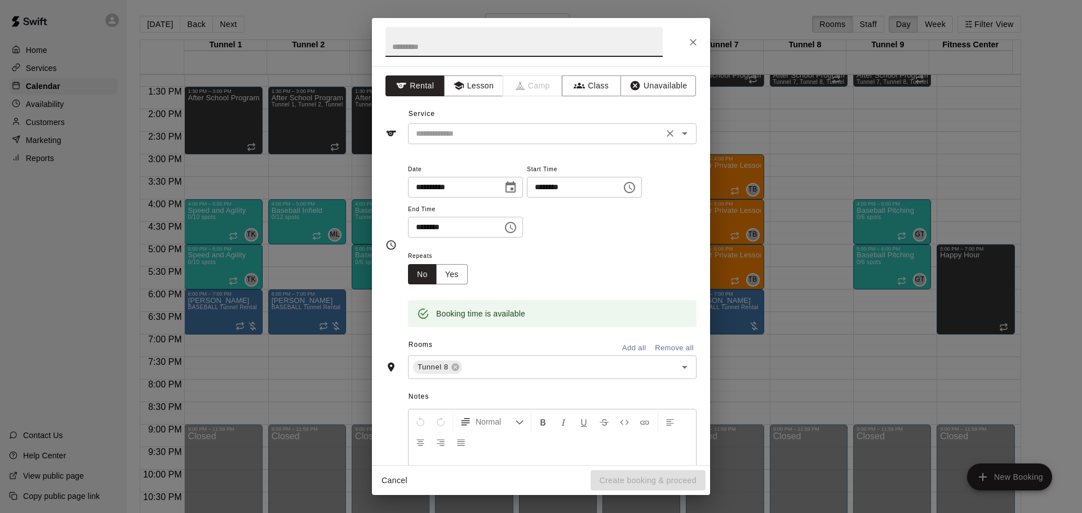
click at [445, 140] on input "text" at bounding box center [535, 134] width 248 height 14
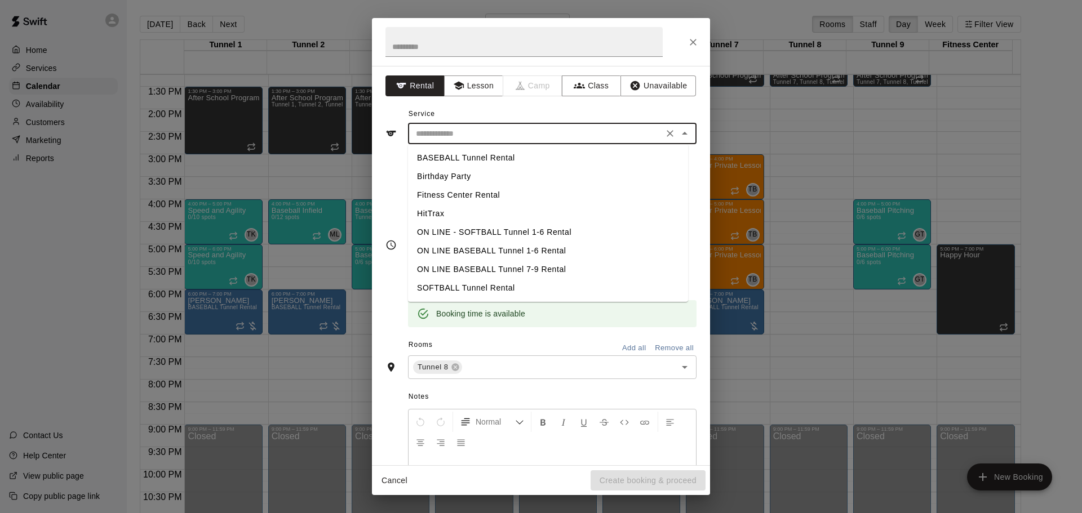
click at [454, 160] on li "BASEBALL Tunnel Rental" at bounding box center [548, 158] width 280 height 19
type input "**********"
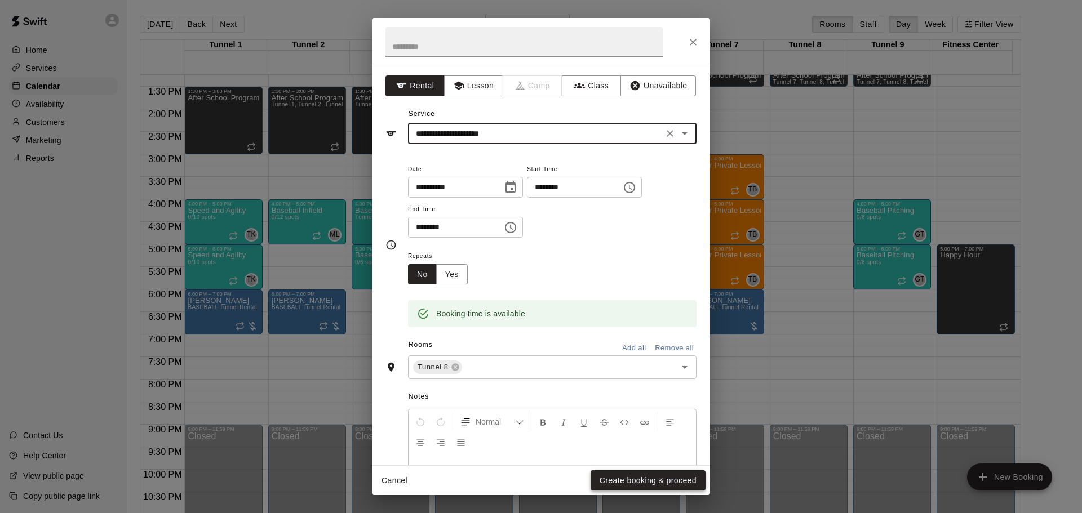
click at [670, 482] on button "Create booking & proceed" at bounding box center [647, 480] width 115 height 21
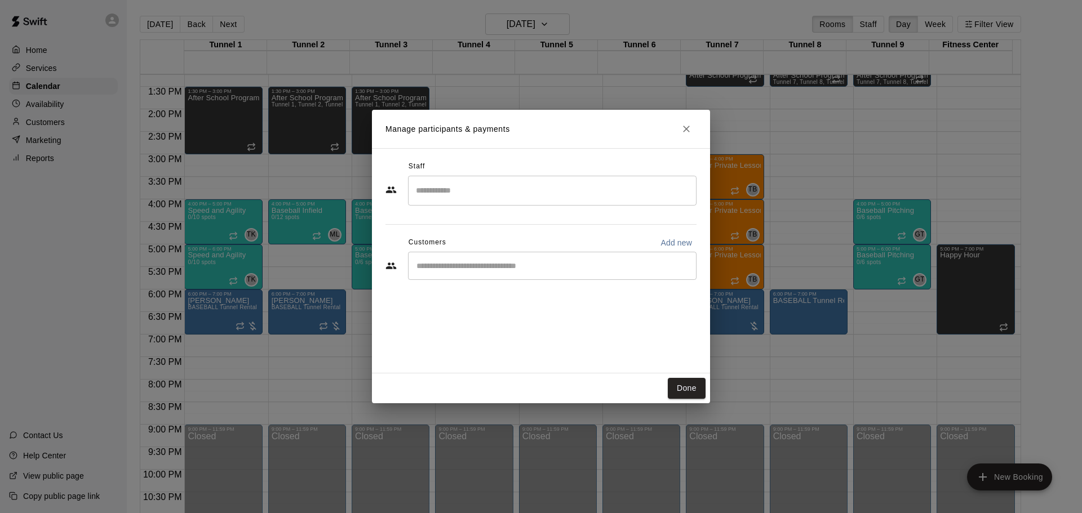
click at [478, 269] on input "Start typing to search customers..." at bounding box center [552, 265] width 278 height 11
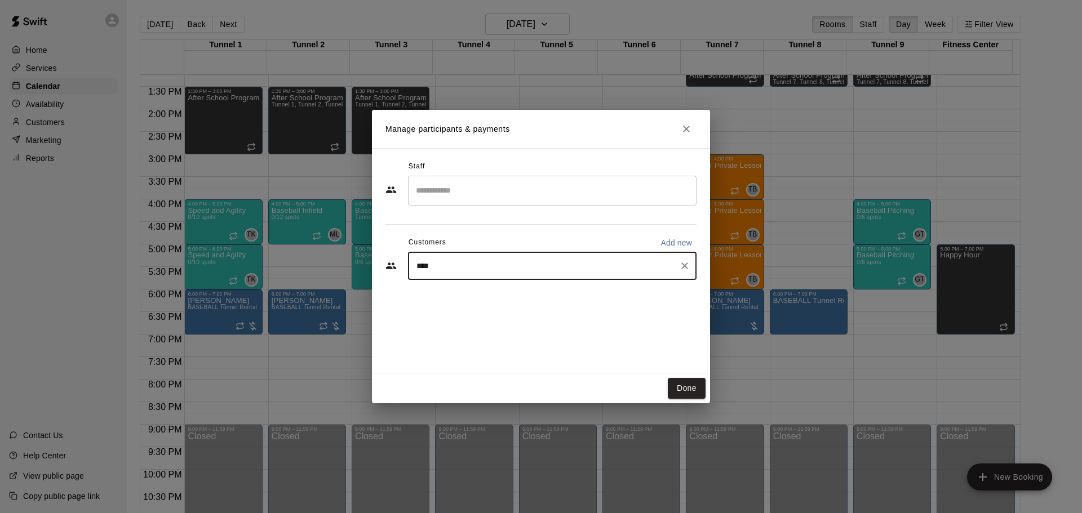
type input "*****"
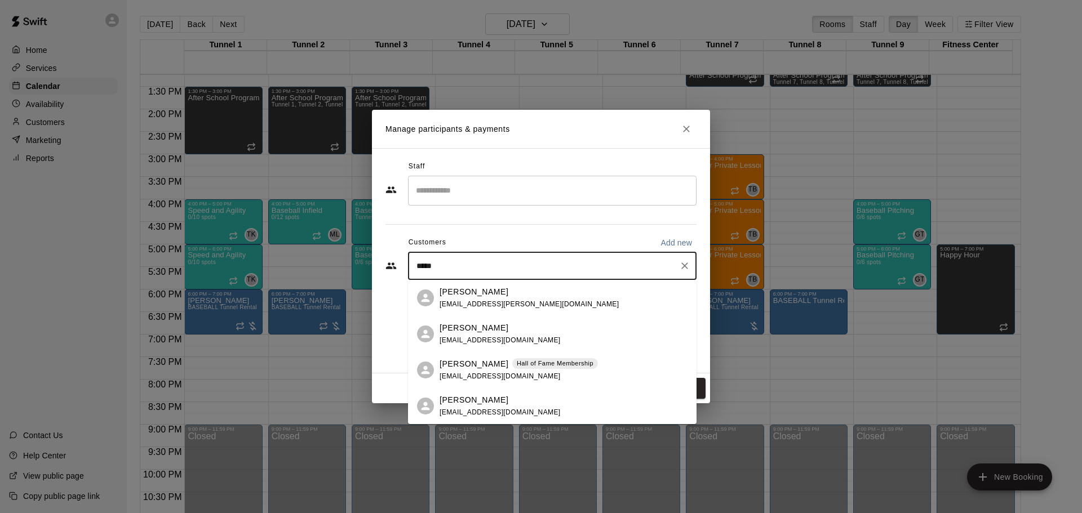
click at [533, 358] on div "Hall of Fame Membership" at bounding box center [555, 363] width 86 height 11
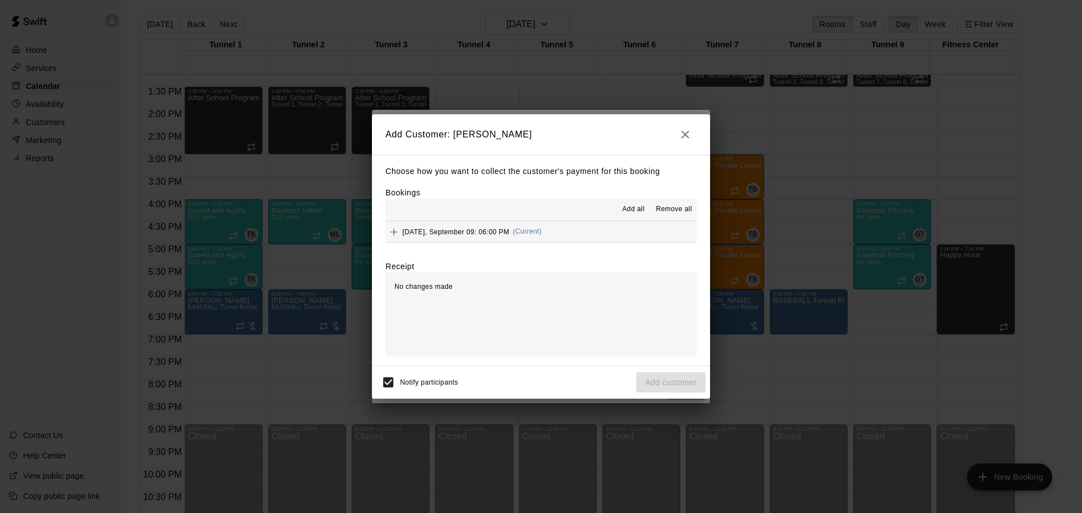
click at [503, 226] on div "[DATE], September 09: 06:00 PM (Current)" at bounding box center [463, 232] width 156 height 17
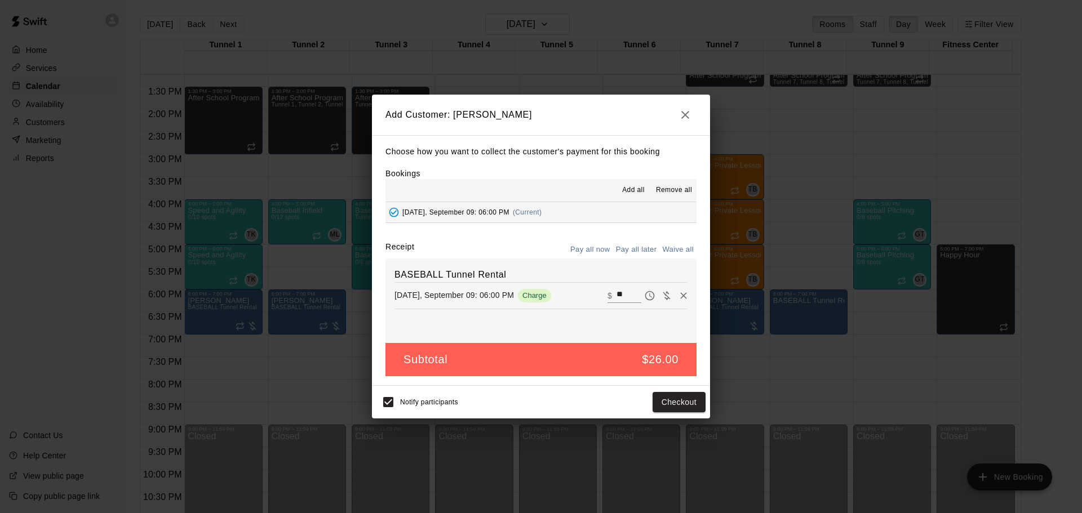
click at [621, 246] on button "Pay all later" at bounding box center [636, 249] width 47 height 17
click at [690, 407] on button "Add customer" at bounding box center [670, 402] width 69 height 21
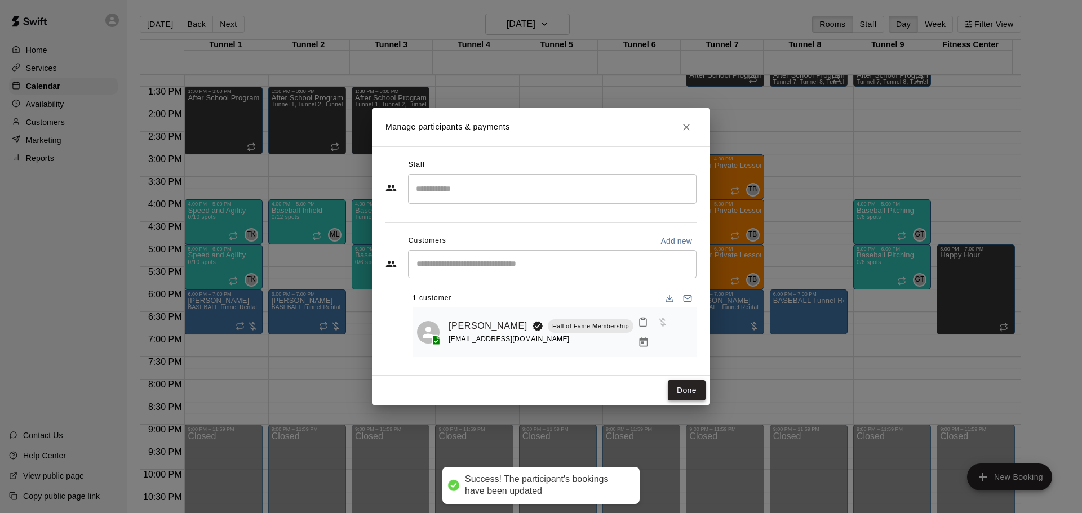
click at [690, 391] on button "Done" at bounding box center [687, 390] width 38 height 21
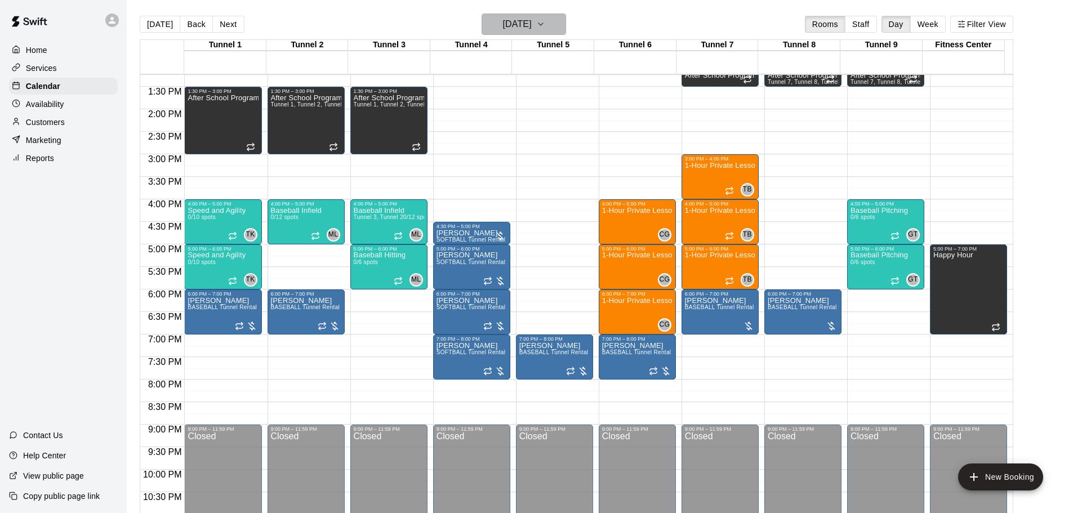
click at [553, 28] on button "[DATE]" at bounding box center [524, 24] width 84 height 21
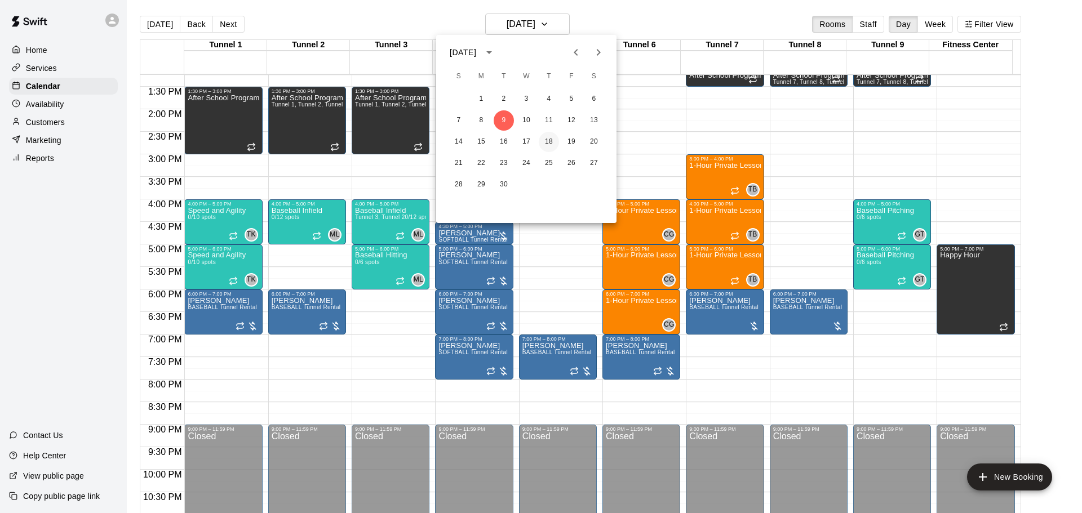
click at [541, 143] on button "18" at bounding box center [549, 142] width 20 height 20
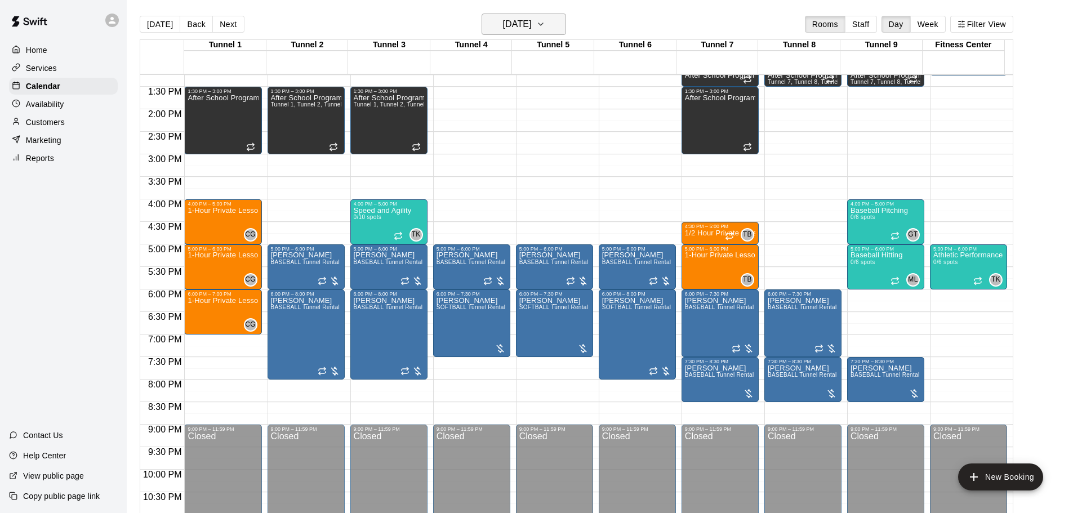
click at [506, 21] on h6 "[DATE]" at bounding box center [517, 24] width 29 height 16
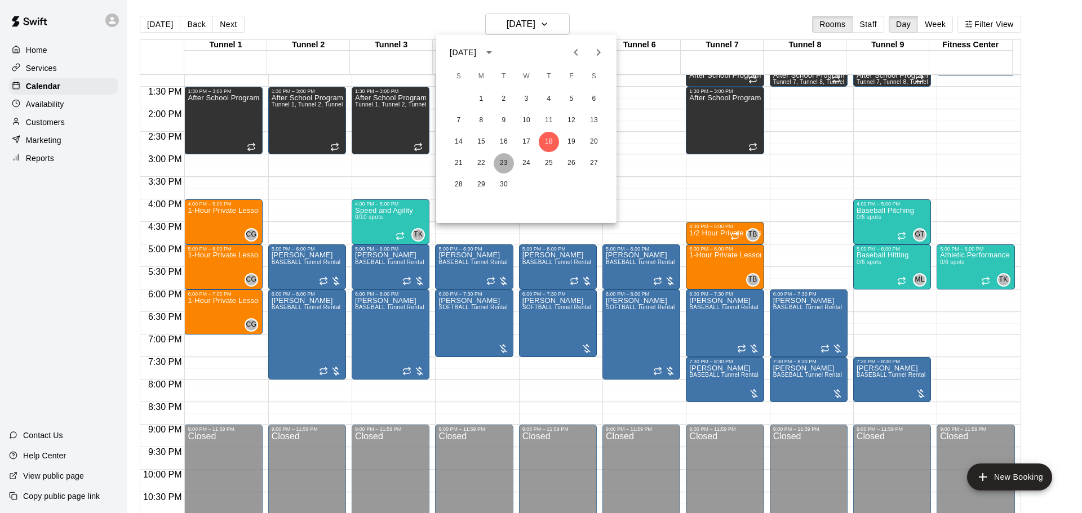
click at [508, 162] on button "23" at bounding box center [503, 163] width 20 height 20
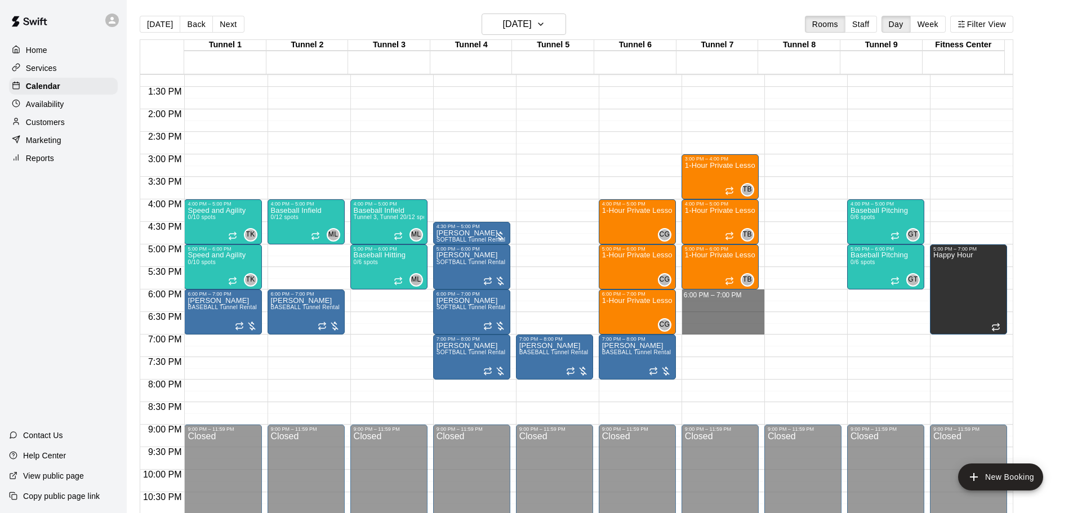
drag, startPoint x: 736, startPoint y: 295, endPoint x: 737, endPoint y: 329, distance: 34.4
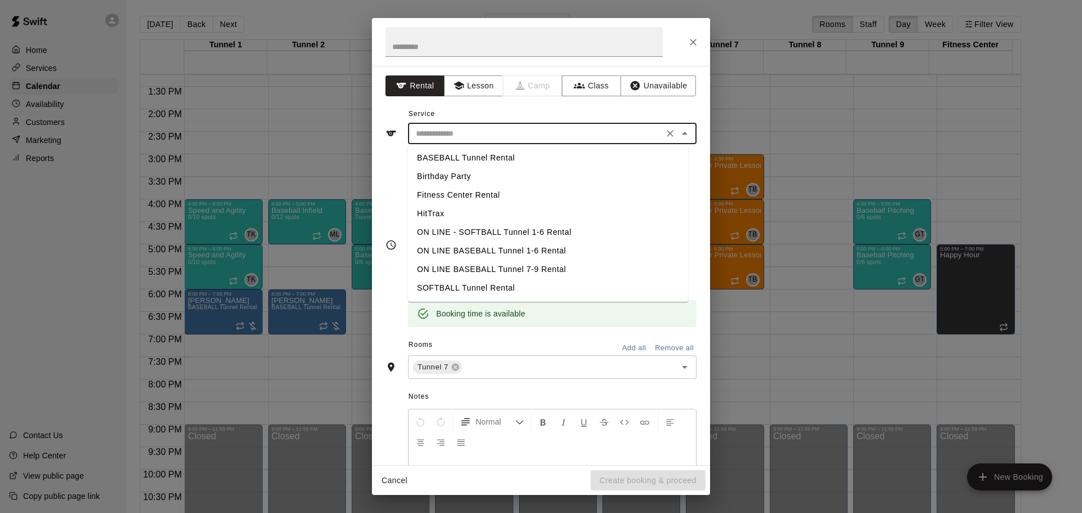
click at [481, 134] on input "text" at bounding box center [535, 134] width 248 height 14
click at [488, 158] on li "BASEBALL Tunnel Rental" at bounding box center [548, 158] width 280 height 19
type input "**********"
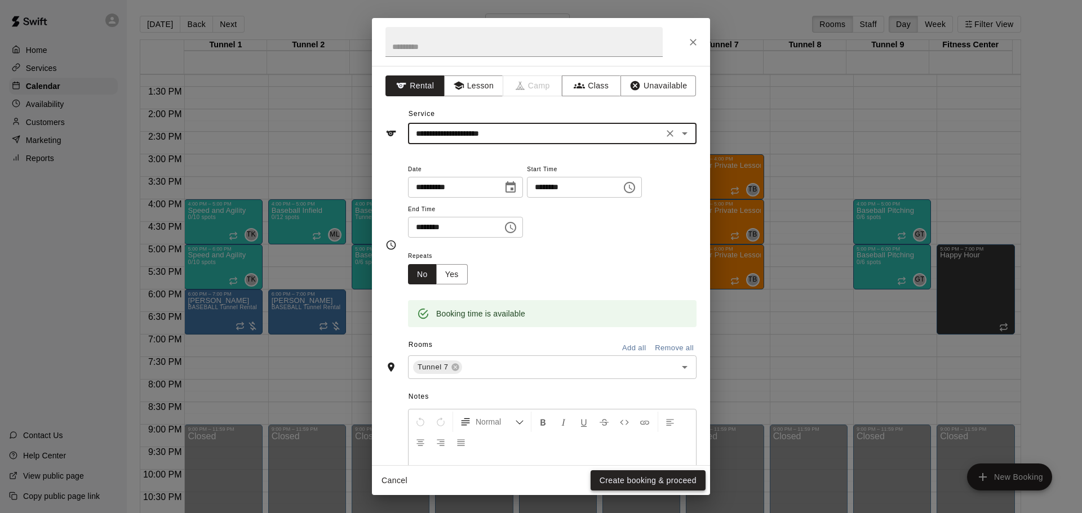
click at [647, 476] on button "Create booking & proceed" at bounding box center [647, 480] width 115 height 21
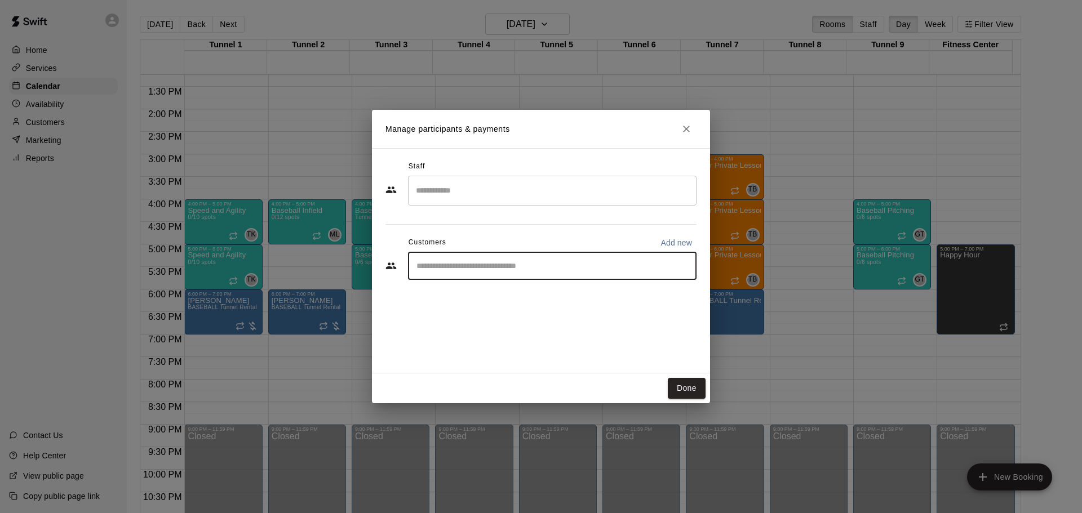
click at [481, 270] on input "Start typing to search customers..." at bounding box center [552, 265] width 278 height 11
type input "*****"
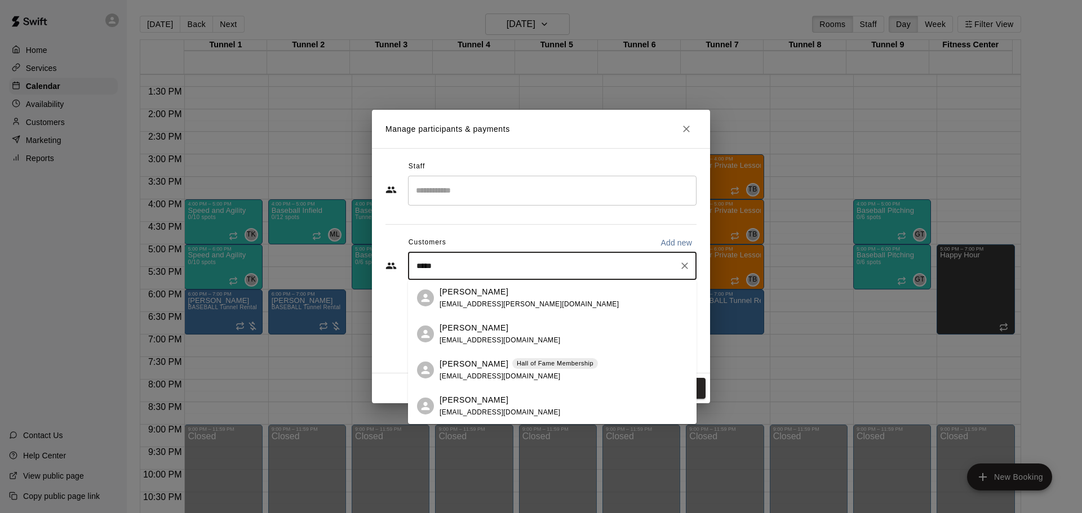
click at [473, 375] on span "[EMAIL_ADDRESS][DOMAIN_NAME]" at bounding box center [499, 376] width 121 height 8
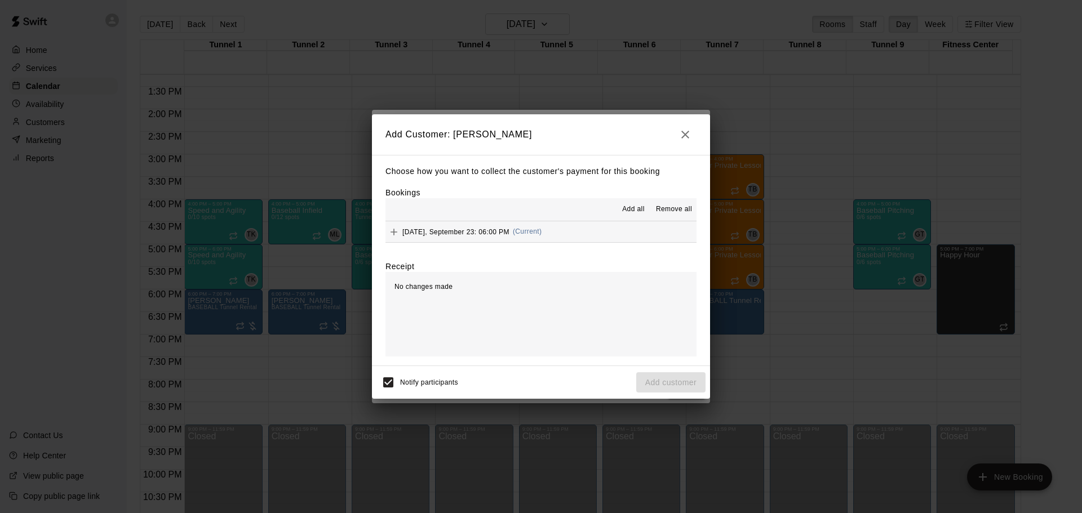
click at [491, 227] on div "[DATE], September 23: 06:00 PM (Current)" at bounding box center [463, 232] width 156 height 17
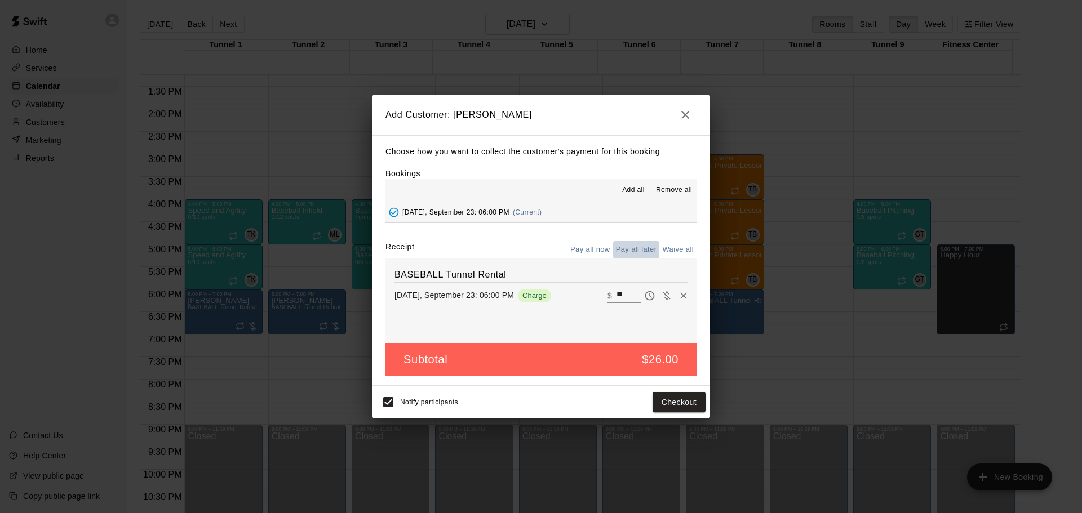
click at [638, 244] on button "Pay all later" at bounding box center [636, 249] width 47 height 17
click at [688, 403] on button "Add customer" at bounding box center [670, 402] width 69 height 21
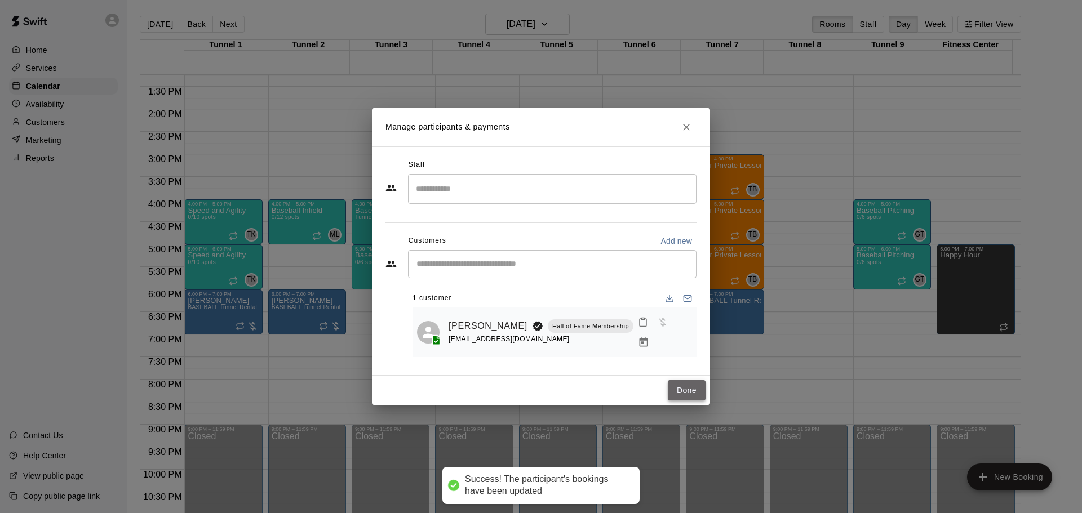
click at [693, 388] on button "Done" at bounding box center [687, 390] width 38 height 21
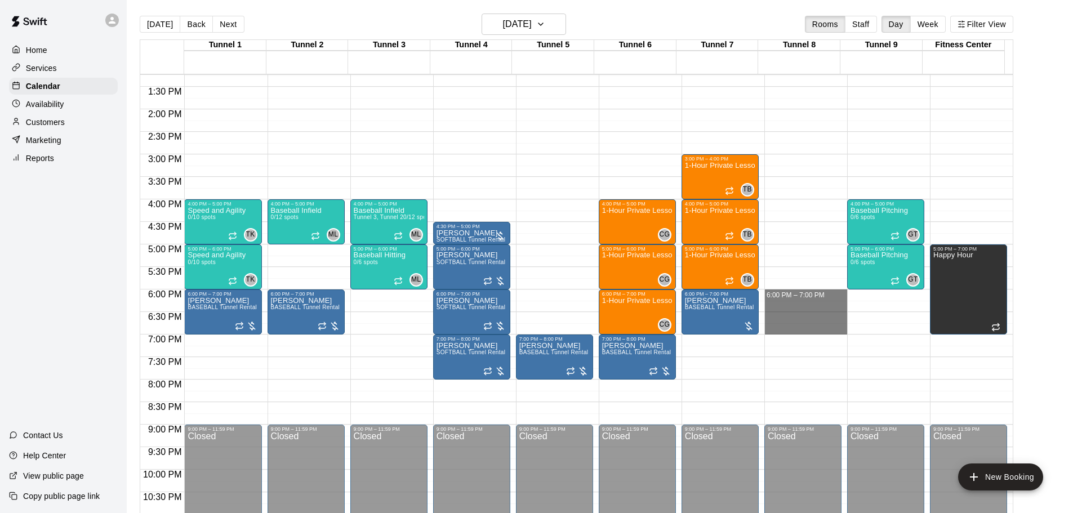
drag, startPoint x: 782, startPoint y: 291, endPoint x: 780, endPoint y: 333, distance: 41.7
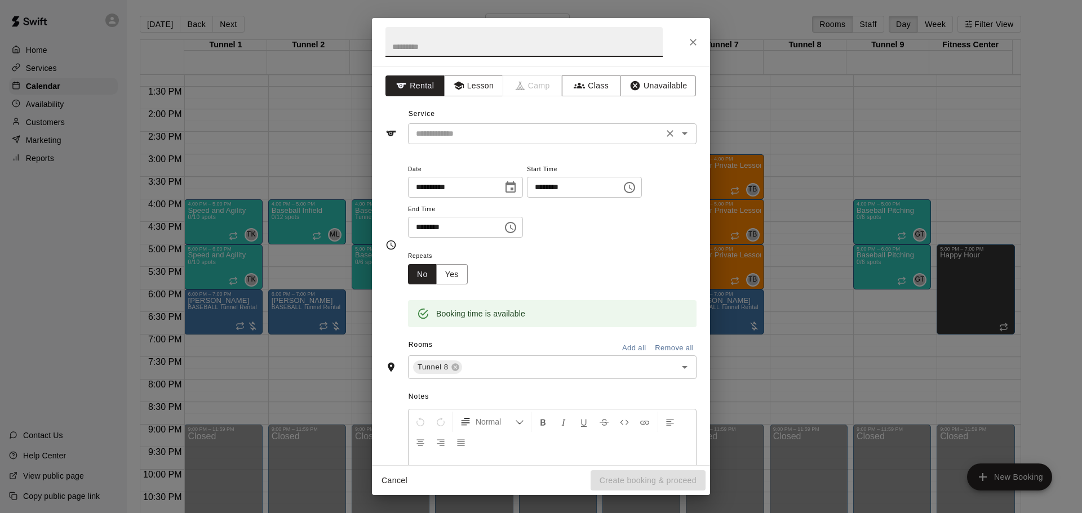
click at [487, 143] on div "​" at bounding box center [552, 133] width 288 height 21
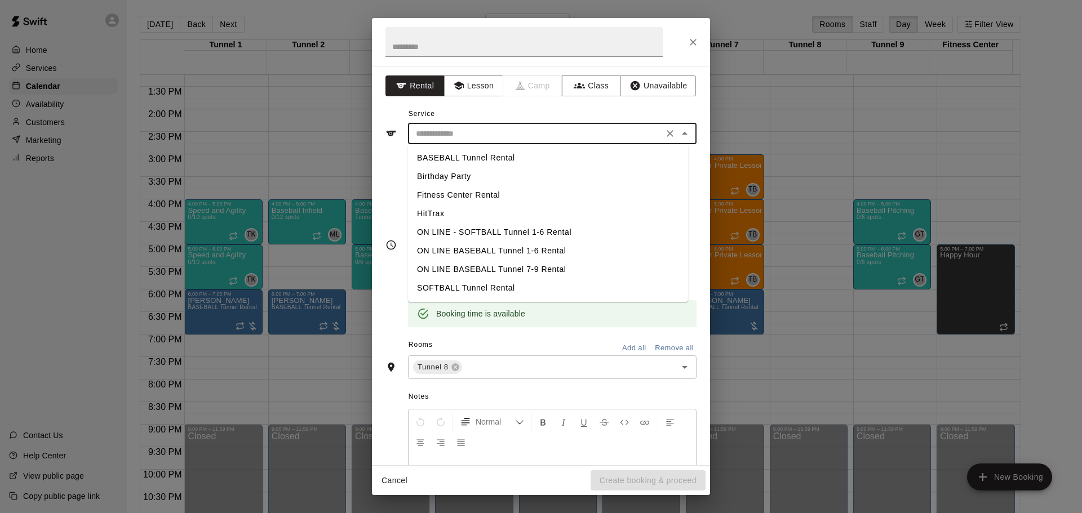
click at [487, 154] on li "BASEBALL Tunnel Rental" at bounding box center [548, 158] width 280 height 19
type input "**********"
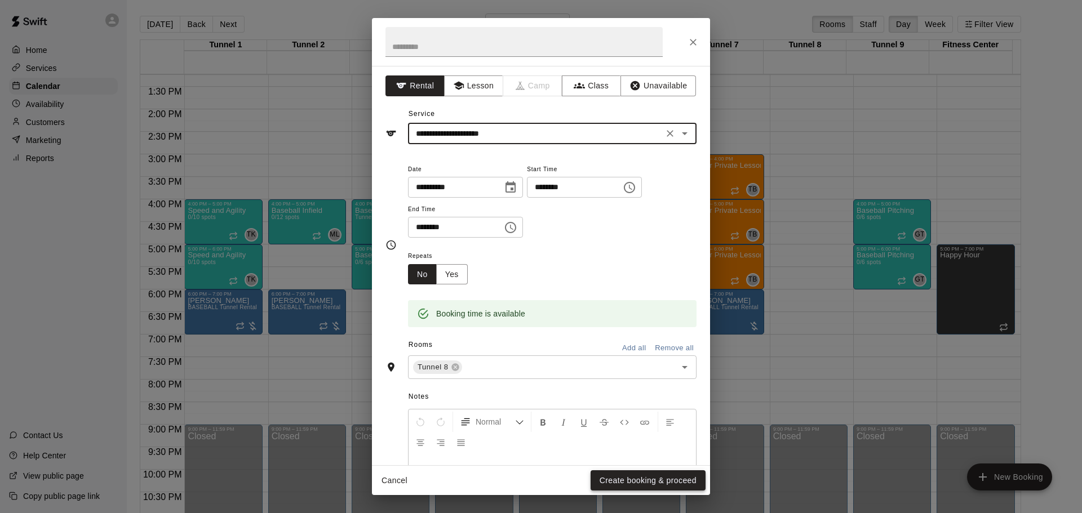
click at [608, 478] on button "Create booking & proceed" at bounding box center [647, 480] width 115 height 21
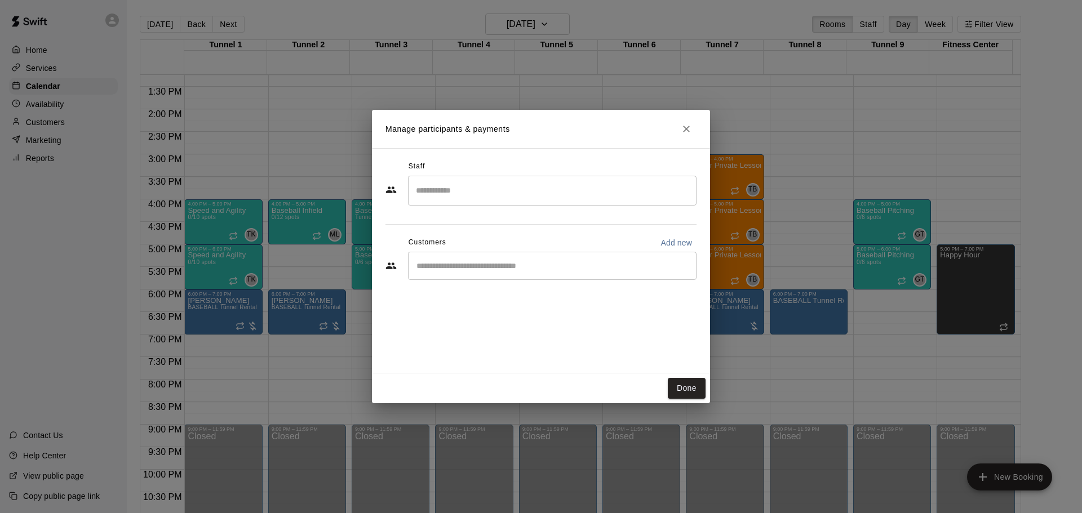
click at [438, 266] on input "Start typing to search customers..." at bounding box center [552, 265] width 278 height 11
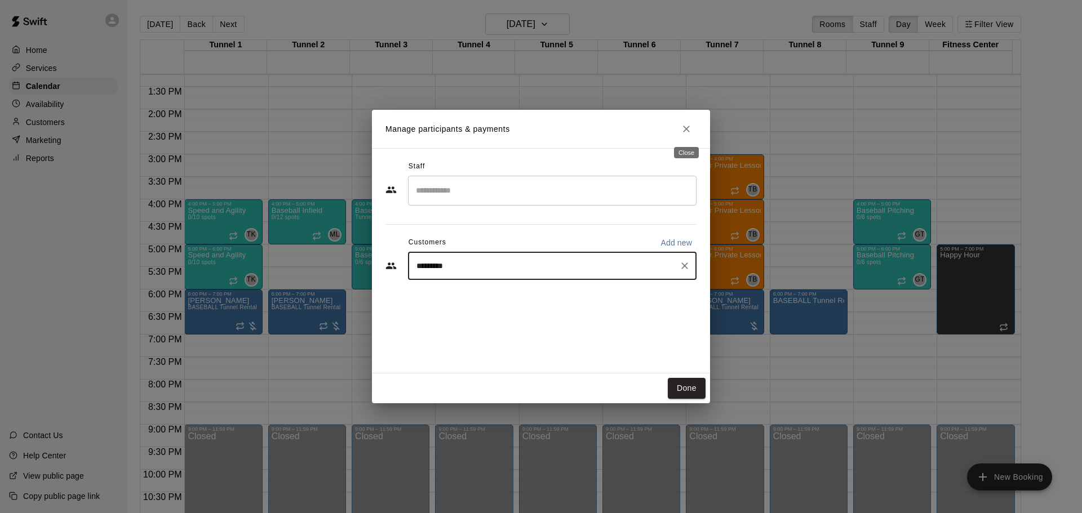
type input "*********"
click at [690, 136] on button "Close" at bounding box center [686, 129] width 20 height 20
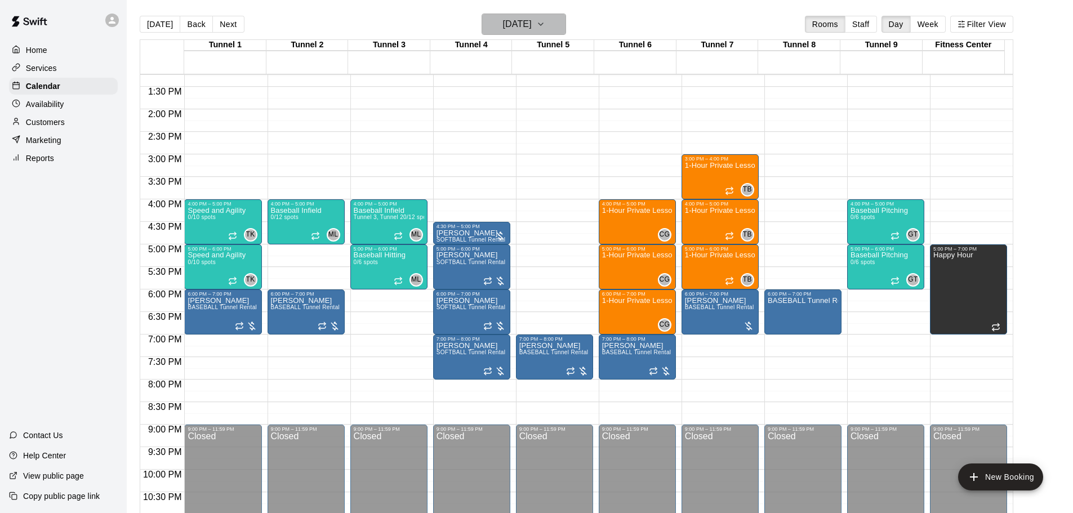
click at [510, 24] on h6 "[DATE]" at bounding box center [517, 24] width 29 height 16
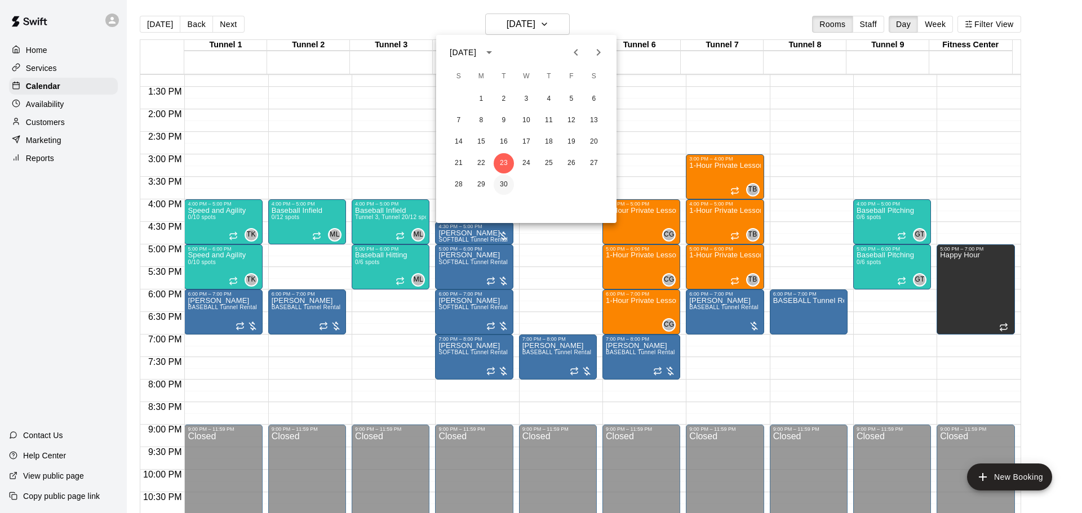
click at [501, 185] on button "30" at bounding box center [503, 185] width 20 height 20
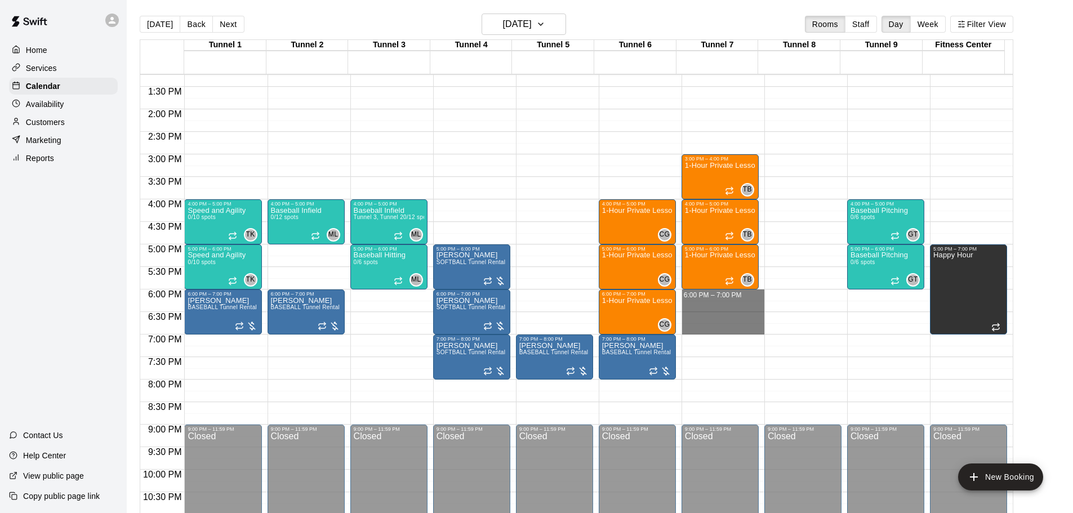
drag, startPoint x: 705, startPoint y: 292, endPoint x: 700, endPoint y: 325, distance: 33.1
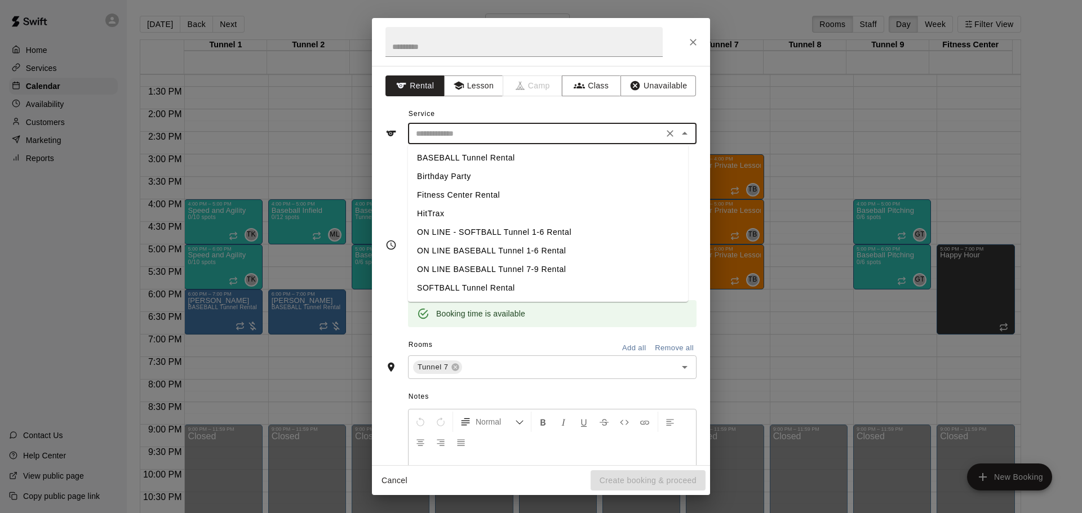
click at [509, 135] on input "text" at bounding box center [535, 134] width 248 height 14
click at [488, 158] on li "BASEBALL Tunnel Rental" at bounding box center [548, 158] width 280 height 19
type input "**********"
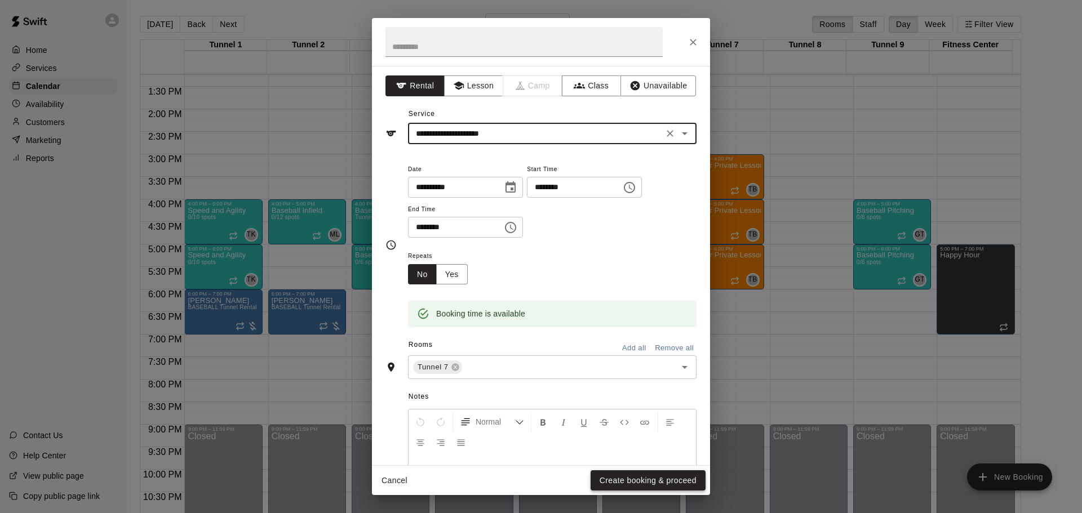
click at [628, 477] on button "Create booking & proceed" at bounding box center [647, 480] width 115 height 21
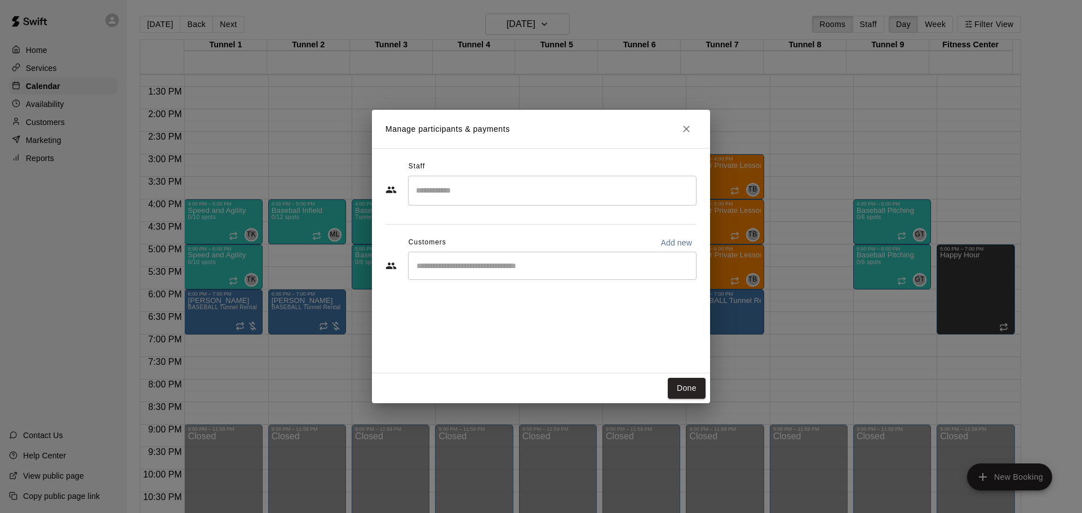
click at [454, 267] on input "Start typing to search customers..." at bounding box center [552, 265] width 278 height 11
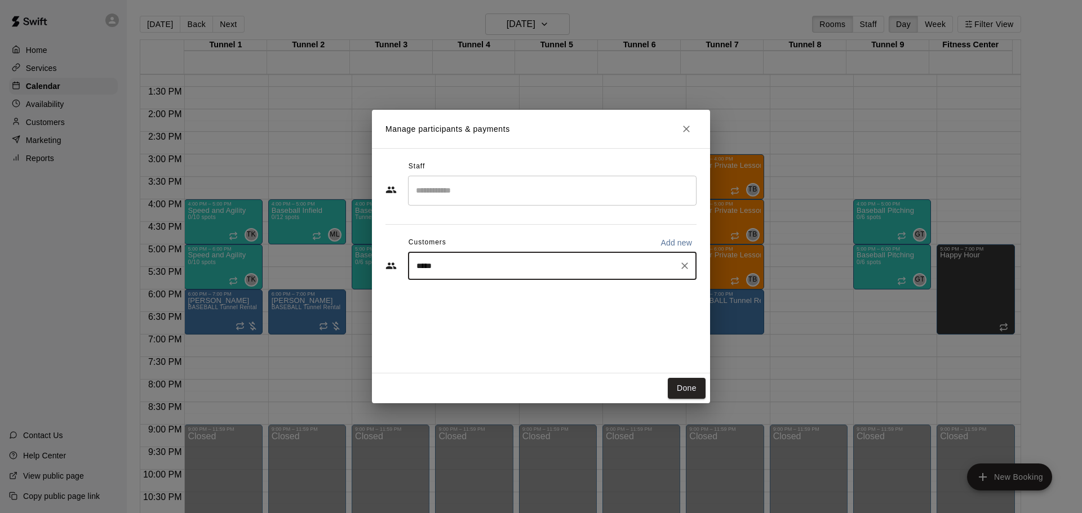
type input "*****"
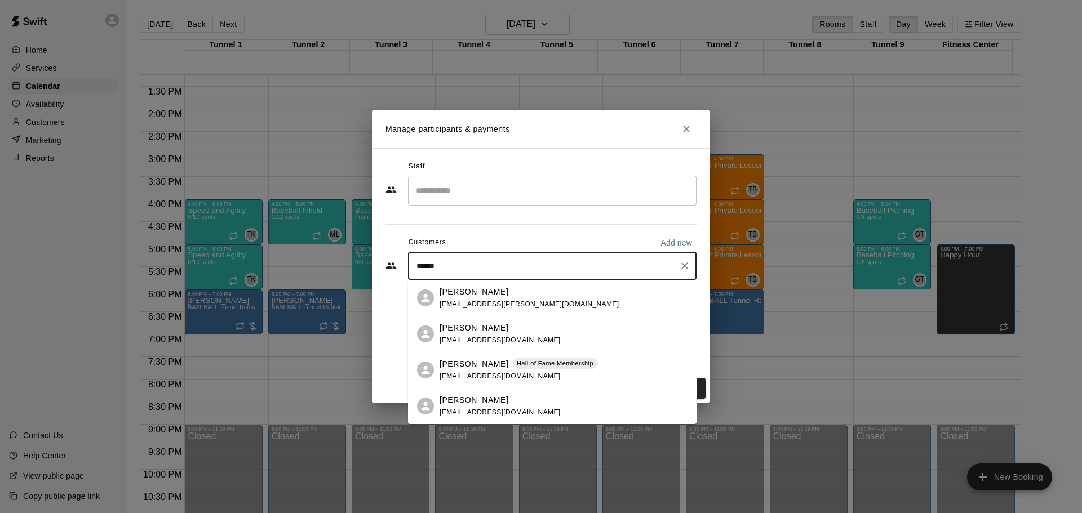
click at [452, 367] on p "[PERSON_NAME]" at bounding box center [473, 364] width 69 height 12
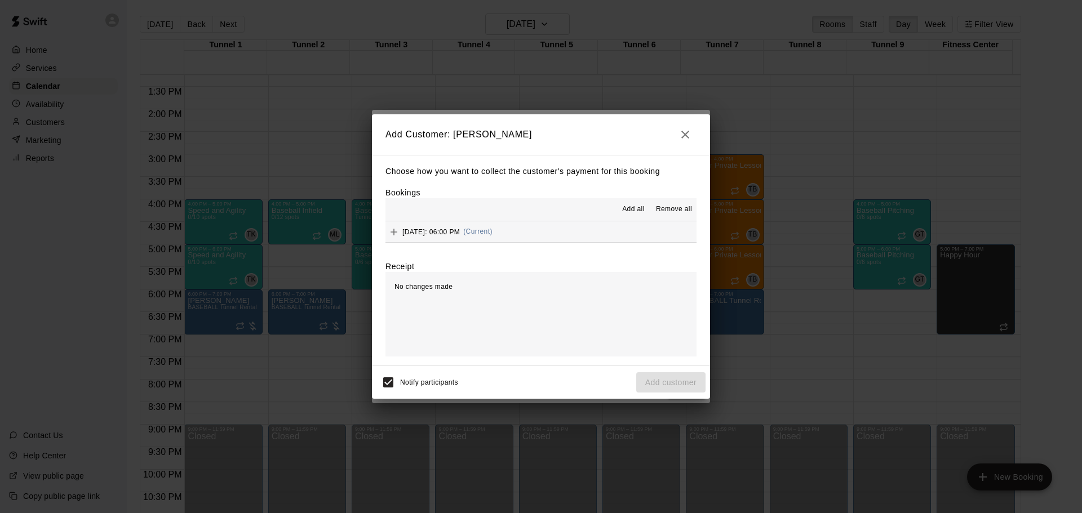
click at [460, 230] on span "[DATE]: 06:00 PM" at bounding box center [430, 232] width 57 height 8
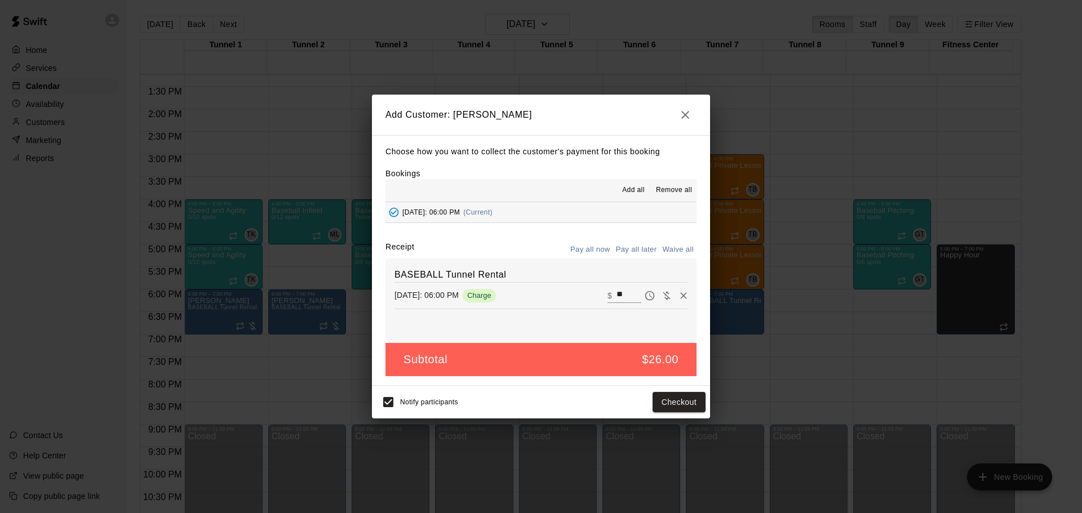
click at [644, 260] on div "BASEBALL Tunnel Rental [DATE]: 06:00 PM Charge ​ $ **" at bounding box center [540, 301] width 311 height 84
click at [637, 246] on button "Pay all later" at bounding box center [636, 249] width 47 height 17
click at [669, 401] on button "Add customer" at bounding box center [670, 402] width 69 height 21
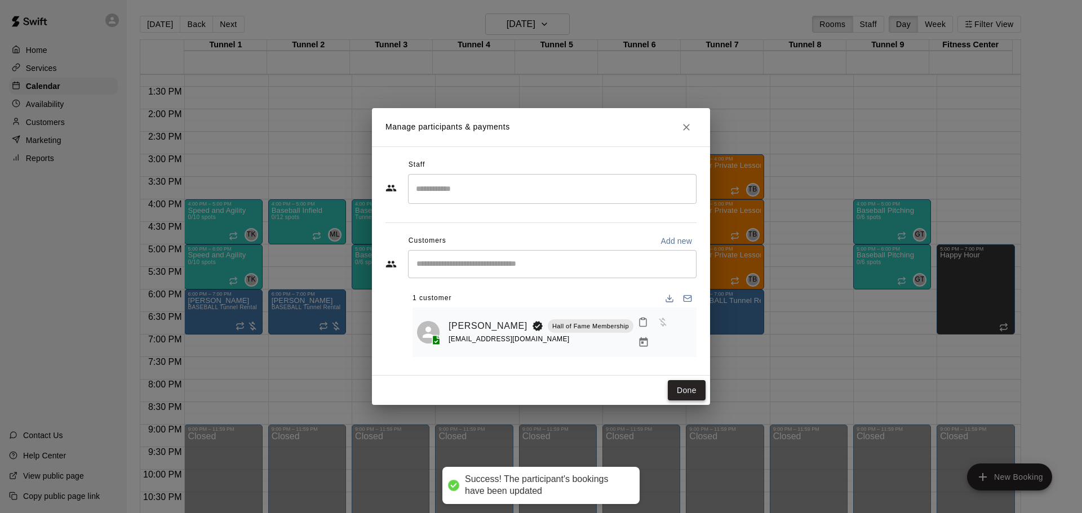
click at [680, 394] on button "Done" at bounding box center [687, 390] width 38 height 21
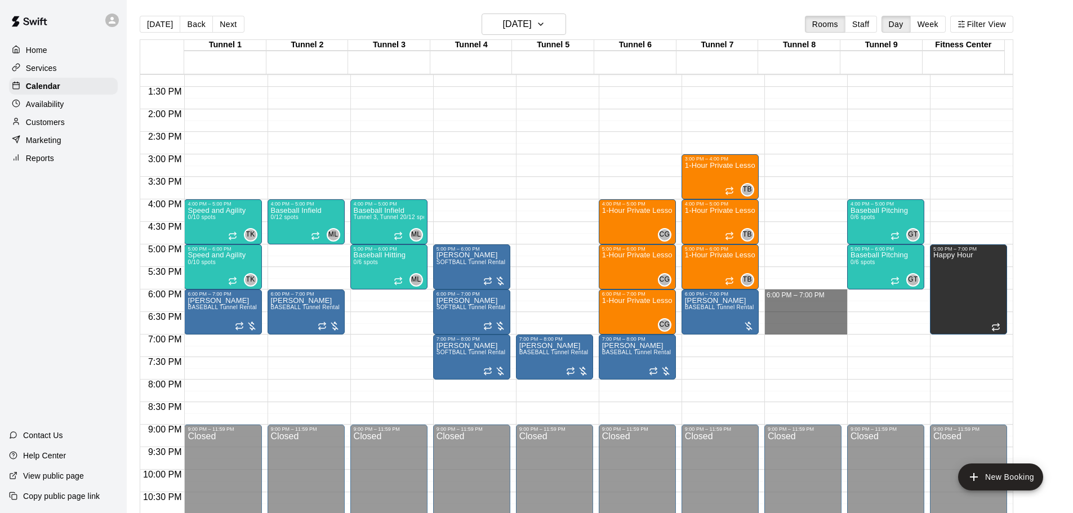
drag, startPoint x: 772, startPoint y: 293, endPoint x: 782, endPoint y: 330, distance: 38.7
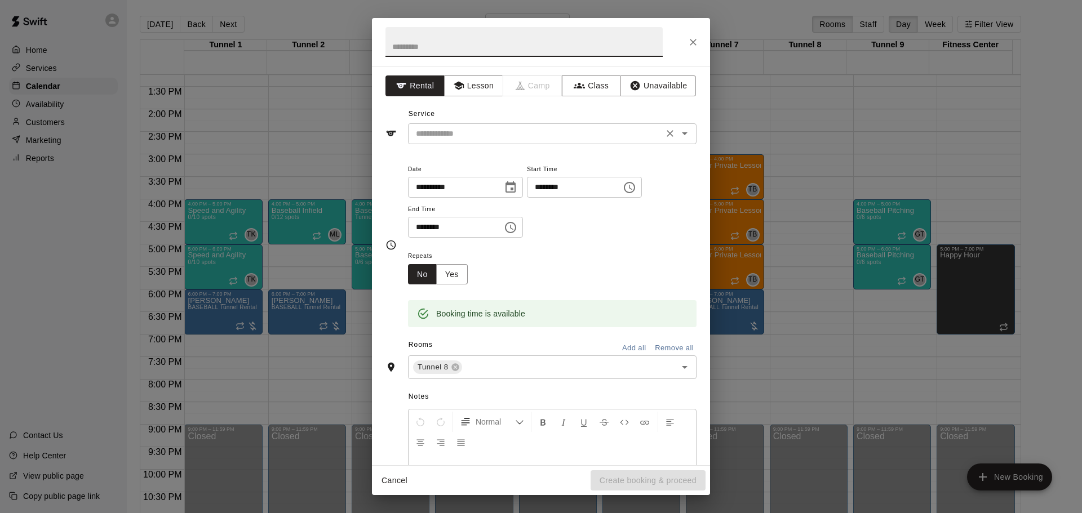
click at [483, 130] on input "text" at bounding box center [535, 134] width 248 height 14
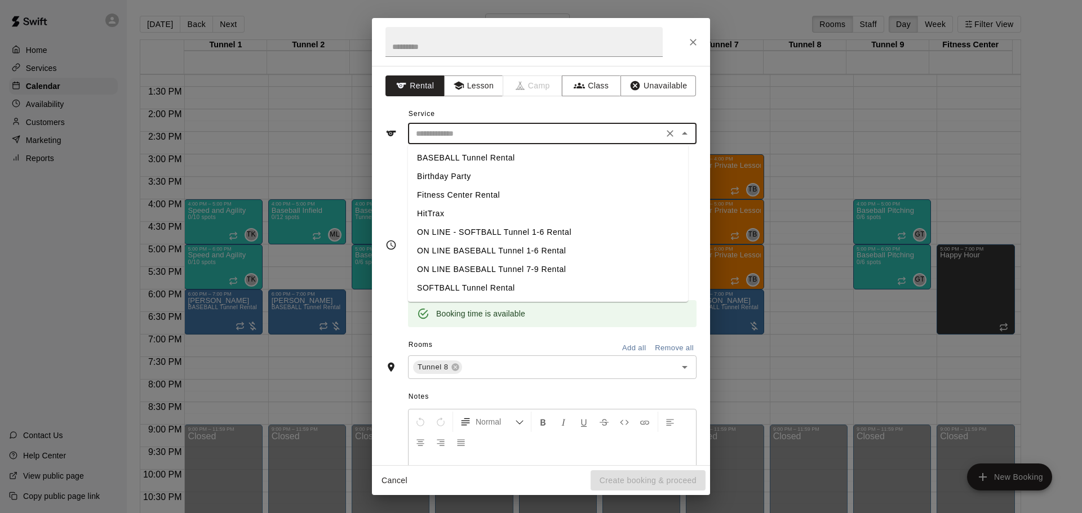
click at [486, 159] on li "BASEBALL Tunnel Rental" at bounding box center [548, 158] width 280 height 19
type input "**********"
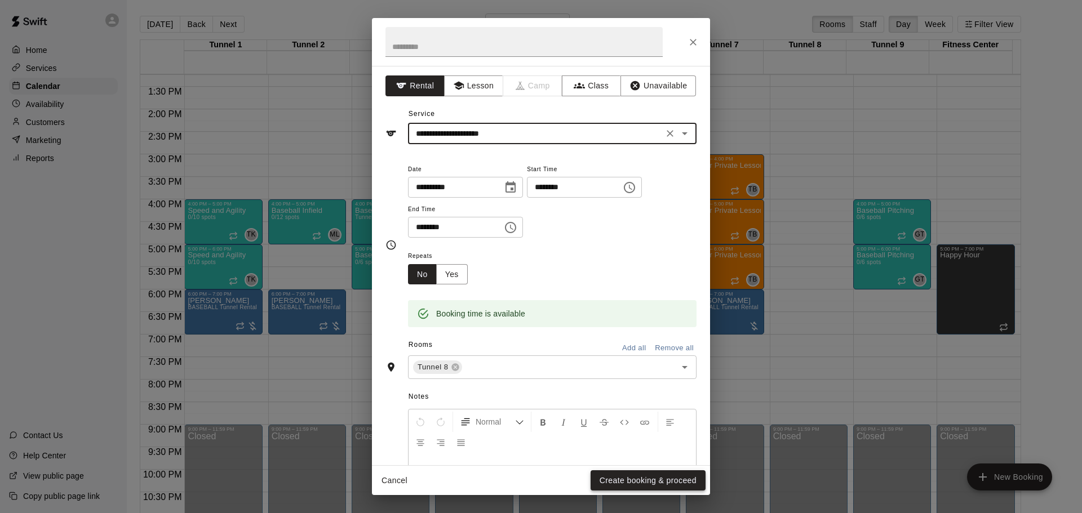
click at [646, 482] on button "Create booking & proceed" at bounding box center [647, 480] width 115 height 21
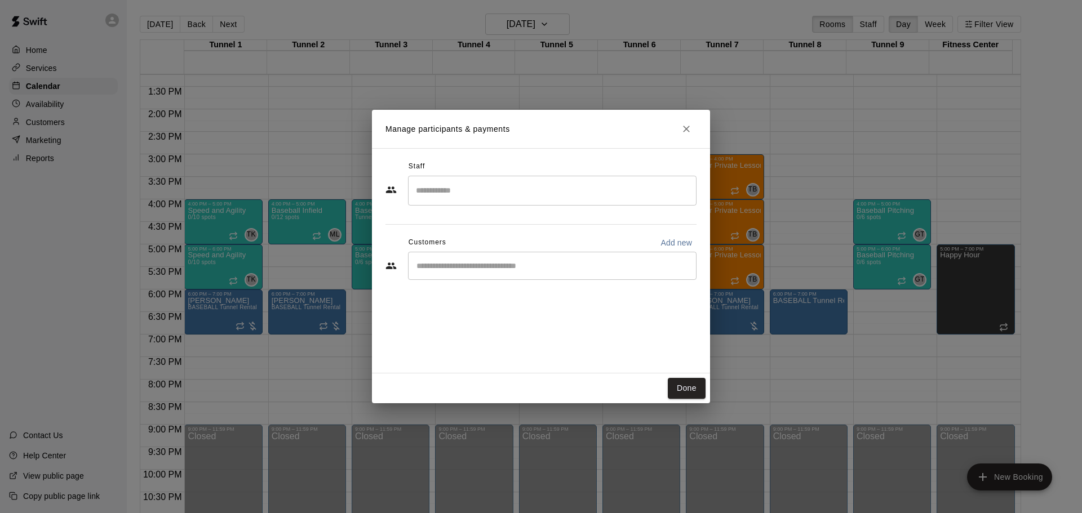
click at [429, 259] on div "​" at bounding box center [552, 266] width 288 height 28
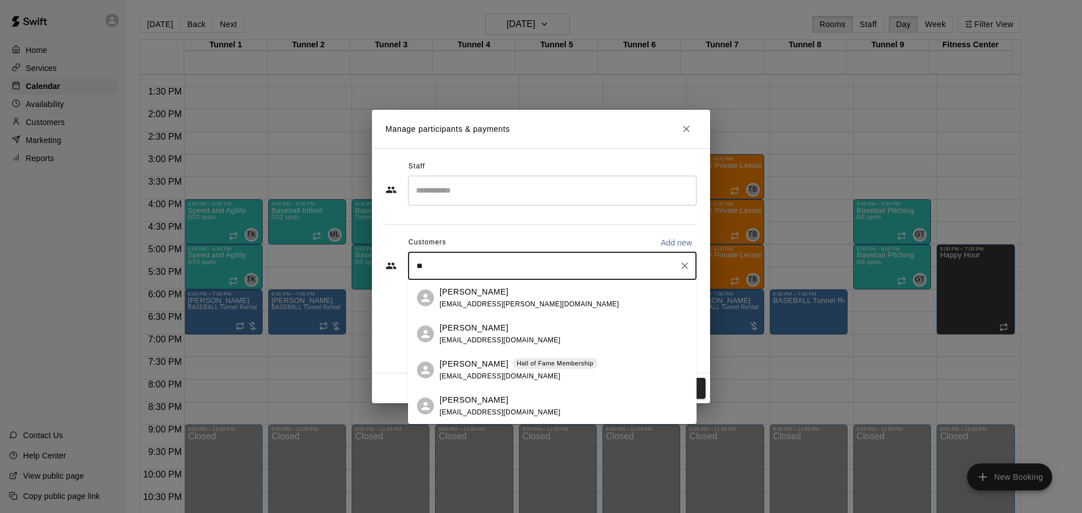
type input "*"
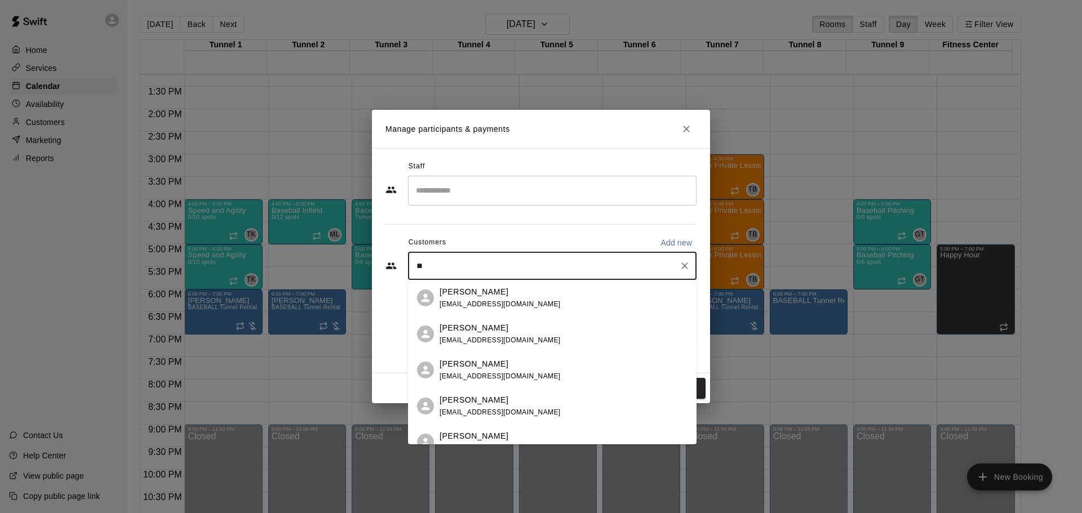
type input "***"
click at [452, 367] on p "[PERSON_NAME]" at bounding box center [473, 364] width 69 height 12
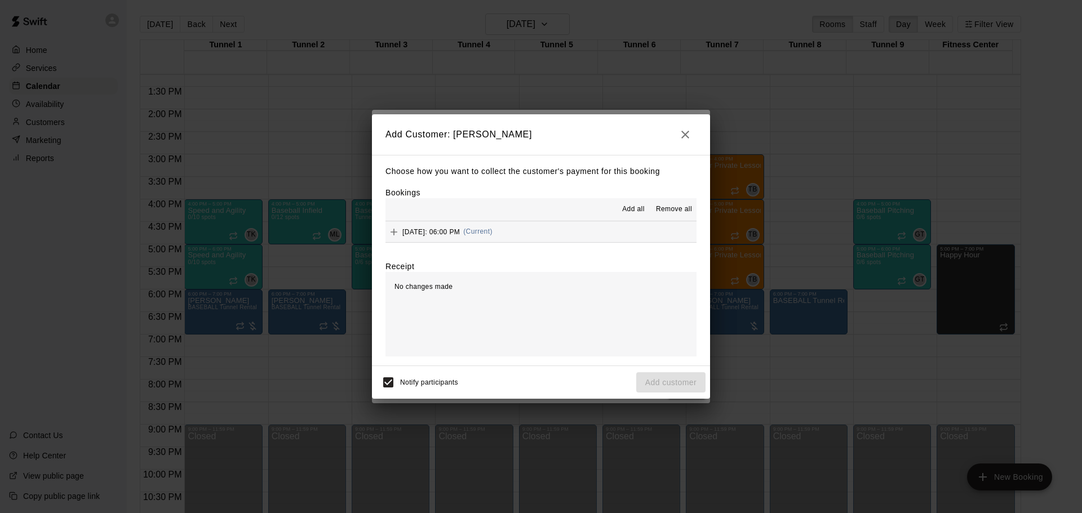
click at [688, 137] on icon "button" at bounding box center [685, 135] width 14 height 14
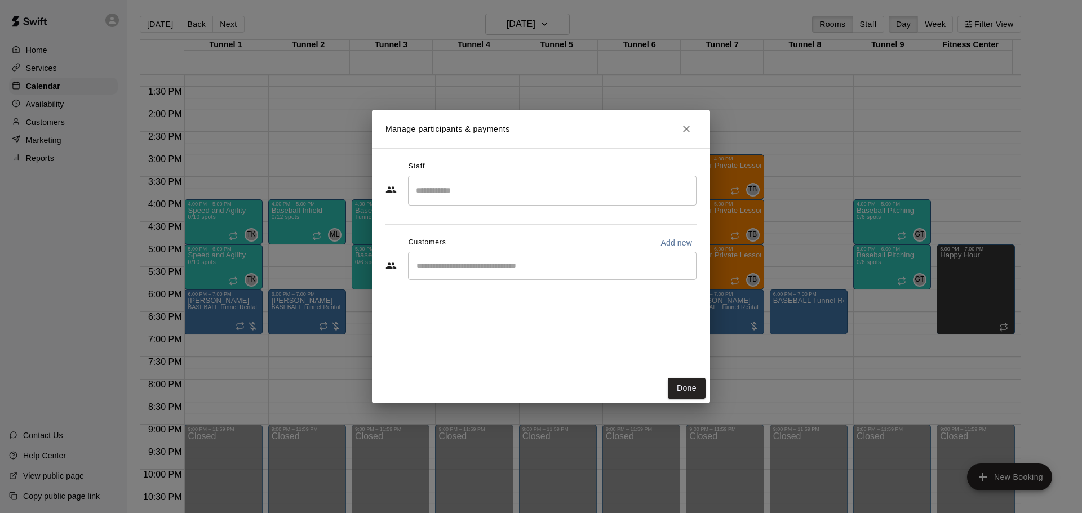
click at [513, 272] on div "​" at bounding box center [552, 266] width 288 height 28
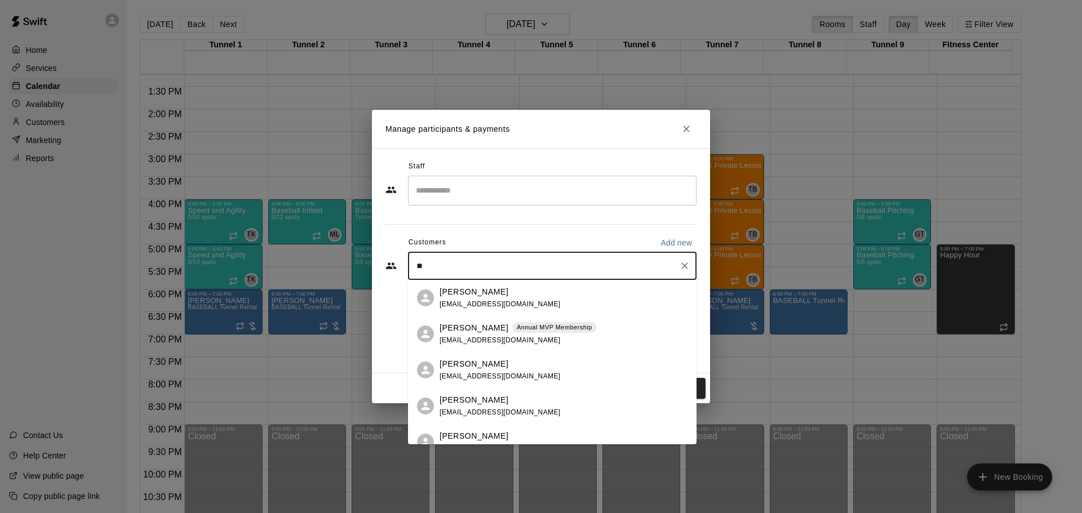
type input "*"
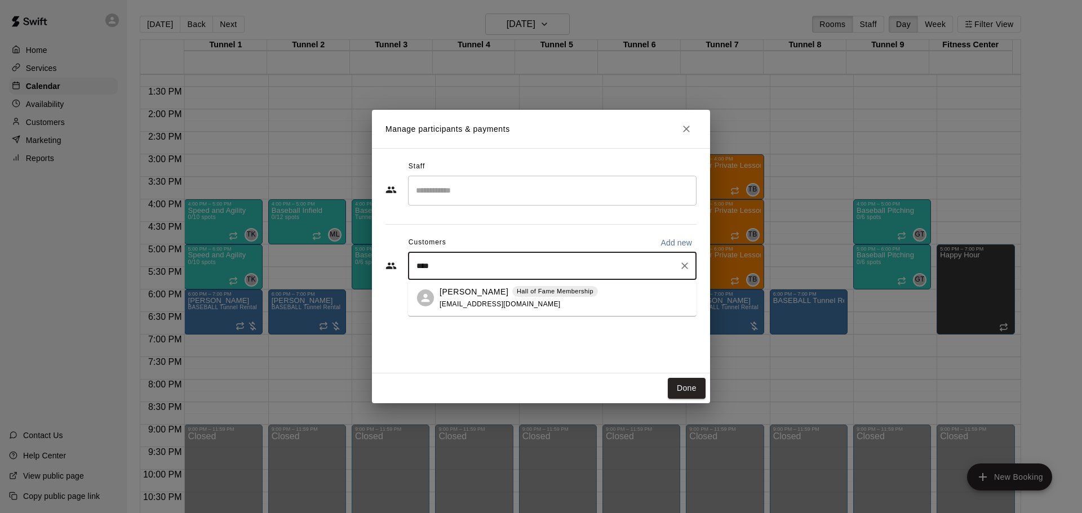
type input "*****"
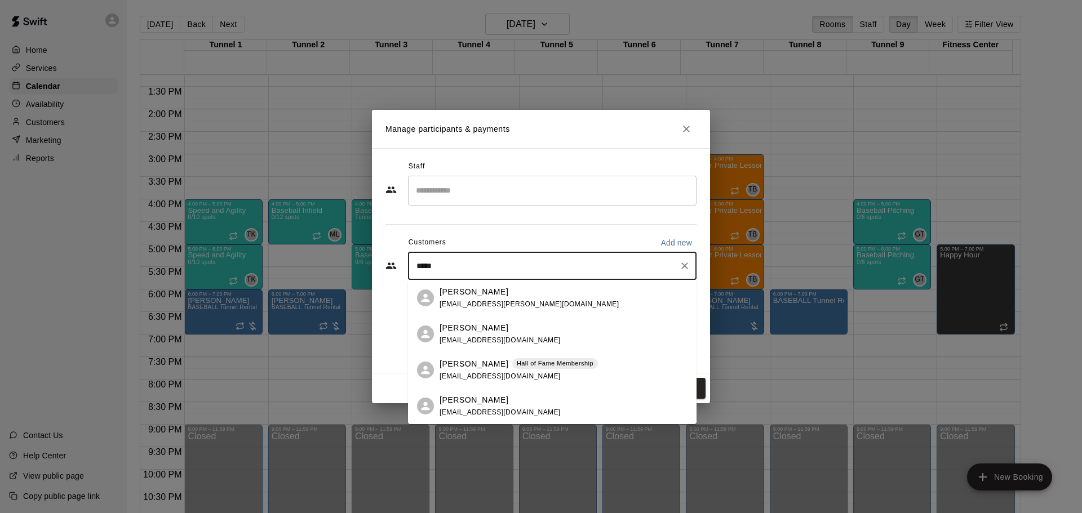
click at [456, 370] on div "[PERSON_NAME] [PERSON_NAME] of Fame Membership [EMAIL_ADDRESS][DOMAIN_NAME]" at bounding box center [518, 370] width 158 height 24
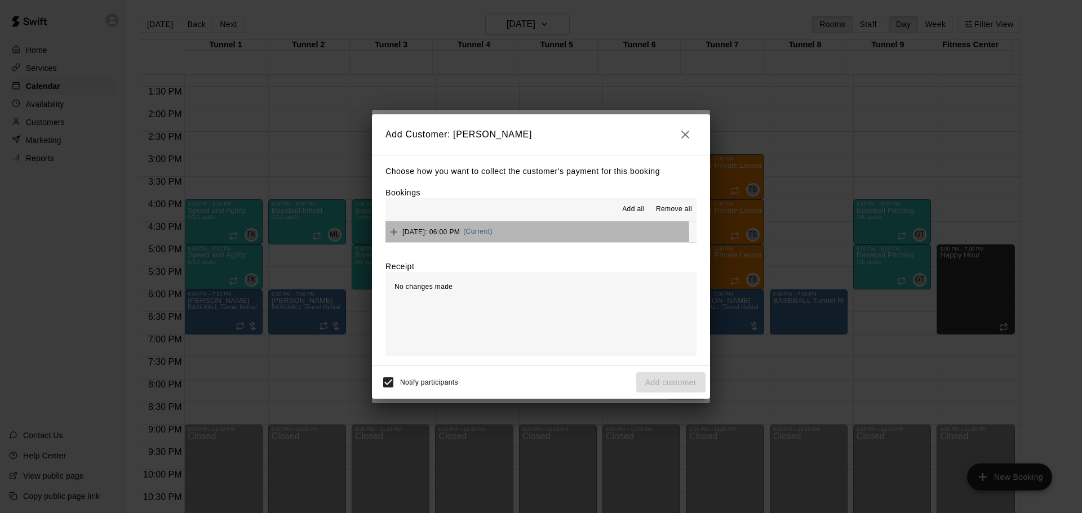
click at [492, 235] on span "(Current)" at bounding box center [477, 232] width 29 height 8
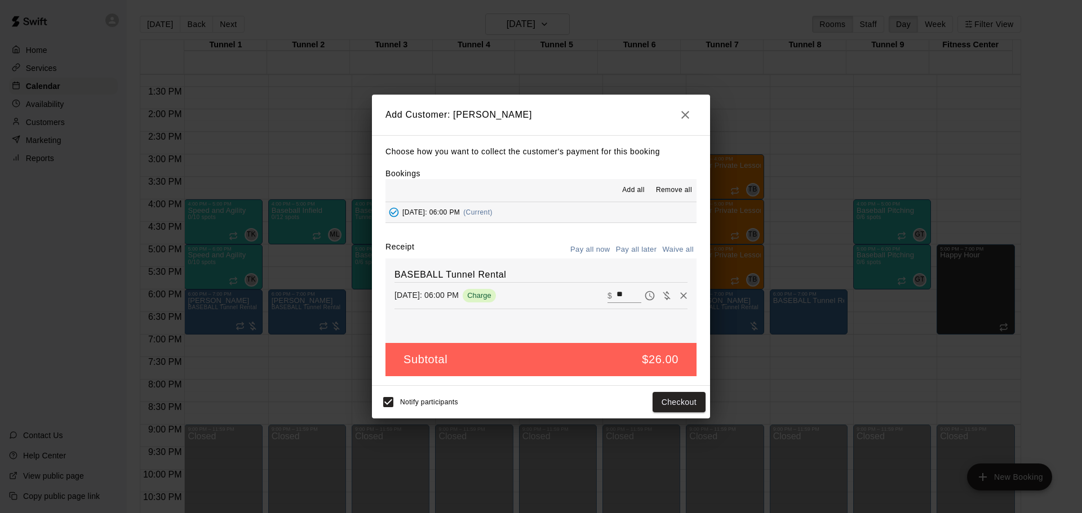
click at [647, 250] on button "Pay all later" at bounding box center [636, 249] width 47 height 17
click at [688, 399] on button "Add customer" at bounding box center [670, 402] width 69 height 21
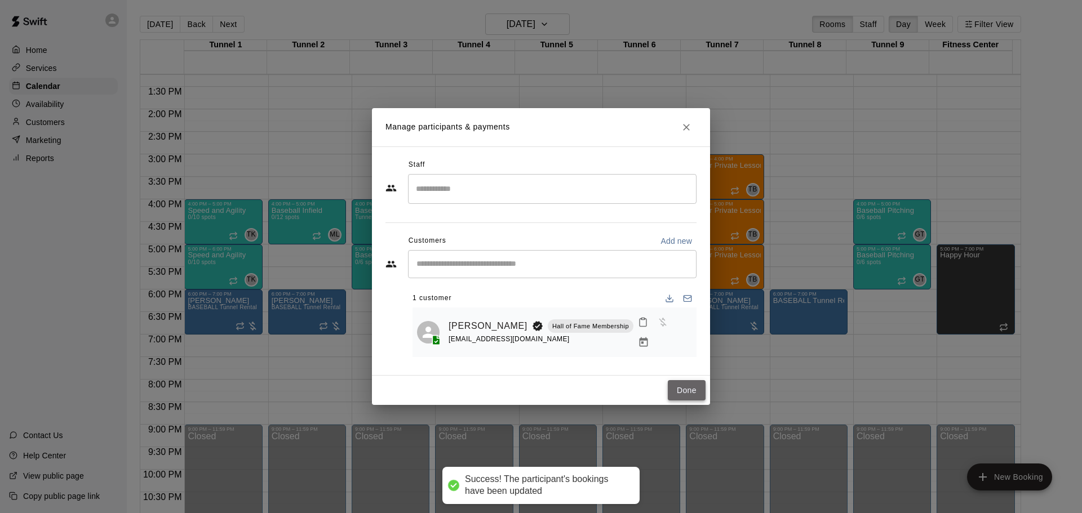
click at [688, 386] on button "Done" at bounding box center [687, 390] width 38 height 21
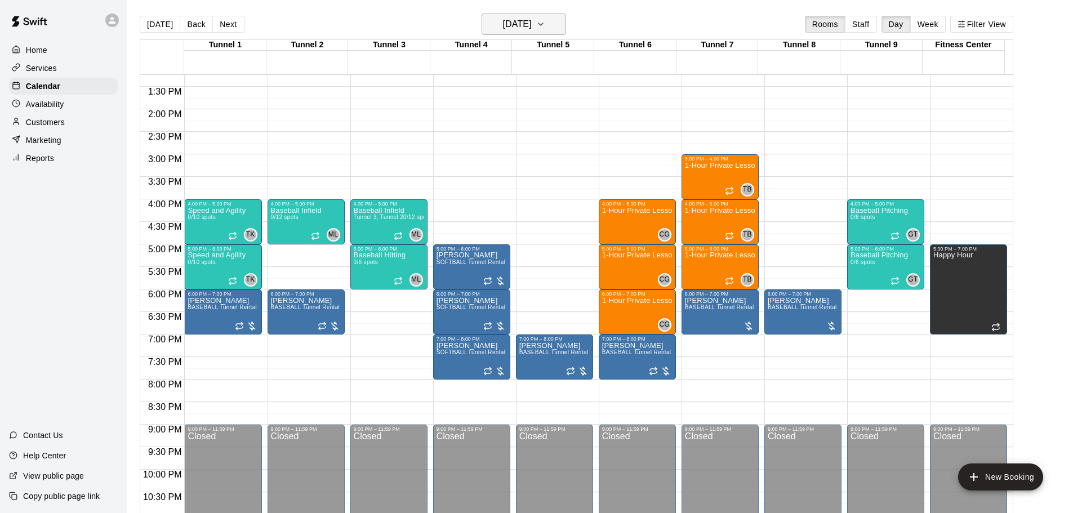
click at [520, 23] on h6 "[DATE]" at bounding box center [517, 24] width 29 height 16
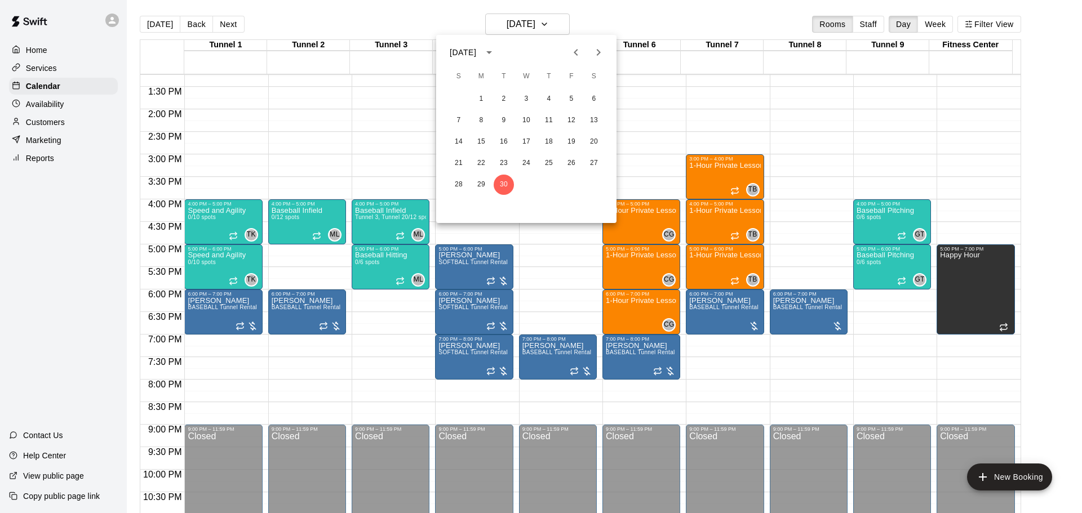
click at [592, 46] on icon "Next month" at bounding box center [598, 53] width 14 height 14
click at [568, 51] on button "Previous month" at bounding box center [575, 52] width 23 height 23
click at [482, 175] on button "29" at bounding box center [481, 185] width 20 height 20
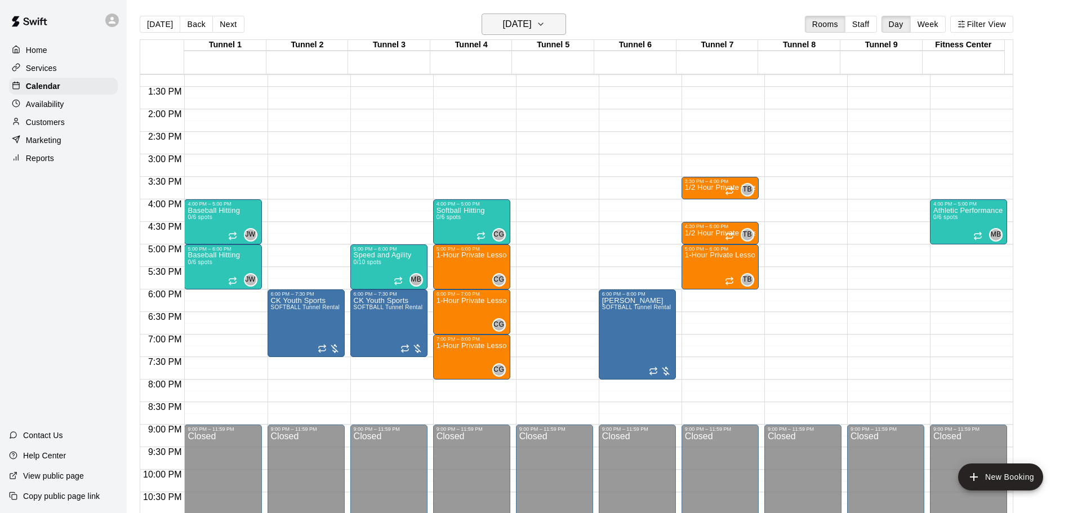
click at [532, 23] on h6 "[DATE]" at bounding box center [517, 24] width 29 height 16
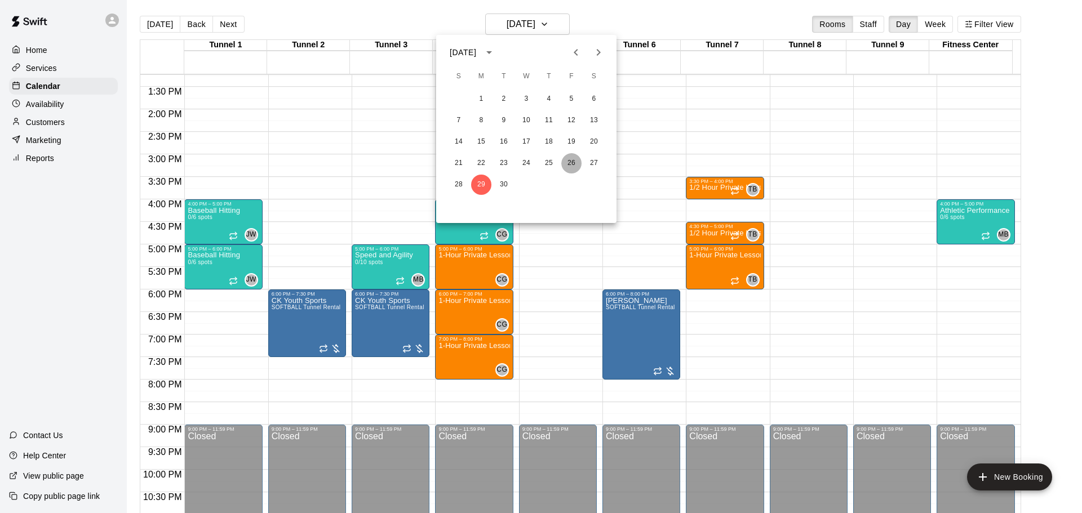
click at [574, 161] on button "26" at bounding box center [571, 163] width 20 height 20
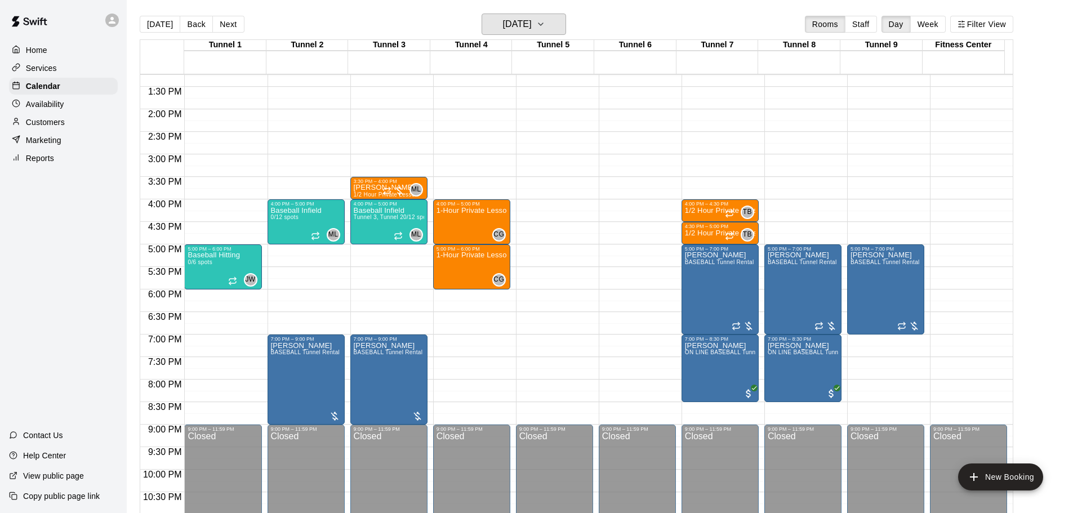
click at [532, 19] on h6 "[DATE]" at bounding box center [517, 24] width 29 height 16
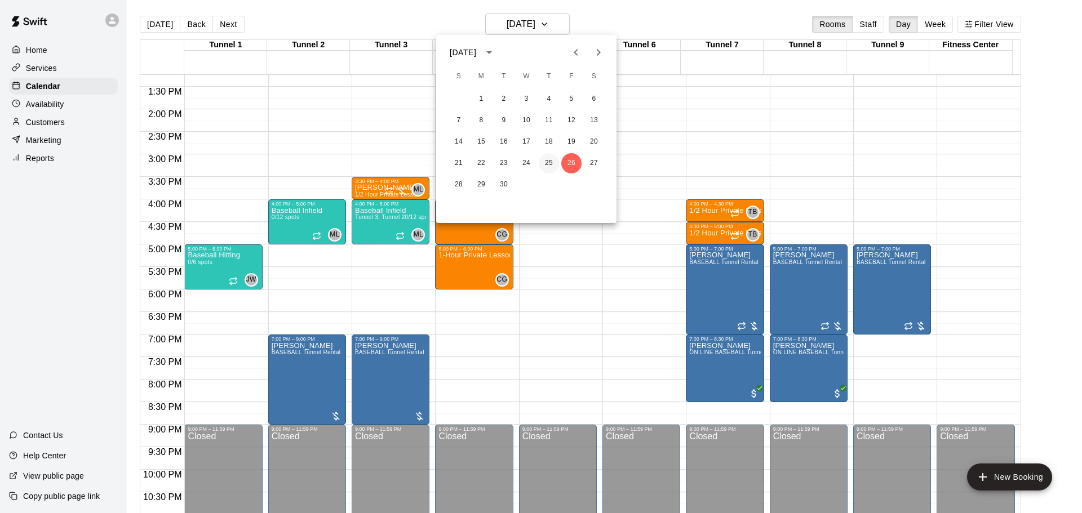
click at [552, 159] on button "25" at bounding box center [549, 163] width 20 height 20
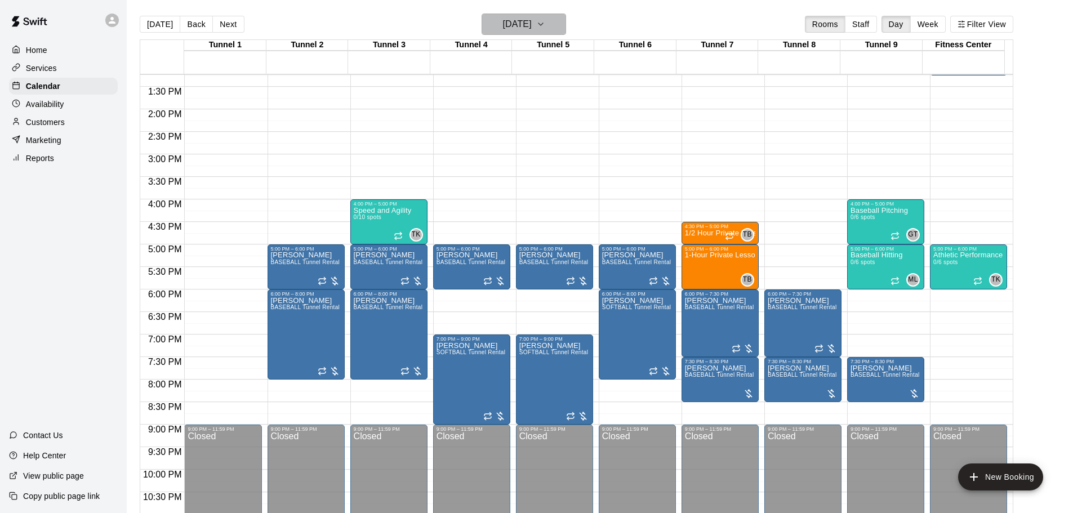
click at [557, 24] on button "[DATE]" at bounding box center [524, 24] width 84 height 21
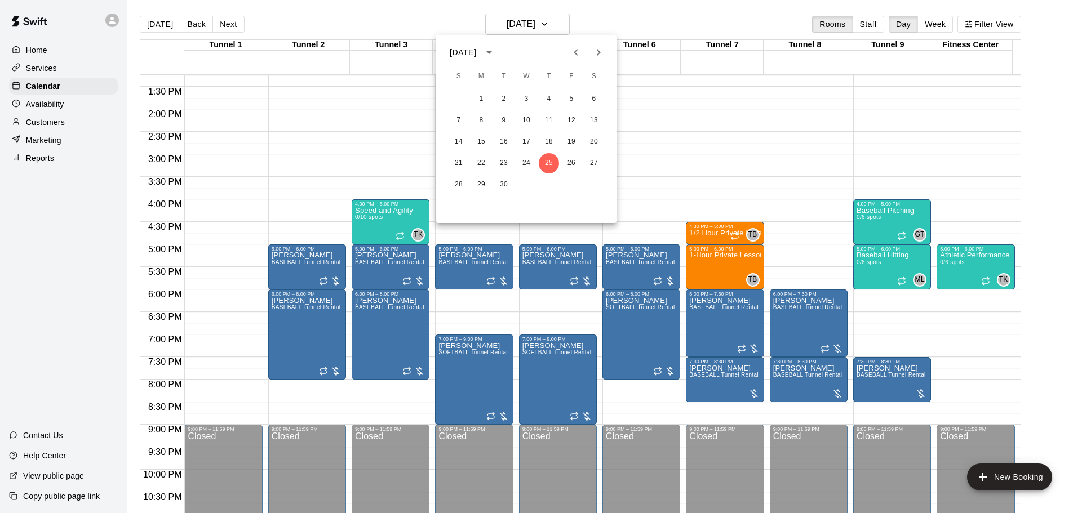
click at [595, 50] on icon "Next month" at bounding box center [598, 53] width 14 height 14
click at [505, 121] on button "7" at bounding box center [503, 120] width 20 height 20
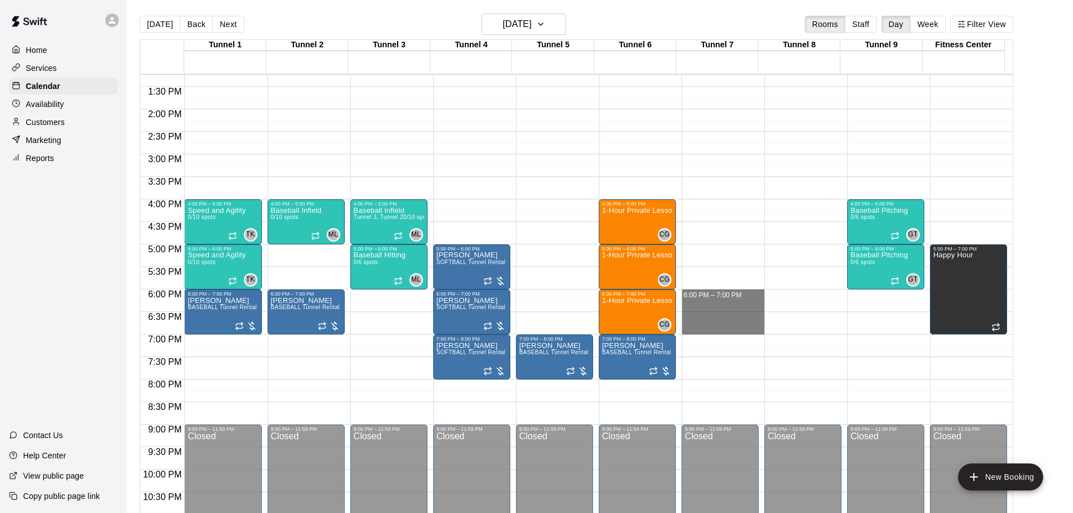
drag, startPoint x: 693, startPoint y: 291, endPoint x: 691, endPoint y: 330, distance: 38.4
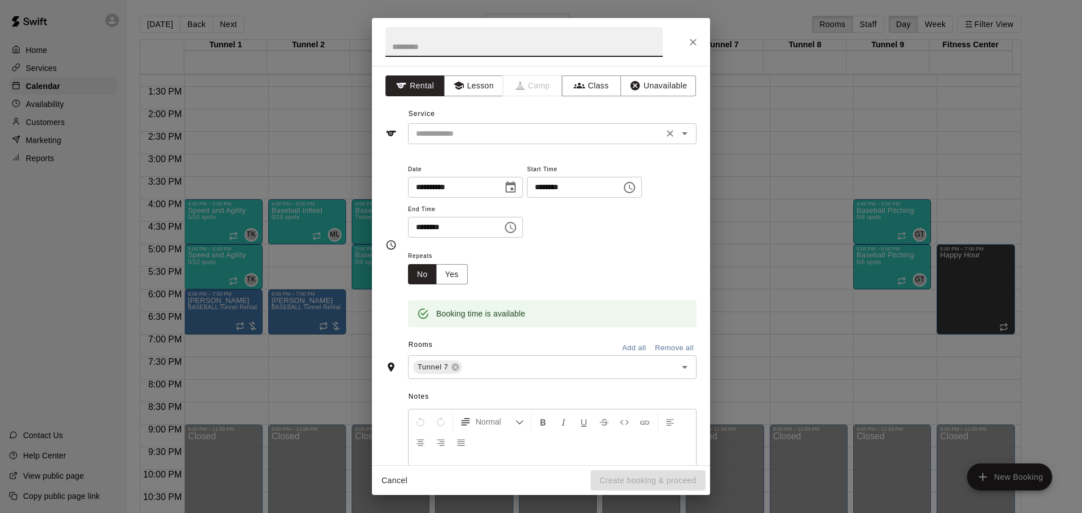
click at [479, 135] on input "text" at bounding box center [535, 134] width 248 height 14
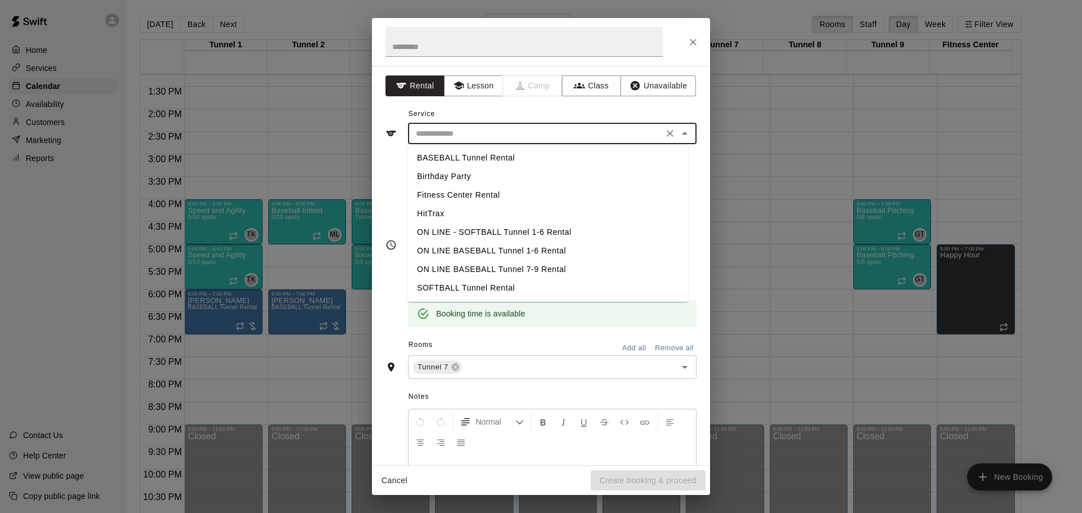
drag, startPoint x: 486, startPoint y: 160, endPoint x: 526, endPoint y: 206, distance: 60.7
click at [487, 160] on li "BASEBALL Tunnel Rental" at bounding box center [548, 158] width 280 height 19
type input "**********"
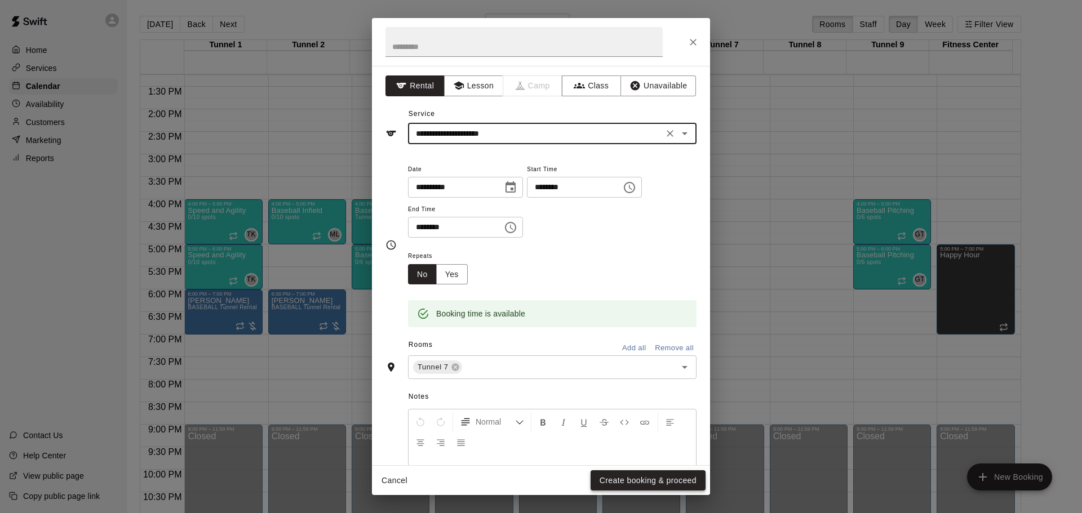
click at [622, 476] on button "Create booking & proceed" at bounding box center [647, 480] width 115 height 21
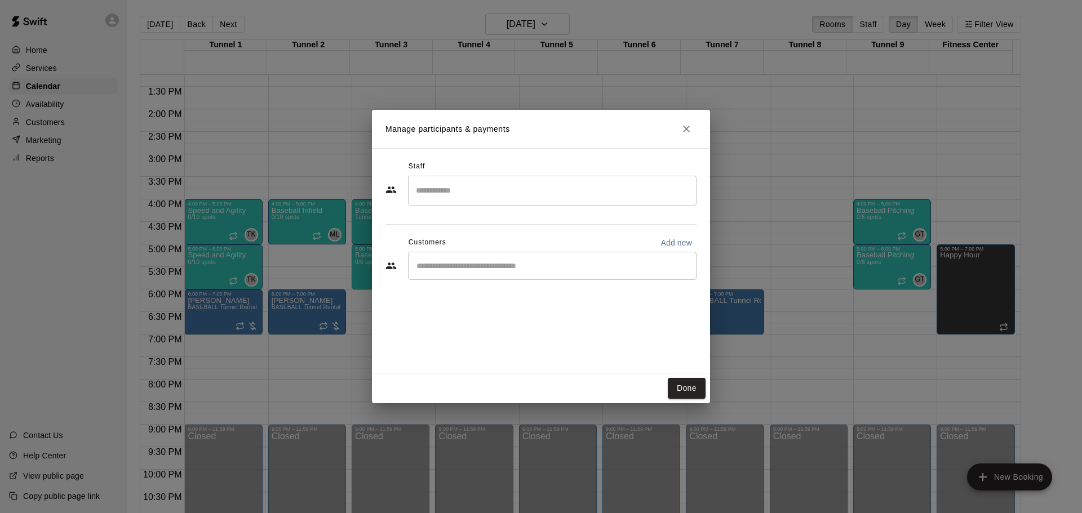
click at [448, 259] on div "​" at bounding box center [552, 266] width 288 height 28
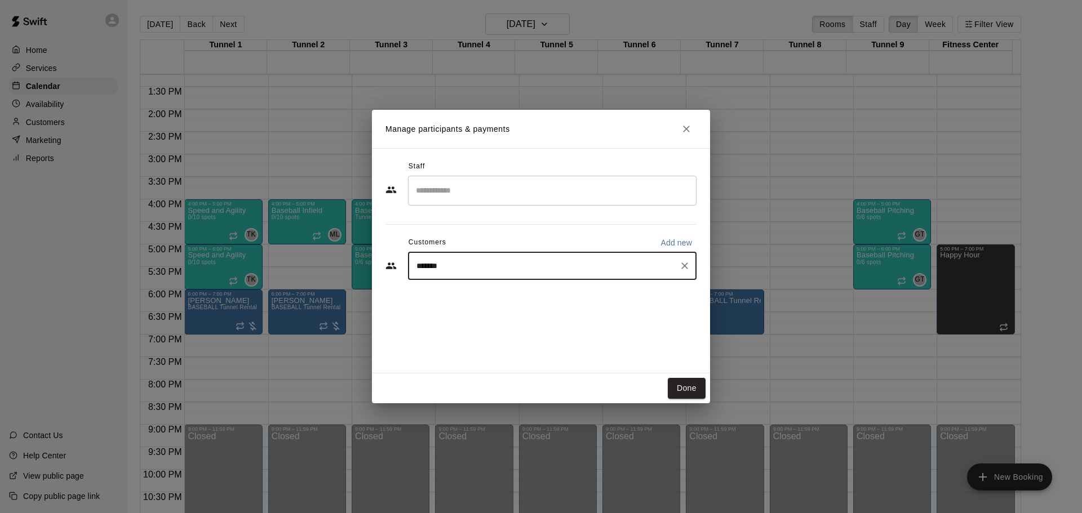
type input "*****"
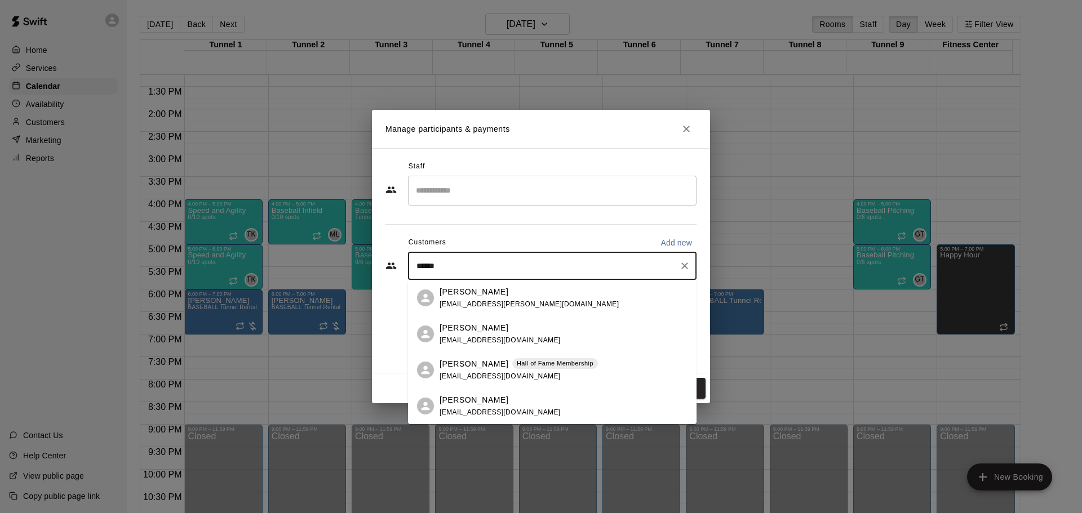
click at [431, 363] on div "[PERSON_NAME] [PERSON_NAME] of Fame Membership [EMAIL_ADDRESS][DOMAIN_NAME]" at bounding box center [552, 370] width 288 height 36
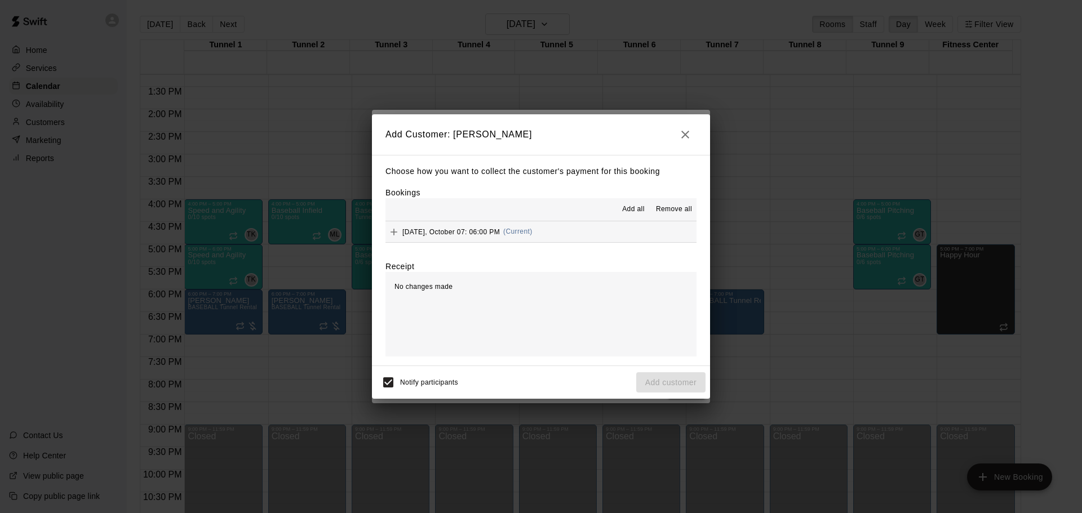
click at [465, 246] on div "Choose how you want to collect the customer's payment for this booking Bookings…" at bounding box center [541, 260] width 338 height 211
click at [466, 239] on div "[DATE], October 07: 06:00 PM (Current)" at bounding box center [458, 232] width 147 height 17
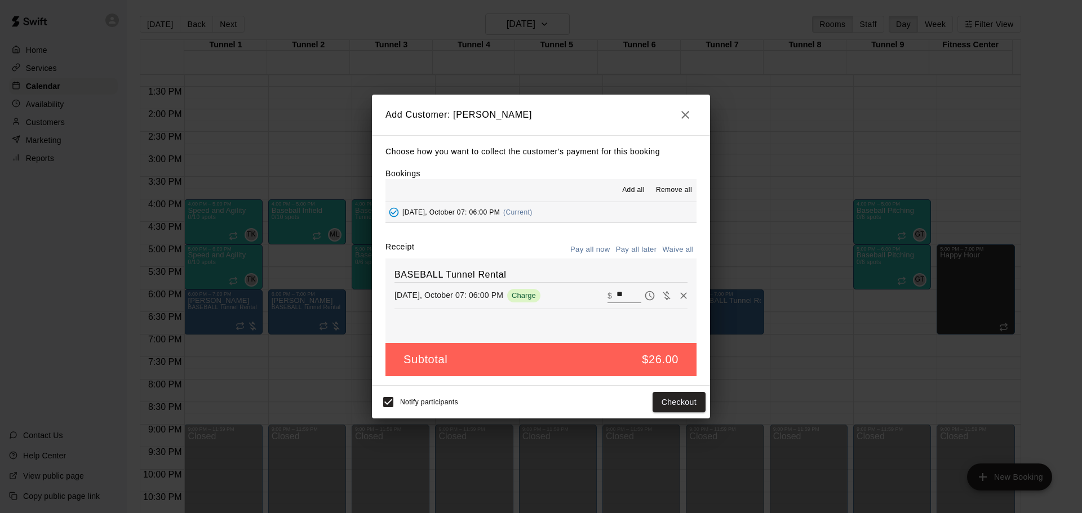
click at [642, 255] on button "Pay all later" at bounding box center [636, 249] width 47 height 17
click at [675, 404] on button "Add customer" at bounding box center [670, 402] width 69 height 21
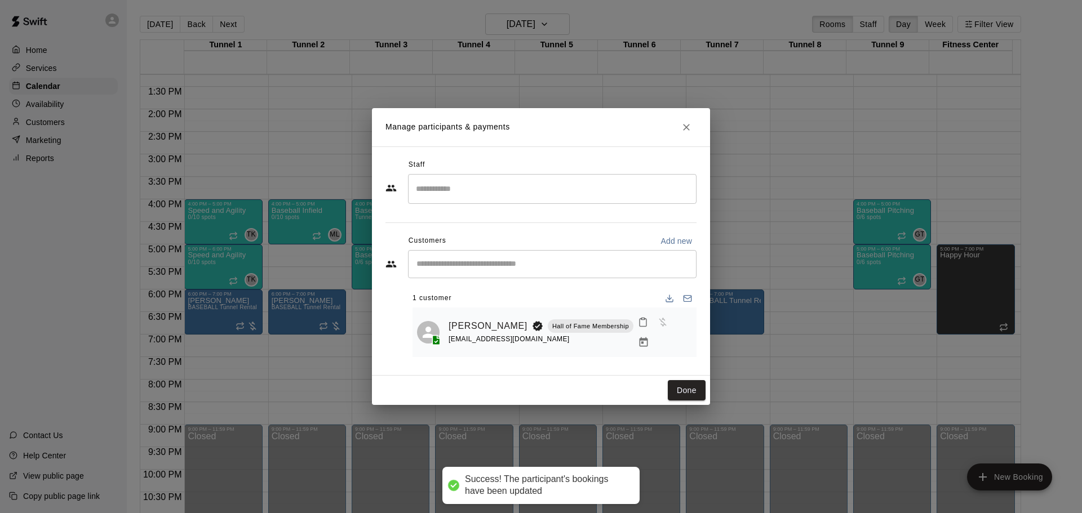
click at [691, 384] on button "Done" at bounding box center [687, 390] width 38 height 21
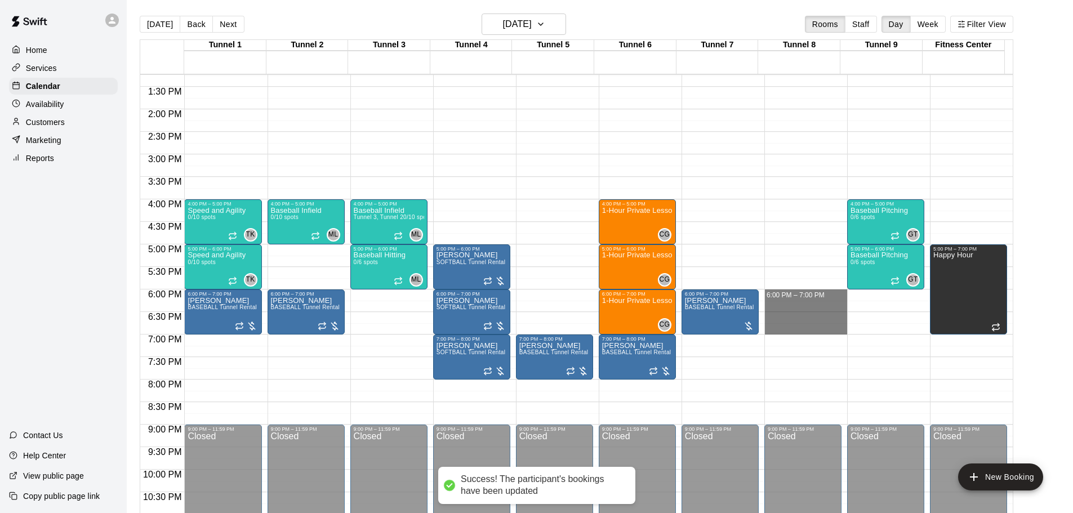
drag, startPoint x: 781, startPoint y: 291, endPoint x: 780, endPoint y: 330, distance: 38.9
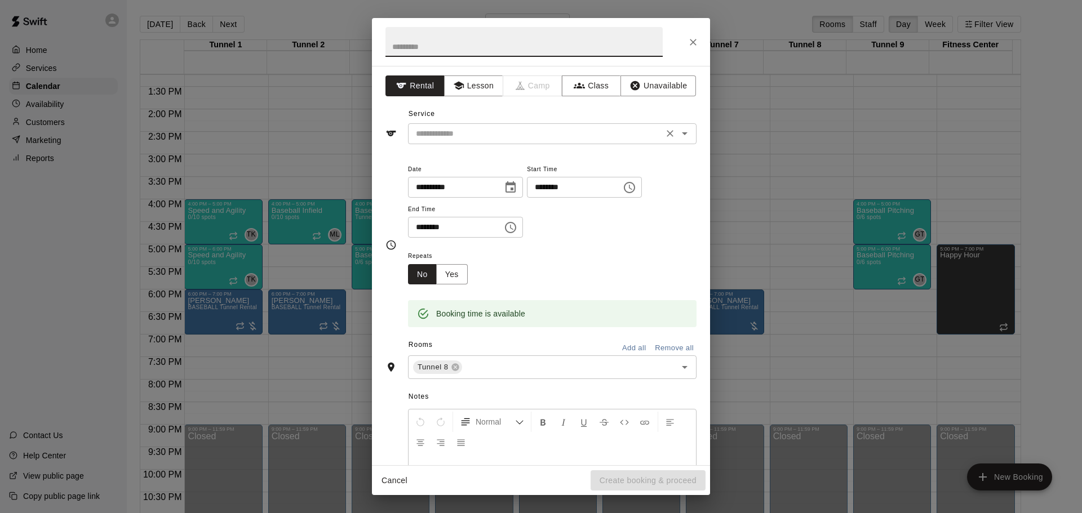
click at [499, 140] on input "text" at bounding box center [535, 134] width 248 height 14
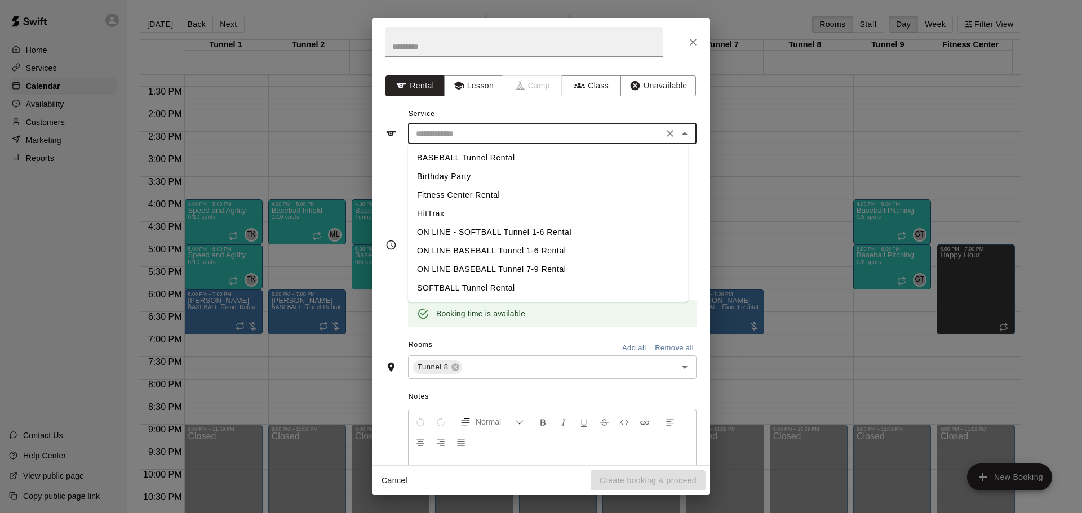
click at [492, 150] on li "BASEBALL Tunnel Rental" at bounding box center [548, 158] width 280 height 19
type input "**********"
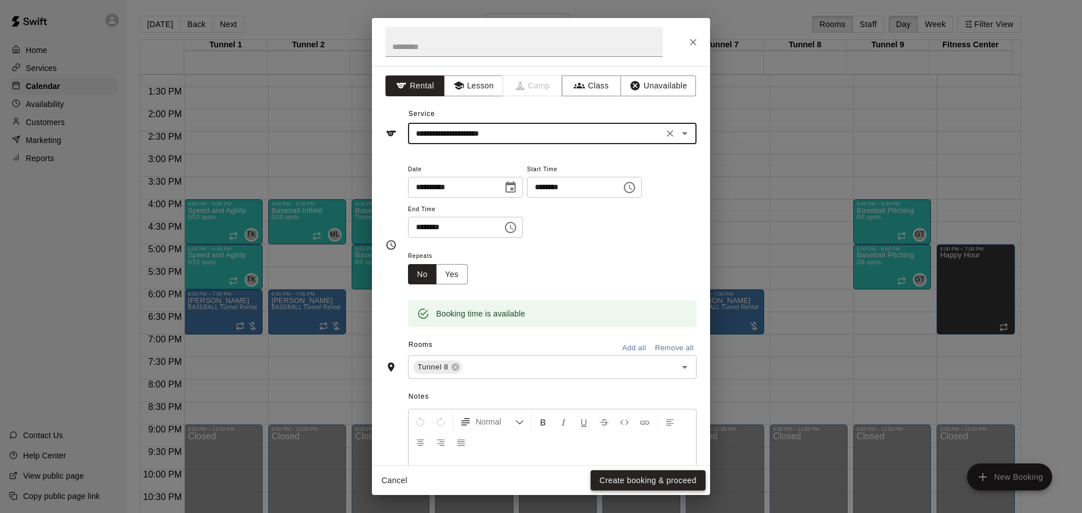
click at [655, 484] on button "Create booking & proceed" at bounding box center [647, 480] width 115 height 21
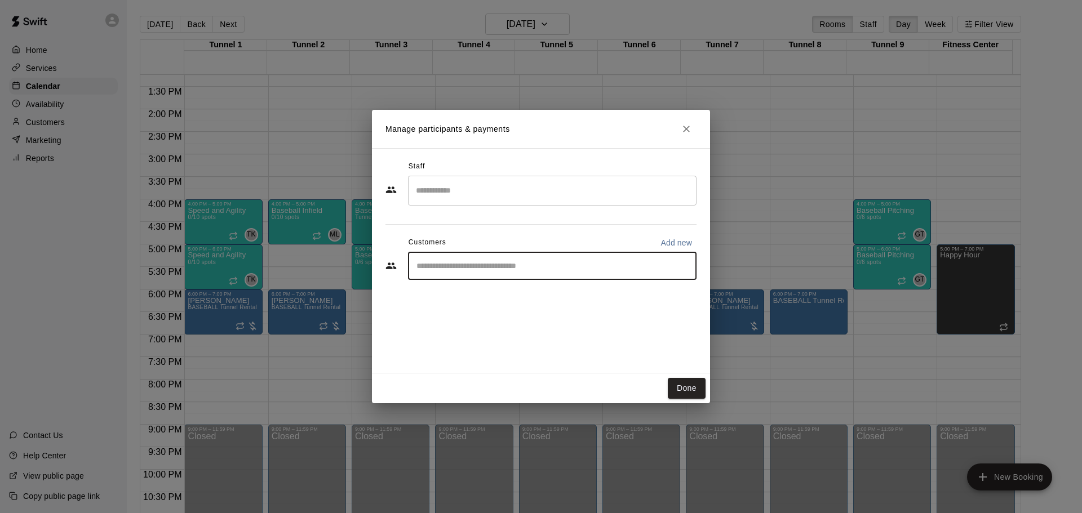
click at [456, 265] on input "Start typing to search customers..." at bounding box center [552, 265] width 278 height 11
type input "*****"
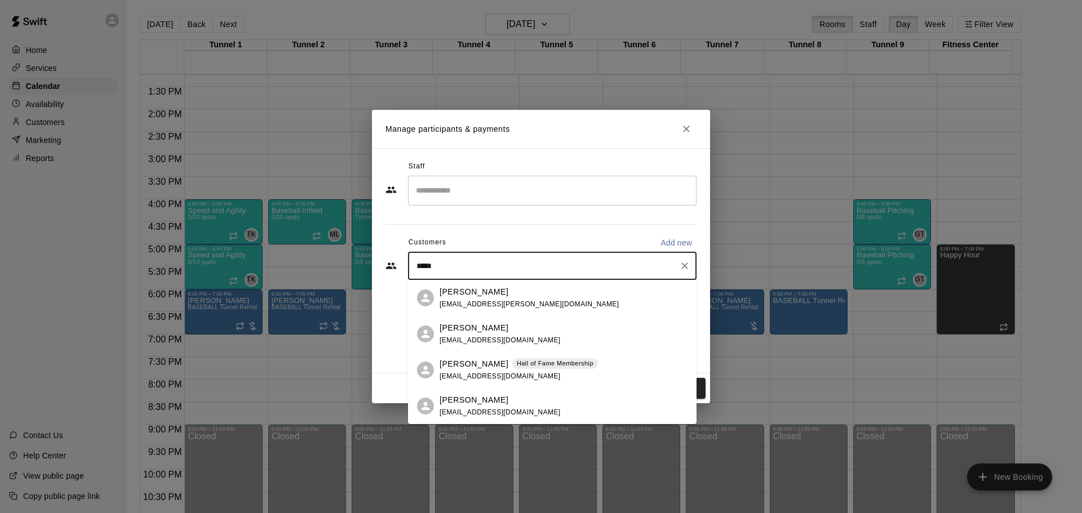
click at [463, 365] on p "[PERSON_NAME]" at bounding box center [473, 364] width 69 height 12
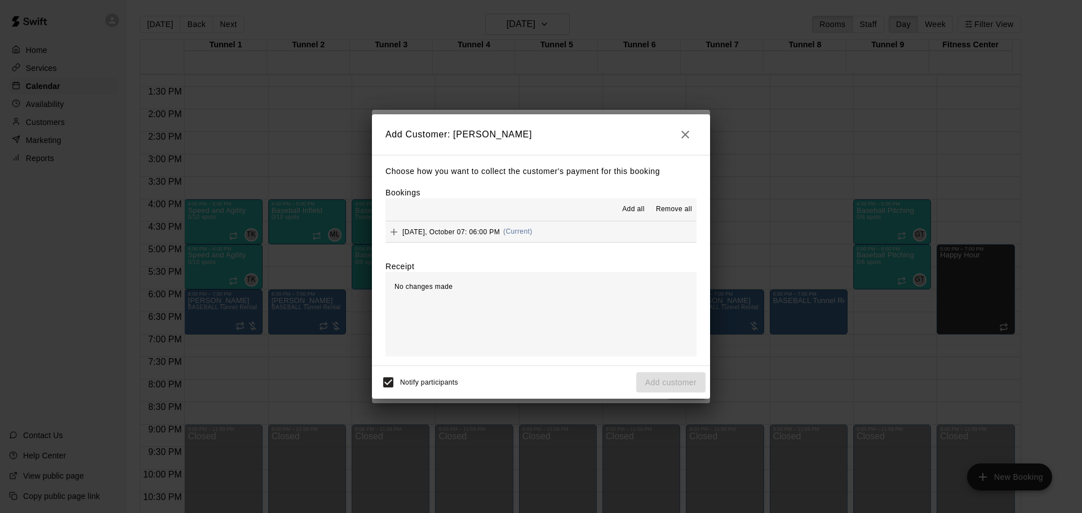
click at [536, 224] on button "[DATE], October 07: 06:00 PM (Current)" at bounding box center [540, 231] width 311 height 21
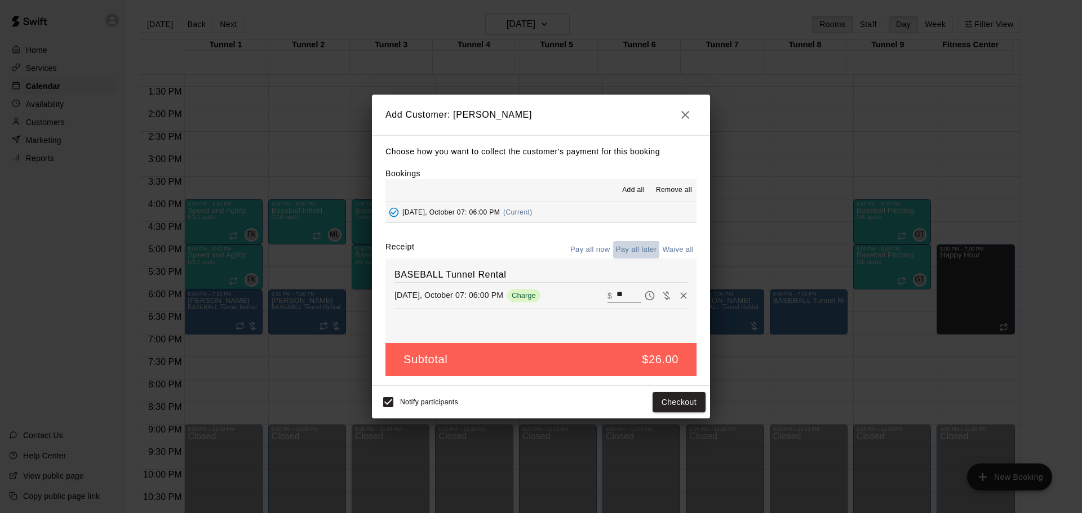
click at [629, 251] on button "Pay all later" at bounding box center [636, 249] width 47 height 17
click at [686, 412] on button "Add customer" at bounding box center [670, 402] width 69 height 21
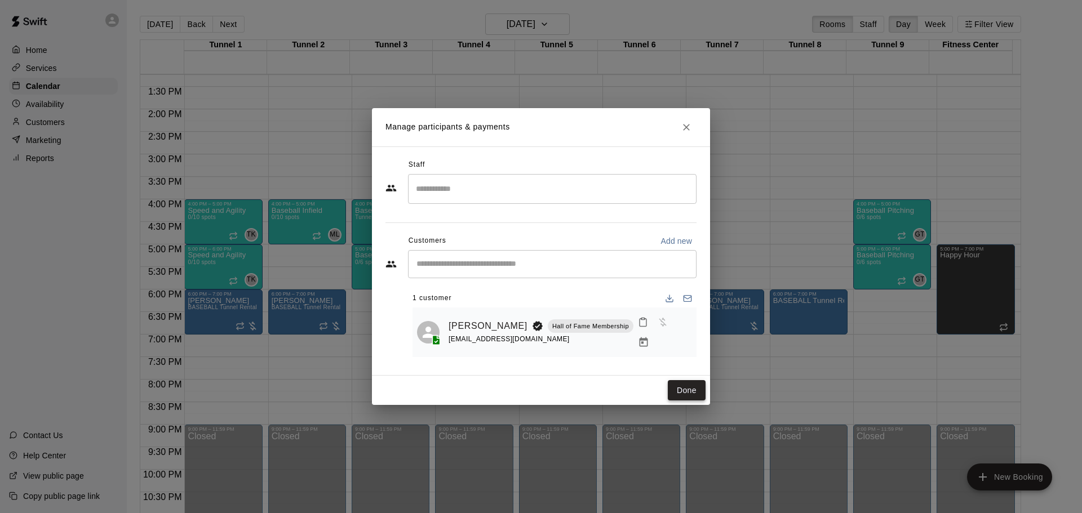
click at [674, 393] on button "Done" at bounding box center [687, 390] width 38 height 21
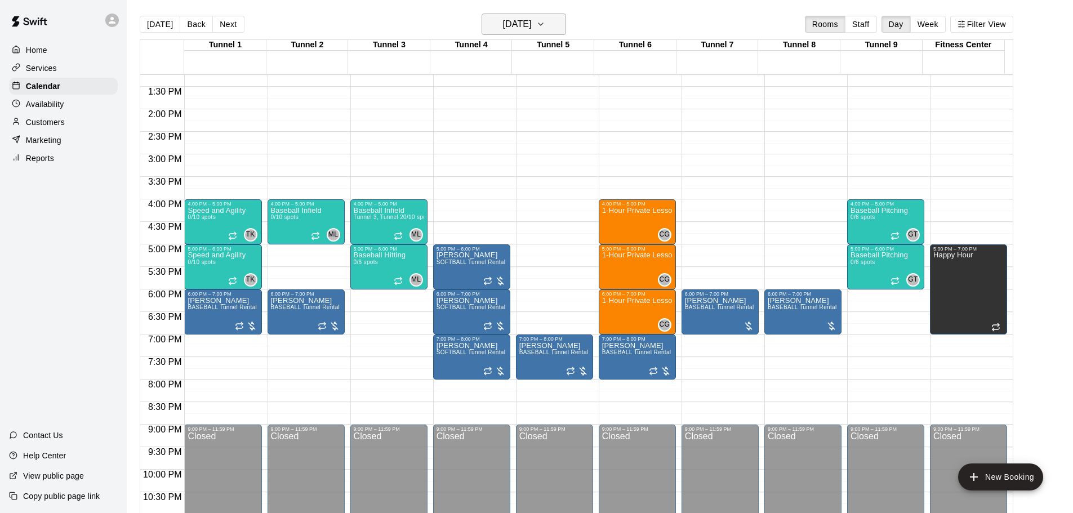
click at [518, 30] on h6 "[DATE]" at bounding box center [517, 24] width 29 height 16
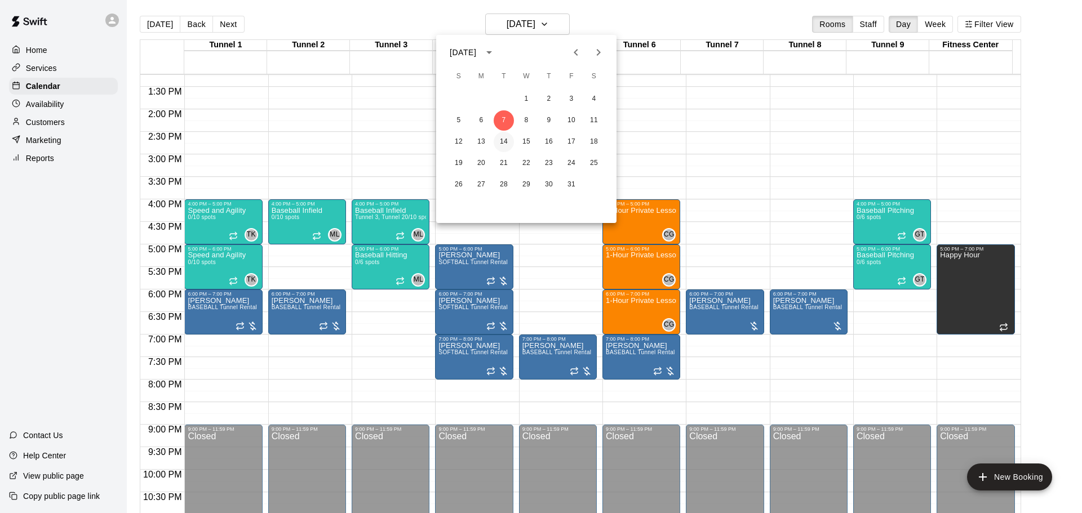
click at [505, 140] on button "14" at bounding box center [503, 142] width 20 height 20
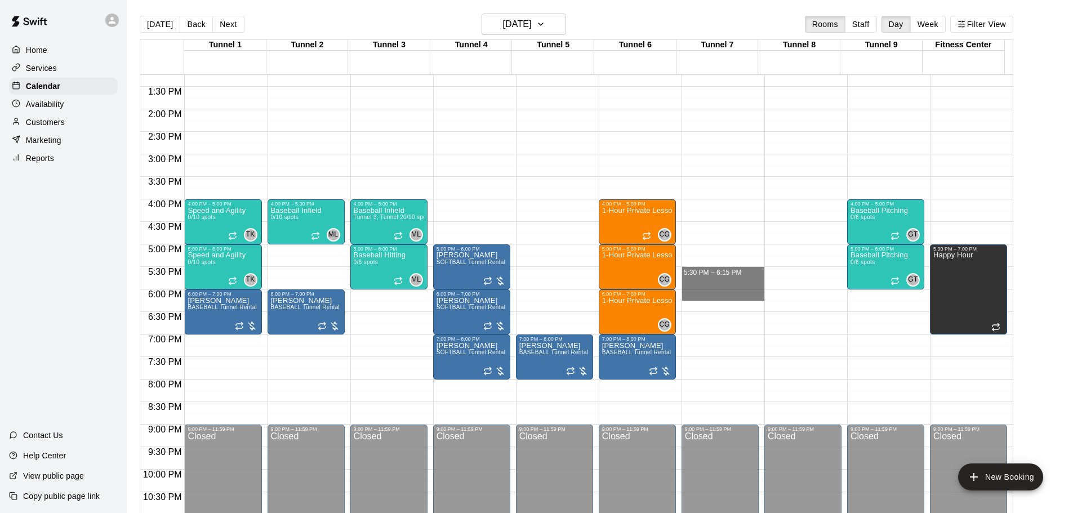
drag, startPoint x: 690, startPoint y: 269, endPoint x: 700, endPoint y: 296, distance: 28.6
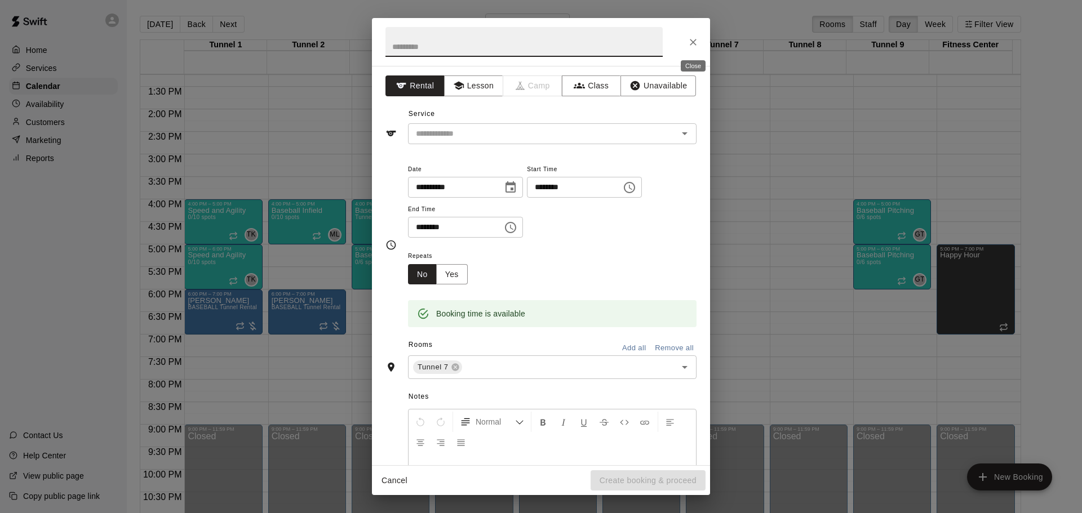
click at [697, 43] on icon "Close" at bounding box center [692, 42] width 11 height 11
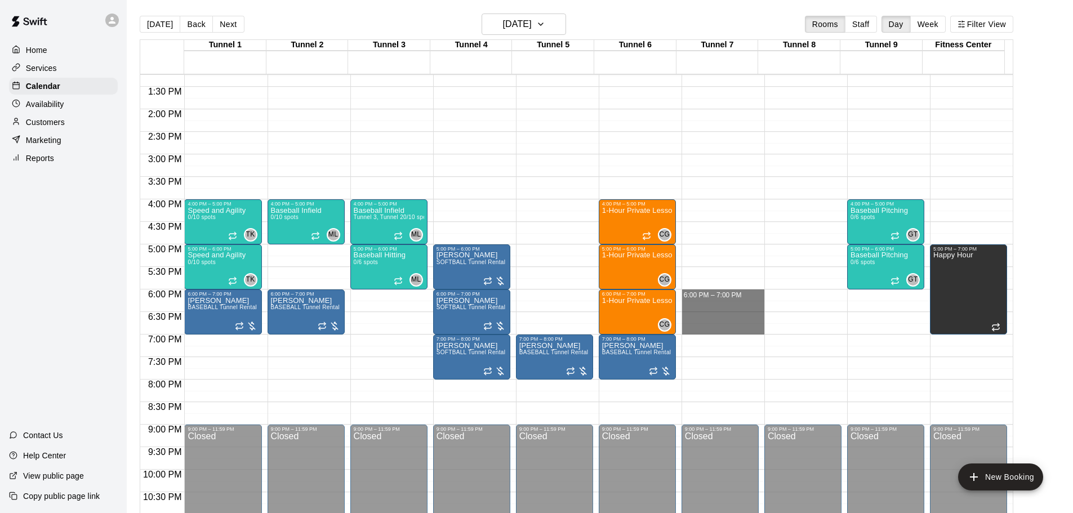
drag, startPoint x: 690, startPoint y: 293, endPoint x: 717, endPoint y: 335, distance: 49.4
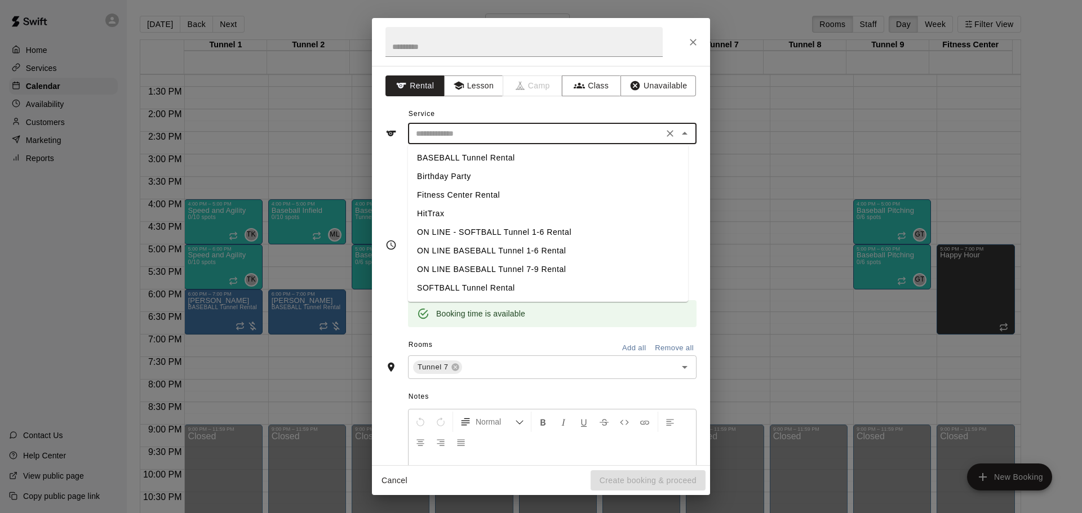
click at [484, 127] on input "text" at bounding box center [535, 134] width 248 height 14
click at [479, 157] on li "BASEBALL Tunnel Rental" at bounding box center [548, 158] width 280 height 19
type input "**********"
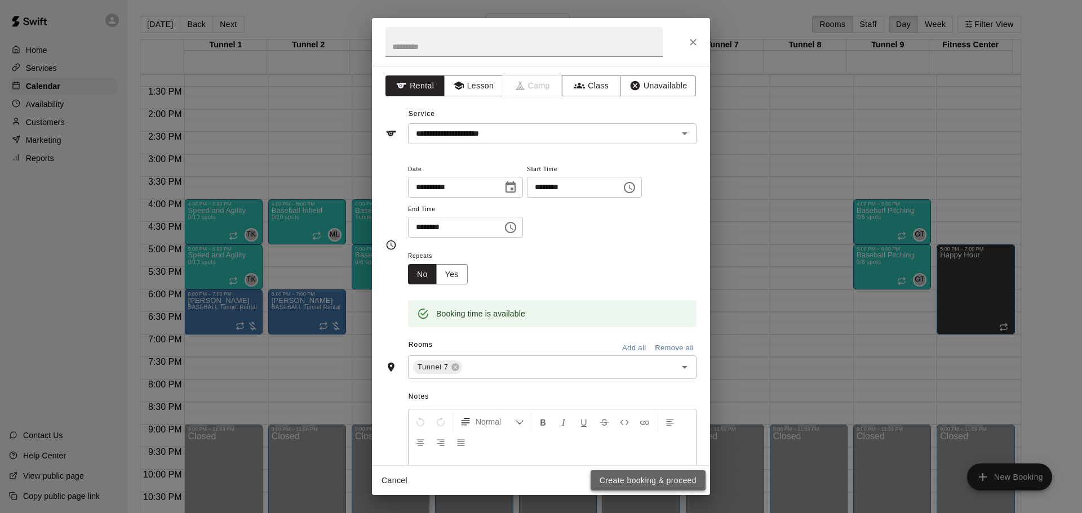
click at [634, 473] on button "Create booking & proceed" at bounding box center [647, 480] width 115 height 21
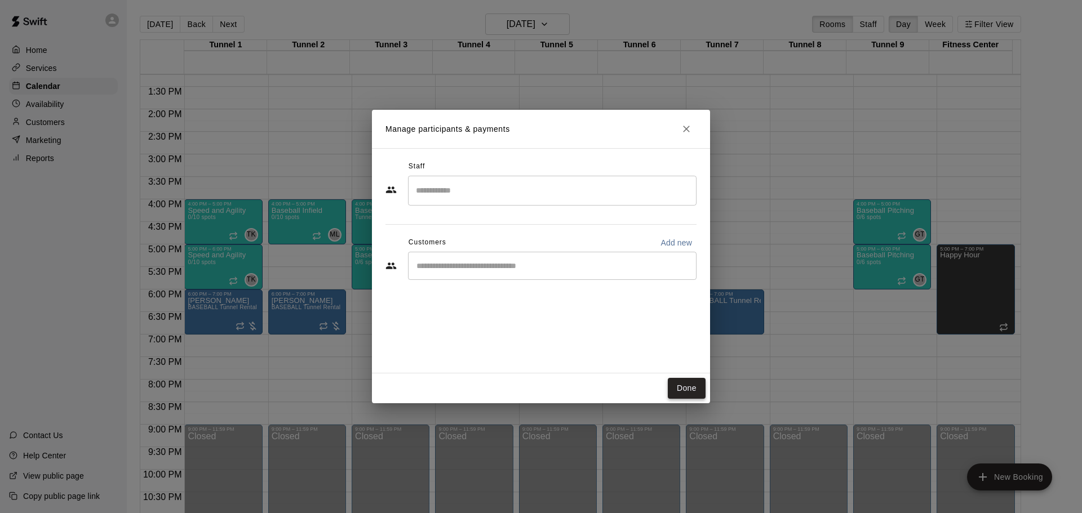
click at [698, 396] on button "Done" at bounding box center [687, 388] width 38 height 21
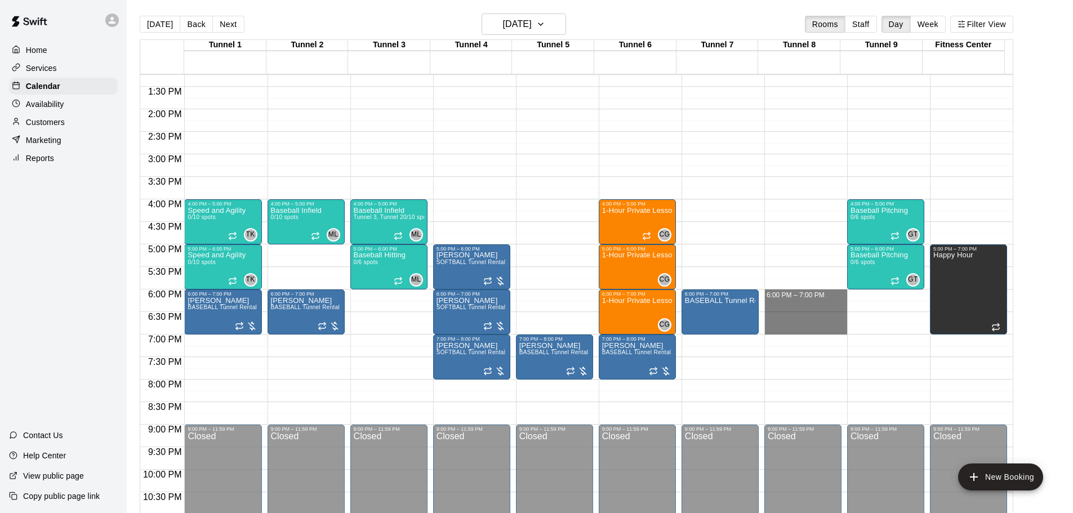
drag, startPoint x: 773, startPoint y: 291, endPoint x: 794, endPoint y: 329, distance: 43.1
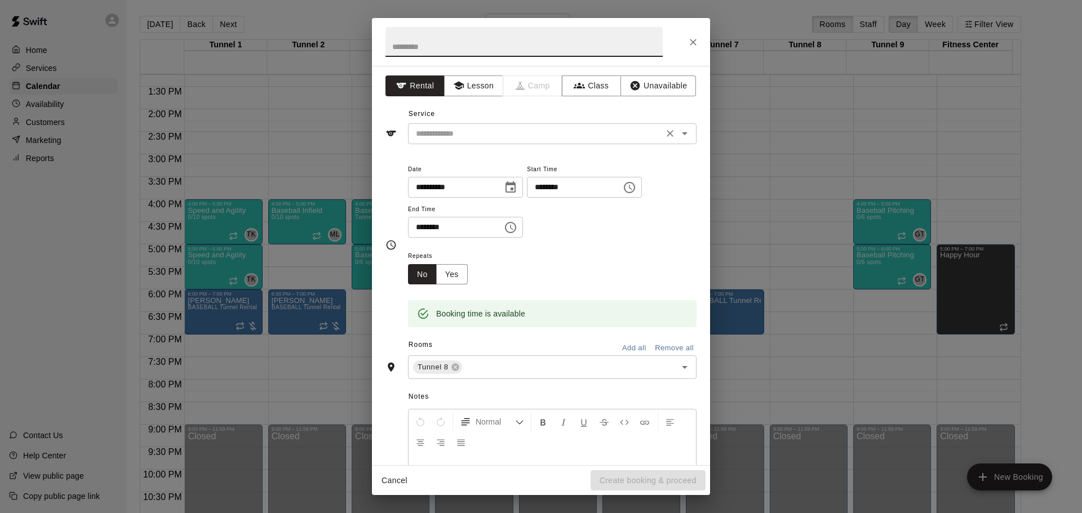
click at [519, 140] on input "text" at bounding box center [535, 134] width 248 height 14
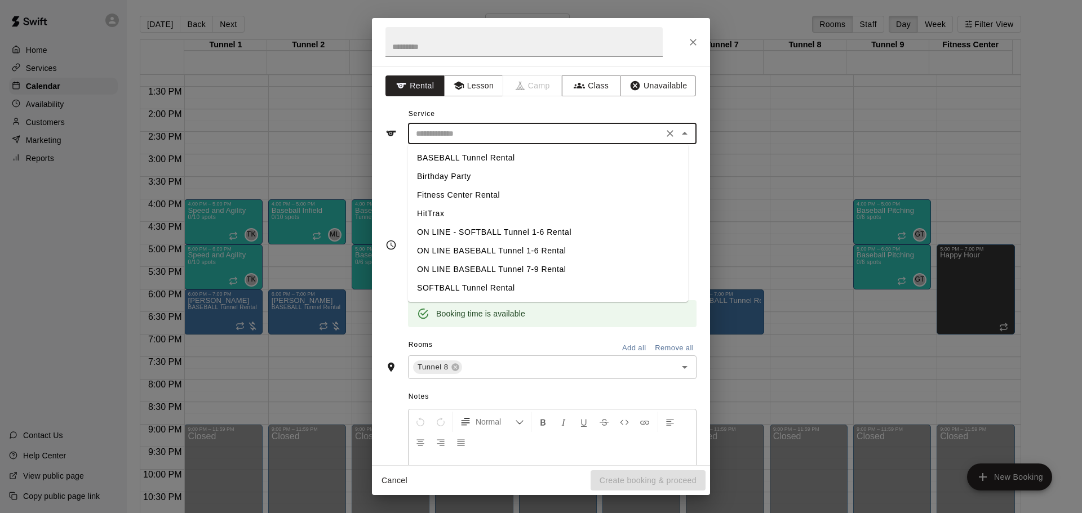
click at [499, 161] on li "BASEBALL Tunnel Rental" at bounding box center [548, 158] width 280 height 19
type input "**********"
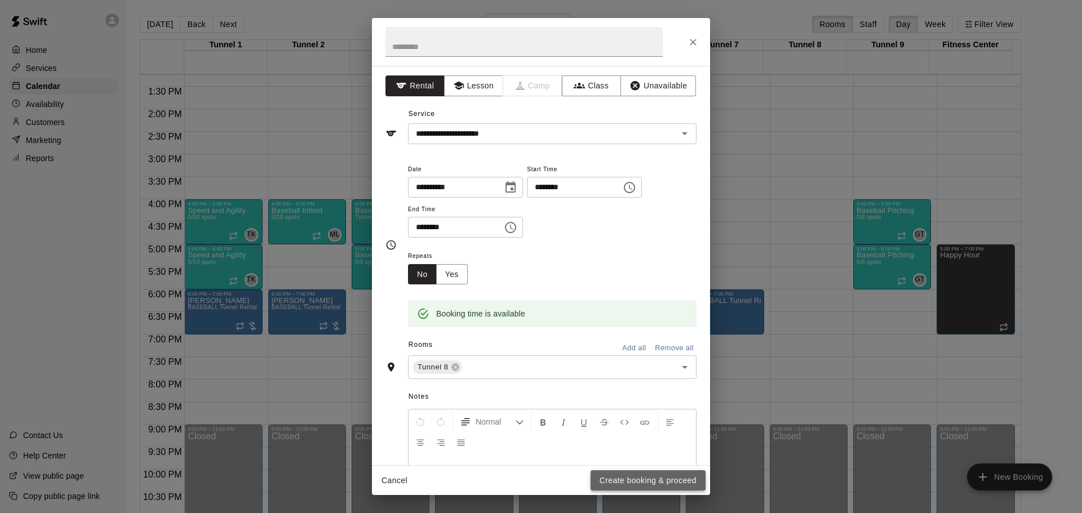
click at [645, 475] on button "Create booking & proceed" at bounding box center [647, 480] width 115 height 21
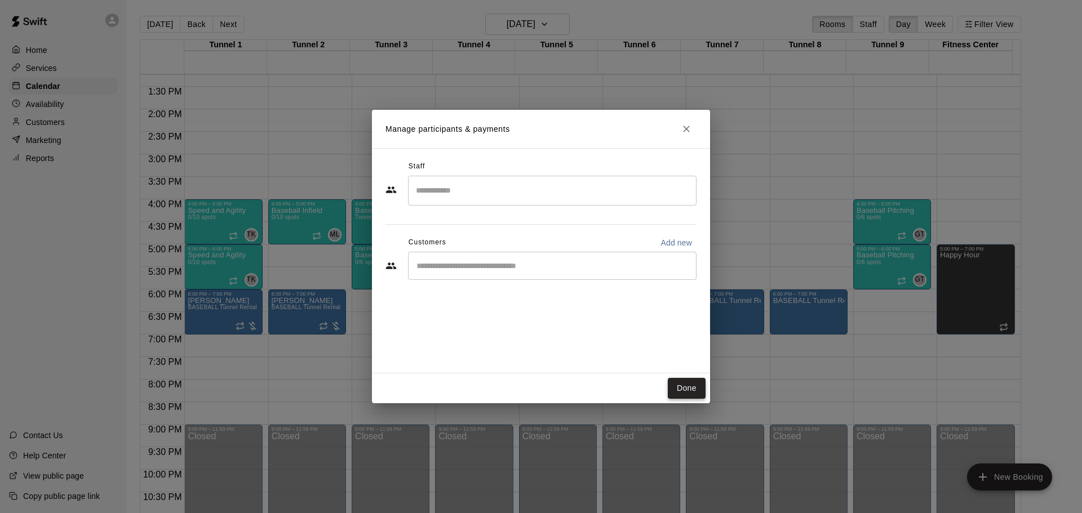
click at [704, 386] on button "Done" at bounding box center [687, 388] width 38 height 21
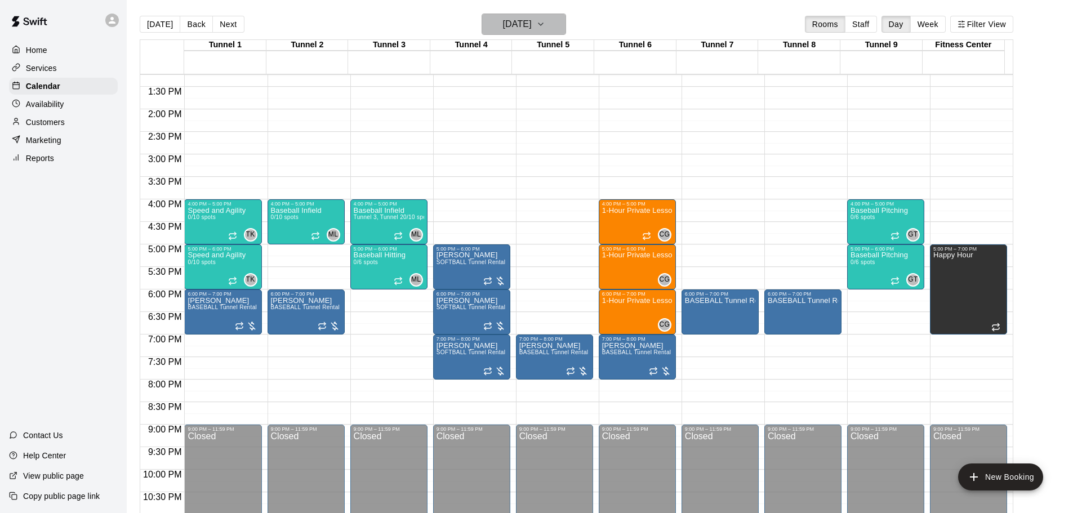
click at [503, 26] on h6 "[DATE]" at bounding box center [517, 24] width 29 height 16
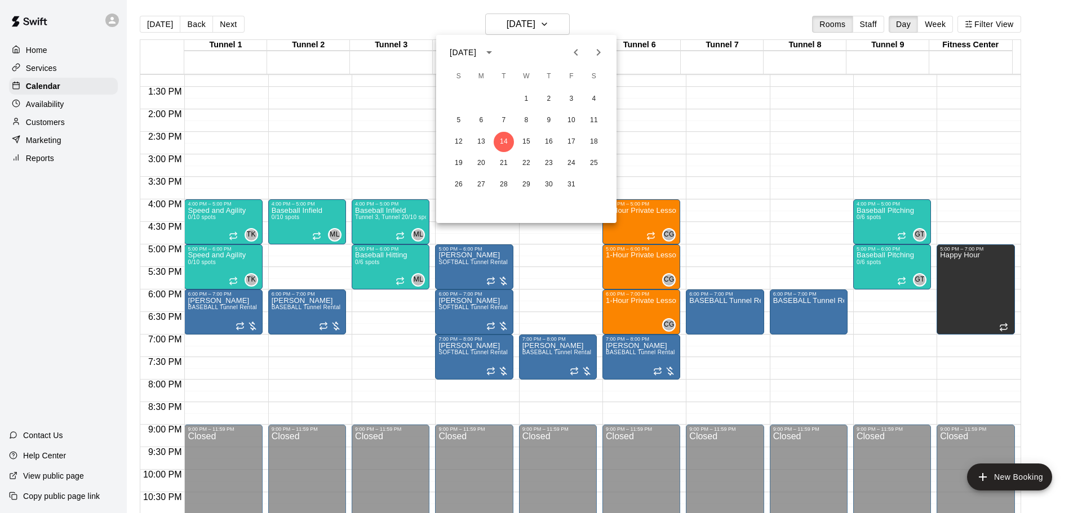
click at [513, 175] on div "26 27 28 29 30 31" at bounding box center [526, 185] width 180 height 20
click at [502, 162] on button "21" at bounding box center [503, 163] width 20 height 20
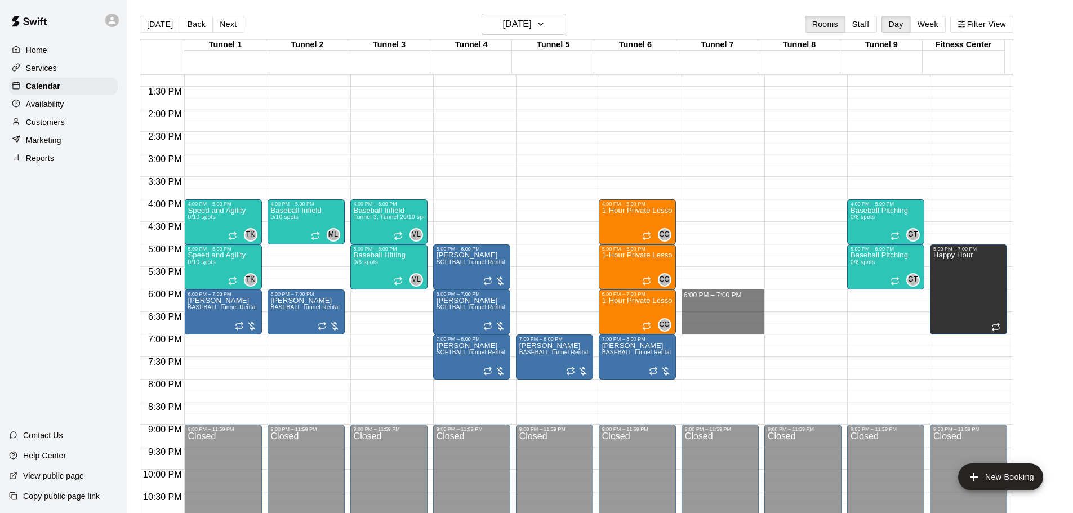
drag, startPoint x: 699, startPoint y: 292, endPoint x: 697, endPoint y: 326, distance: 33.9
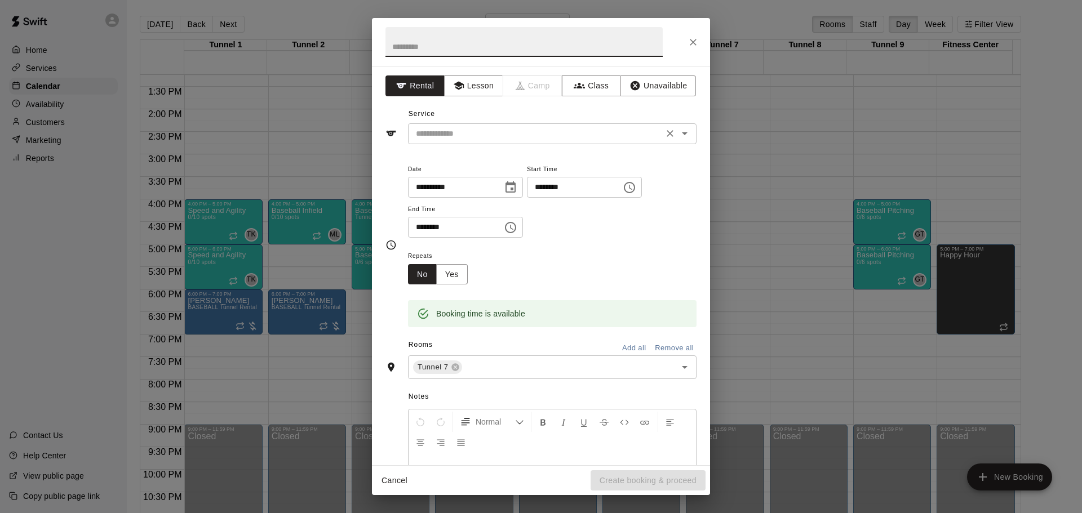
click at [527, 134] on input "text" at bounding box center [535, 134] width 248 height 14
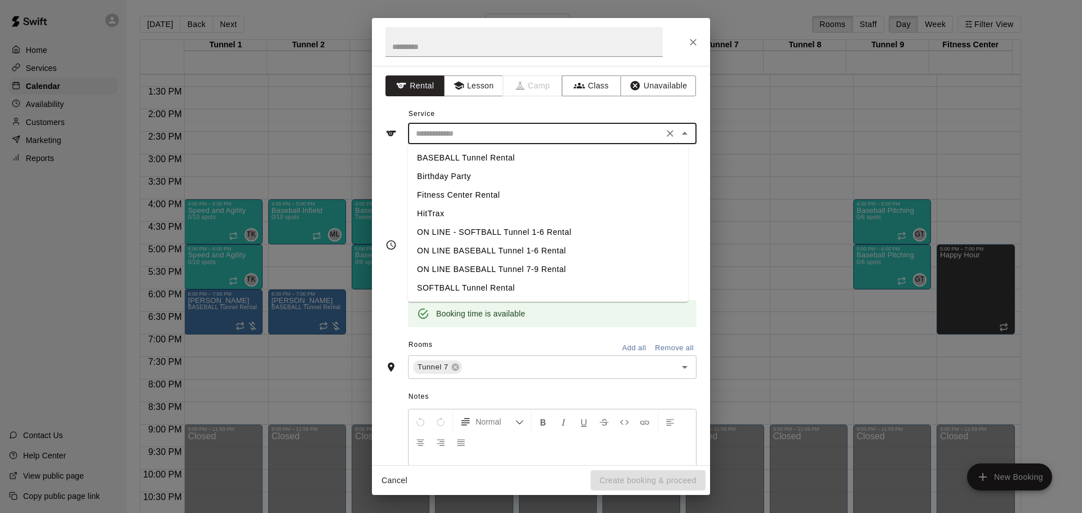
click at [511, 159] on li "BASEBALL Tunnel Rental" at bounding box center [548, 158] width 280 height 19
type input "**********"
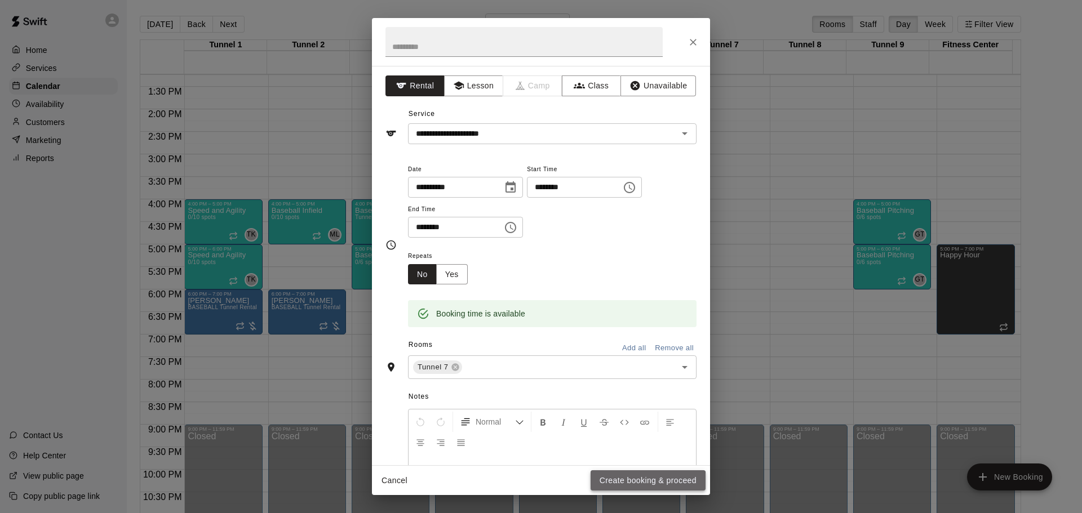
click at [613, 484] on button "Create booking & proceed" at bounding box center [647, 480] width 115 height 21
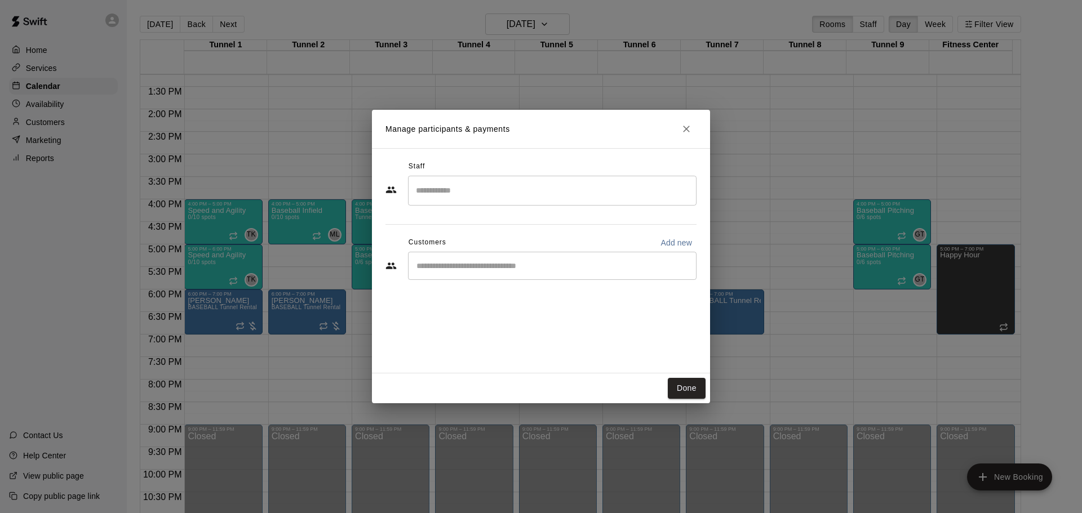
click at [700, 401] on div "Done" at bounding box center [541, 388] width 338 height 30
click at [684, 389] on button "Done" at bounding box center [687, 388] width 38 height 21
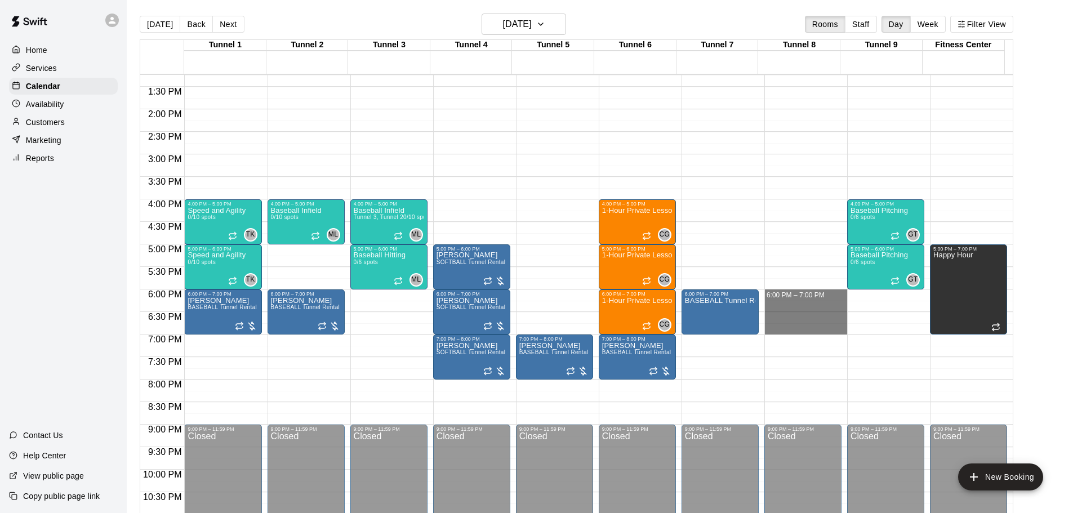
drag, startPoint x: 777, startPoint y: 293, endPoint x: 778, endPoint y: 326, distance: 33.3
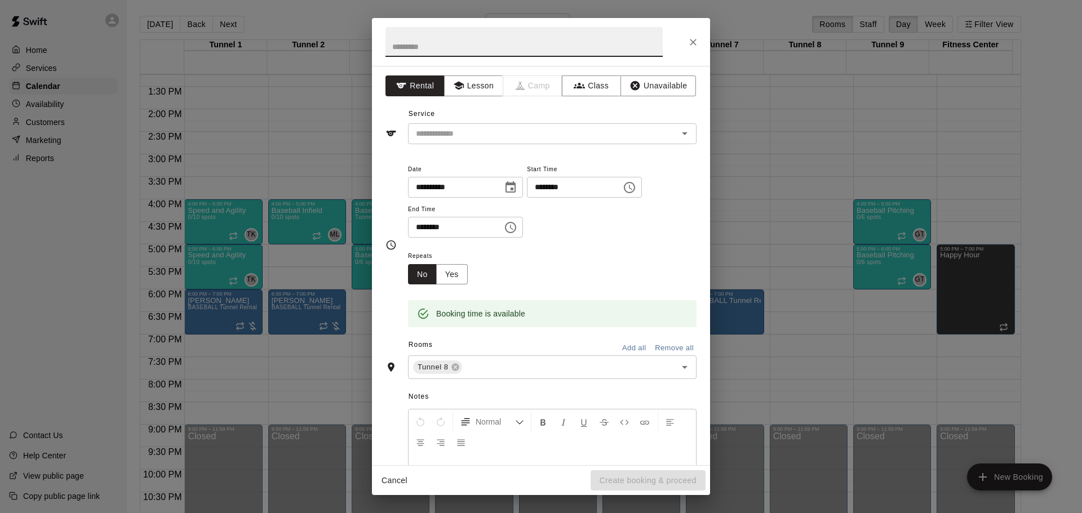
click at [528, 145] on div "**********" at bounding box center [541, 265] width 338 height 399
click at [499, 137] on input "text" at bounding box center [535, 134] width 248 height 14
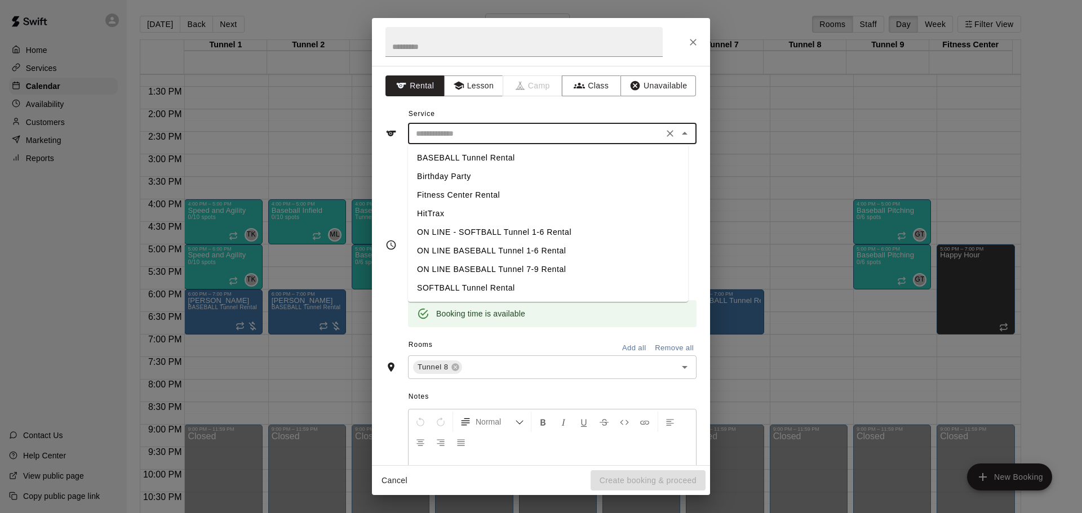
click at [482, 157] on li "BASEBALL Tunnel Rental" at bounding box center [548, 158] width 280 height 19
type input "**********"
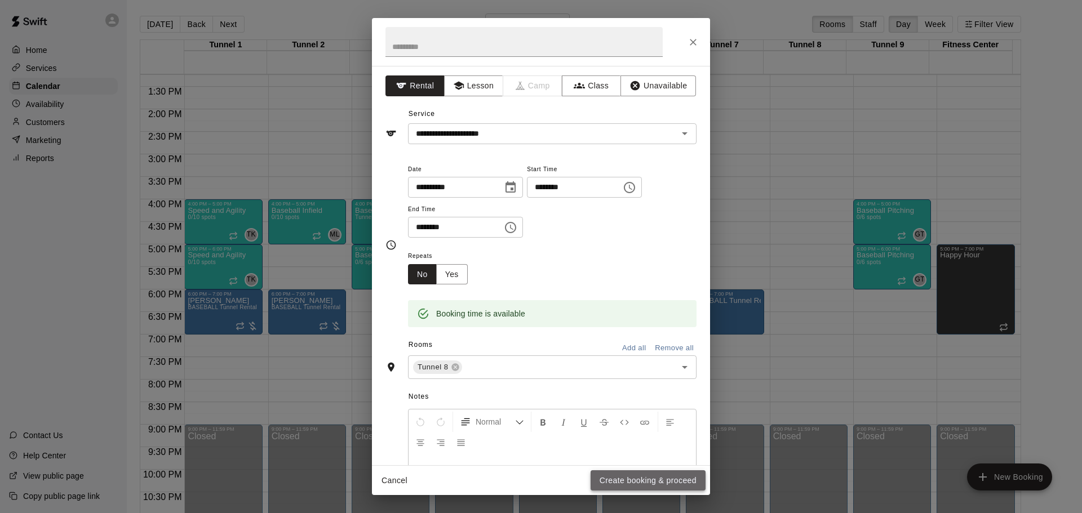
click at [674, 479] on button "Create booking & proceed" at bounding box center [647, 480] width 115 height 21
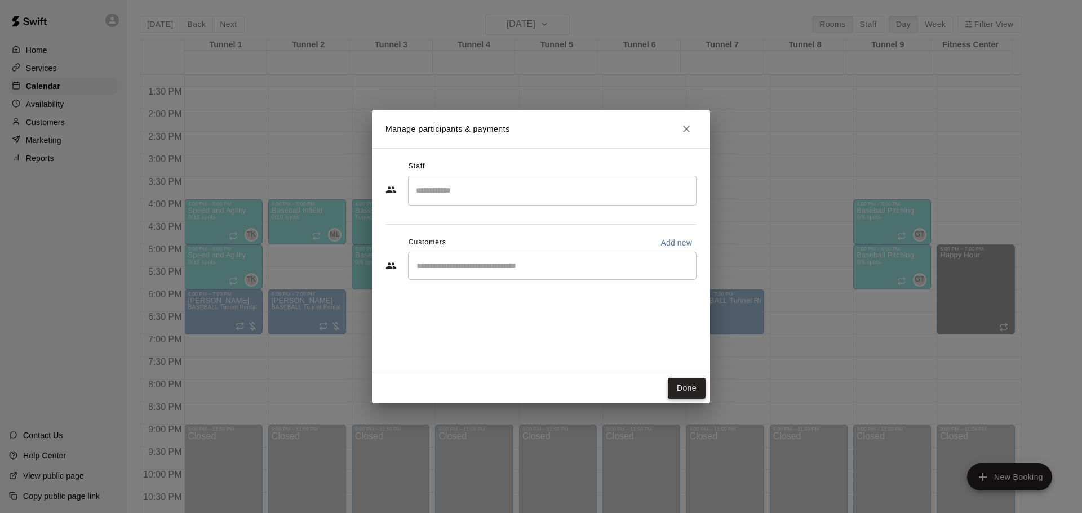
click at [690, 383] on button "Done" at bounding box center [687, 388] width 38 height 21
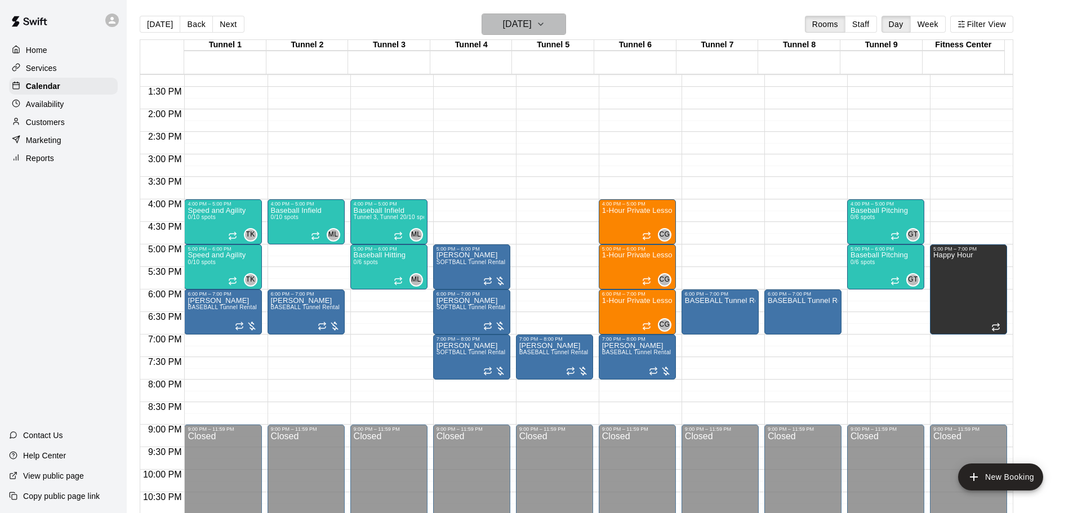
click at [531, 23] on h6 "[DATE]" at bounding box center [517, 24] width 29 height 16
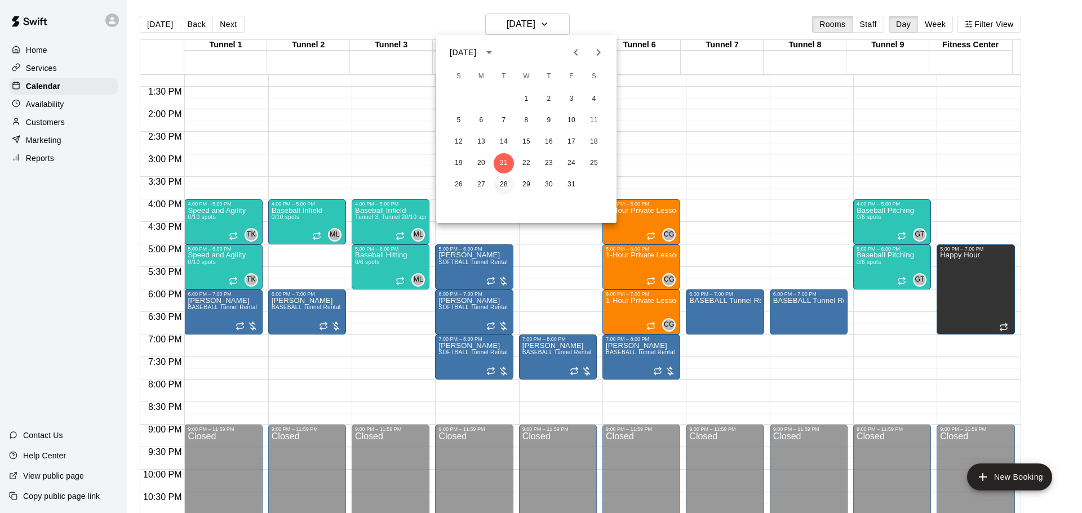
click at [510, 188] on button "28" at bounding box center [503, 185] width 20 height 20
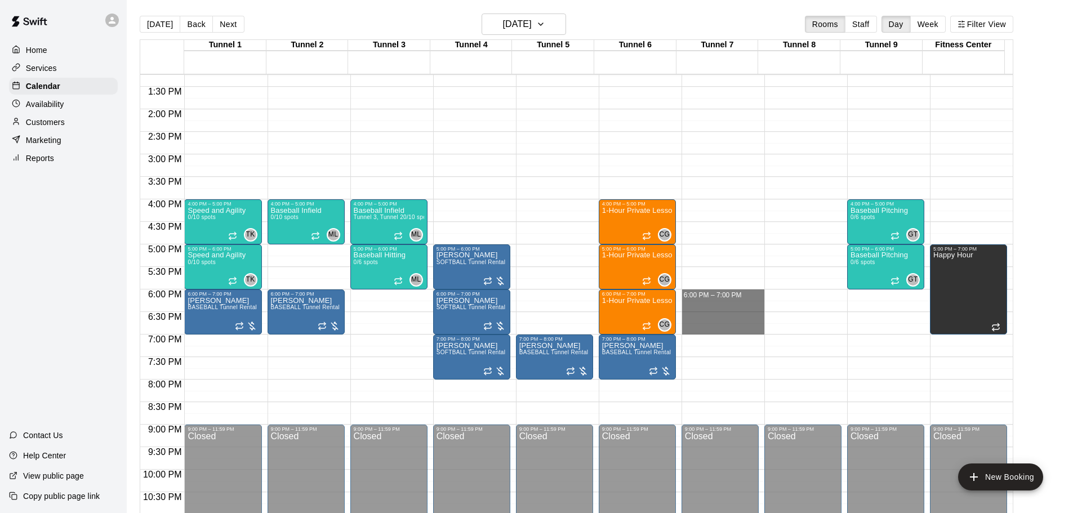
drag, startPoint x: 706, startPoint y: 291, endPoint x: 709, endPoint y: 327, distance: 35.6
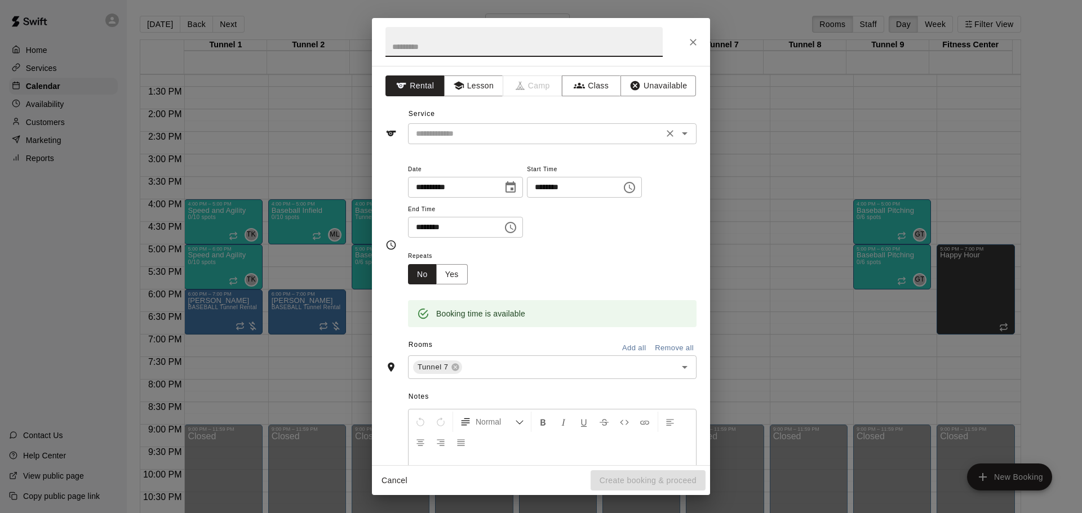
click at [539, 131] on input "text" at bounding box center [535, 134] width 248 height 14
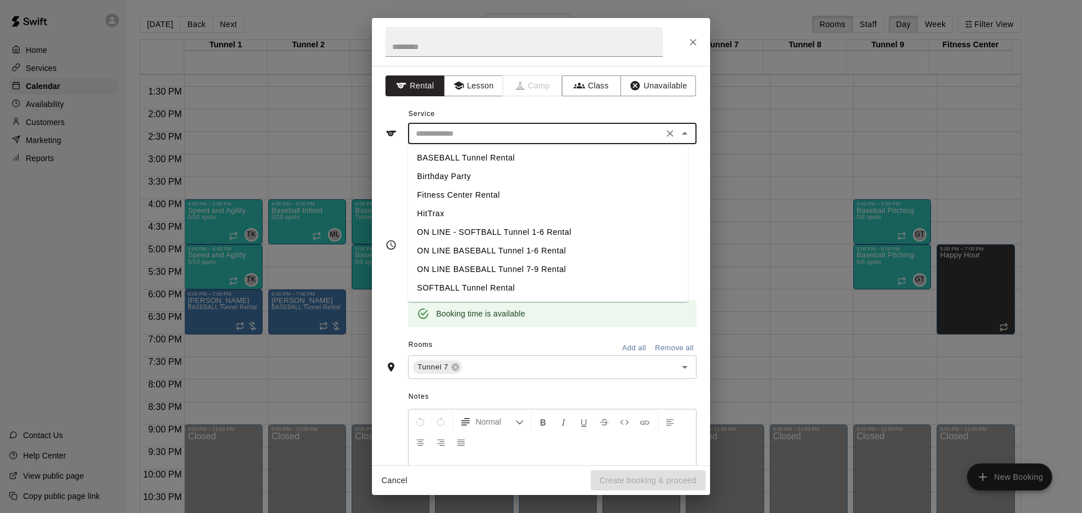
click at [522, 159] on li "BASEBALL Tunnel Rental" at bounding box center [548, 158] width 280 height 19
type input "**********"
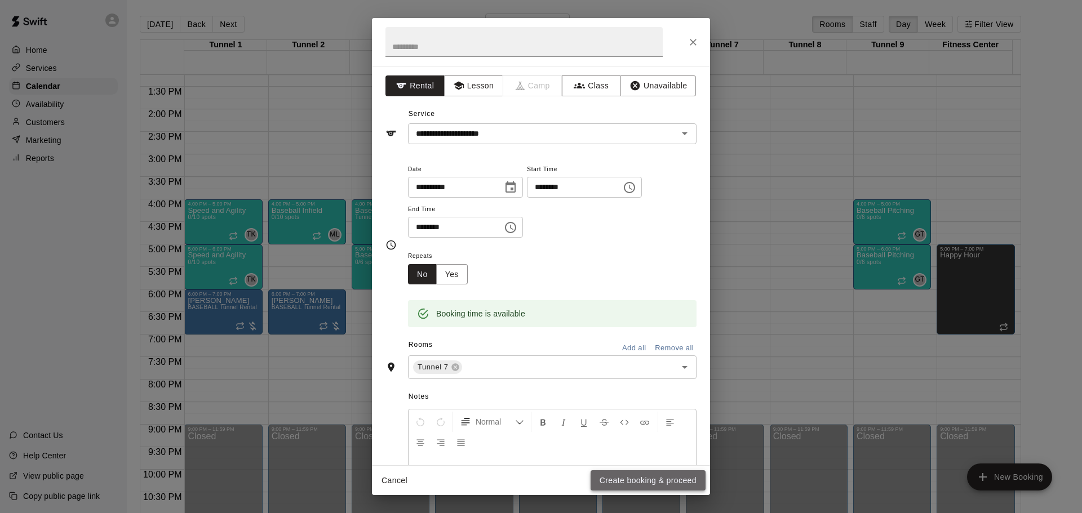
click at [651, 489] on button "Create booking & proceed" at bounding box center [647, 480] width 115 height 21
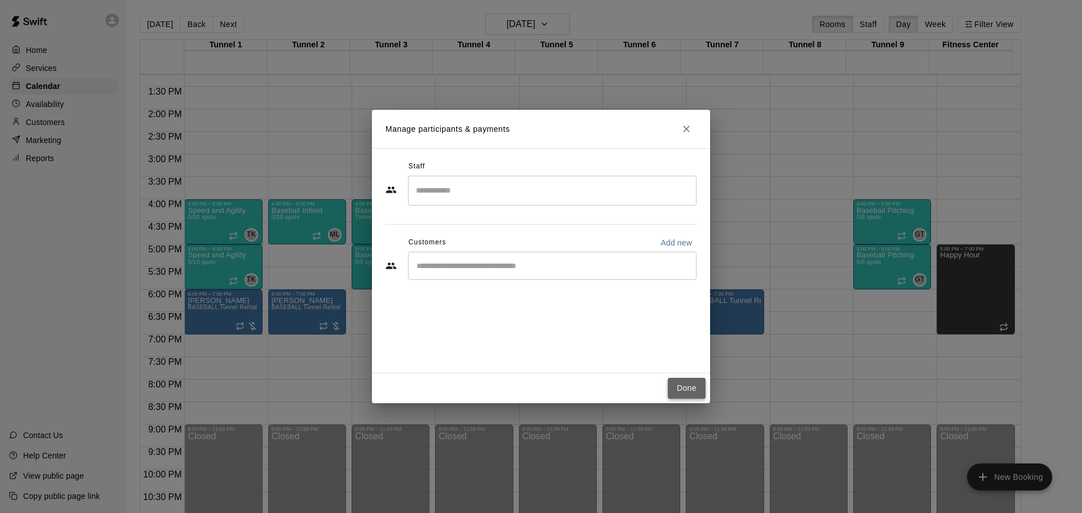
click at [701, 386] on button "Done" at bounding box center [687, 388] width 38 height 21
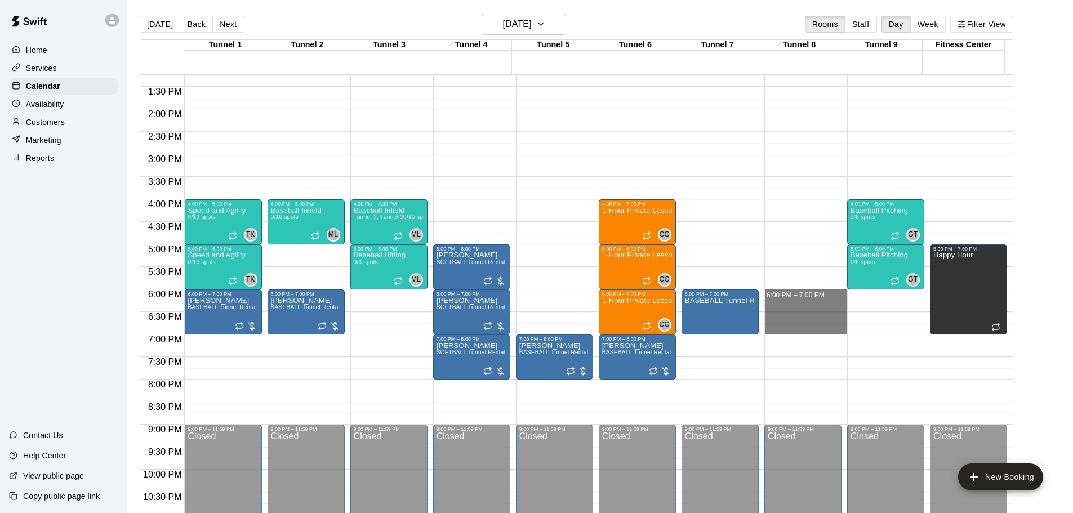
drag, startPoint x: 780, startPoint y: 291, endPoint x: 786, endPoint y: 328, distance: 37.6
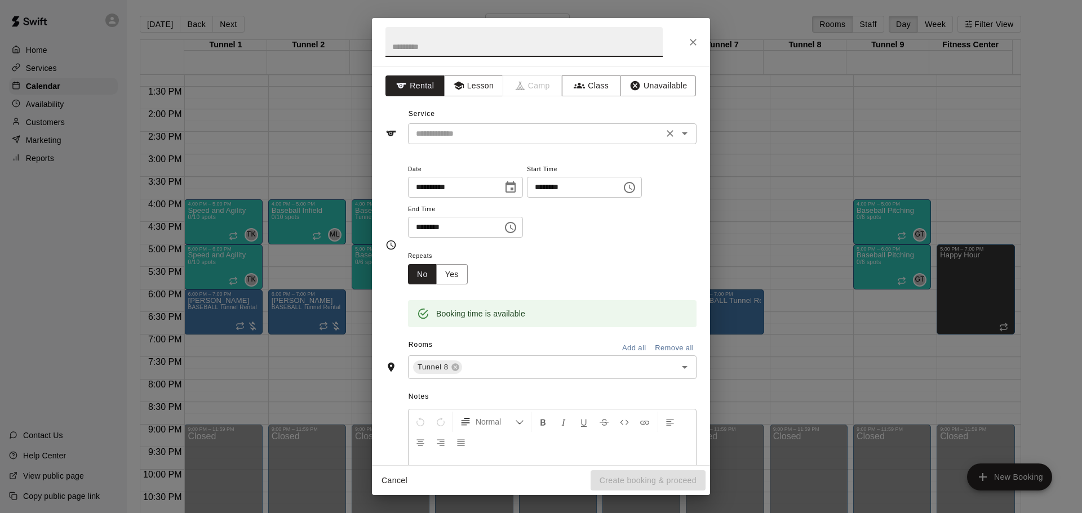
click at [500, 139] on input "text" at bounding box center [535, 134] width 248 height 14
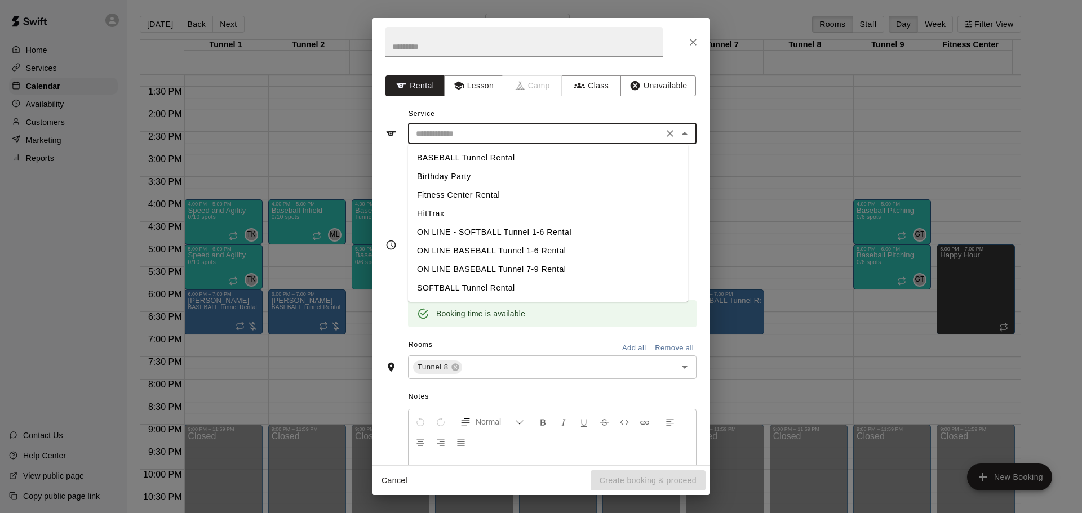
click at [477, 156] on li "BASEBALL Tunnel Rental" at bounding box center [548, 158] width 280 height 19
type input "**********"
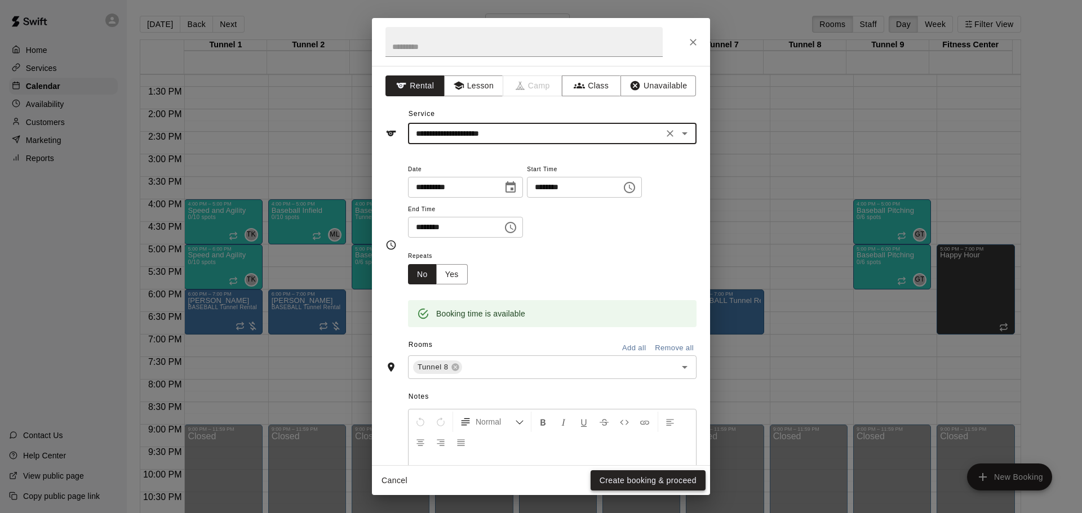
click at [647, 479] on button "Create booking & proceed" at bounding box center [647, 480] width 115 height 21
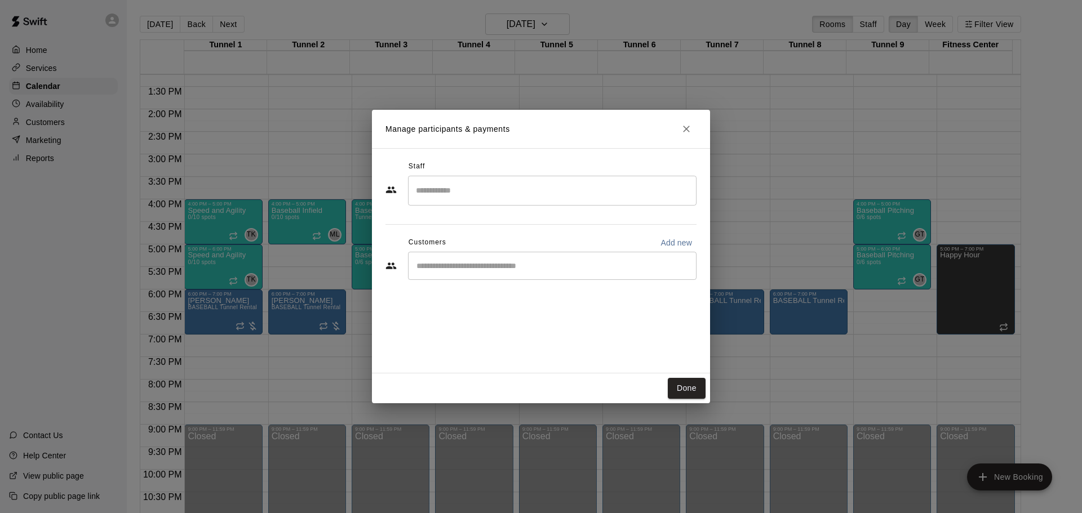
click at [477, 274] on div "​" at bounding box center [552, 266] width 288 height 28
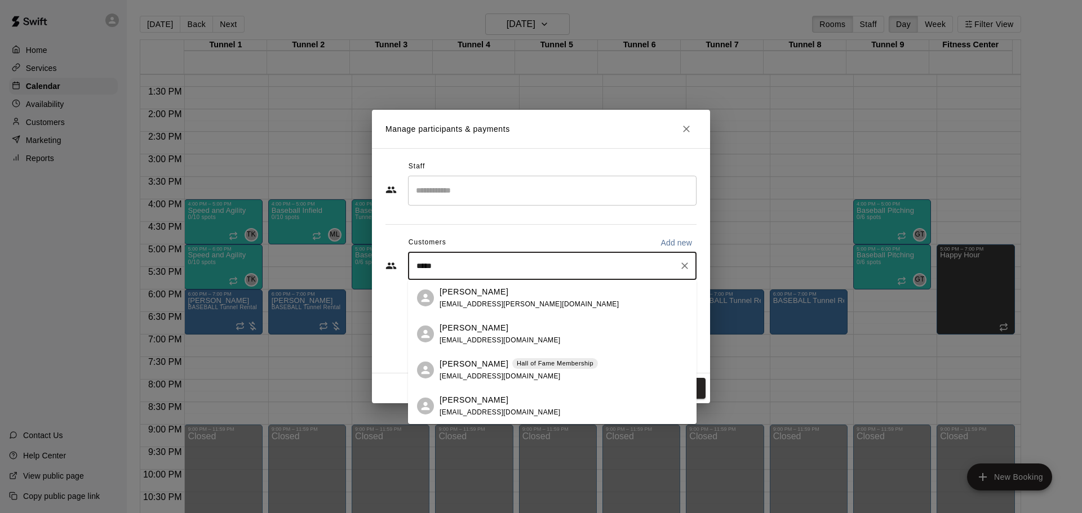
type input "*****"
click at [468, 364] on p "[PERSON_NAME]" at bounding box center [473, 364] width 69 height 12
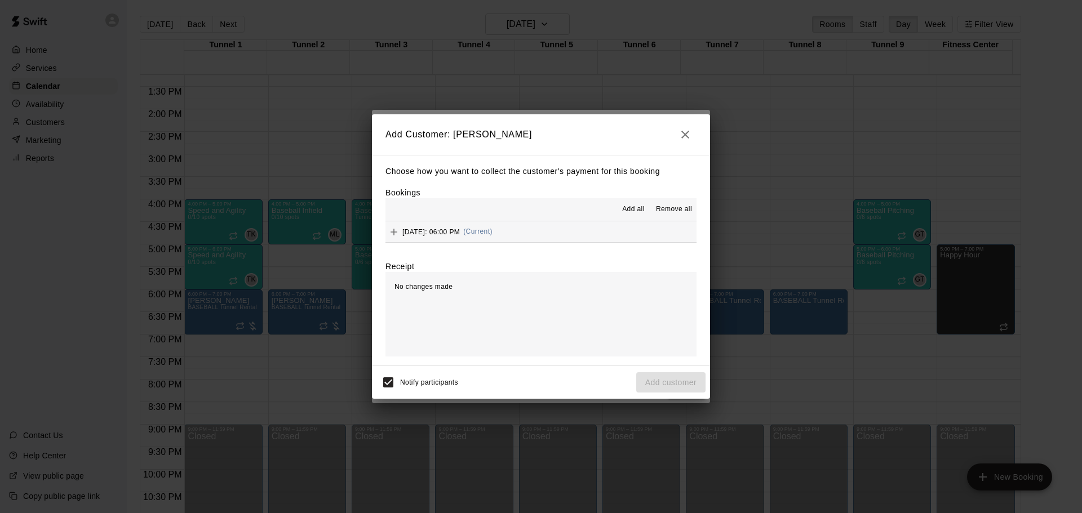
click at [460, 230] on span "[DATE]: 06:00 PM" at bounding box center [430, 232] width 57 height 8
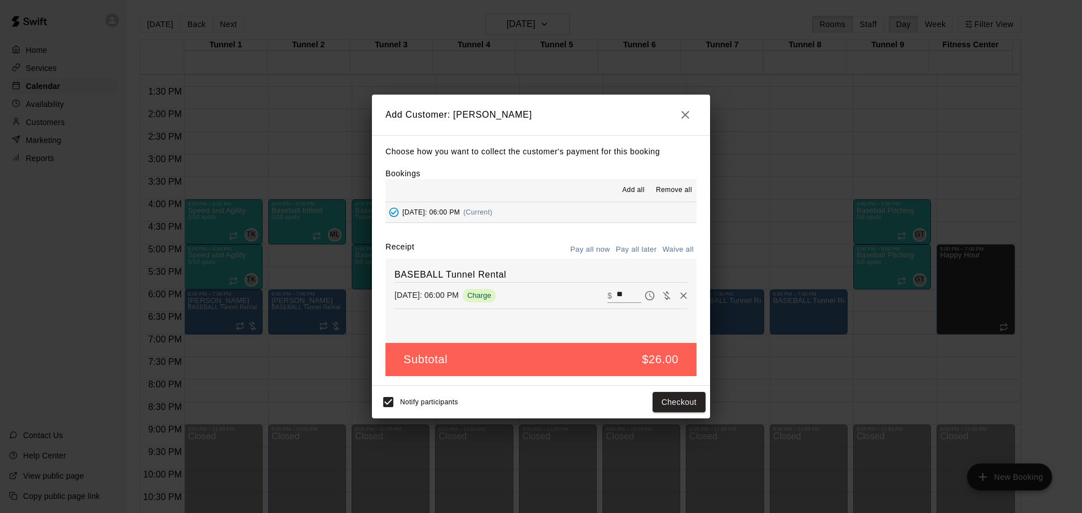
click at [654, 257] on button "Pay all later" at bounding box center [636, 249] width 47 height 17
drag, startPoint x: 674, startPoint y: 390, endPoint x: 673, endPoint y: 407, distance: 16.9
click at [674, 397] on div "Notify participants Add customer" at bounding box center [541, 402] width 338 height 33
click at [673, 407] on button "Add customer" at bounding box center [670, 402] width 69 height 21
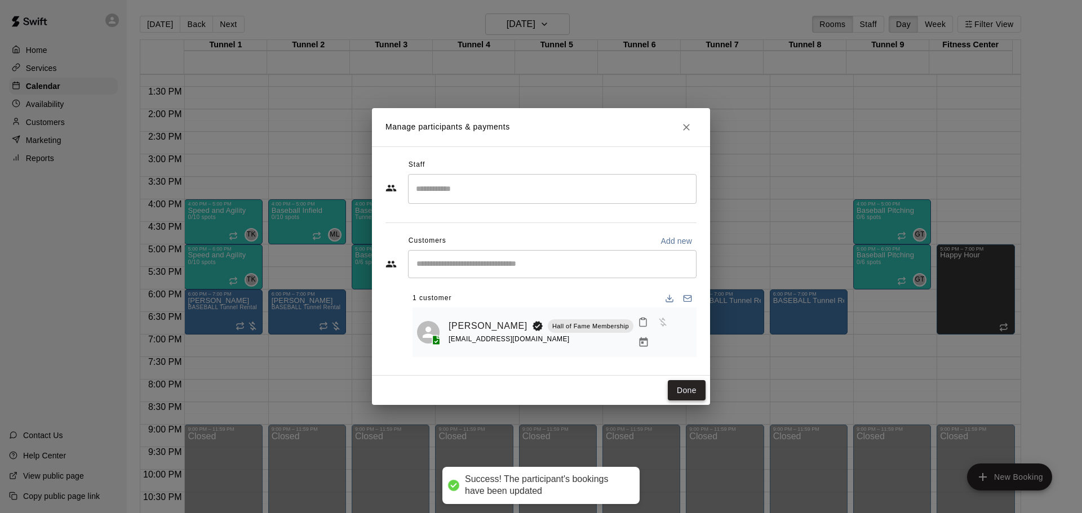
click at [695, 387] on button "Done" at bounding box center [687, 390] width 38 height 21
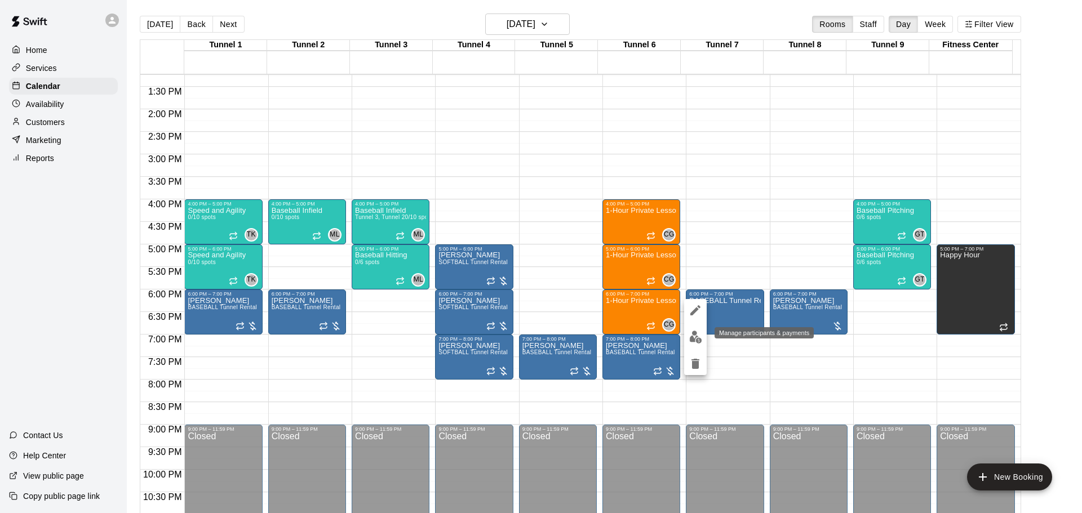
click at [702, 331] on button "edit" at bounding box center [695, 337] width 23 height 22
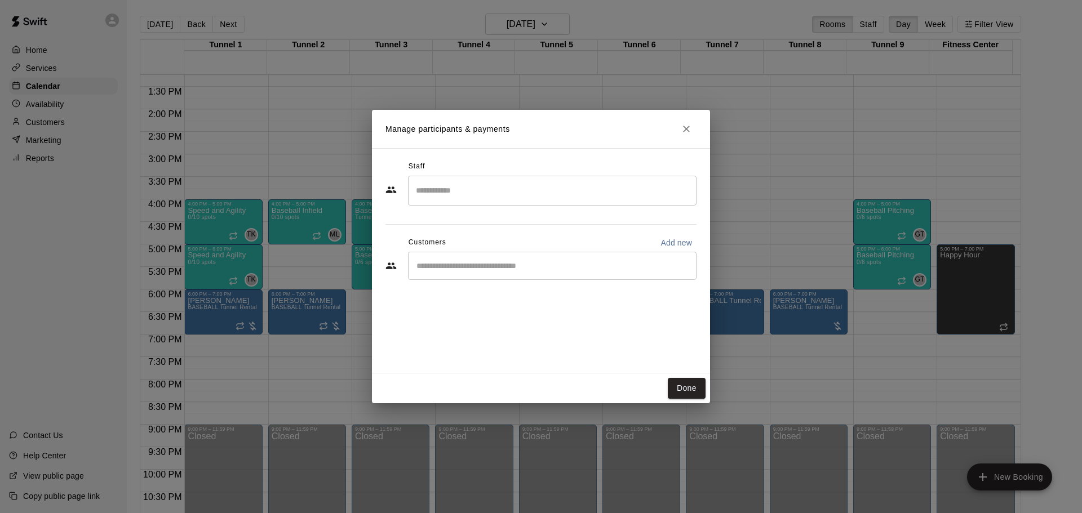
click at [456, 264] on input "Start typing to search customers..." at bounding box center [552, 265] width 278 height 11
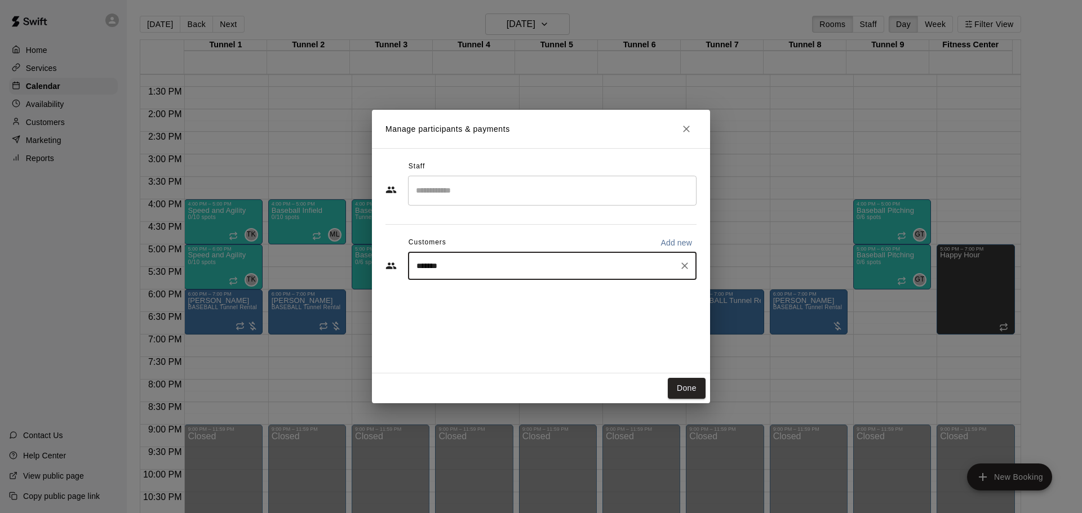
type input "*****"
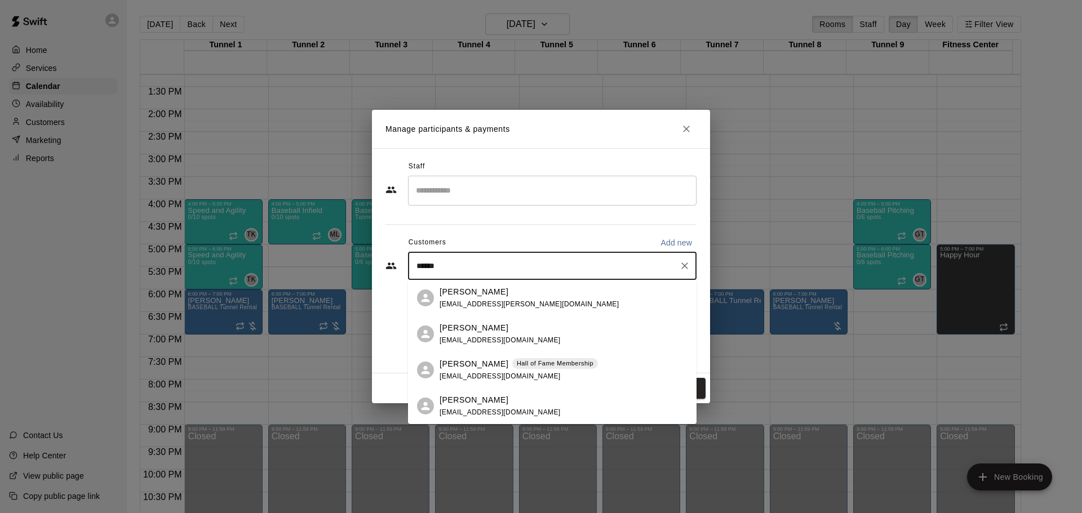
click at [475, 366] on p "[PERSON_NAME]" at bounding box center [473, 364] width 69 height 12
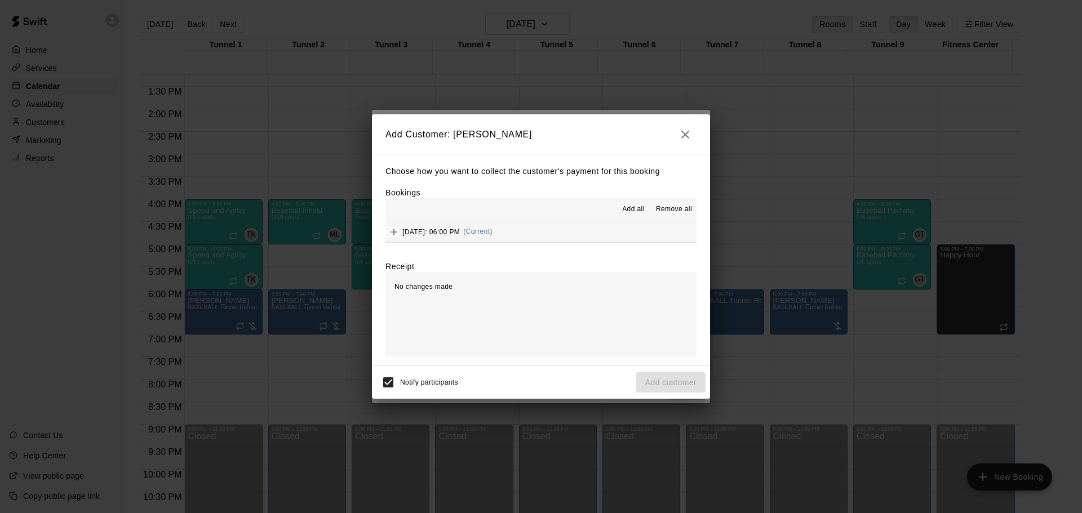
click at [556, 239] on button "[DATE]: 06:00 PM (Current)" at bounding box center [540, 231] width 311 height 21
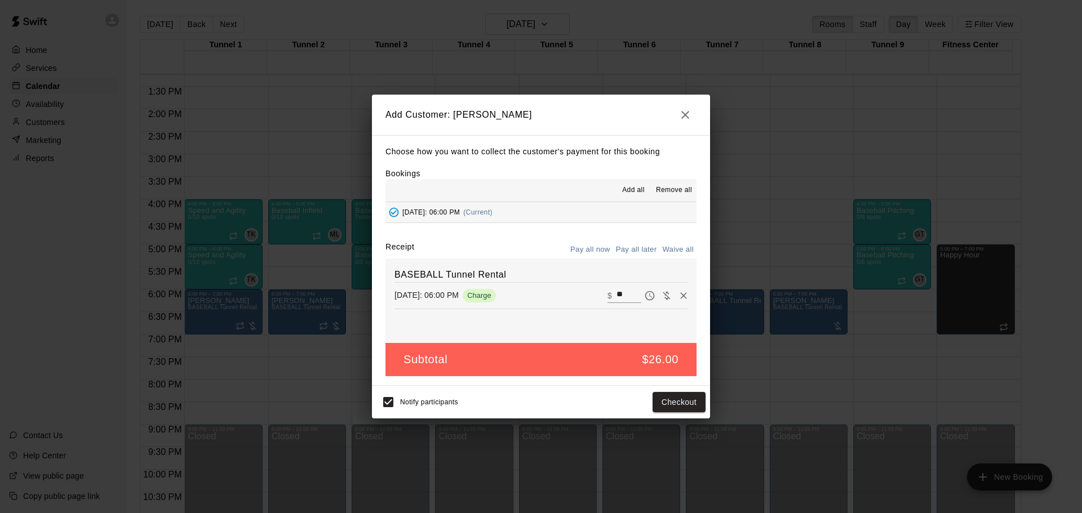
click at [621, 256] on button "Pay all later" at bounding box center [636, 249] width 47 height 17
click at [675, 404] on button "Add customer" at bounding box center [670, 402] width 69 height 21
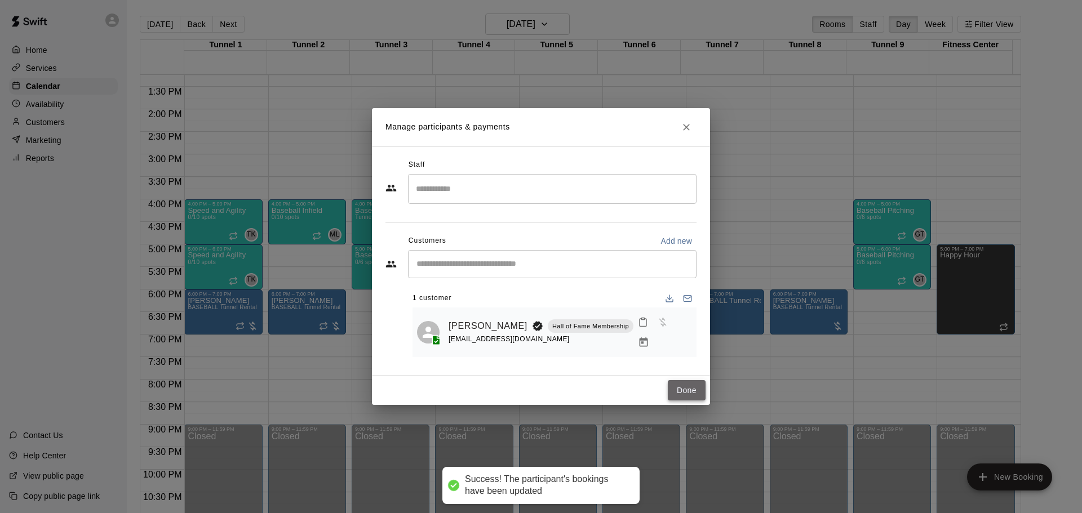
click at [670, 380] on button "Done" at bounding box center [687, 390] width 38 height 21
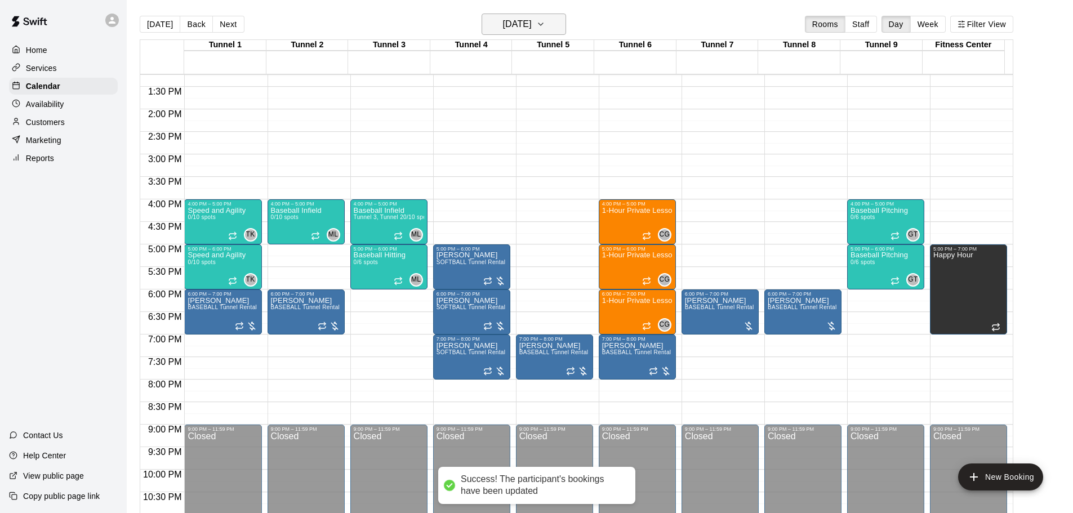
click at [532, 25] on h6 "[DATE]" at bounding box center [517, 24] width 29 height 16
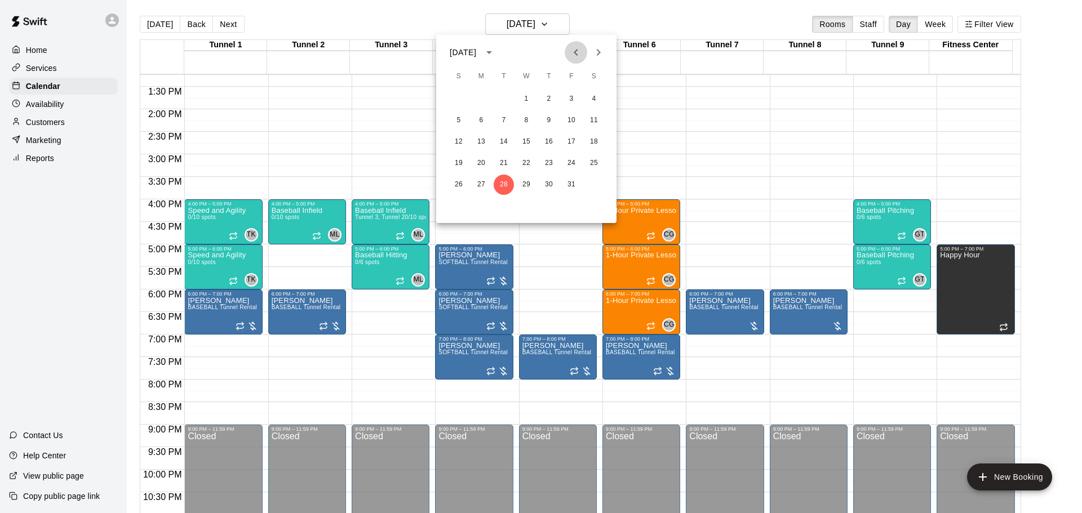
click at [572, 50] on icon "Previous month" at bounding box center [576, 53] width 14 height 14
click at [604, 51] on icon "Next month" at bounding box center [598, 53] width 14 height 14
click at [577, 54] on icon "Previous month" at bounding box center [576, 53] width 14 height 14
click at [497, 180] on button "26" at bounding box center [503, 185] width 20 height 20
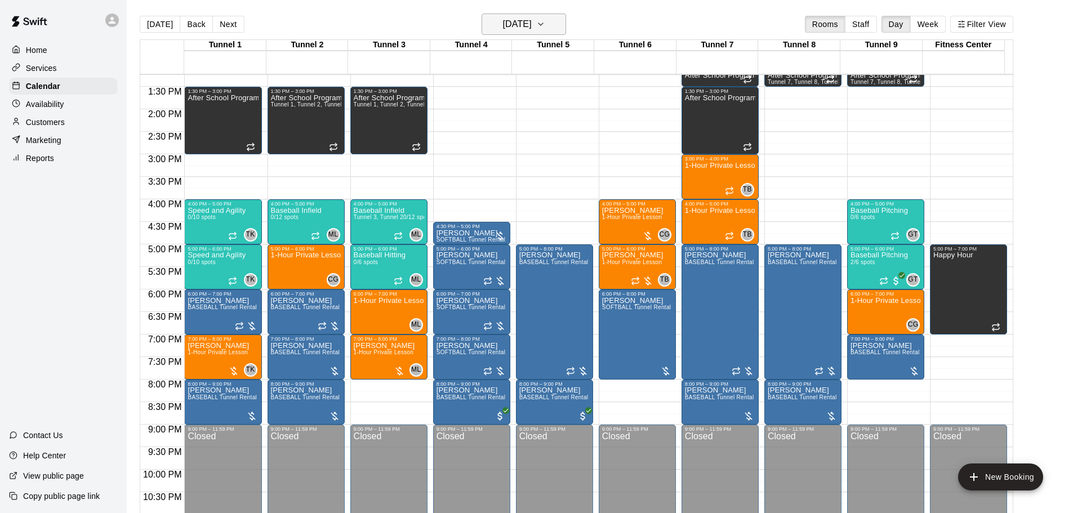
click at [515, 31] on h6 "[DATE]" at bounding box center [517, 24] width 29 height 16
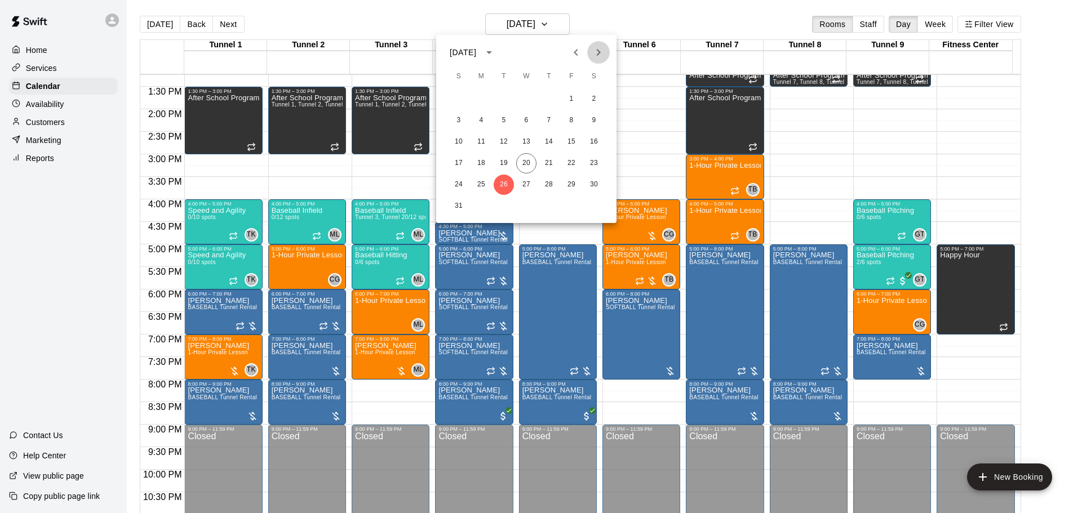
click at [588, 47] on button "Next month" at bounding box center [598, 52] width 23 height 23
click at [478, 104] on button "1" at bounding box center [481, 99] width 20 height 20
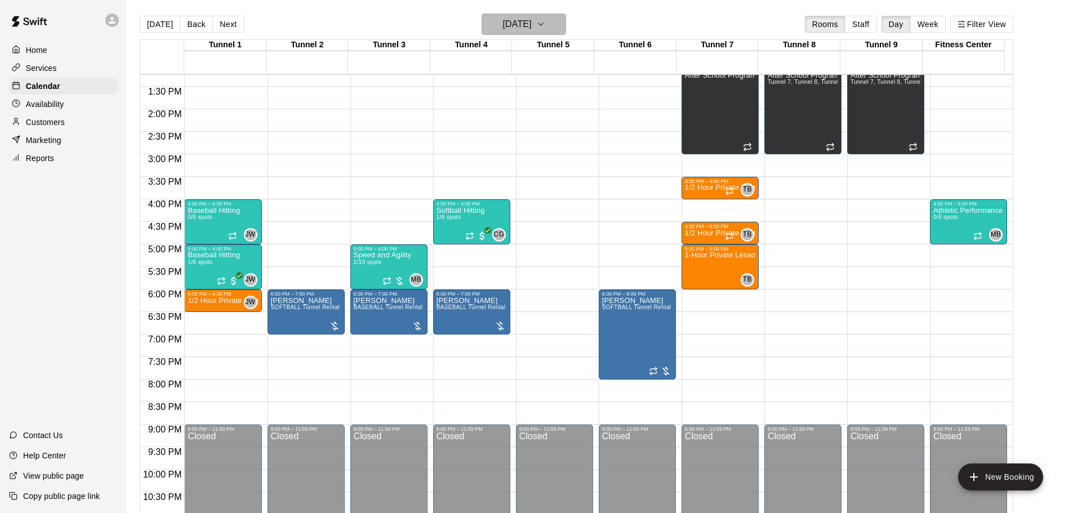
click at [504, 17] on h6 "[DATE]" at bounding box center [517, 24] width 29 height 16
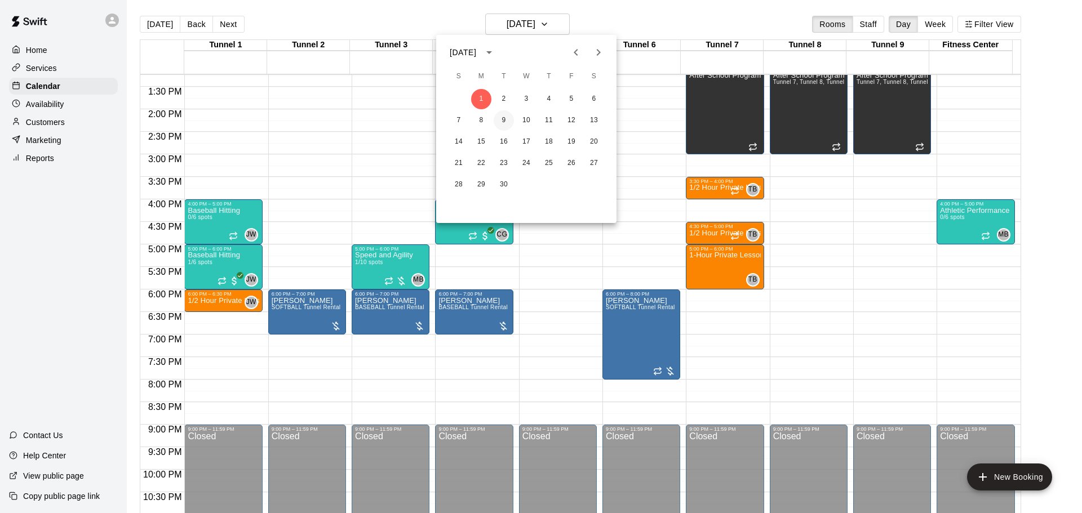
click at [509, 117] on button "9" at bounding box center [503, 120] width 20 height 20
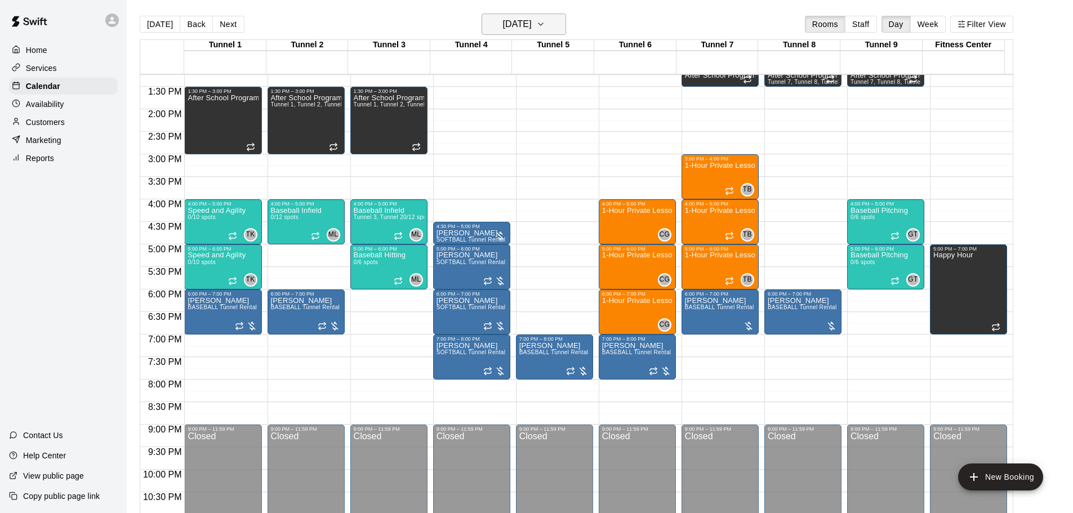
click at [508, 23] on h6 "[DATE]" at bounding box center [517, 24] width 29 height 16
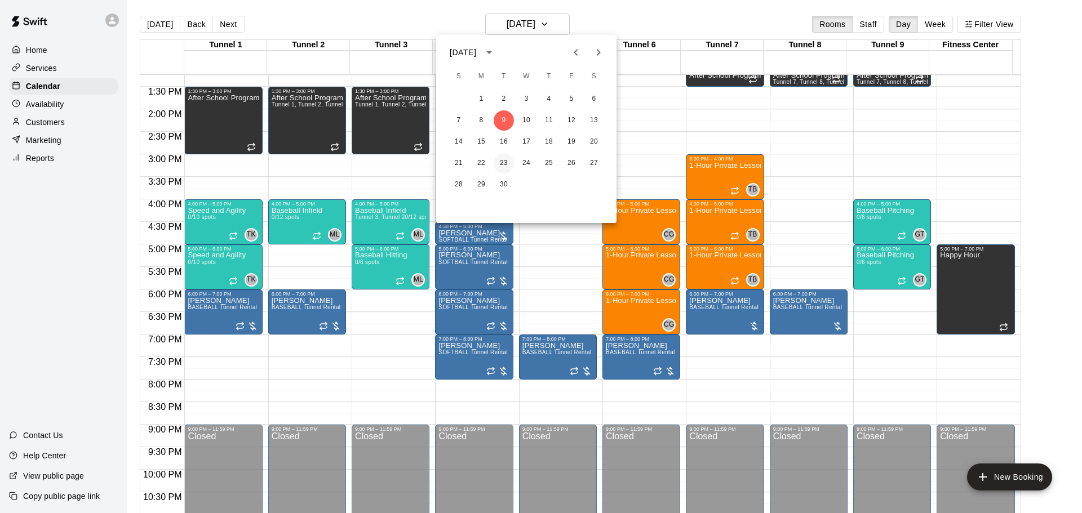
click at [501, 163] on button "23" at bounding box center [503, 163] width 20 height 20
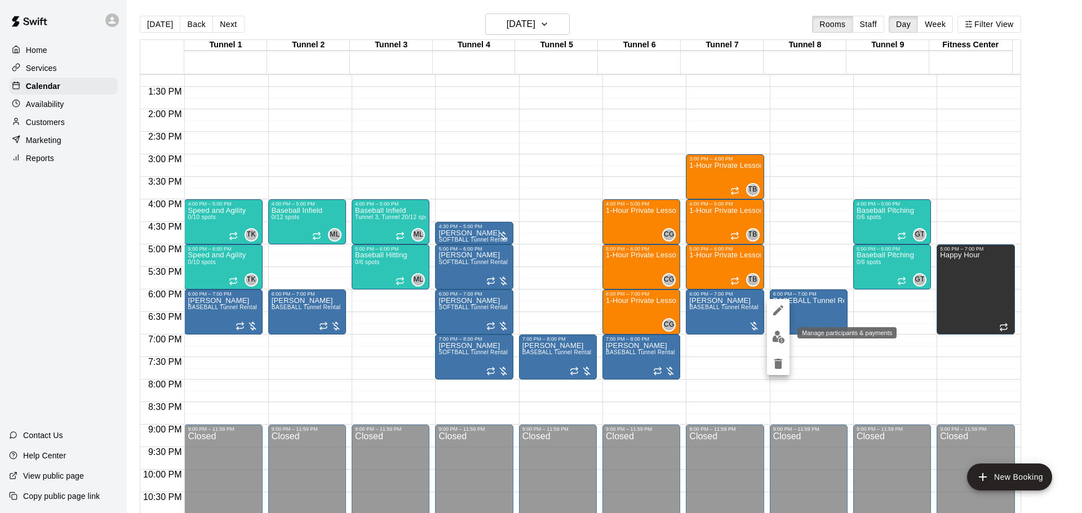
click at [778, 331] on img "edit" at bounding box center [778, 337] width 13 height 13
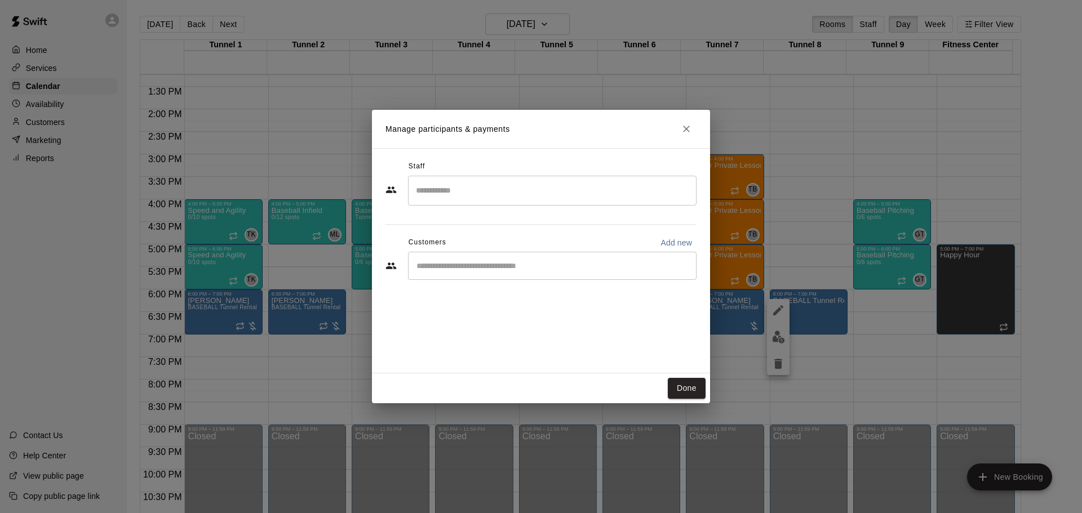
click at [514, 261] on input "Start typing to search customers..." at bounding box center [552, 265] width 278 height 11
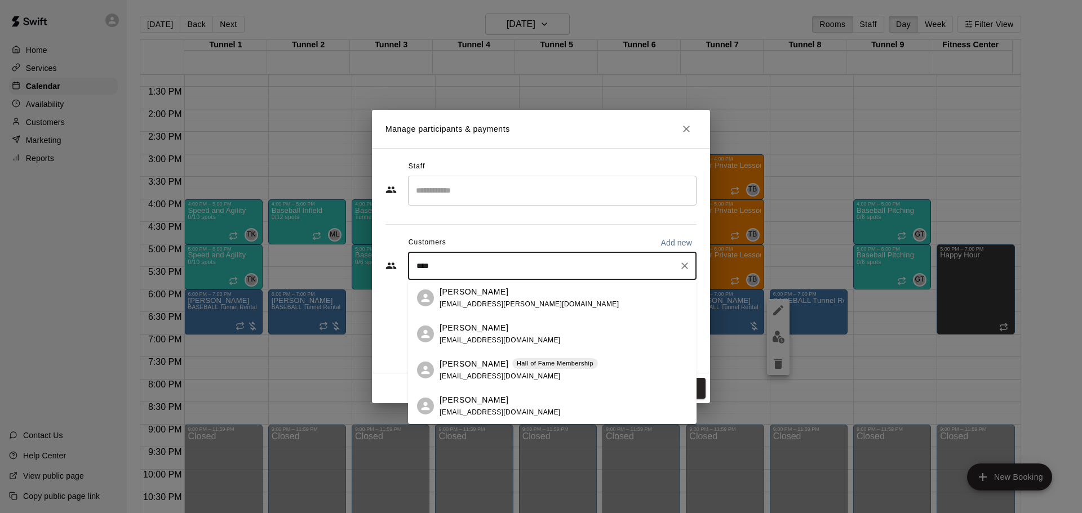
type input "*****"
click at [497, 371] on div "[PERSON_NAME] [PERSON_NAME] of Fame Membership [EMAIL_ADDRESS][DOMAIN_NAME]" at bounding box center [518, 370] width 158 height 24
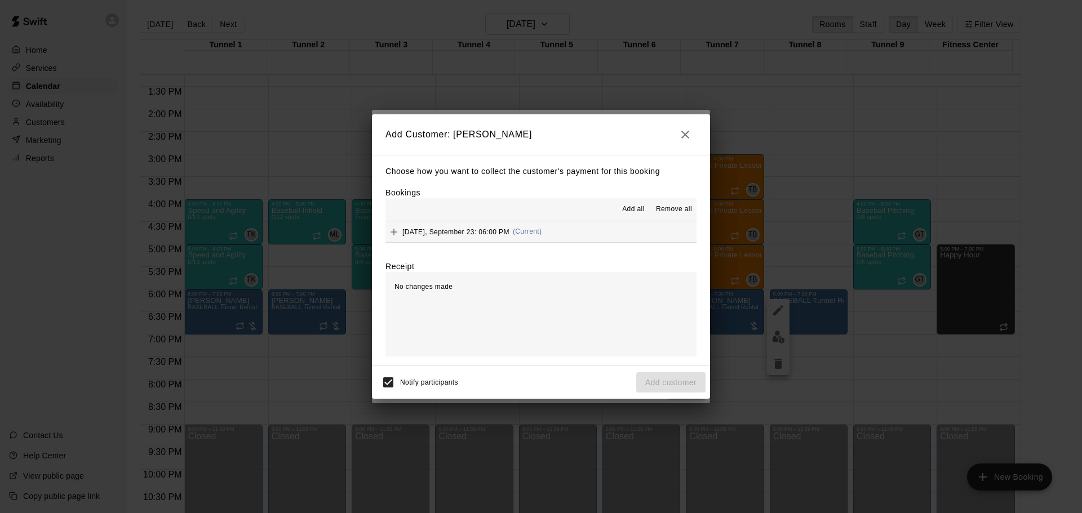
click at [573, 233] on button "[DATE], September 23: 06:00 PM (Current)" at bounding box center [540, 231] width 311 height 21
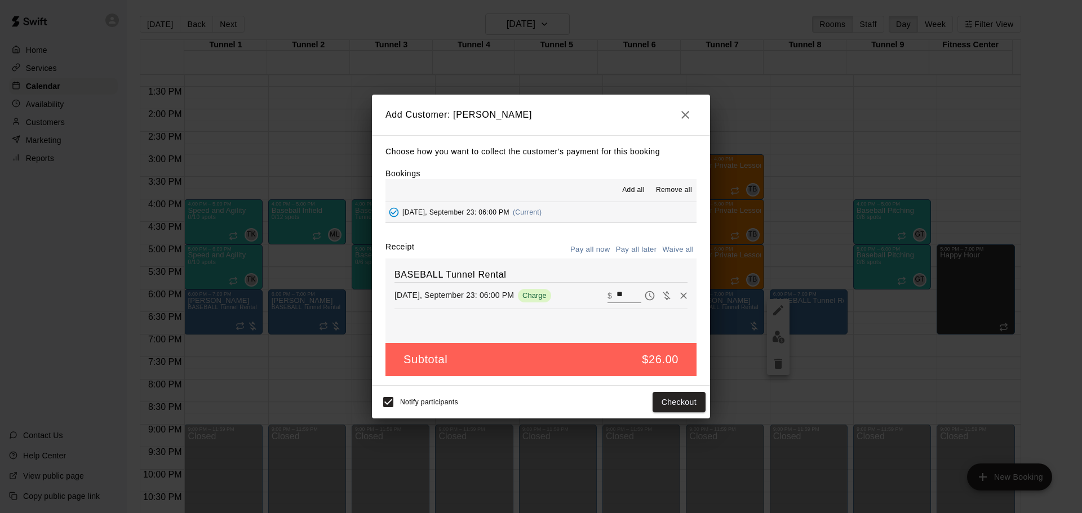
click at [645, 246] on button "Pay all later" at bounding box center [636, 249] width 47 height 17
click at [673, 397] on button "Add customer" at bounding box center [670, 402] width 69 height 21
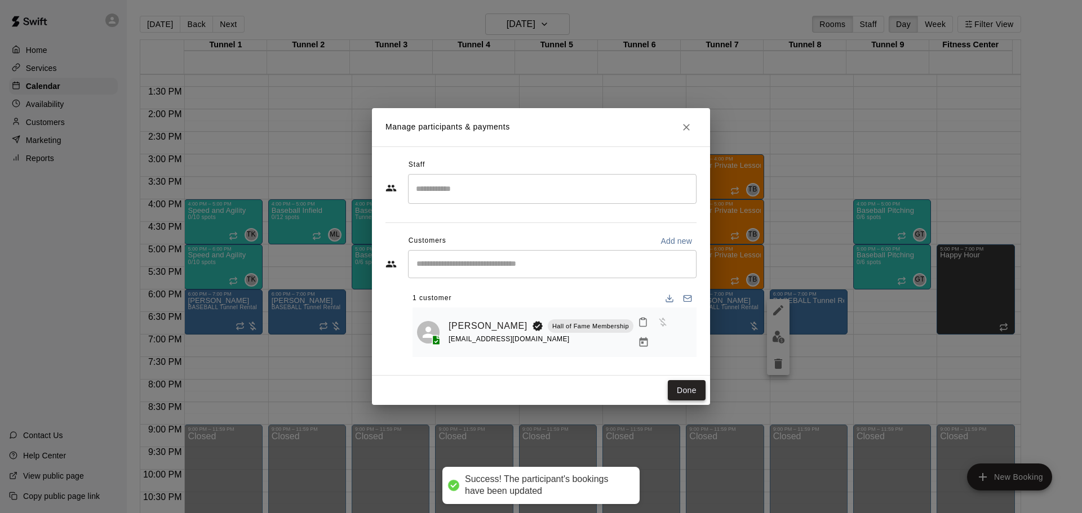
click at [683, 395] on button "Done" at bounding box center [687, 390] width 38 height 21
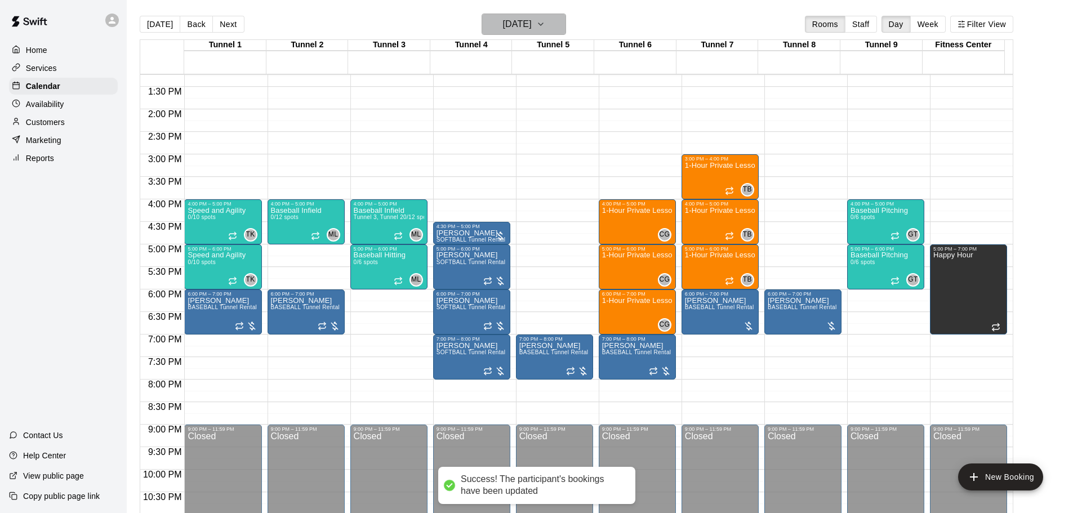
click at [531, 20] on h6 "[DATE]" at bounding box center [517, 24] width 29 height 16
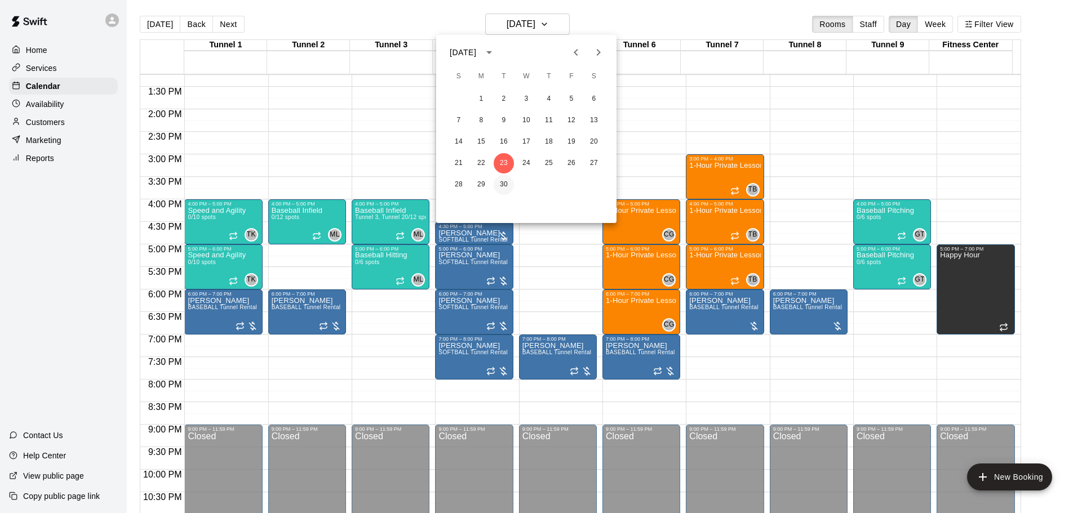
click at [504, 183] on button "30" at bounding box center [503, 185] width 20 height 20
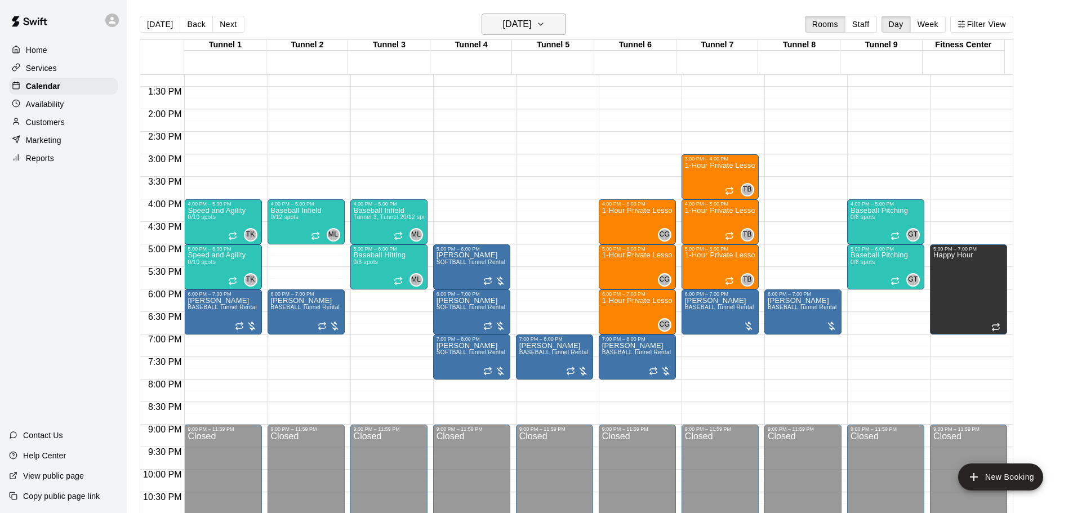
click at [532, 21] on h6 "[DATE]" at bounding box center [517, 24] width 29 height 16
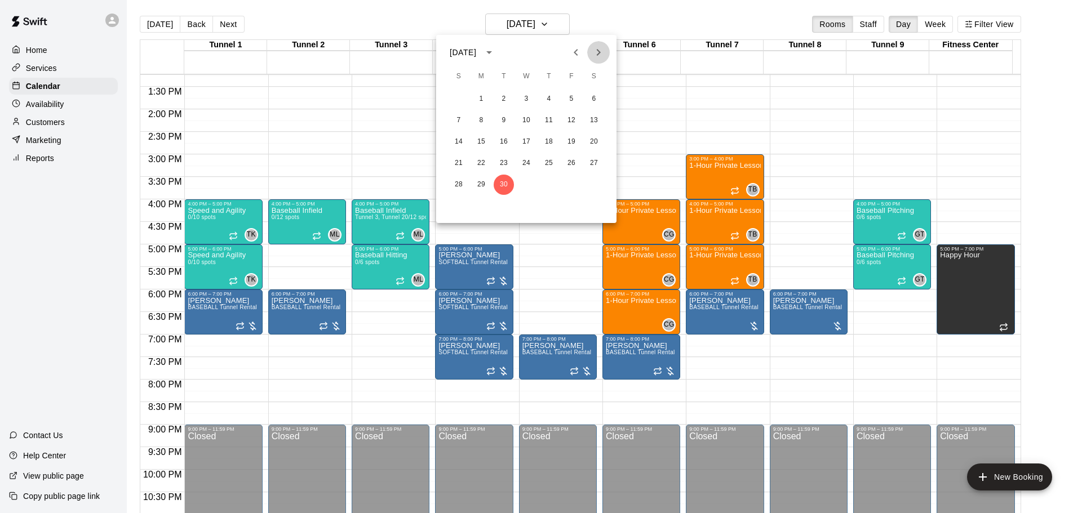
click at [597, 55] on icon "Next month" at bounding box center [599, 52] width 4 height 7
click at [499, 118] on button "7" at bounding box center [503, 120] width 20 height 20
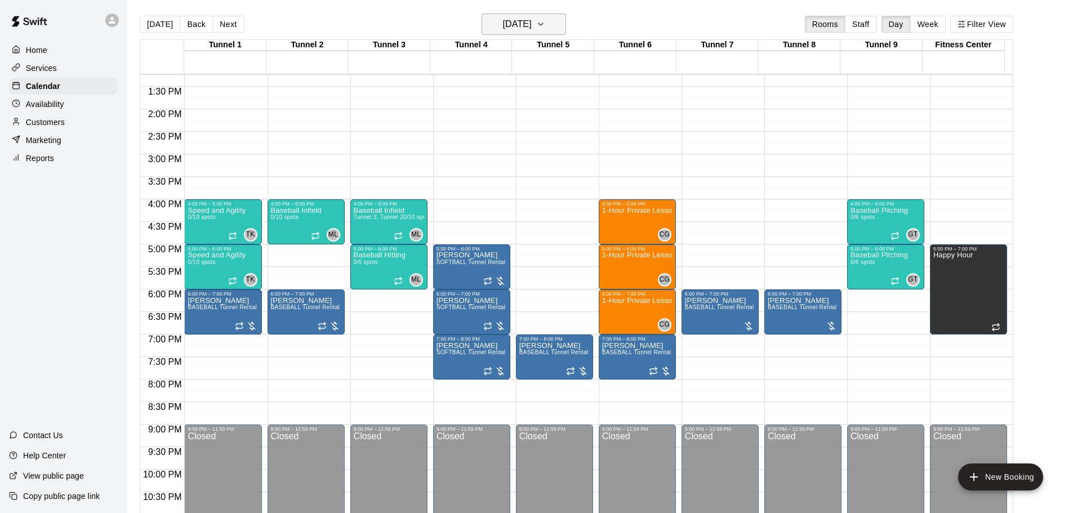
click at [529, 32] on h6 "[DATE]" at bounding box center [517, 24] width 29 height 16
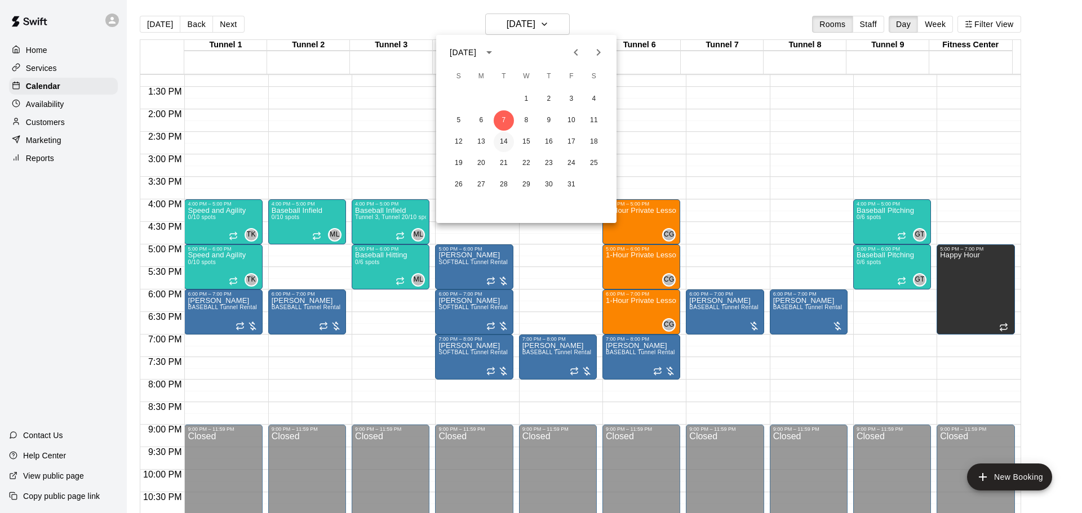
click at [513, 144] on button "14" at bounding box center [503, 142] width 20 height 20
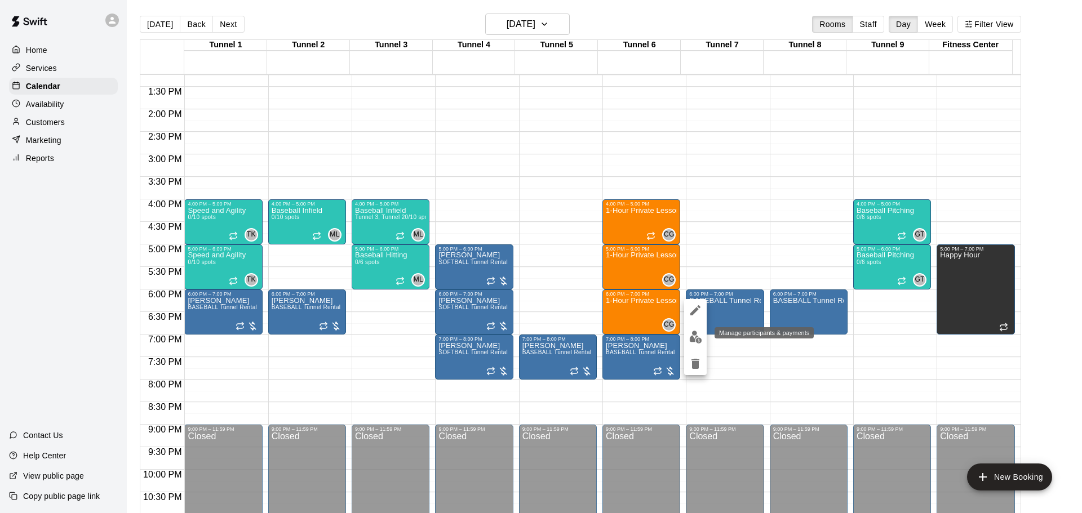
click at [701, 332] on img "edit" at bounding box center [695, 337] width 13 height 13
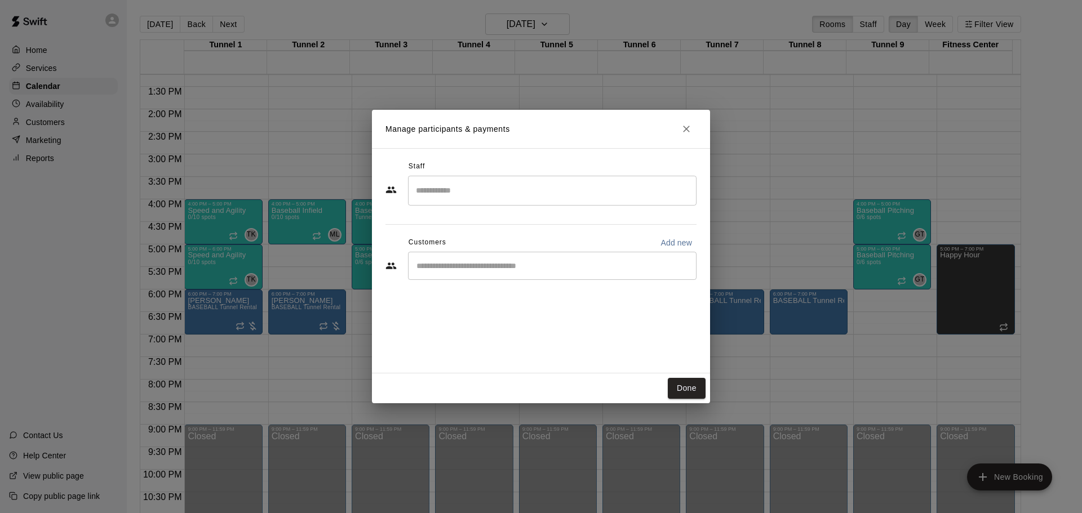
click at [531, 257] on div "​" at bounding box center [552, 266] width 288 height 28
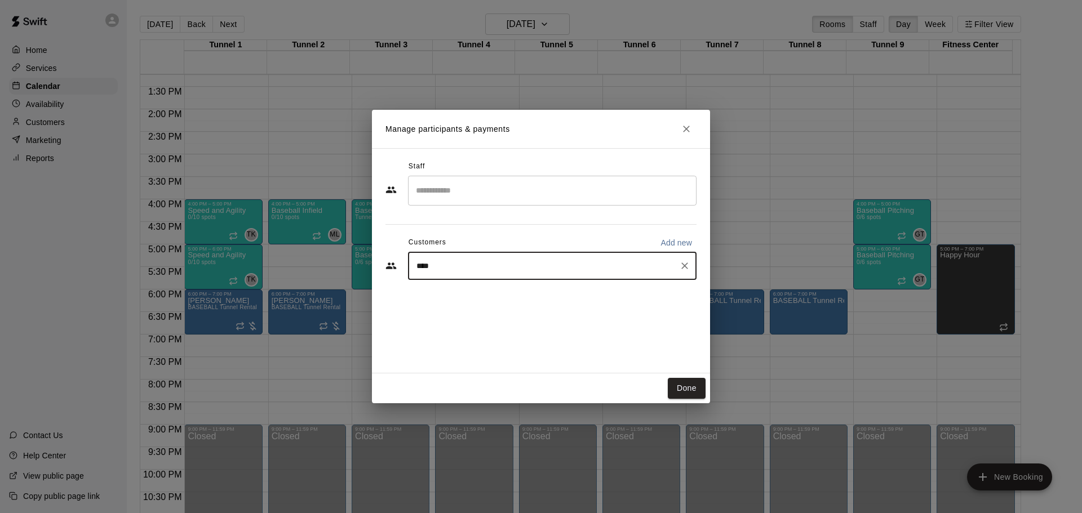
type input "*****"
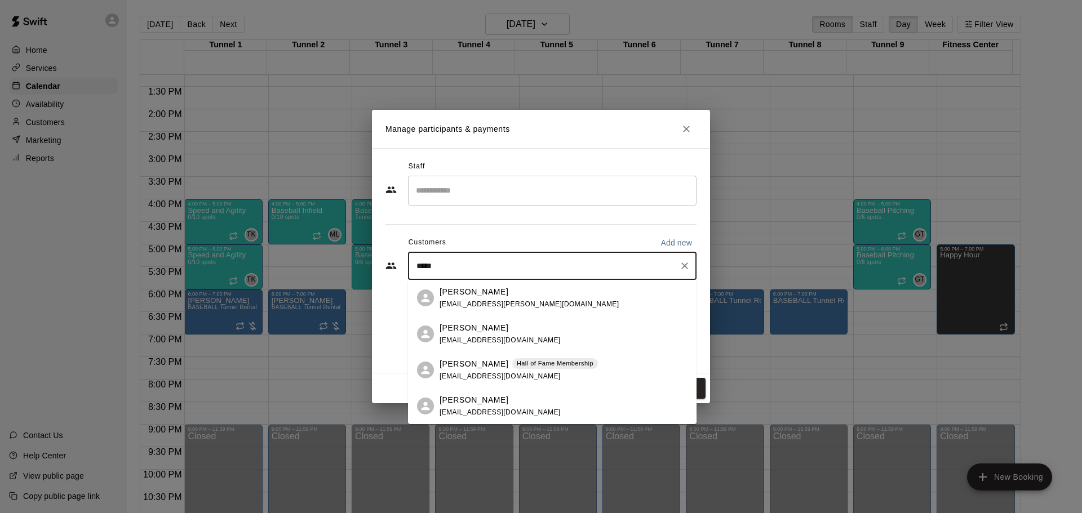
click at [517, 366] on p "Hall of Fame Membership" at bounding box center [555, 364] width 77 height 10
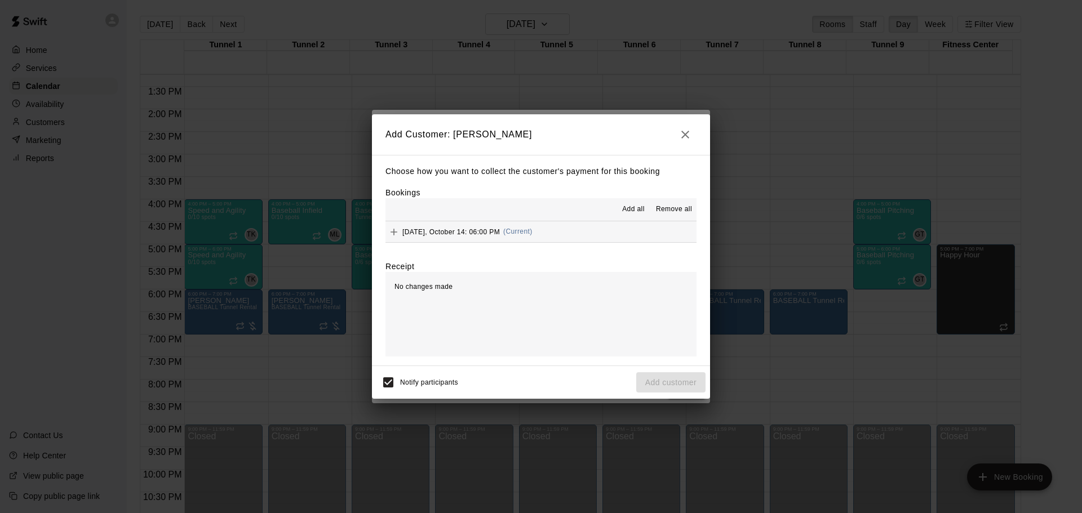
click at [528, 232] on span "(Current)" at bounding box center [517, 232] width 29 height 8
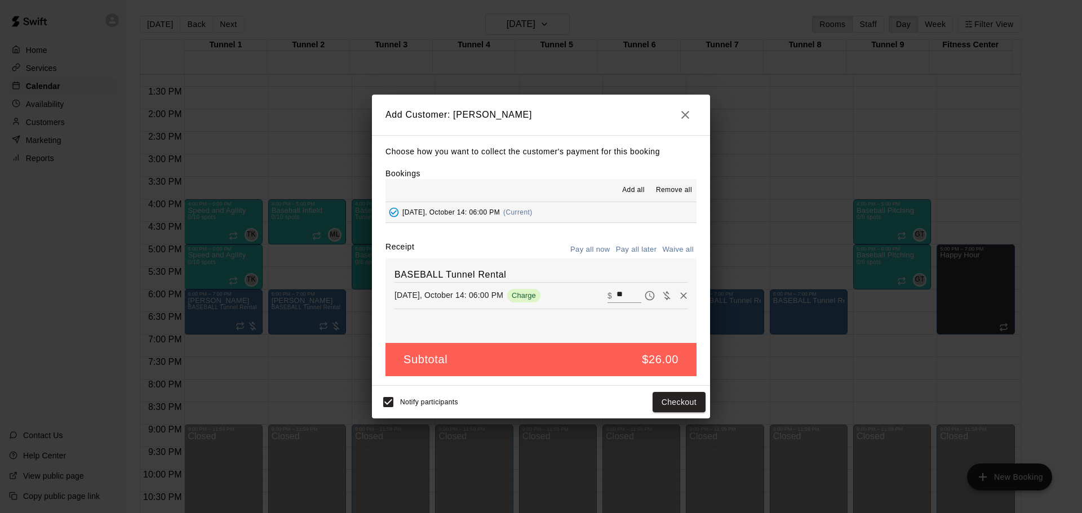
click at [640, 242] on button "Pay all later" at bounding box center [636, 249] width 47 height 17
click at [658, 412] on button "Add customer" at bounding box center [670, 402] width 69 height 21
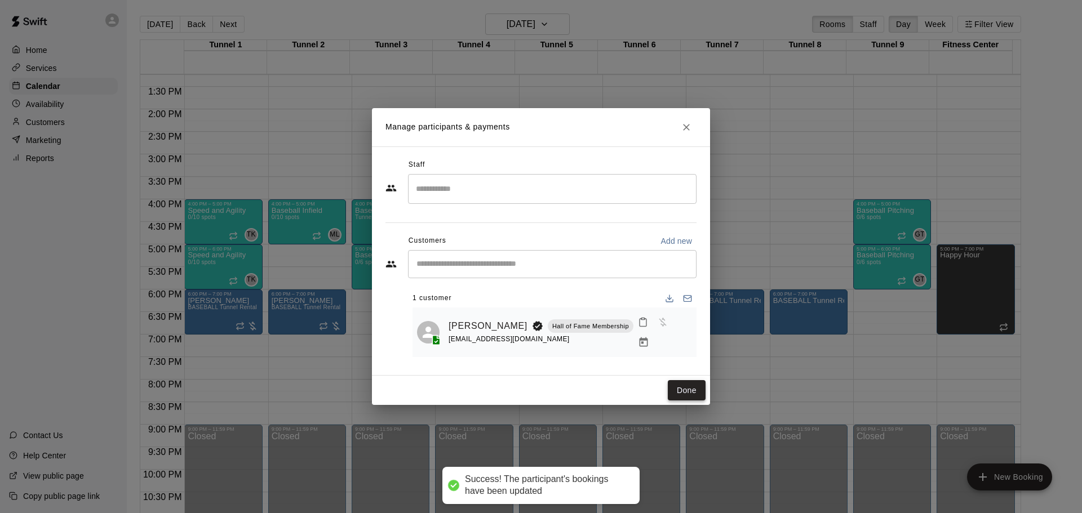
click at [686, 380] on button "Done" at bounding box center [687, 390] width 38 height 21
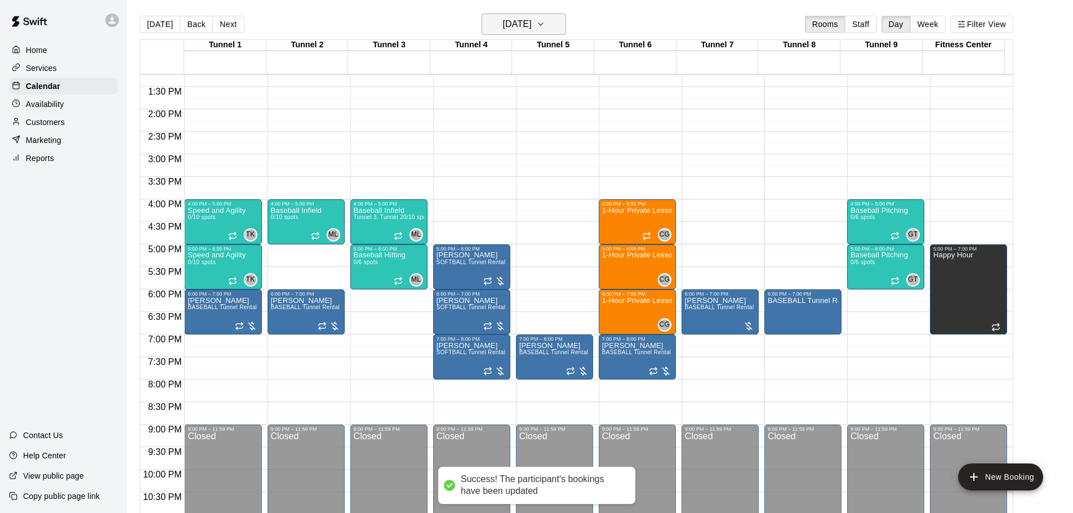
click at [503, 28] on h6 "[DATE]" at bounding box center [517, 24] width 29 height 16
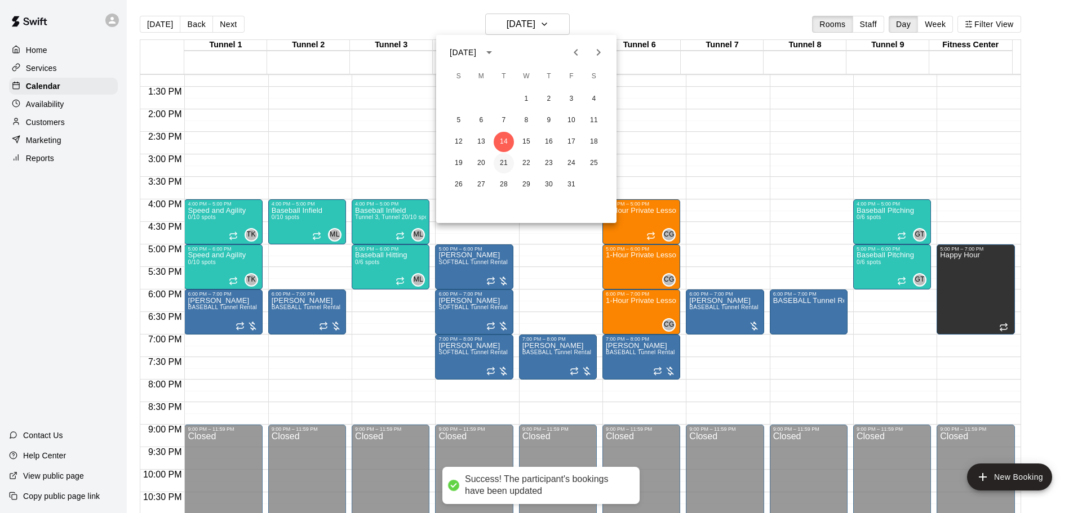
click at [505, 163] on button "21" at bounding box center [503, 163] width 20 height 20
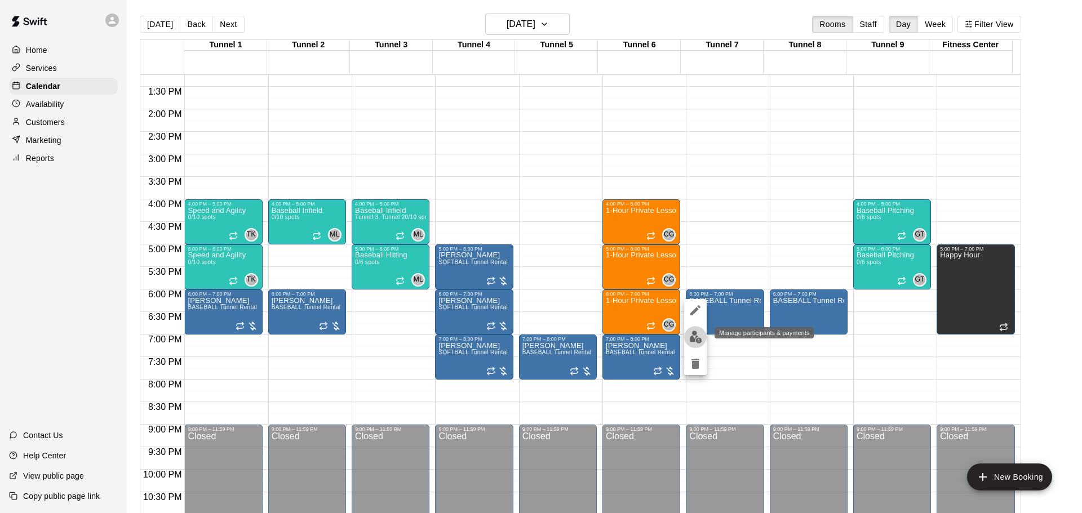
click at [697, 326] on button "edit" at bounding box center [695, 337] width 23 height 22
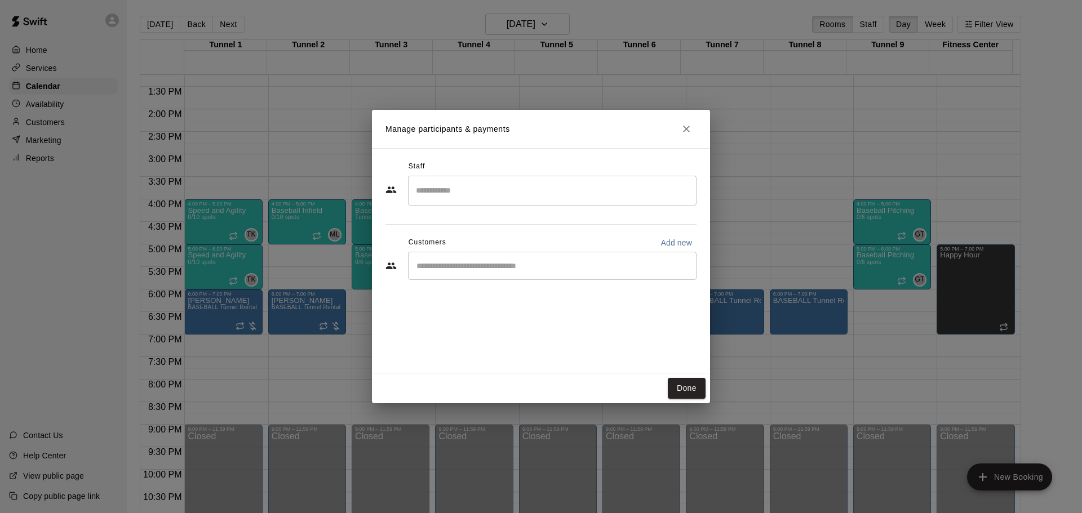
click at [483, 270] on input "Start typing to search customers..." at bounding box center [552, 265] width 278 height 11
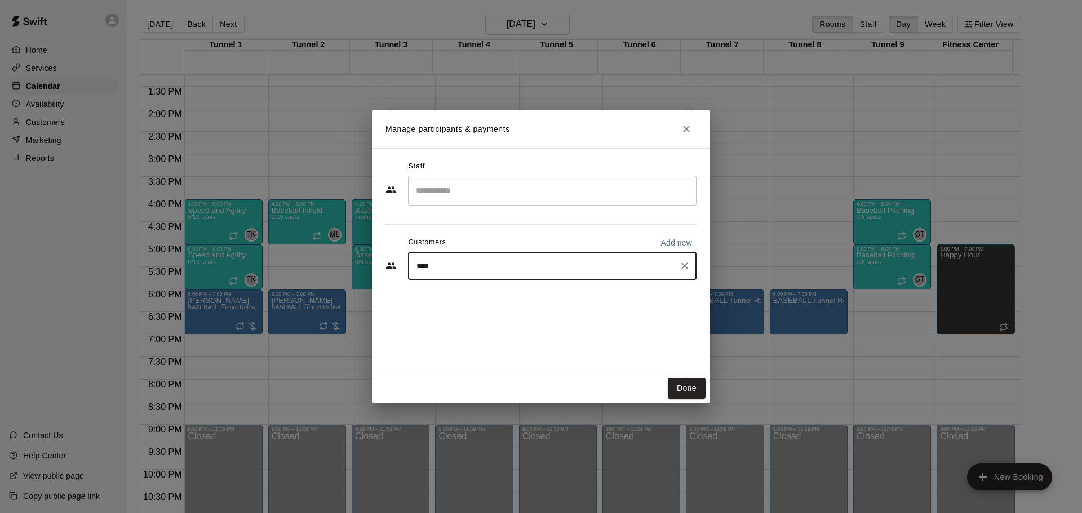
type input "*****"
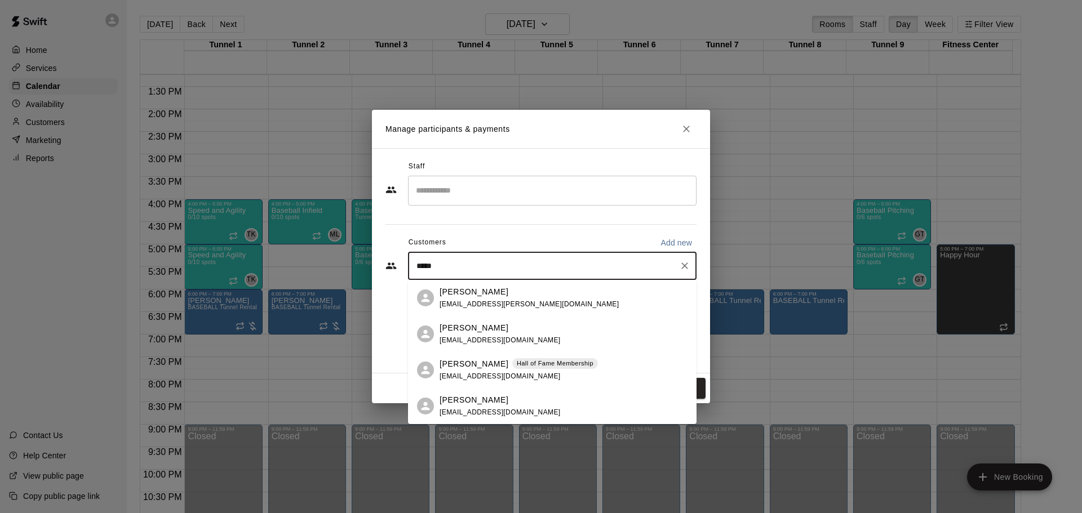
click at [452, 363] on p "[PERSON_NAME]" at bounding box center [473, 364] width 69 height 12
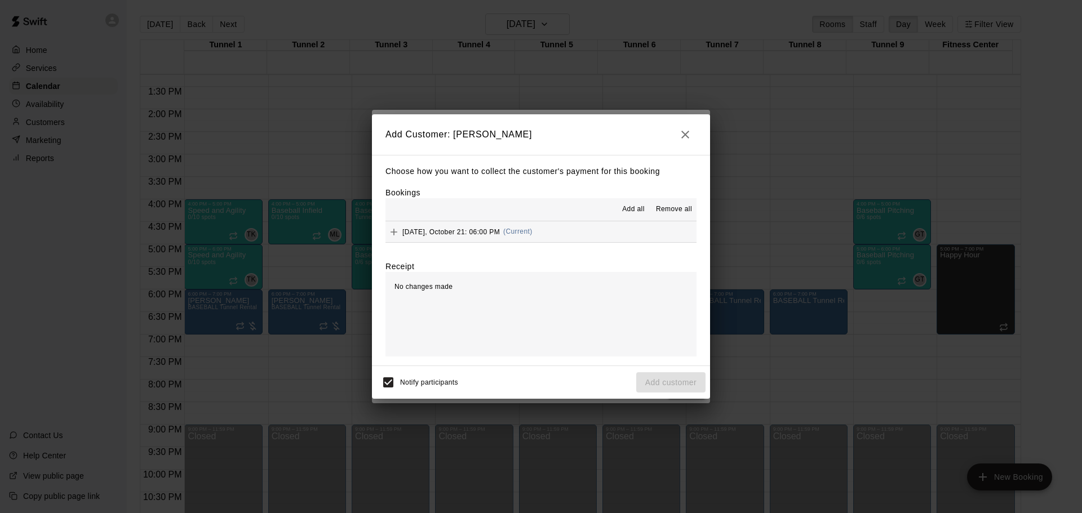
click at [565, 225] on button "[DATE], October 21: 06:00 PM (Current)" at bounding box center [540, 231] width 311 height 21
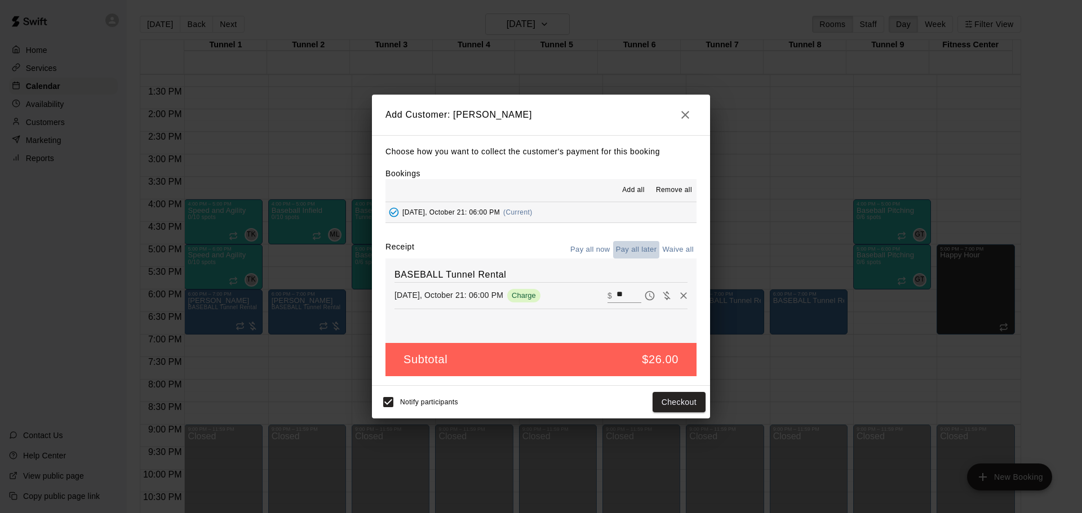
click at [635, 248] on button "Pay all later" at bounding box center [636, 249] width 47 height 17
click at [678, 396] on button "Add customer" at bounding box center [670, 402] width 69 height 21
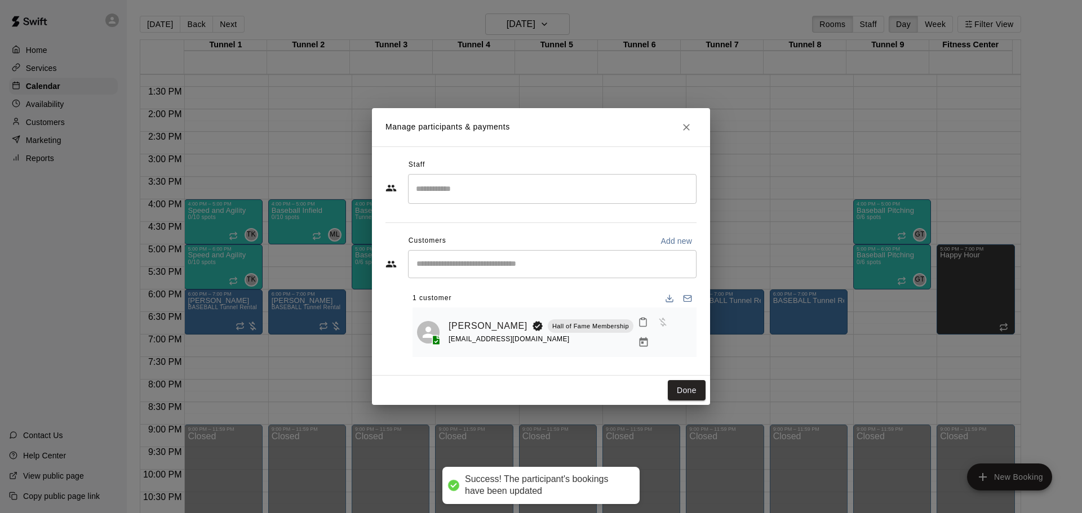
drag, startPoint x: 677, startPoint y: 389, endPoint x: 564, endPoint y: 216, distance: 206.9
click at [678, 389] on button "Done" at bounding box center [687, 390] width 38 height 21
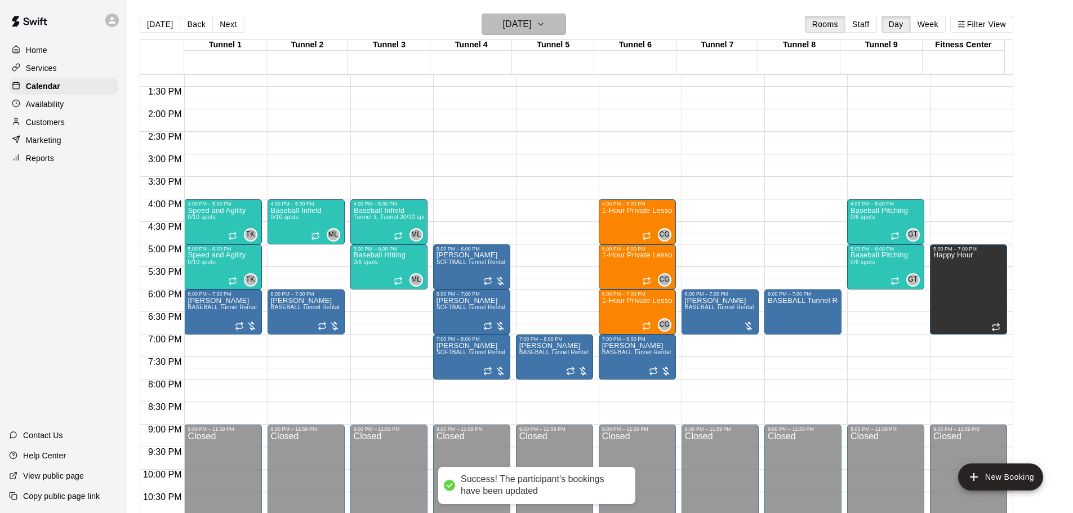
click at [532, 24] on h6 "[DATE]" at bounding box center [517, 24] width 29 height 16
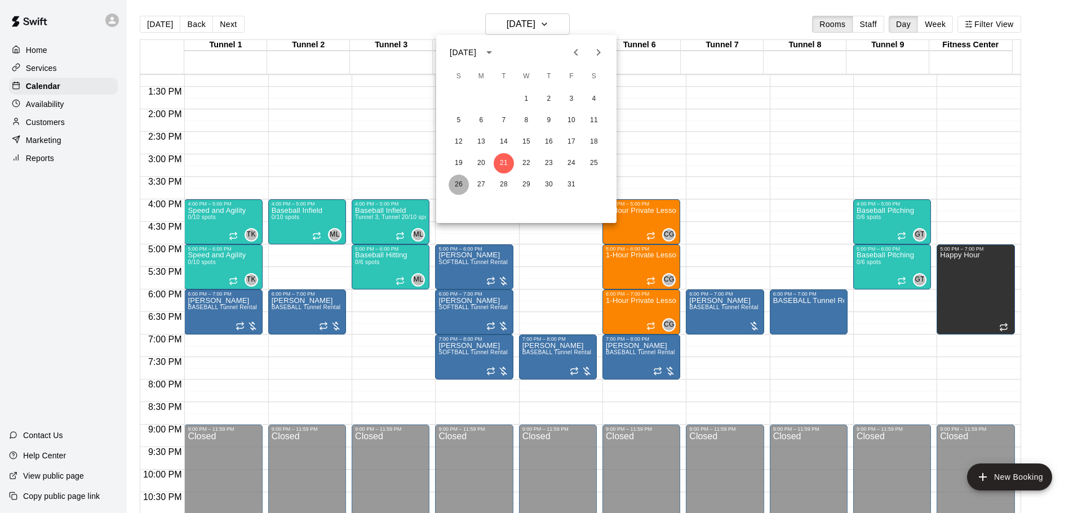
click at [455, 185] on button "26" at bounding box center [458, 185] width 20 height 20
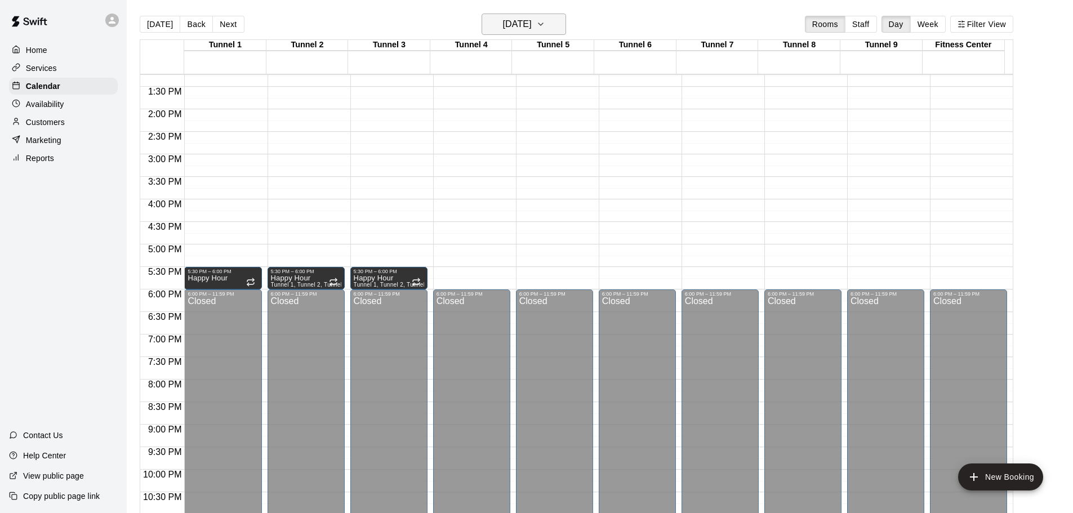
click at [532, 28] on h6 "[DATE]" at bounding box center [517, 24] width 29 height 16
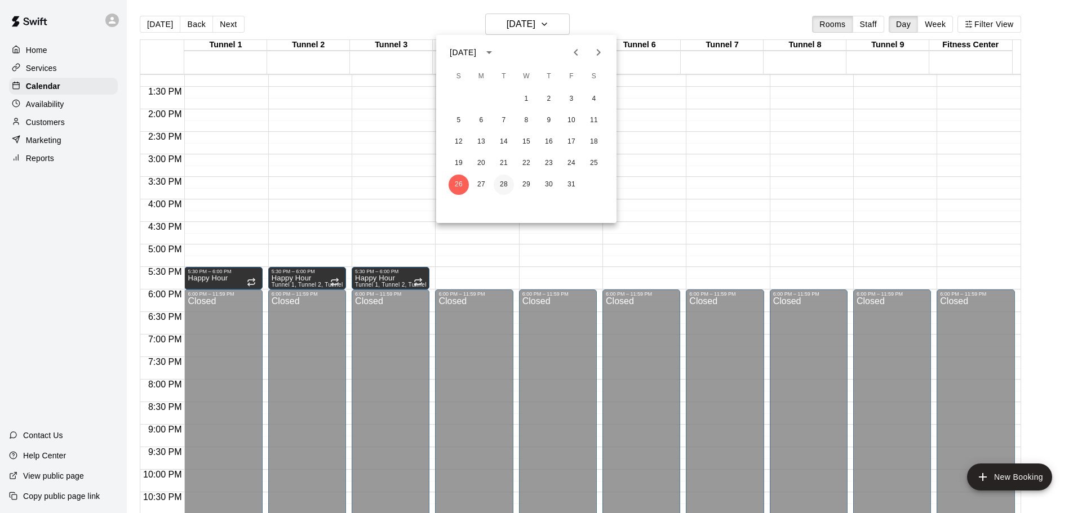
click at [509, 180] on button "28" at bounding box center [503, 185] width 20 height 20
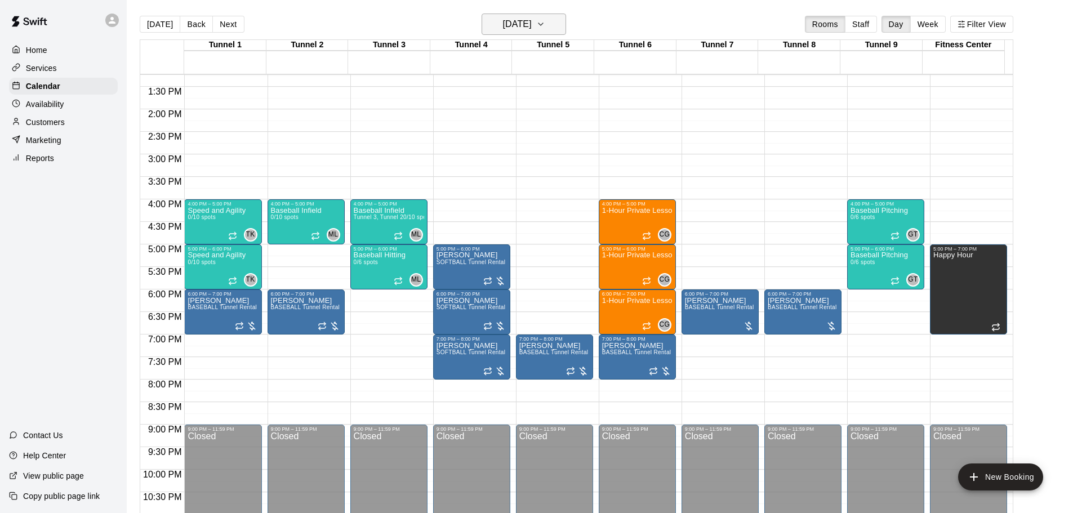
click at [517, 17] on h6 "[DATE]" at bounding box center [517, 24] width 29 height 16
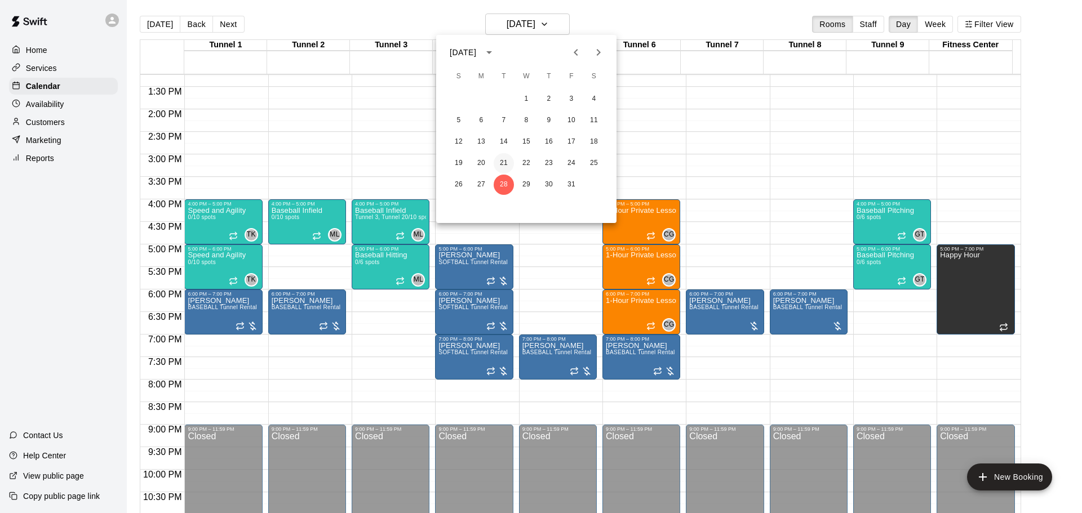
click at [506, 160] on button "21" at bounding box center [503, 163] width 20 height 20
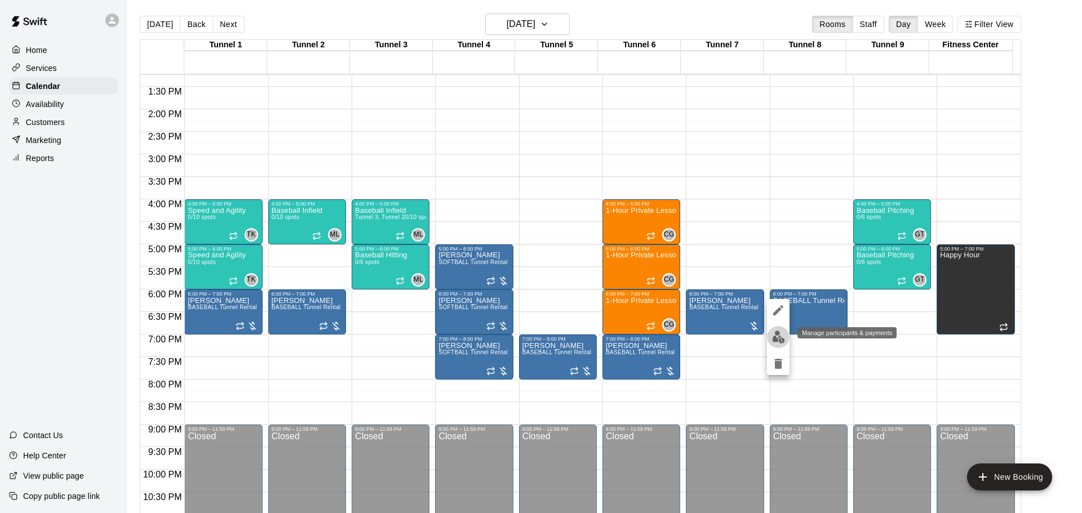
click at [771, 344] on button "edit" at bounding box center [778, 337] width 23 height 22
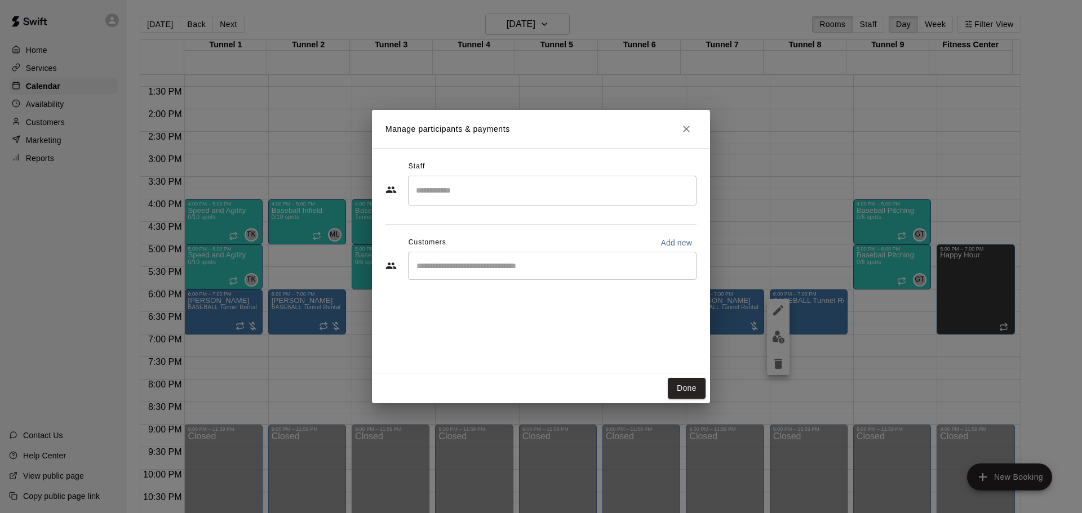
click at [502, 272] on input "Start typing to search customers..." at bounding box center [552, 265] width 278 height 11
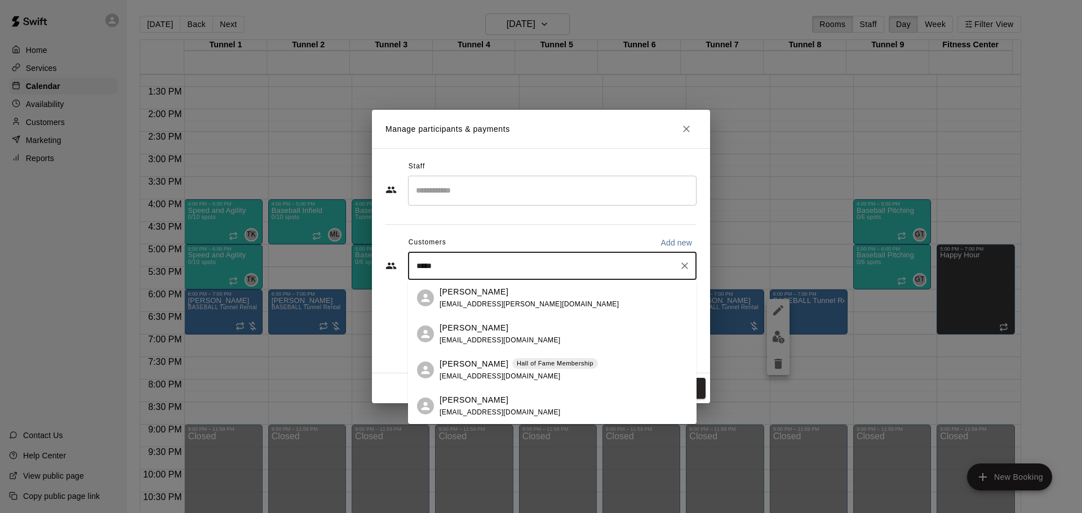
type input "*****"
click at [459, 376] on span "[EMAIL_ADDRESS][DOMAIN_NAME]" at bounding box center [499, 376] width 121 height 8
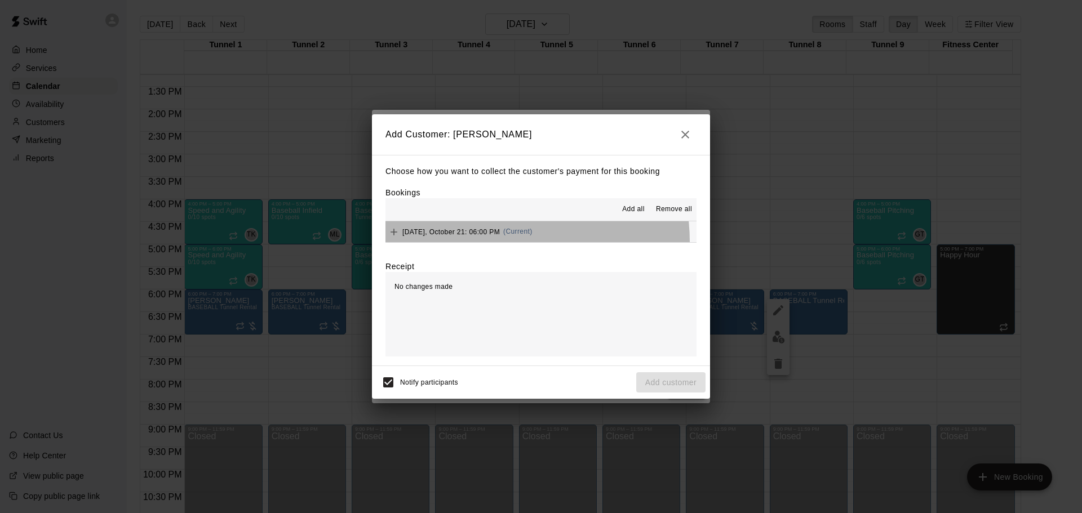
click at [497, 242] on button "[DATE], October 21: 06:00 PM (Current)" at bounding box center [540, 231] width 311 height 21
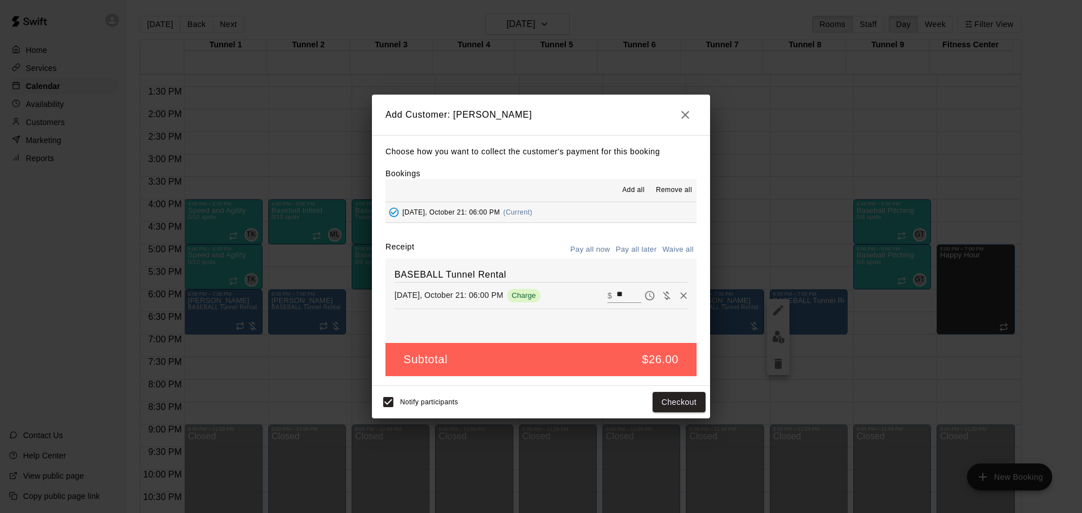
click at [639, 244] on button "Pay all later" at bounding box center [636, 249] width 47 height 17
click at [684, 404] on button "Add customer" at bounding box center [670, 402] width 69 height 21
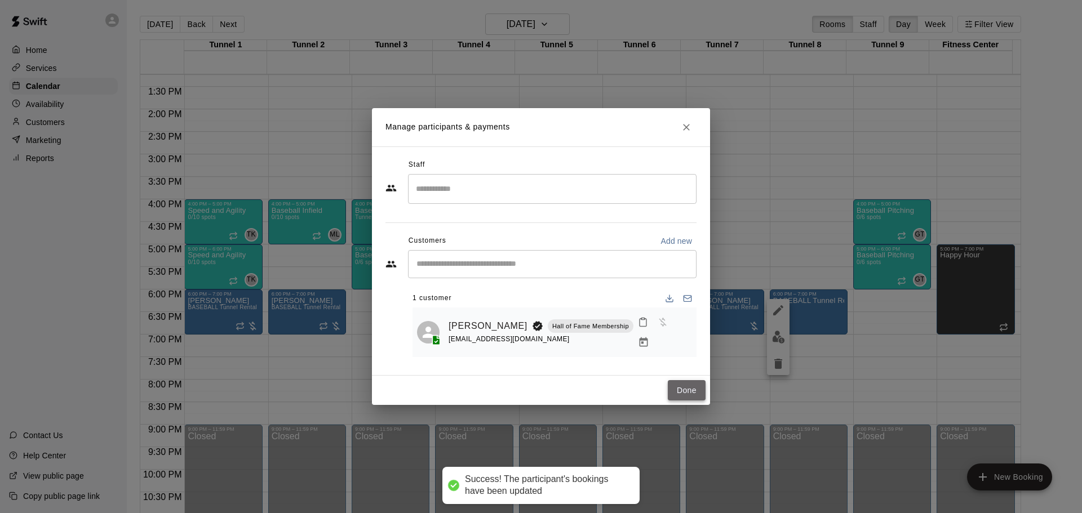
click at [683, 385] on button "Done" at bounding box center [687, 390] width 38 height 21
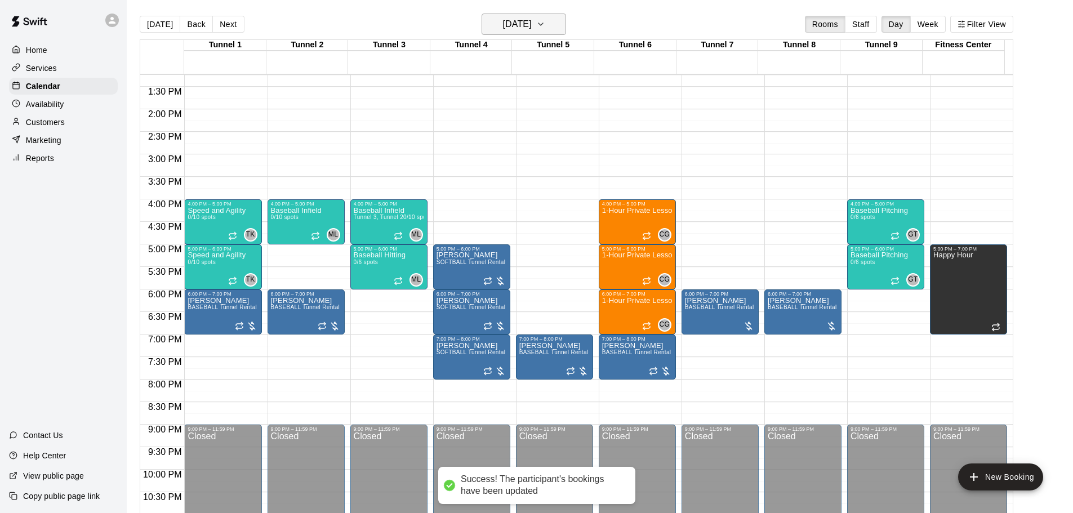
click at [503, 31] on h6 "[DATE]" at bounding box center [517, 24] width 29 height 16
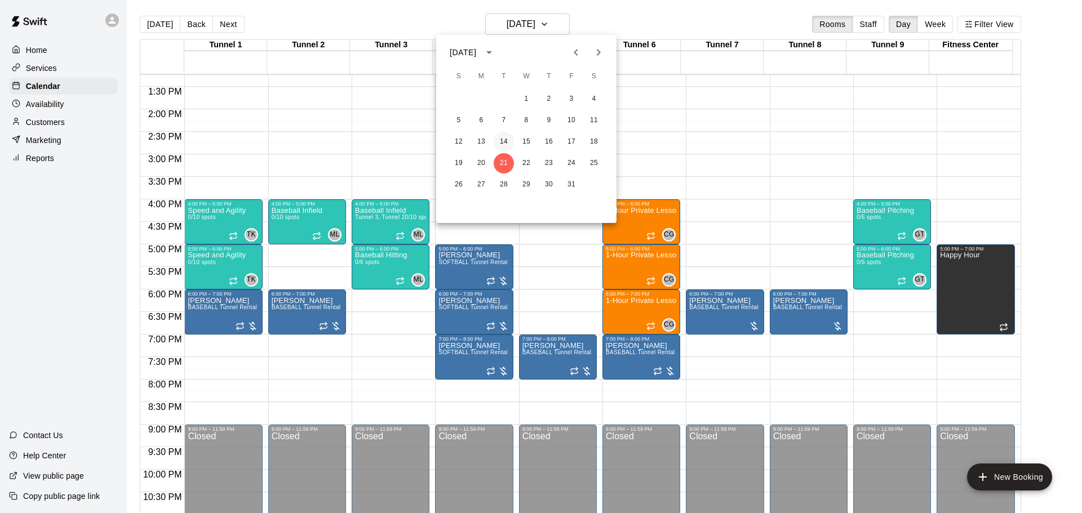
click at [506, 149] on button "14" at bounding box center [503, 142] width 20 height 20
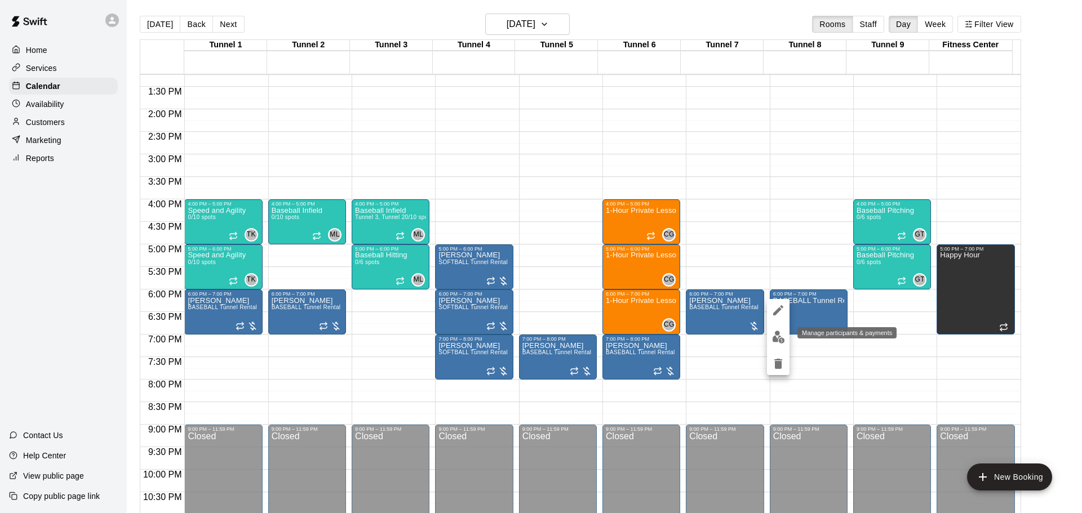
click at [777, 335] on img "edit" at bounding box center [778, 337] width 13 height 13
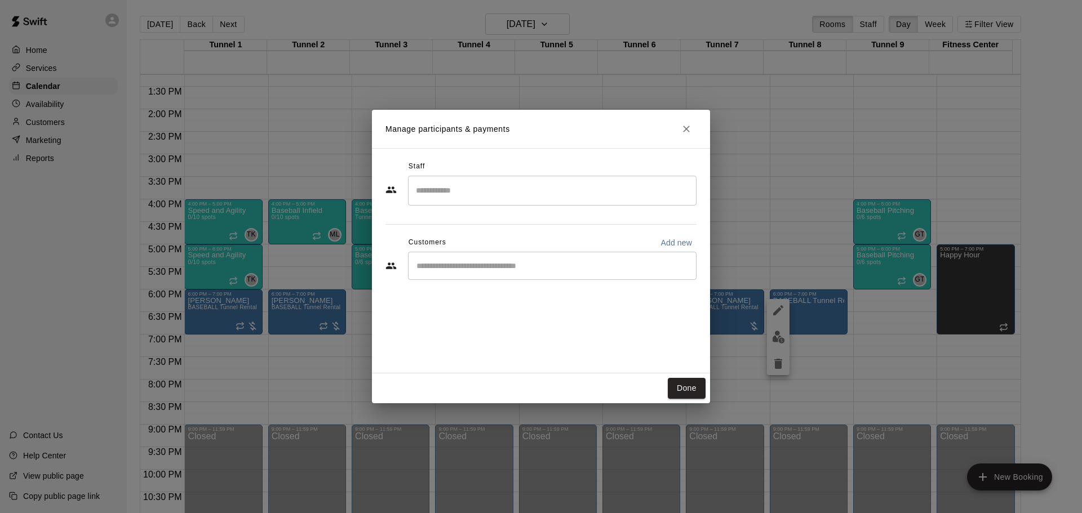
click at [529, 266] on input "Start typing to search customers..." at bounding box center [552, 265] width 278 height 11
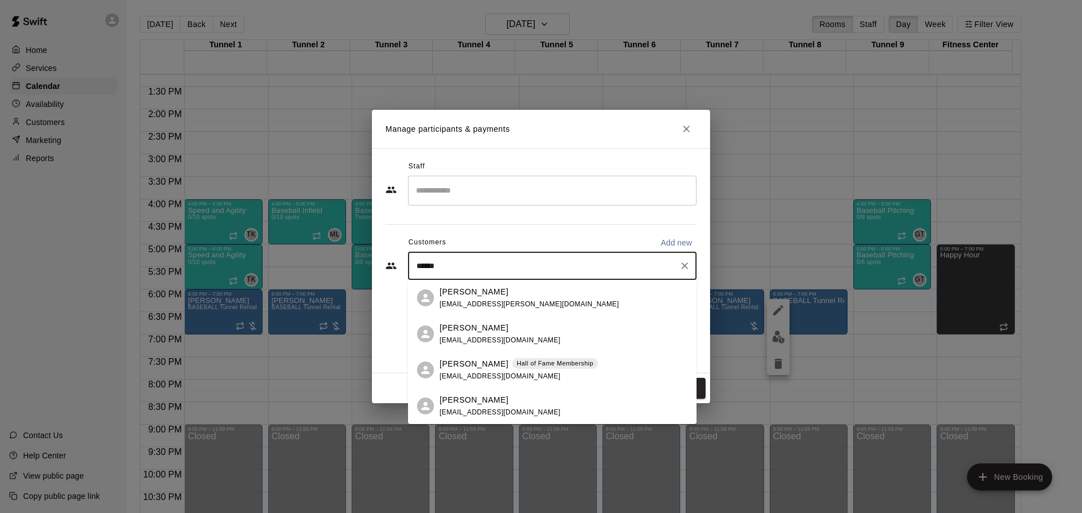
type input "*****"
click at [492, 354] on div "[PERSON_NAME] [PERSON_NAME] of Fame Membership [EMAIL_ADDRESS][DOMAIN_NAME]" at bounding box center [552, 370] width 288 height 36
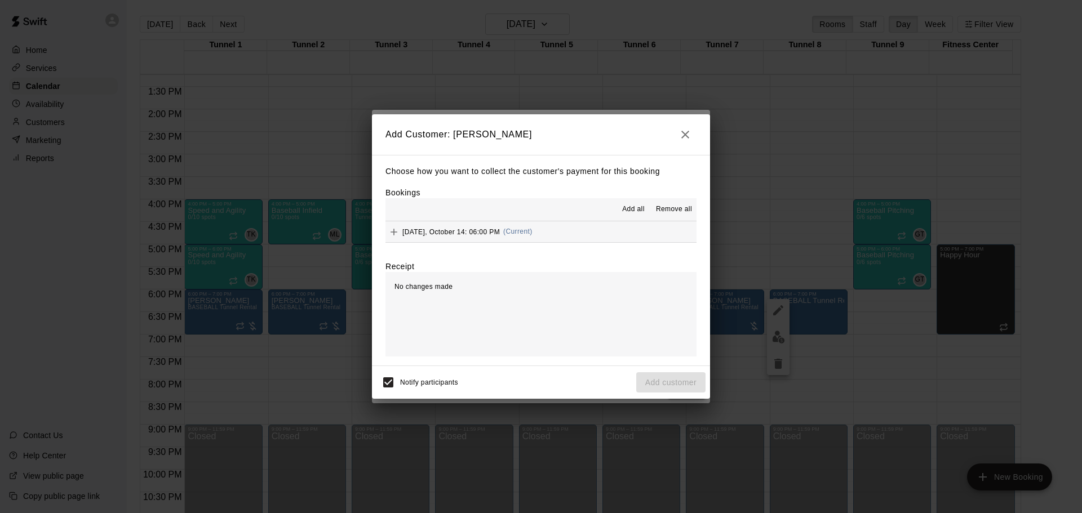
click at [631, 227] on button "[DATE], October 14: 06:00 PM (Current)" at bounding box center [540, 231] width 311 height 21
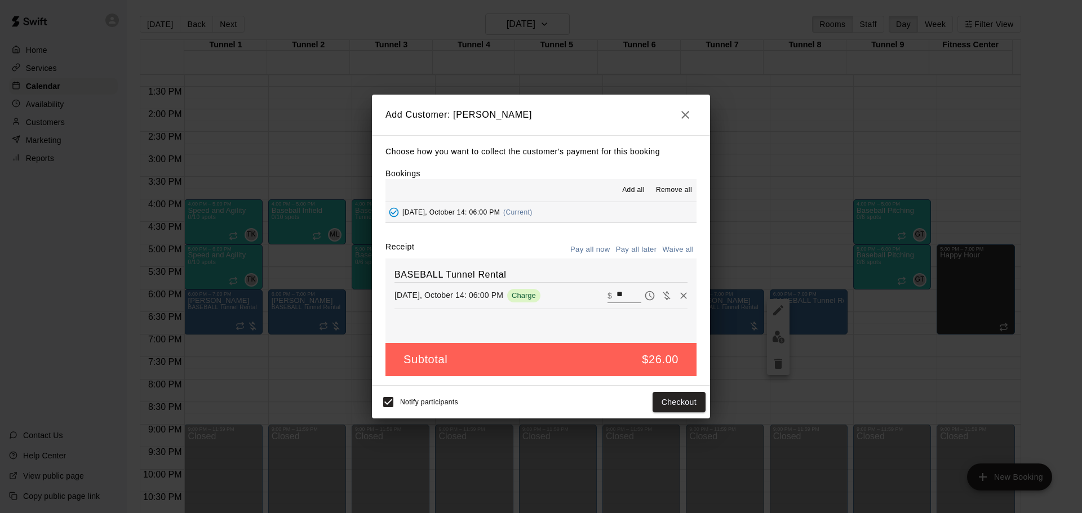
click at [637, 251] on button "Pay all later" at bounding box center [636, 249] width 47 height 17
click at [671, 393] on button "Add customer" at bounding box center [670, 402] width 69 height 21
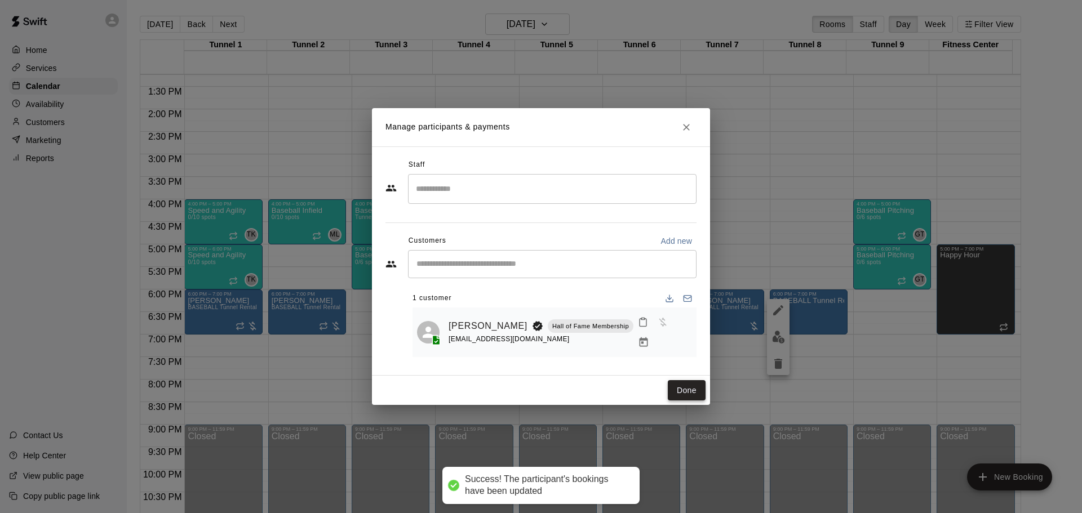
click at [678, 396] on button "Done" at bounding box center [687, 390] width 38 height 21
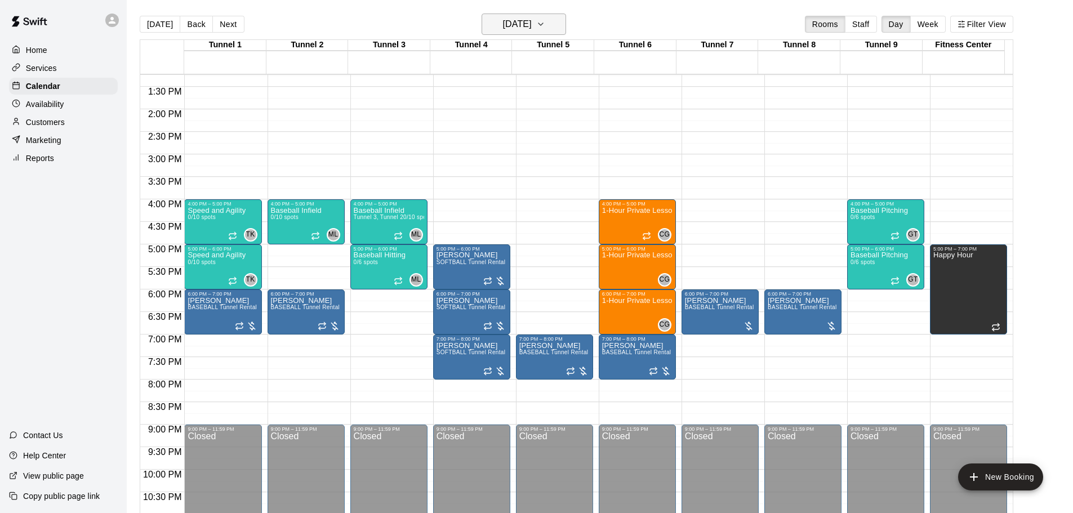
click at [503, 19] on h6 "[DATE]" at bounding box center [517, 24] width 29 height 16
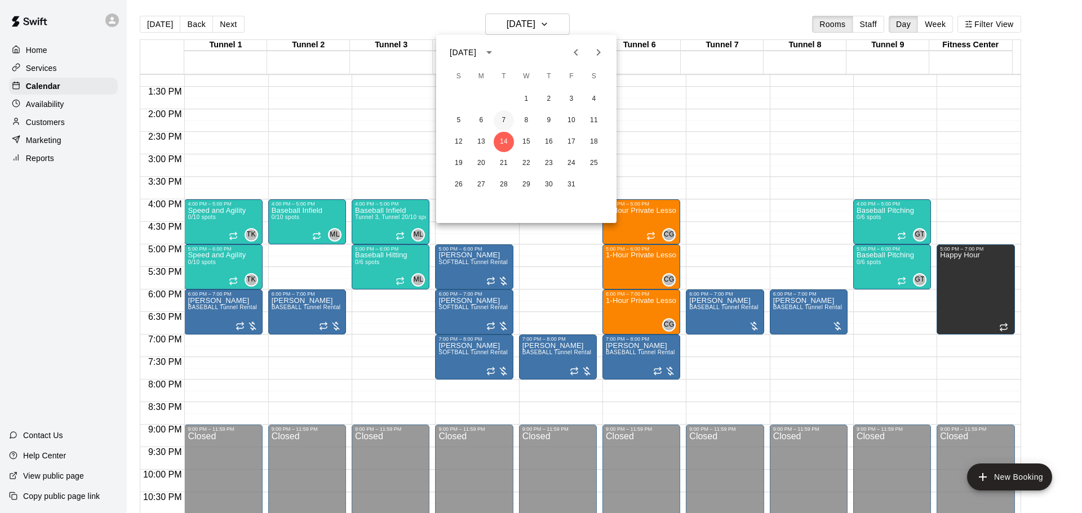
click at [508, 123] on button "7" at bounding box center [503, 120] width 20 height 20
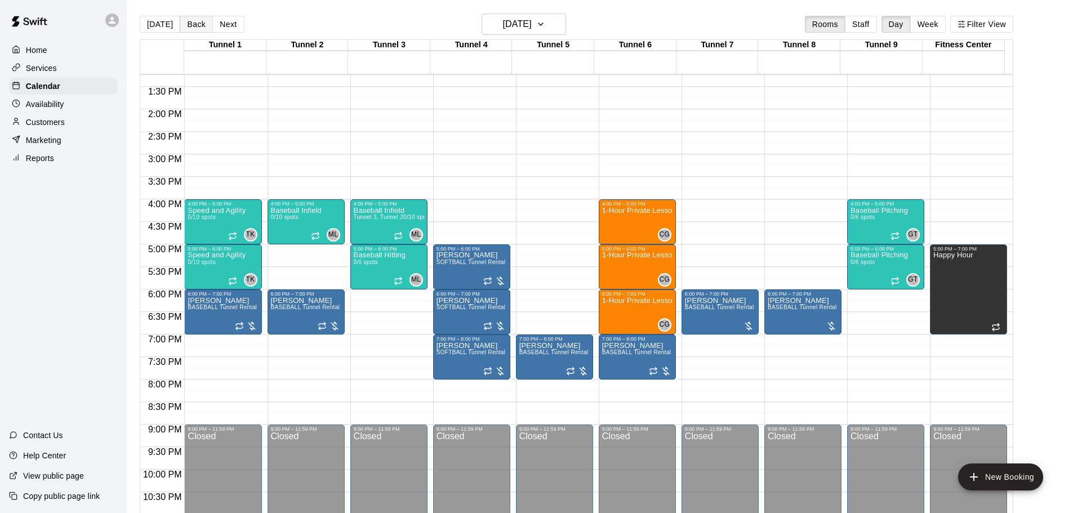
click at [192, 23] on button "Back" at bounding box center [196, 24] width 33 height 17
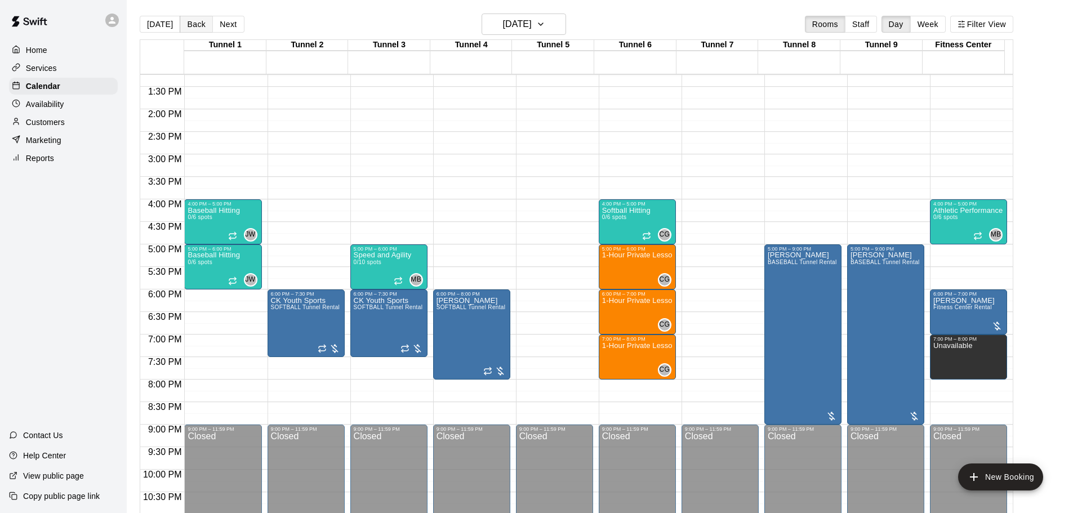
click at [192, 23] on button "Back" at bounding box center [196, 24] width 33 height 17
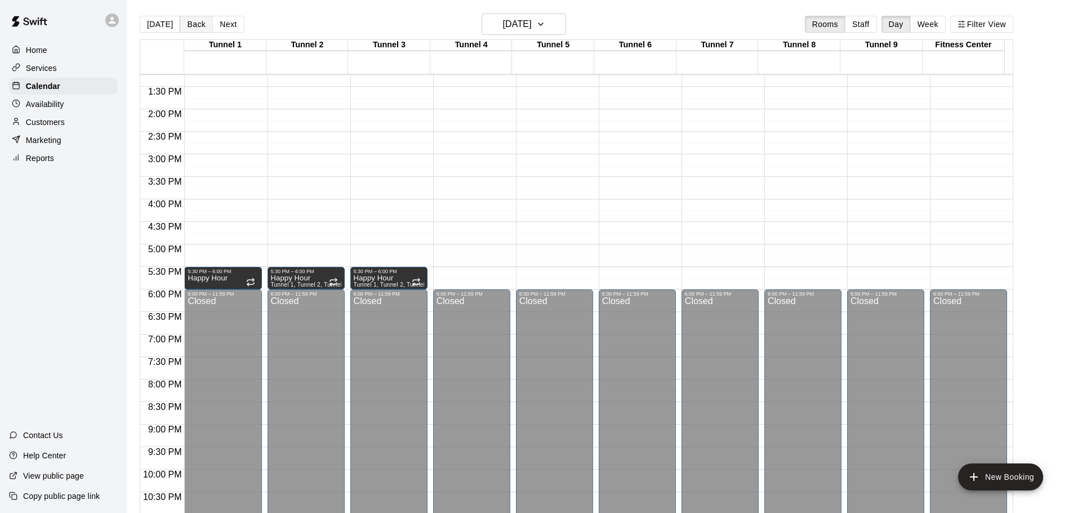
click at [192, 23] on button "Back" at bounding box center [196, 24] width 33 height 17
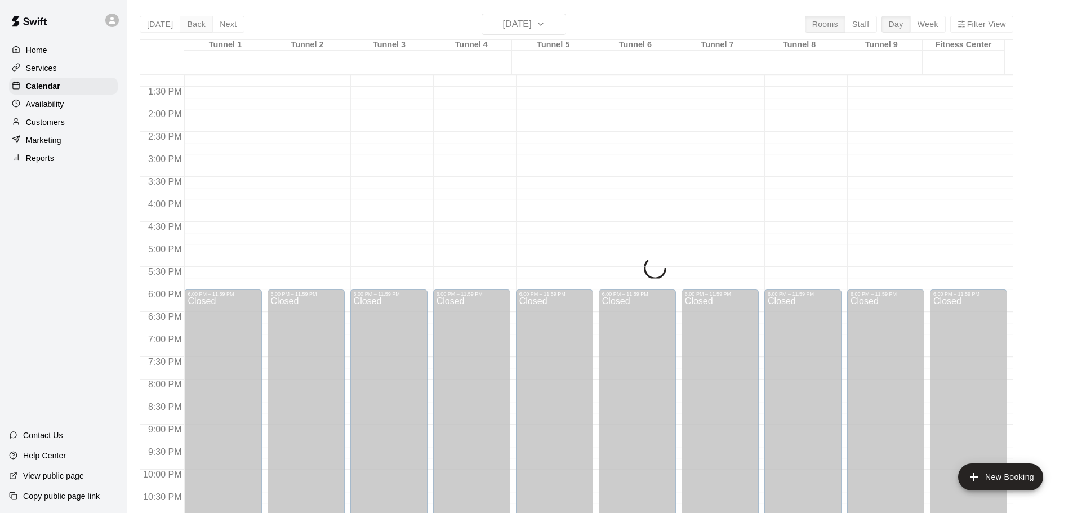
click at [192, 23] on button "Back" at bounding box center [196, 24] width 33 height 17
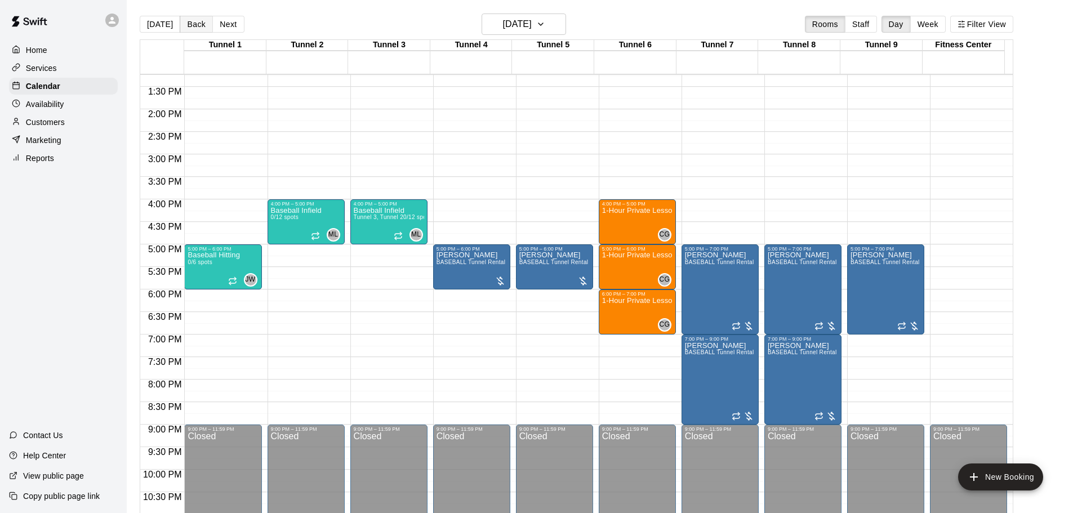
click at [192, 23] on button "Back" at bounding box center [196, 24] width 33 height 17
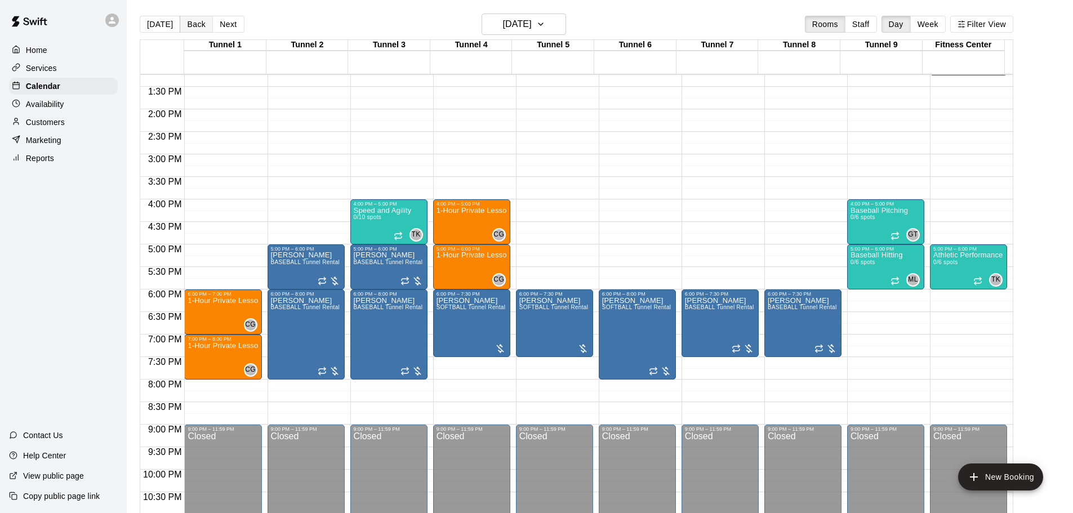
click at [192, 23] on button "Back" at bounding box center [196, 24] width 33 height 17
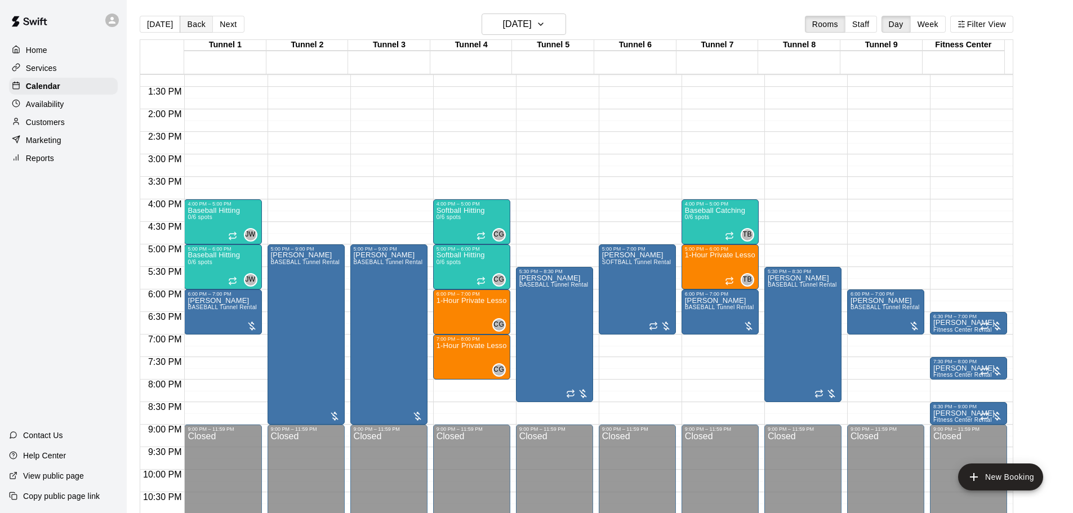
click at [192, 23] on button "Back" at bounding box center [196, 24] width 33 height 17
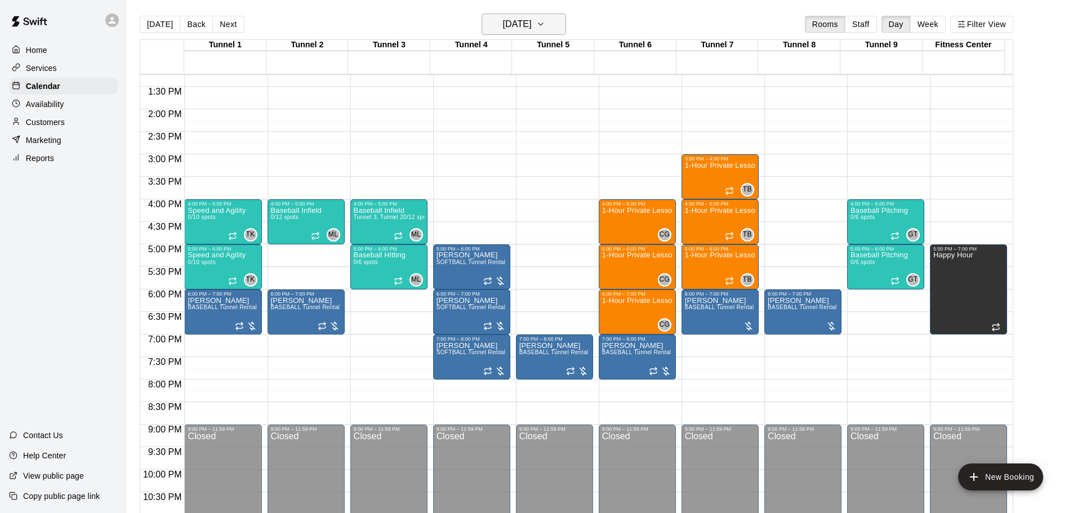
click at [532, 20] on h6 "[DATE]" at bounding box center [517, 24] width 29 height 16
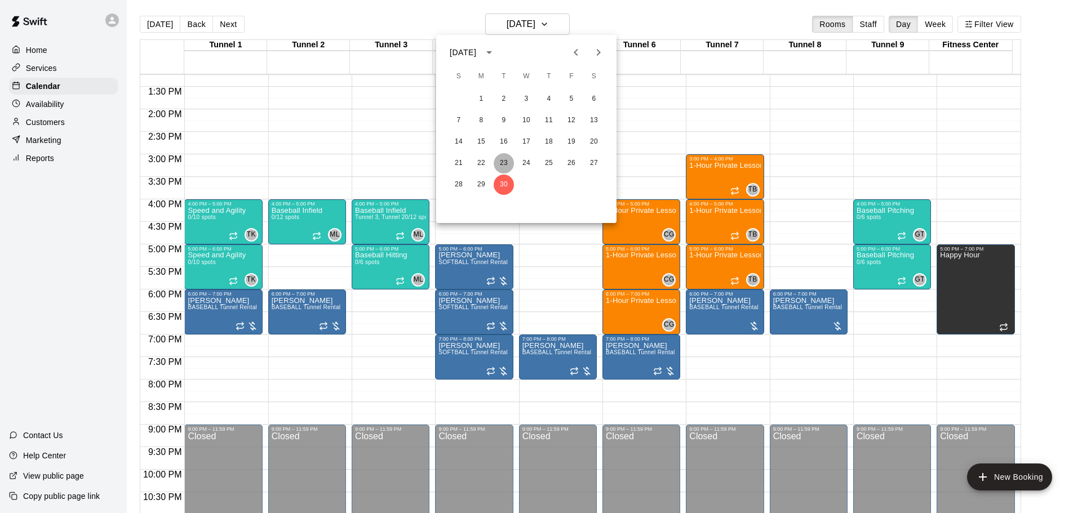
click at [504, 154] on button "23" at bounding box center [503, 163] width 20 height 20
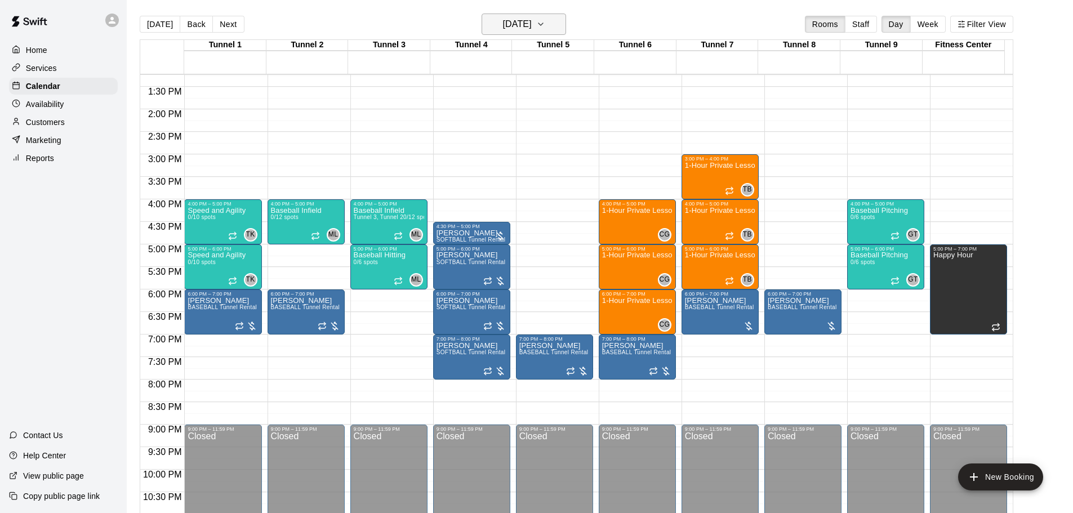
click at [522, 30] on h6 "[DATE]" at bounding box center [517, 24] width 29 height 16
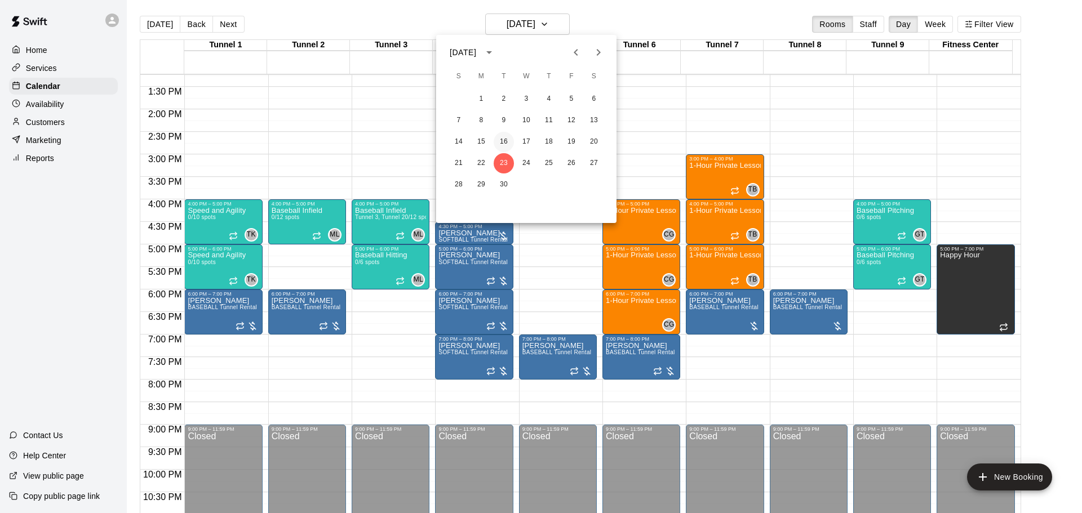
click at [500, 139] on button "16" at bounding box center [503, 142] width 20 height 20
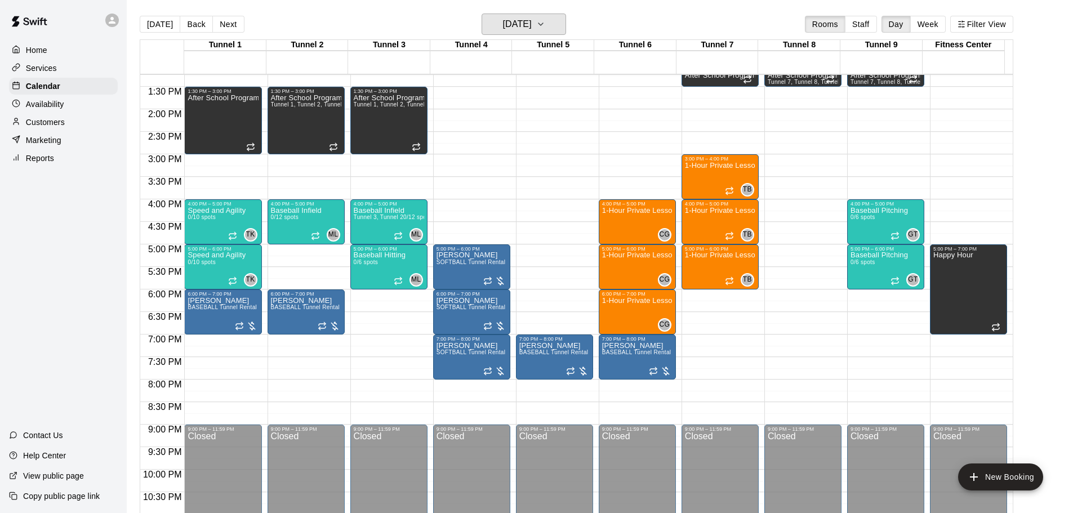
click at [513, 28] on h6 "[DATE]" at bounding box center [517, 24] width 29 height 16
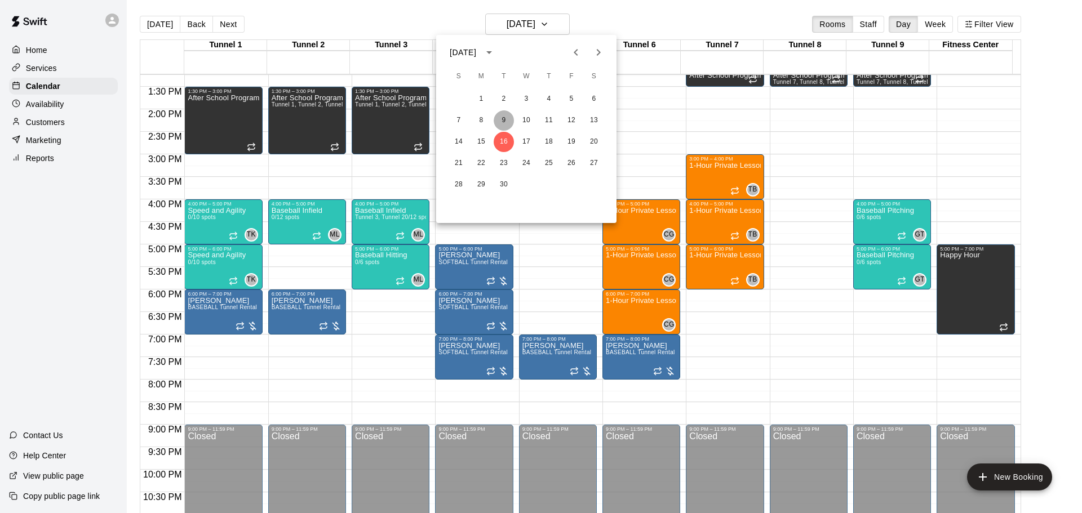
click at [500, 118] on button "9" at bounding box center [503, 120] width 20 height 20
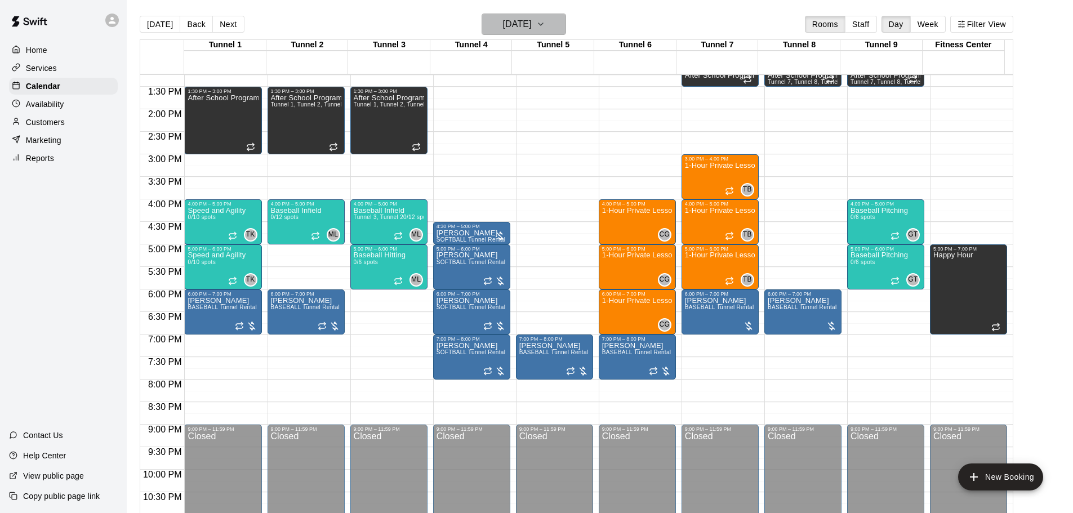
click at [522, 24] on h6 "[DATE]" at bounding box center [517, 24] width 29 height 16
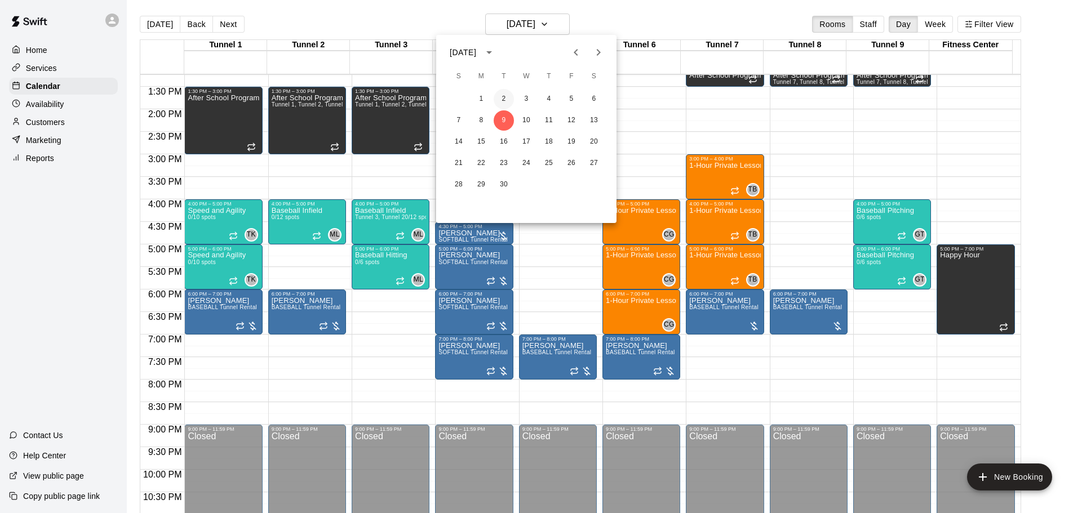
click at [504, 96] on button "2" at bounding box center [503, 99] width 20 height 20
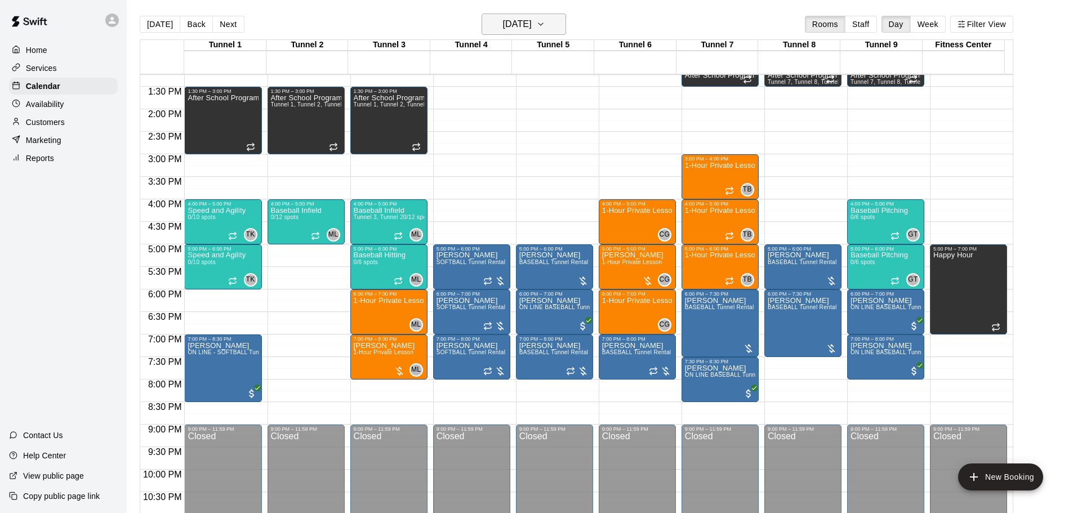
click at [532, 19] on h6 "[DATE]" at bounding box center [517, 24] width 29 height 16
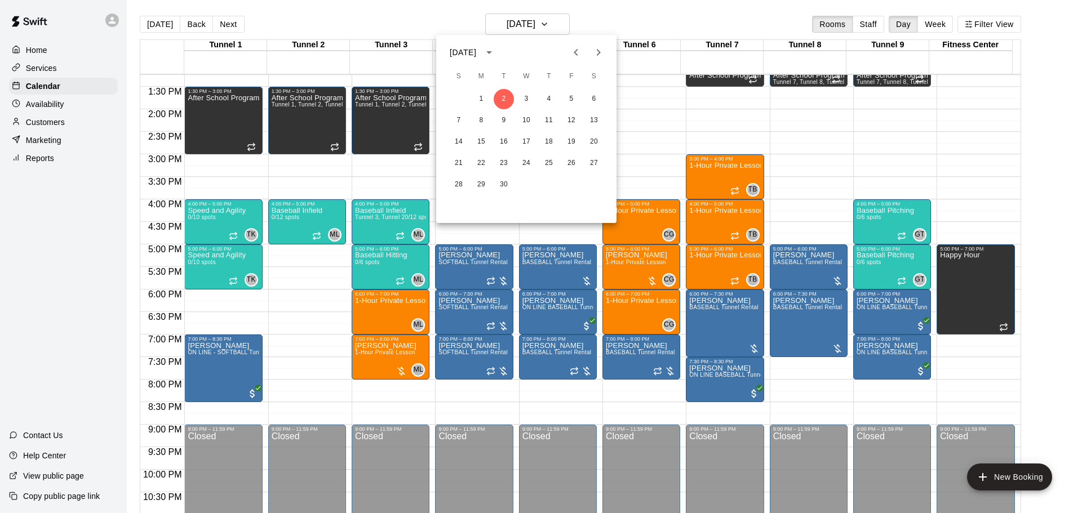
click at [432, 27] on div at bounding box center [541, 256] width 1082 height 513
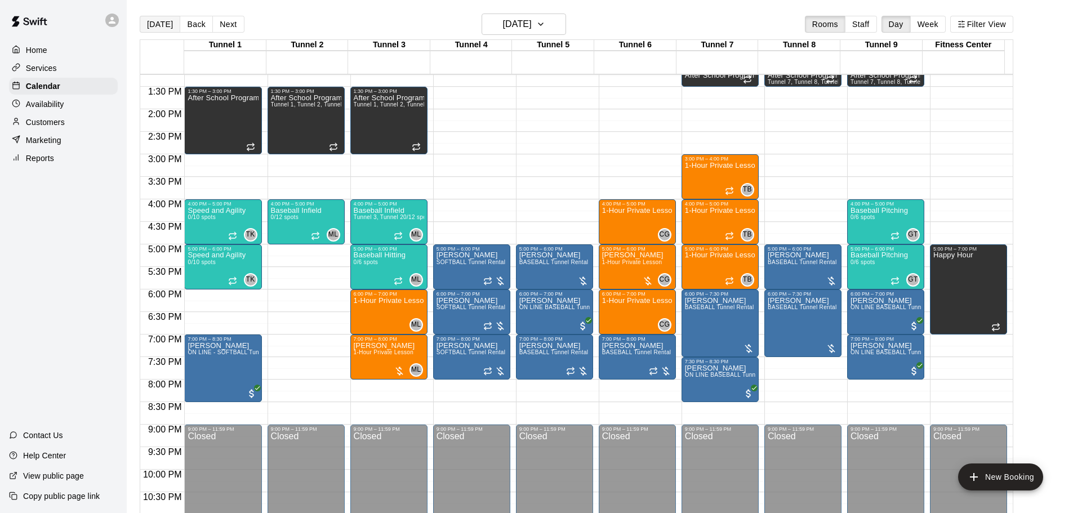
click at [149, 21] on button "[DATE]" at bounding box center [160, 24] width 41 height 17
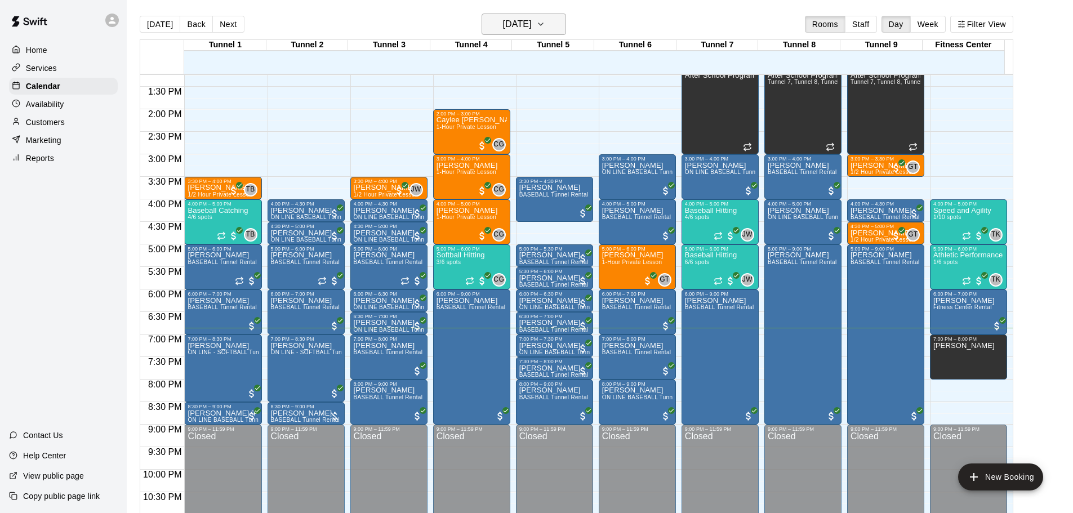
click at [532, 32] on h6 "[DATE]" at bounding box center [517, 24] width 29 height 16
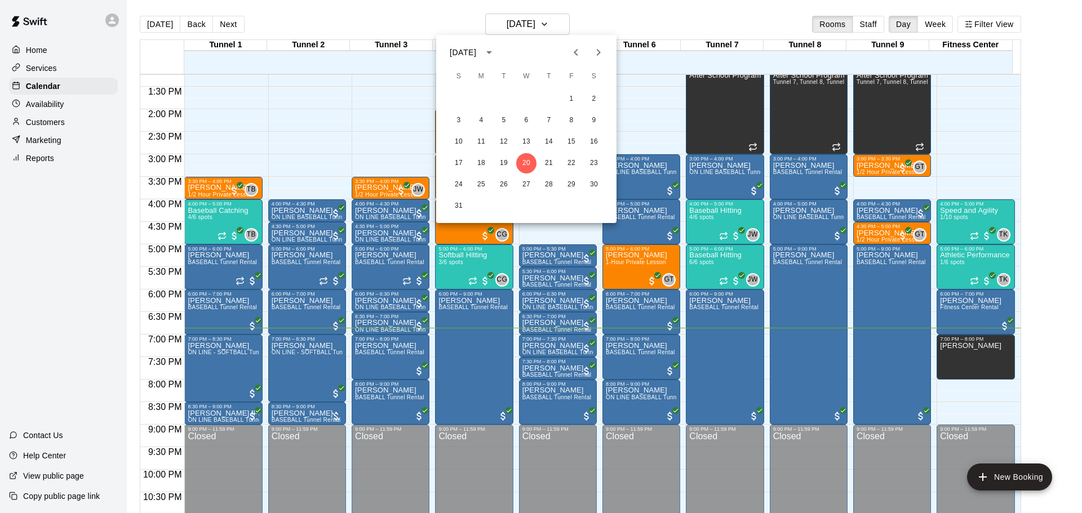
click at [358, 21] on div at bounding box center [541, 256] width 1082 height 513
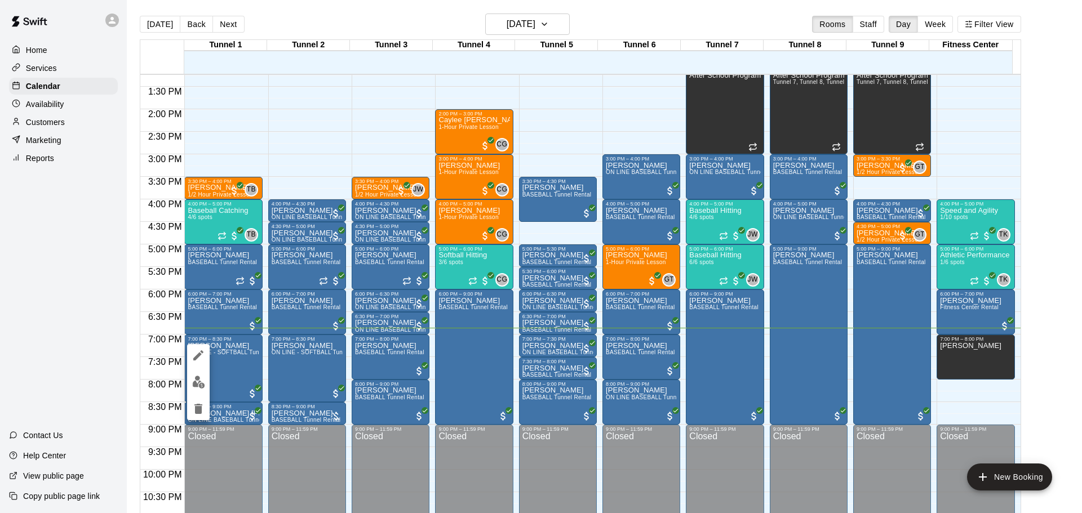
click at [329, 35] on div at bounding box center [541, 256] width 1082 height 513
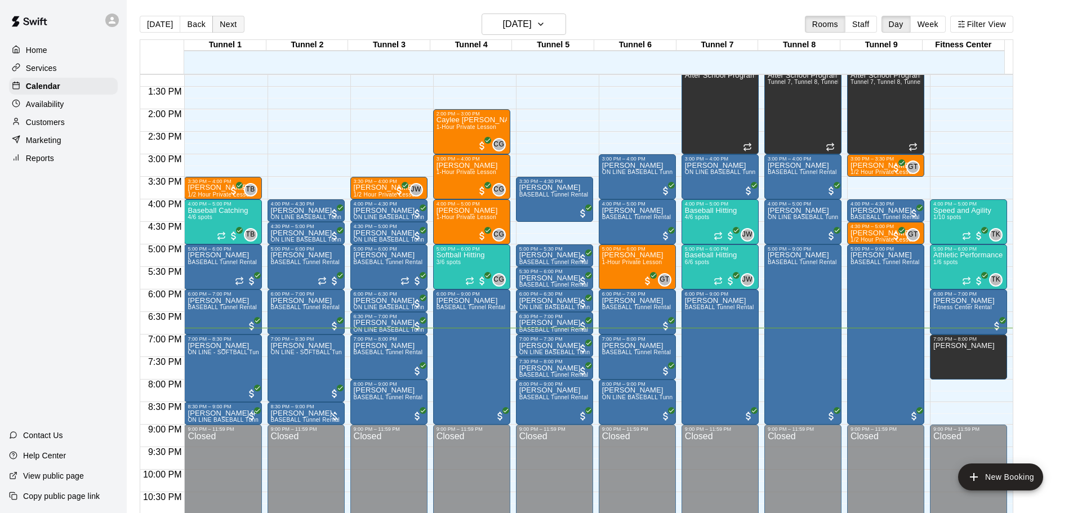
click at [226, 30] on button "Next" at bounding box center [228, 24] width 32 height 17
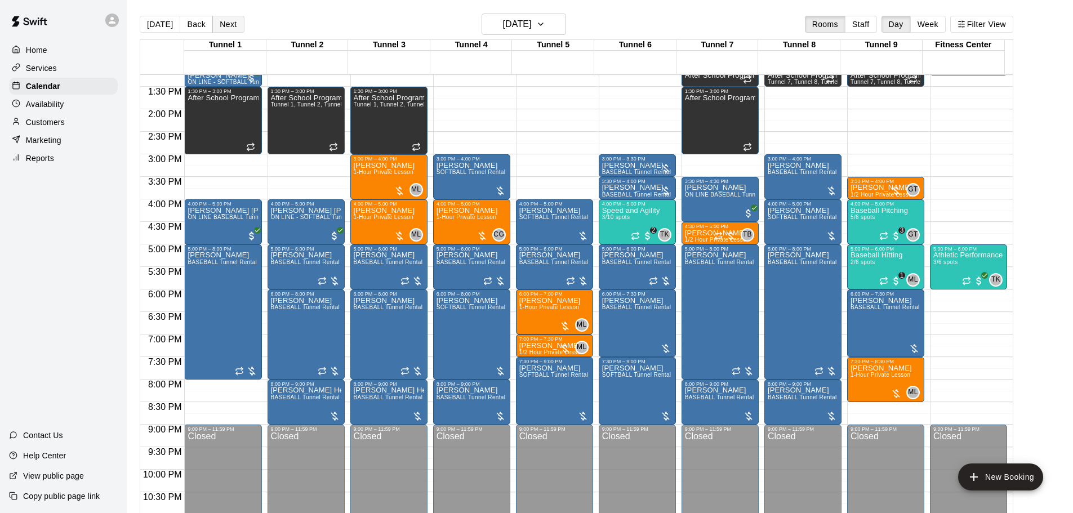
click at [226, 30] on button "Next" at bounding box center [228, 24] width 32 height 17
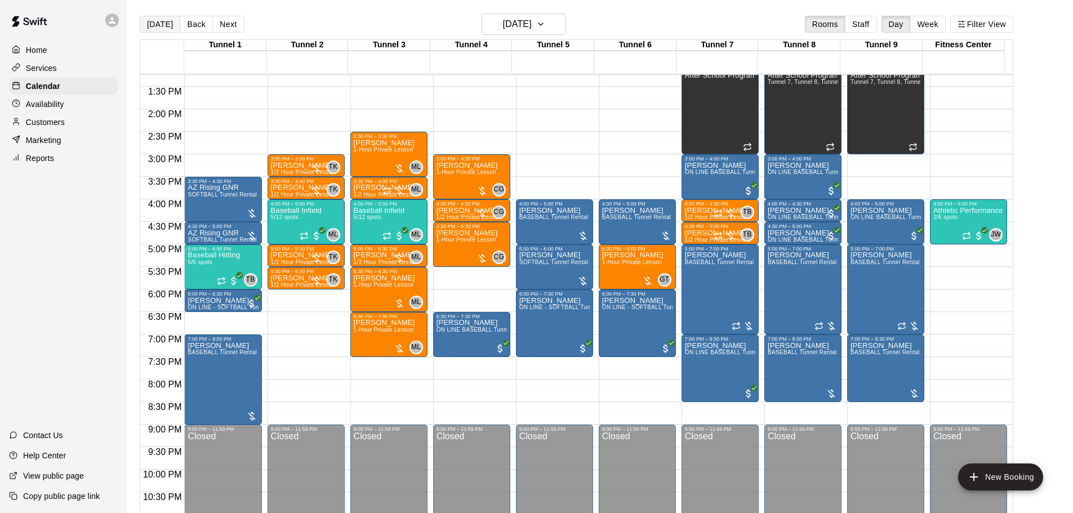
click at [168, 30] on button "[DATE]" at bounding box center [160, 24] width 41 height 17
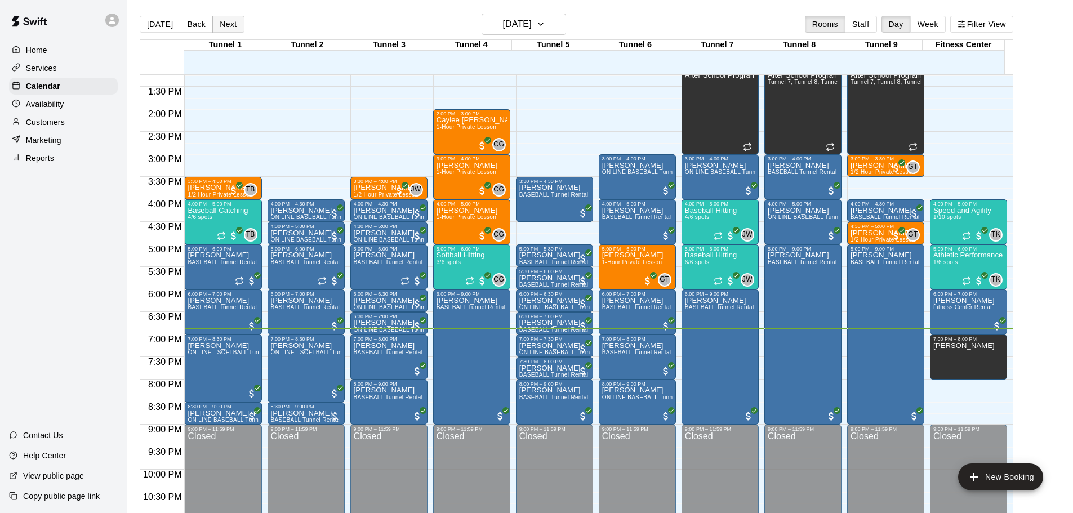
click at [229, 26] on button "Next" at bounding box center [228, 24] width 32 height 17
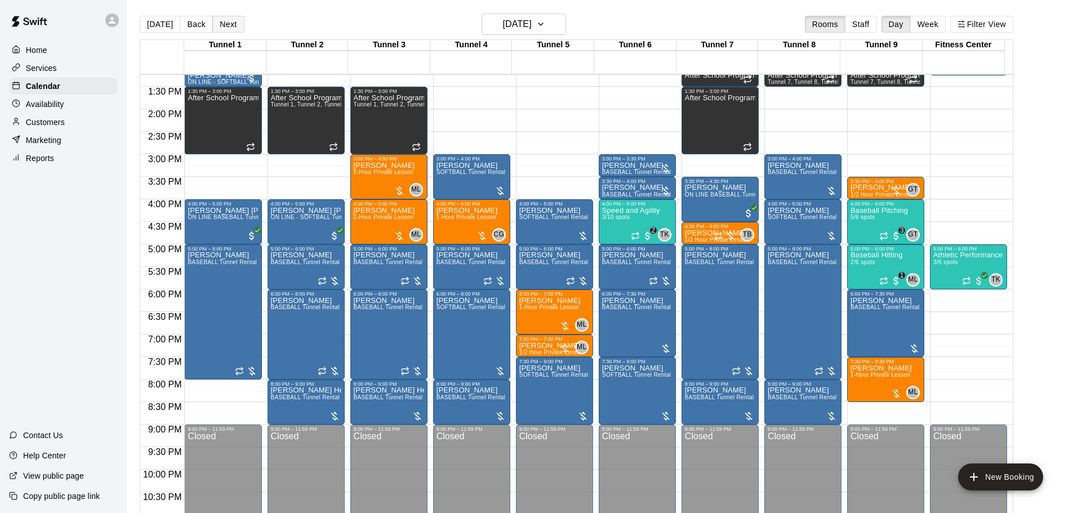
click at [229, 26] on button "Next" at bounding box center [228, 24] width 32 height 17
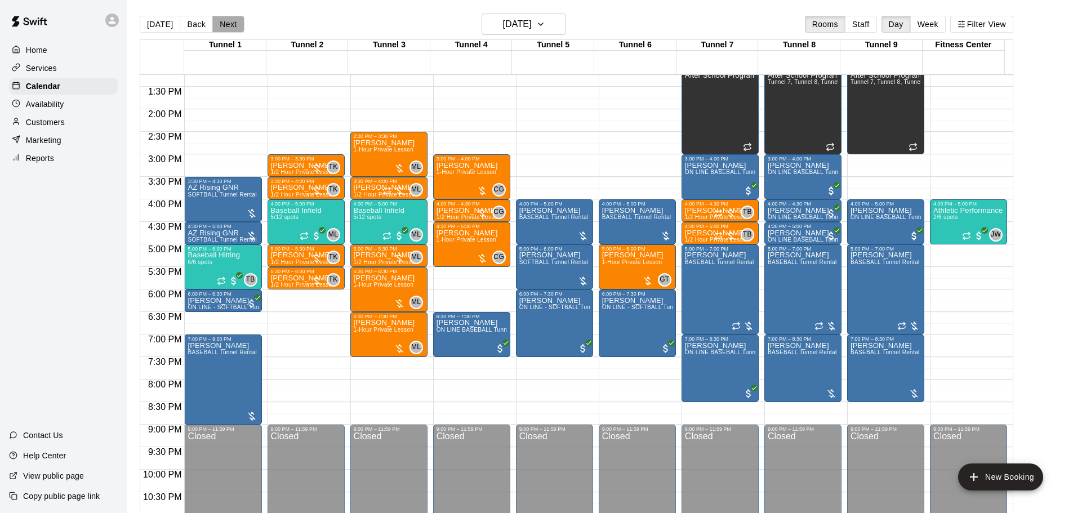
click at [229, 26] on button "Next" at bounding box center [228, 24] width 32 height 17
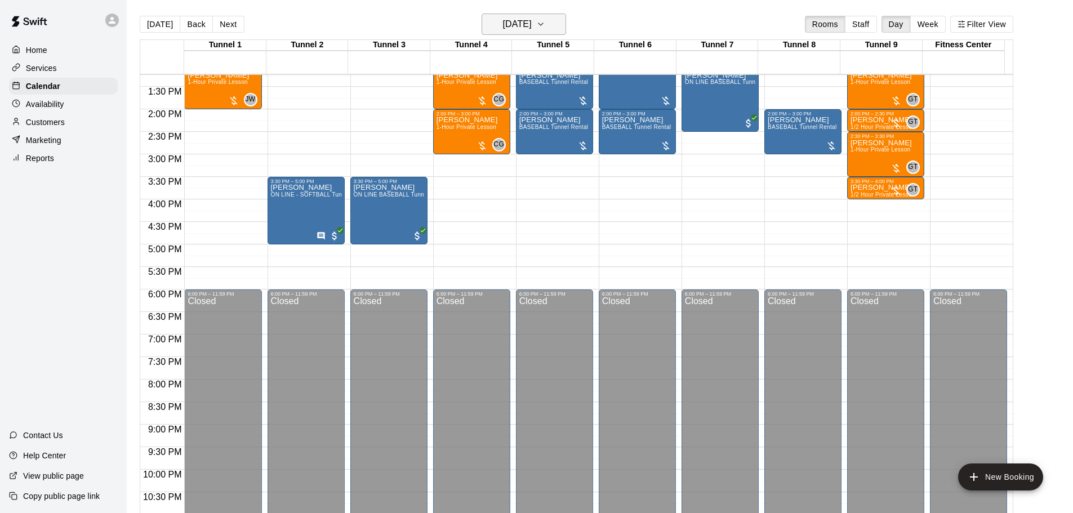
click at [566, 19] on button "[DATE]" at bounding box center [524, 24] width 84 height 21
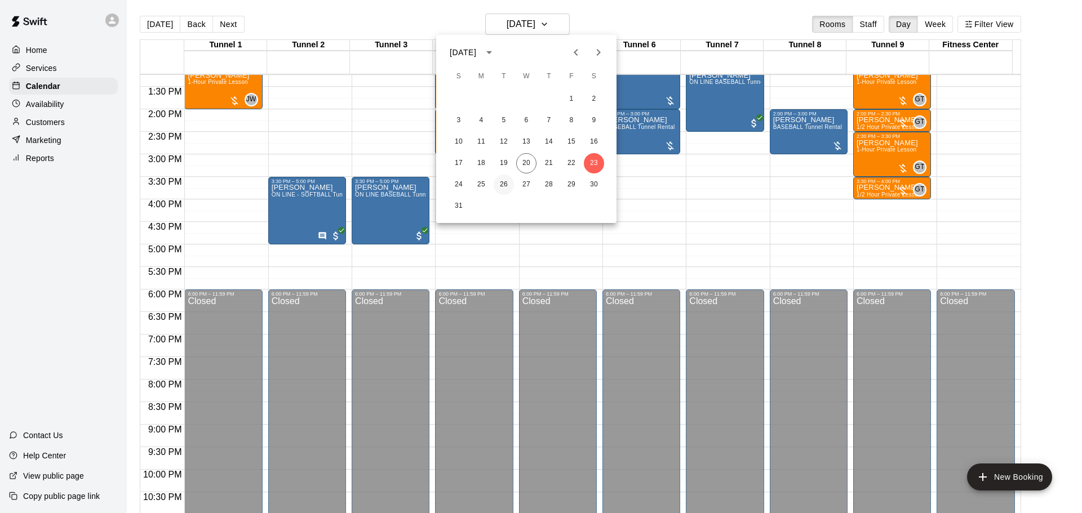
click at [507, 184] on button "26" at bounding box center [503, 185] width 20 height 20
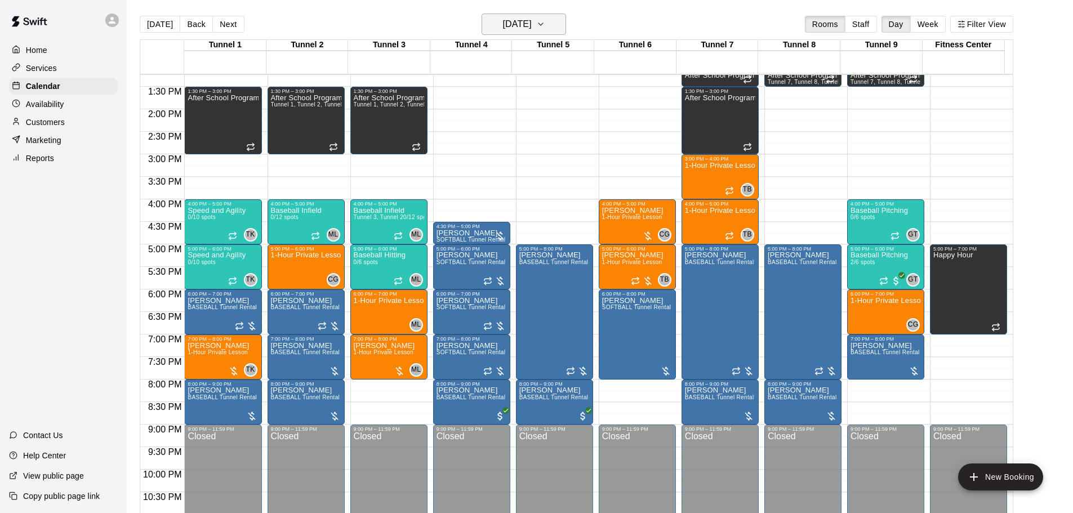
click at [510, 19] on h6 "[DATE]" at bounding box center [517, 24] width 29 height 16
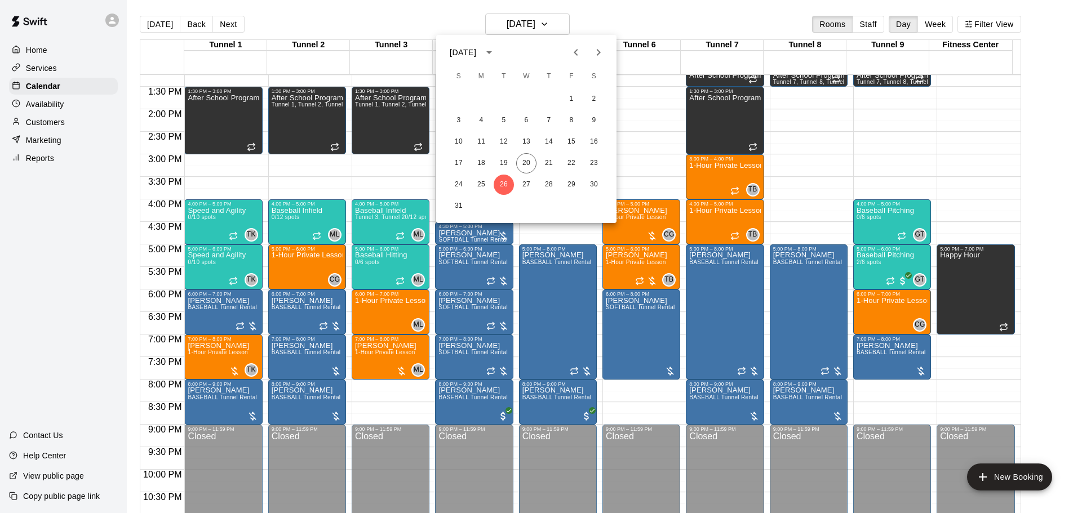
click at [604, 50] on icon "Next month" at bounding box center [598, 53] width 14 height 14
click at [509, 95] on button "2" at bounding box center [503, 99] width 20 height 20
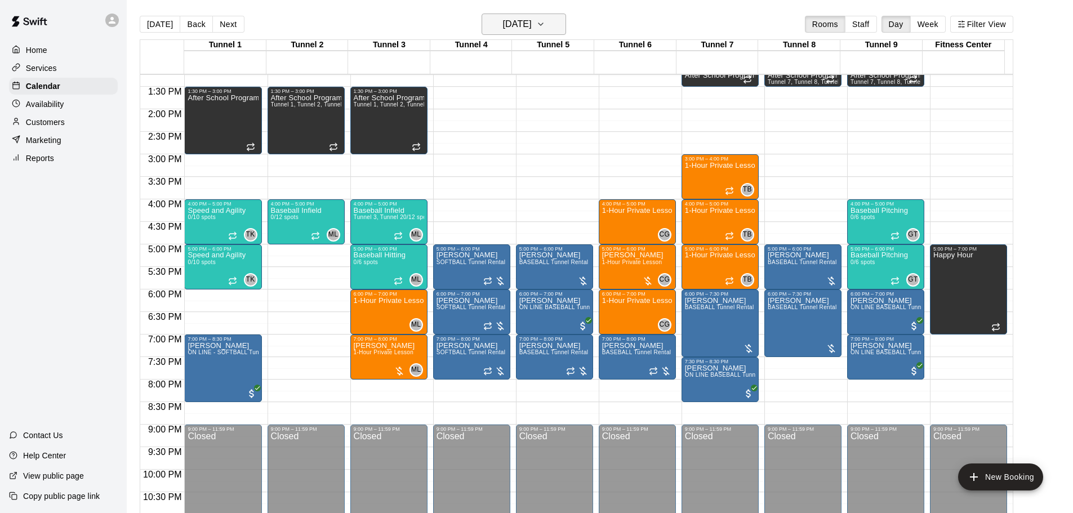
click at [523, 26] on h6 "[DATE]" at bounding box center [517, 24] width 29 height 16
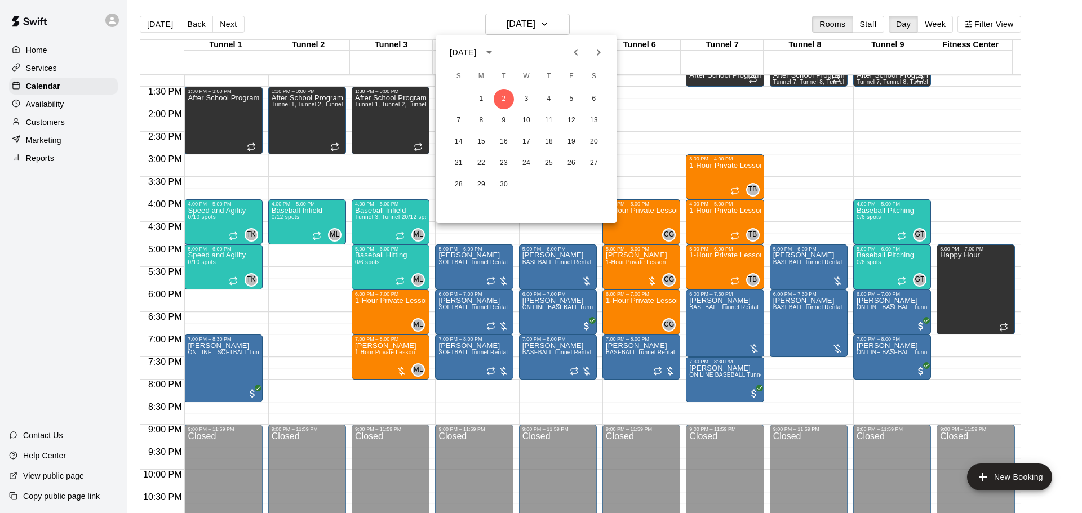
click at [428, 19] on div at bounding box center [541, 256] width 1082 height 513
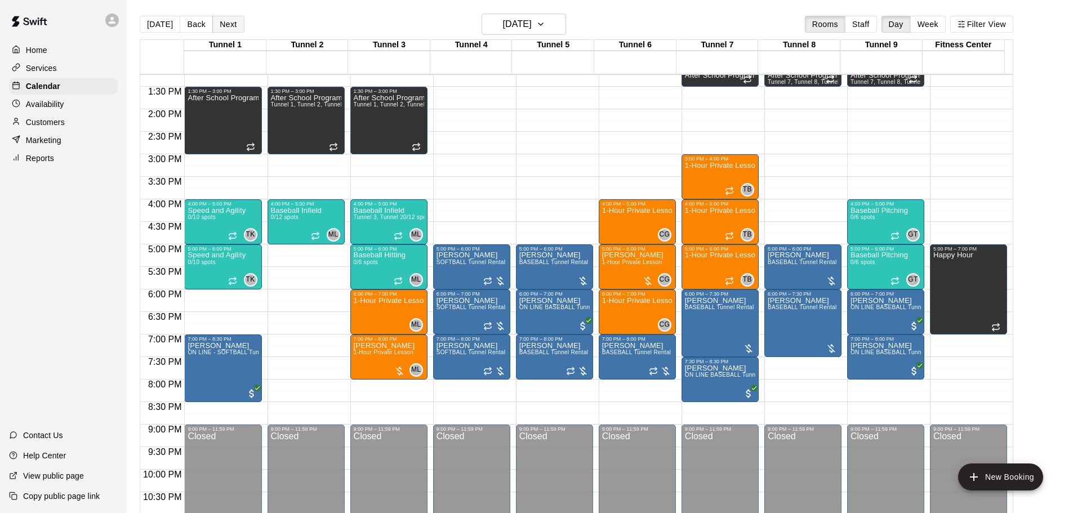
click at [240, 24] on button "Next" at bounding box center [228, 24] width 32 height 17
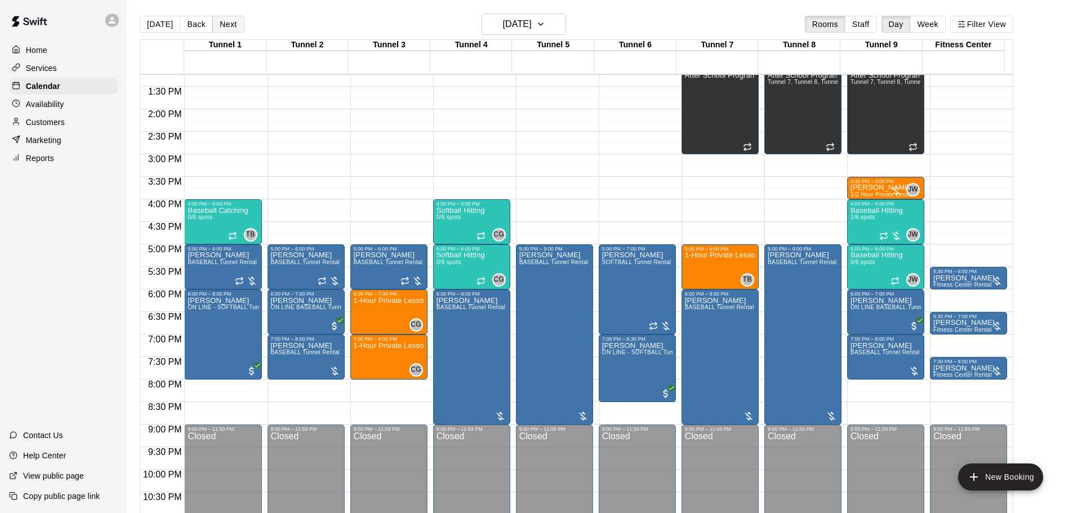
click at [232, 21] on button "Next" at bounding box center [228, 24] width 32 height 17
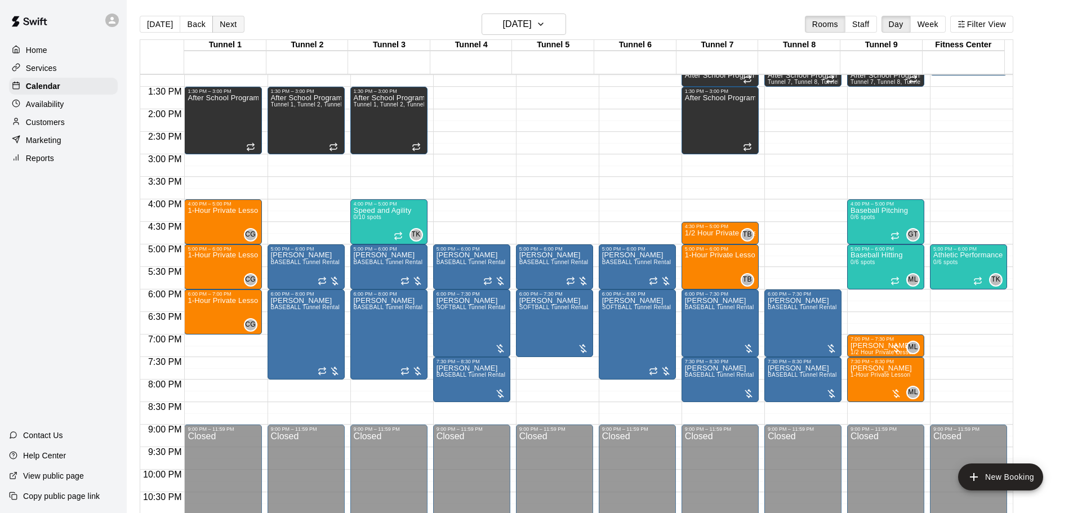
click at [232, 21] on button "Next" at bounding box center [228, 24] width 32 height 17
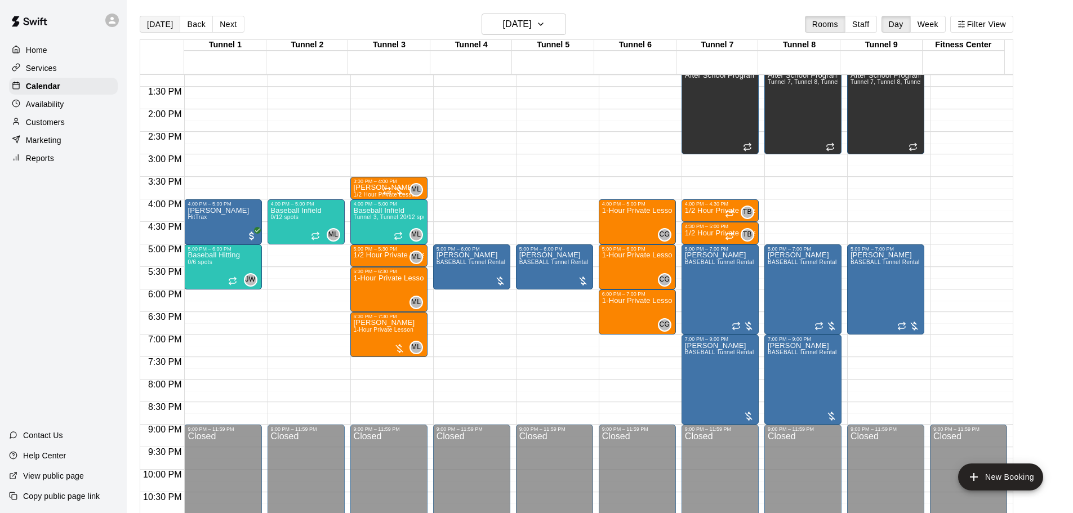
click at [159, 20] on button "[DATE]" at bounding box center [160, 24] width 41 height 17
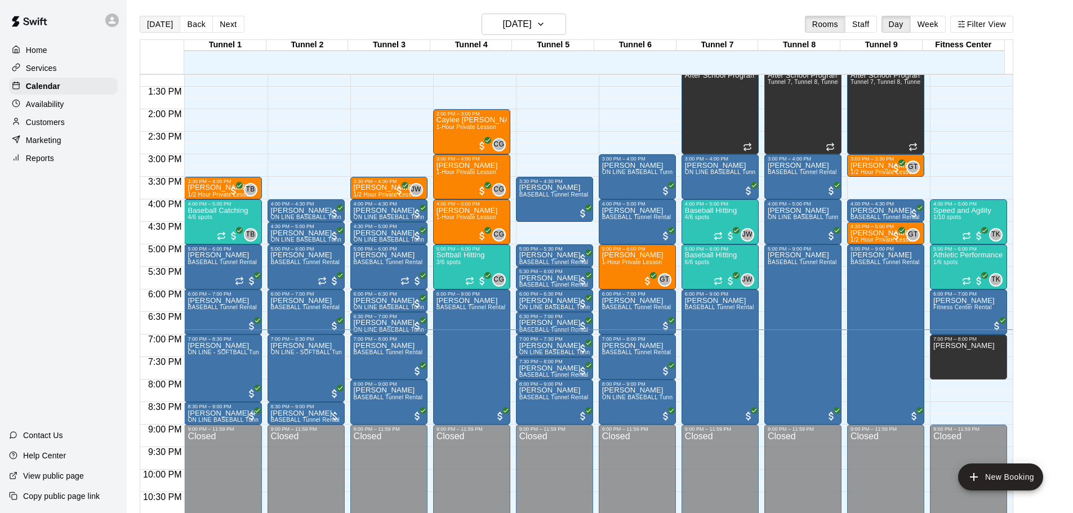
click at [159, 20] on button "[DATE]" at bounding box center [160, 24] width 41 height 17
click at [225, 26] on button "Next" at bounding box center [228, 24] width 32 height 17
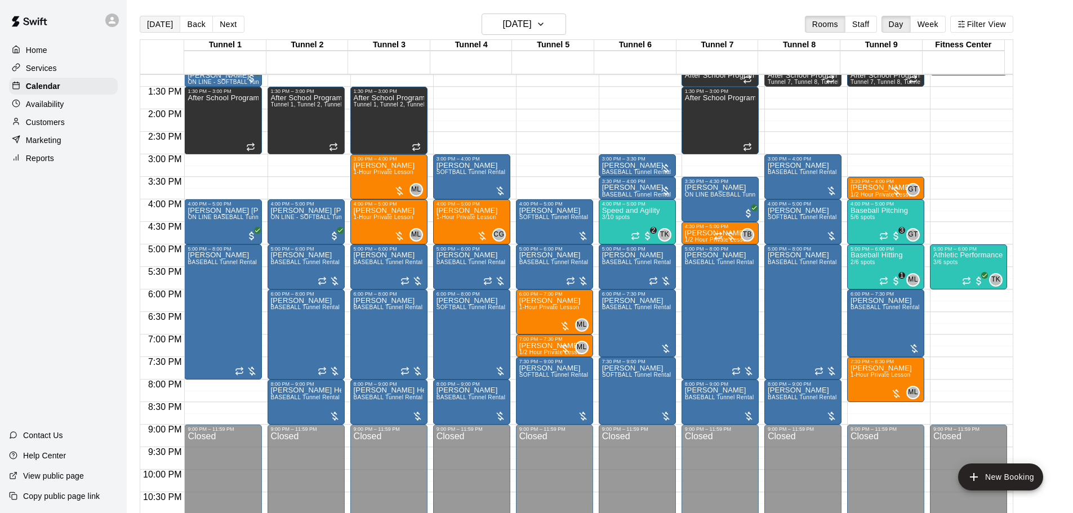
click at [164, 26] on button "[DATE]" at bounding box center [160, 24] width 41 height 17
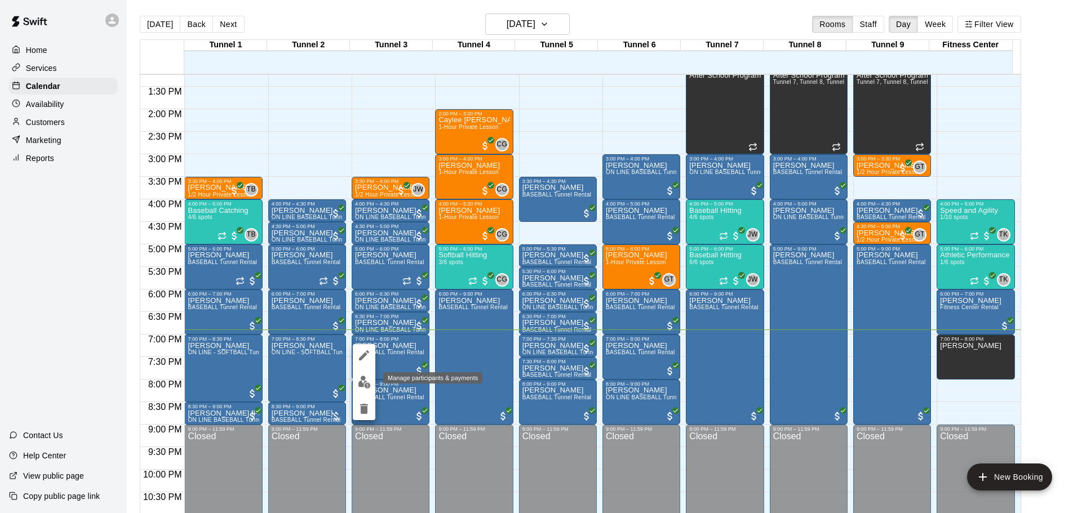
click at [363, 383] on img "edit" at bounding box center [364, 382] width 13 height 13
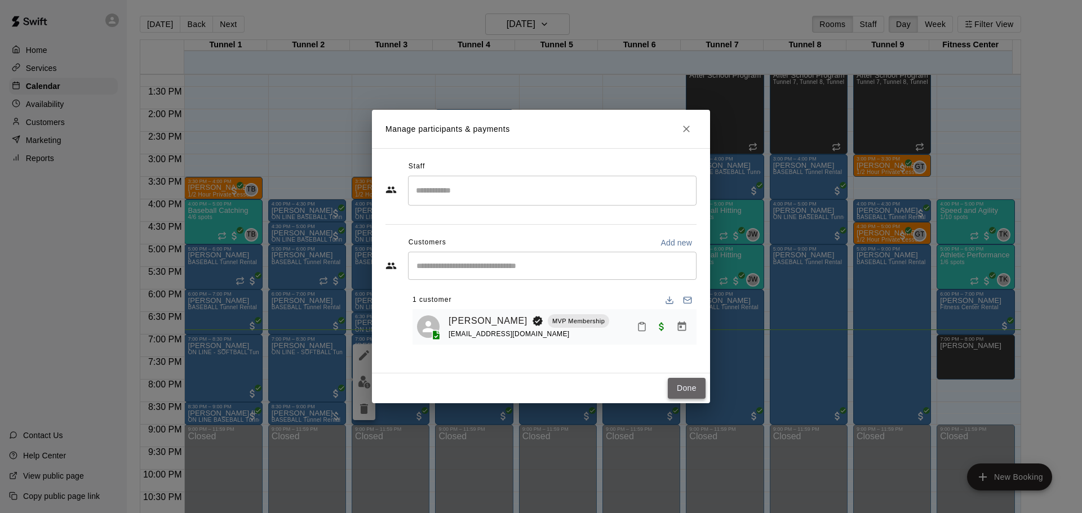
click at [699, 392] on button "Done" at bounding box center [687, 388] width 38 height 21
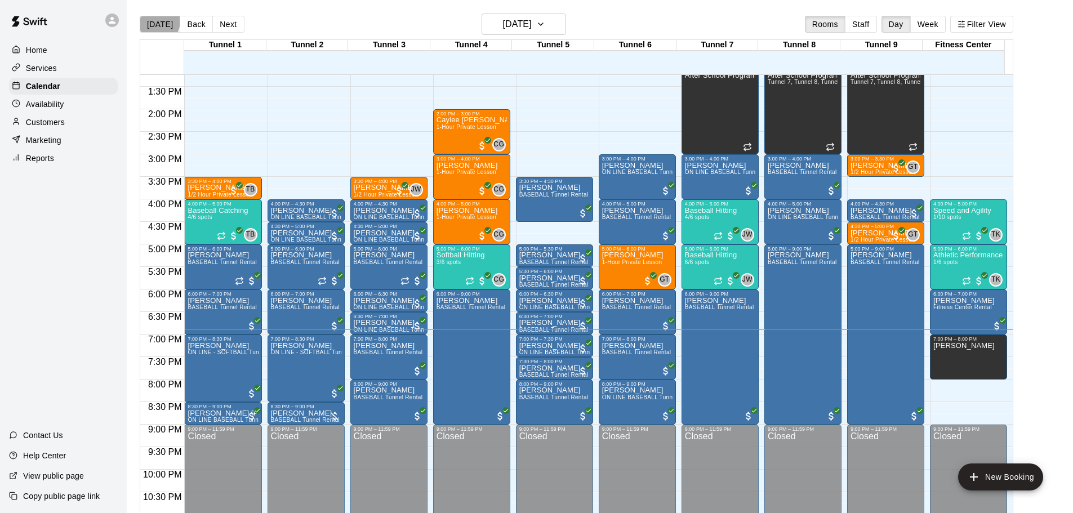
click at [152, 20] on button "[DATE]" at bounding box center [160, 24] width 41 height 17
click at [149, 26] on button "[DATE]" at bounding box center [160, 24] width 41 height 17
click at [559, 25] on button "[DATE]" at bounding box center [524, 24] width 84 height 21
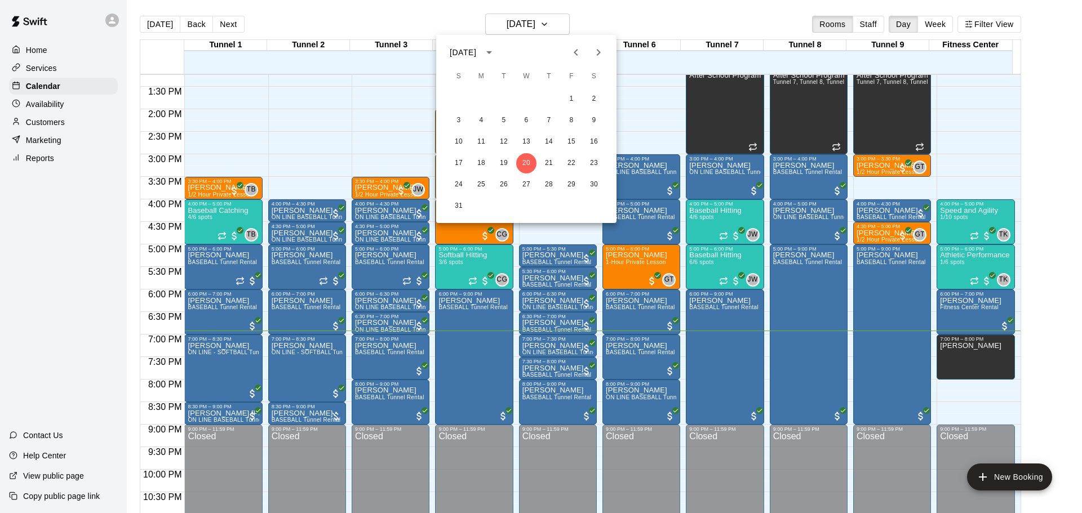
click at [631, 30] on div at bounding box center [541, 256] width 1082 height 513
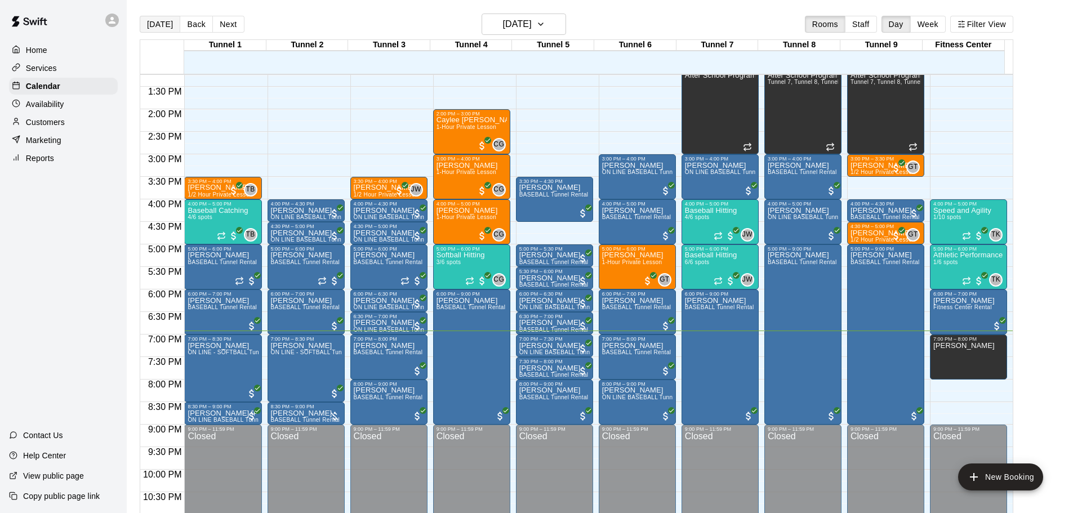
click at [168, 16] on button "[DATE]" at bounding box center [160, 24] width 41 height 17
click at [43, 142] on p "Marketing" at bounding box center [43, 140] width 35 height 11
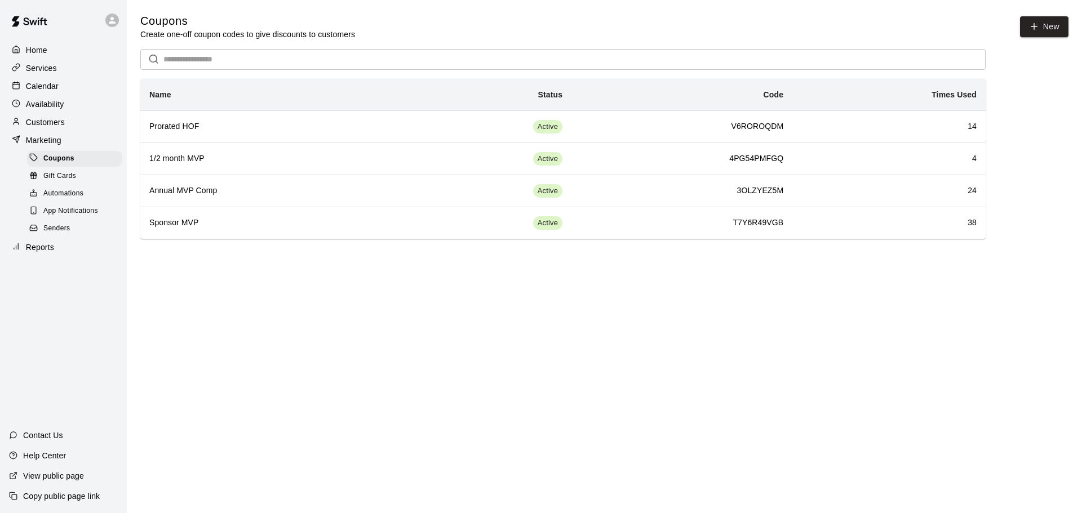
click at [59, 95] on div "Calendar" at bounding box center [63, 86] width 109 height 17
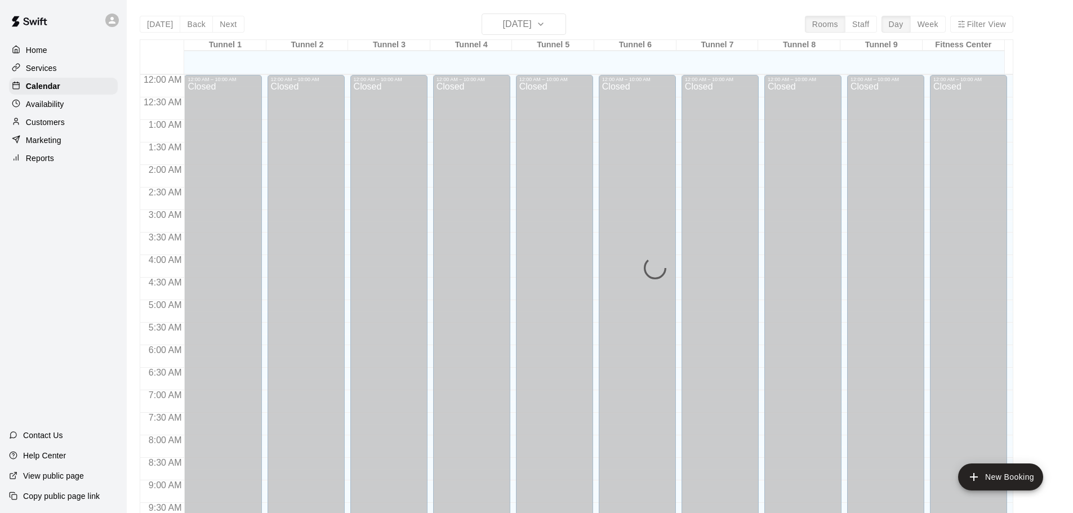
scroll to position [597, 0]
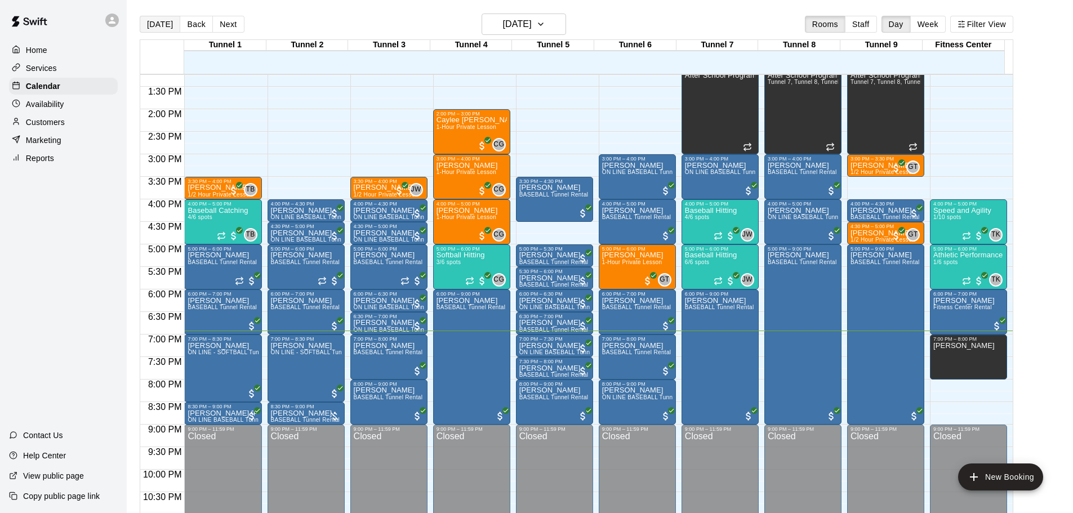
click at [148, 21] on button "[DATE]" at bounding box center [160, 24] width 41 height 17
click at [562, 346] on p "[PERSON_NAME]" at bounding box center [554, 346] width 70 height 0
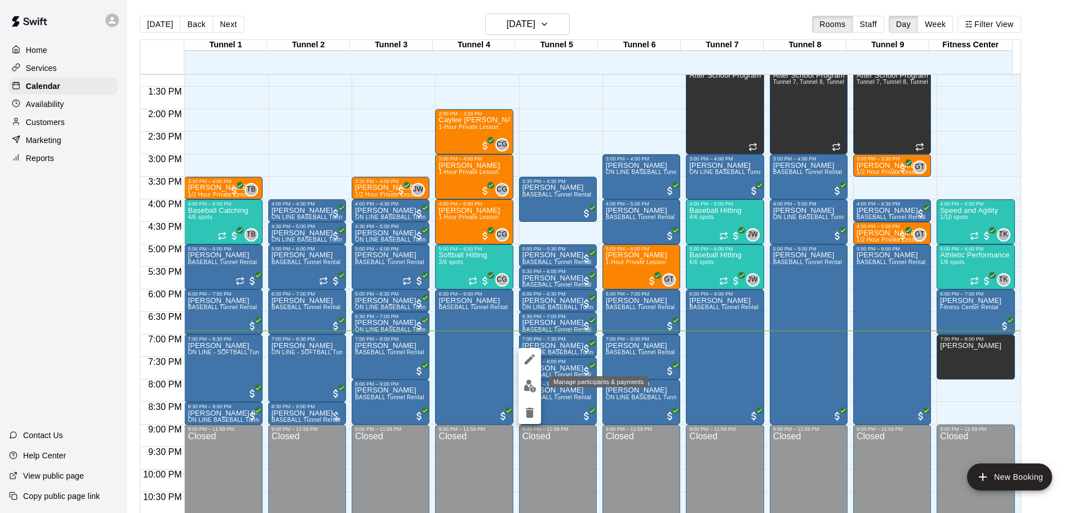
click at [524, 379] on button "edit" at bounding box center [529, 386] width 23 height 22
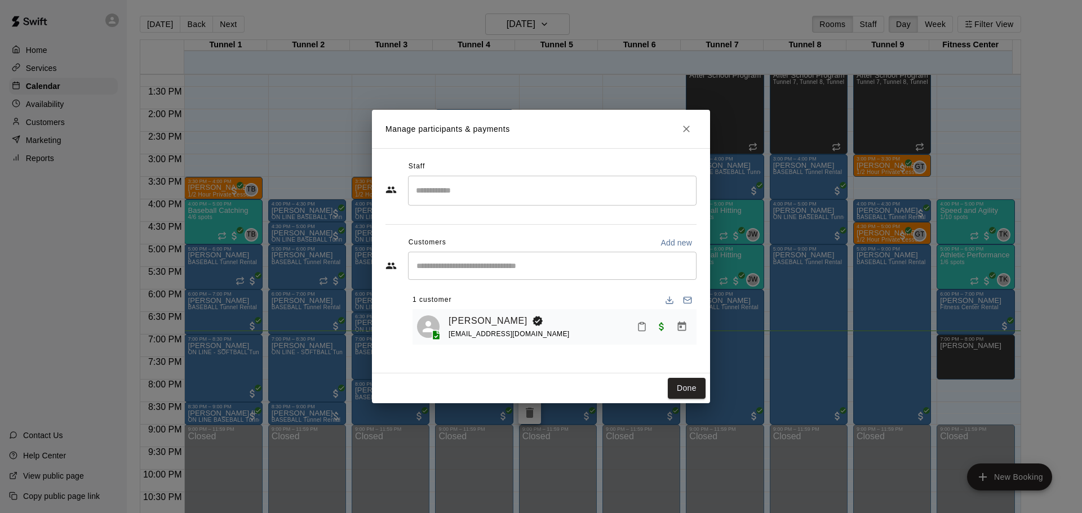
click at [647, 332] on button "Mark attendance" at bounding box center [641, 326] width 19 height 19
click at [671, 330] on p "[PERSON_NAME] attended" at bounding box center [714, 327] width 100 height 11
drag, startPoint x: 681, startPoint y: 382, endPoint x: 687, endPoint y: 386, distance: 7.3
click at [687, 386] on button "Done" at bounding box center [687, 388] width 38 height 21
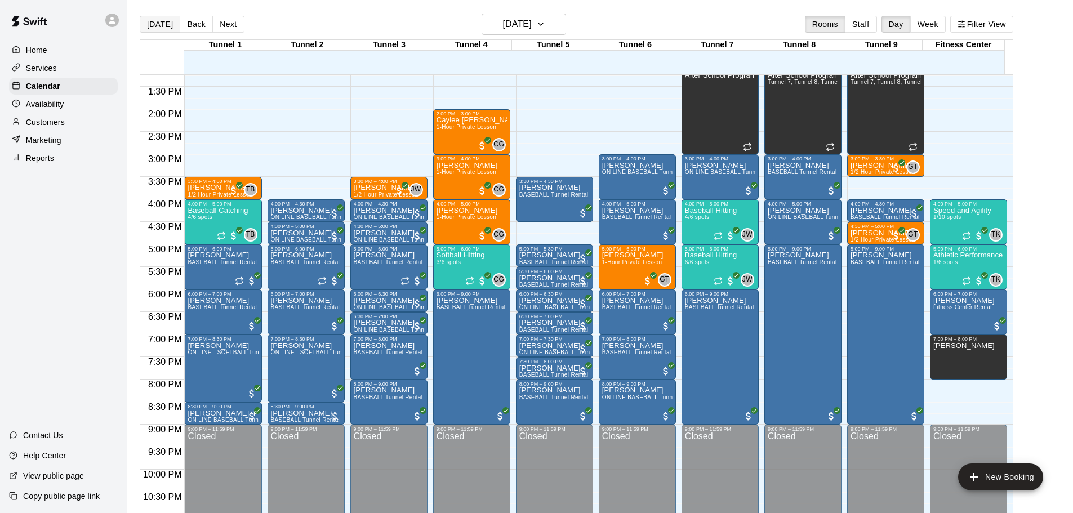
click at [155, 20] on button "[DATE]" at bounding box center [160, 24] width 41 height 17
click at [157, 32] on button "[DATE]" at bounding box center [160, 24] width 41 height 17
click at [441, 35] on div "[DATE] Back [DATE][DATE] Rooms Staff Day Week Filter View" at bounding box center [577, 27] width 874 height 26
click at [152, 25] on button "[DATE]" at bounding box center [160, 24] width 41 height 17
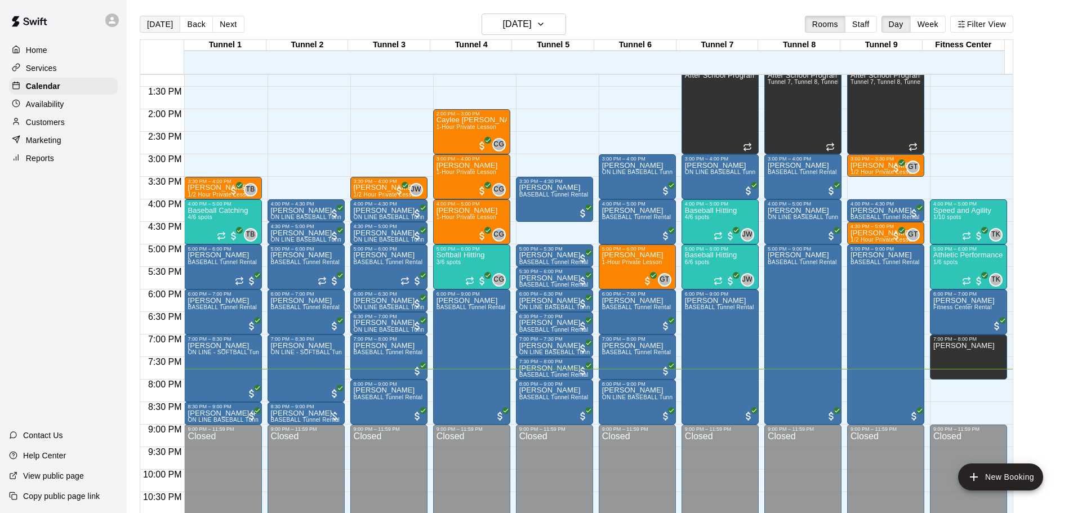
click at [148, 17] on button "[DATE]" at bounding box center [160, 24] width 41 height 17
click at [170, 21] on button "[DATE]" at bounding box center [160, 24] width 41 height 17
click at [166, 24] on button "[DATE]" at bounding box center [160, 24] width 41 height 17
drag, startPoint x: 557, startPoint y: 223, endPoint x: 563, endPoint y: 242, distance: 19.6
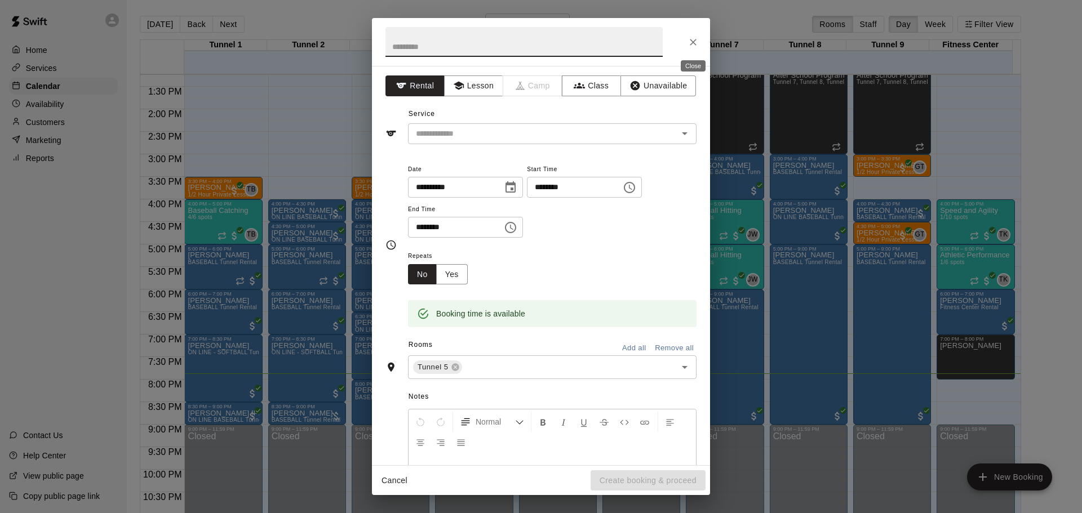
click at [693, 44] on icon "Close" at bounding box center [692, 42] width 11 height 11
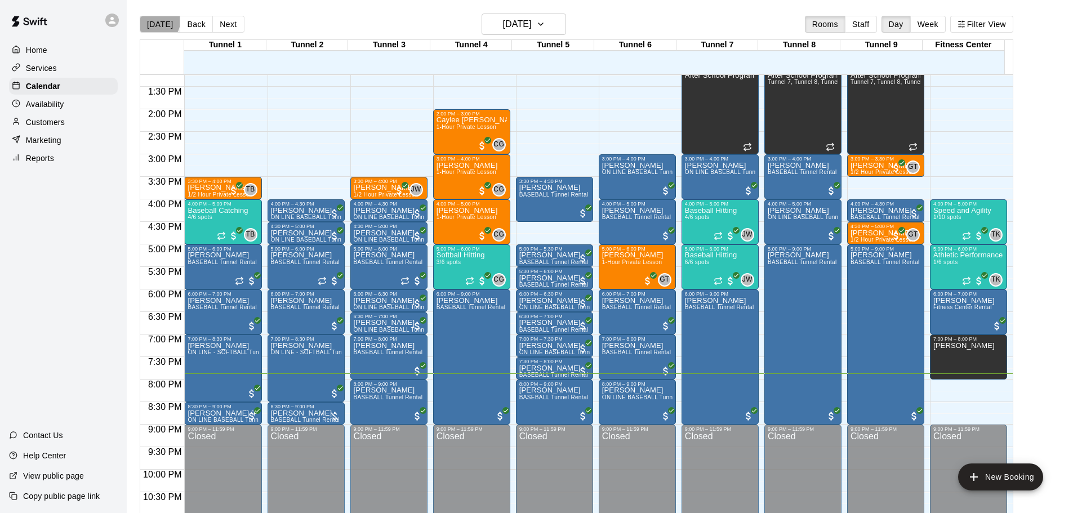
click at [148, 17] on button "[DATE]" at bounding box center [160, 24] width 41 height 17
click at [159, 17] on button "[DATE]" at bounding box center [160, 24] width 41 height 17
click at [158, 19] on button "[DATE]" at bounding box center [160, 24] width 41 height 17
click at [216, 18] on button "Next" at bounding box center [228, 24] width 32 height 17
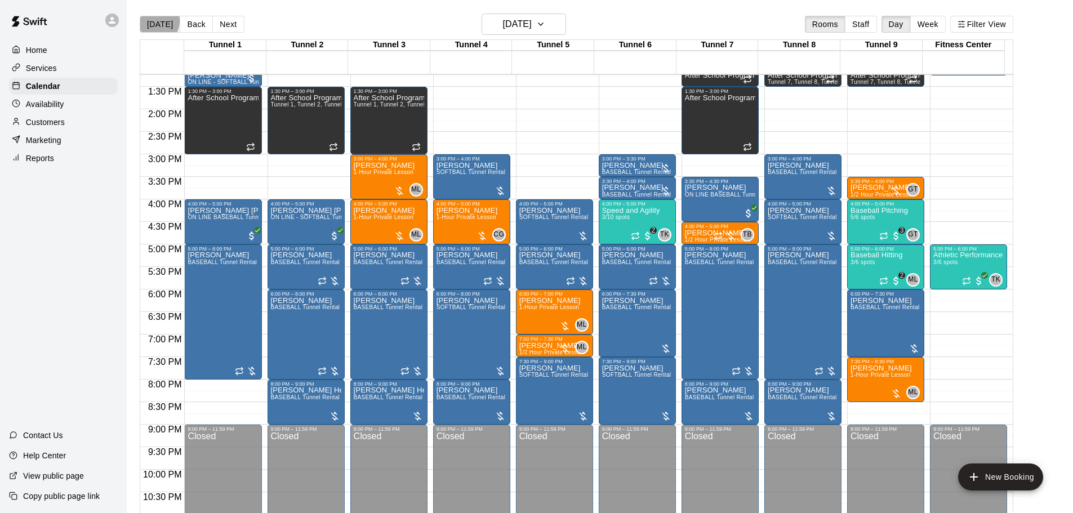
click at [152, 20] on button "[DATE]" at bounding box center [160, 24] width 41 height 17
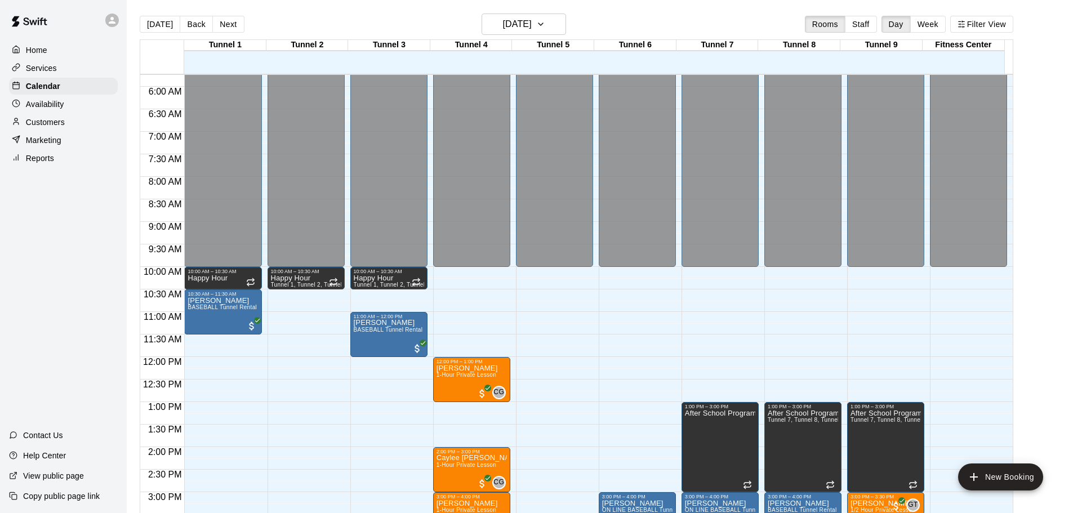
scroll to position [371, 0]
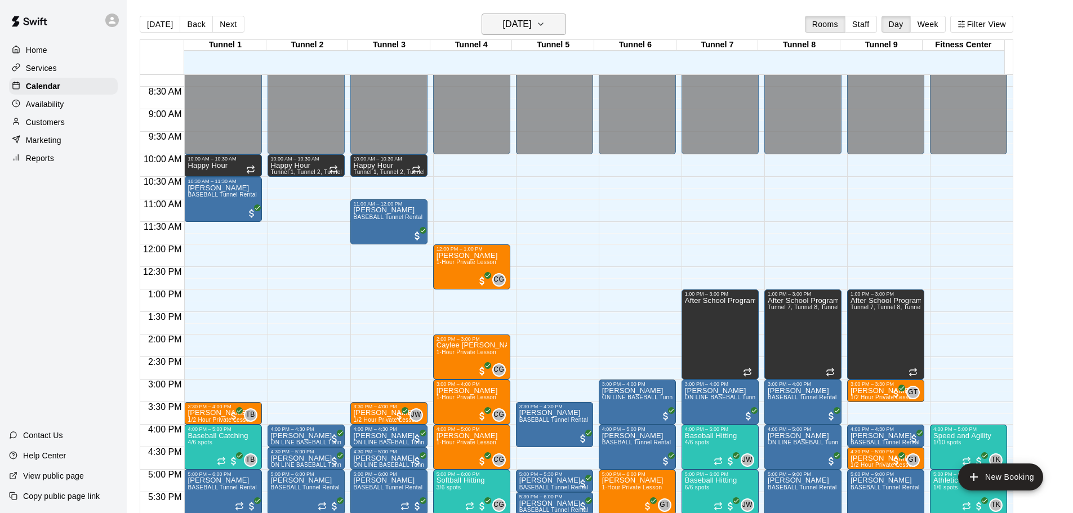
click at [528, 15] on button "[DATE]" at bounding box center [524, 24] width 84 height 21
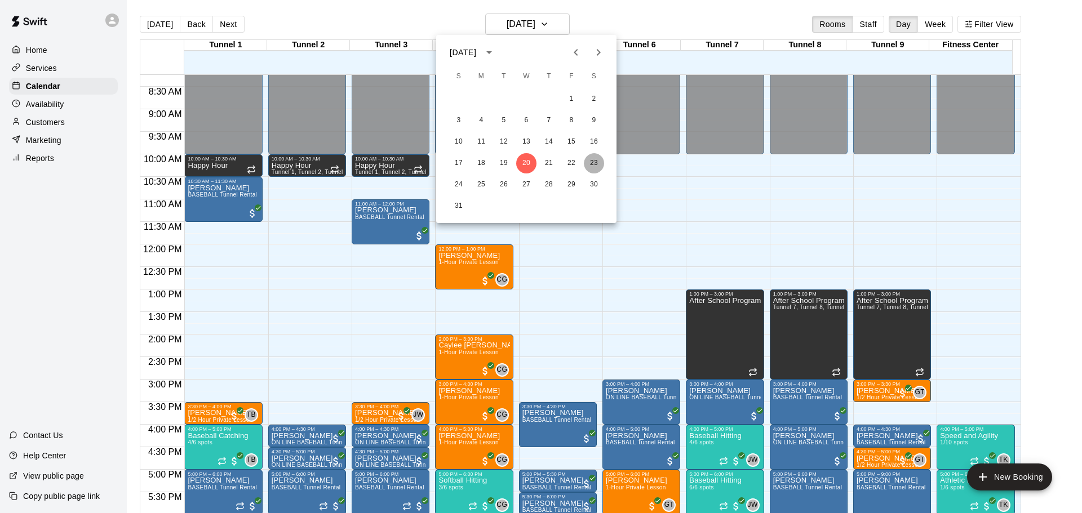
click at [593, 159] on button "23" at bounding box center [594, 163] width 20 height 20
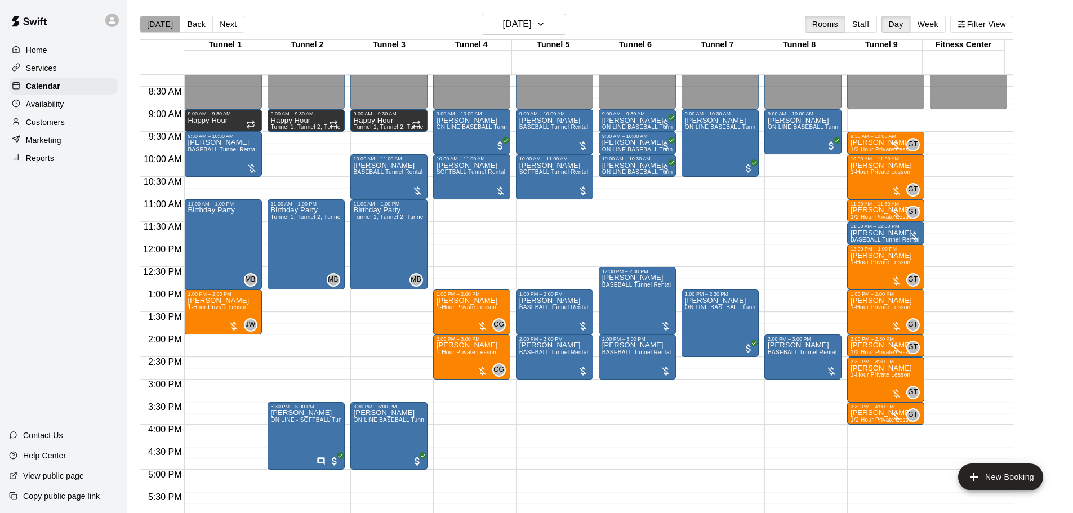
click at [163, 25] on button "[DATE]" at bounding box center [160, 24] width 41 height 17
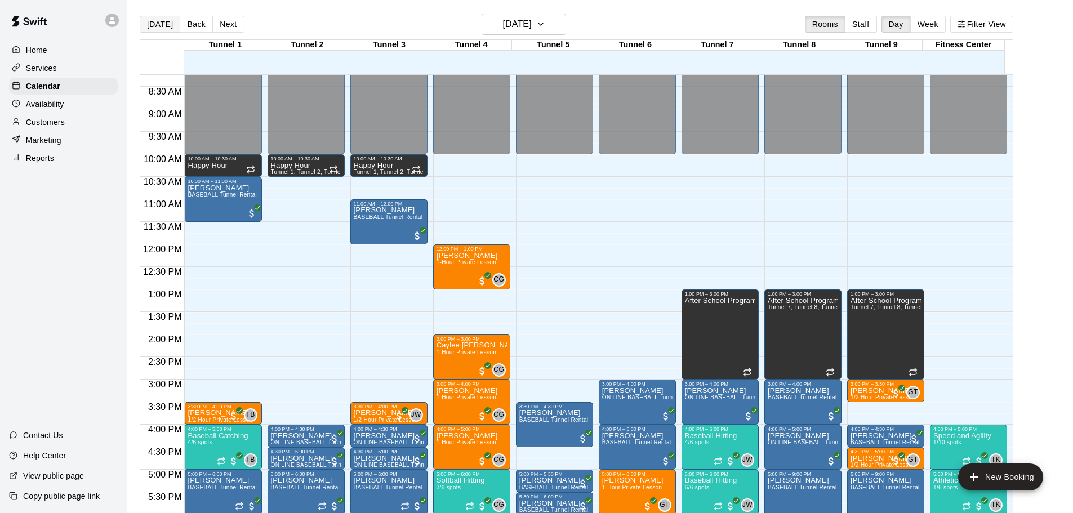
click at [163, 25] on button "[DATE]" at bounding box center [160, 24] width 41 height 17
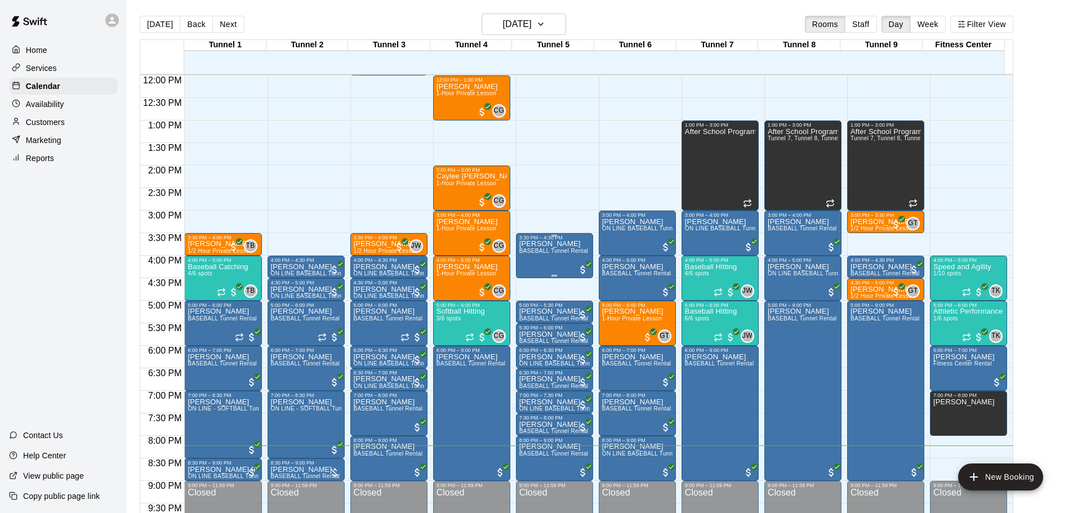
scroll to position [631, 0]
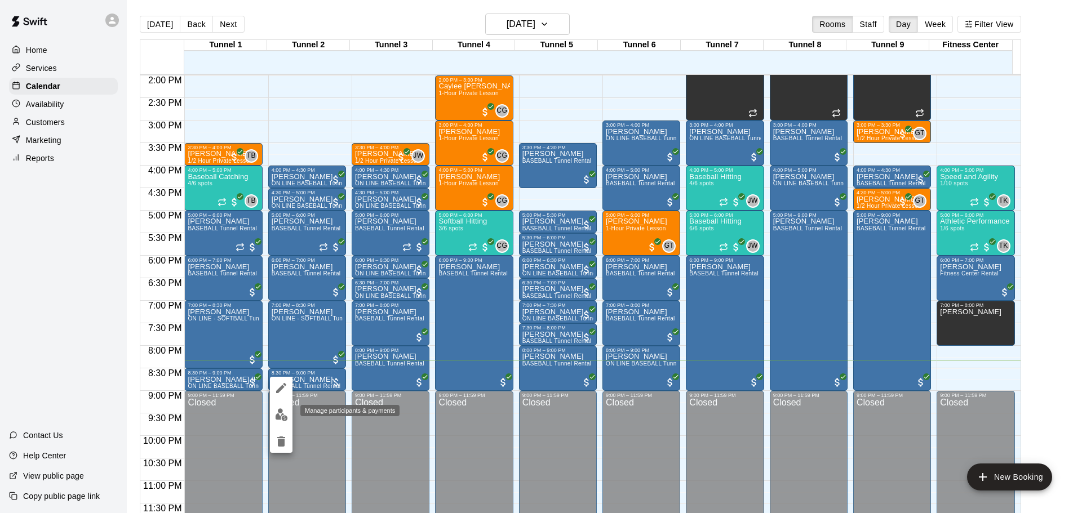
click at [282, 415] on img "edit" at bounding box center [281, 414] width 13 height 13
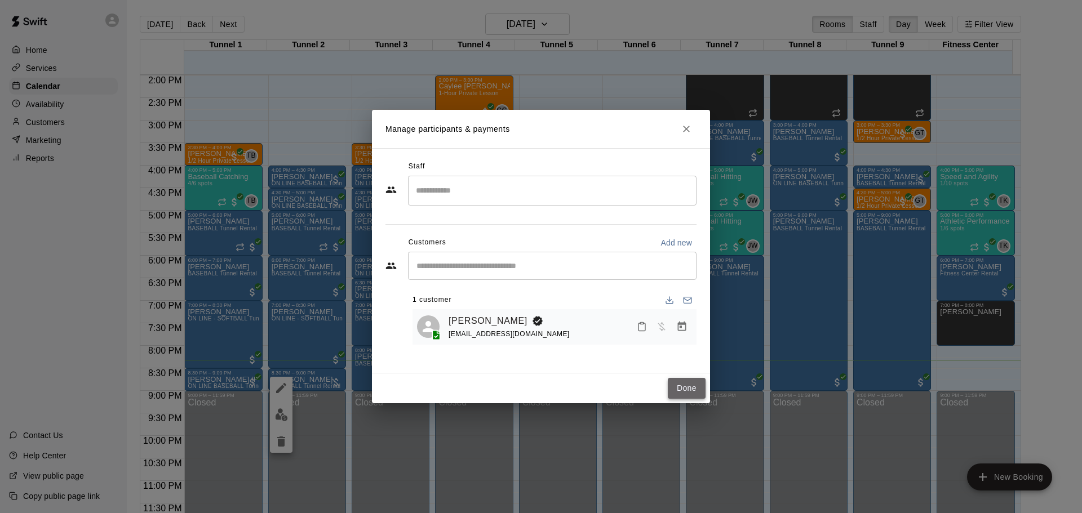
click at [697, 385] on button "Done" at bounding box center [687, 388] width 38 height 21
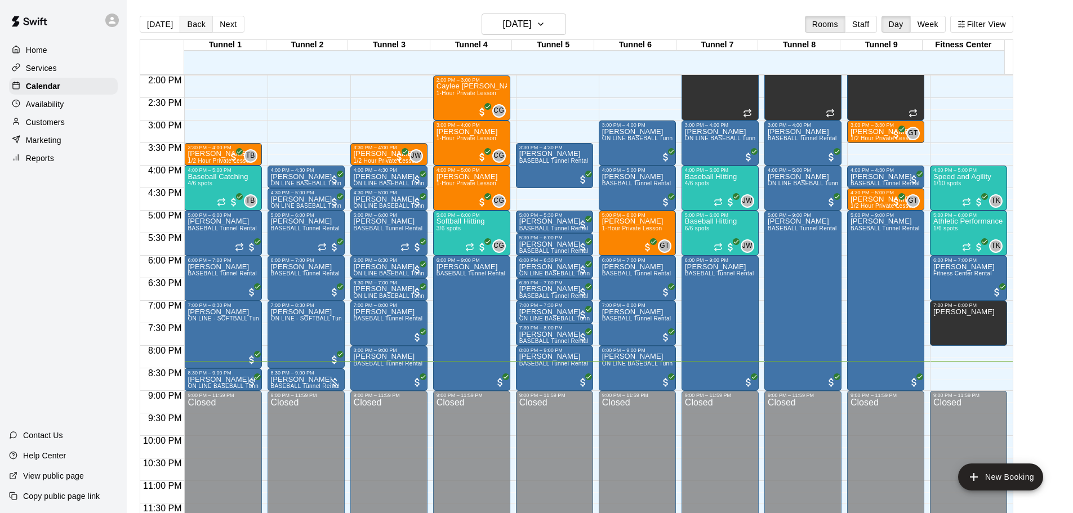
click at [200, 26] on button "Back" at bounding box center [196, 24] width 33 height 17
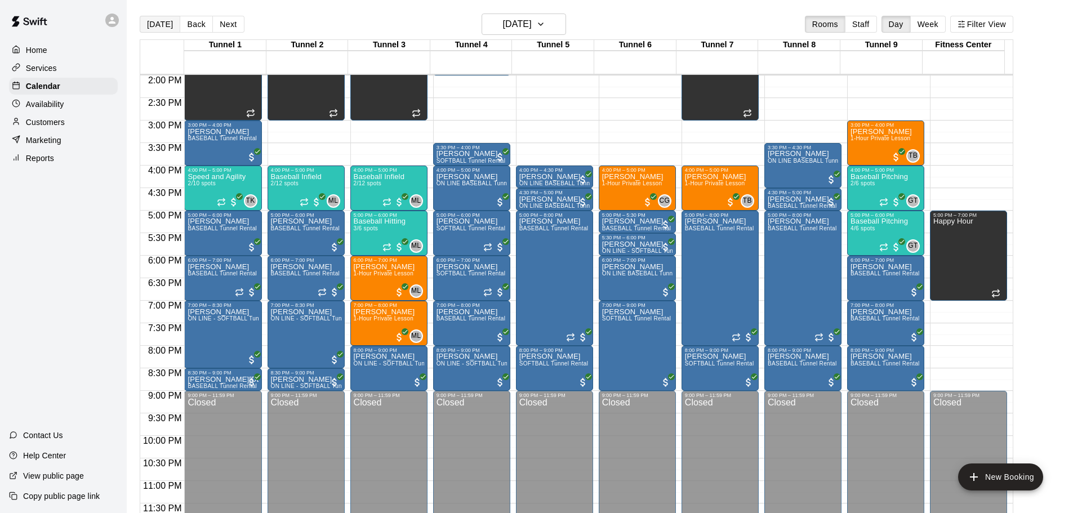
click at [160, 17] on button "[DATE]" at bounding box center [160, 24] width 41 height 17
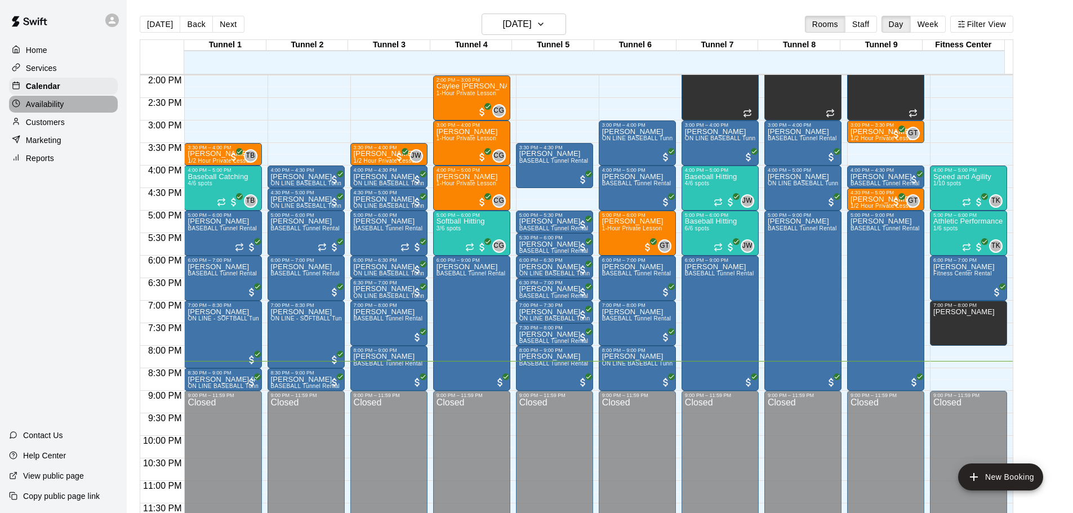
click at [61, 113] on div "Availability" at bounding box center [63, 104] width 109 height 17
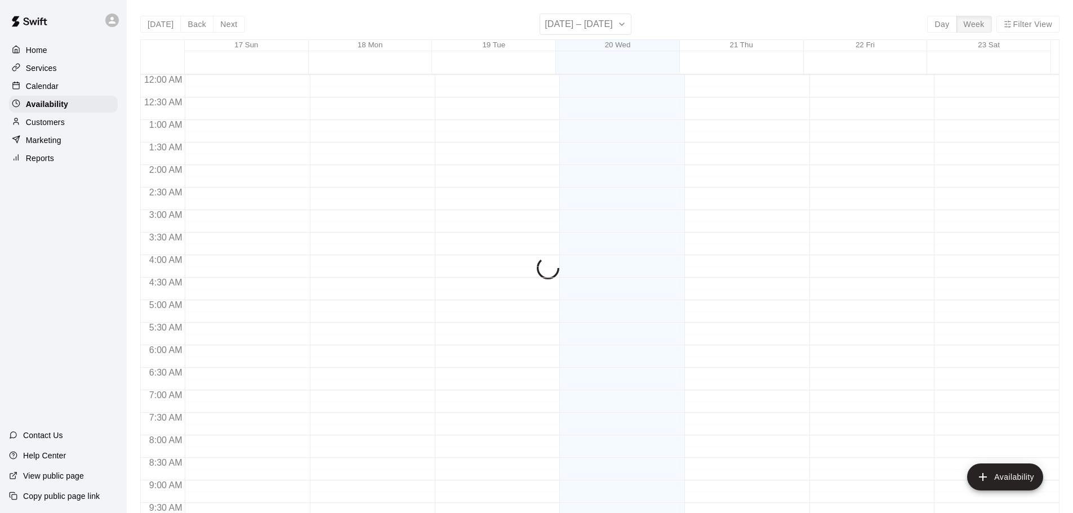
scroll to position [631, 0]
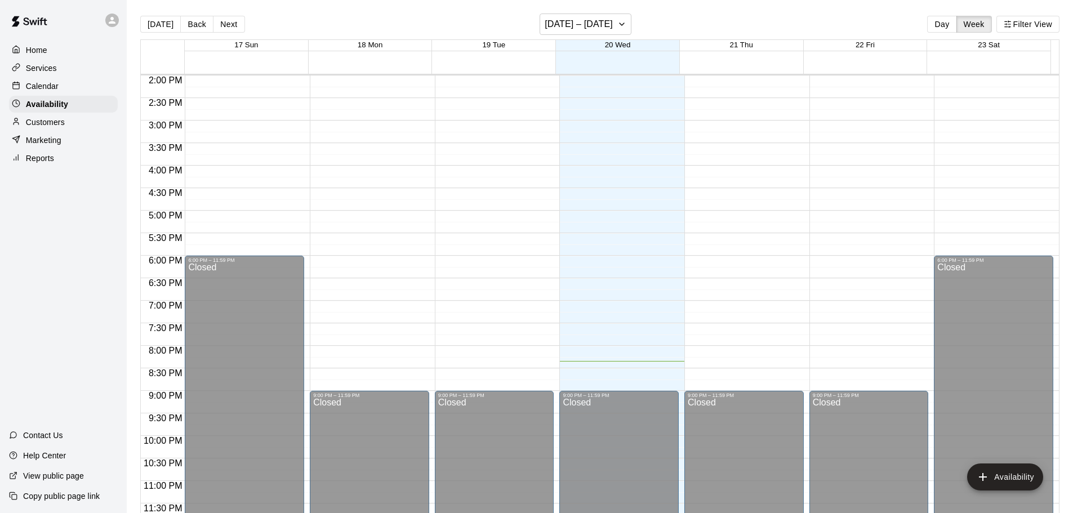
click at [51, 128] on p "Customers" at bounding box center [45, 122] width 39 height 11
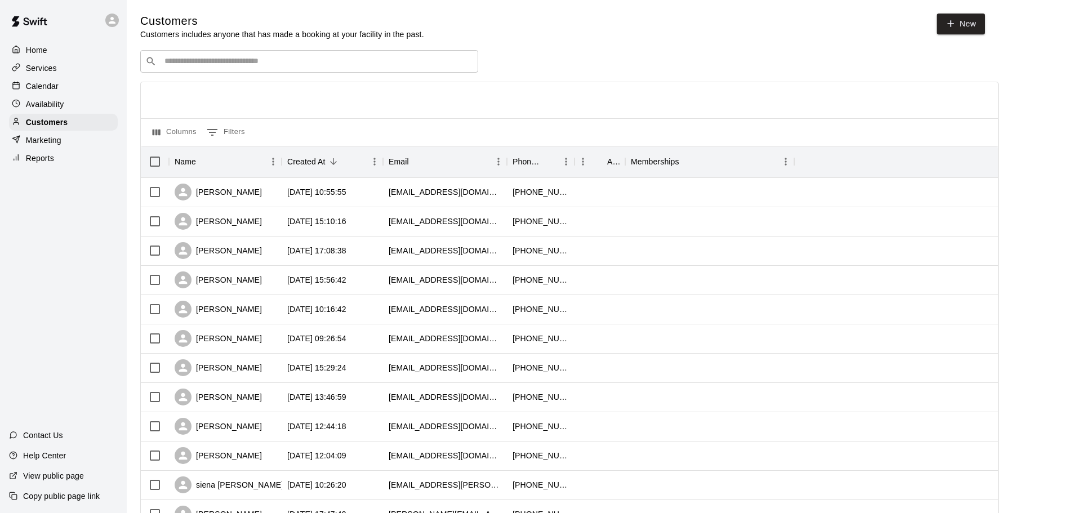
click at [38, 84] on p "Calendar" at bounding box center [42, 86] width 33 height 11
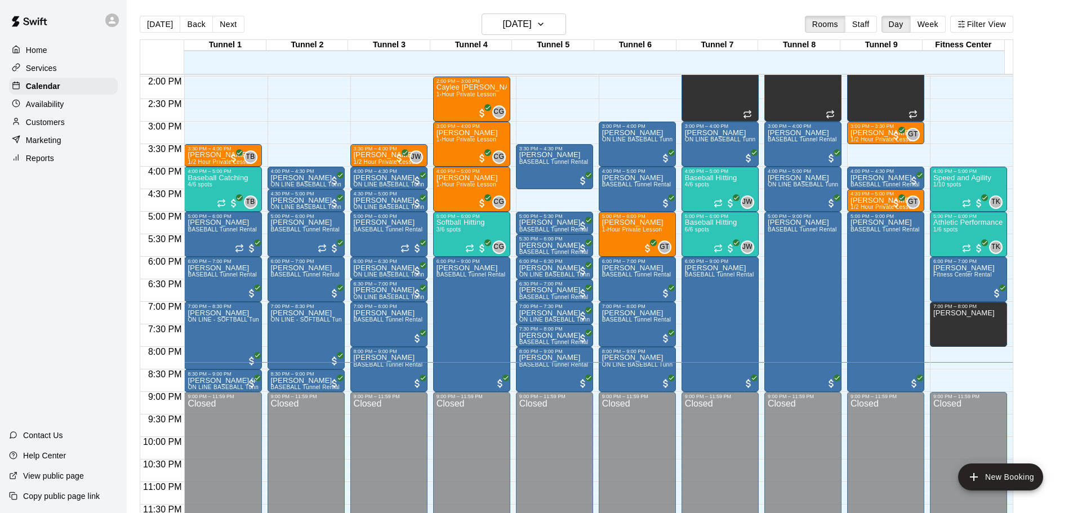
scroll to position [631, 0]
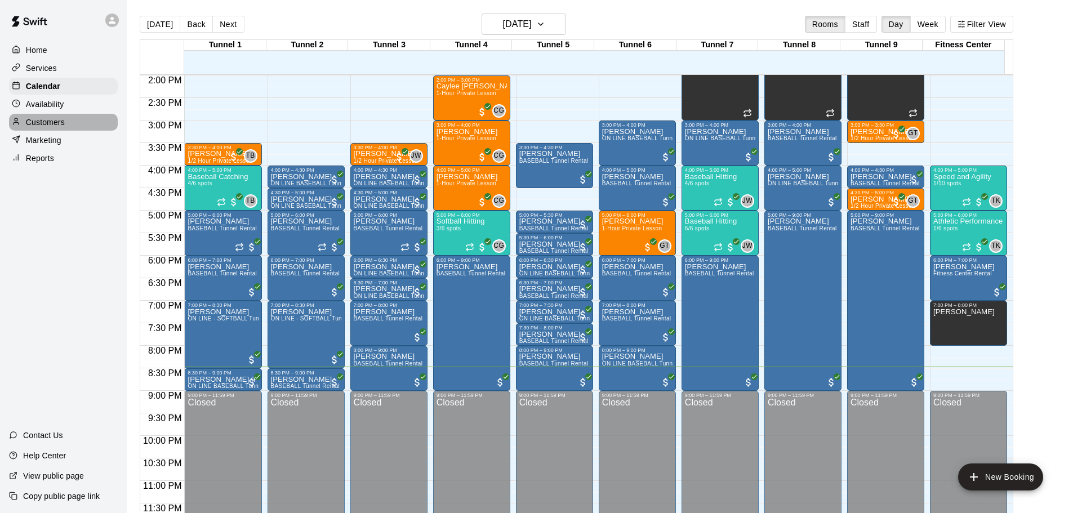
click at [70, 118] on div "Customers" at bounding box center [63, 122] width 109 height 17
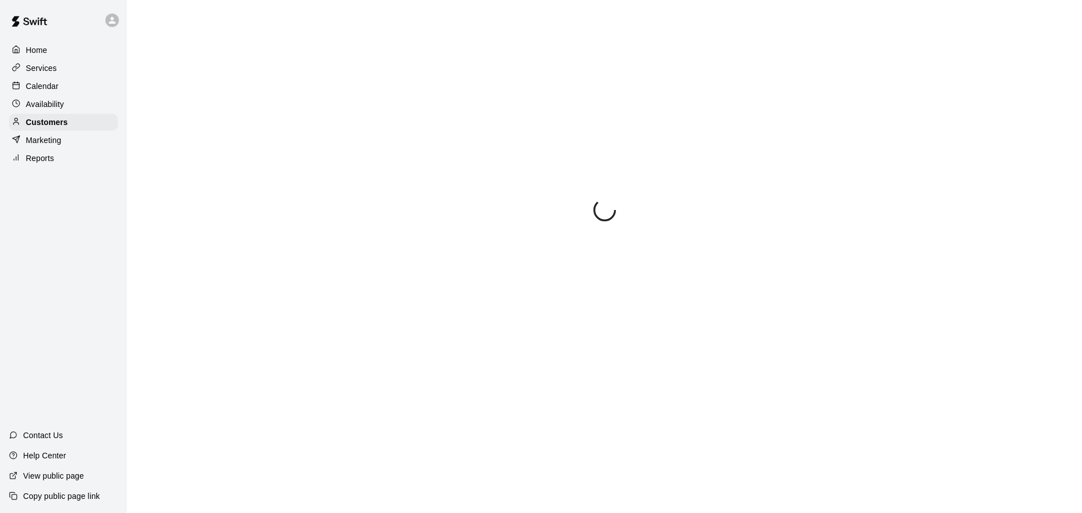
click at [66, 88] on div "Calendar" at bounding box center [63, 86] width 109 height 17
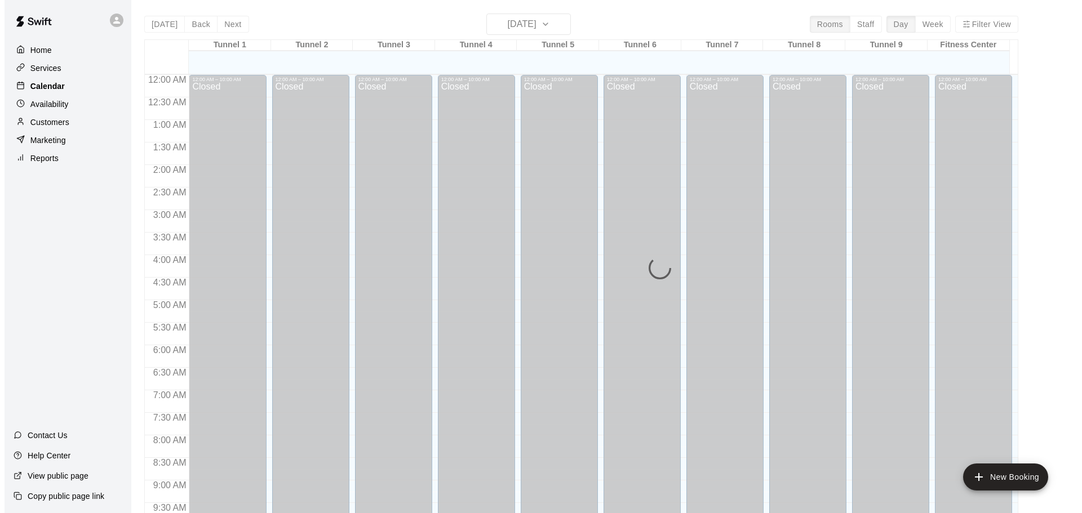
scroll to position [597, 0]
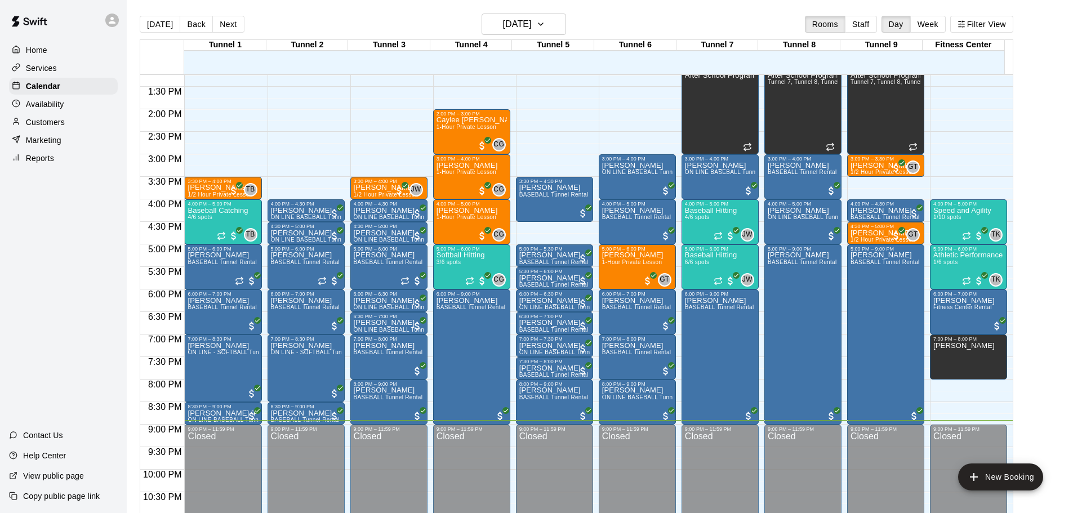
click at [1069, 494] on main "[DATE] Back [DATE][DATE] Rooms Staff Day Week Filter View Tunnel 1 20 Wed Tunne…" at bounding box center [600, 265] width 946 height 531
click at [21, 161] on div at bounding box center [19, 158] width 14 height 11
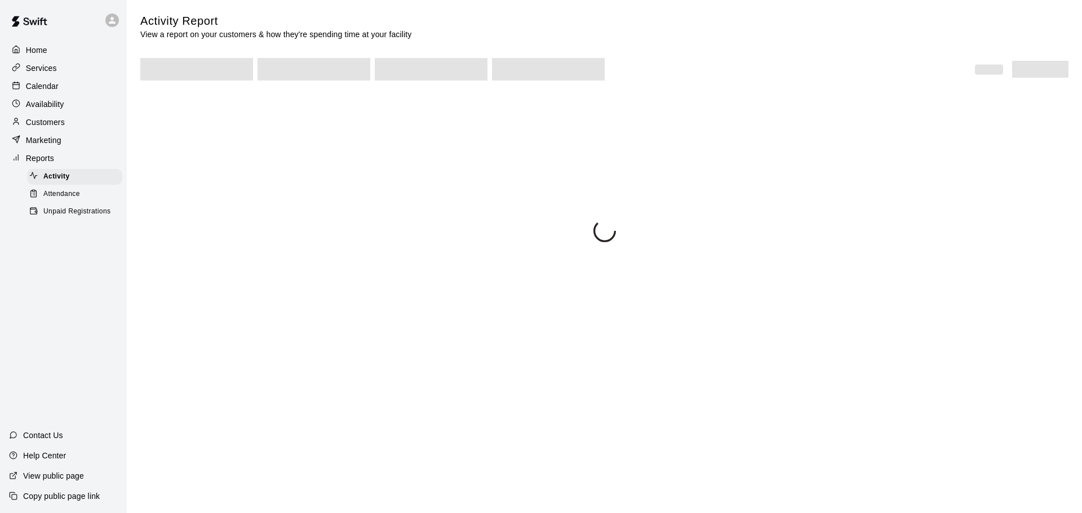
click at [65, 211] on div "Unpaid Registrations" at bounding box center [74, 212] width 95 height 16
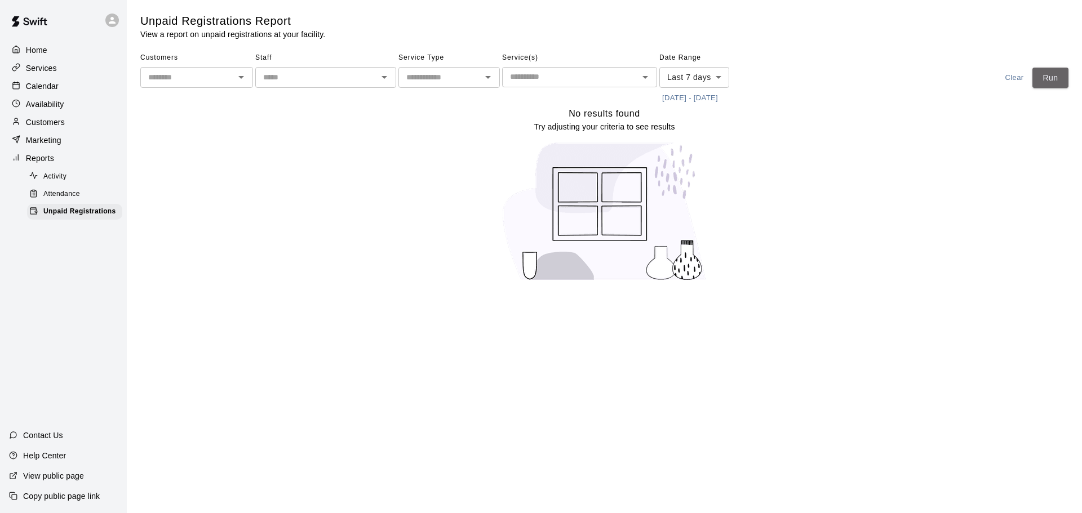
click at [1040, 69] on button "Run" at bounding box center [1050, 78] width 36 height 21
click at [1041, 72] on button "Run" at bounding box center [1050, 78] width 36 height 21
click at [104, 18] on div at bounding box center [115, 20] width 24 height 23
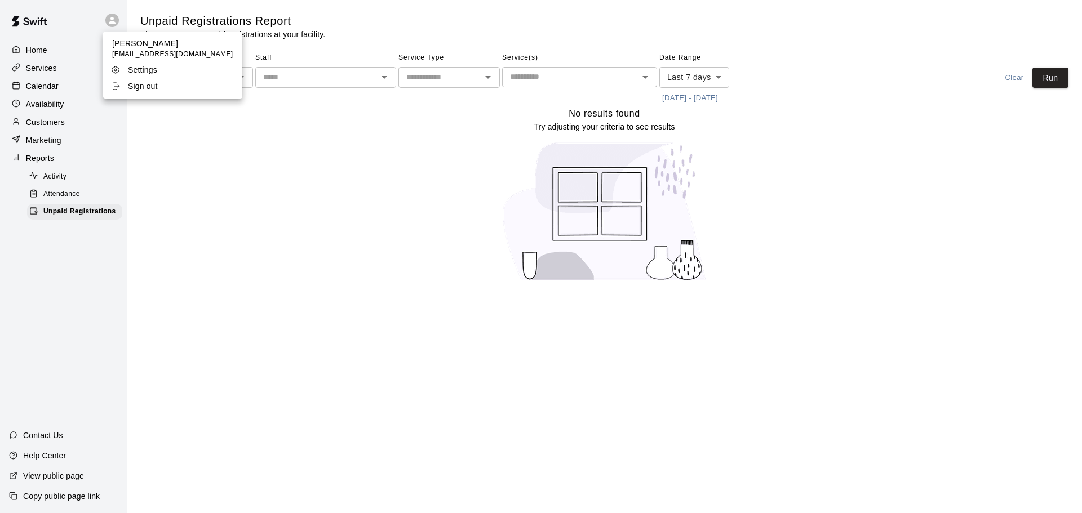
click at [124, 78] on li "Sign out" at bounding box center [172, 86] width 139 height 16
